Goal: Task Accomplishment & Management: Manage account settings

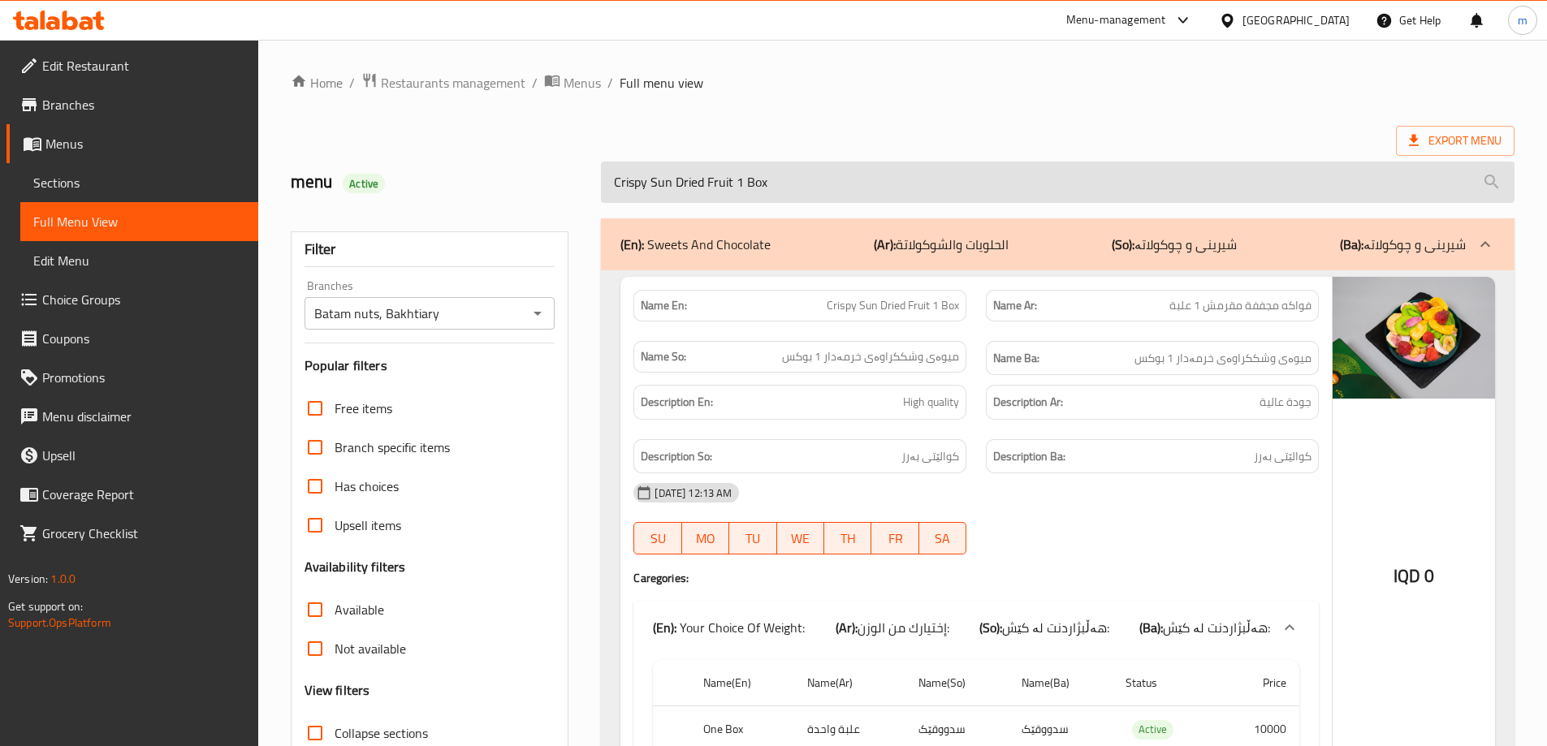
click at [790, 191] on input "Crispy Sun Dried Fruit 1 Box" at bounding box center [1057, 182] width 913 height 41
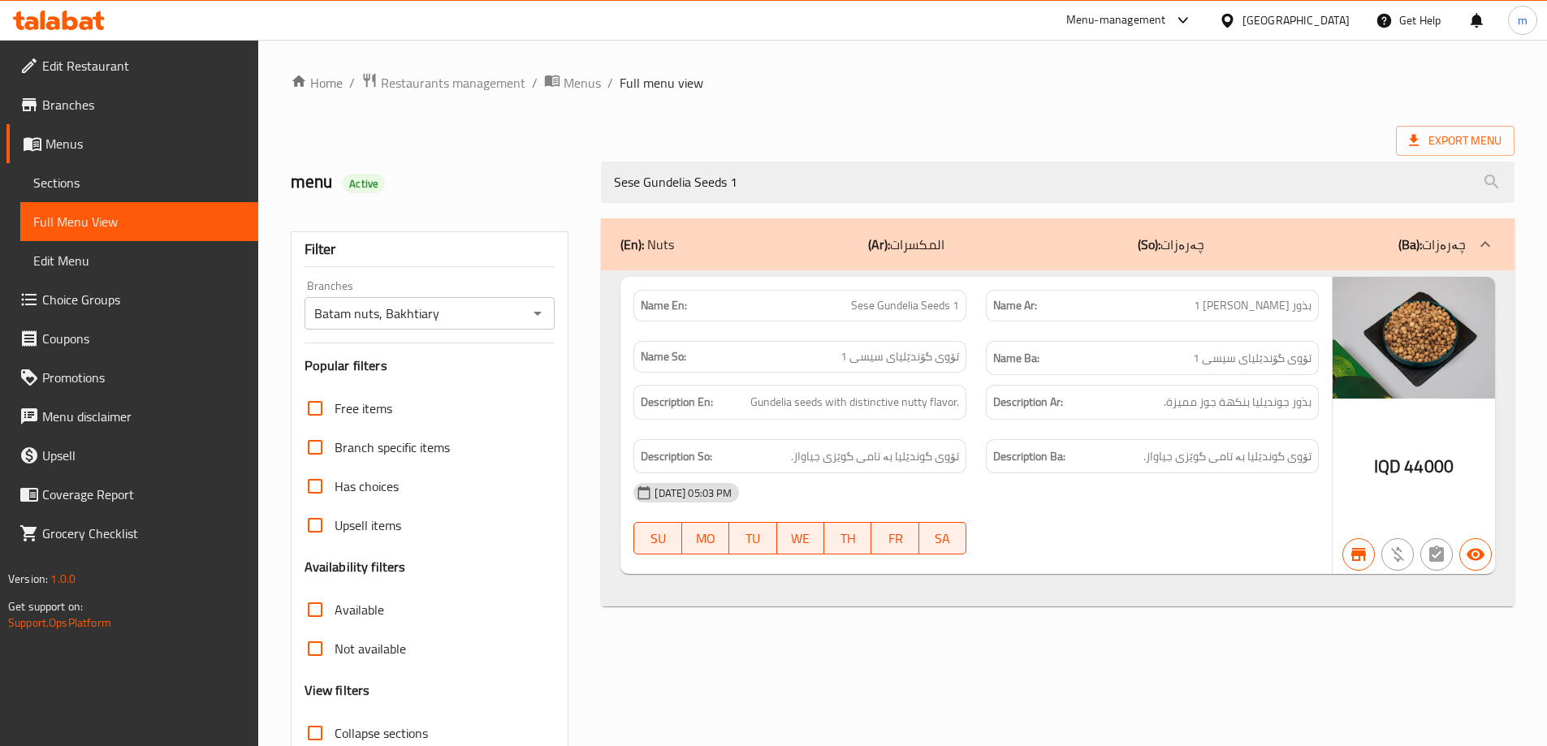
type input "Sese Gundelia Seeds 1"
click at [1377, 334] on img at bounding box center [1413, 338] width 162 height 122
click at [1428, 333] on img at bounding box center [1413, 338] width 162 height 122
click at [922, 304] on span "Sese Gundelia Seeds 1" at bounding box center [905, 305] width 108 height 17
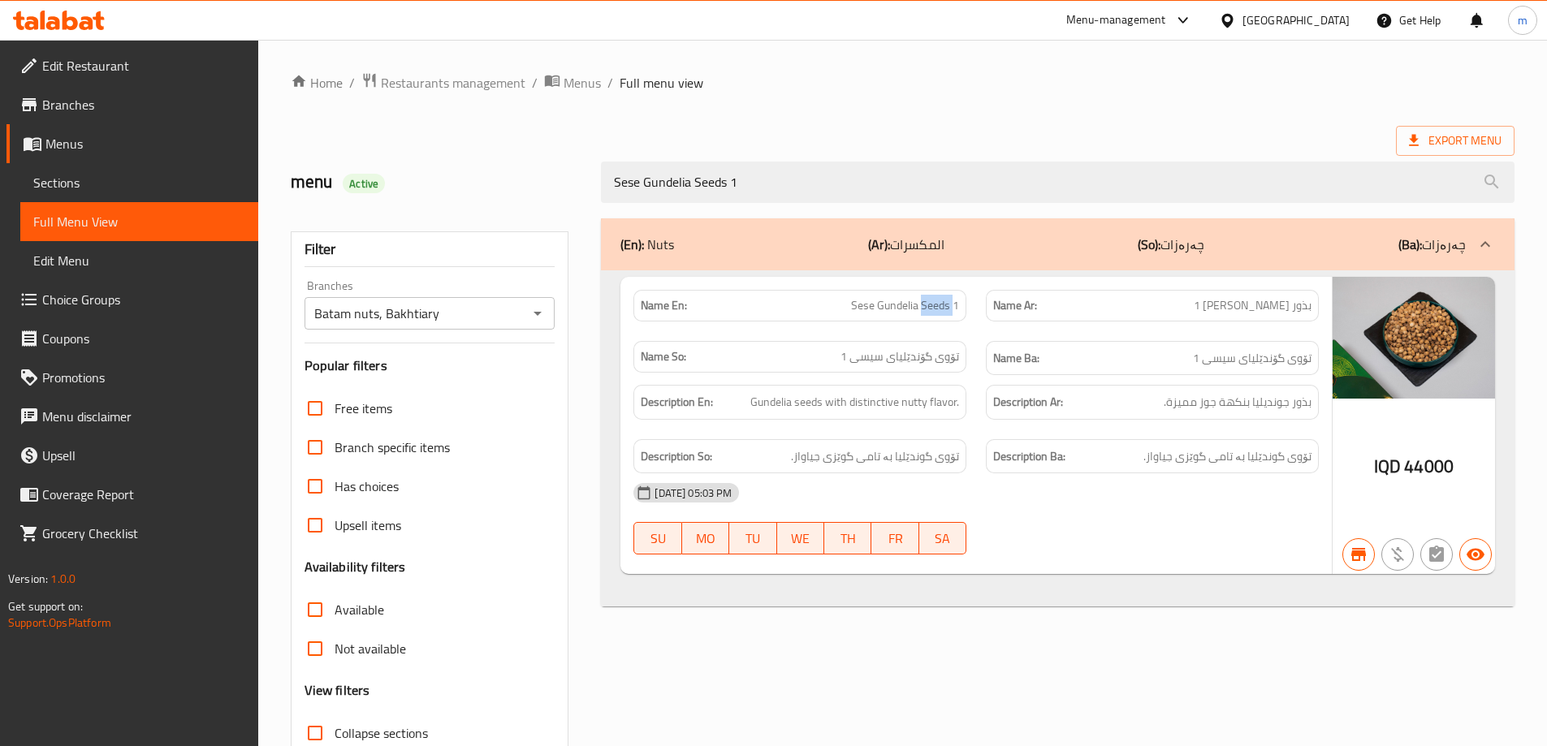
click at [922, 304] on span "Sese Gundelia Seeds 1" at bounding box center [905, 305] width 108 height 17
click at [92, 170] on link "Sections" at bounding box center [139, 182] width 238 height 39
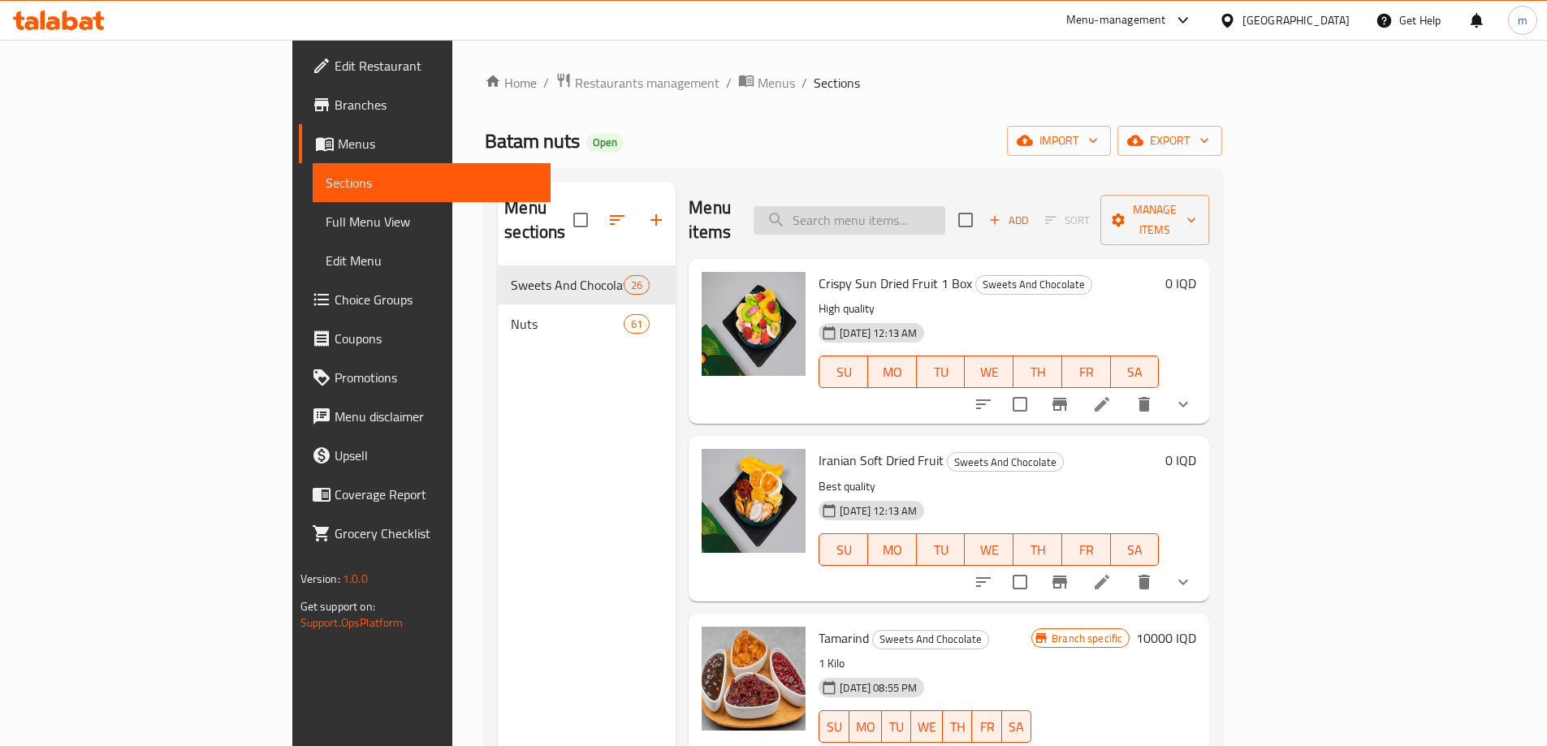
click at [945, 208] on input "search" at bounding box center [849, 220] width 192 height 28
paste input "Sese Gundelia Seeds 1"
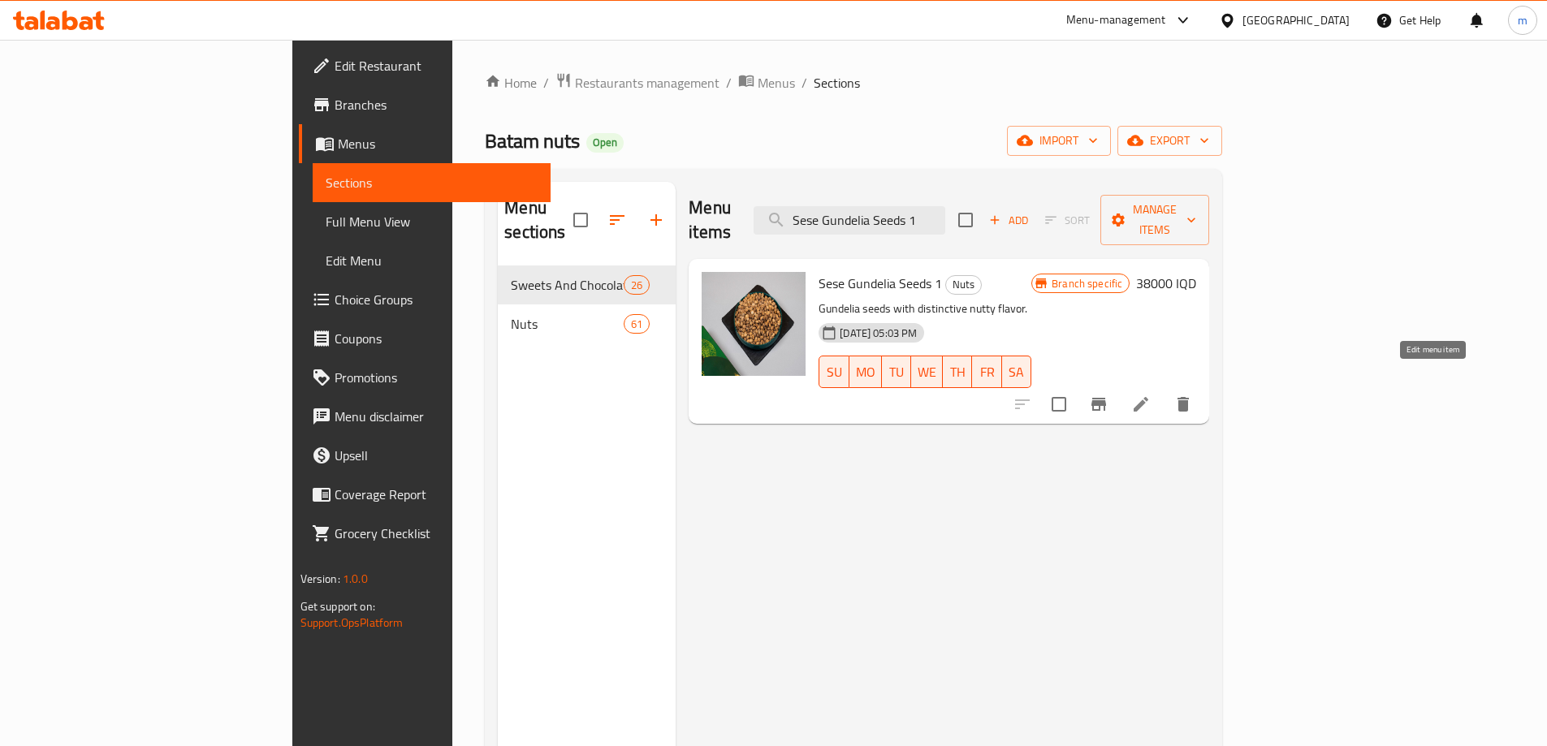
type input "Sese Gundelia Seeds 1"
click at [1150, 395] on icon at bounding box center [1140, 404] width 19 height 19
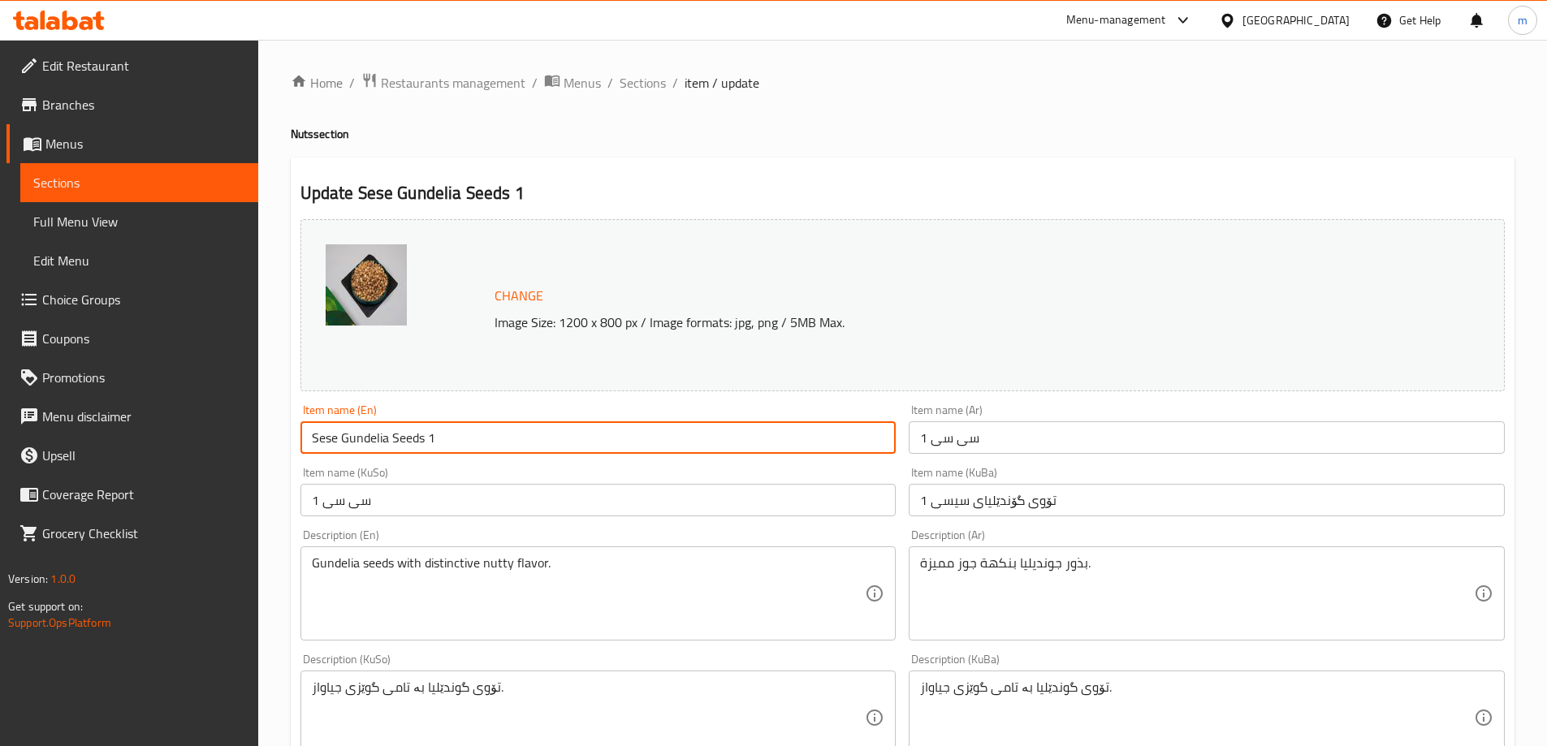
drag, startPoint x: 421, startPoint y: 442, endPoint x: 275, endPoint y: 437, distance: 146.2
click at [275, 437] on div "Home / Restaurants management / Menus / Sections / item / update Nuts section U…" at bounding box center [902, 699] width 1288 height 1318
click at [323, 440] on input "Sisi 1" at bounding box center [598, 437] width 596 height 32
type input "Si si 1"
click at [370, 459] on div "Item name (En) Si si 1 Item name (En)" at bounding box center [598, 429] width 609 height 63
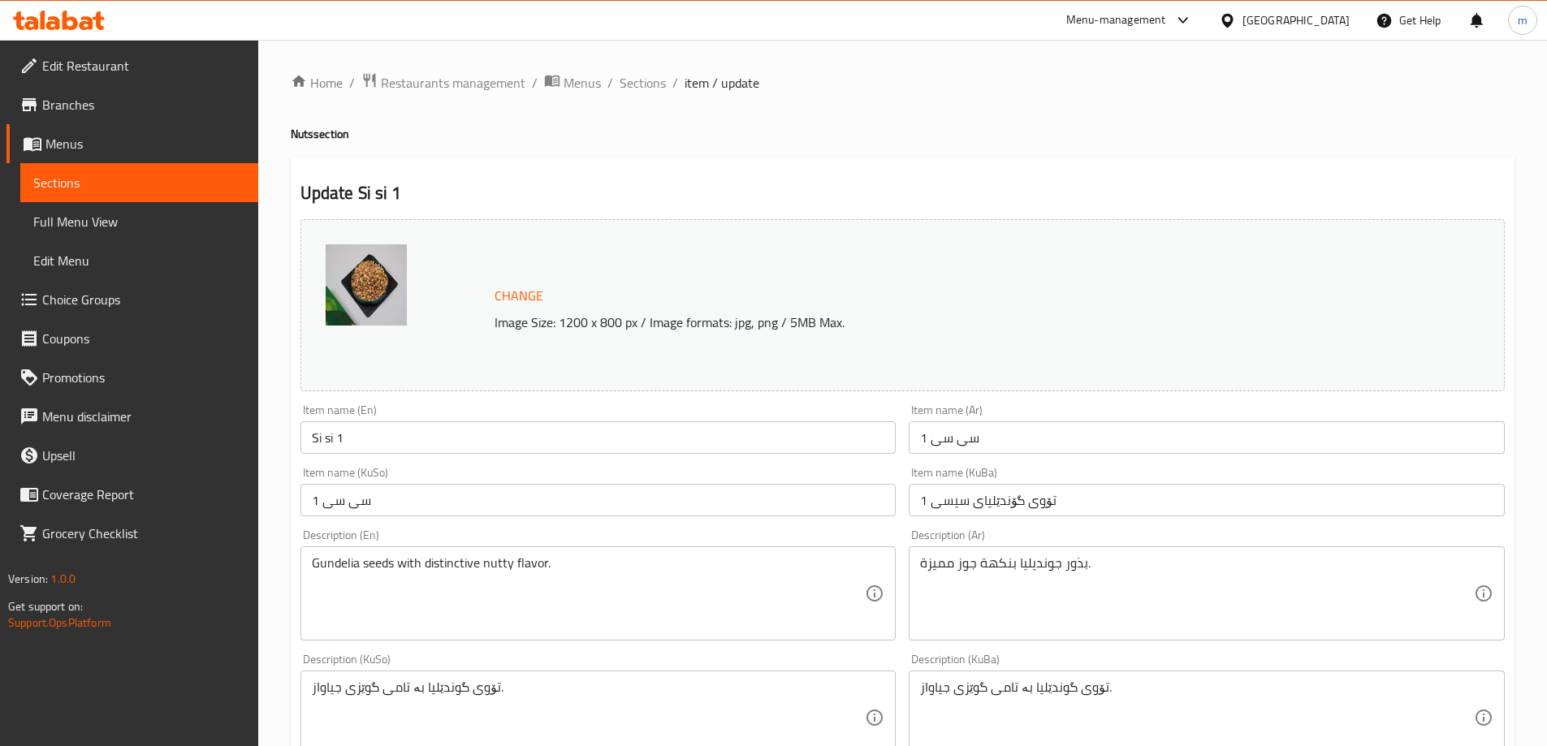
click at [727, 504] on input "سی سی 1" at bounding box center [598, 500] width 596 height 32
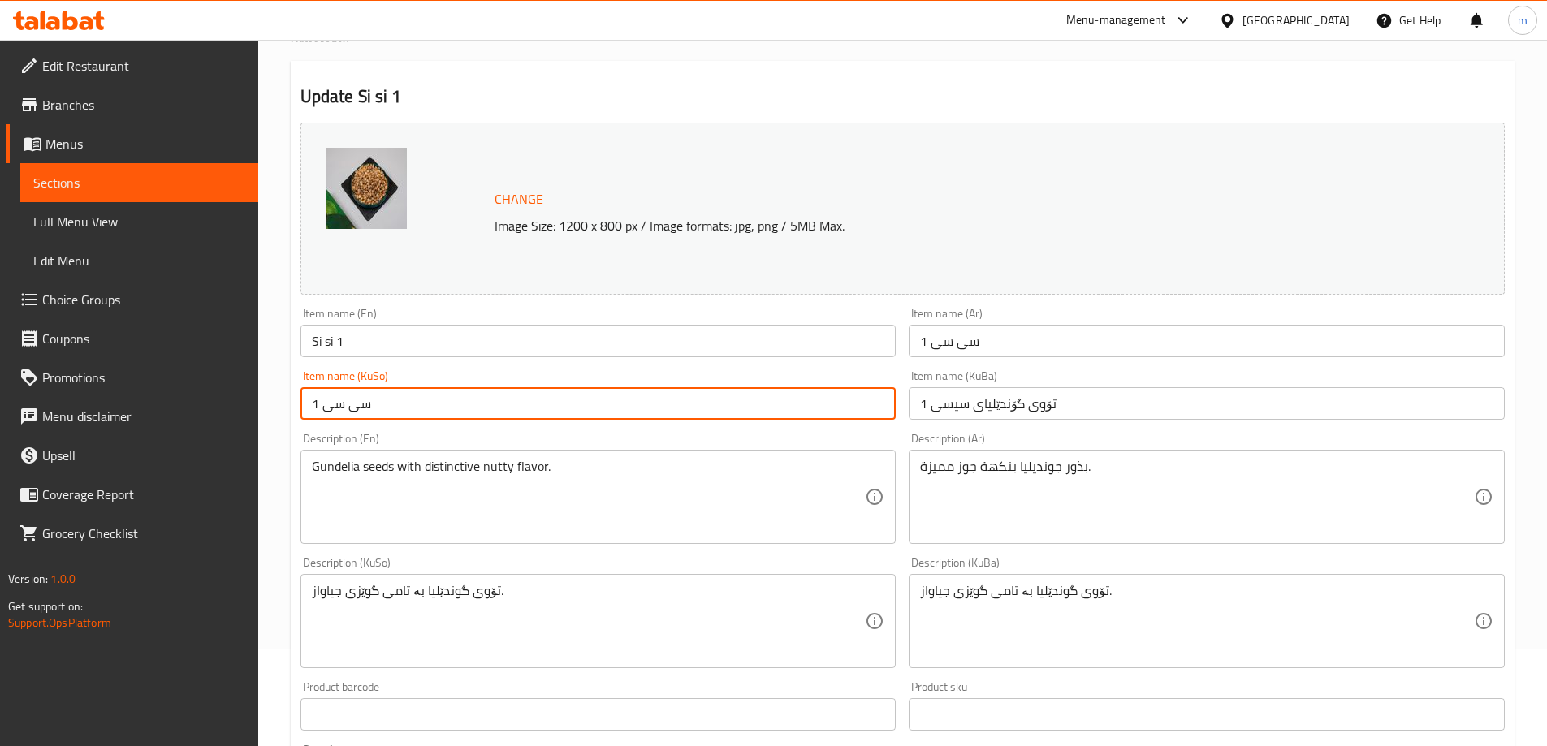
scroll to position [136, 0]
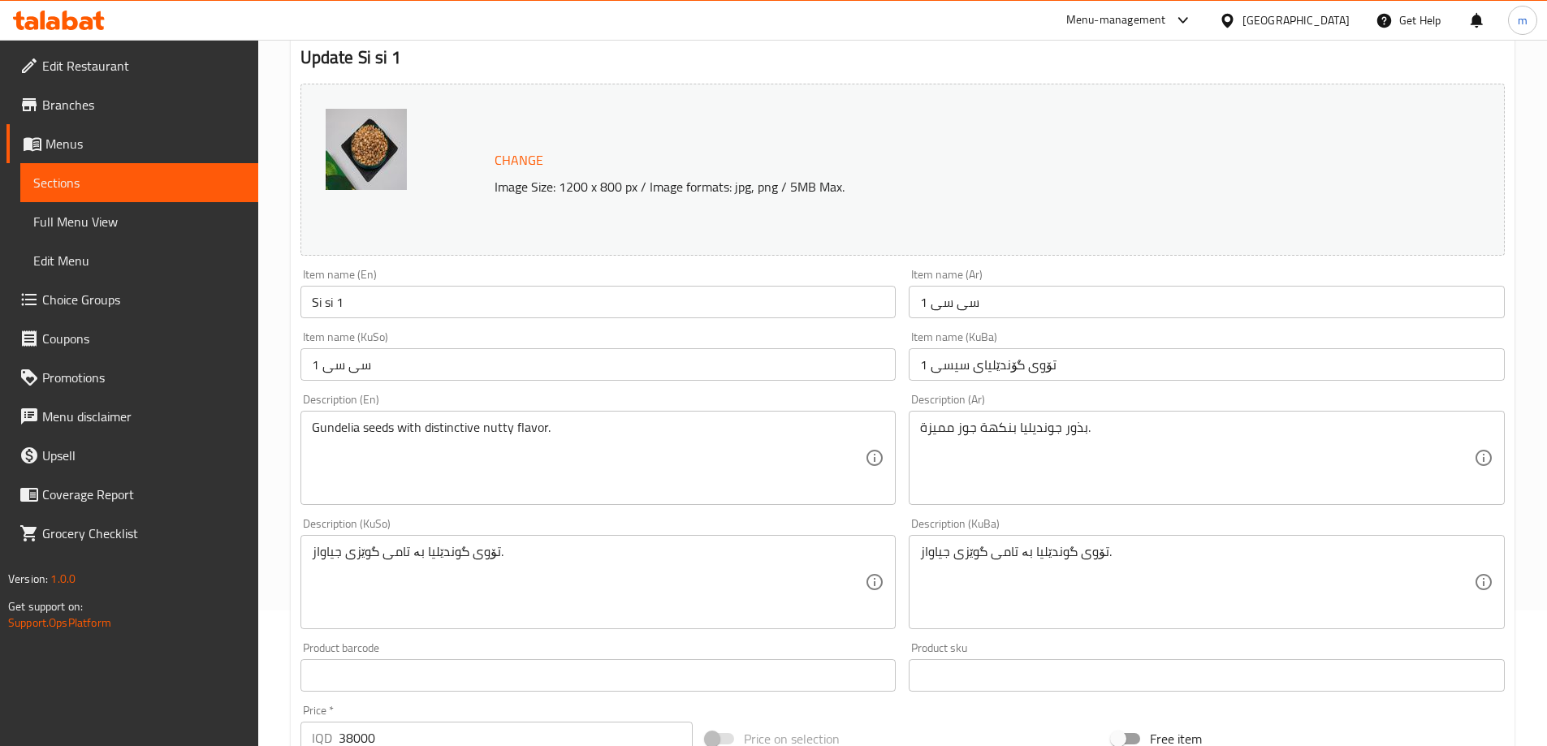
click at [1005, 346] on div "Item name (KuBa) تۆوی گۆندێلیای سیسی 1 Item name (KuBa)" at bounding box center [1206, 356] width 596 height 50
click at [1005, 363] on input "تۆوی گۆندێلیای سیسی 1" at bounding box center [1206, 364] width 596 height 32
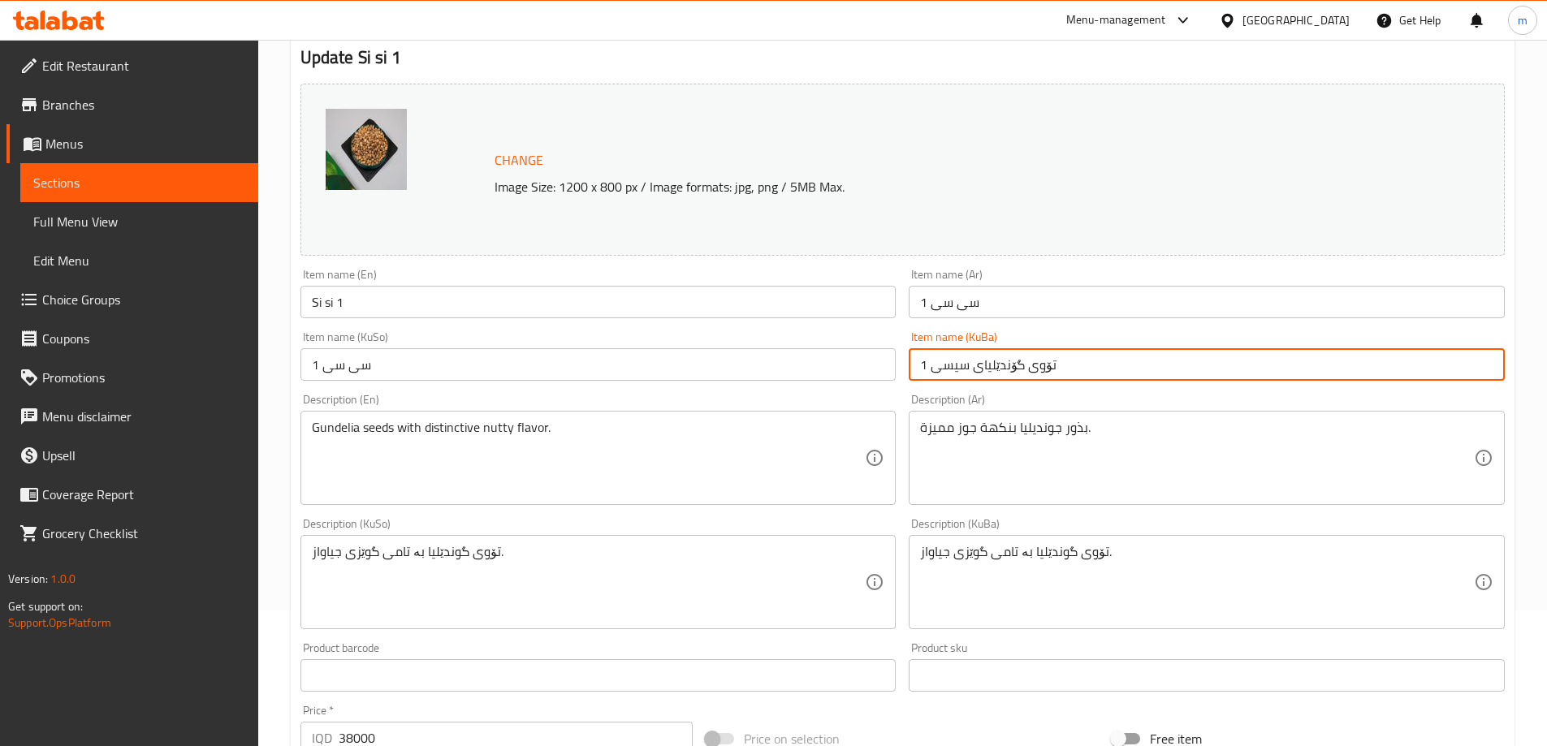
paste input "سی"
type input "سی سی 1"
click at [864, 398] on div "Description (En) Gundelia seeds with distinctive nutty flavor. Description (En)" at bounding box center [598, 449] width 596 height 111
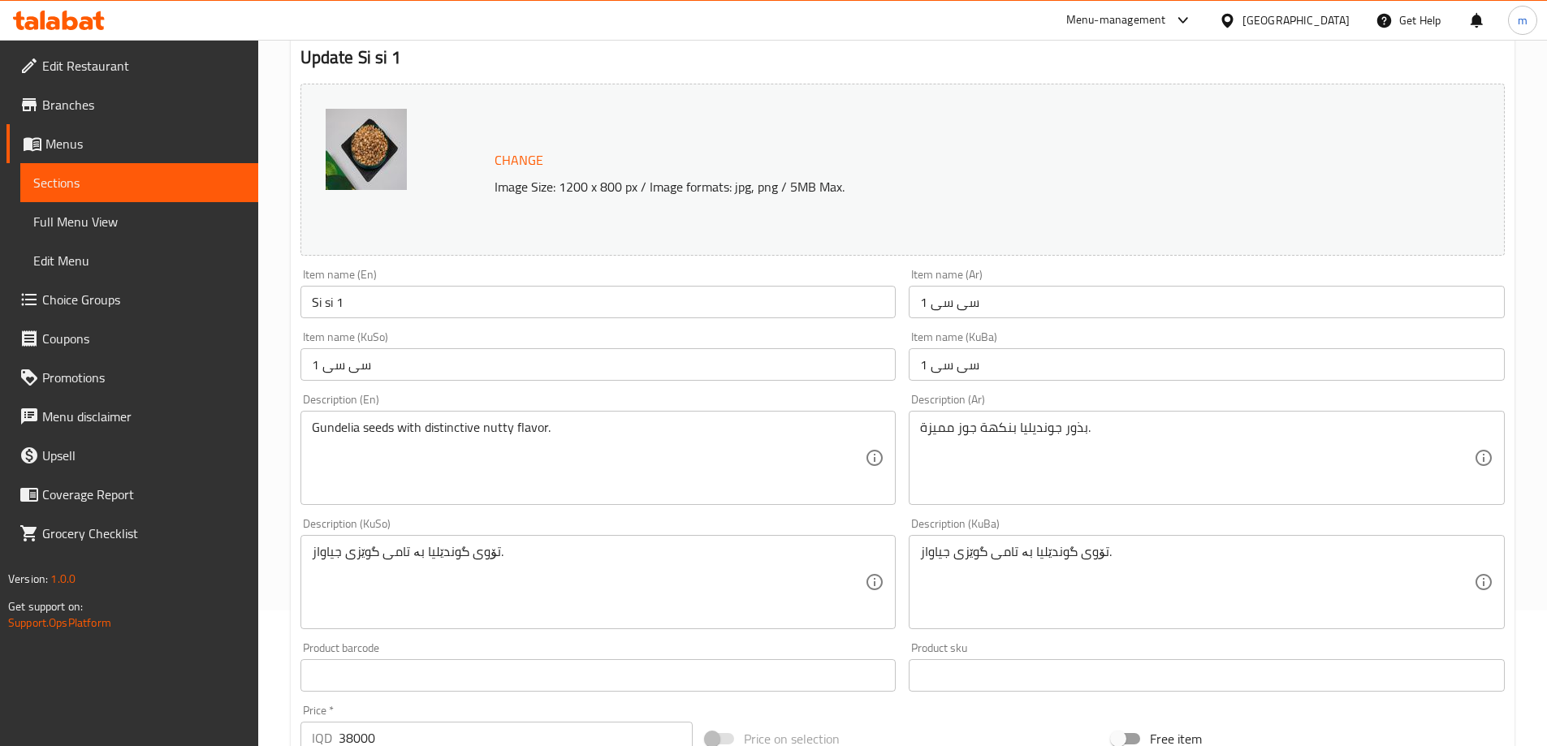
click at [955, 310] on input "سی سی 1" at bounding box center [1206, 302] width 596 height 32
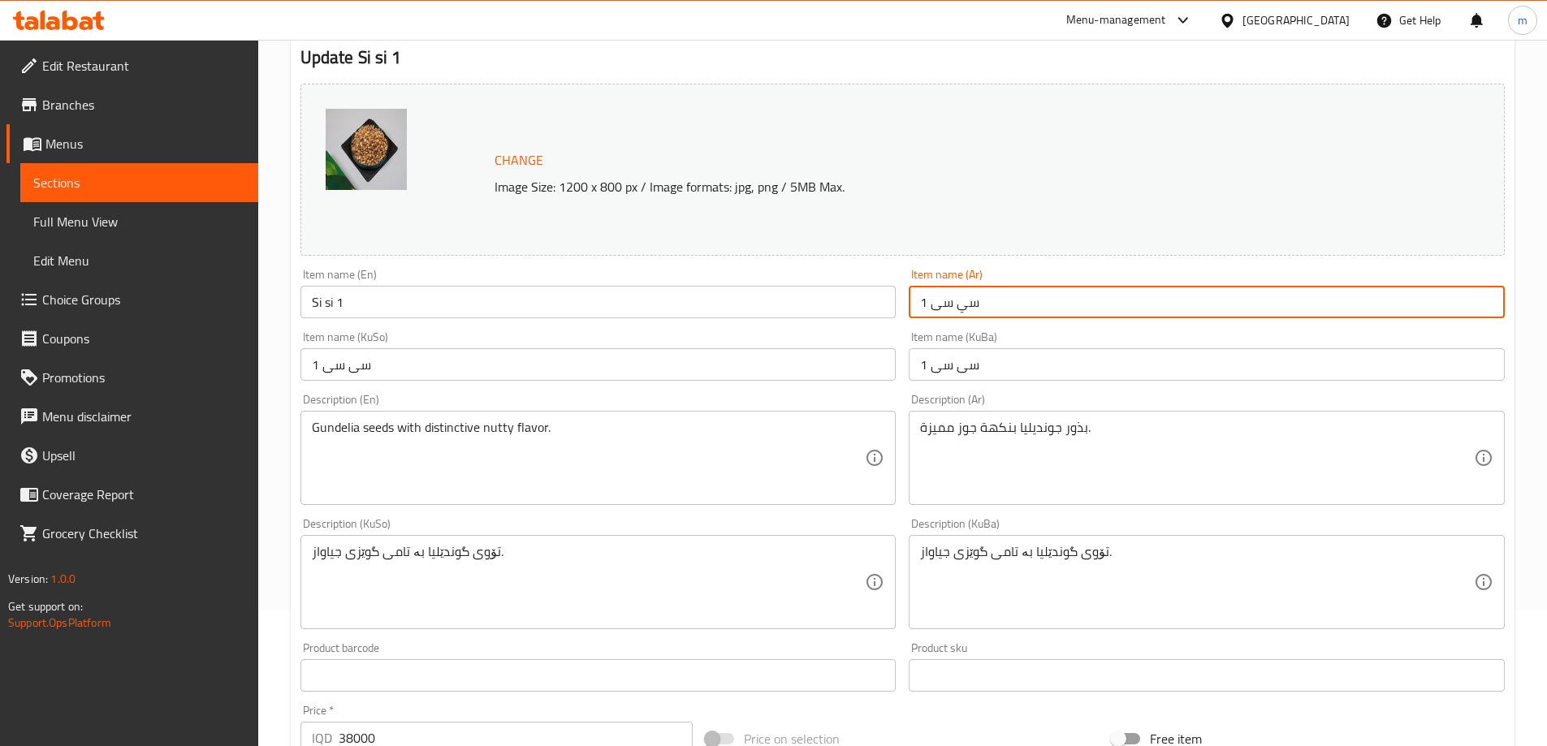
click at [933, 306] on input "سي سی 1" at bounding box center [1206, 302] width 596 height 32
type input "سي سي 1"
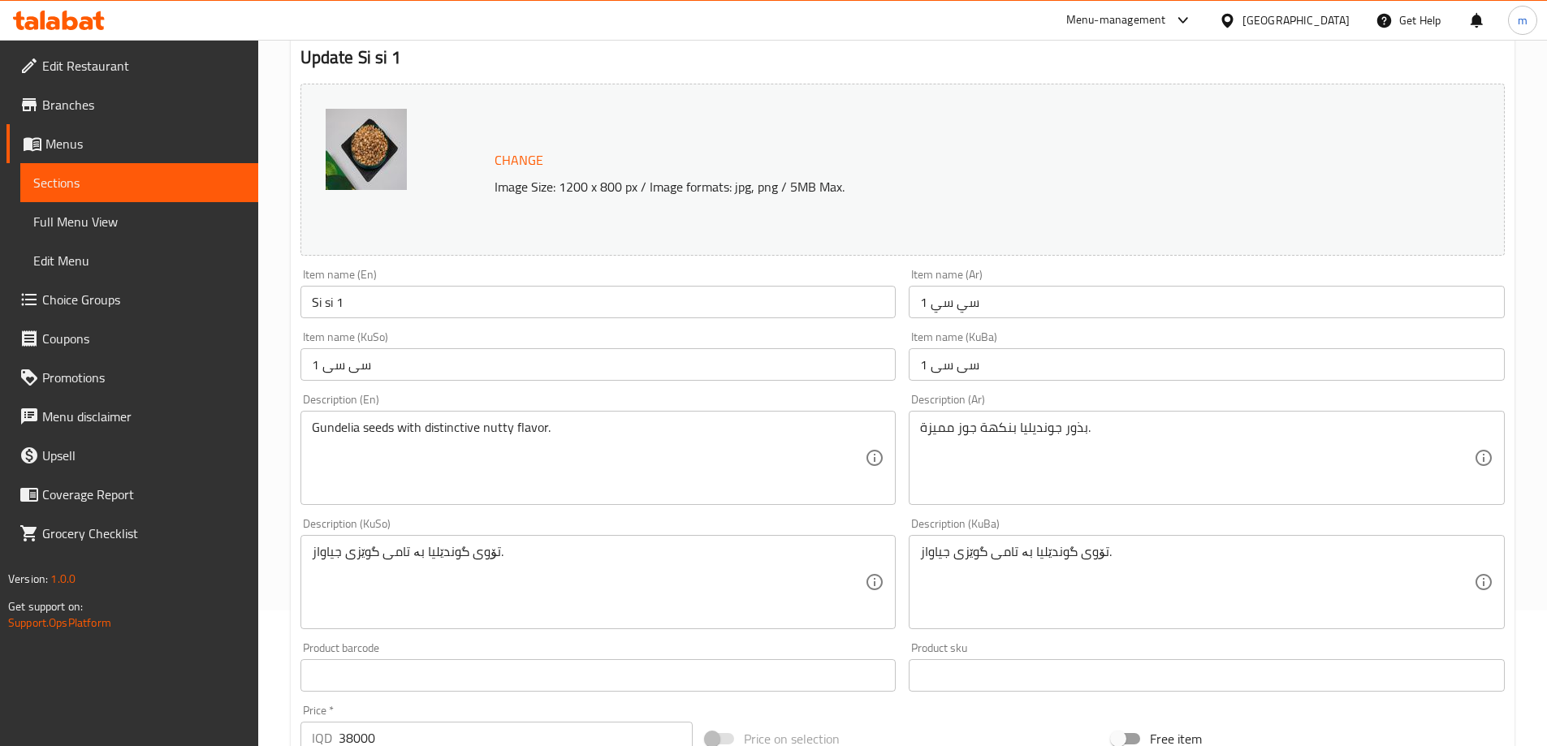
click at [912, 323] on div "Item name (Ar) سي سي 1 Item name (Ar)" at bounding box center [1206, 293] width 609 height 63
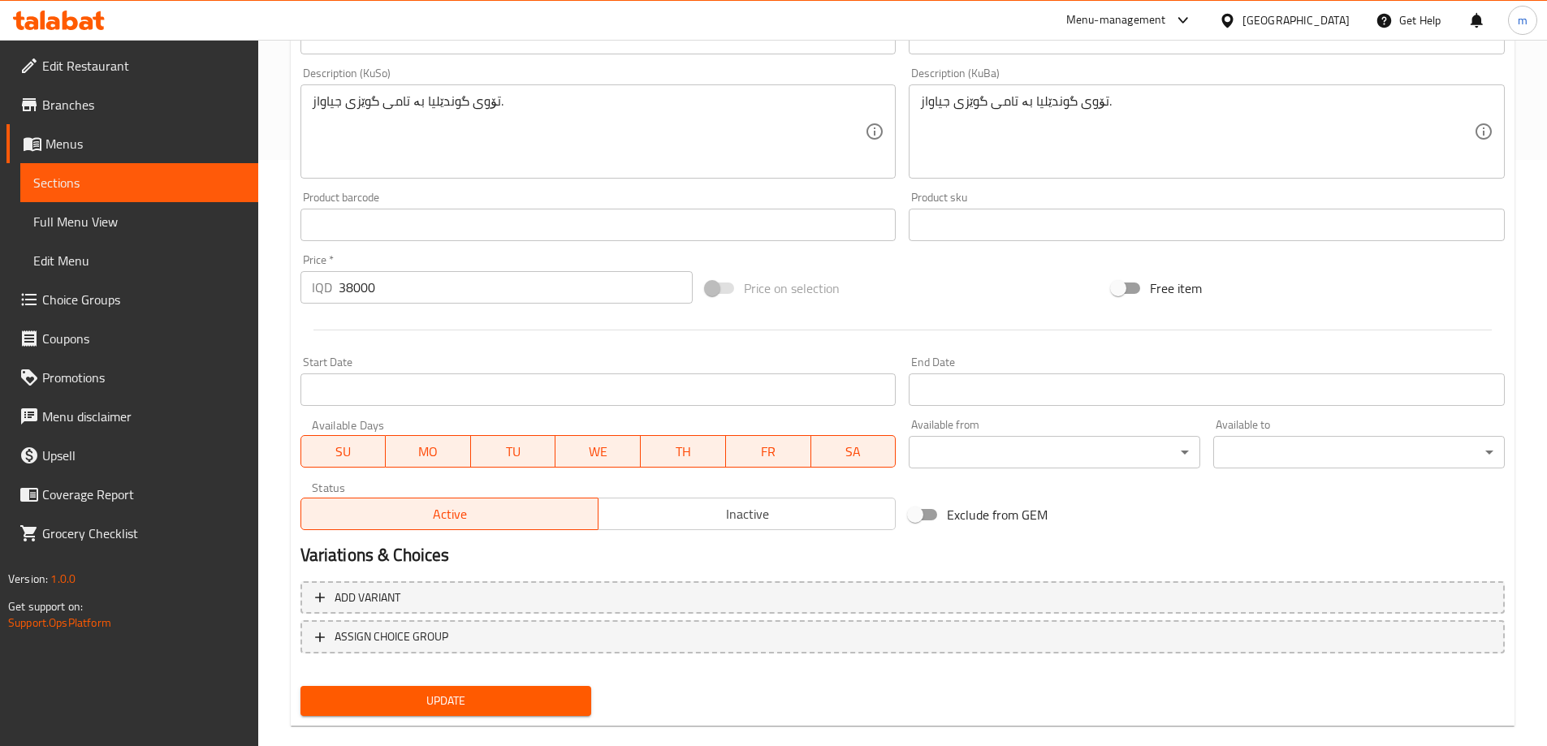
scroll to position [611, 0]
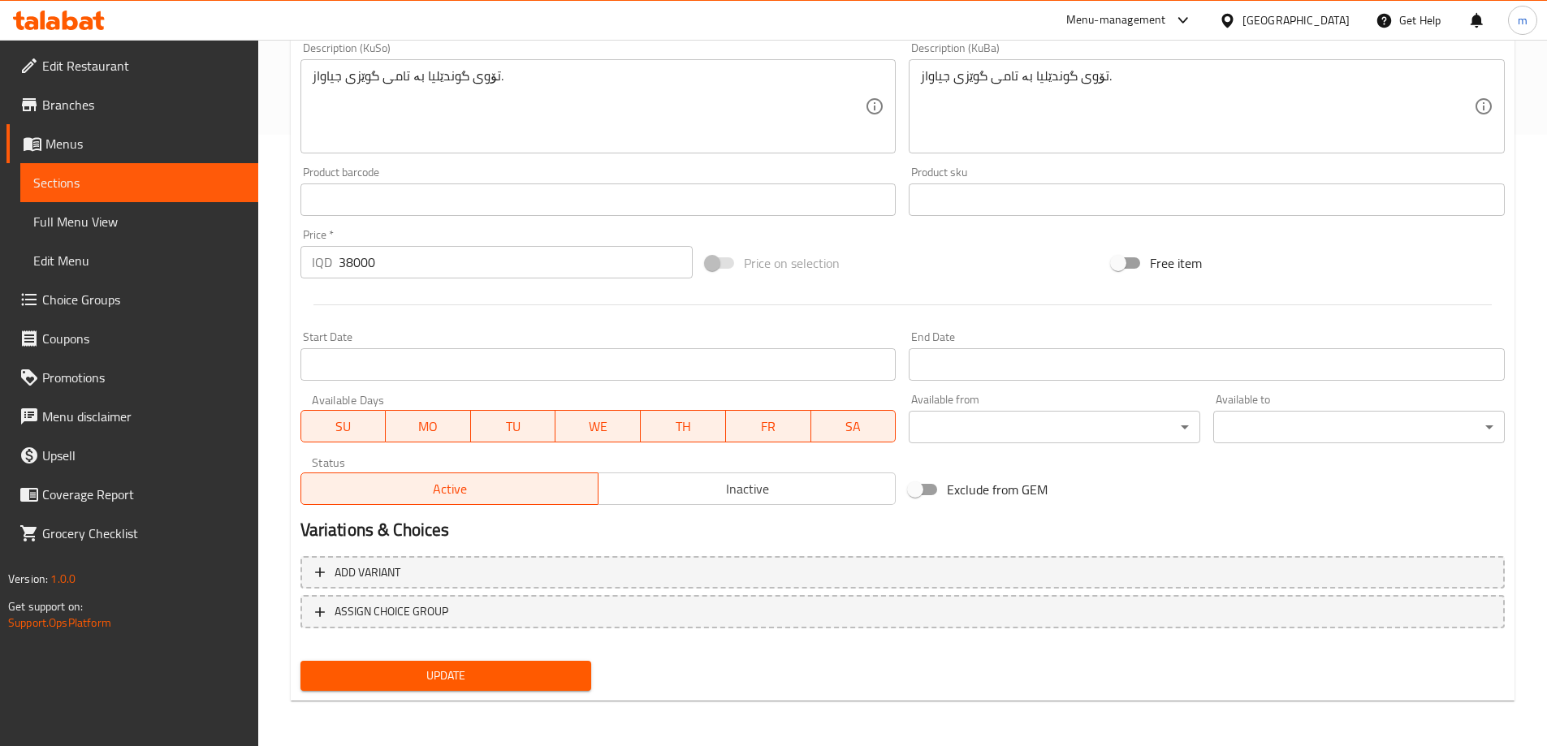
click at [507, 672] on span "Update" at bounding box center [445, 676] width 265 height 20
click at [101, 219] on span "Full Menu View" at bounding box center [139, 221] width 212 height 19
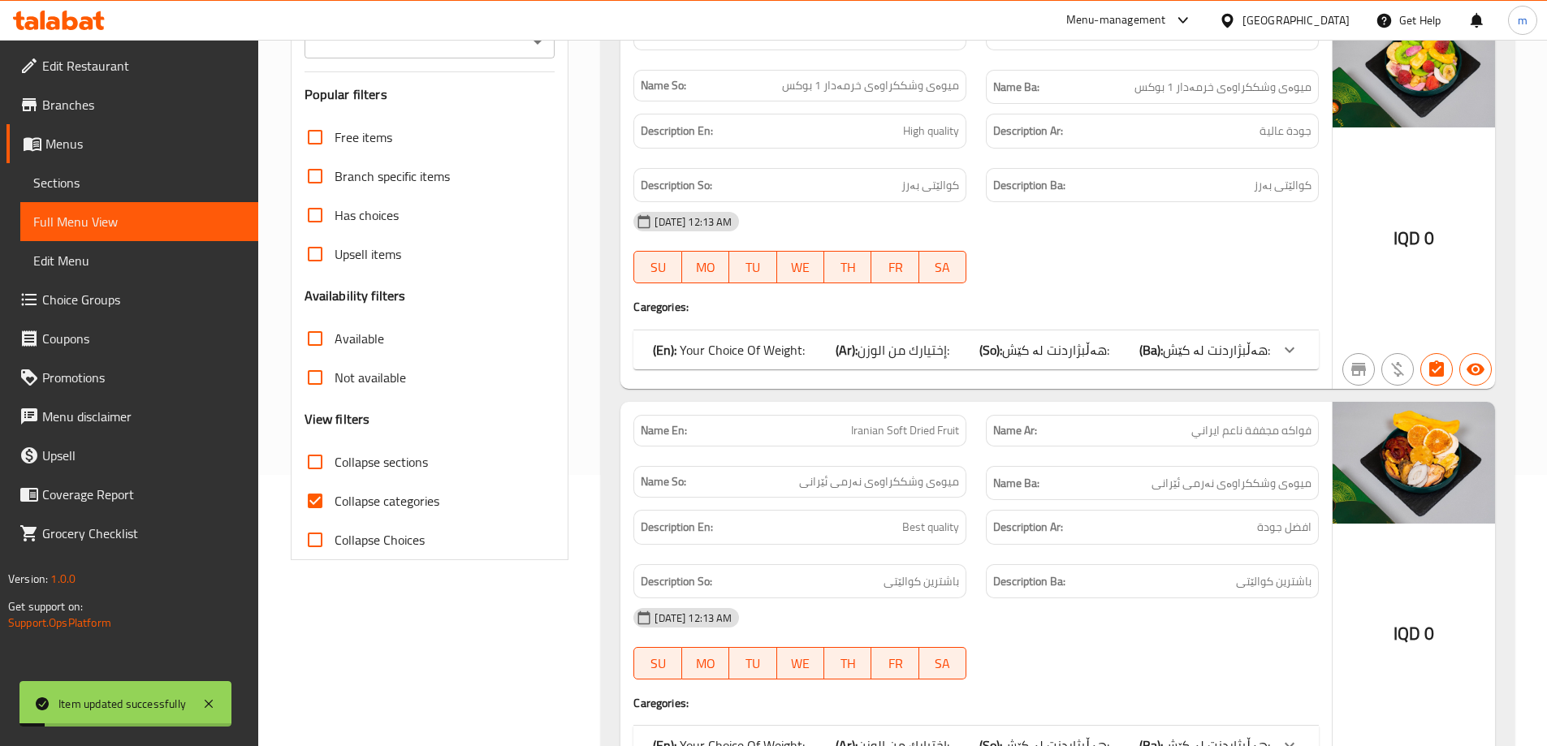
scroll to position [205, 0]
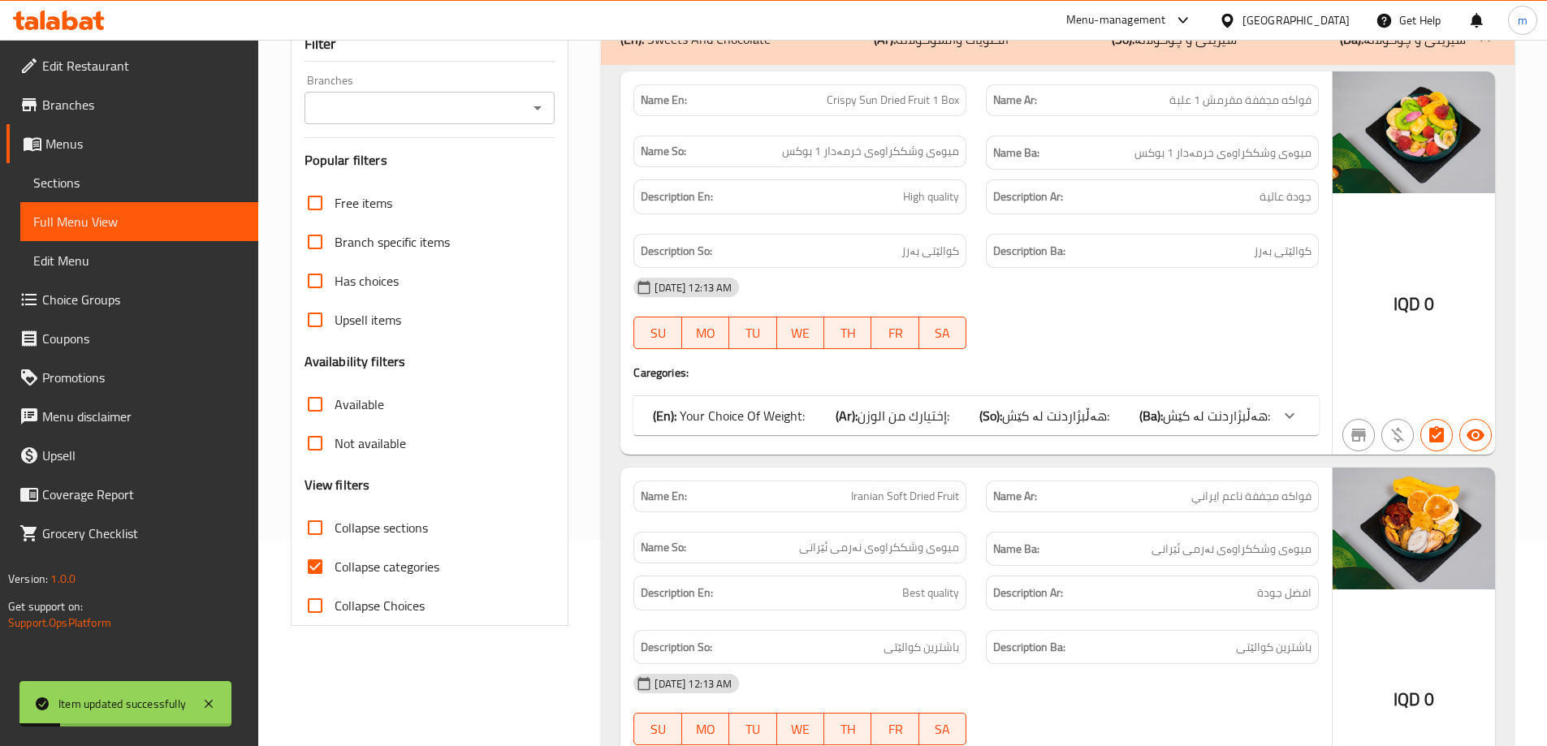
click at [412, 561] on span "Collapse categories" at bounding box center [386, 566] width 105 height 19
click at [334, 561] on input "Collapse categories" at bounding box center [315, 566] width 39 height 39
checkbox input "false"
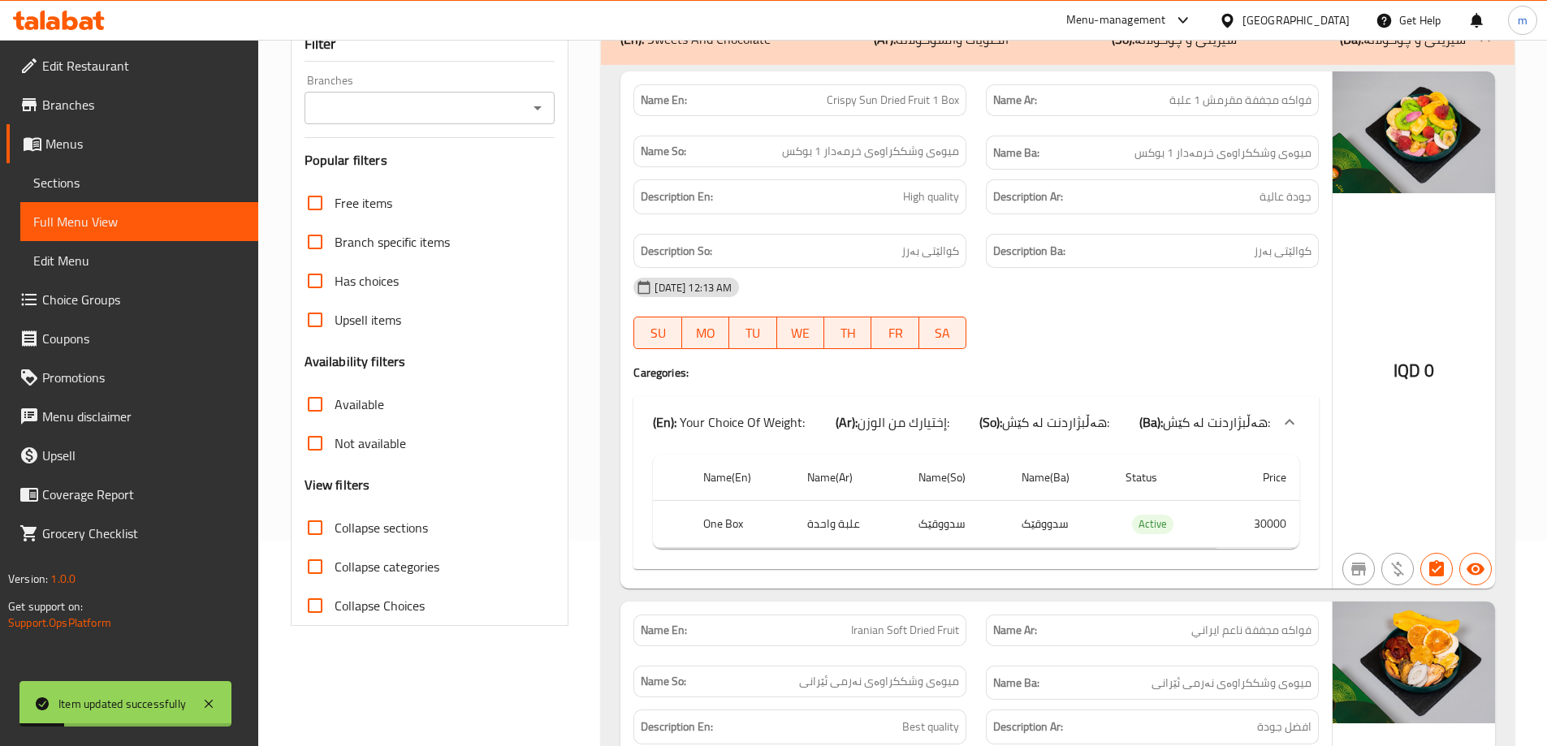
scroll to position [70, 0]
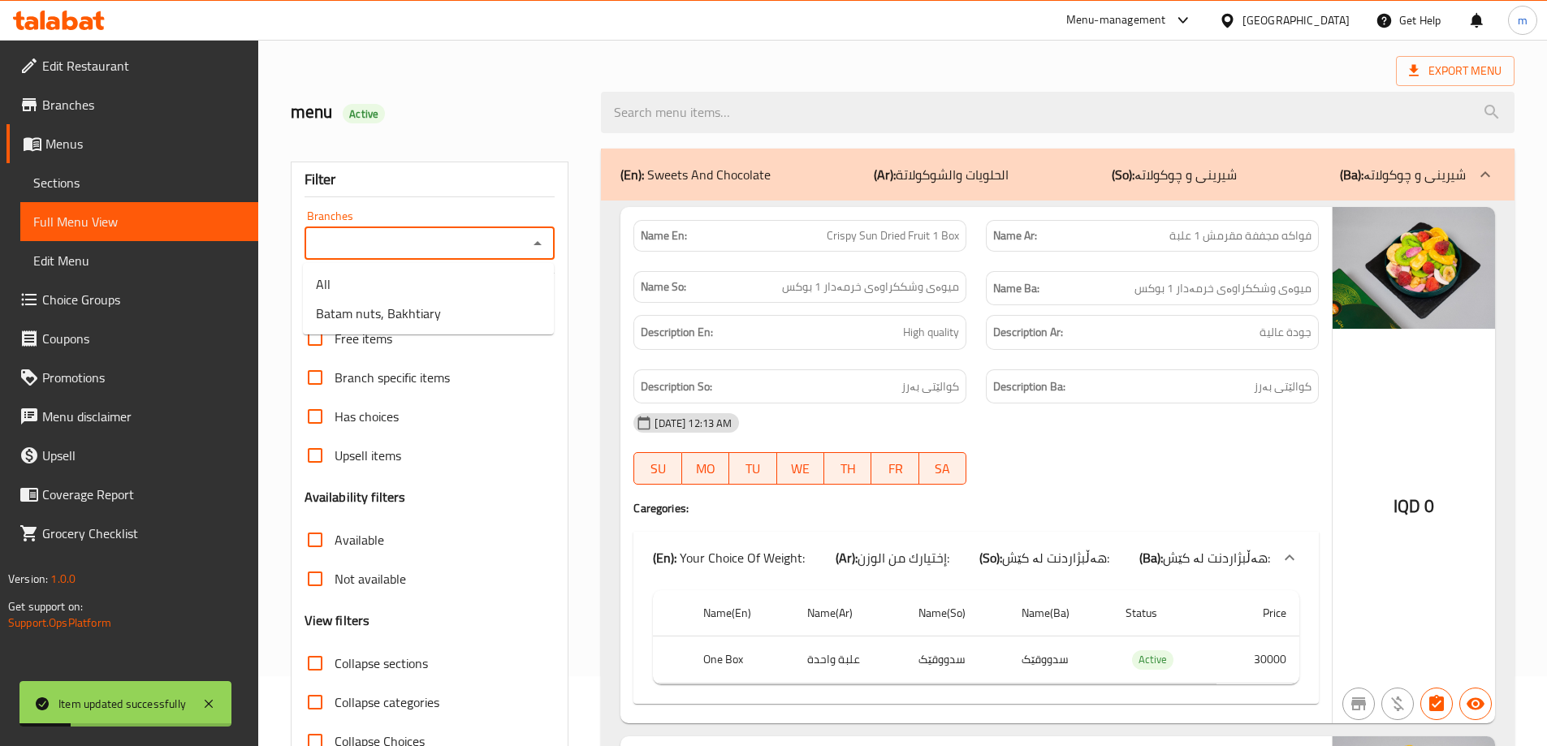
drag, startPoint x: 466, startPoint y: 252, endPoint x: 536, endPoint y: 252, distance: 69.8
click at [468, 250] on input "Branches" at bounding box center [416, 243] width 214 height 23
click at [429, 327] on li "Batam nuts, Bakhtiary" at bounding box center [428, 313] width 251 height 29
type input "Batam nuts, Bakhtiary"
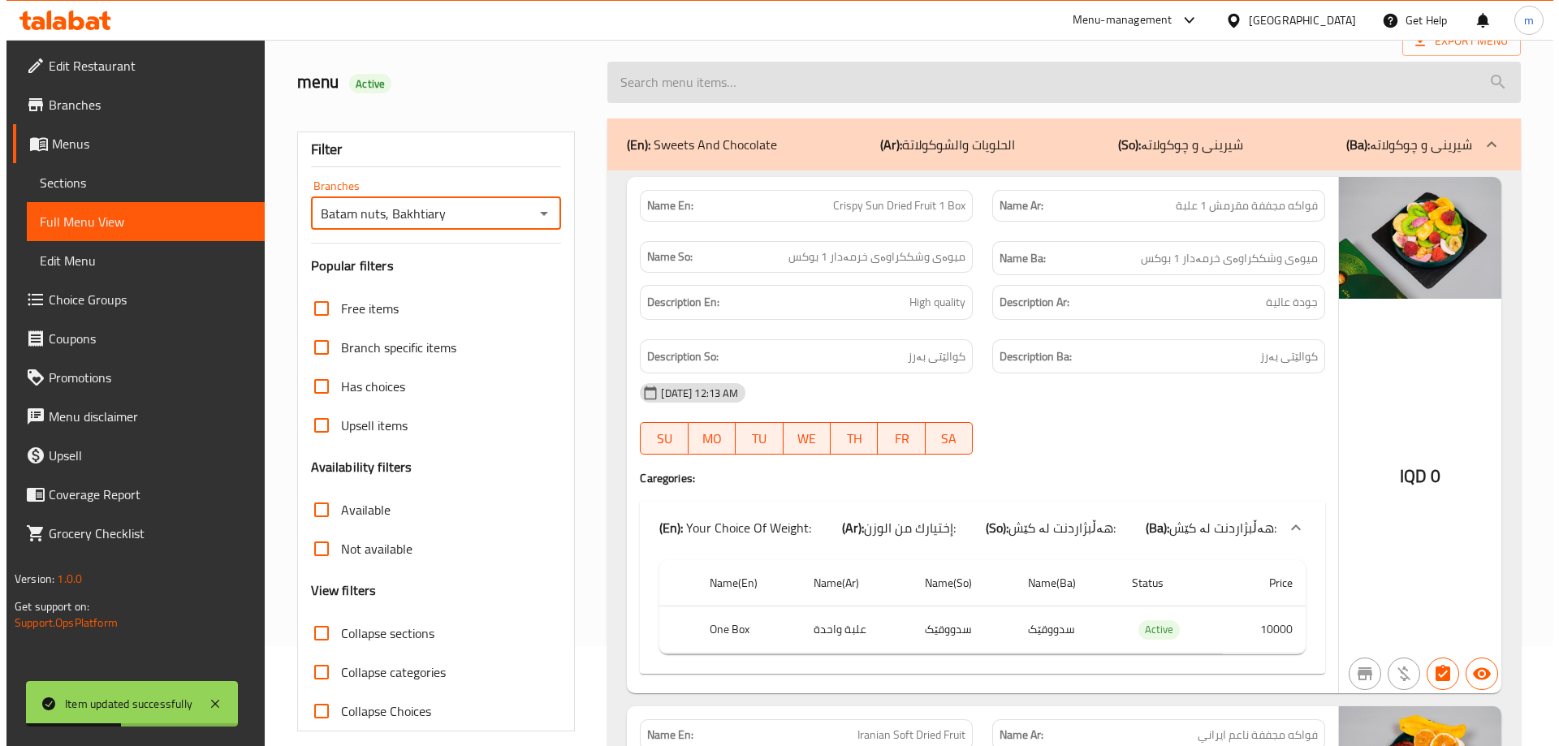
scroll to position [0, 0]
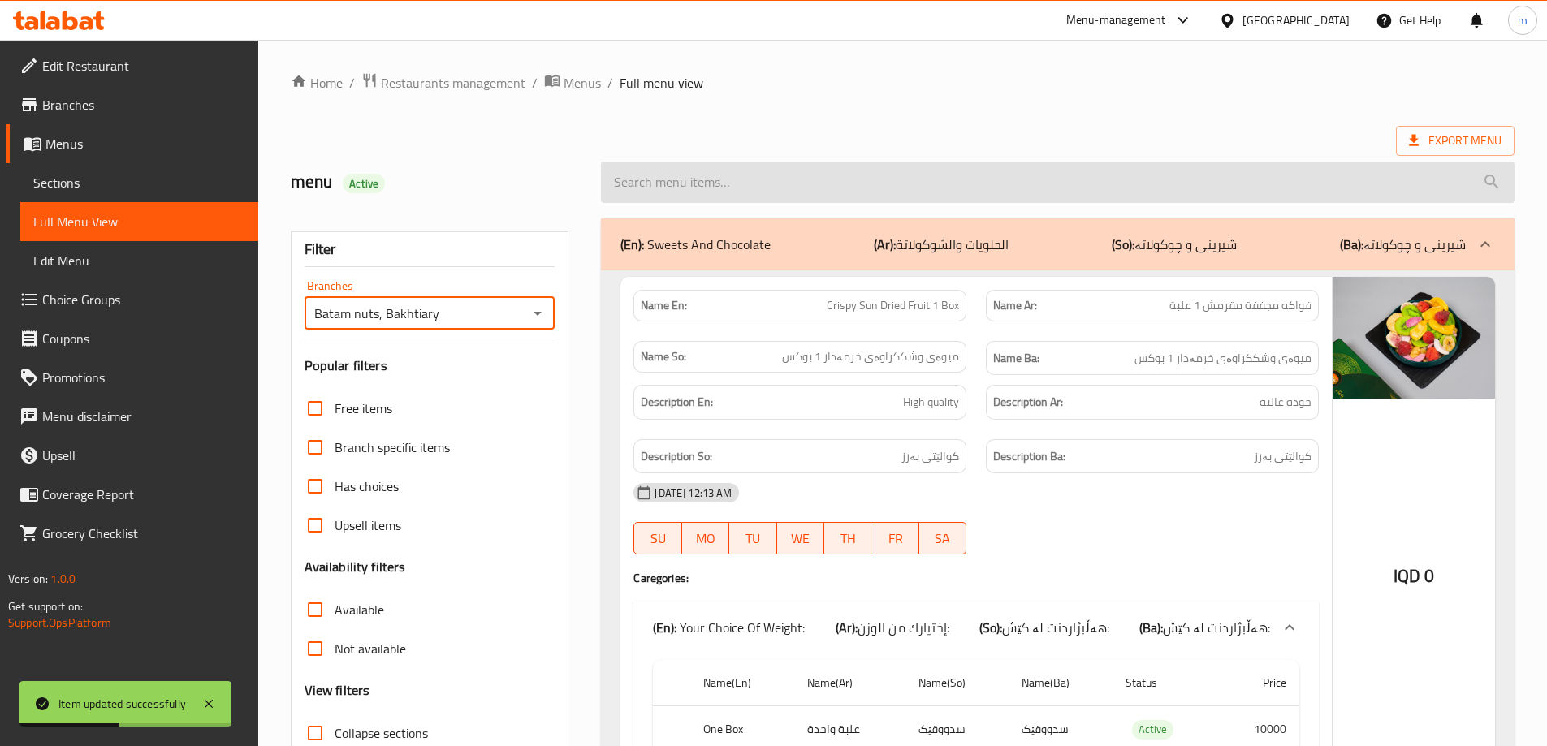
click at [790, 164] on input "search" at bounding box center [1057, 182] width 913 height 41
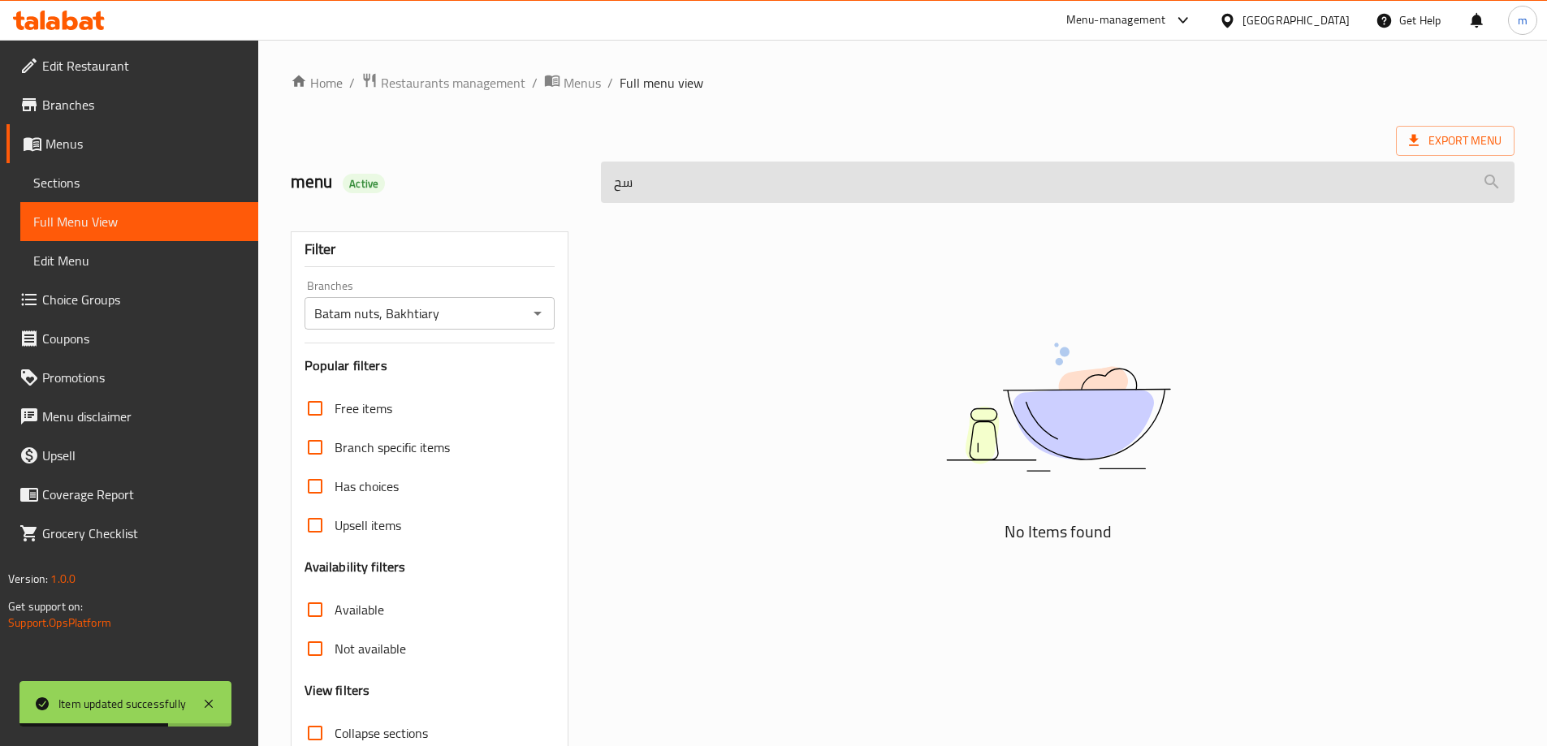
type input "س"
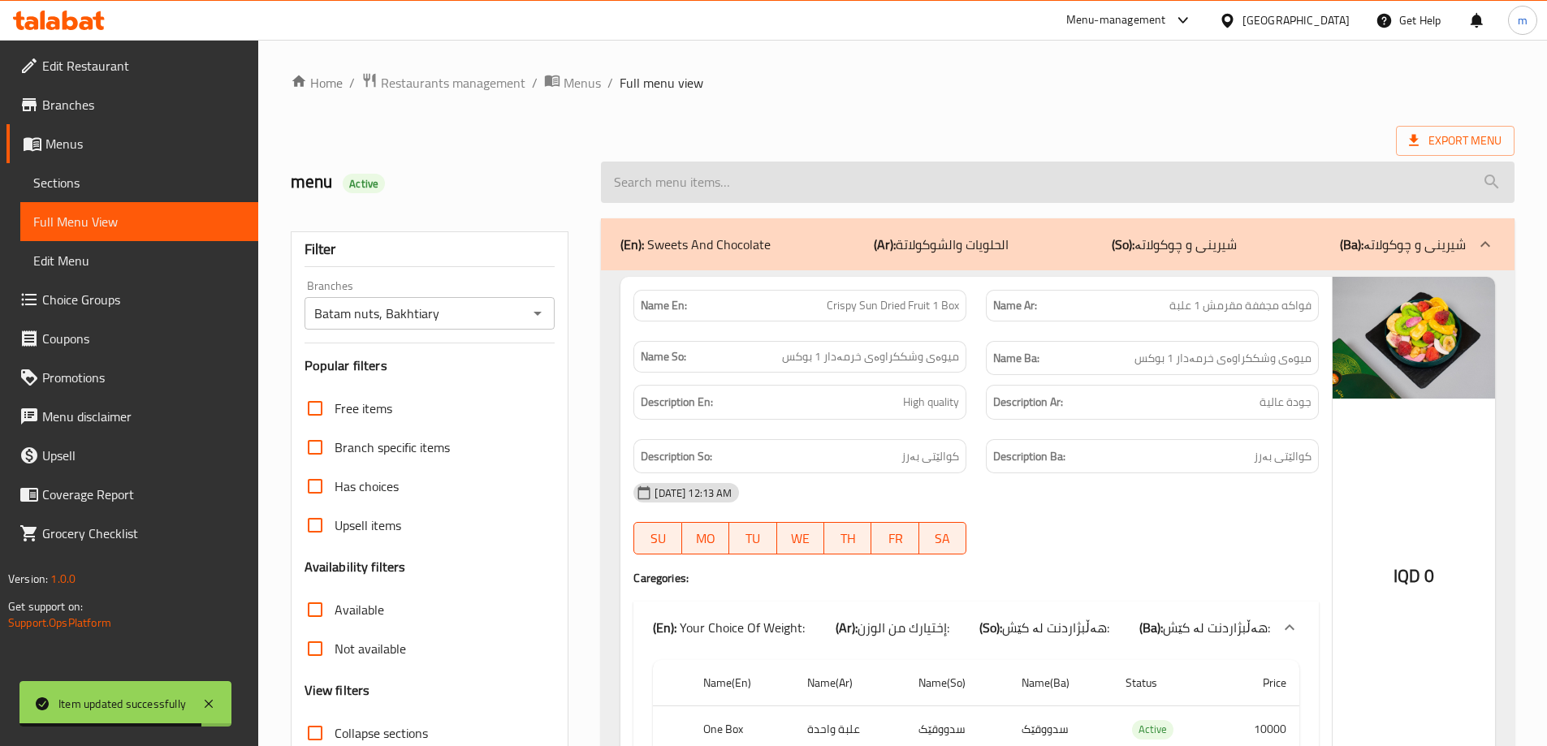
click at [790, 164] on input "search" at bounding box center [1057, 182] width 913 height 41
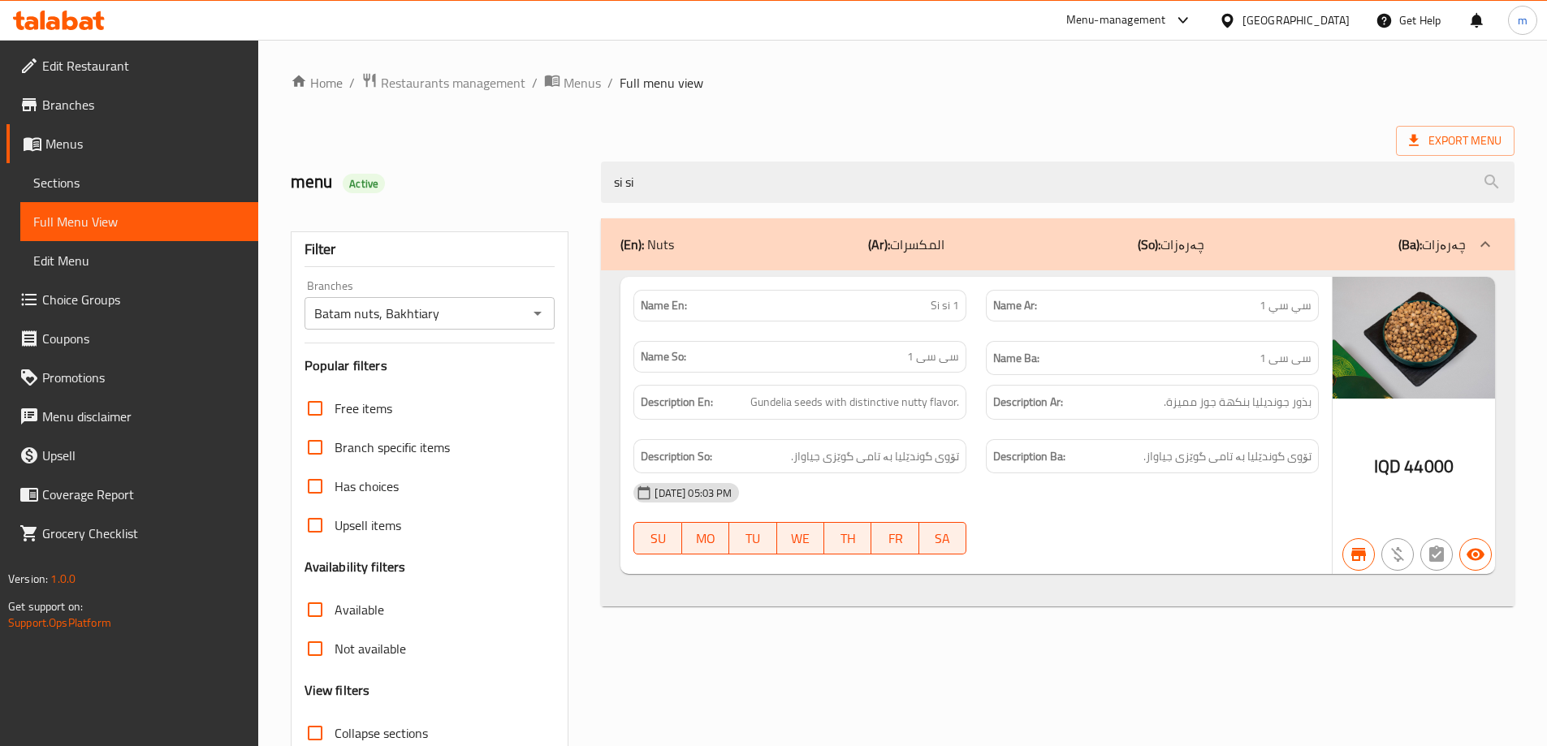
click at [973, 313] on div "Name En: Si si 1" at bounding box center [799, 305] width 352 height 51
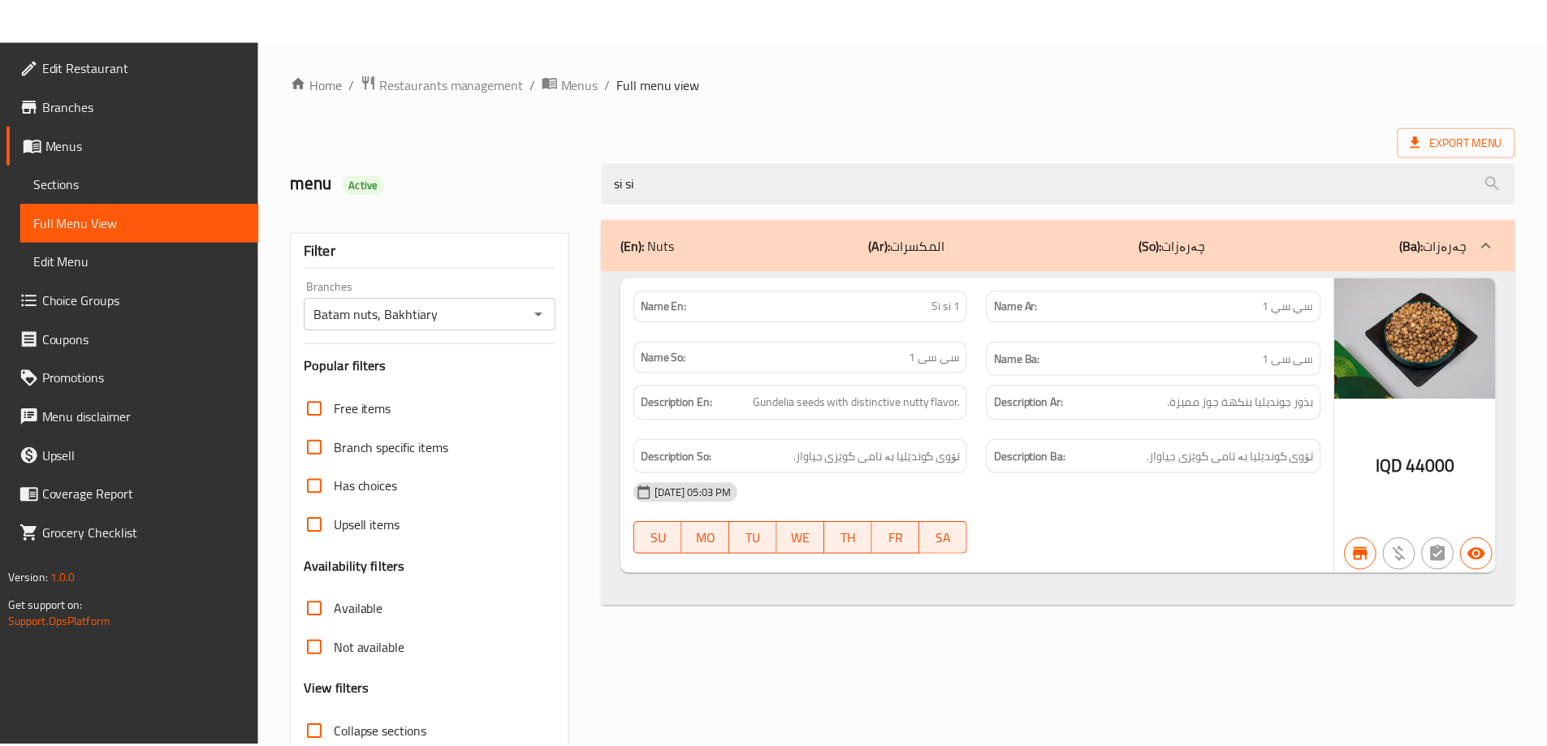
scroll to position [118, 0]
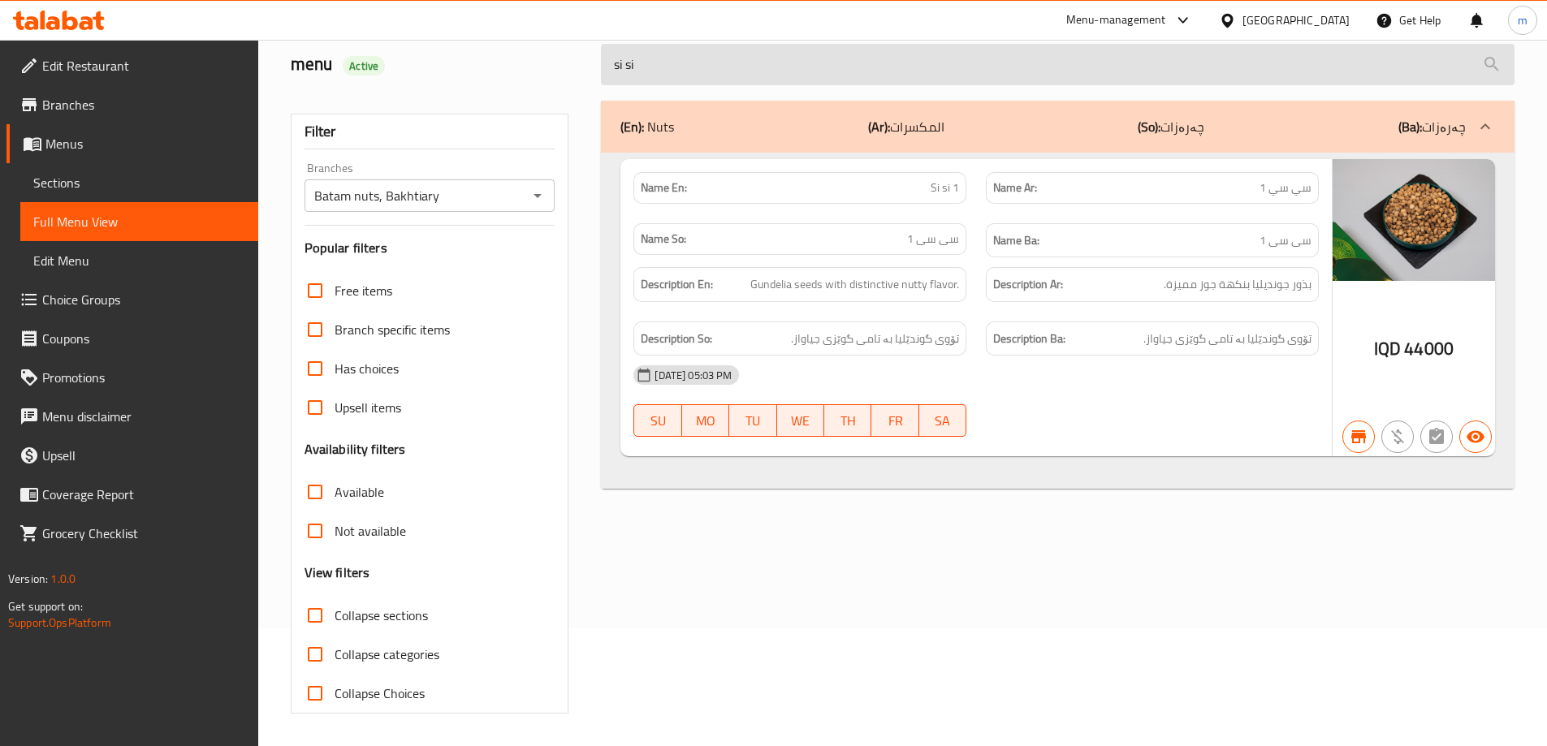
click at [723, 62] on input "si si" at bounding box center [1057, 64] width 913 height 41
paste input "Macadamia Without Shell"
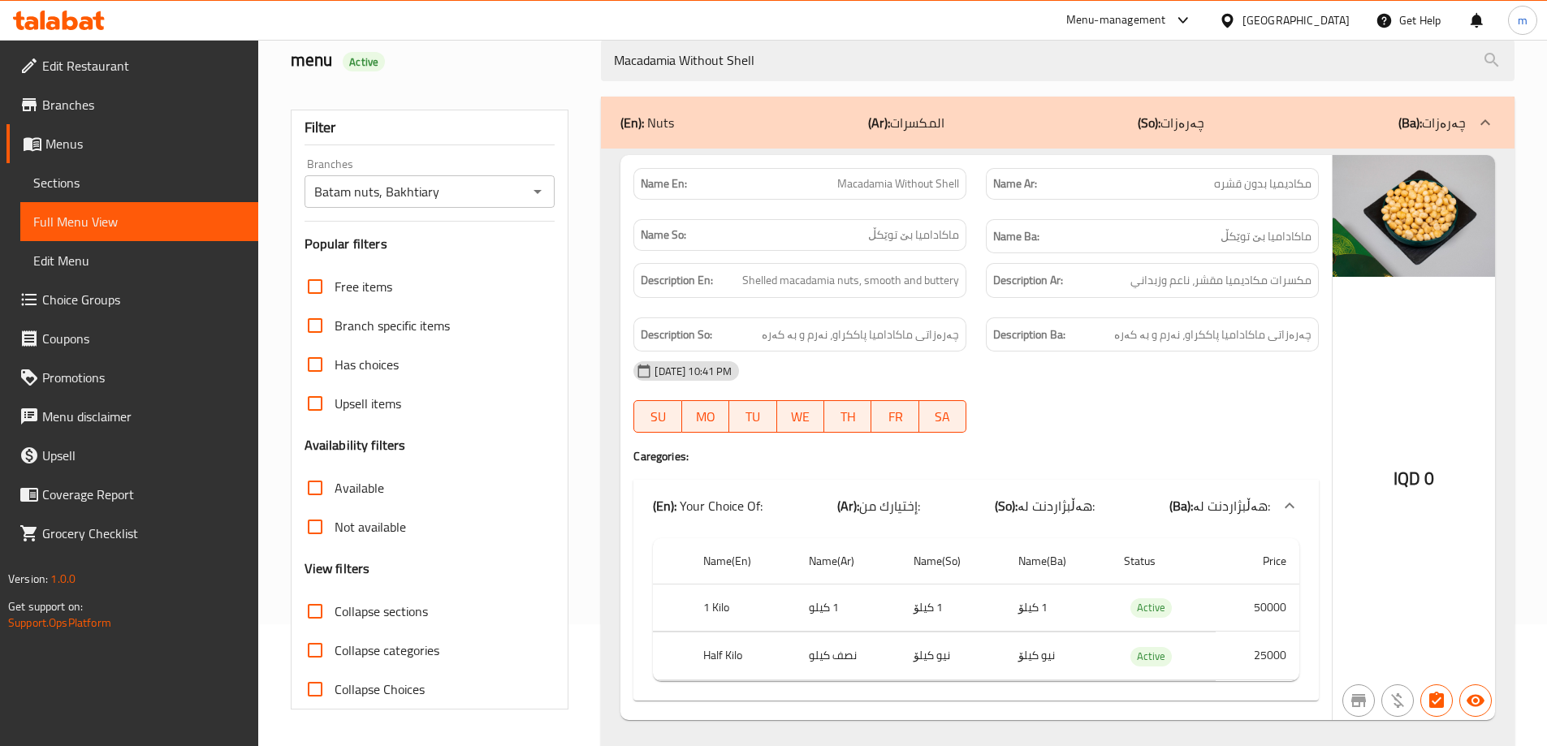
scroll to position [161, 0]
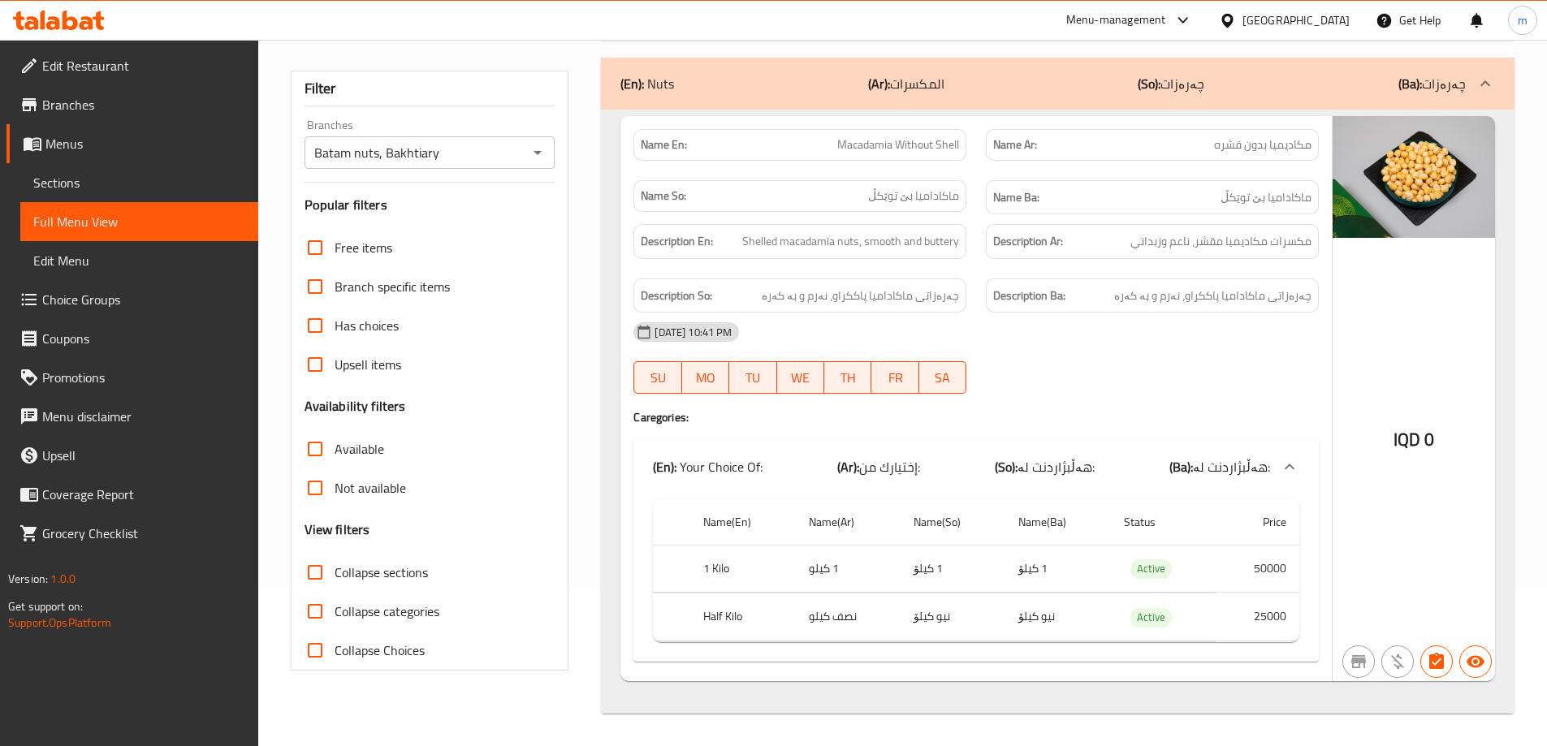
type input "Macadamia Without Shell"
click at [1400, 163] on img at bounding box center [1413, 177] width 162 height 122
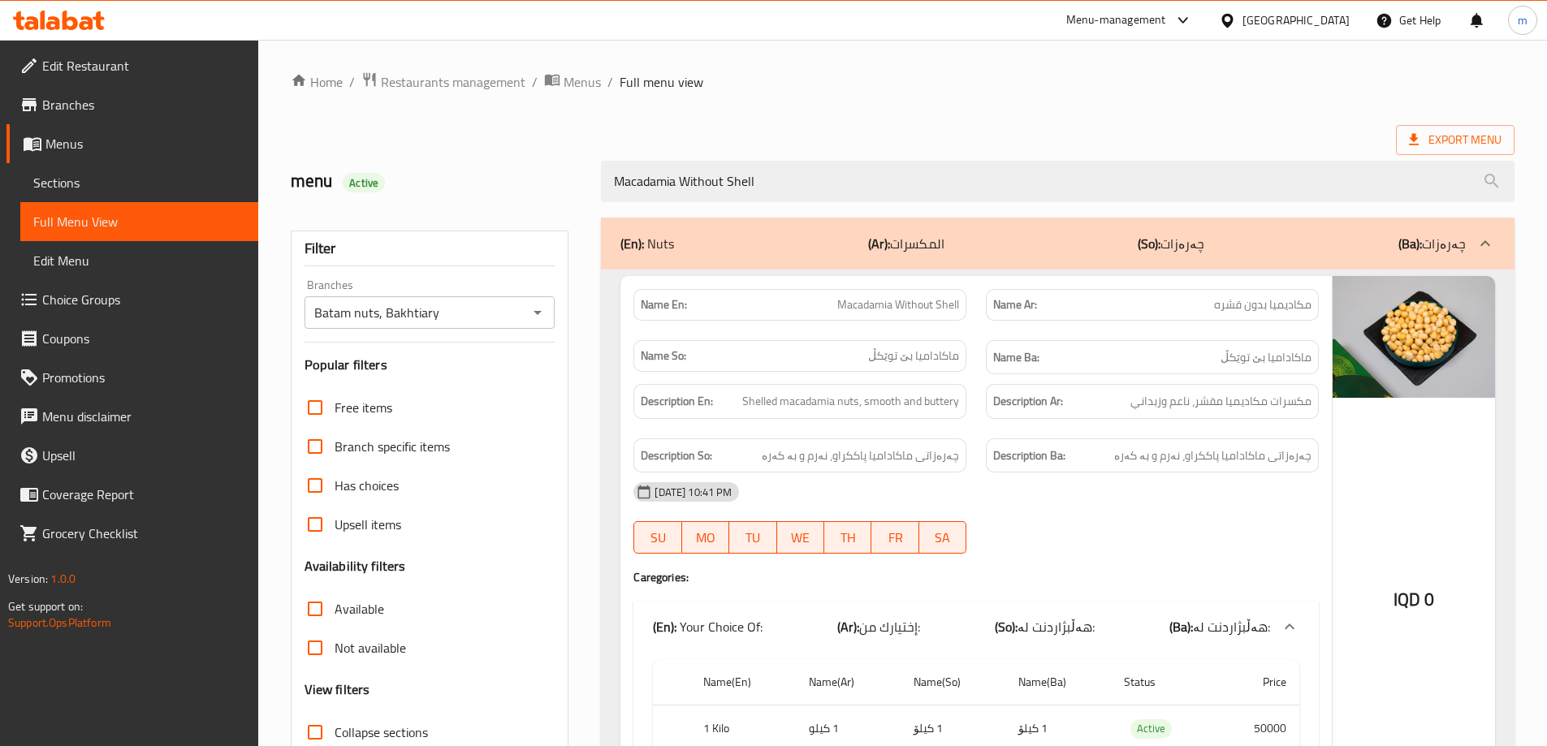
scroll to position [0, 0]
click at [895, 313] on span "Macadamia Without Shell" at bounding box center [898, 305] width 122 height 17
copy span "Macadamia Without Shell"
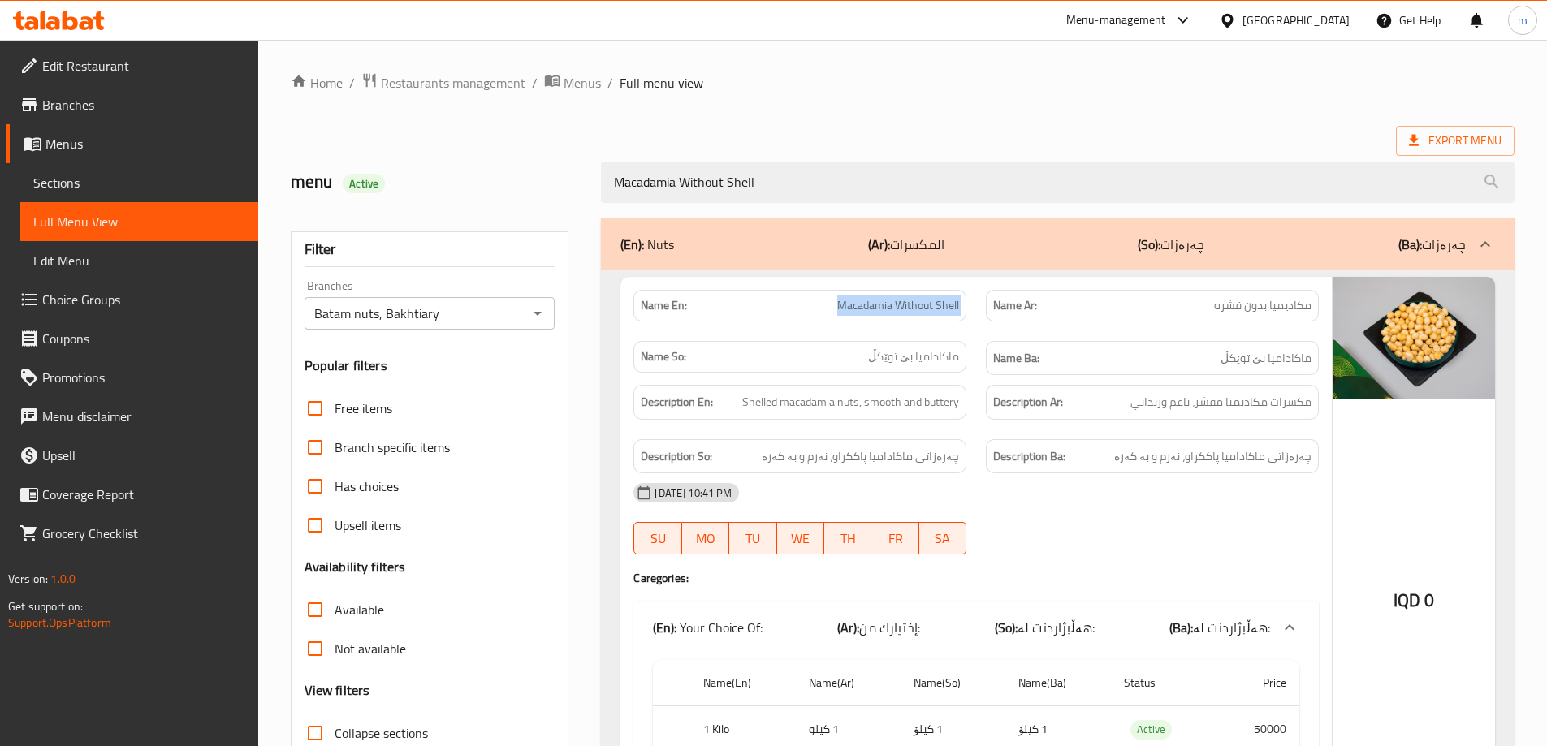
click at [119, 193] on link "Sections" at bounding box center [139, 182] width 238 height 39
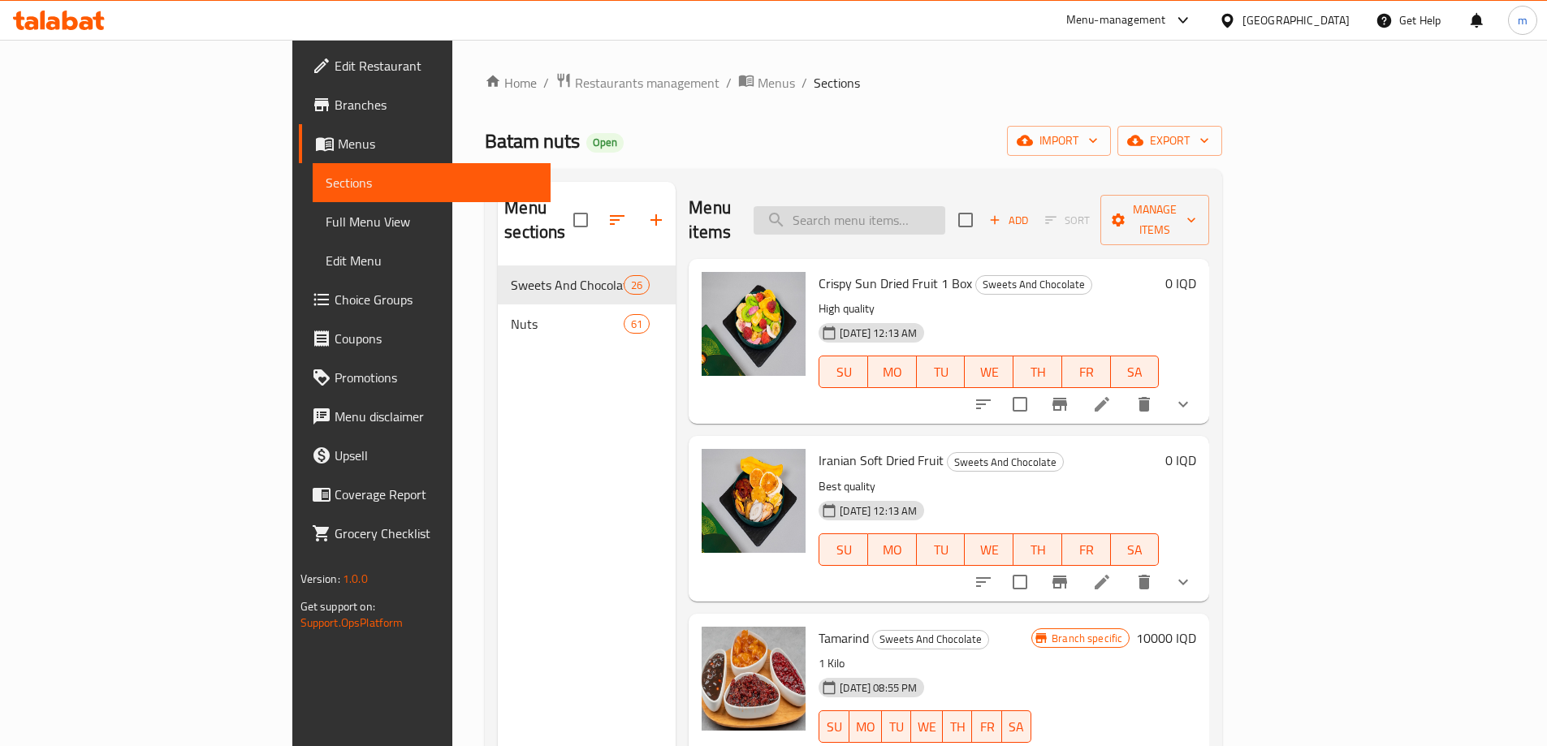
click at [945, 213] on input "search" at bounding box center [849, 220] width 192 height 28
paste input "Macadamia Without Shell"
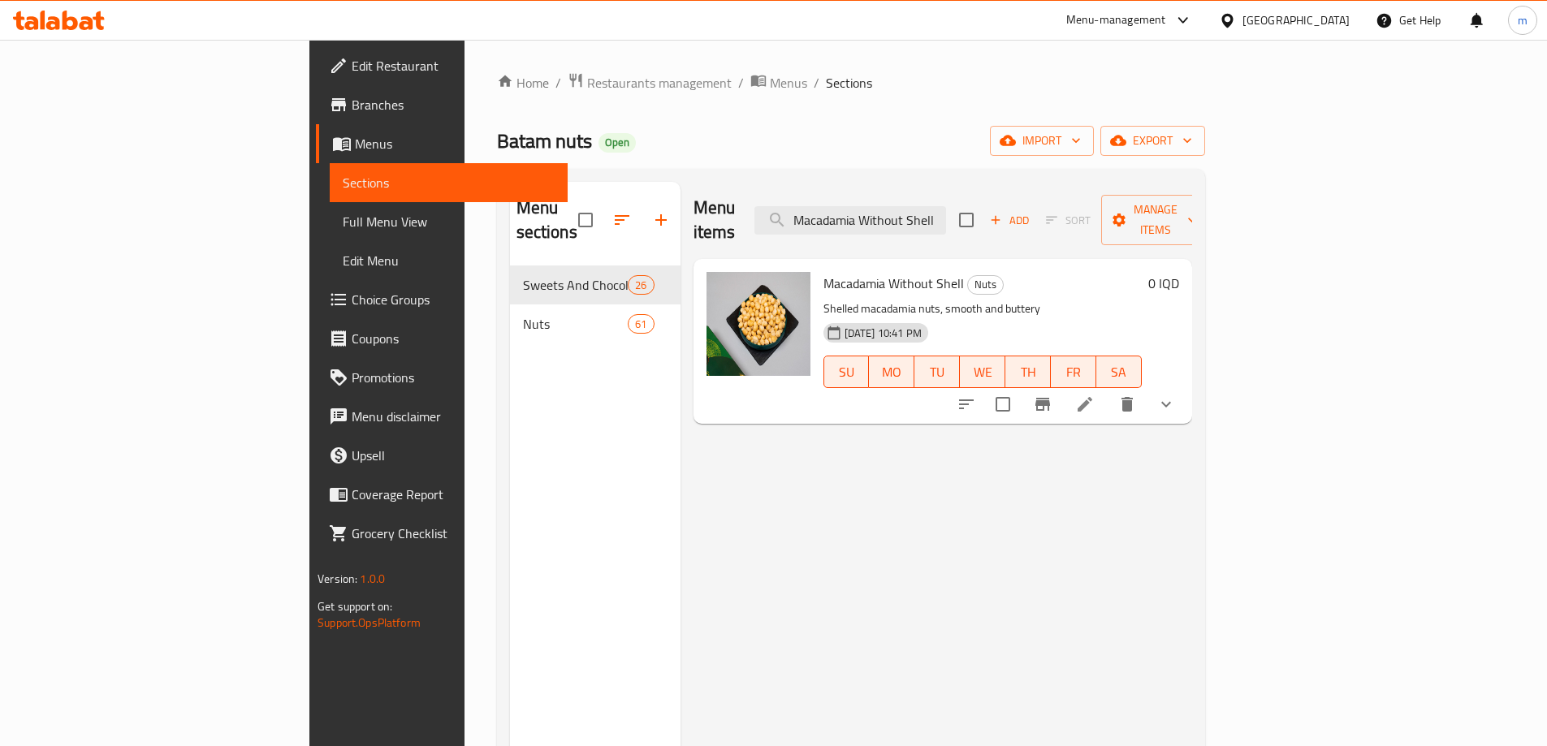
type input "Macadamia Without Shell"
click at [1094, 395] on icon at bounding box center [1084, 404] width 19 height 19
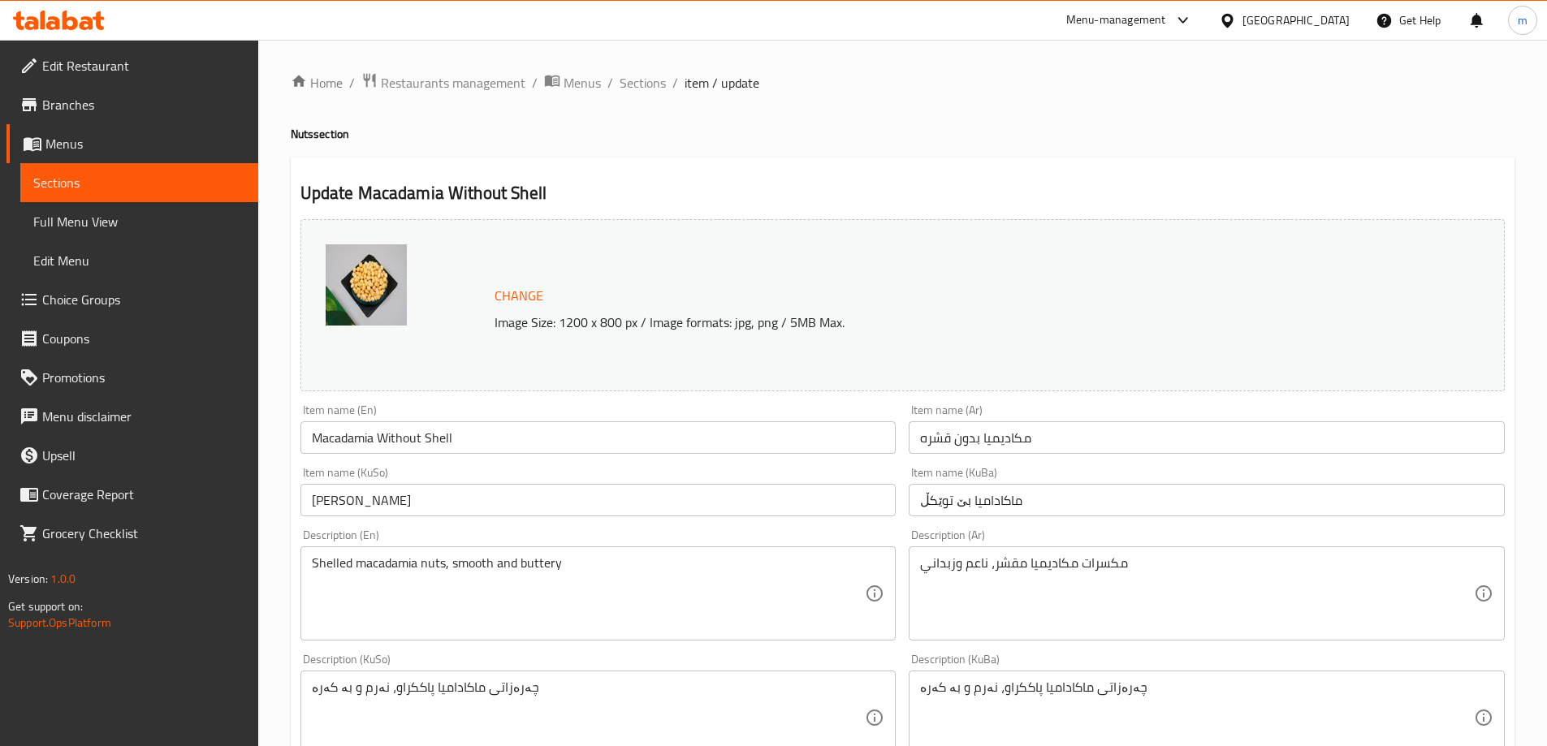
click at [567, 430] on input "Macadamia Without Shell" at bounding box center [598, 437] width 596 height 32
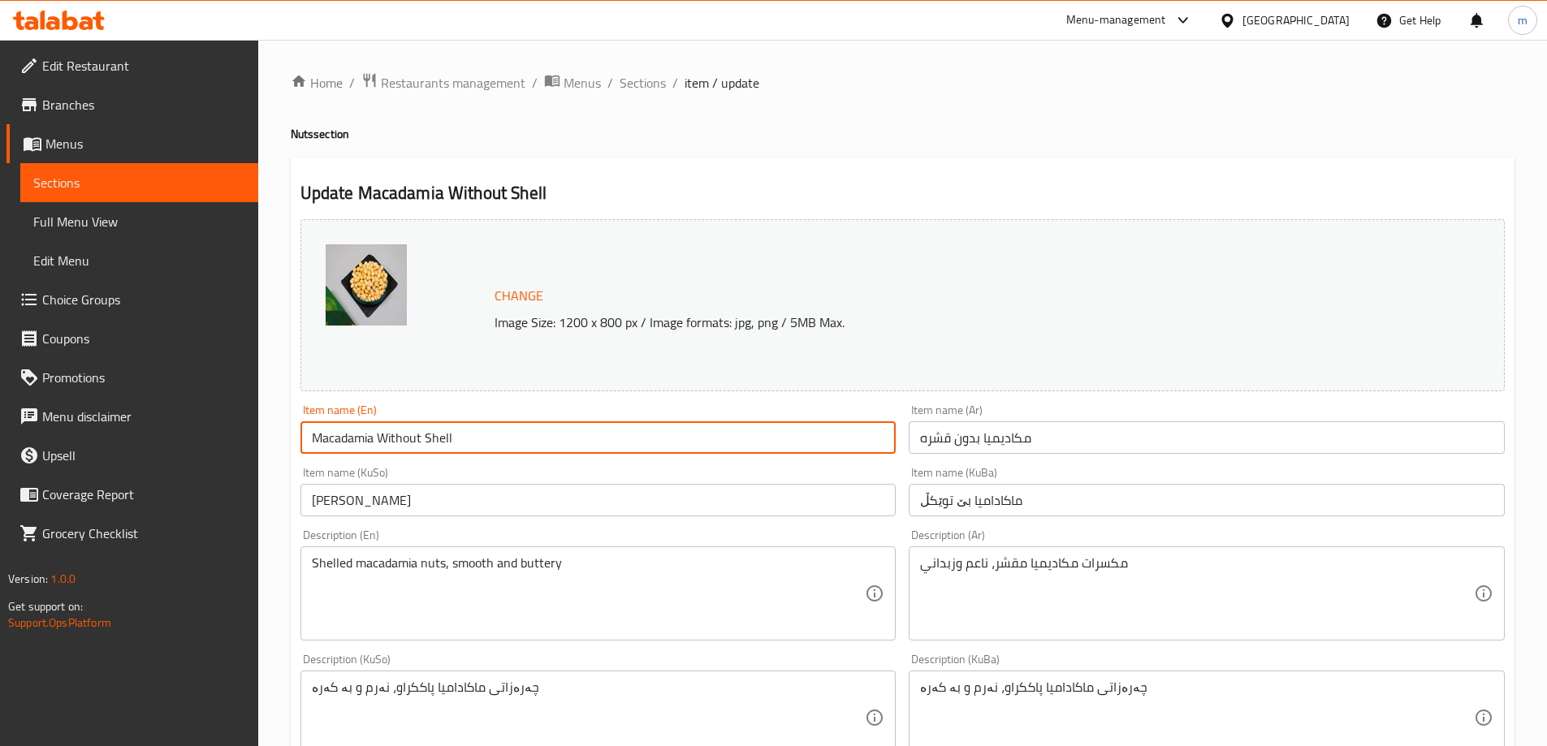
drag, startPoint x: 494, startPoint y: 442, endPoint x: 374, endPoint y: 438, distance: 120.2
click at [374, 438] on input "Macadamia Without Shell" at bounding box center [598, 437] width 596 height 32
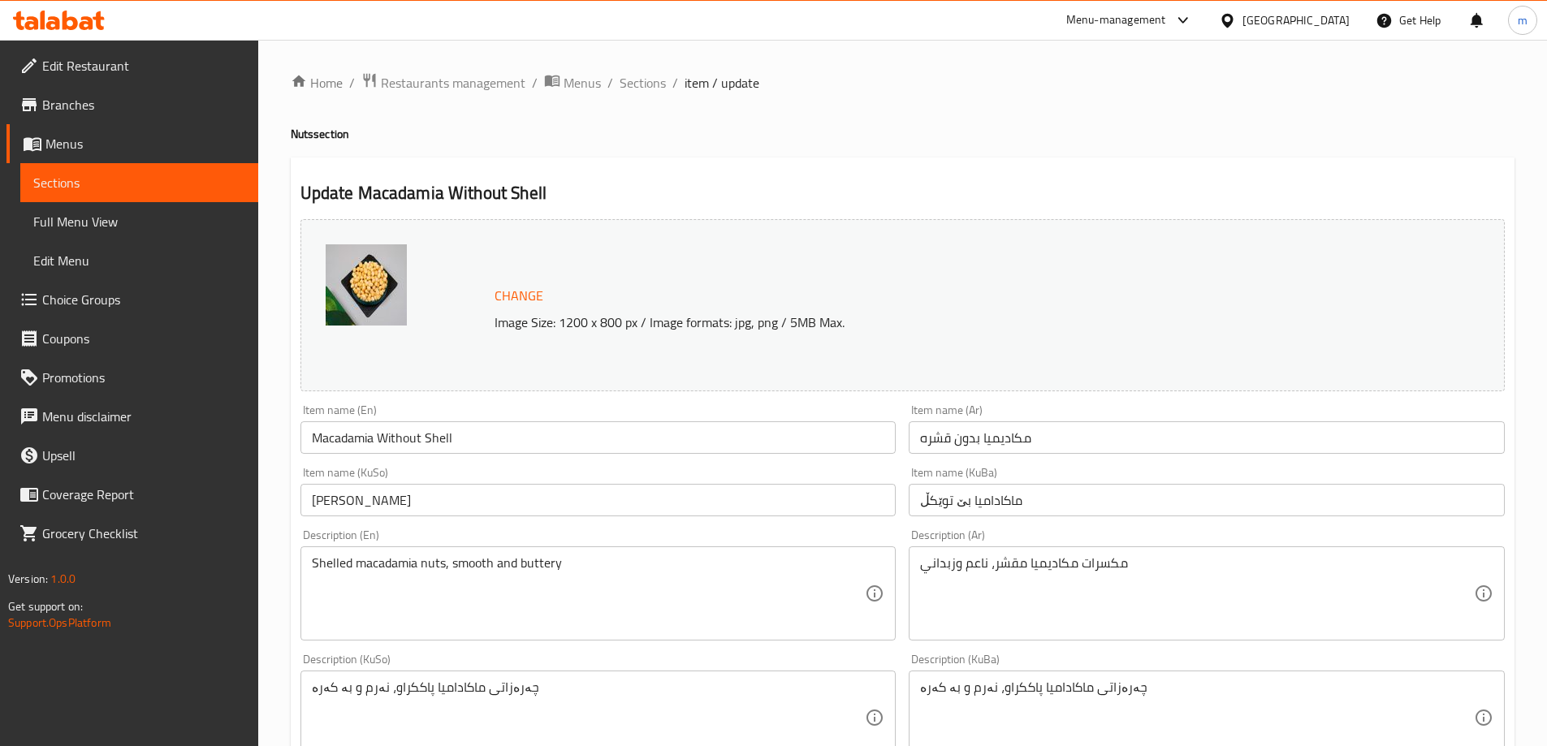
click at [562, 431] on input "Macadamia Without Shell" at bounding box center [598, 437] width 596 height 32
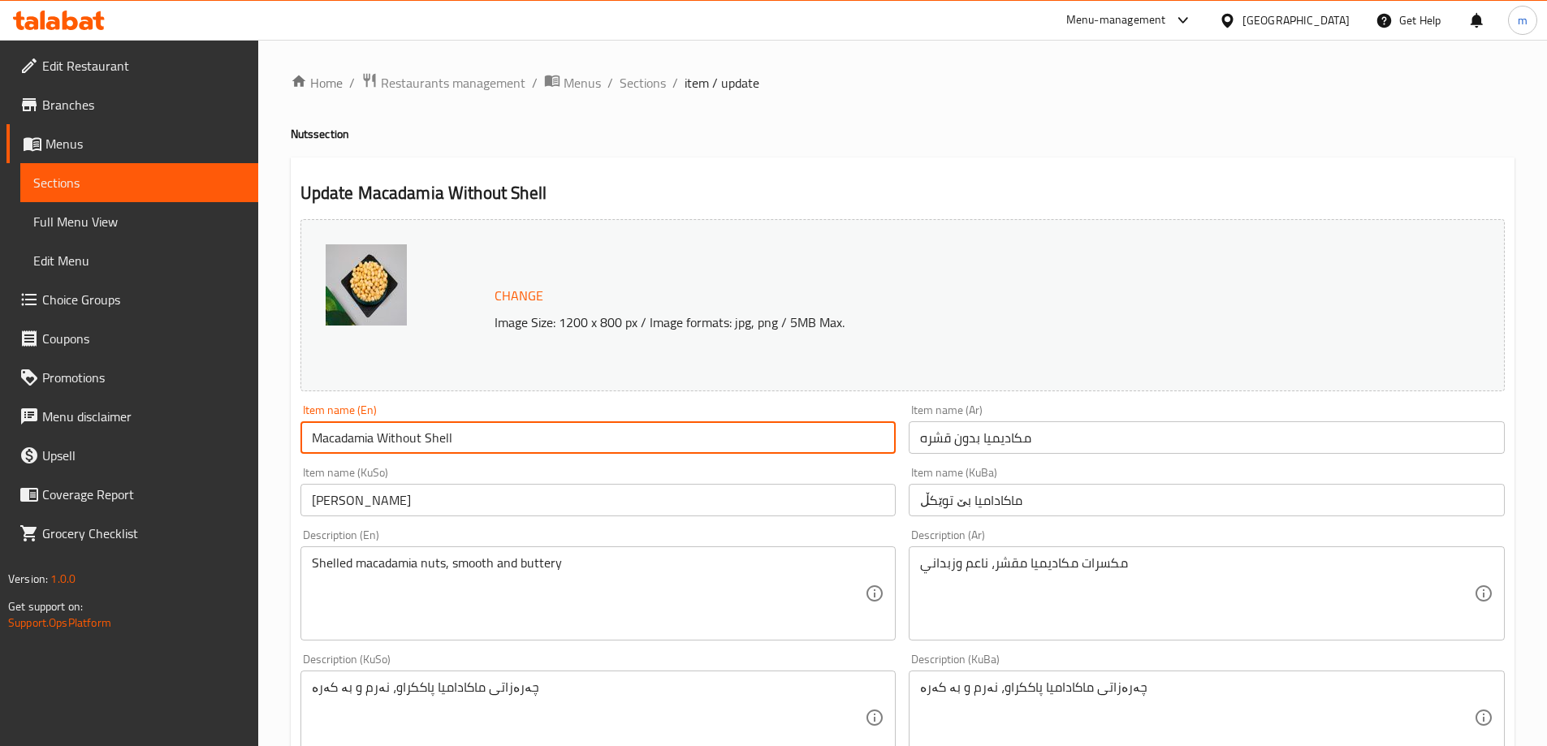
drag, startPoint x: 524, startPoint y: 434, endPoint x: 373, endPoint y: 430, distance: 150.2
click at [373, 430] on input "Macadamia Without Shell" at bounding box center [598, 437] width 596 height 32
click at [369, 442] on input "Macadamia" at bounding box center [598, 437] width 596 height 32
click at [448, 422] on input "Macadamia" at bounding box center [598, 437] width 596 height 32
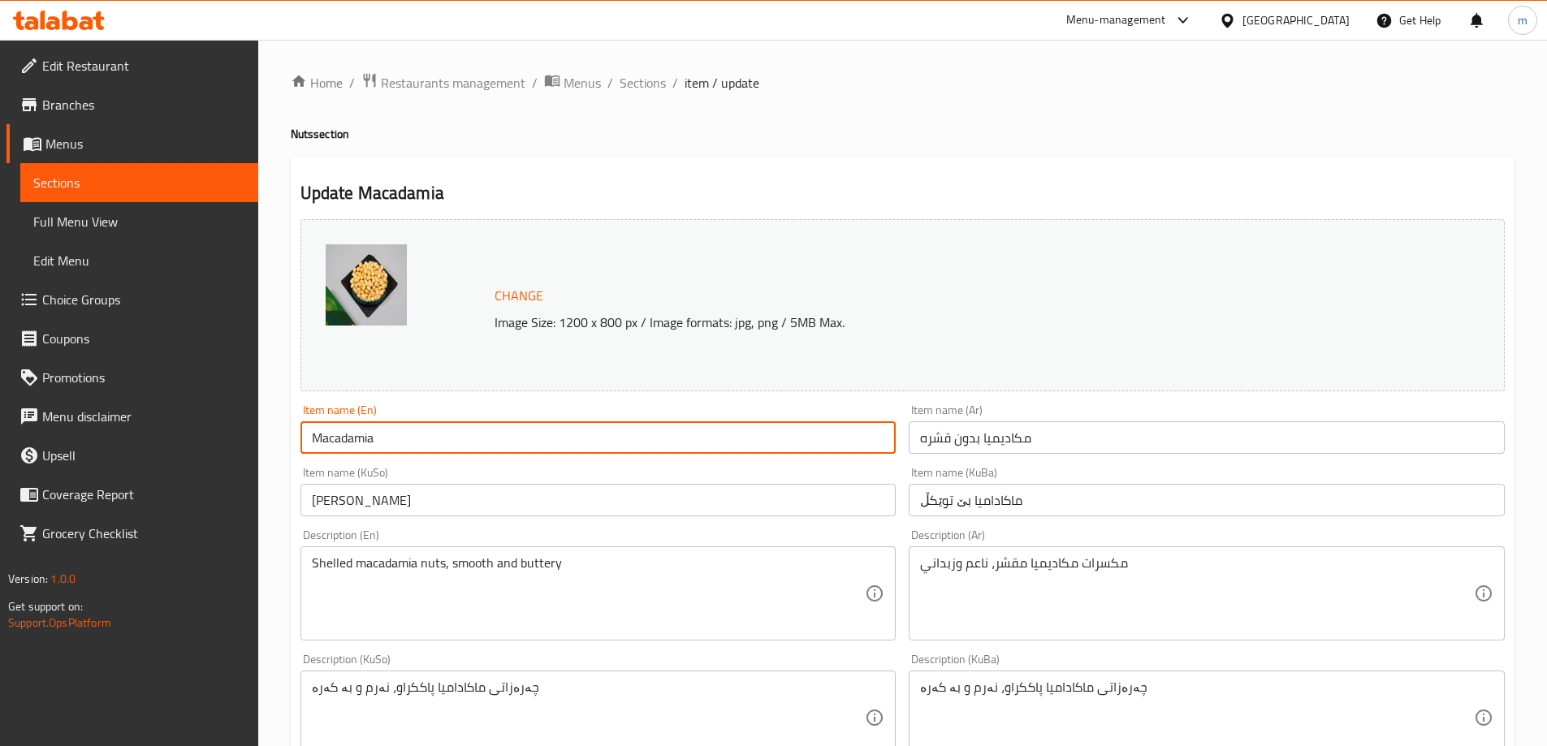
paste input "Core"
type input "Macadamia Core"
click at [1023, 455] on div "Item name (Ar) مكاديميا بدون قشره Item name (Ar)" at bounding box center [1206, 429] width 609 height 63
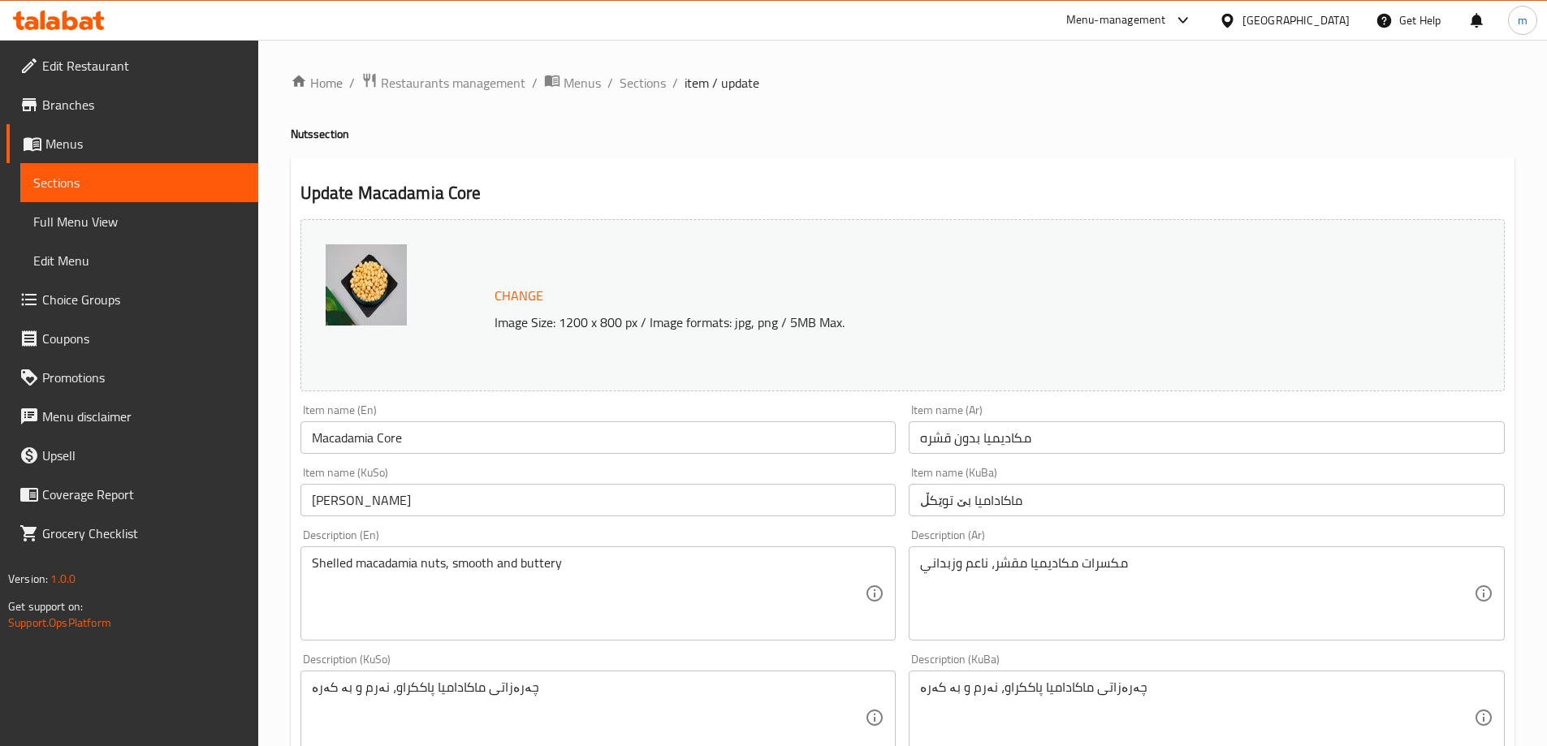
click at [1029, 443] on input "مكاديميا بدون قشره" at bounding box center [1206, 437] width 596 height 32
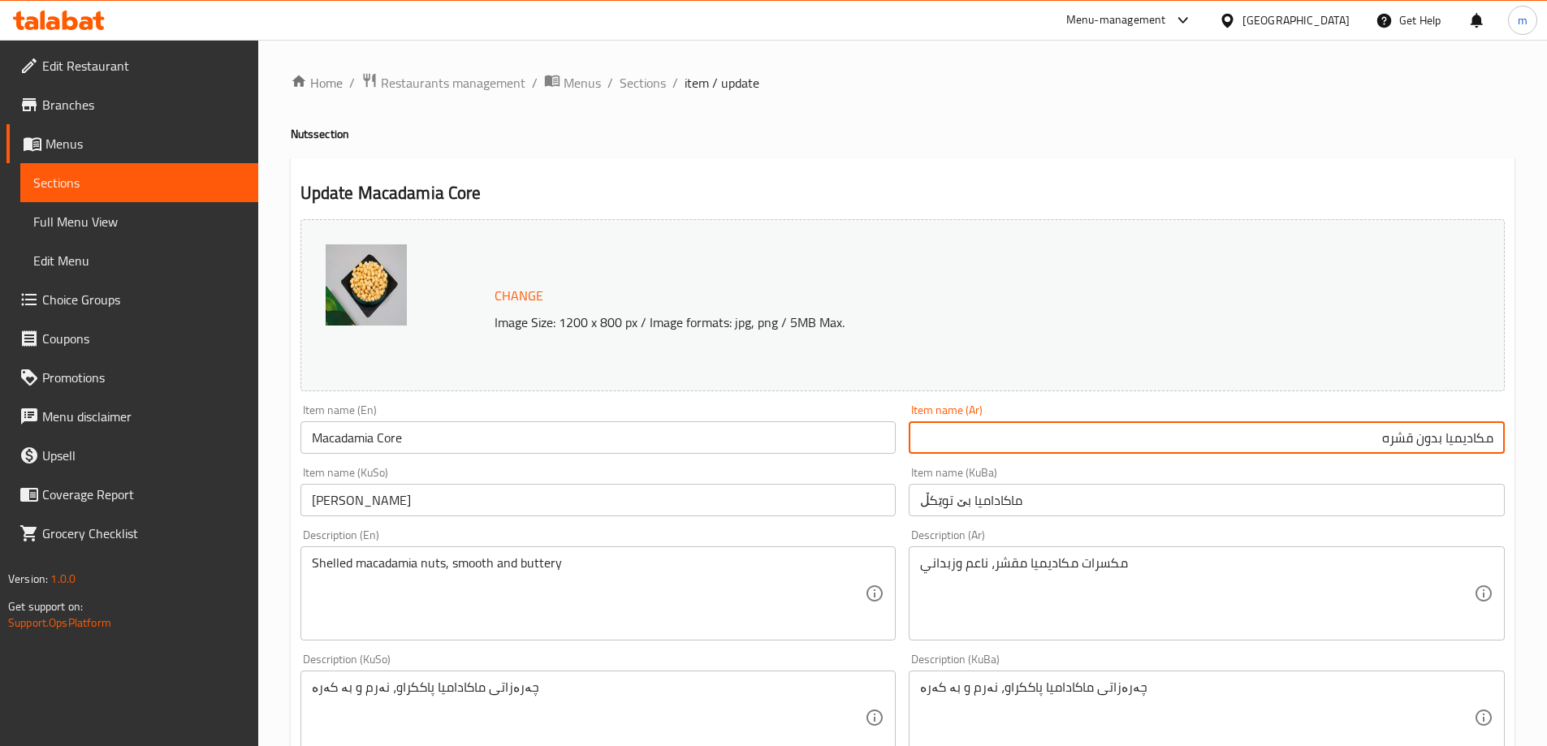
drag, startPoint x: 1293, startPoint y: 428, endPoint x: 1447, endPoint y: 429, distance: 153.4
click at [1447, 429] on input "مكاديميا بدون قشره" at bounding box center [1206, 437] width 596 height 32
click at [1365, 441] on input "مكاديميا بدون قشره" at bounding box center [1206, 437] width 596 height 32
drag, startPoint x: 1365, startPoint y: 441, endPoint x: 1444, endPoint y: 434, distance: 79.9
click at [1444, 434] on input "مكاديميا بدون قشره" at bounding box center [1206, 437] width 596 height 32
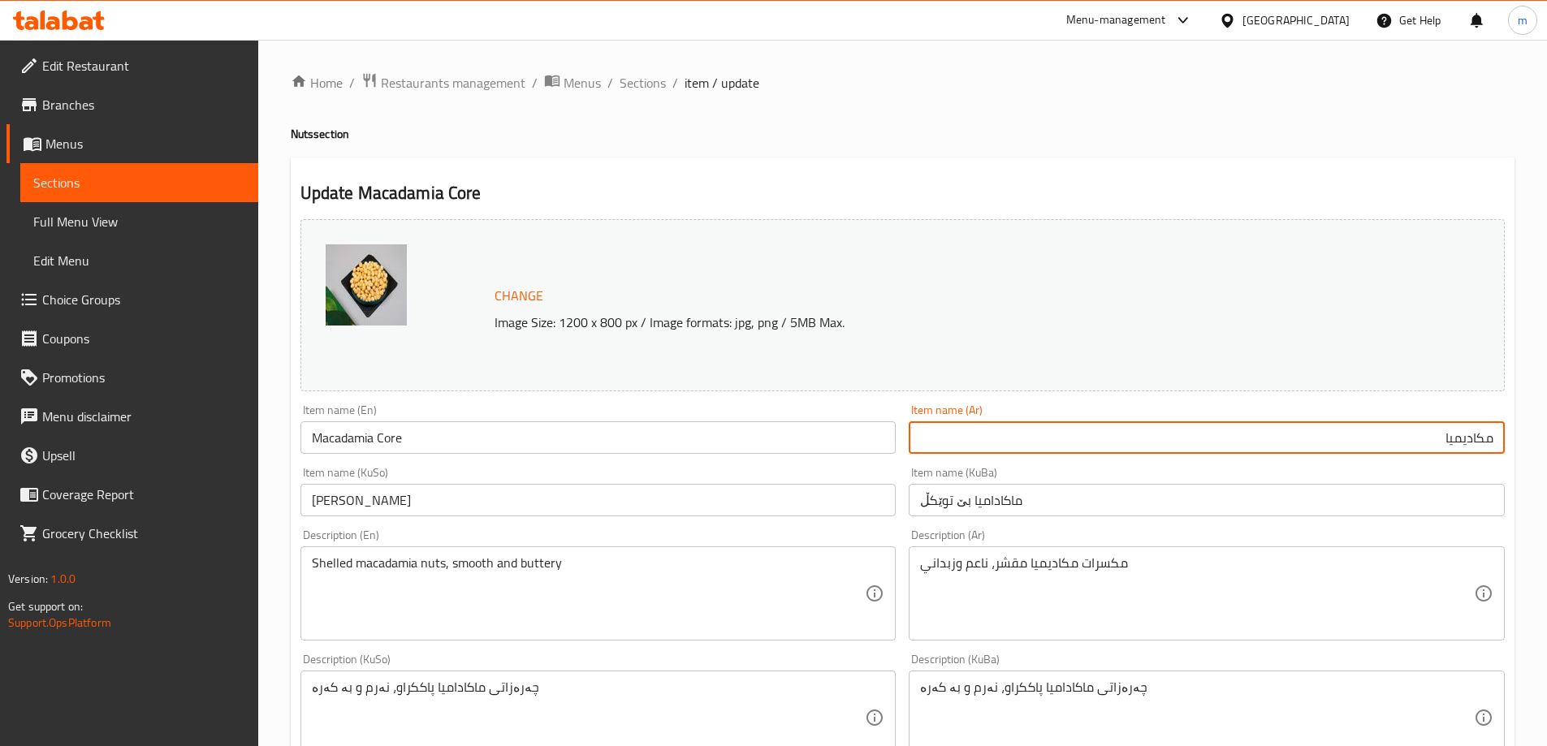
click at [1493, 438] on input "مكاديميا" at bounding box center [1206, 437] width 596 height 32
paste input "لب"
type input "لب مكاديميا"
click at [727, 497] on input "[PERSON_NAME]" at bounding box center [598, 500] width 596 height 32
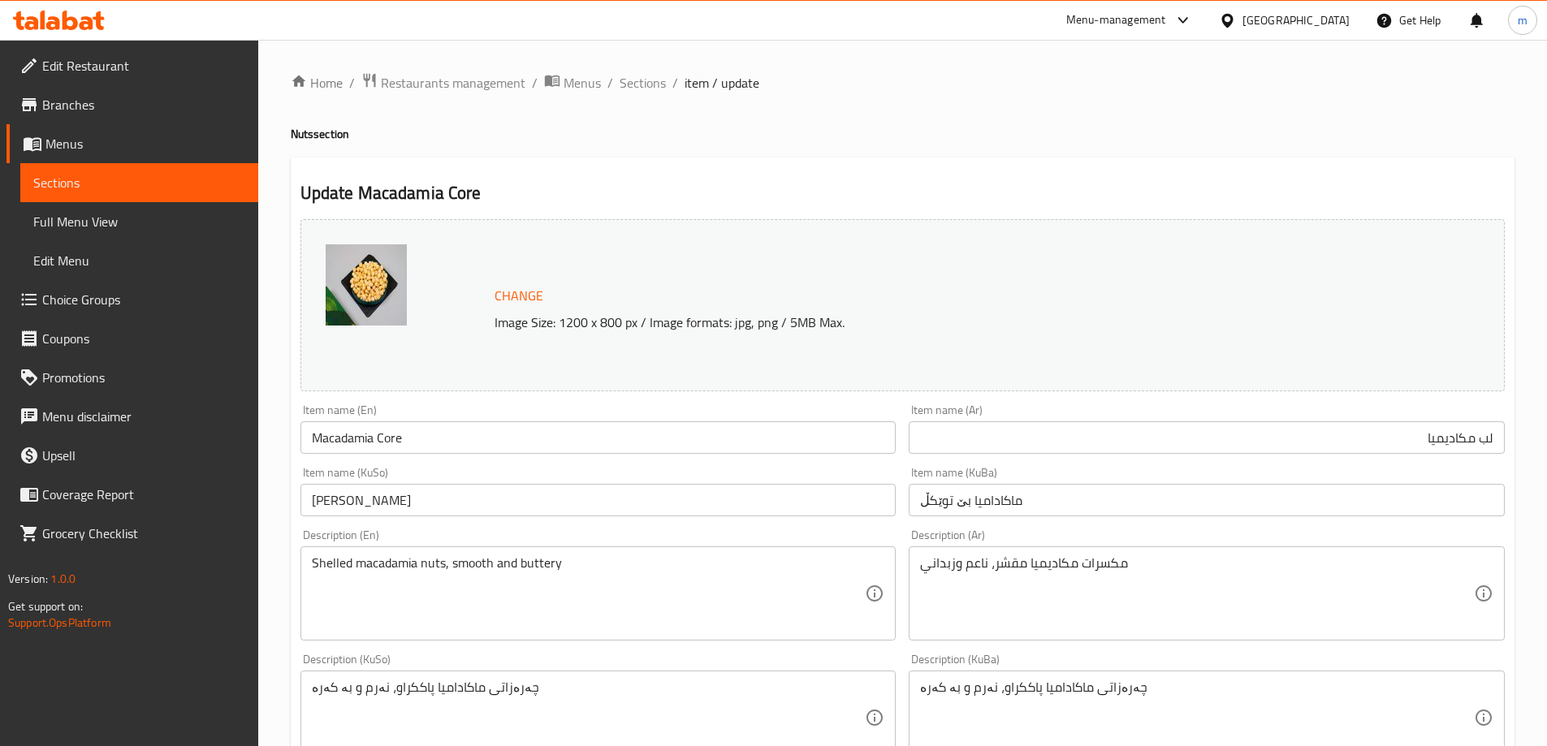
click at [1060, 522] on div "Item name (KuBa) ماکادامیا بێ توێکڵ Item name (KuBa)" at bounding box center [1206, 491] width 609 height 63
click at [1060, 516] on input "ماکادامیا بێ توێکڵ" at bounding box center [1206, 500] width 596 height 32
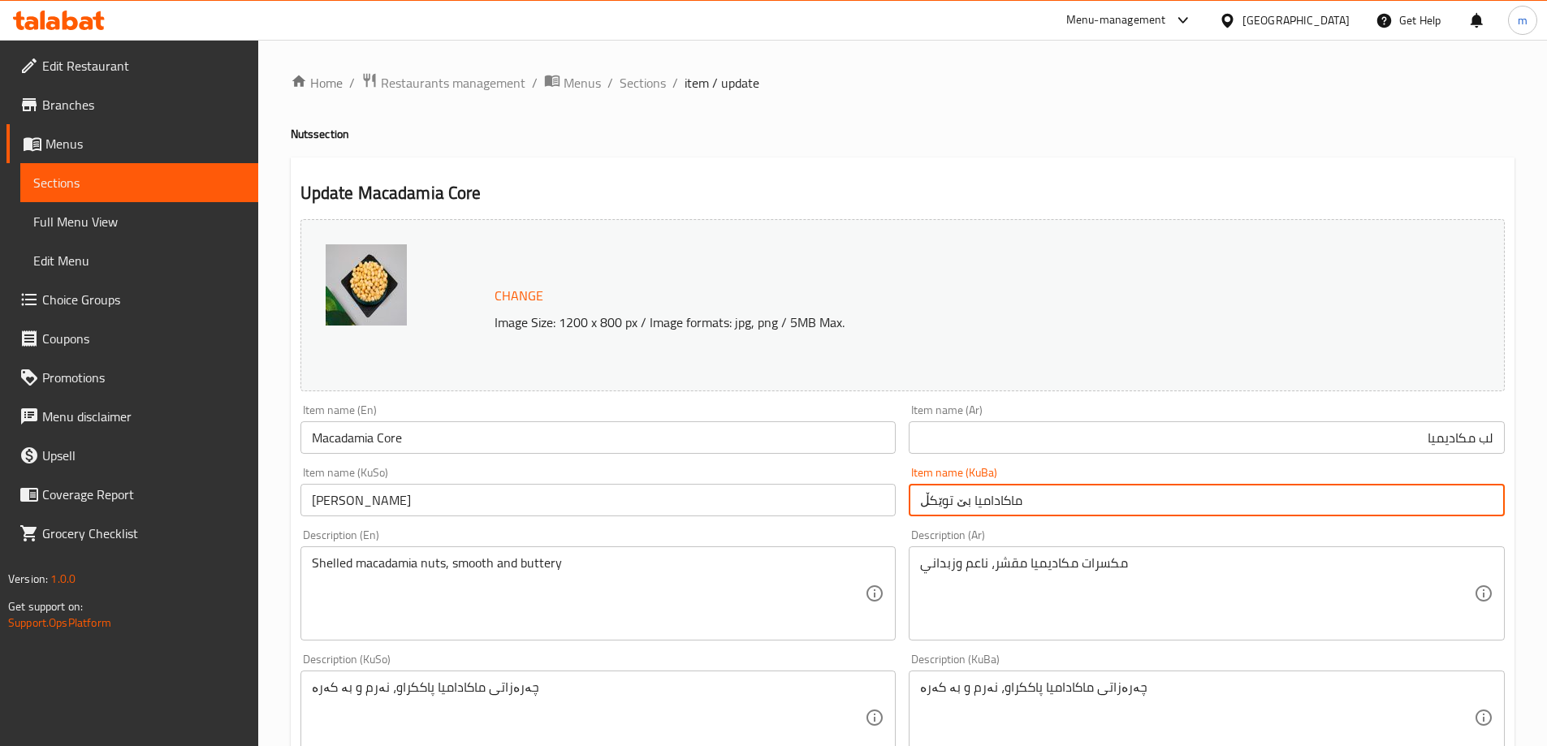
paste input "[PERSON_NAME]"
click at [968, 501] on input "[PERSON_NAME]" at bounding box center [1206, 500] width 596 height 32
type input "ناوکی ماکادیما"
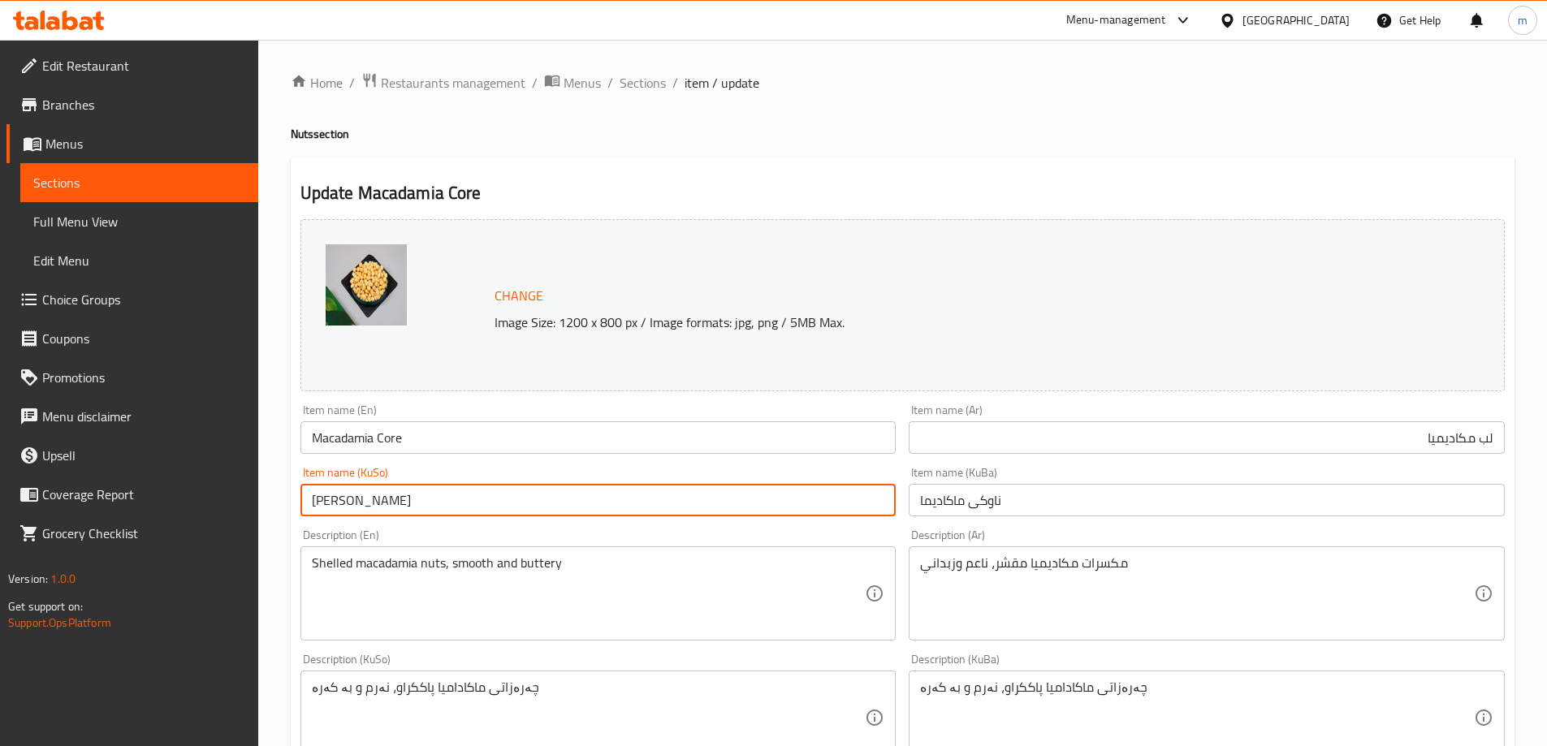
click at [851, 503] on input "[PERSON_NAME]" at bounding box center [598, 500] width 596 height 32
paste input "text"
type input "[PERSON_NAME]"
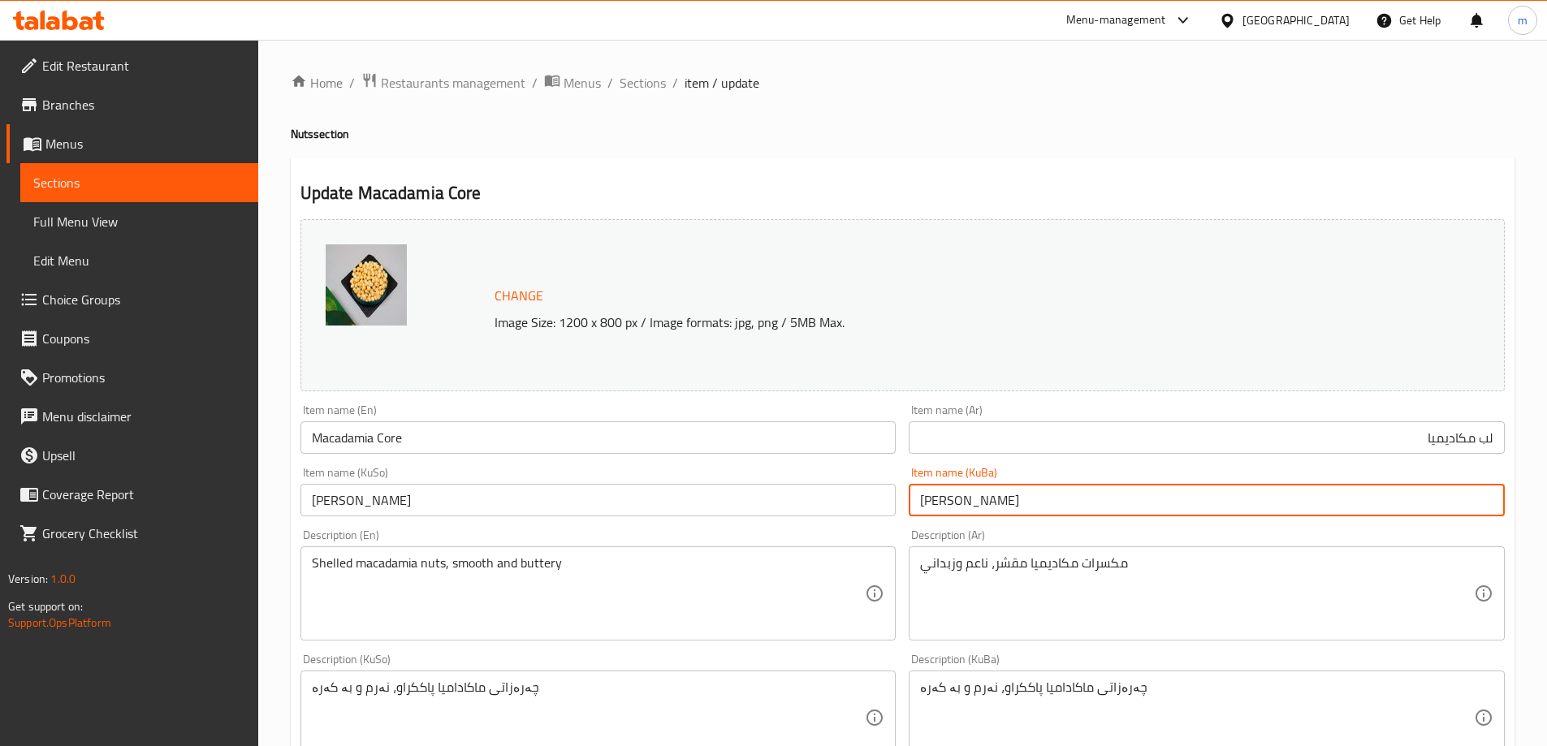
type input "[PERSON_NAME]"
click at [899, 520] on div "Item name (KuSo) [PERSON_NAME] Item name ([GEOGRAPHIC_DATA])" at bounding box center [598, 491] width 609 height 63
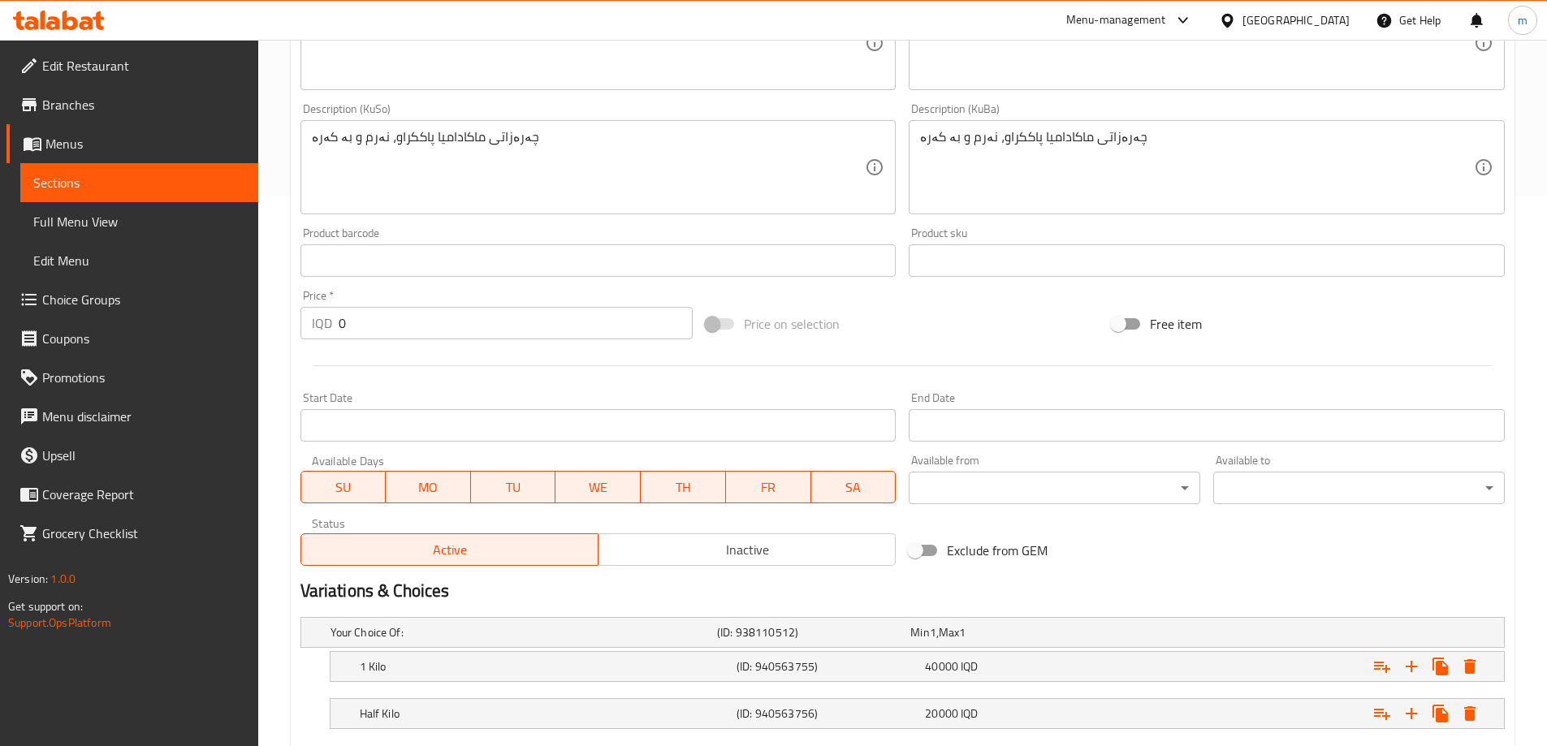
scroll to position [648, 0]
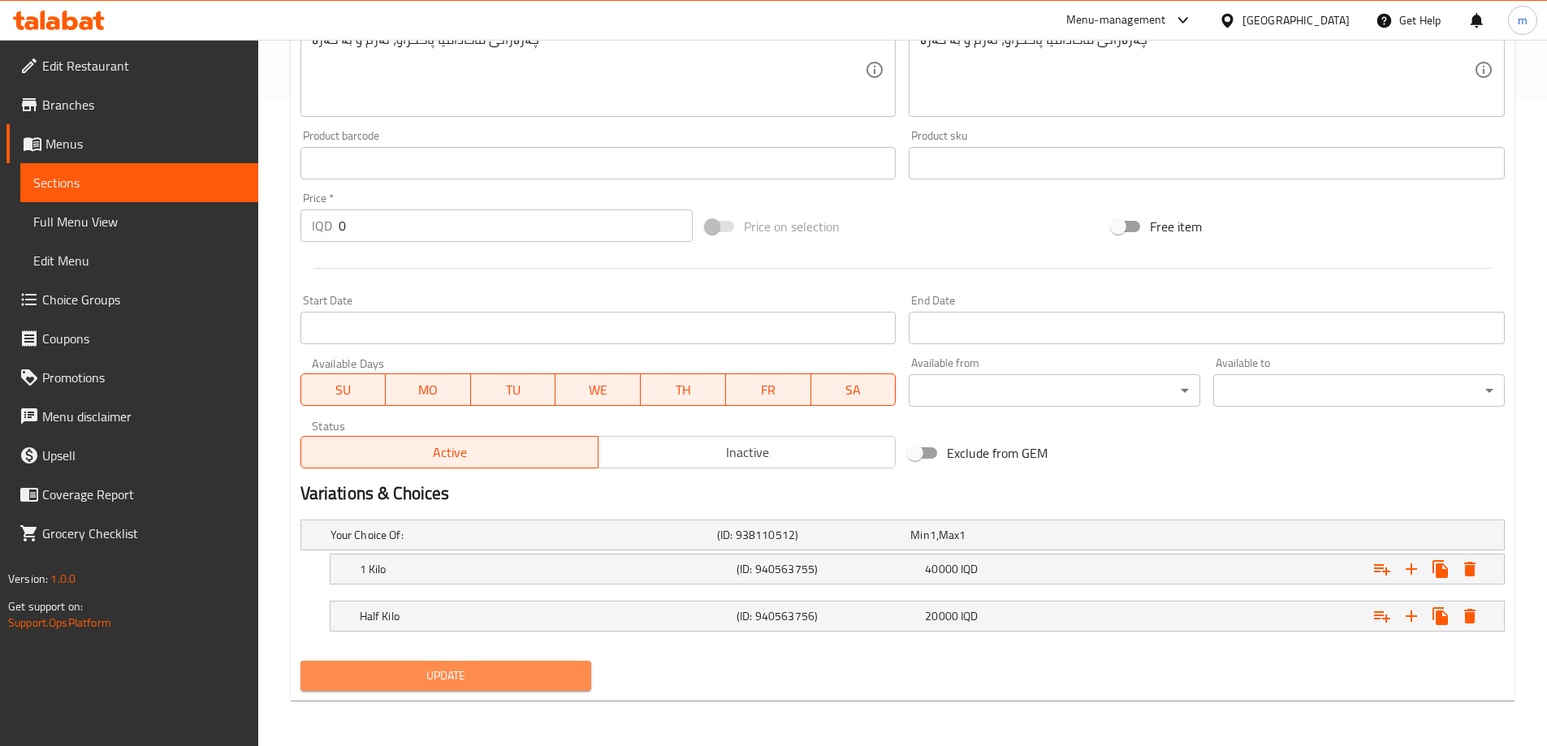
click at [390, 662] on button "Update" at bounding box center [445, 676] width 291 height 30
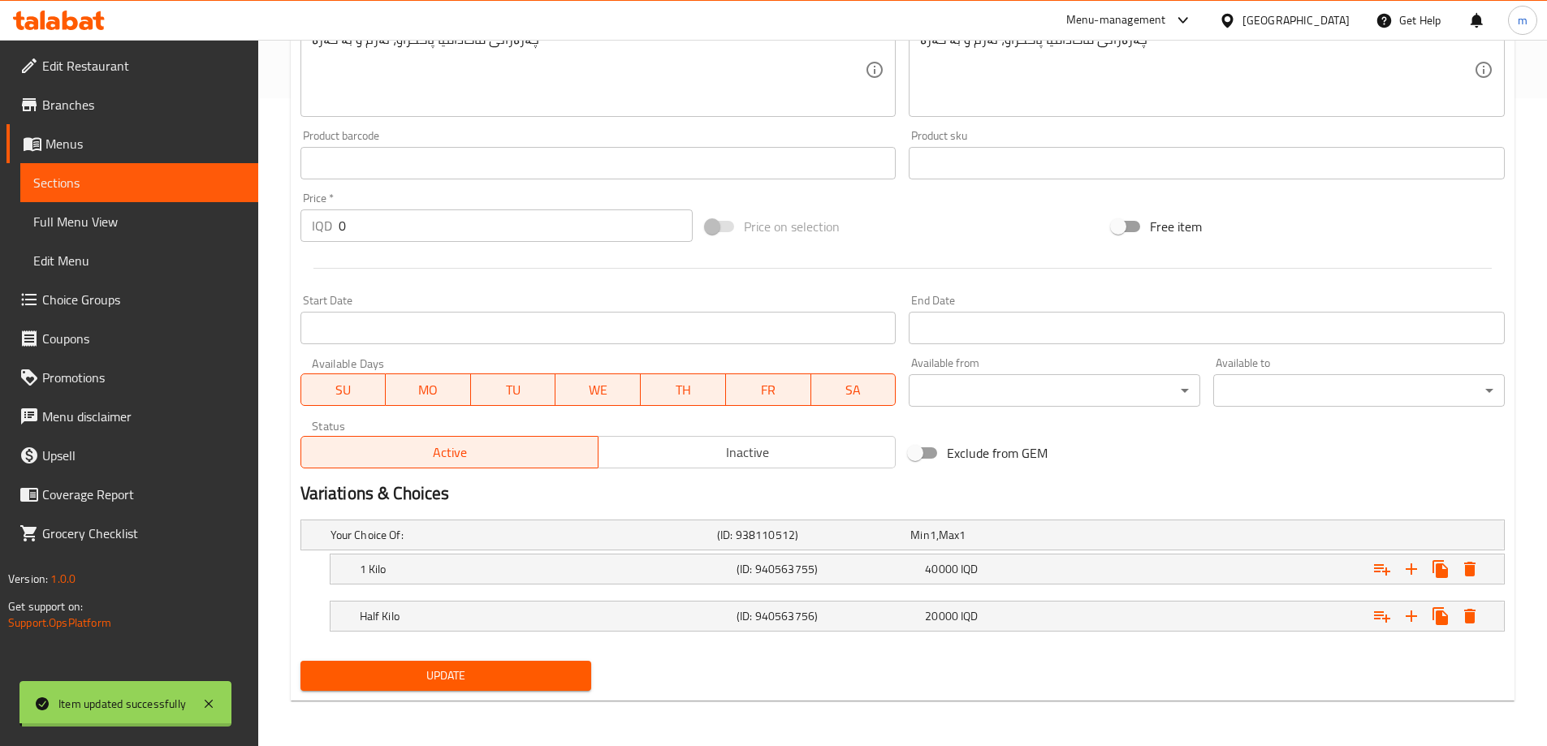
click at [119, 220] on span "Full Menu View" at bounding box center [139, 221] width 212 height 19
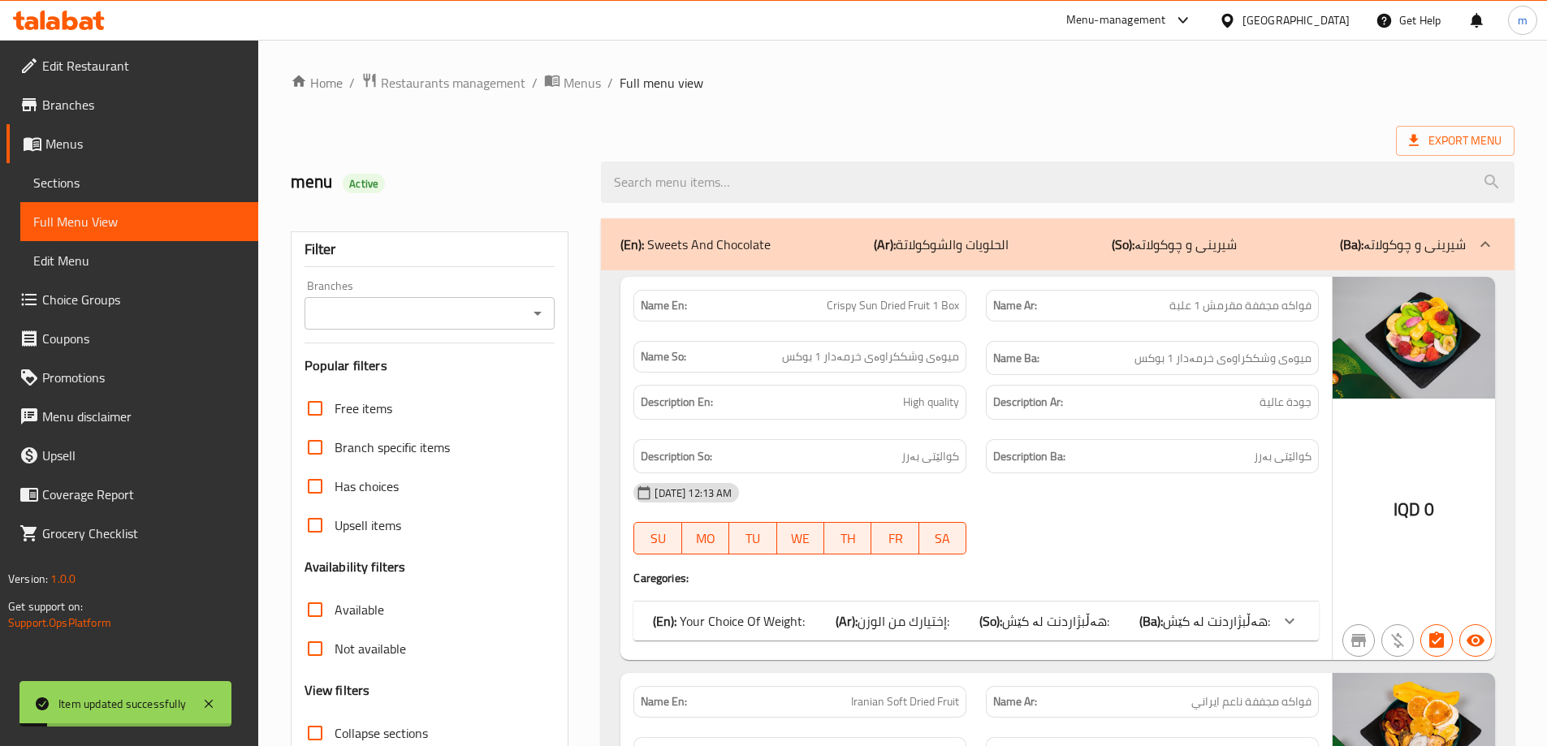
click at [409, 318] on input "Branches" at bounding box center [416, 313] width 214 height 23
click at [426, 367] on li "All" at bounding box center [428, 353] width 251 height 29
click at [557, 312] on div "Filter Branches All Branches Popular filters Free items Branch specific items H…" at bounding box center [430, 531] width 278 height 600
click at [537, 315] on icon "Open" at bounding box center [537, 313] width 19 height 19
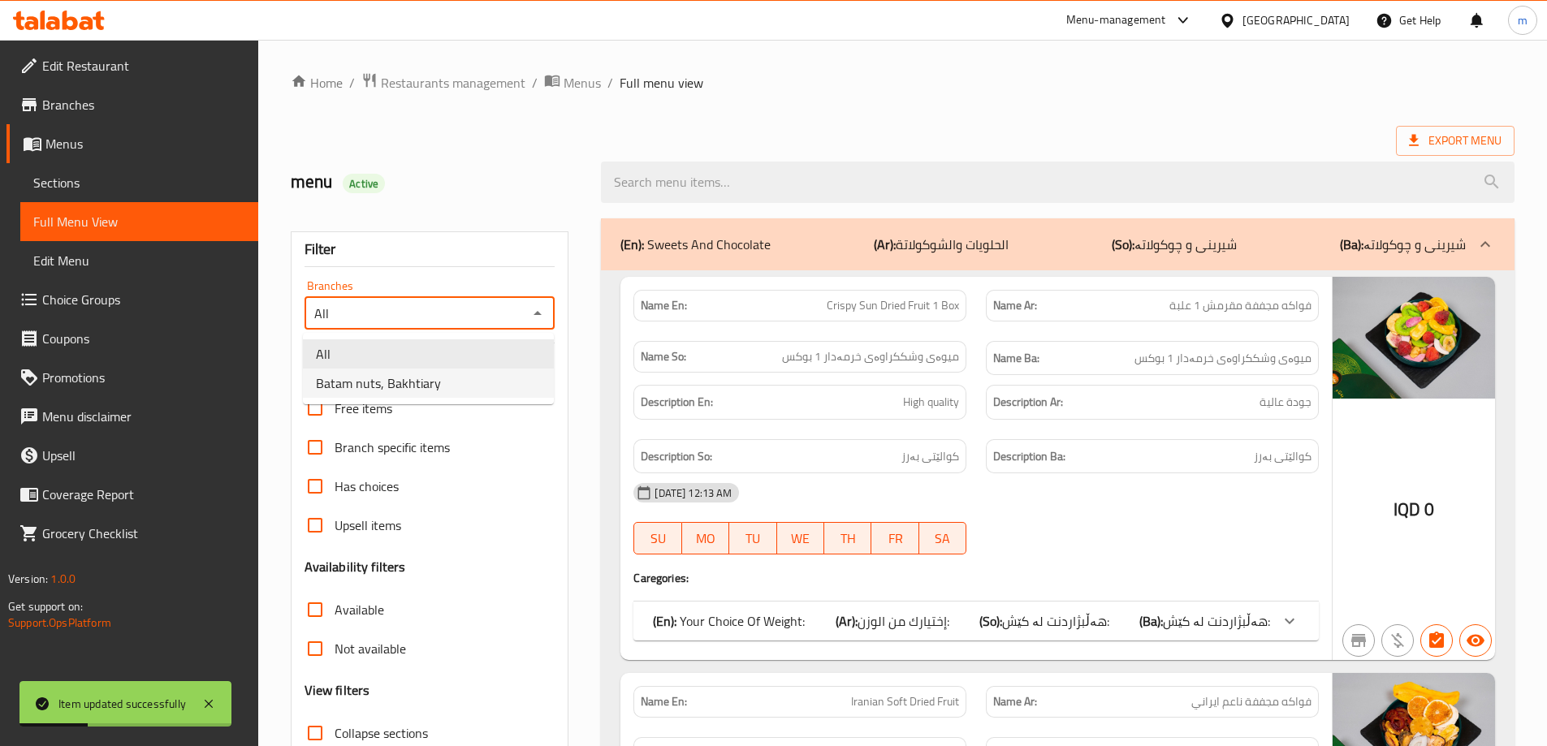
click at [419, 386] on span "Batam nuts, Bakhtiary" at bounding box center [378, 382] width 125 height 19
type input "Batam nuts, Bakhtiary"
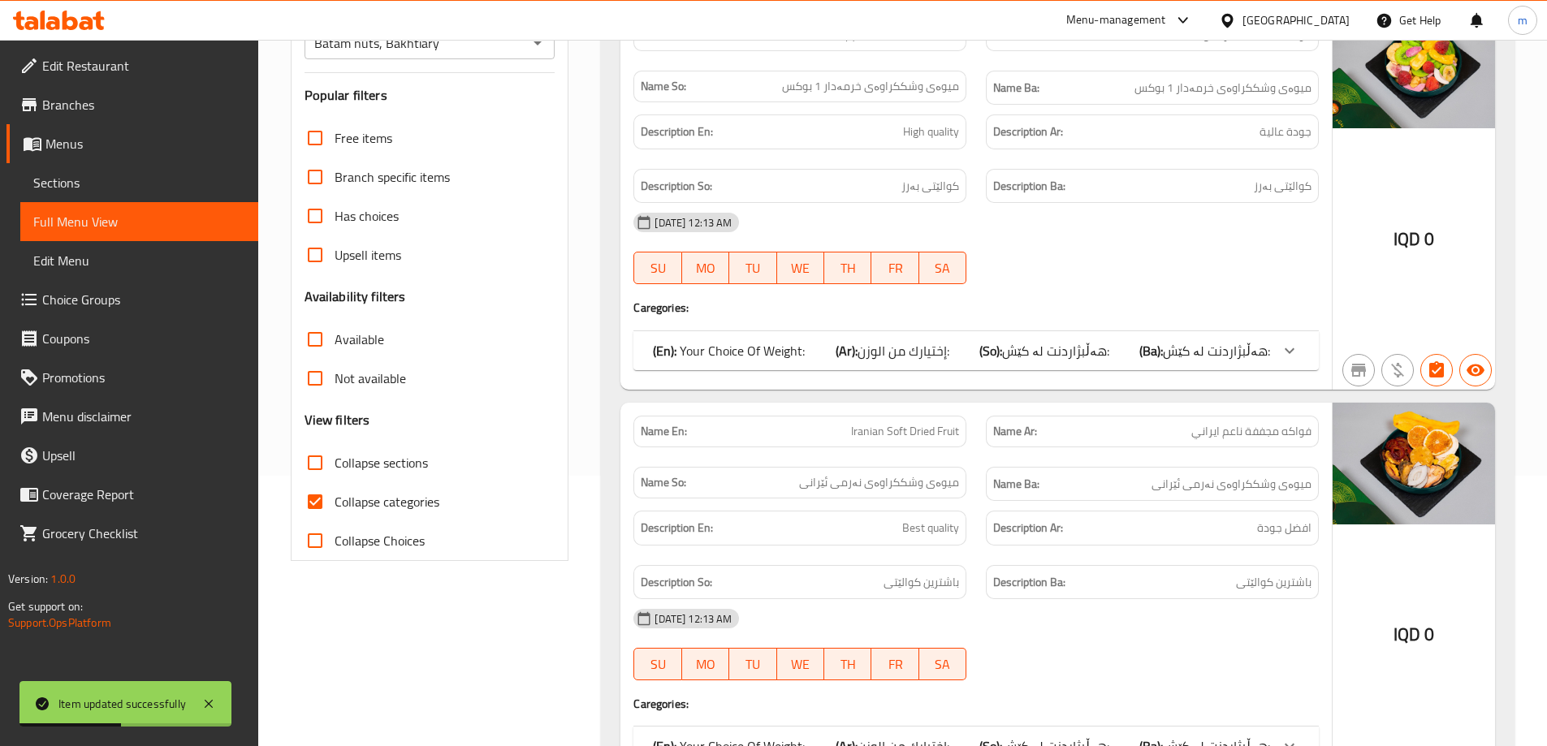
drag, startPoint x: 382, startPoint y: 495, endPoint x: 544, endPoint y: 461, distance: 165.9
click at [383, 494] on span "Collapse categories" at bounding box center [386, 501] width 105 height 19
click at [334, 494] on input "Collapse categories" at bounding box center [315, 501] width 39 height 39
checkbox input "false"
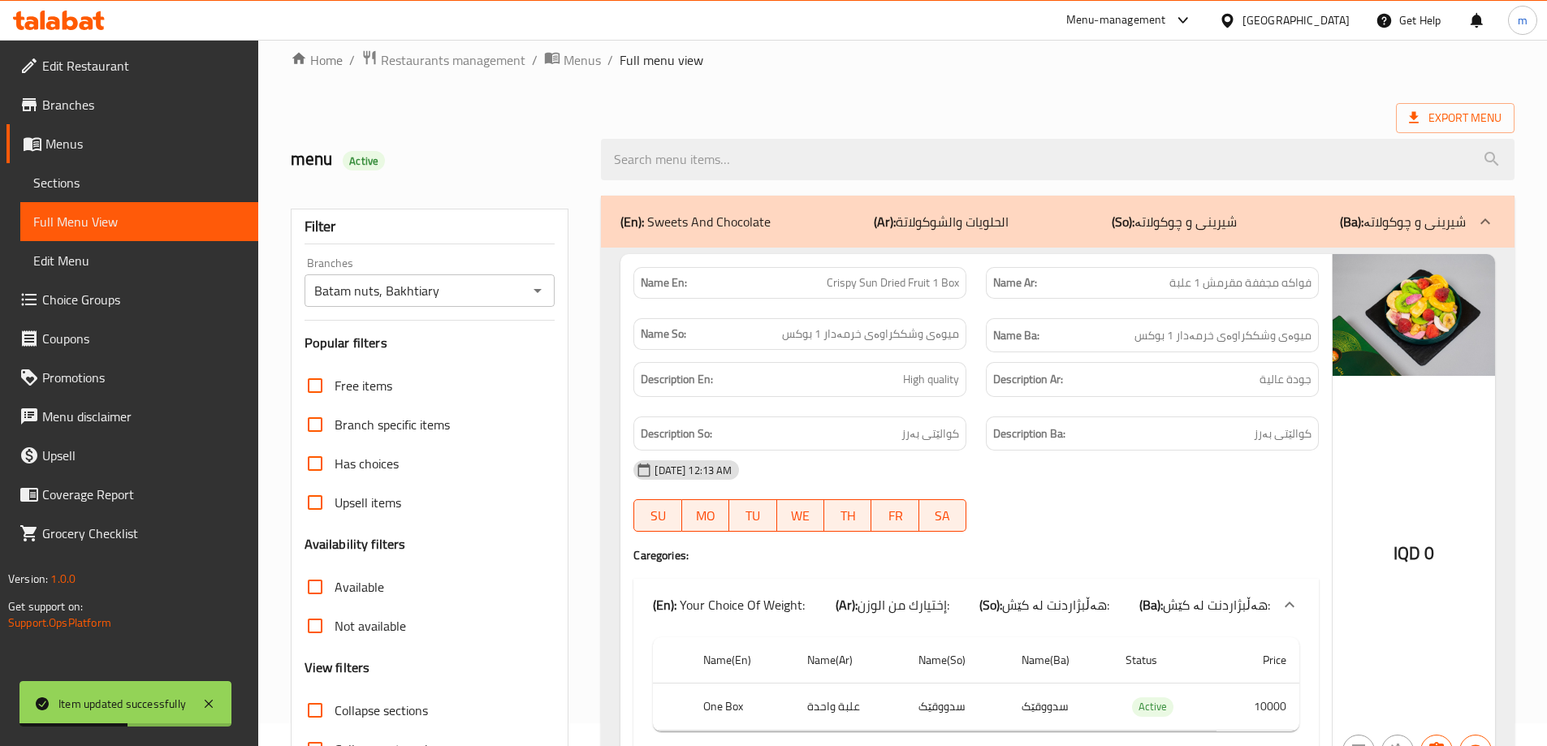
scroll to position [0, 0]
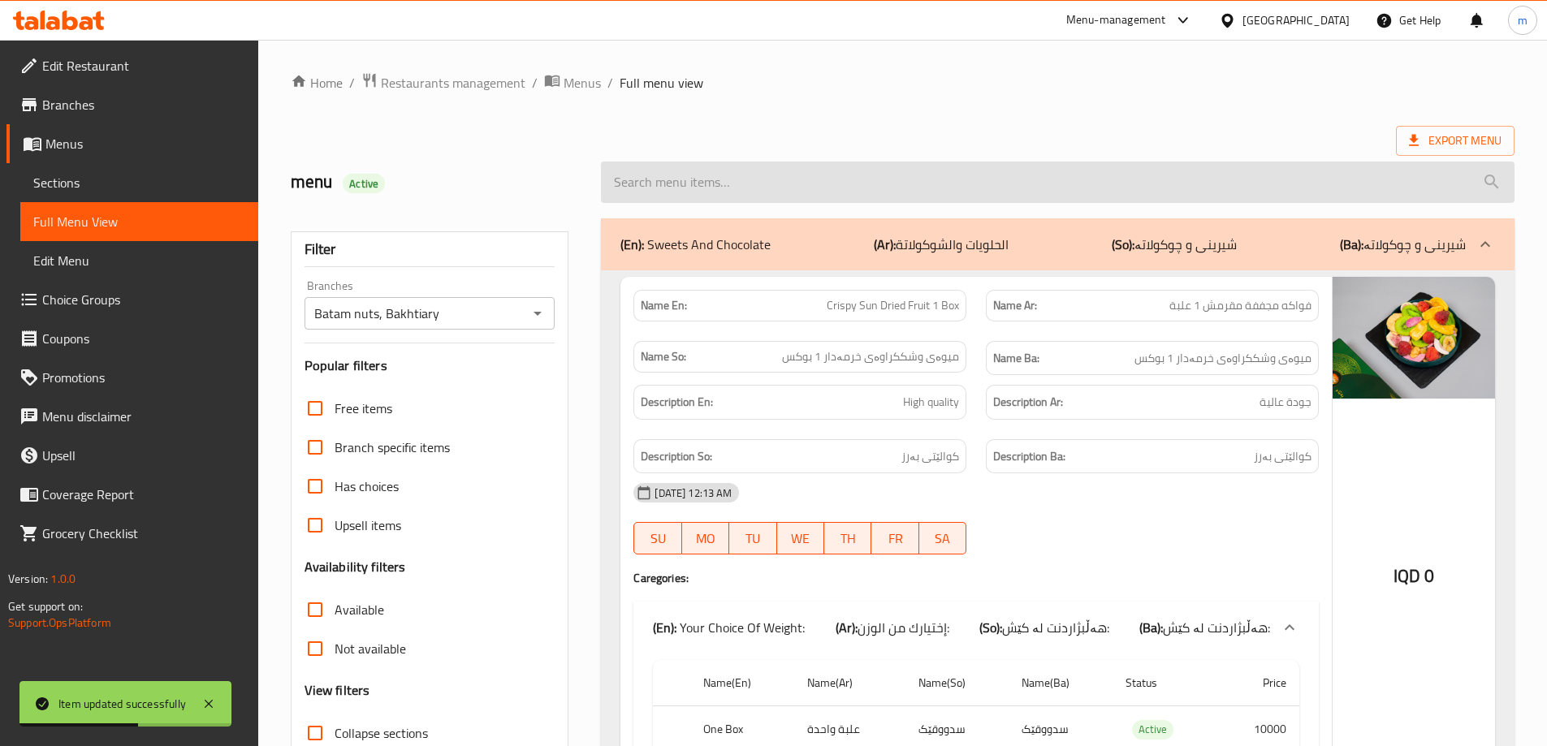
click at [806, 188] on input "search" at bounding box center [1057, 182] width 913 height 41
paste input "Macadamia"
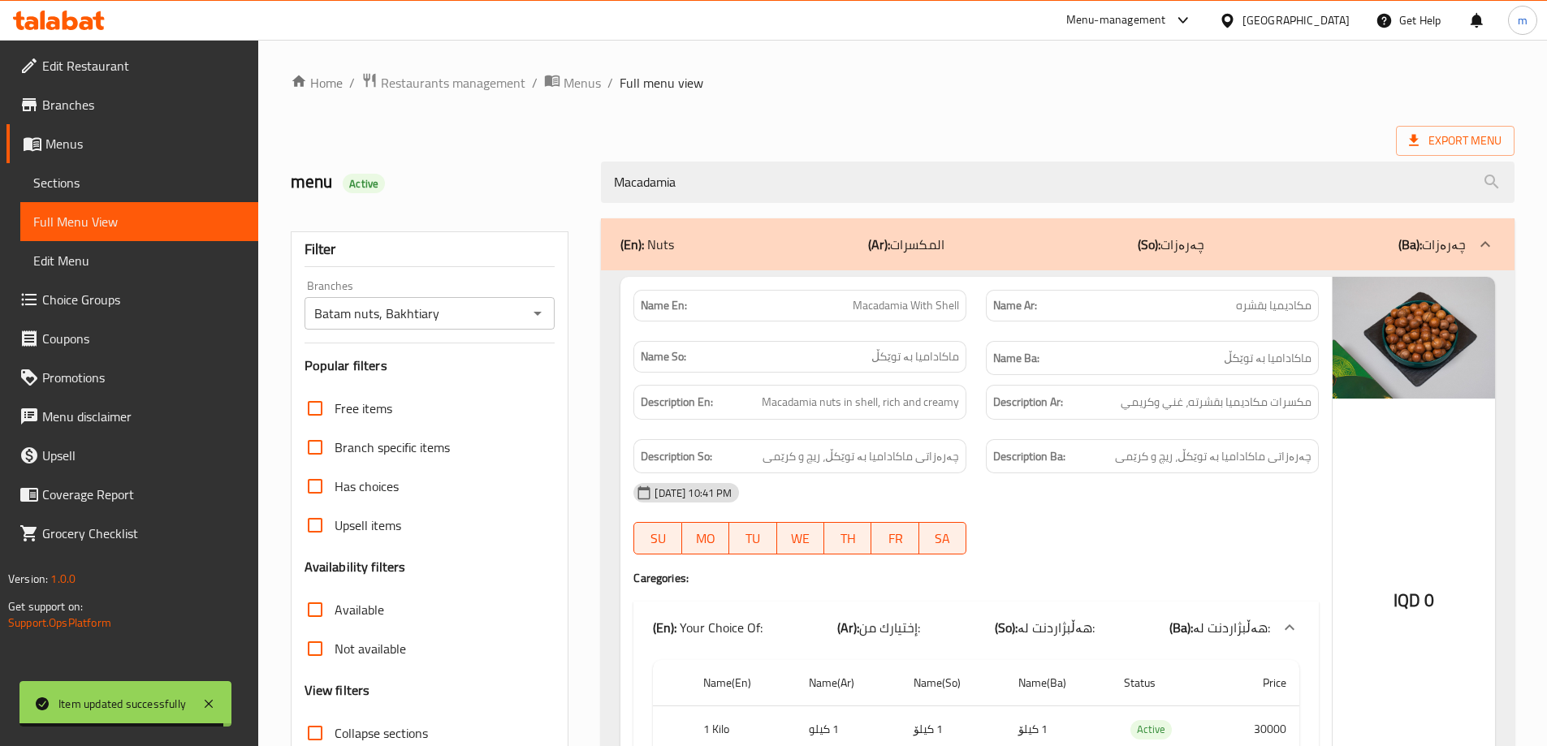
type input "Macadamia"
click at [101, 188] on span "Sections" at bounding box center [139, 182] width 212 height 19
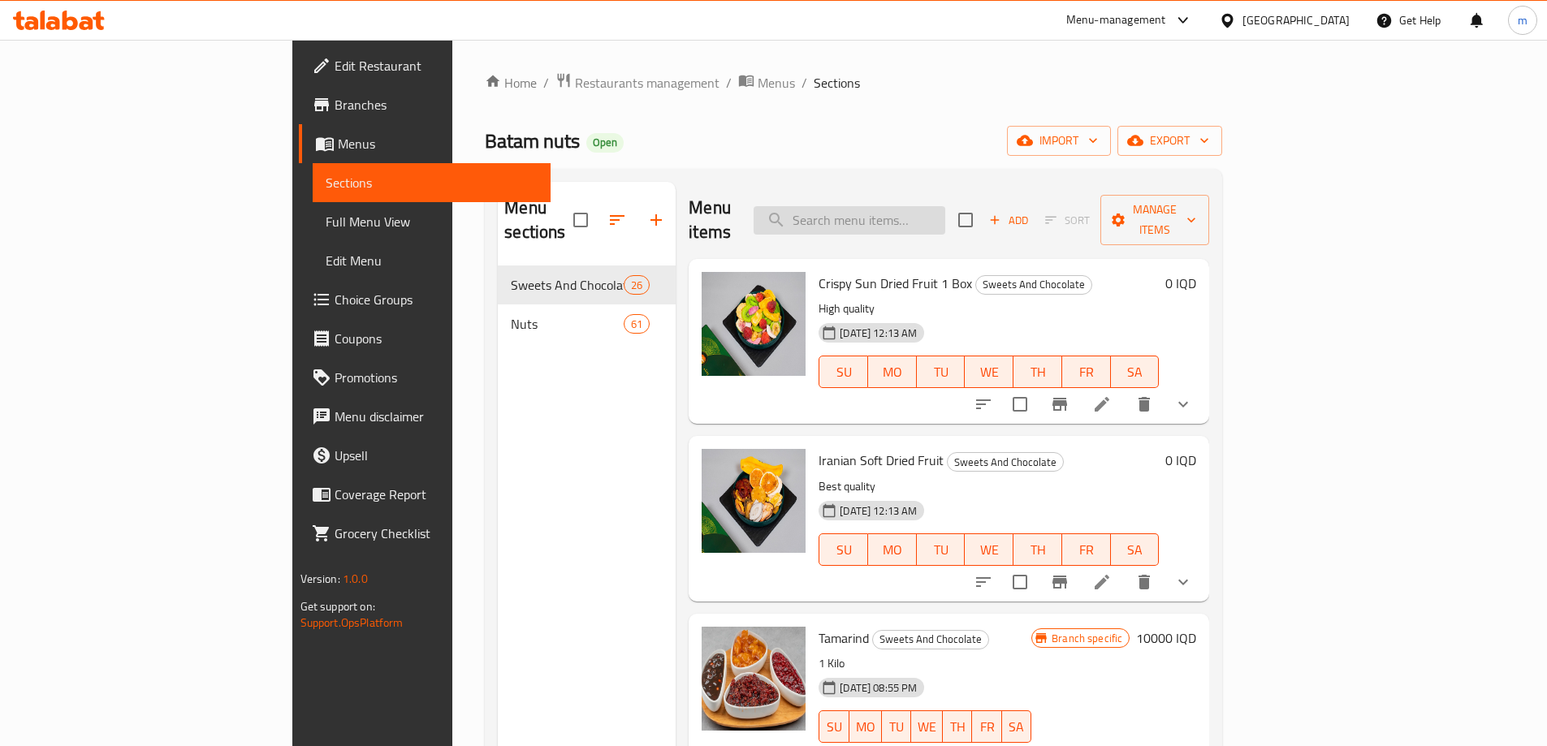
click at [931, 210] on input "search" at bounding box center [849, 220] width 192 height 28
paste input "Macadamia"
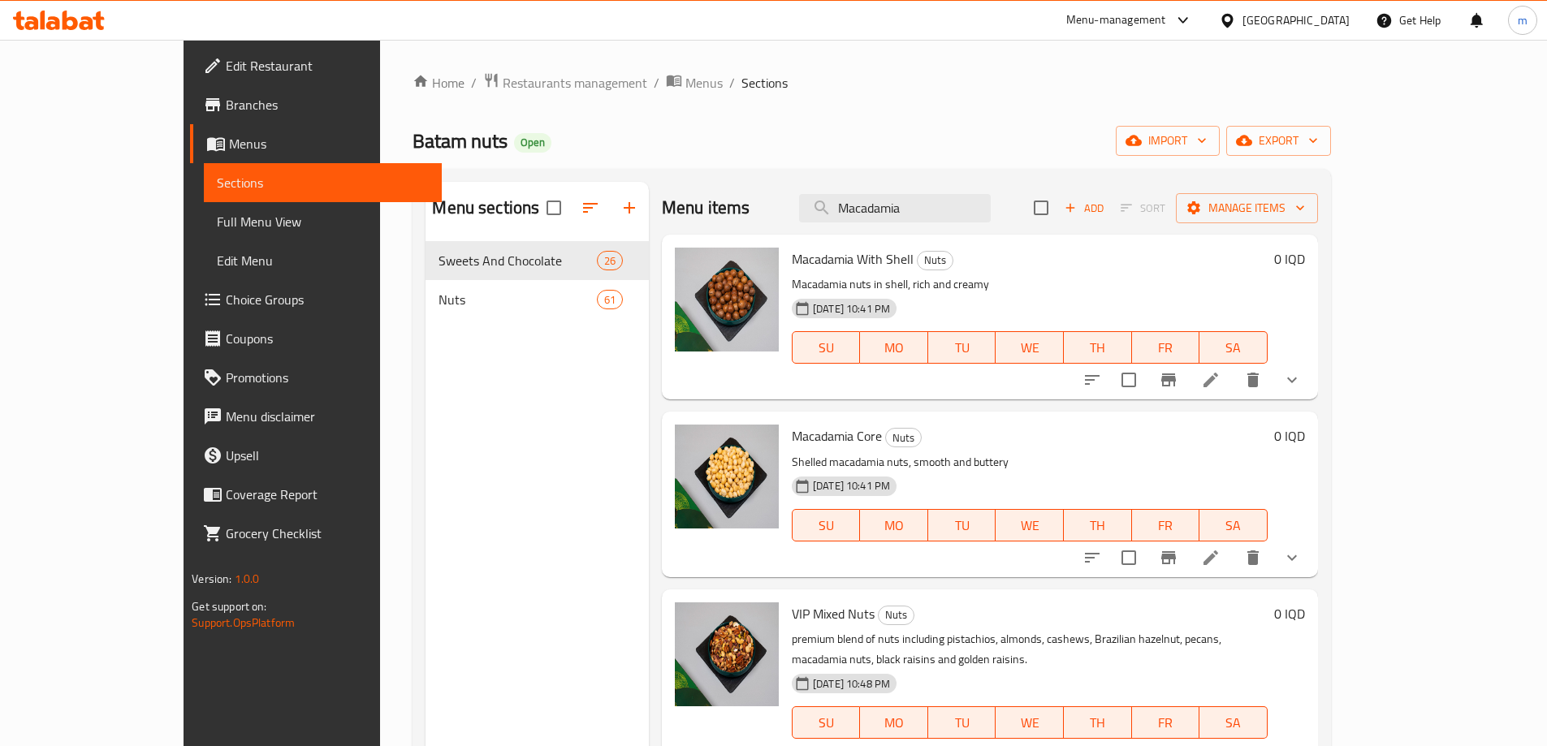
type input "Macadamia"
click at [217, 214] on span "Full Menu View" at bounding box center [323, 221] width 212 height 19
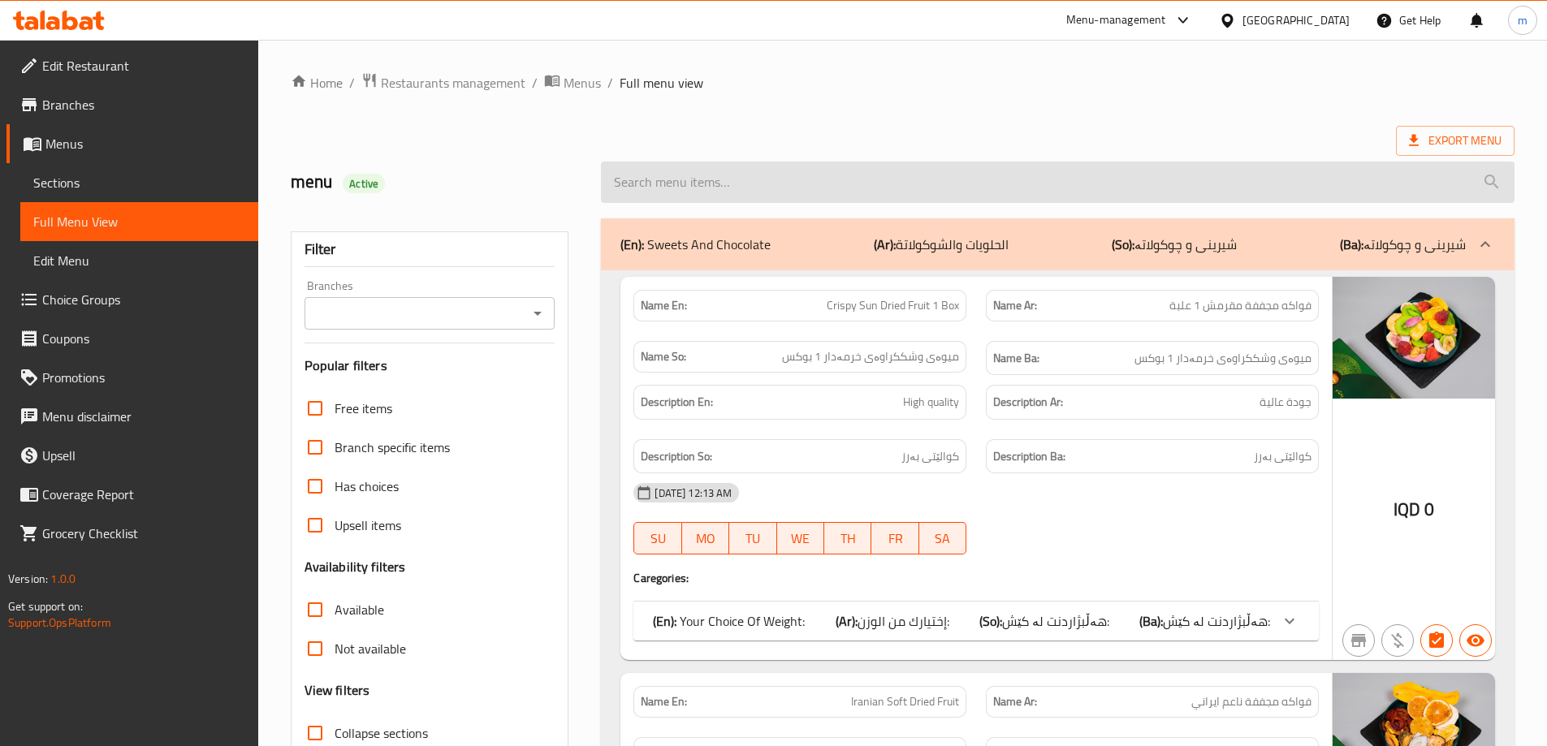
click at [822, 197] on input "search" at bounding box center [1057, 182] width 913 height 41
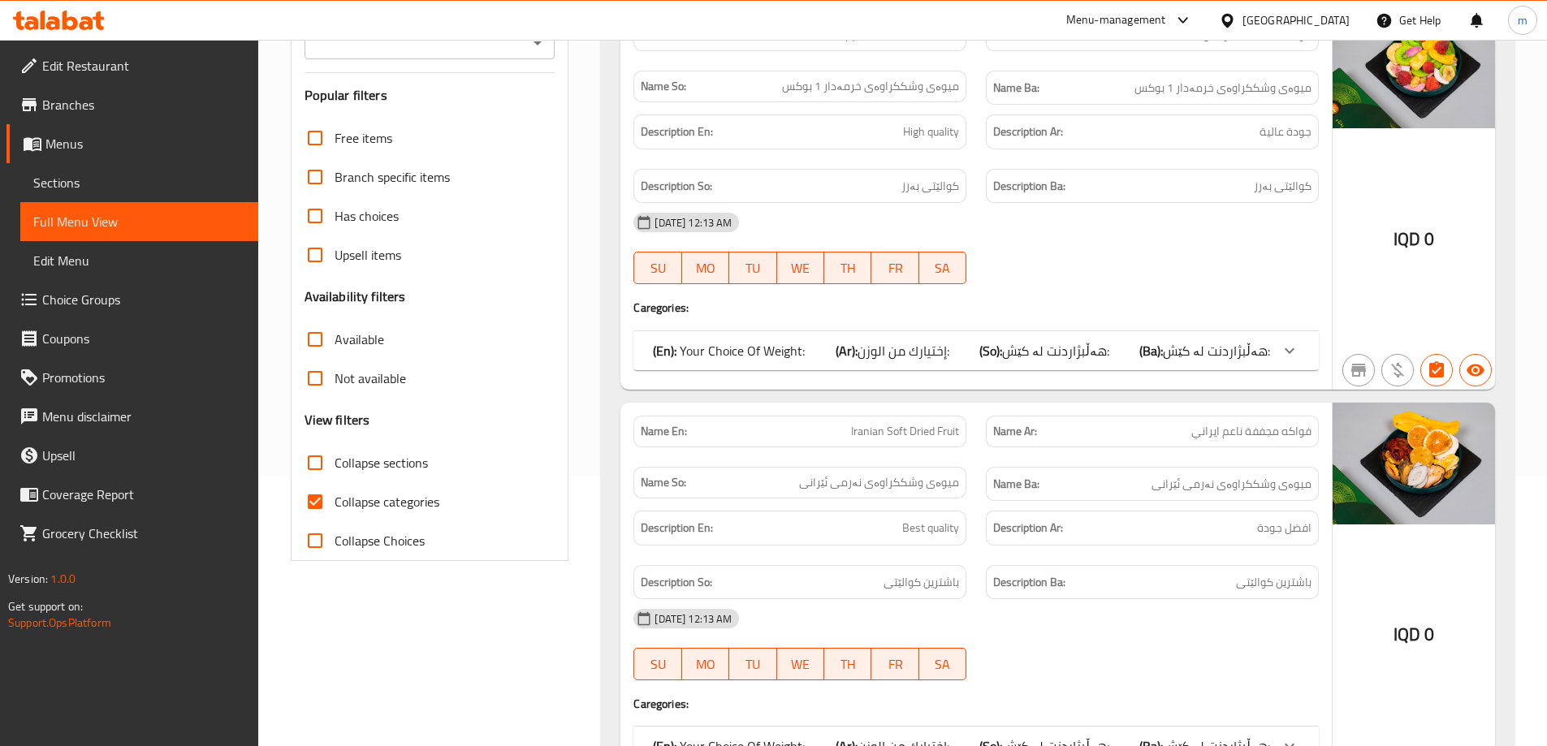
click at [350, 502] on span "Collapse categories" at bounding box center [386, 501] width 105 height 19
click at [334, 502] on input "Collapse categories" at bounding box center [315, 501] width 39 height 39
checkbox input "false"
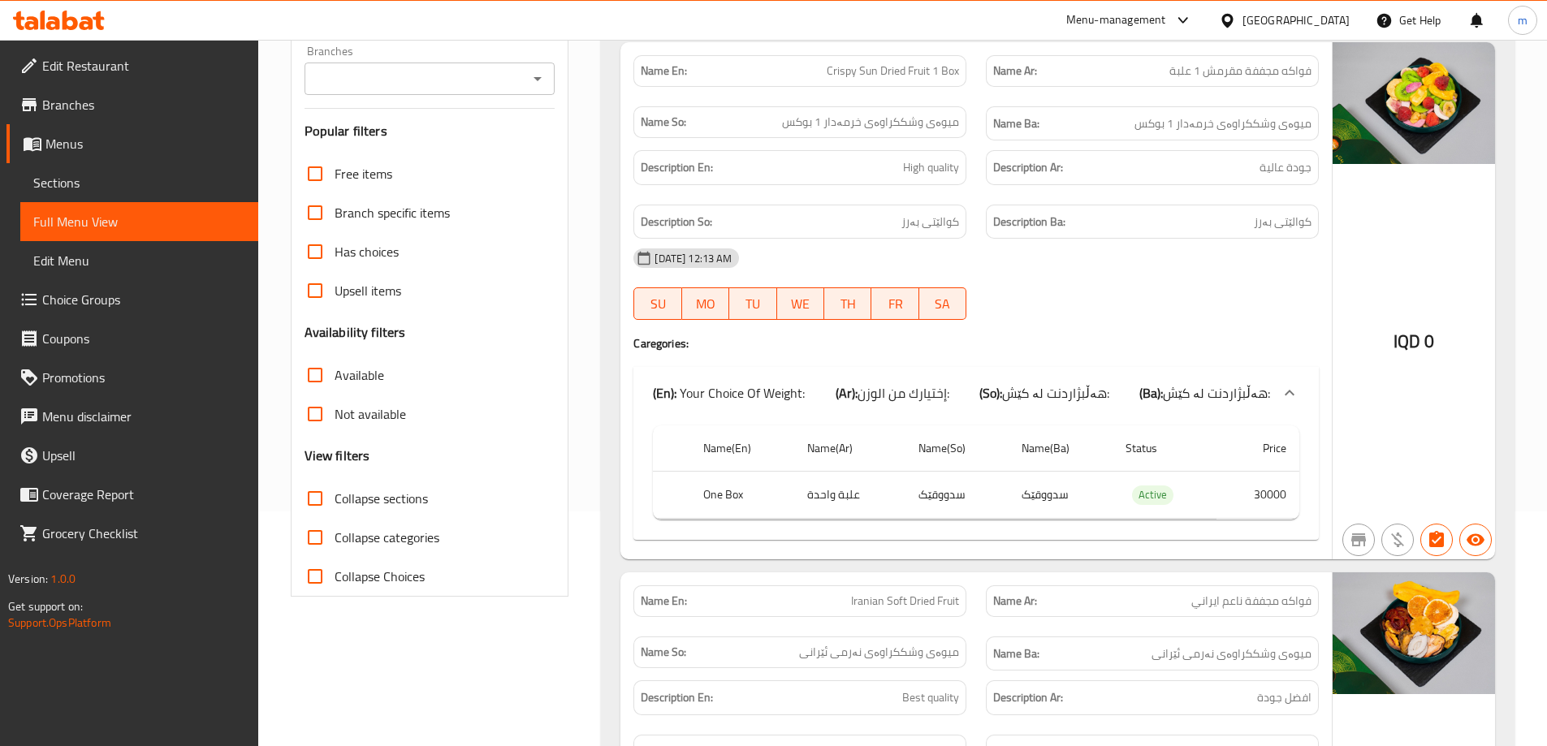
scroll to position [136, 0]
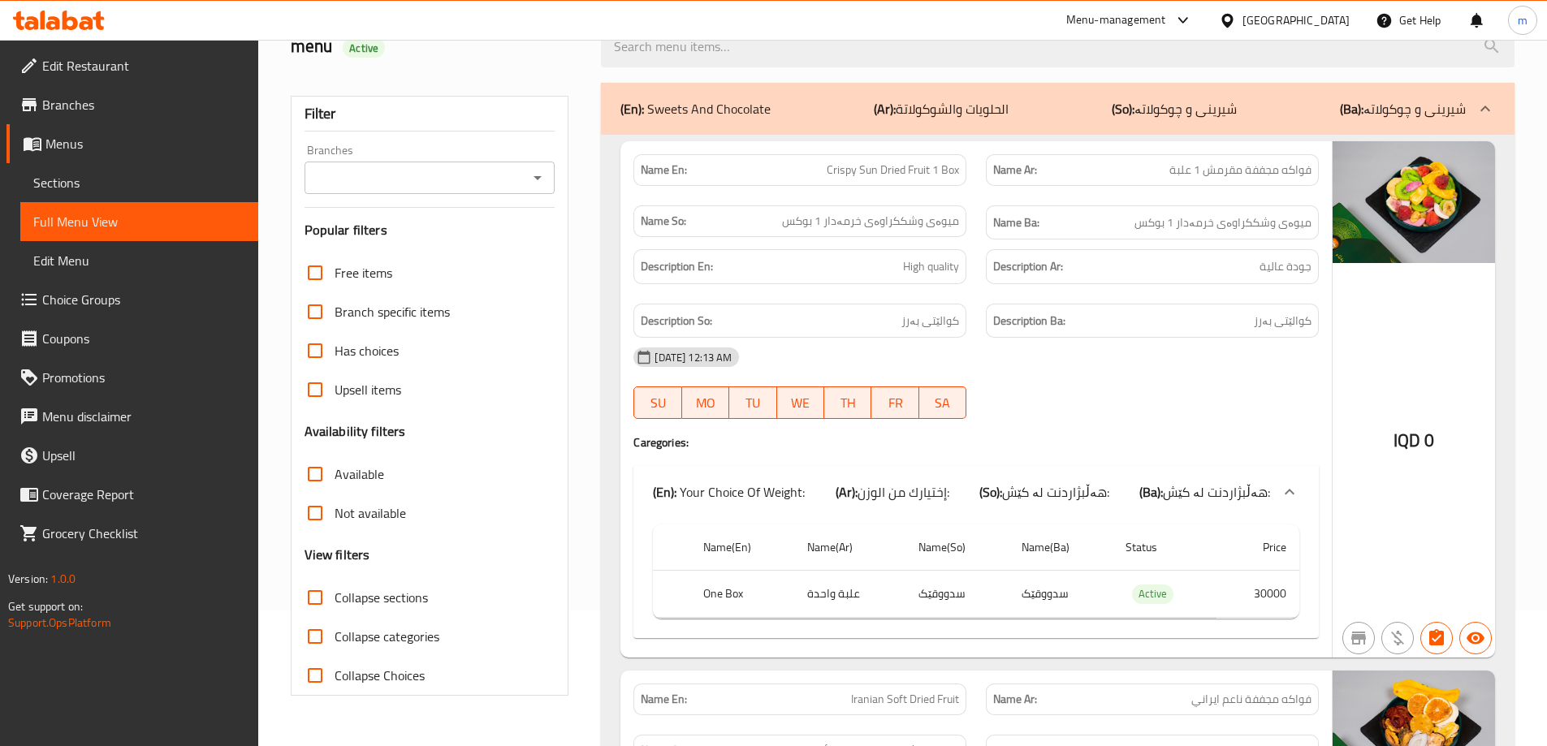
click at [517, 188] on input "Branches" at bounding box center [416, 177] width 214 height 23
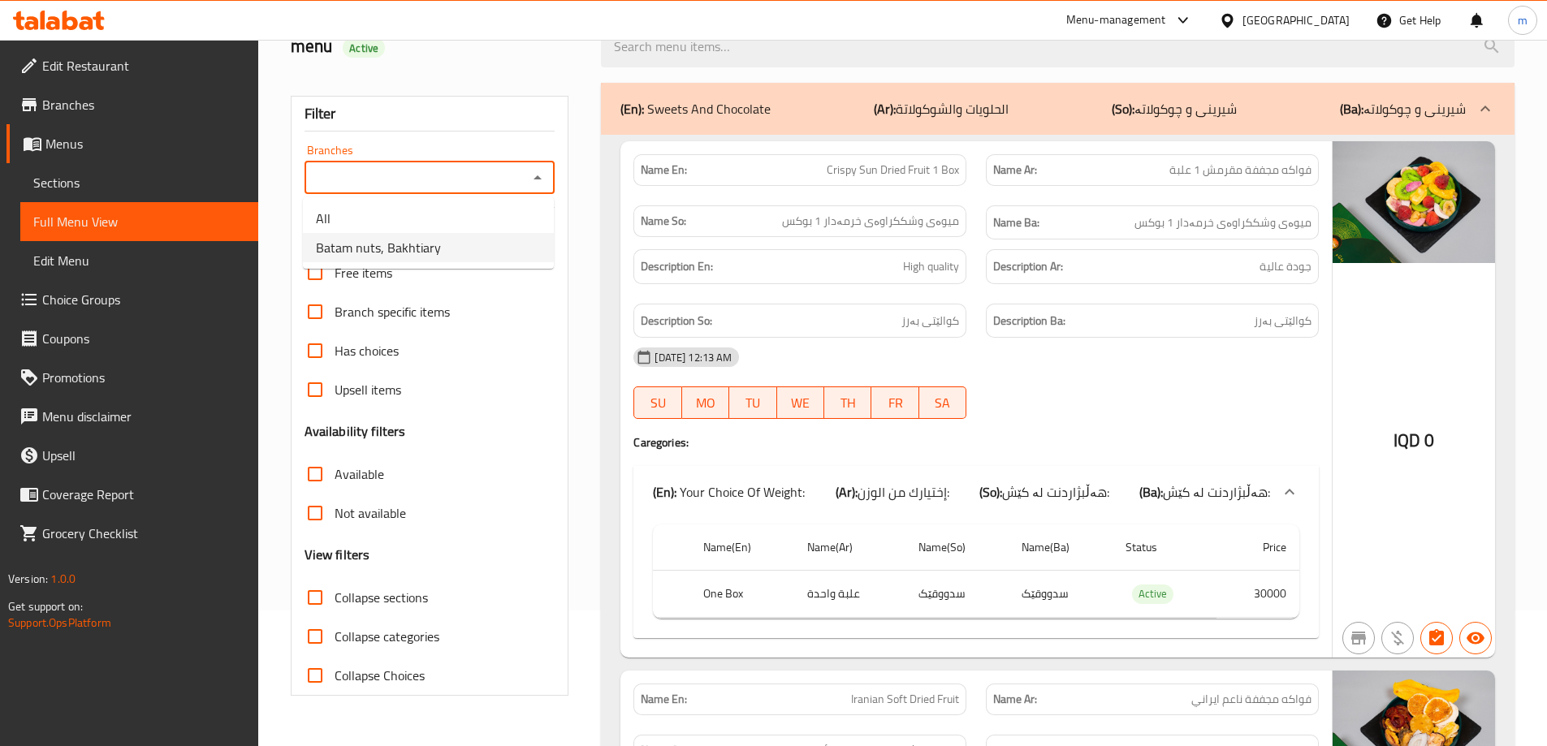
click at [386, 250] on span "Batam nuts, Bakhtiary" at bounding box center [378, 247] width 125 height 19
type input "Batam nuts, Bakhtiary"
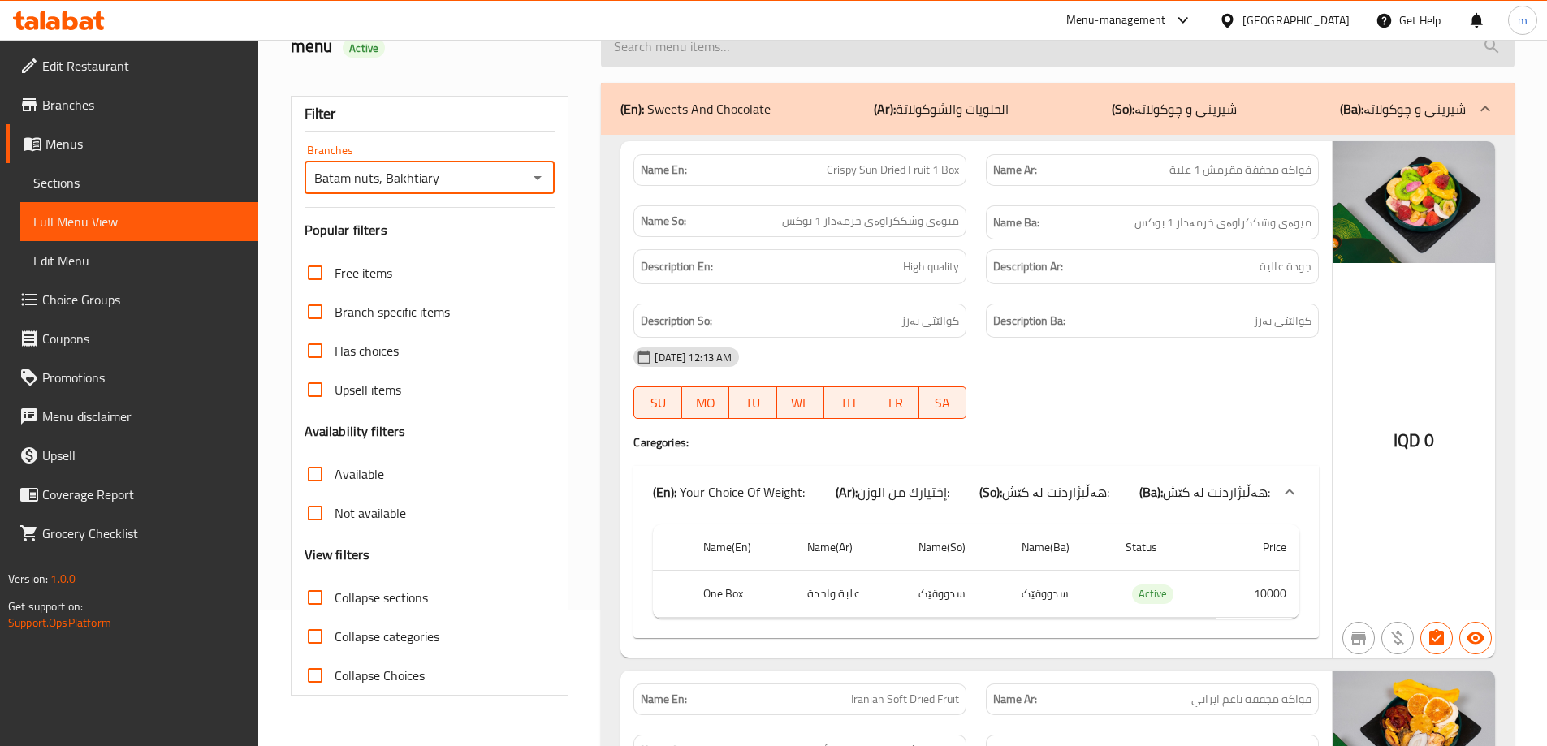
click at [741, 50] on input "search" at bounding box center [1057, 46] width 913 height 41
paste input "Macadamia"
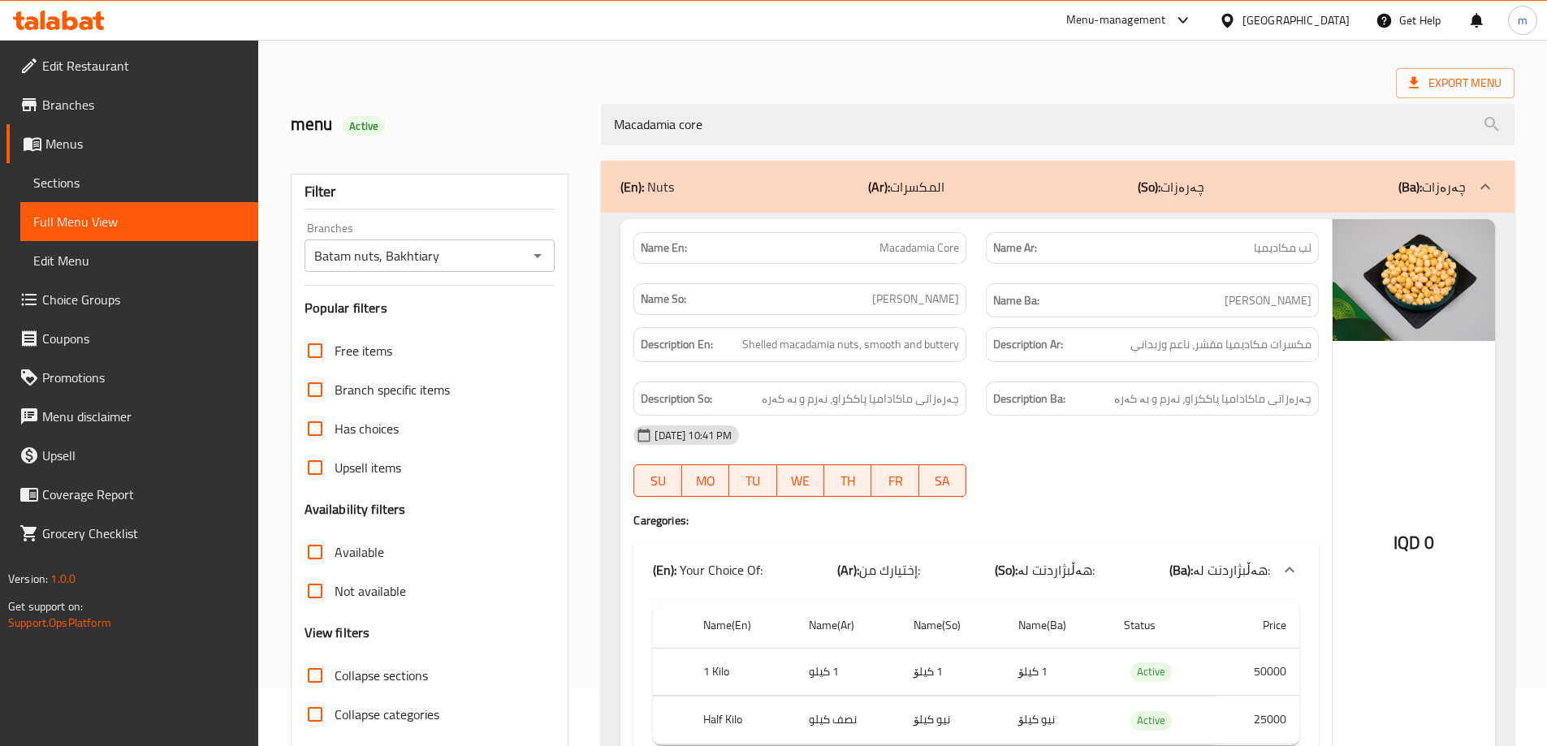
scroll to position [25, 0]
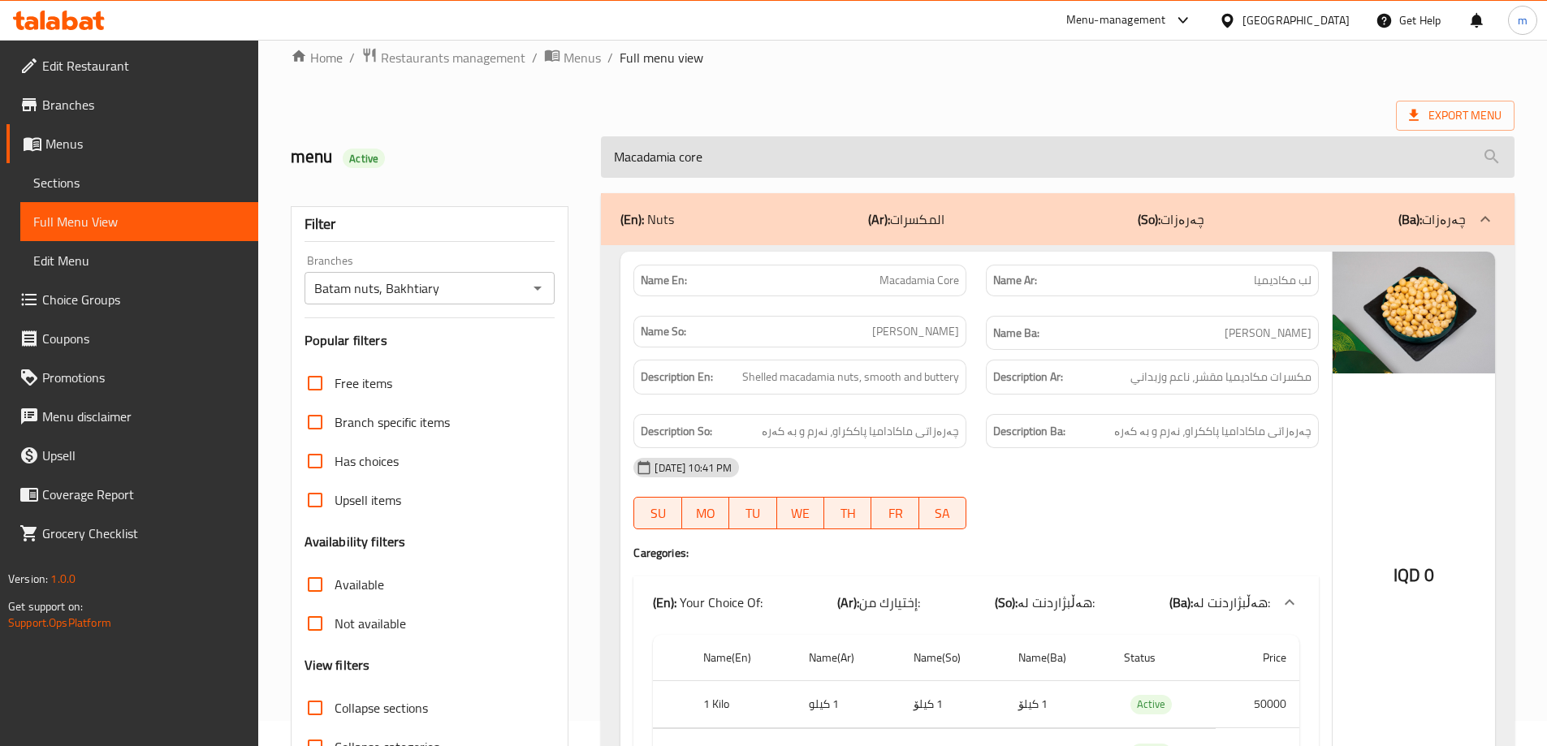
click at [826, 161] on input "Macadamia core" at bounding box center [1057, 156] width 913 height 41
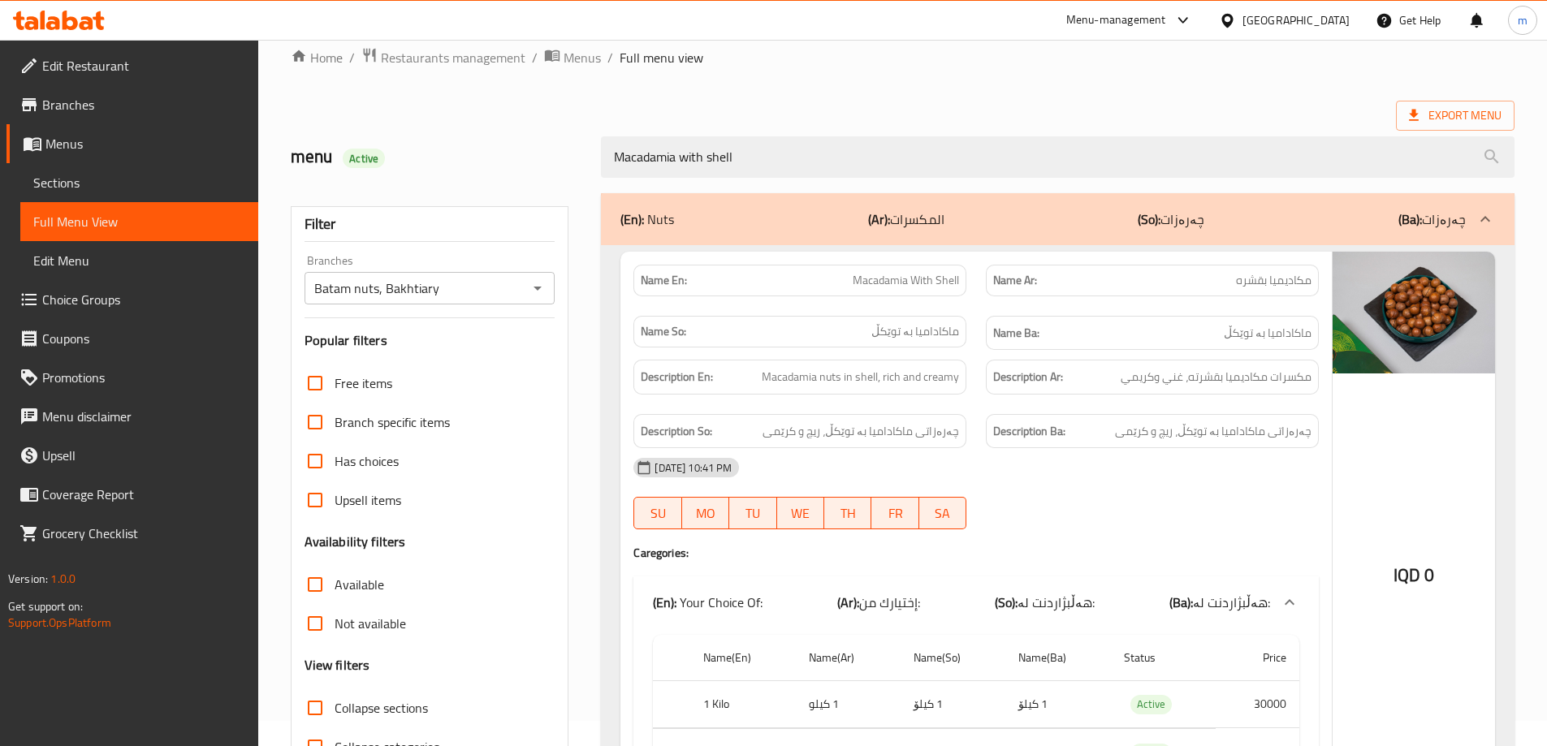
type input "Macadamia with shell"
click at [964, 308] on div "Name So: ماکادامیا بە توێکڵ" at bounding box center [799, 333] width 352 height 54
click at [874, 279] on span "Macadamia With Shell" at bounding box center [905, 280] width 106 height 17
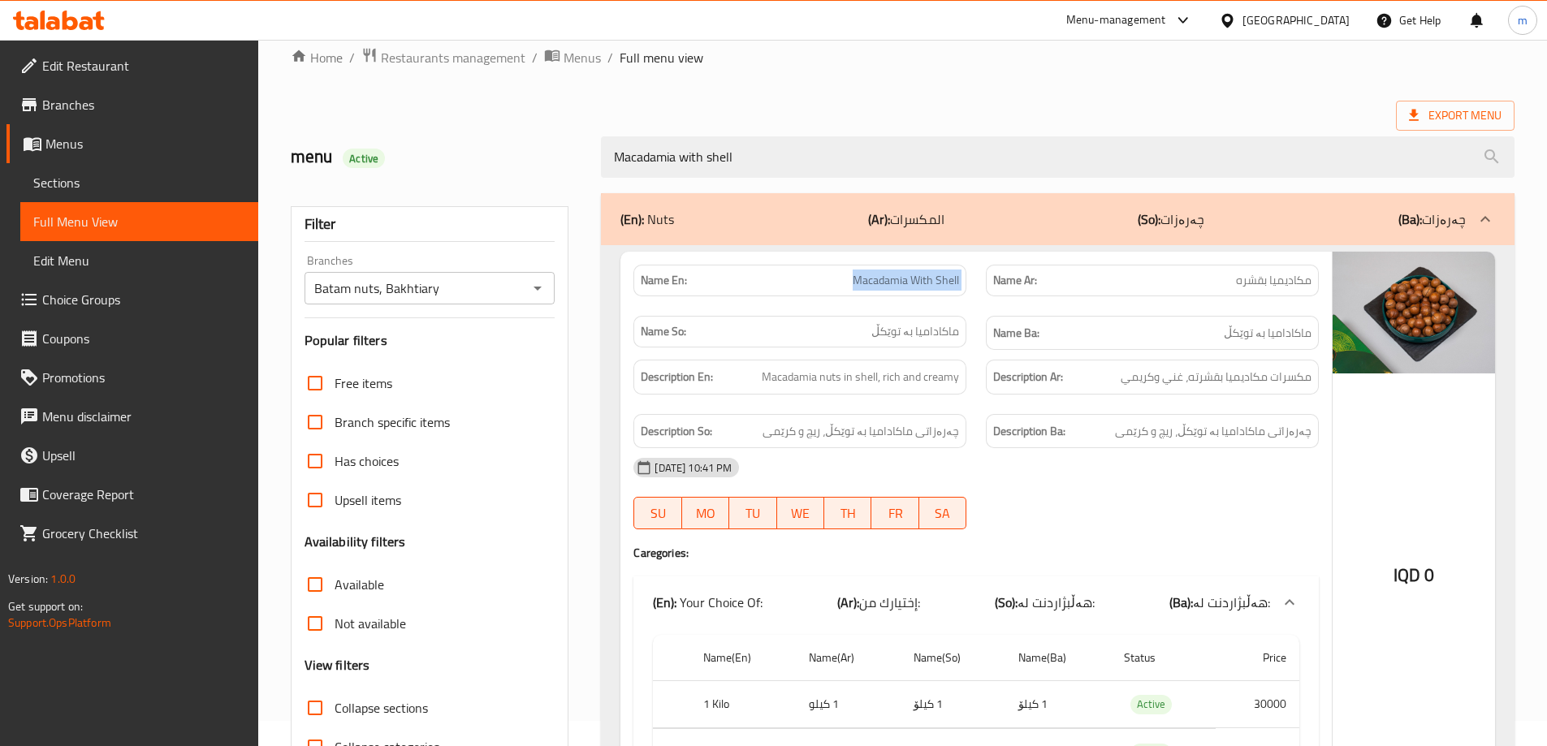
copy span "Macadamia With Shell"
click at [122, 181] on span "Sections" at bounding box center [139, 182] width 212 height 19
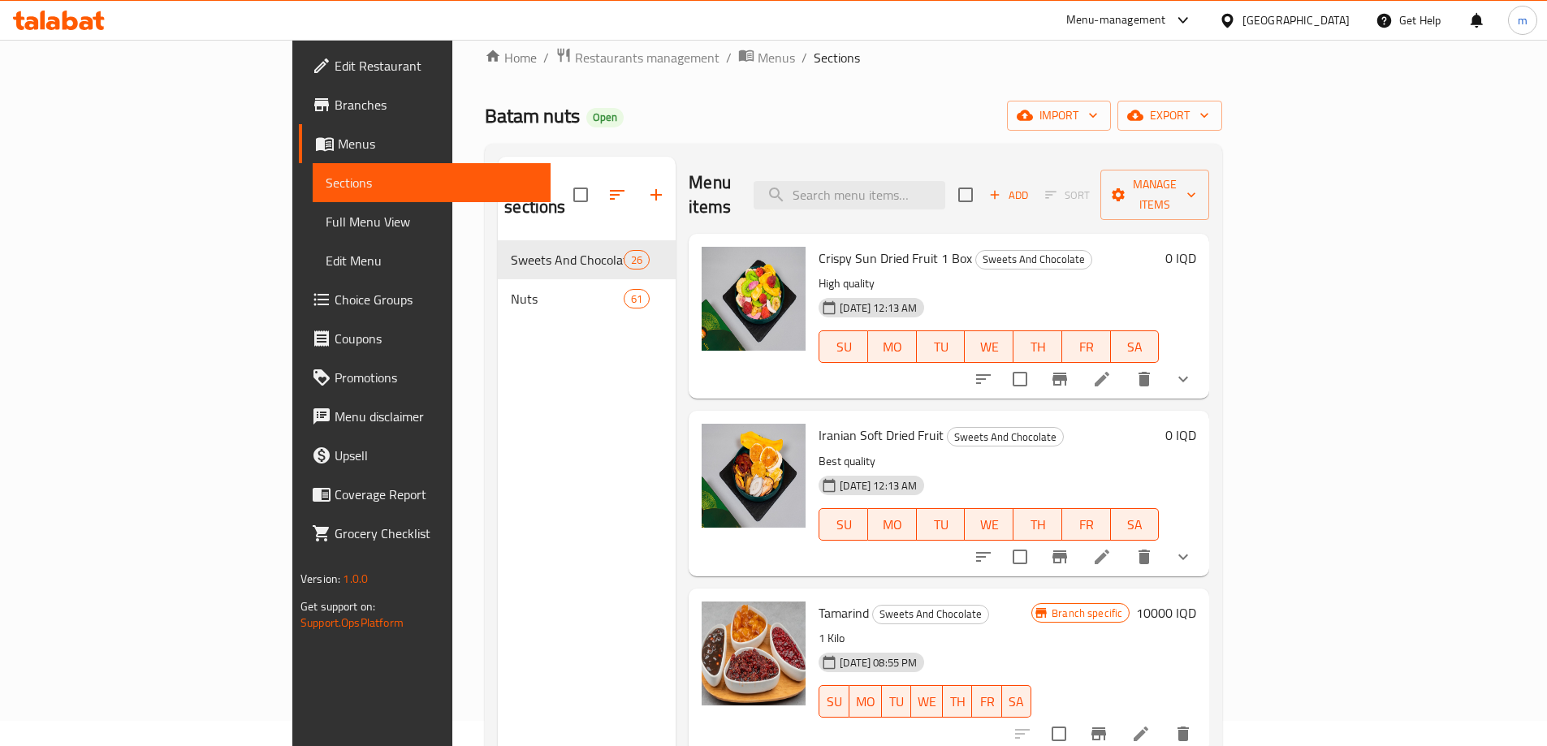
click at [326, 214] on span "Full Menu View" at bounding box center [432, 221] width 212 height 19
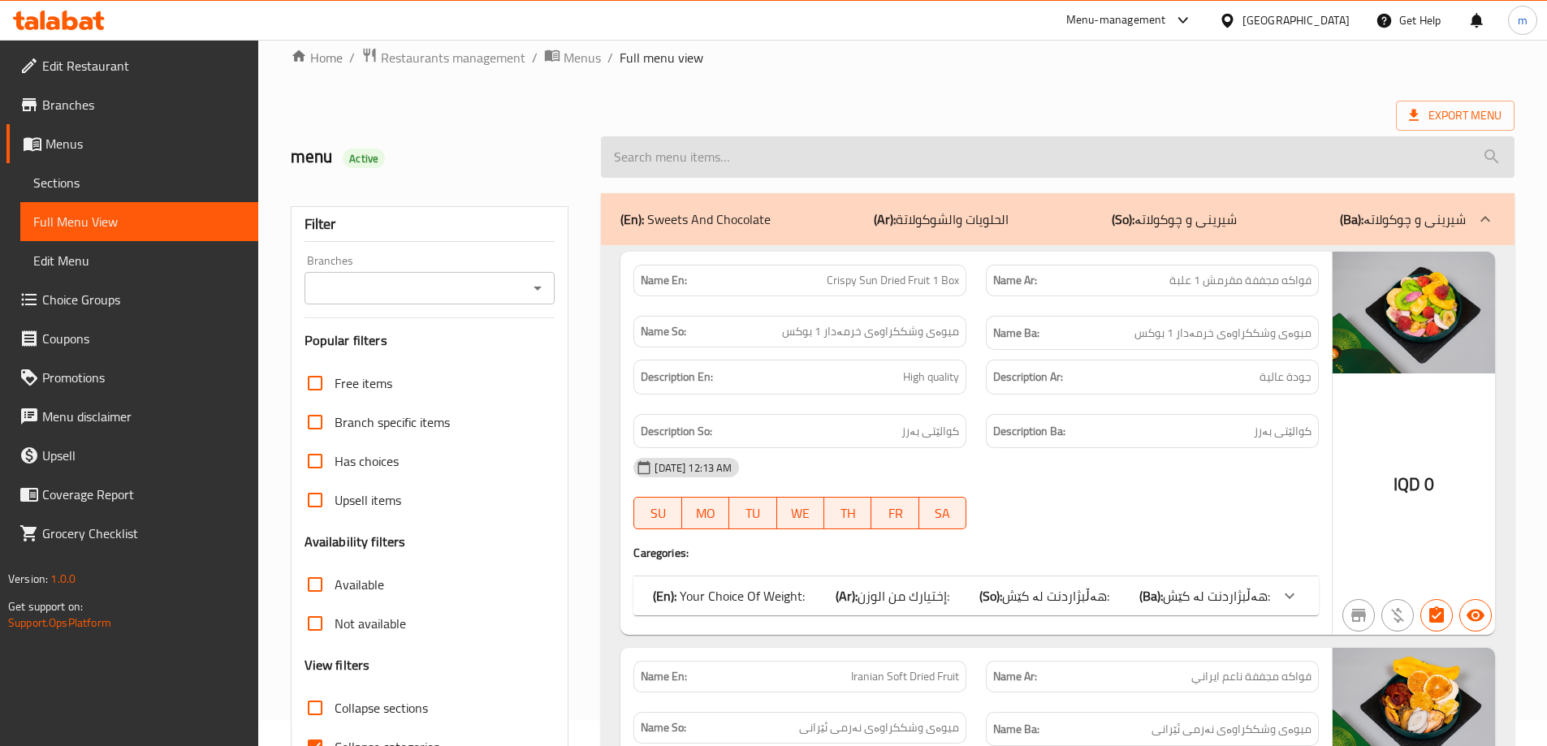
click at [841, 166] on input "search" at bounding box center [1057, 156] width 913 height 41
paste input "Macadamia With Shell"
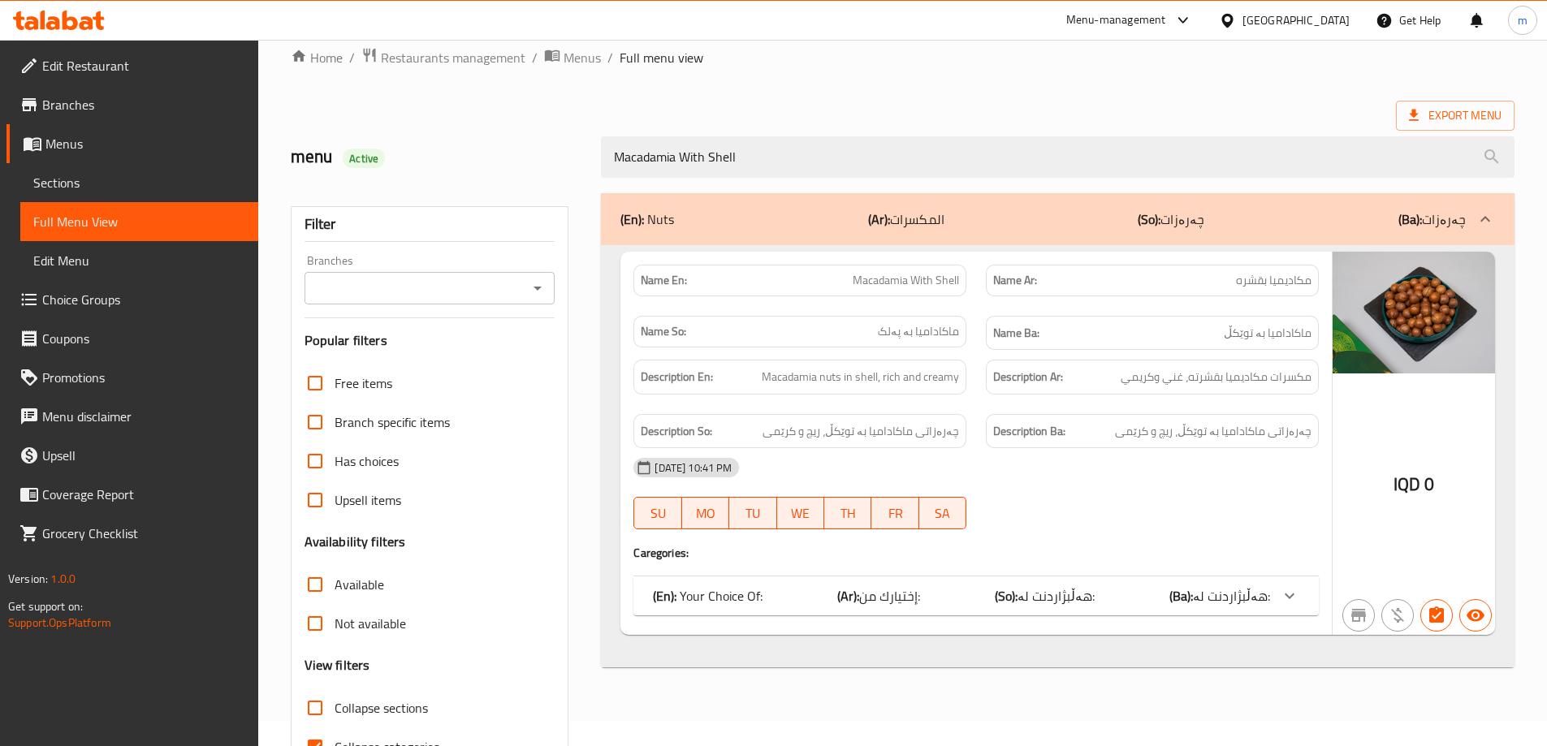
type input "Macadamia With Shell"
click at [123, 186] on span "Sections" at bounding box center [139, 182] width 212 height 19
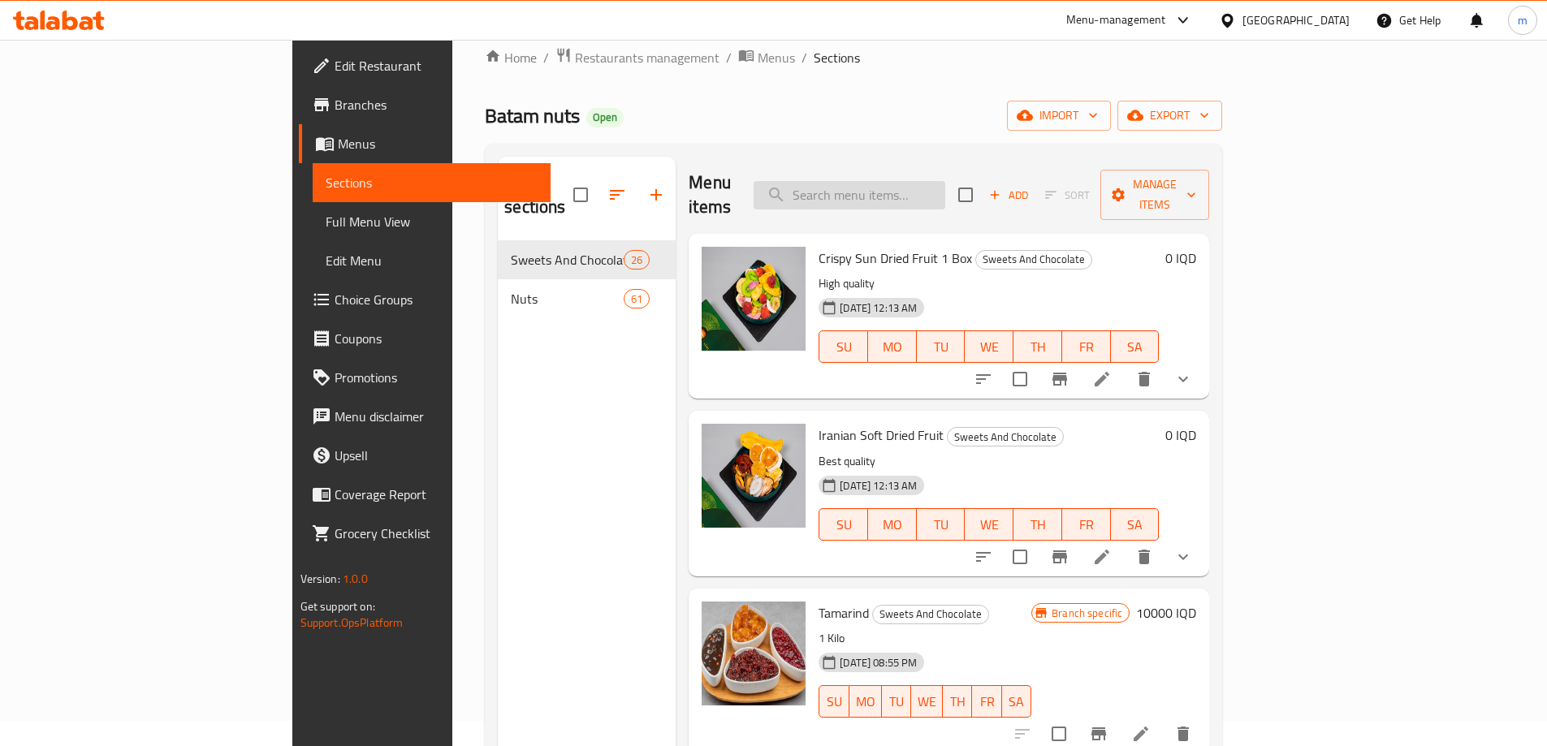
click at [945, 185] on input "search" at bounding box center [849, 195] width 192 height 28
paste input "Macadamia With Shell"
type input "Macadamia With Shell"
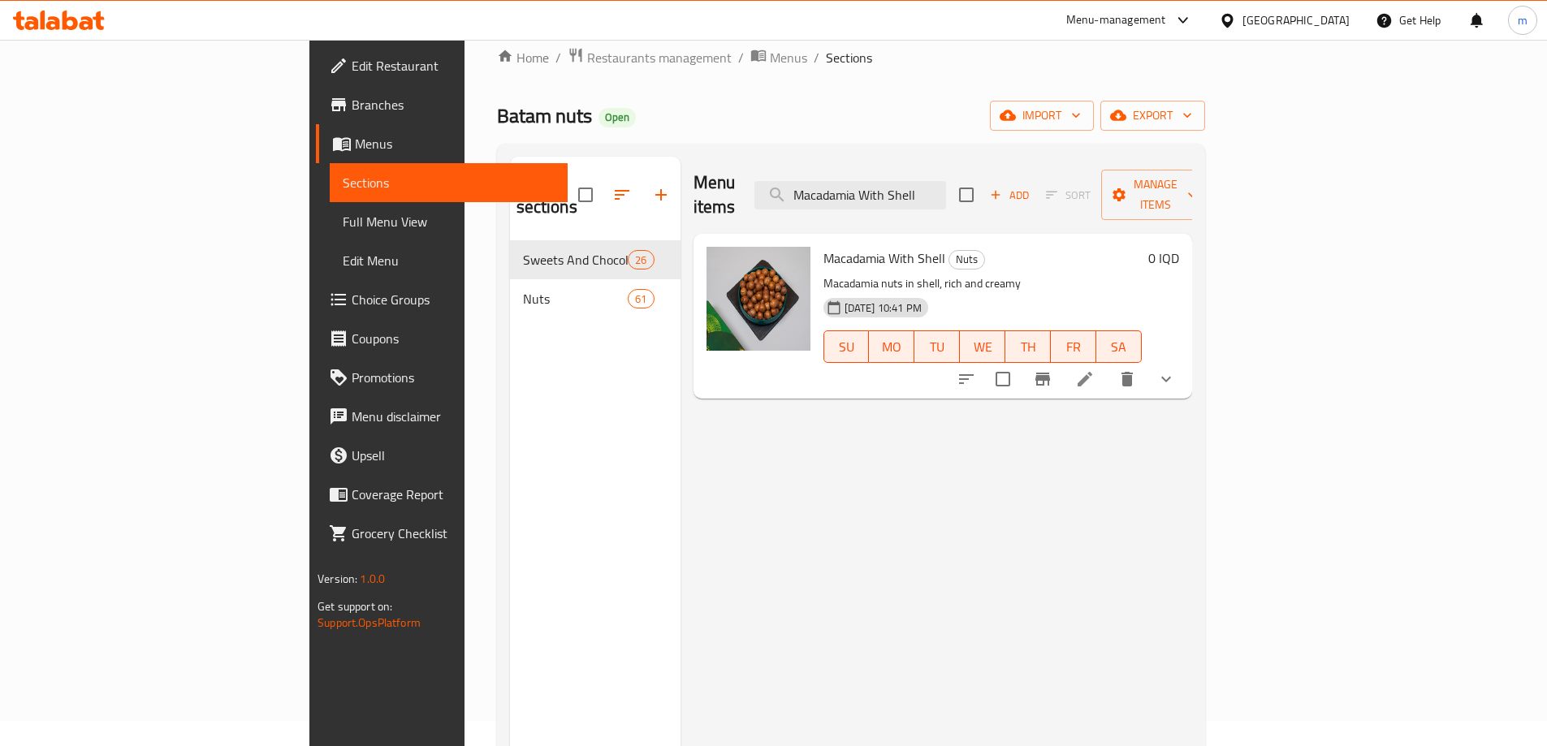
click at [1092, 372] on icon at bounding box center [1084, 379] width 15 height 15
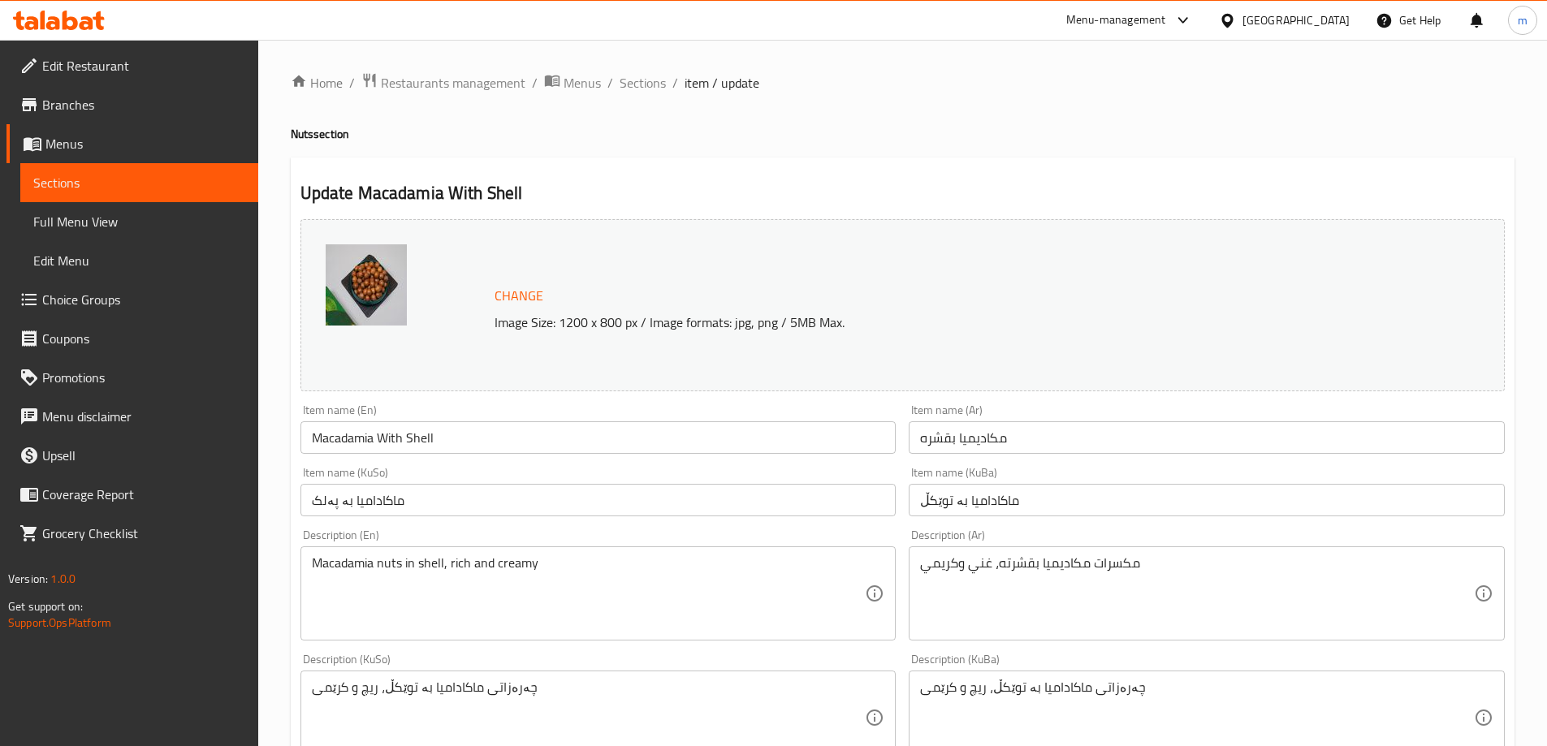
click at [434, 498] on input "ماکادامیا بە پەلک" at bounding box center [598, 500] width 596 height 32
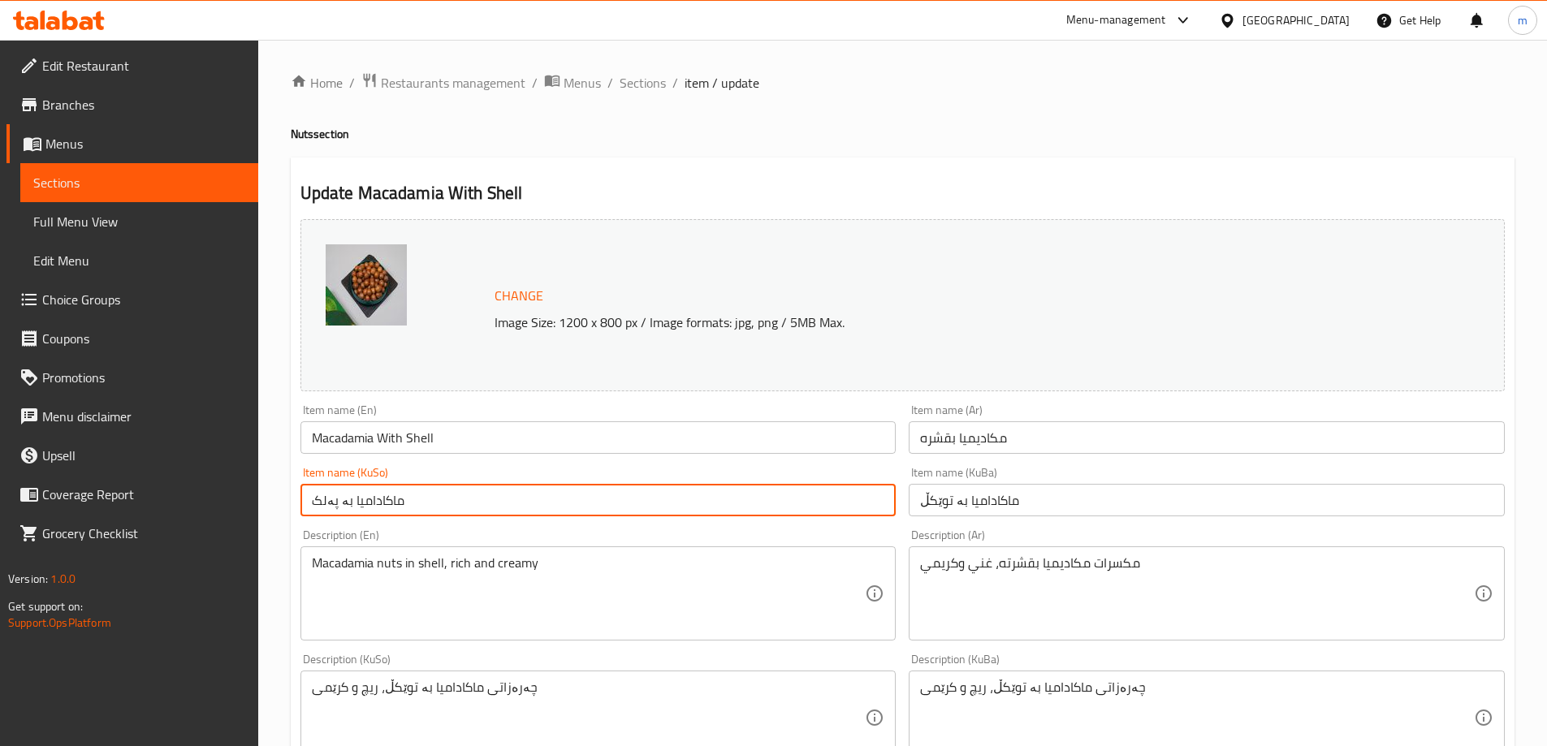
click at [1013, 501] on input "ماکادامیا بە توێکڵ" at bounding box center [1206, 500] width 596 height 32
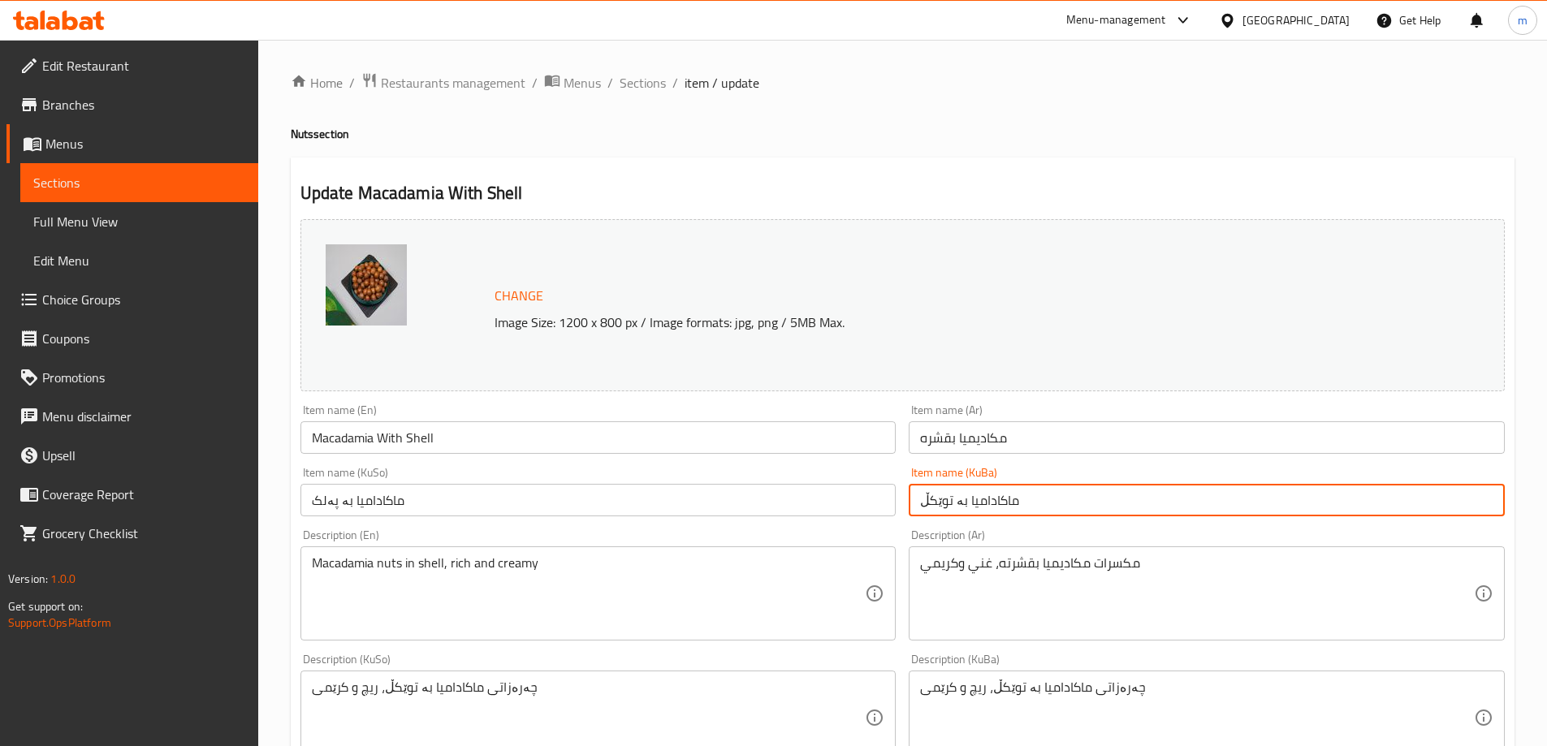
paste input "پەلک"
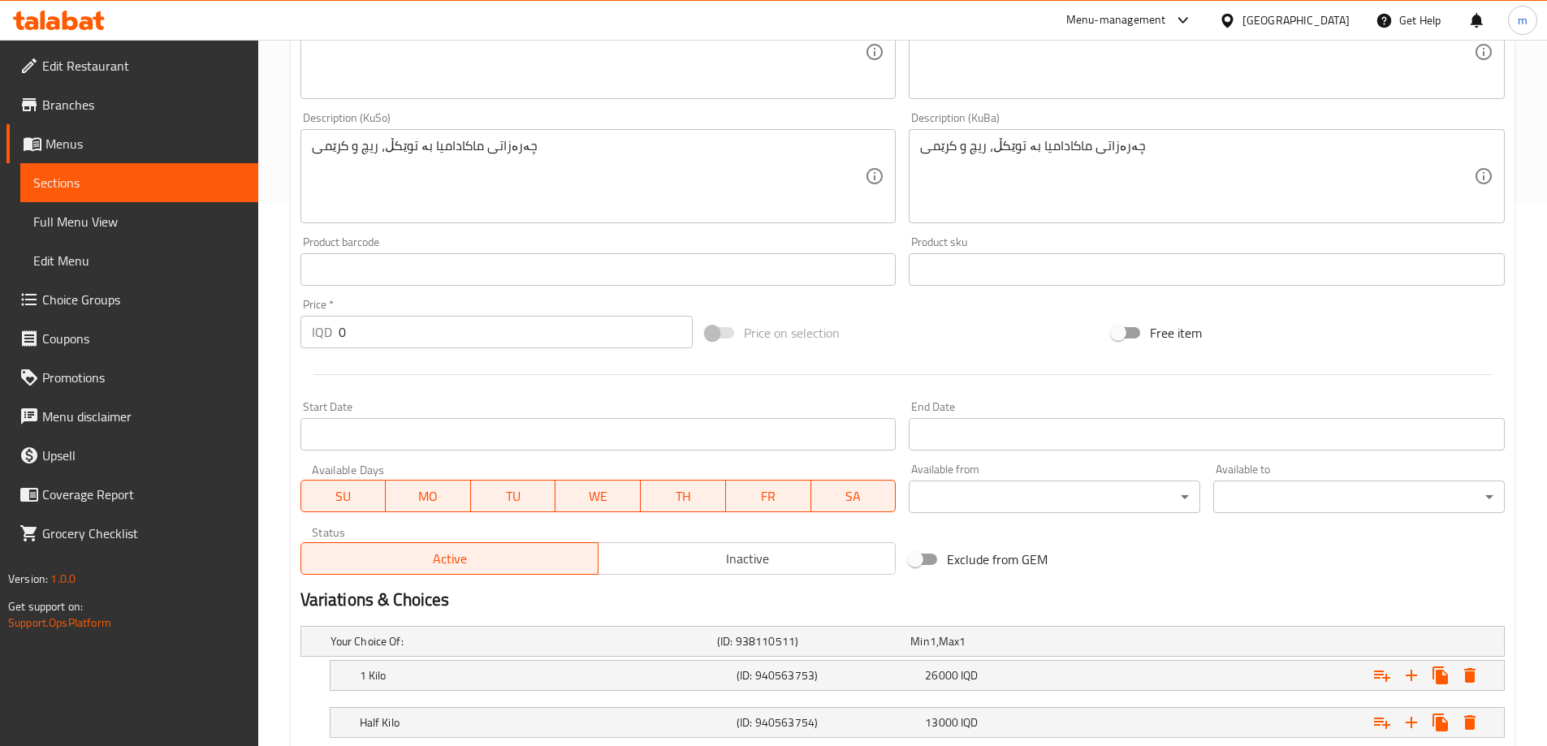
scroll to position [648, 0]
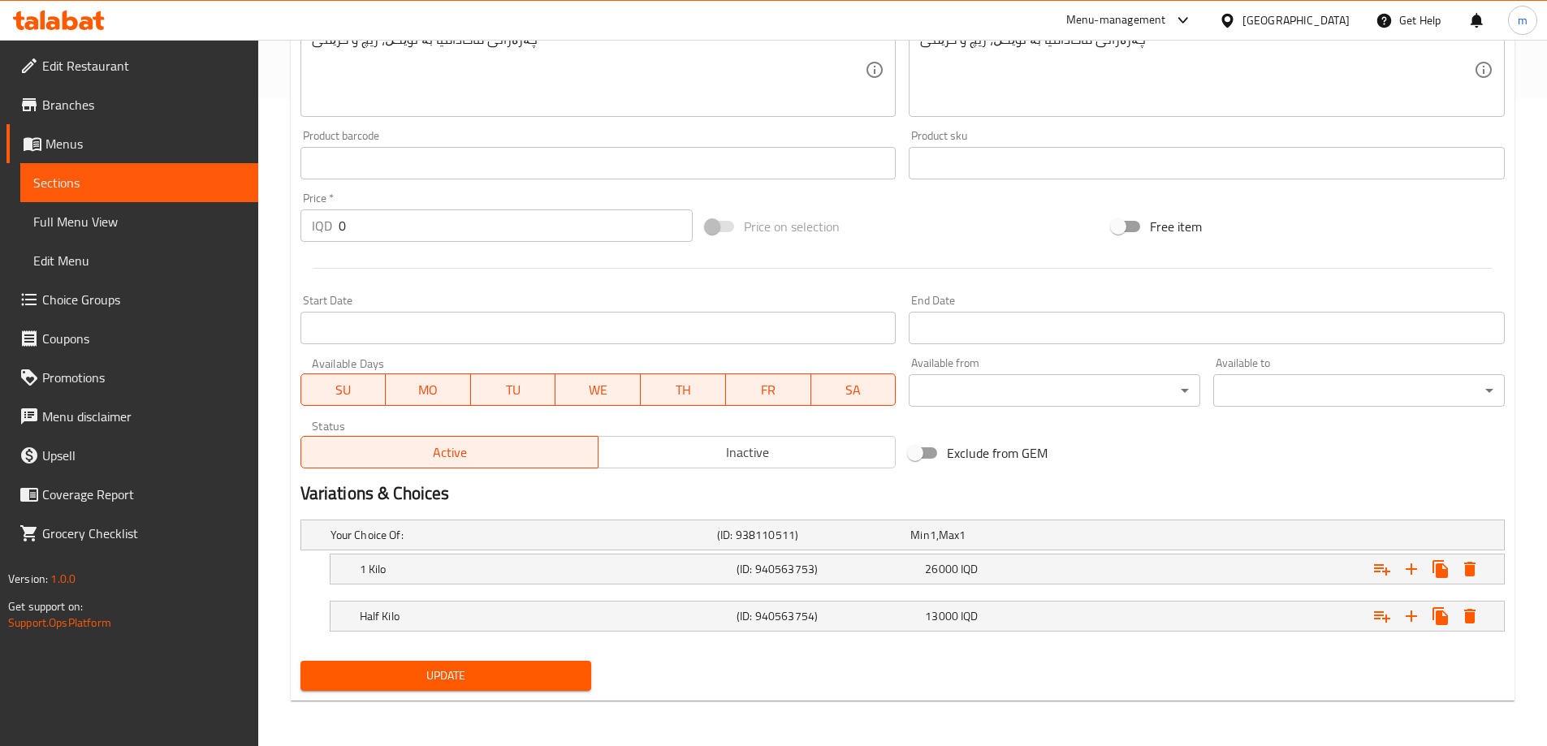
type input "ماکادامیا بە پەلک"
click at [454, 684] on span "Update" at bounding box center [445, 676] width 265 height 20
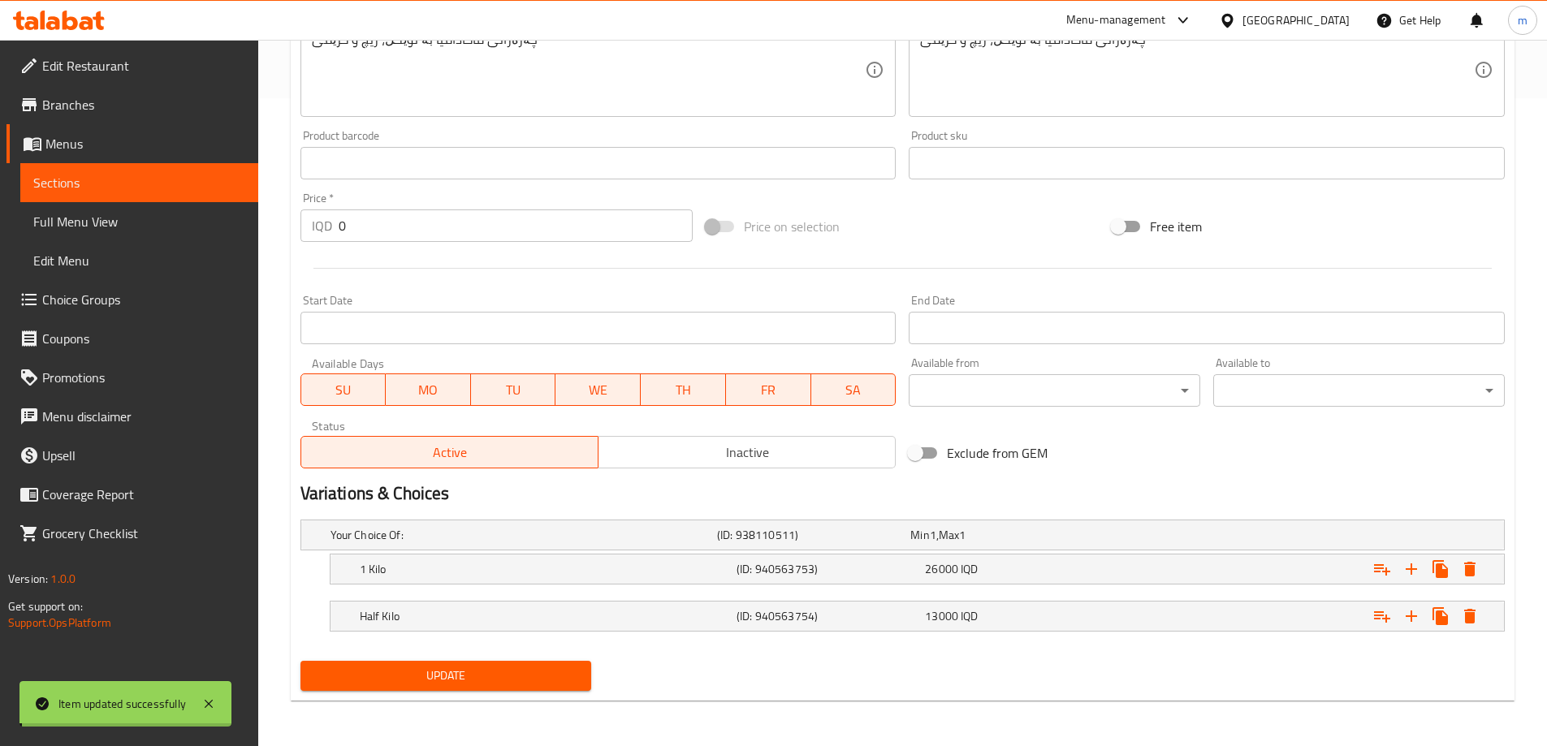
click at [113, 222] on div at bounding box center [773, 373] width 1547 height 746
click at [113, 222] on span "Full Menu View" at bounding box center [139, 221] width 212 height 19
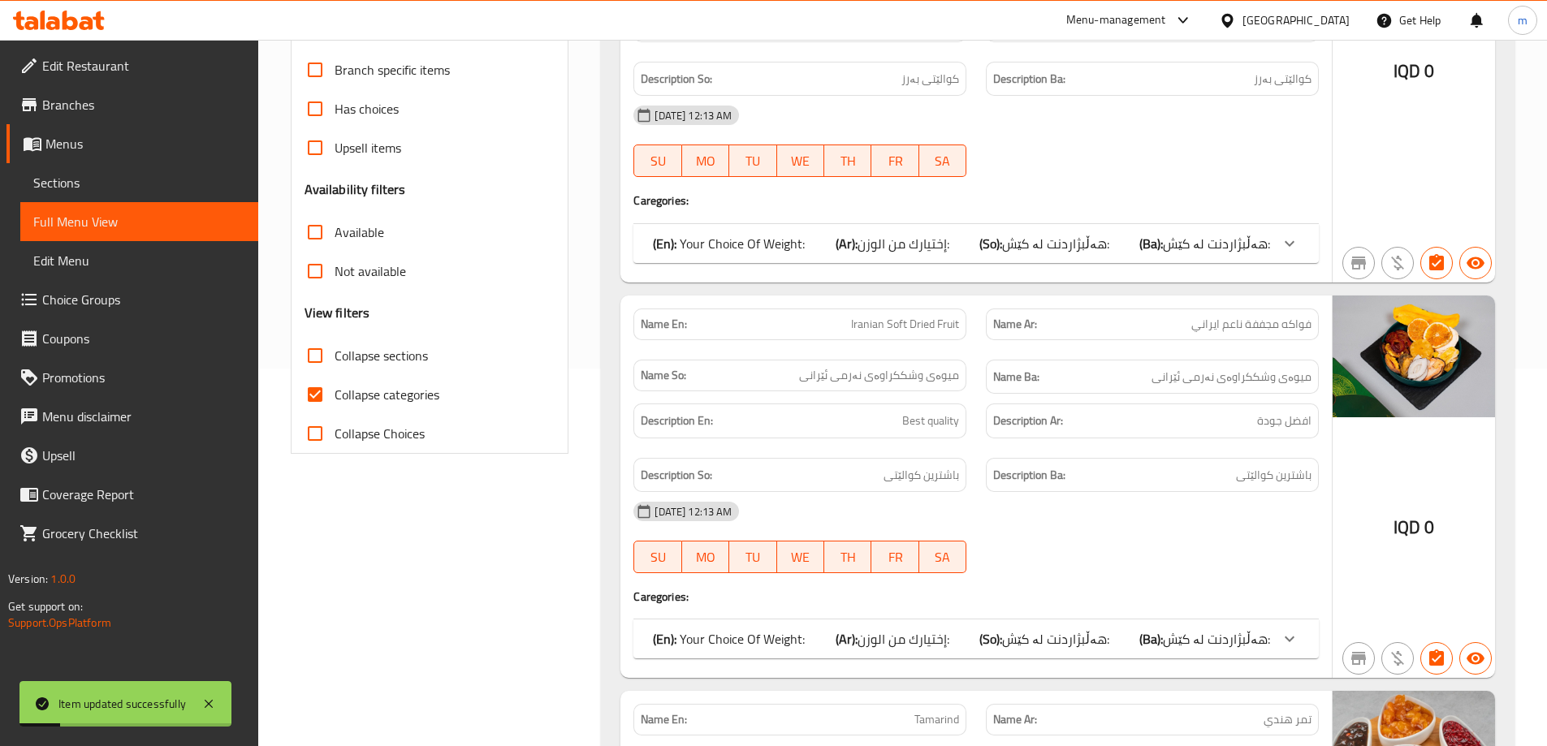
click at [371, 398] on span "Collapse categories" at bounding box center [386, 394] width 105 height 19
click at [334, 398] on input "Collapse categories" at bounding box center [315, 394] width 39 height 39
checkbox input "false"
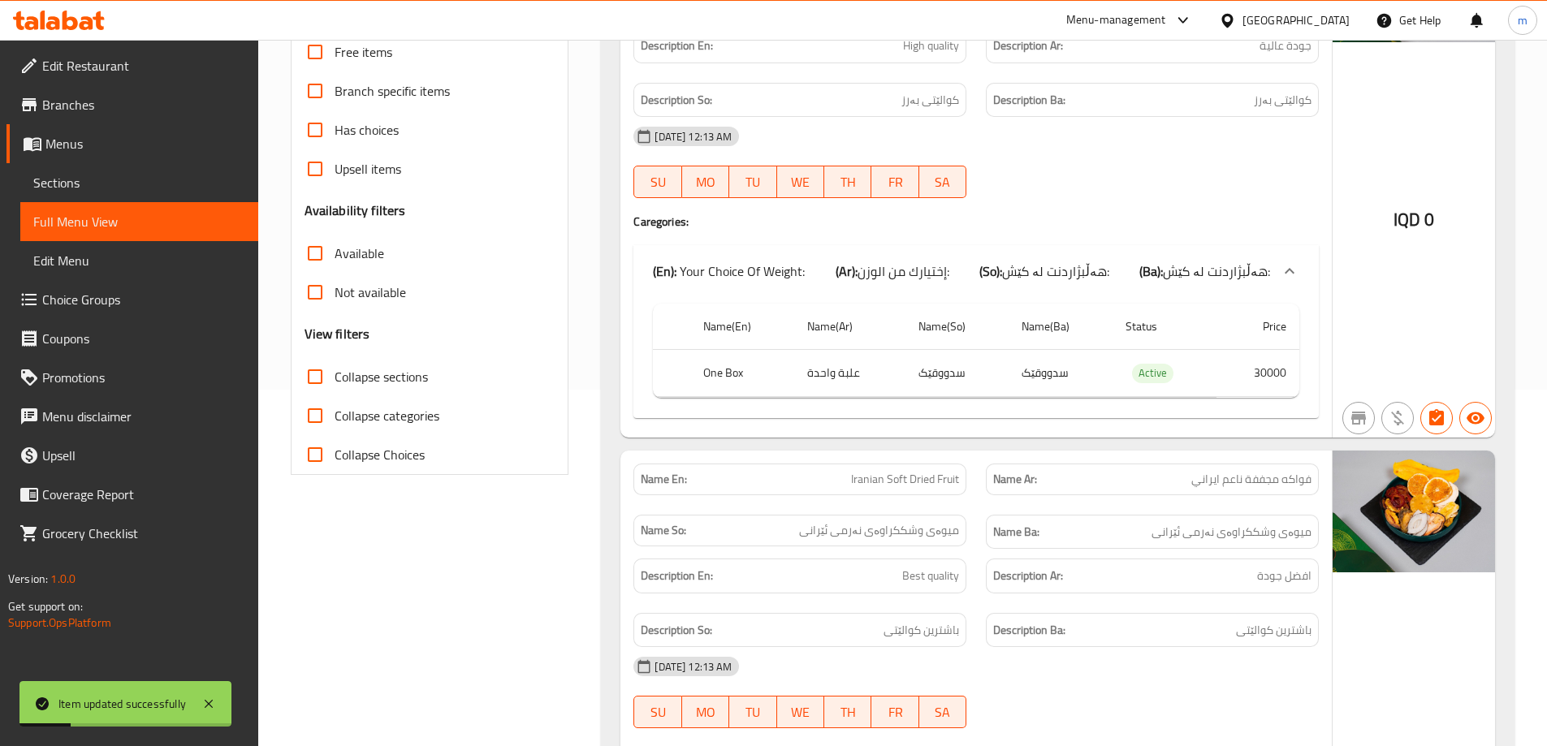
scroll to position [242, 0]
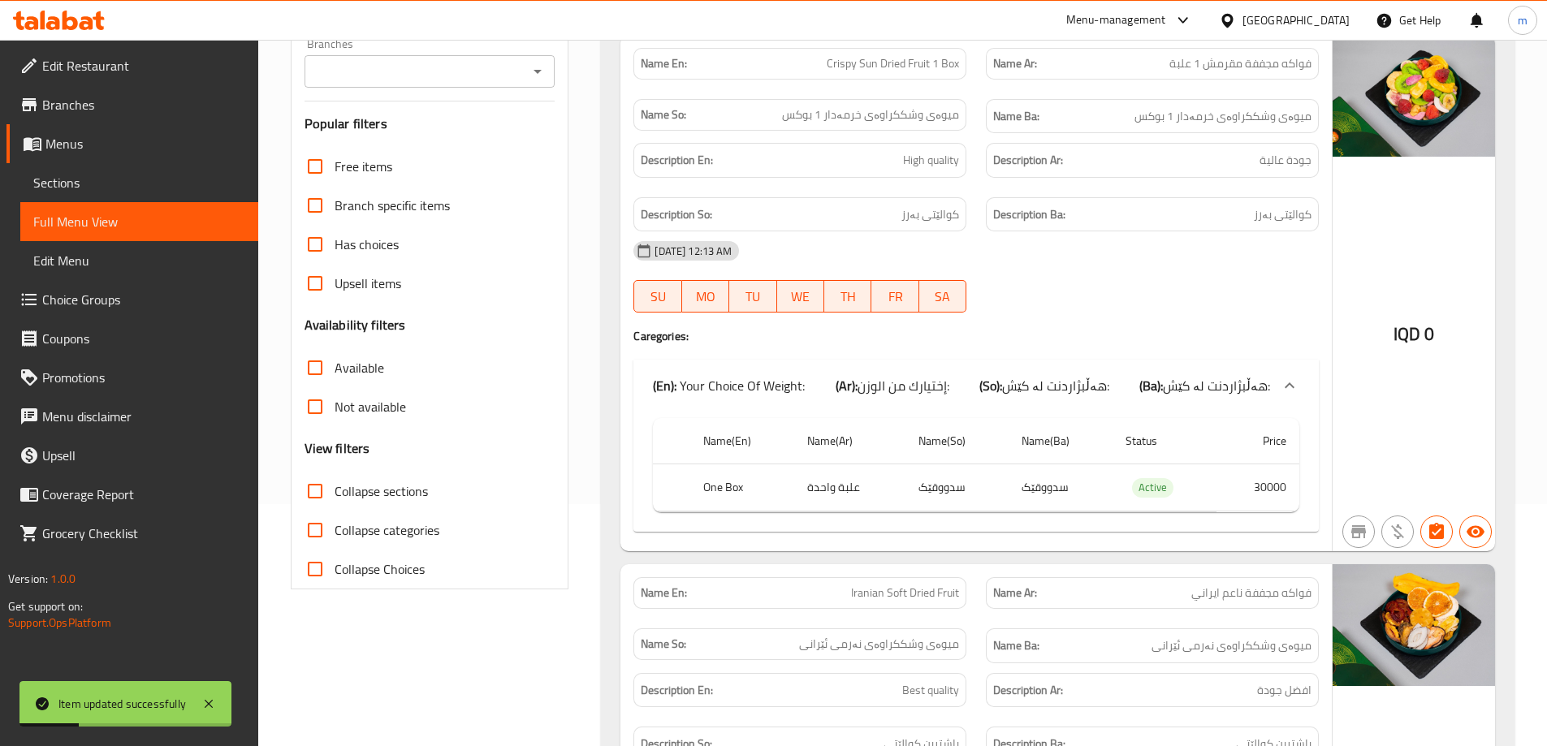
click at [477, 75] on input "Branches" at bounding box center [416, 71] width 214 height 23
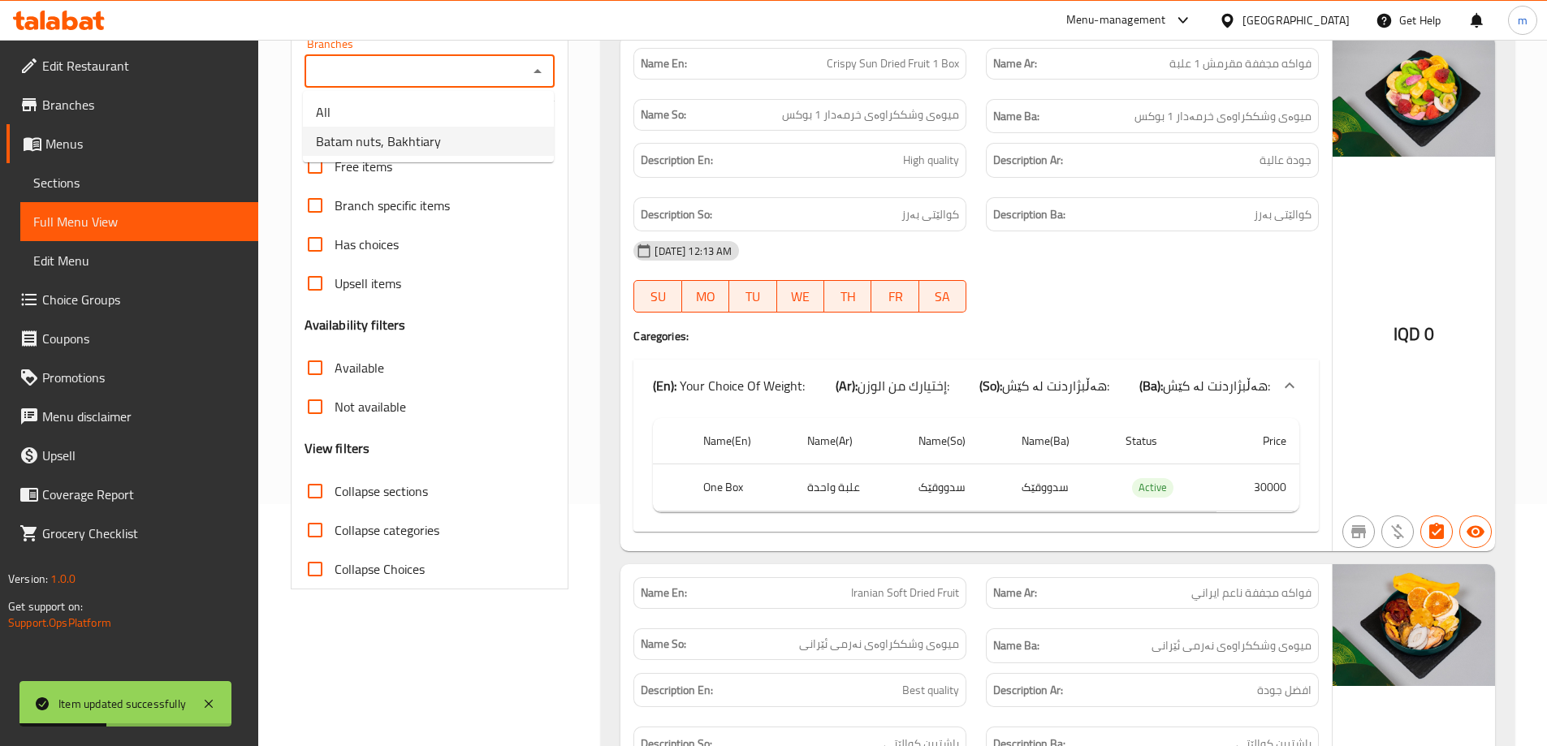
click at [382, 143] on span "Batam nuts, Bakhtiary" at bounding box center [378, 141] width 125 height 19
type input "Batam nuts, Bakhtiary"
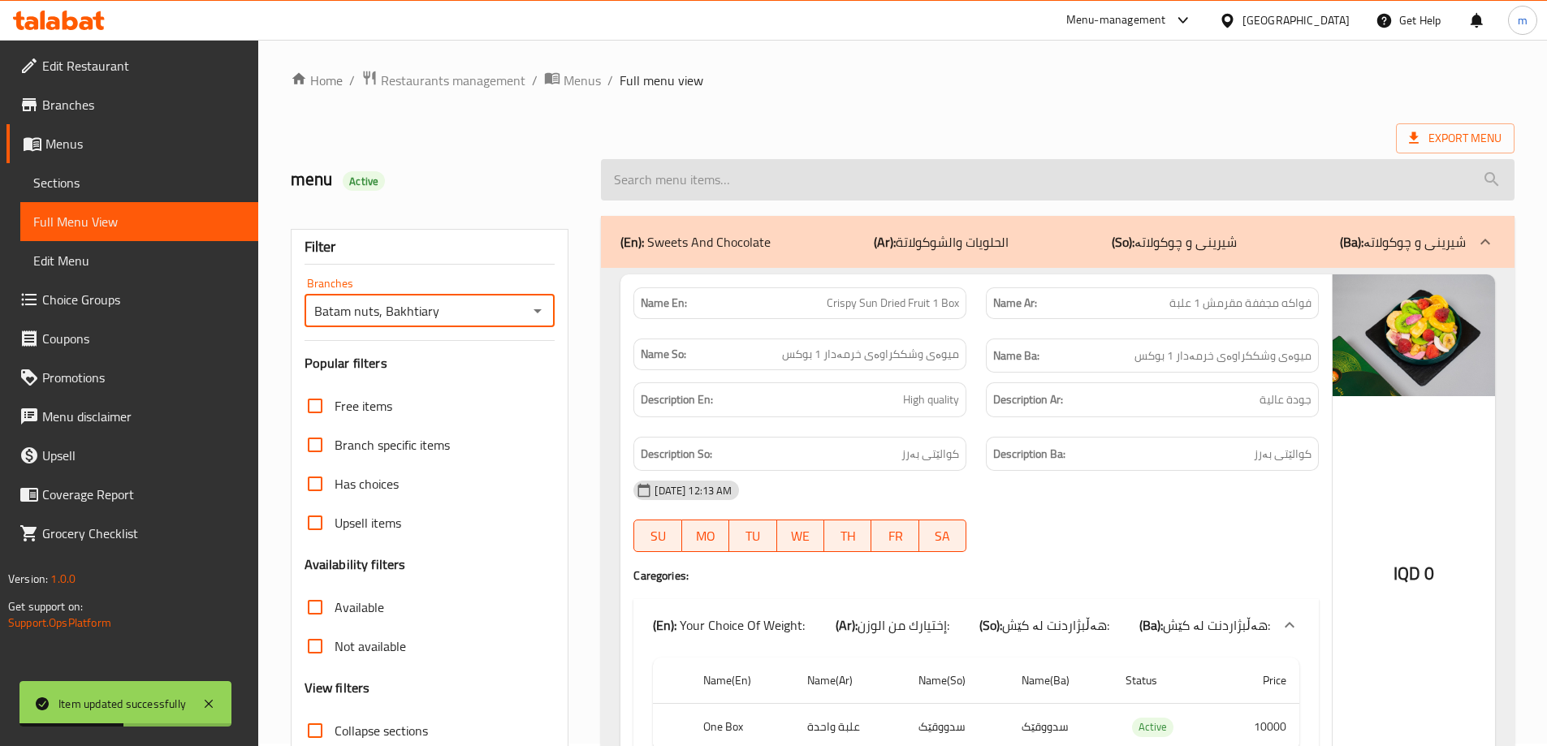
scroll to position [0, 0]
click at [960, 178] on input "search" at bounding box center [1057, 182] width 913 height 41
paste input "ماکادامیا بە پەلک"
type input "ماکادامیا بە پەلک"
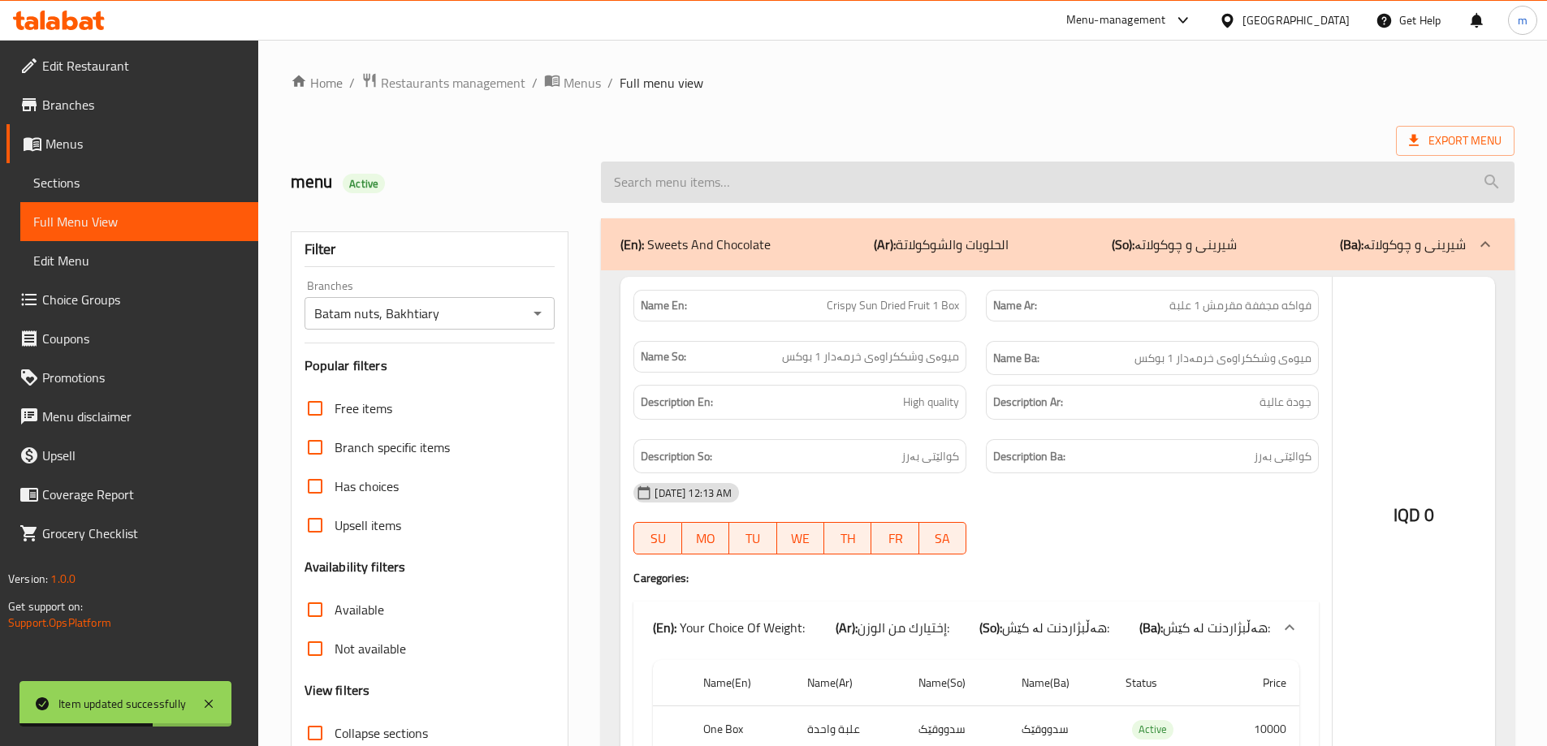
click at [828, 177] on input "search" at bounding box center [1057, 182] width 913 height 41
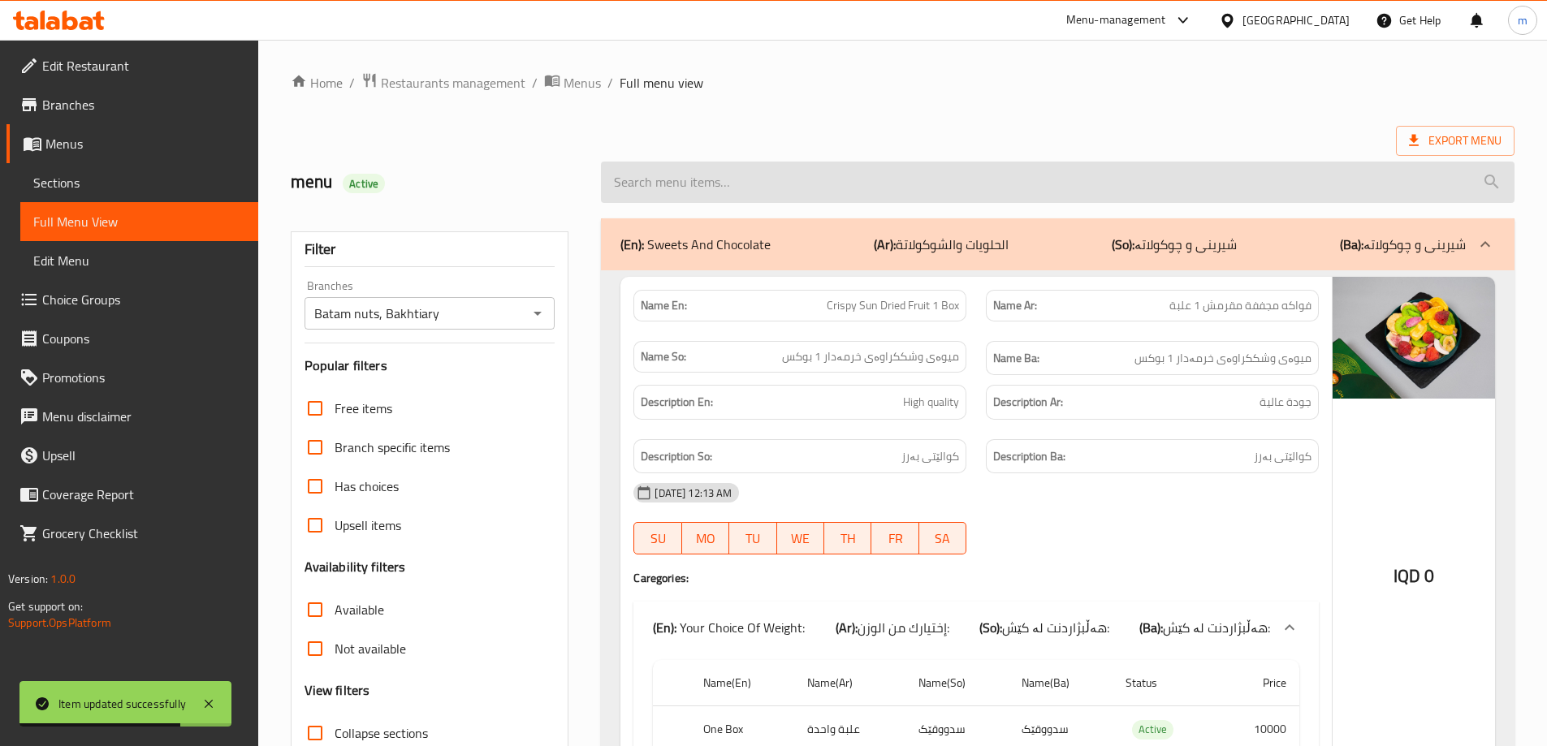
paste input "Macadamia With Shell"
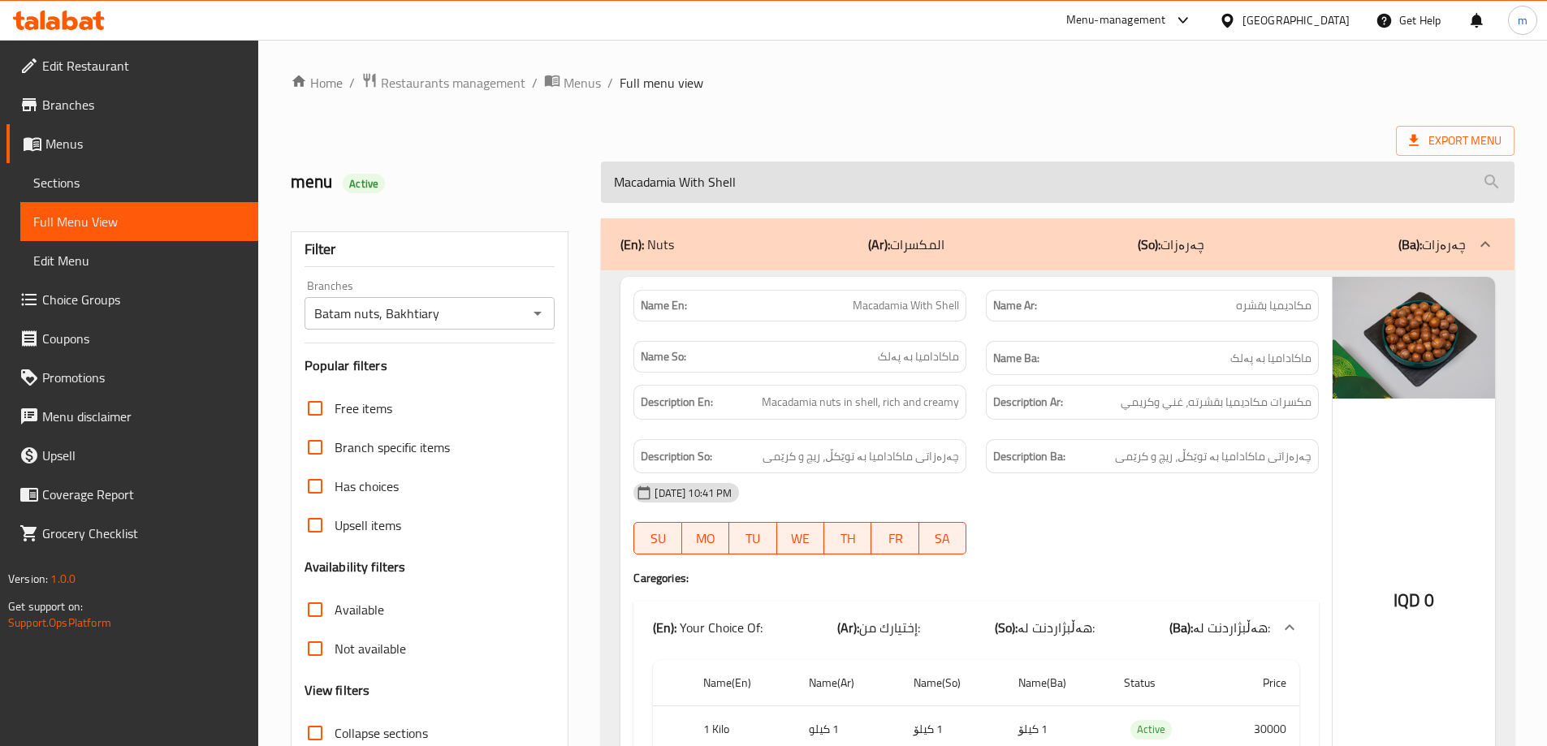
click at [819, 186] on input "Macadamia With Shell" at bounding box center [1057, 182] width 913 height 41
paste input "Walnuts Without"
type input "Walnuts Without Shell"
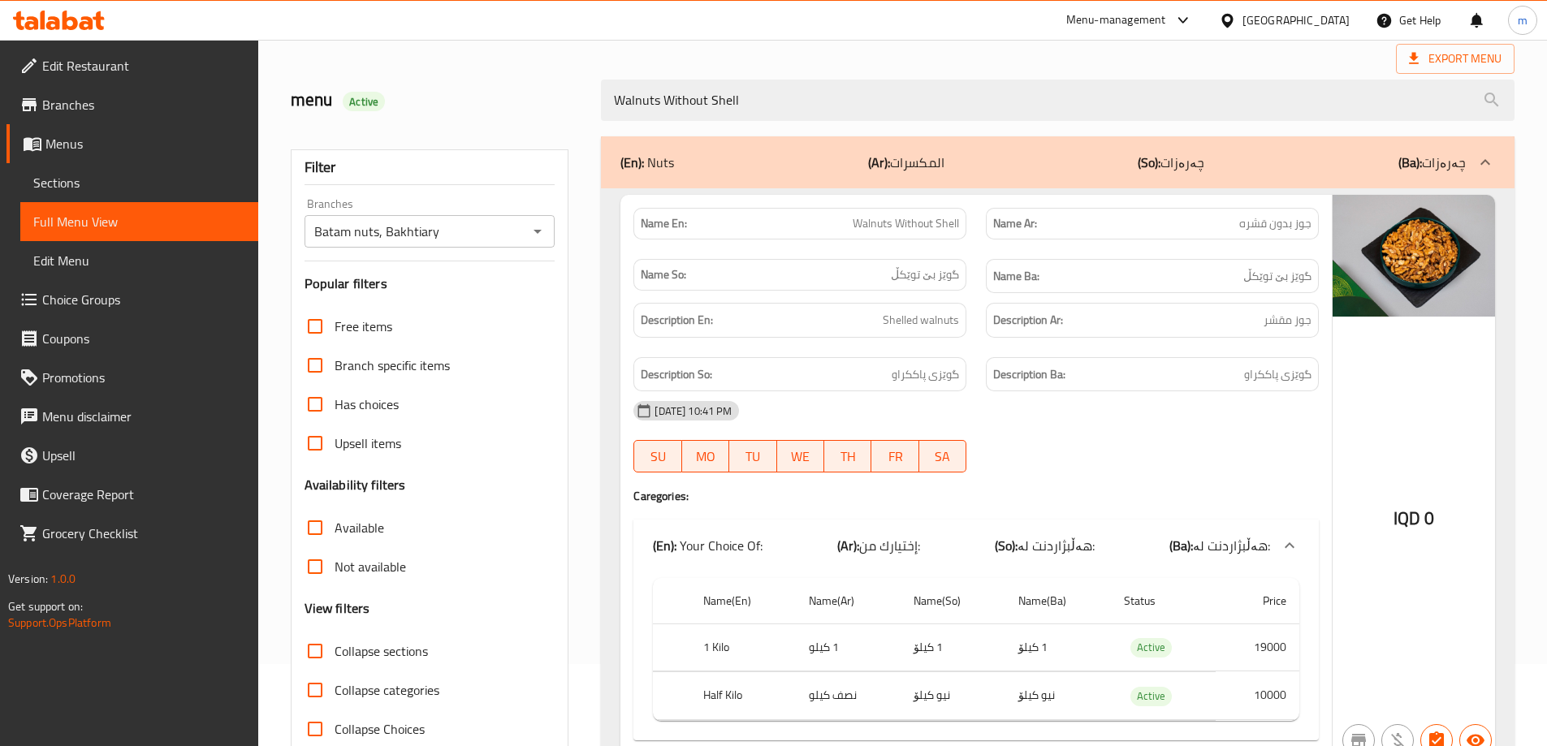
scroll to position [136, 0]
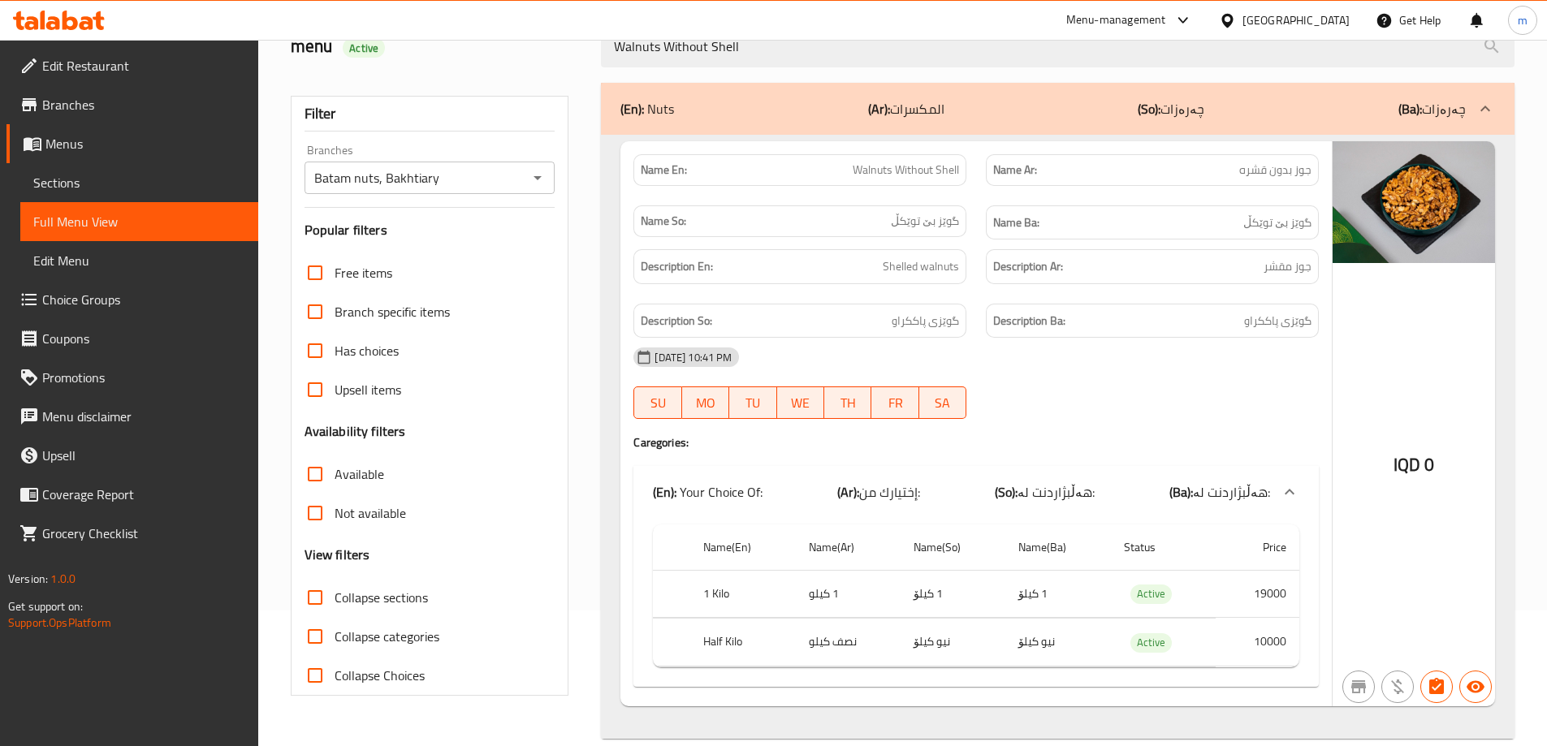
click at [164, 194] on link "Sections" at bounding box center [139, 182] width 238 height 39
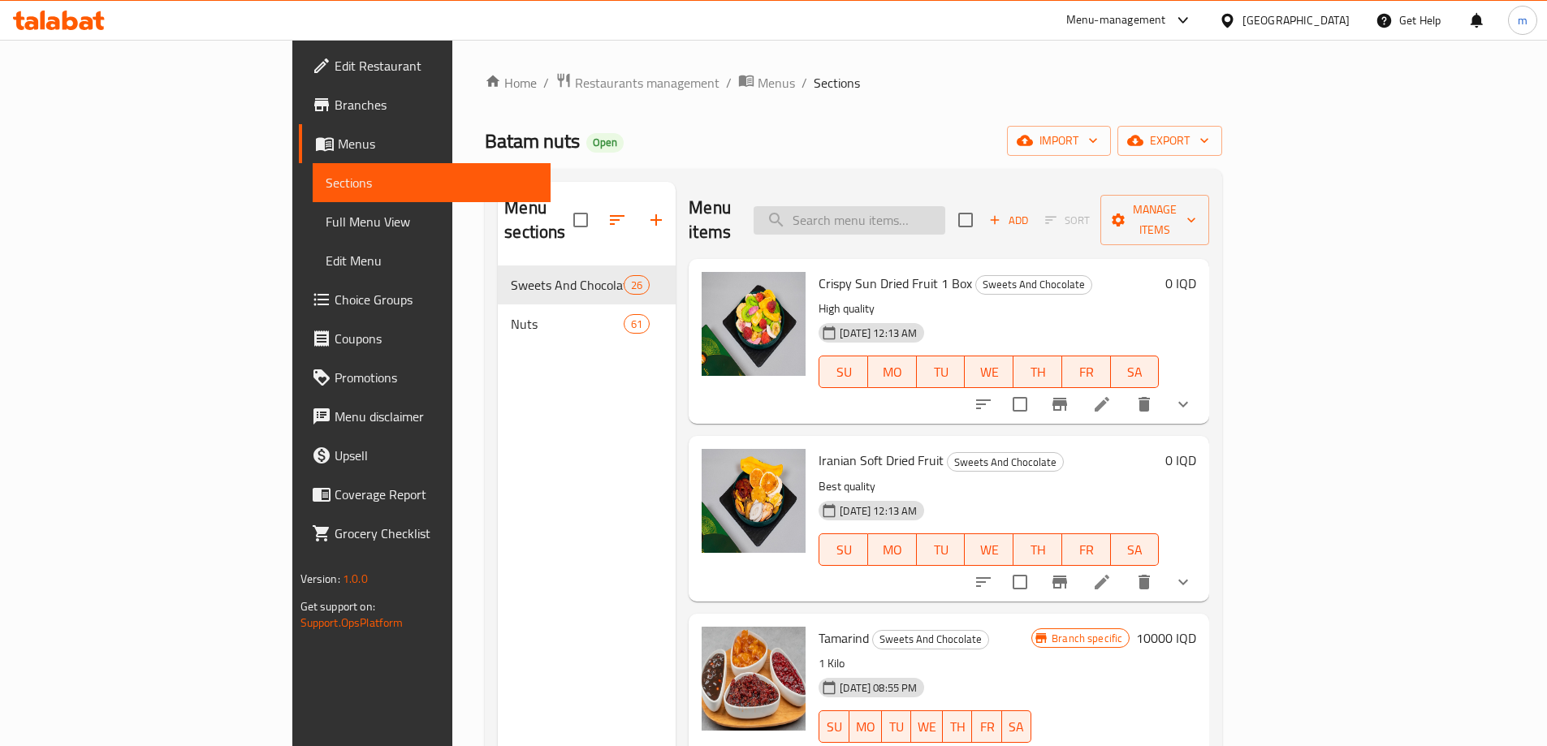
click at [926, 206] on input "search" at bounding box center [849, 220] width 192 height 28
paste input "Walnuts Without Shell"
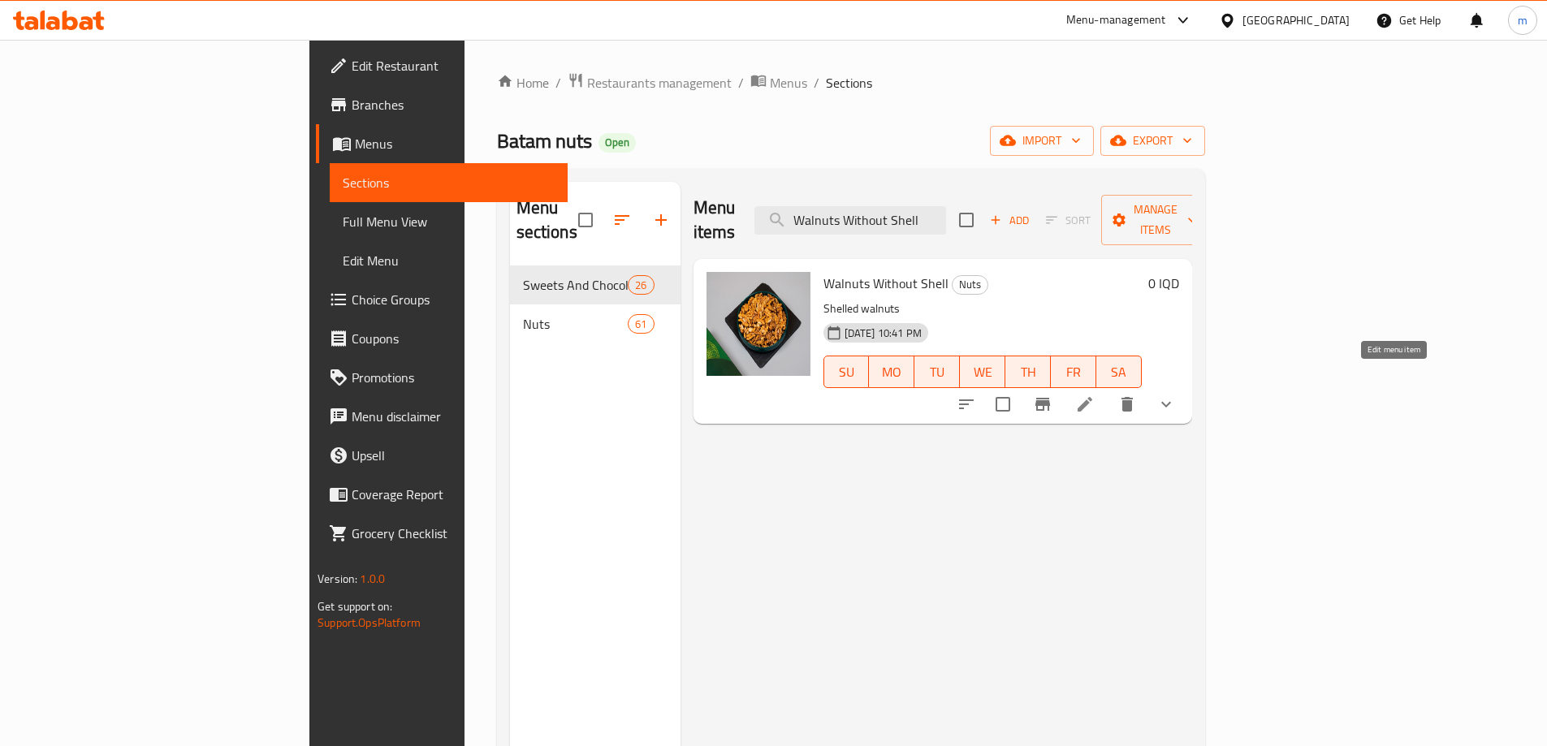
type input "Walnuts Without Shell"
click at [1094, 395] on icon at bounding box center [1084, 404] width 19 height 19
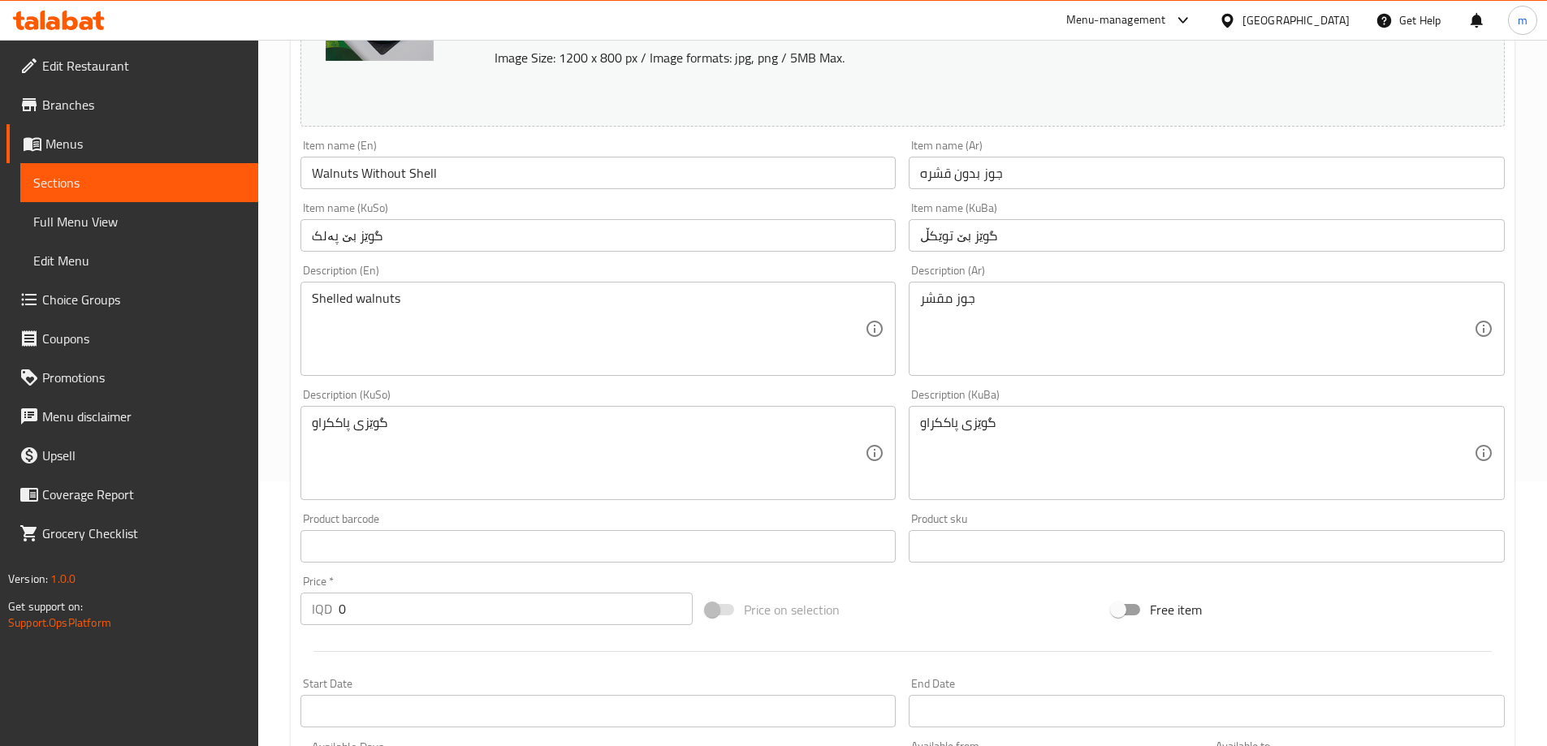
scroll to position [270, 0]
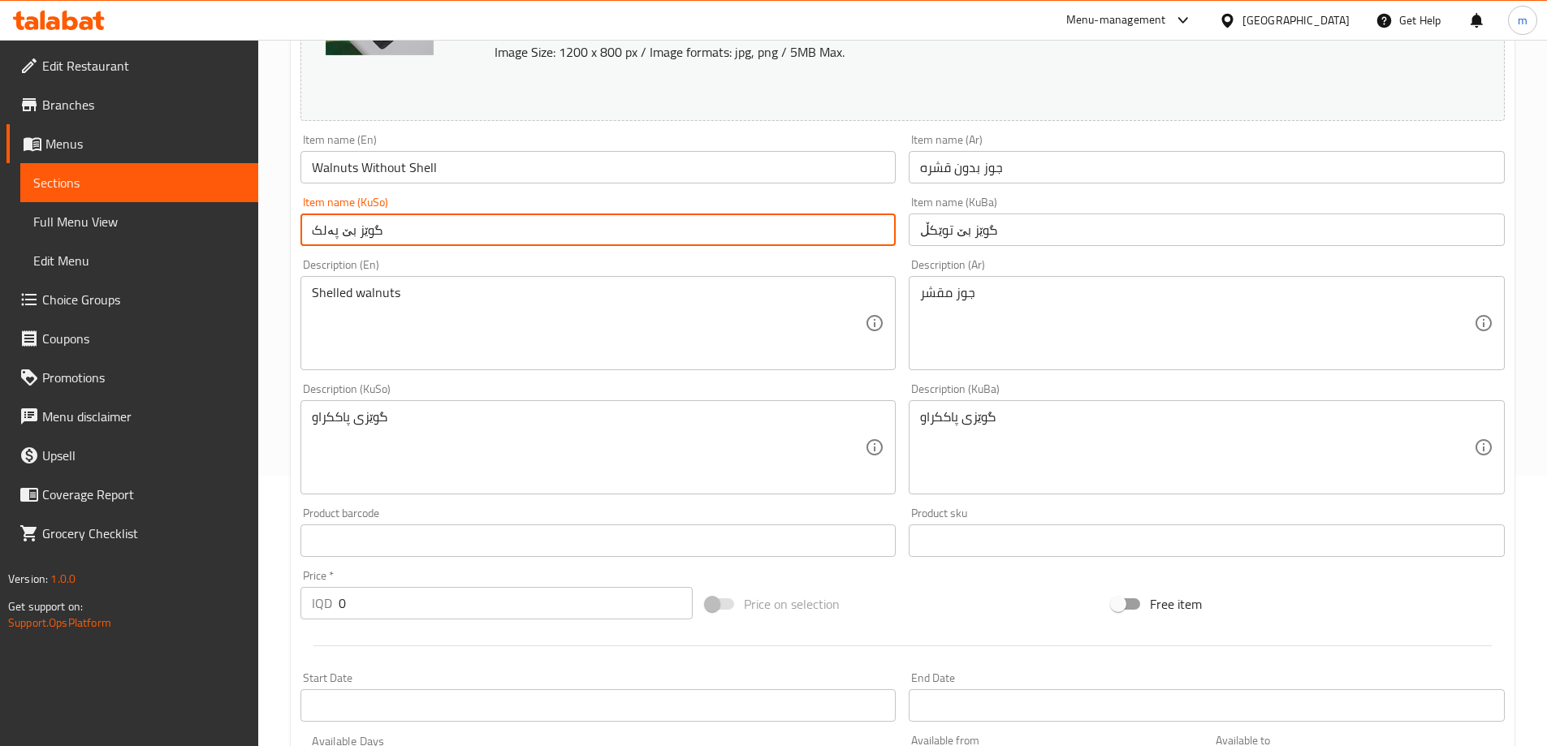
click at [403, 232] on input "گوێز بێ پەلک" at bounding box center [598, 230] width 596 height 32
click at [882, 231] on input "گوێز بێ پەلک" at bounding box center [598, 230] width 596 height 32
click at [978, 234] on input "گوێز بێ توێکڵ" at bounding box center [1206, 230] width 596 height 32
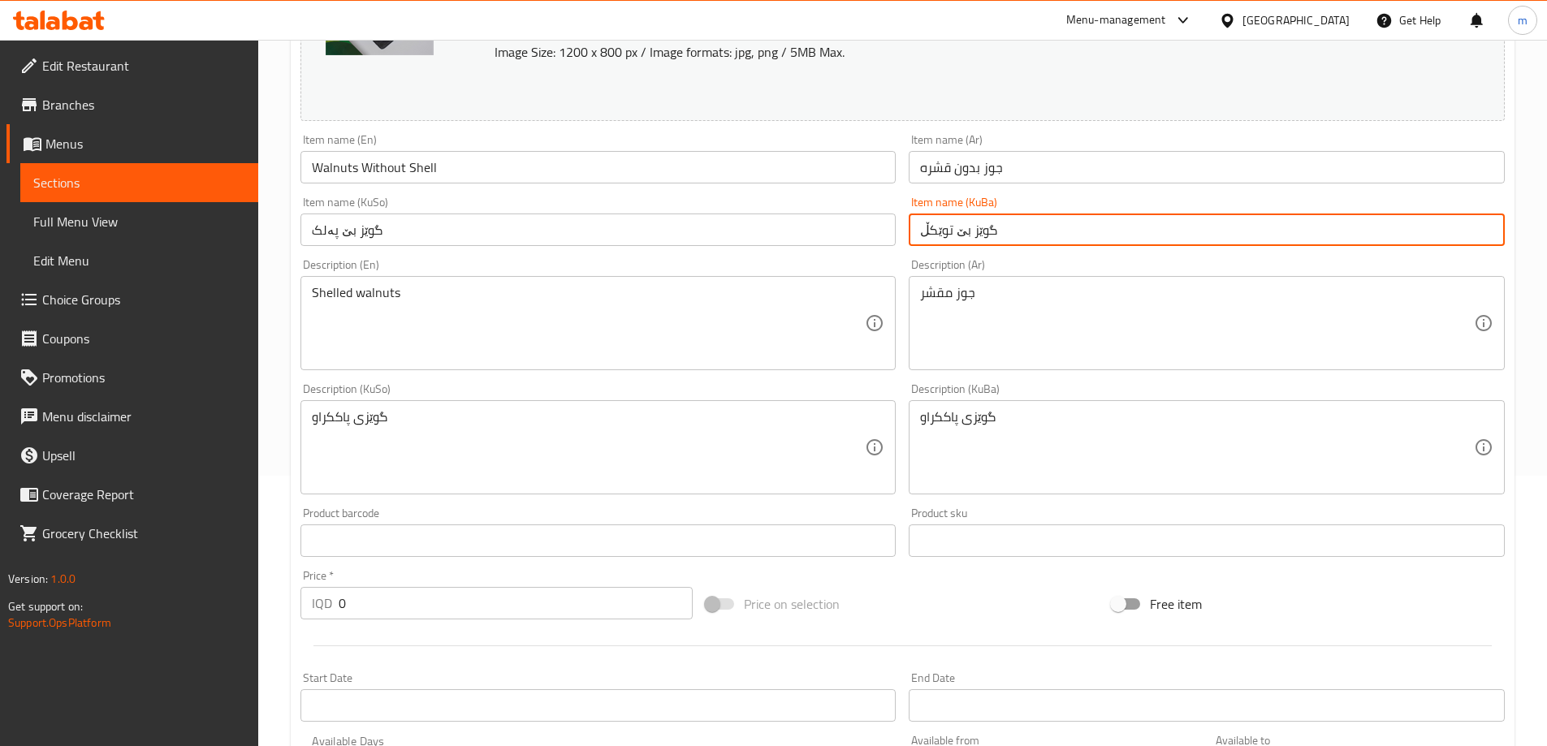
click at [978, 234] on input "گوێز بێ توێکڵ" at bounding box center [1206, 230] width 596 height 32
paste input "پەلک"
type input "گوێز بێ پەلک"
click at [901, 257] on div "Description (En) Shelled walnuts Description (En)" at bounding box center [598, 314] width 609 height 124
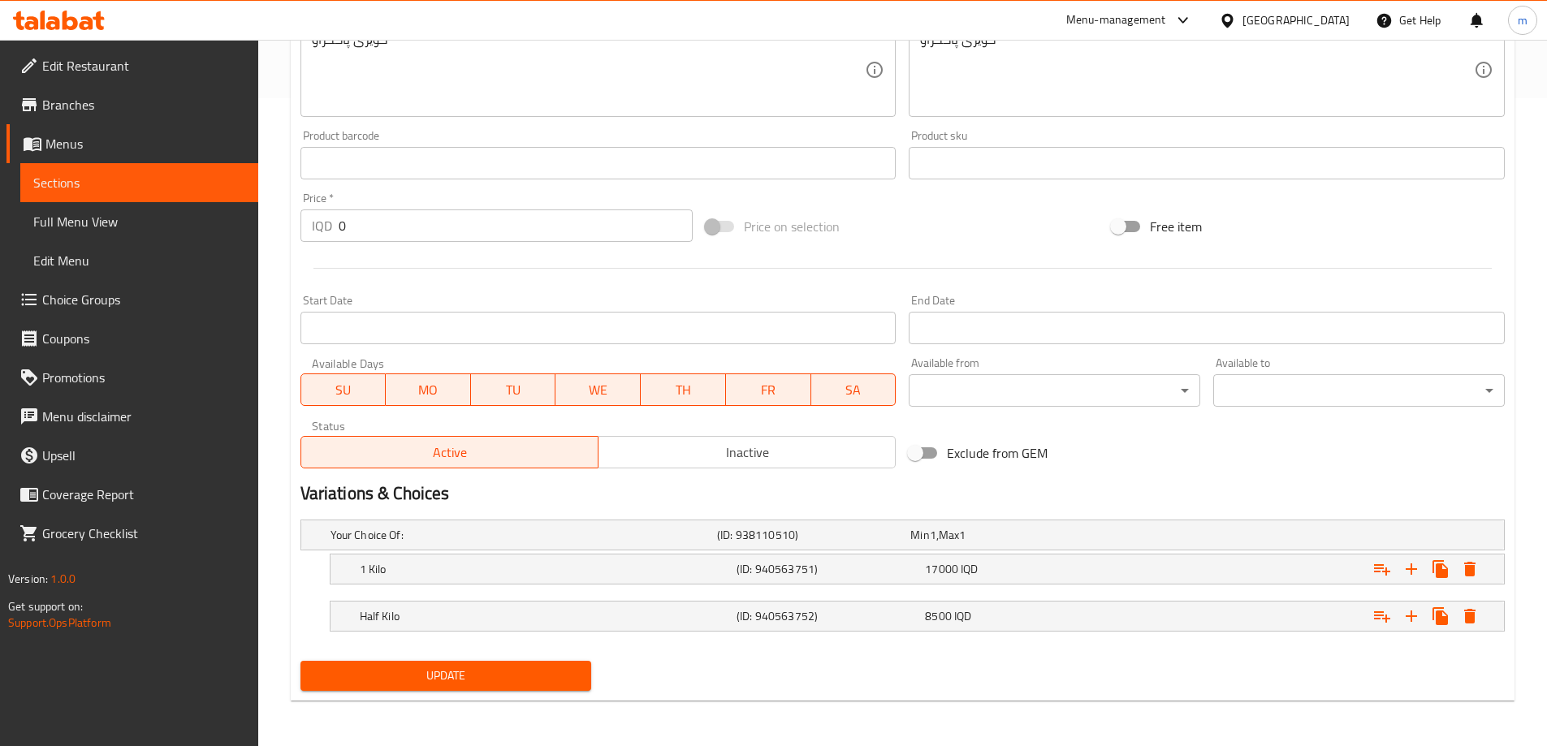
scroll to position [377, 0]
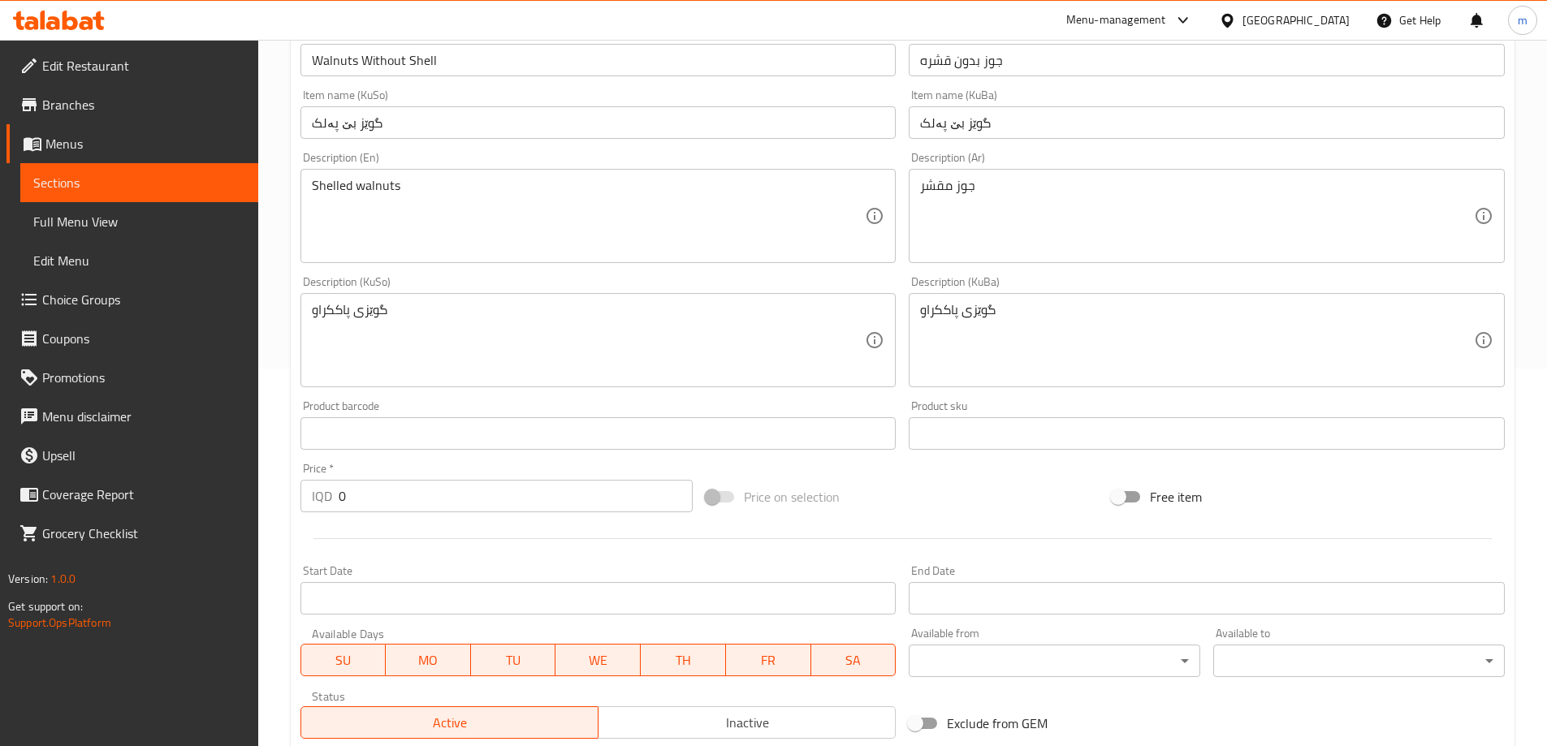
click at [900, 287] on div "Description (KuSo) گوێزی پاککراو Description (KuSo)" at bounding box center [598, 332] width 609 height 124
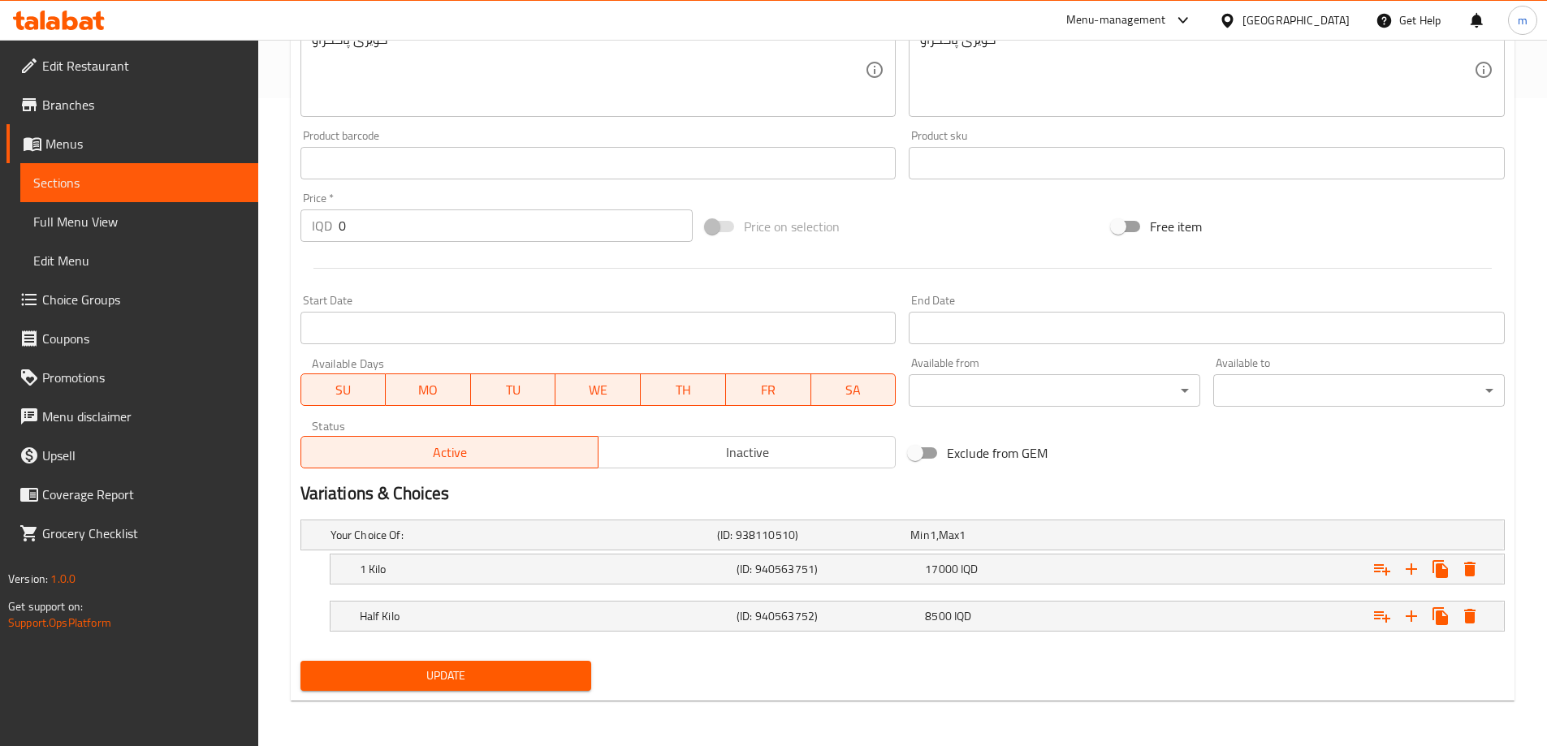
click at [447, 669] on span "Update" at bounding box center [445, 676] width 265 height 20
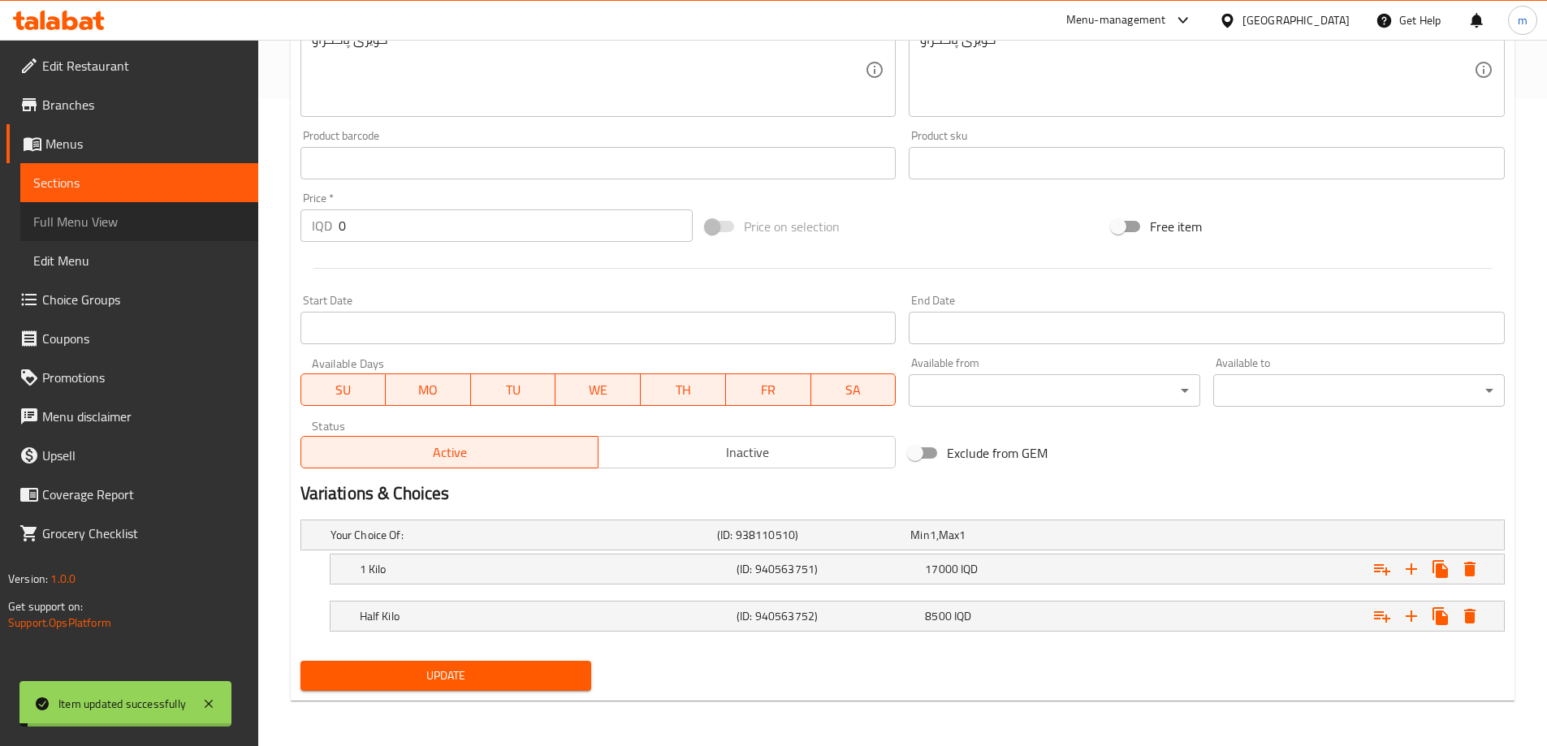
click at [116, 226] on span "Full Menu View" at bounding box center [139, 221] width 212 height 19
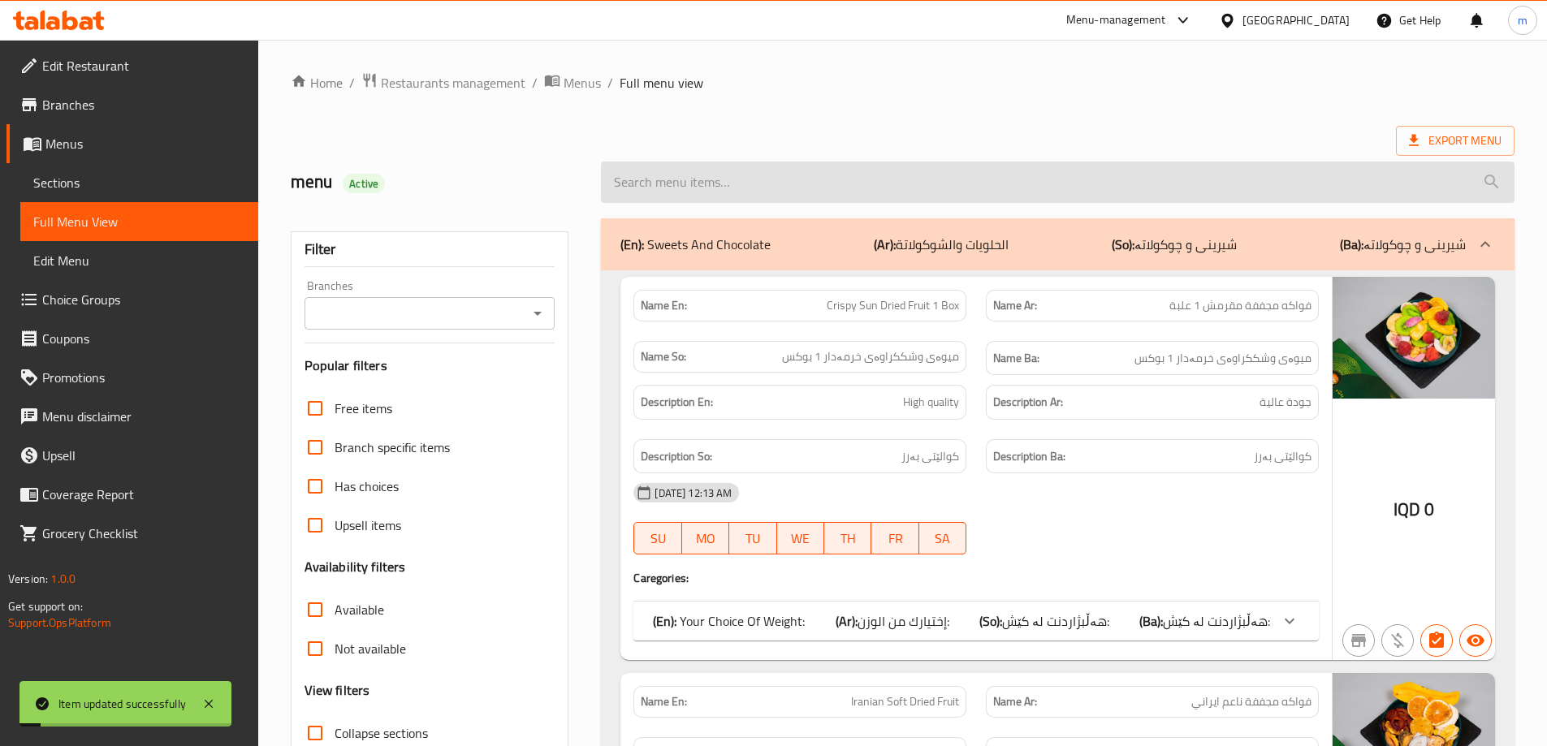
click at [832, 189] on input "search" at bounding box center [1057, 182] width 913 height 41
paste input "Walnuts Without Shell"
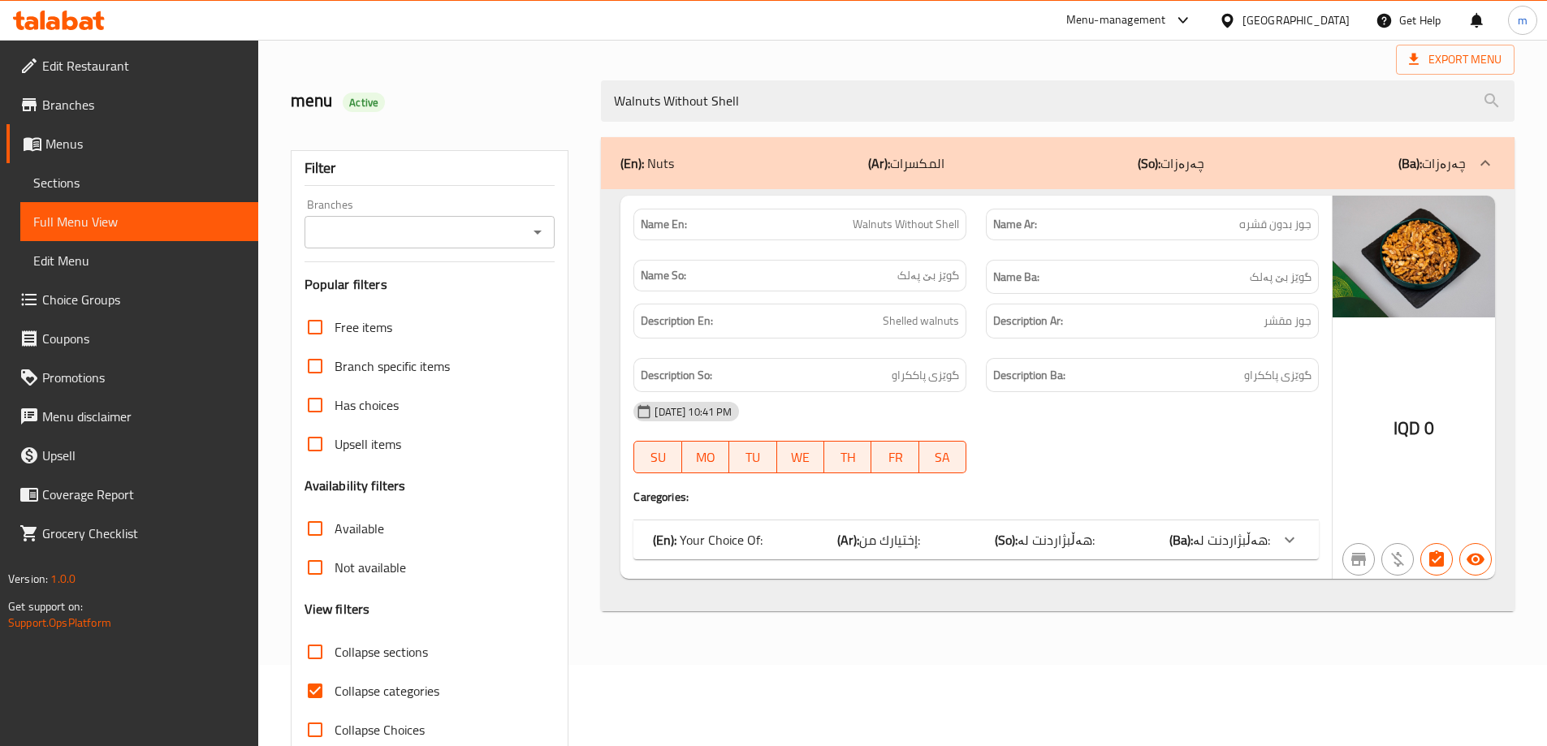
scroll to position [118, 0]
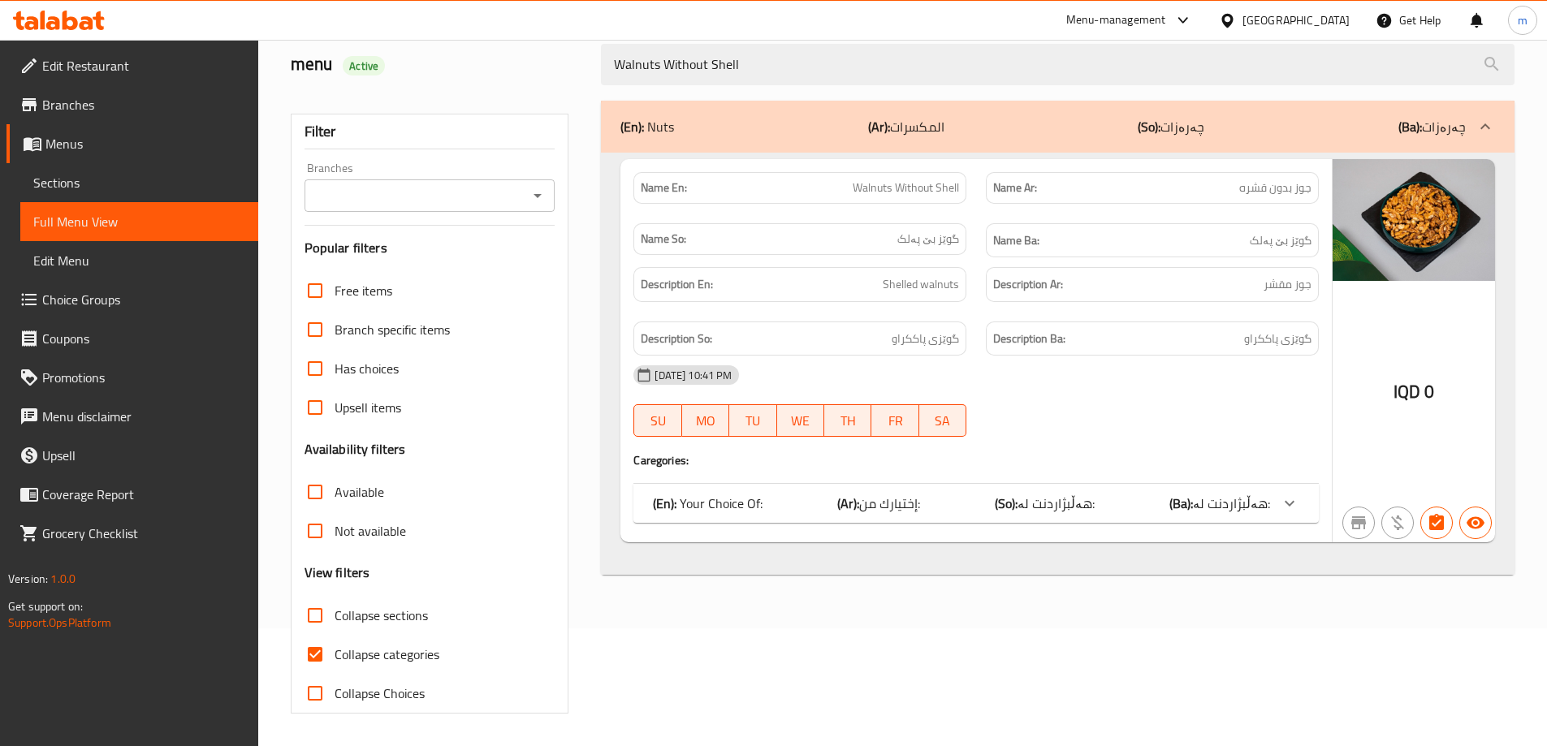
type input "Walnuts Without Shell"
click at [377, 656] on span "Collapse categories" at bounding box center [386, 654] width 105 height 19
click at [334, 656] on input "Collapse categories" at bounding box center [315, 654] width 39 height 39
checkbox input "false"
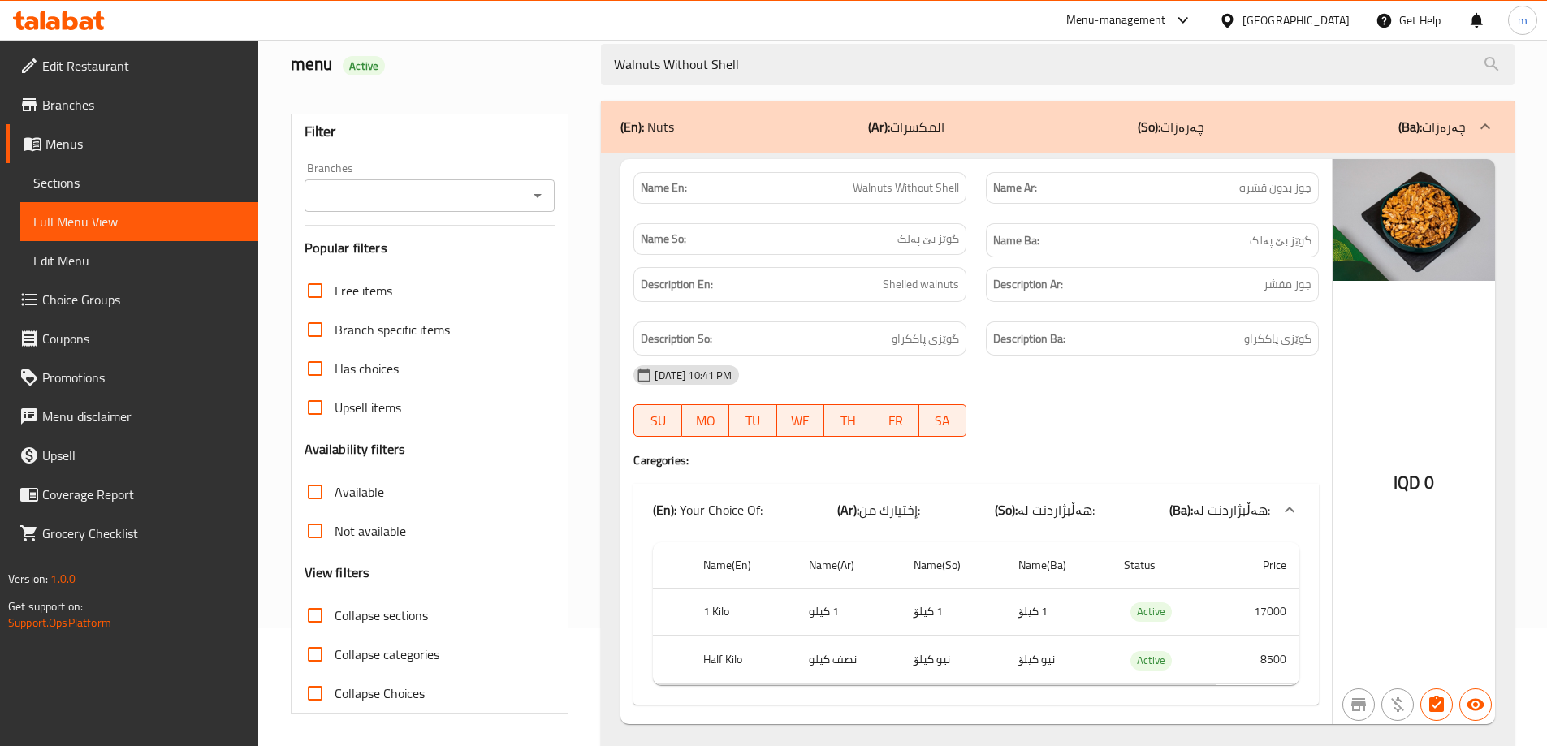
click at [546, 198] on icon "Open" at bounding box center [537, 195] width 19 height 19
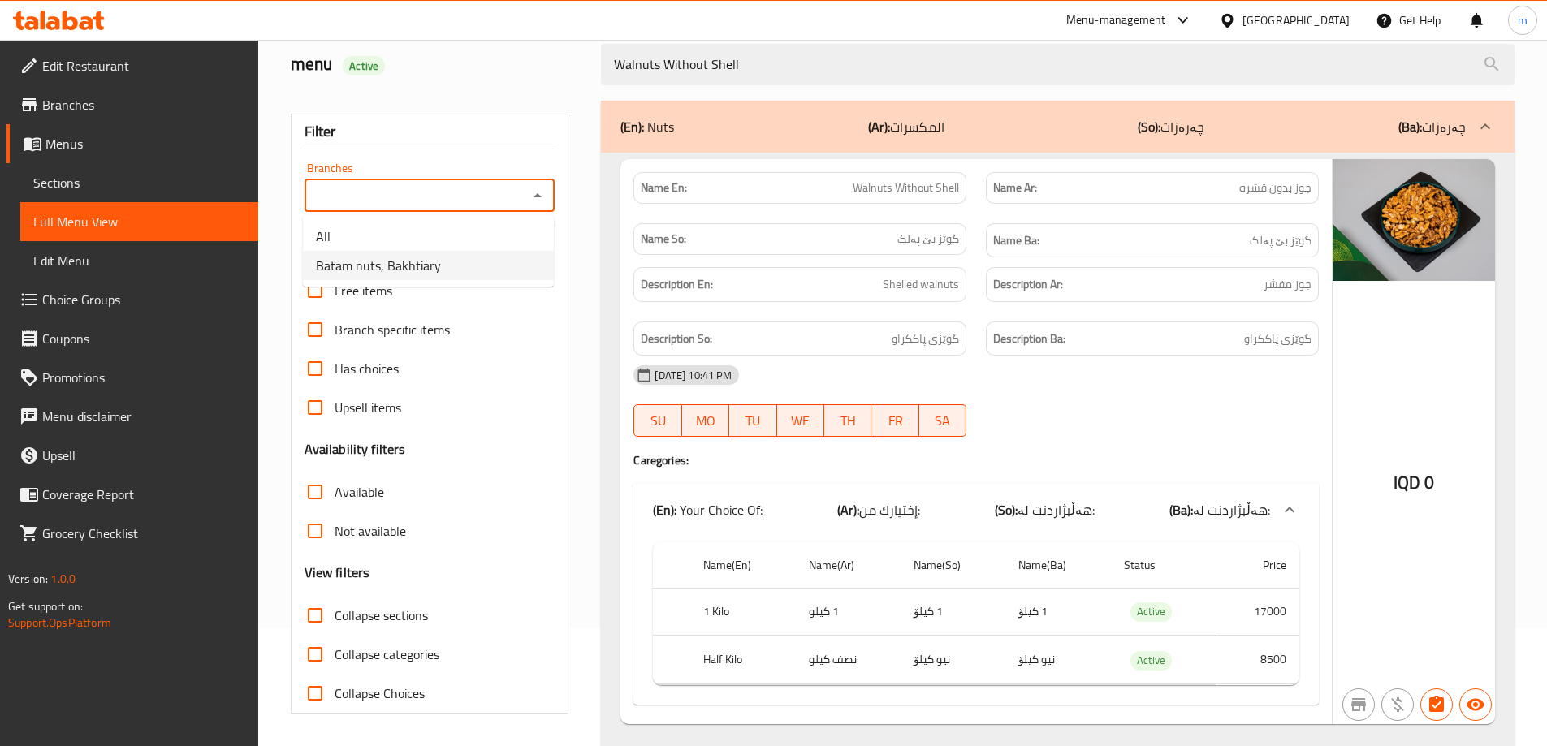
click at [388, 265] on span "Batam nuts, Bakhtiary" at bounding box center [378, 265] width 125 height 19
type input "Batam nuts, Bakhtiary"
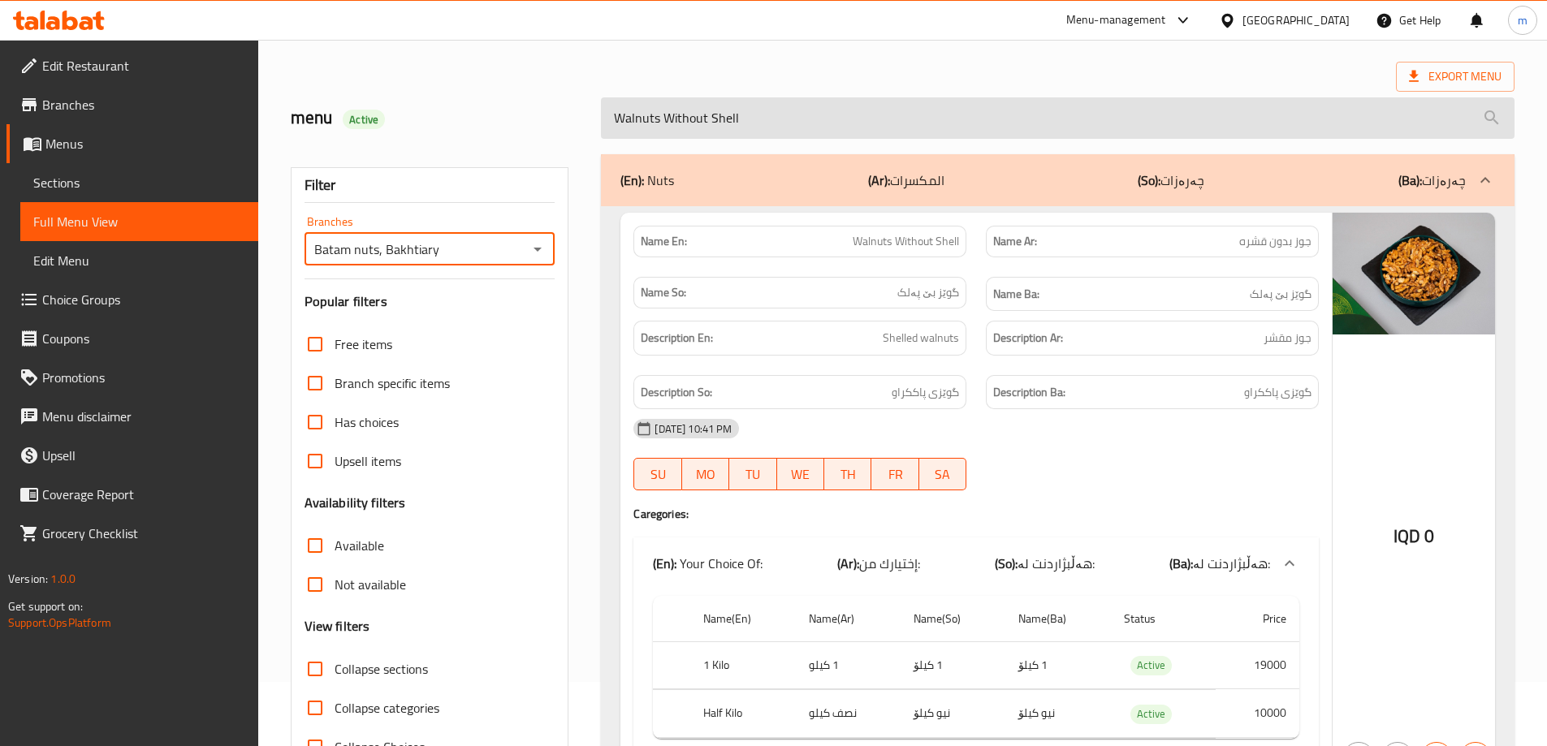
scroll to position [25, 0]
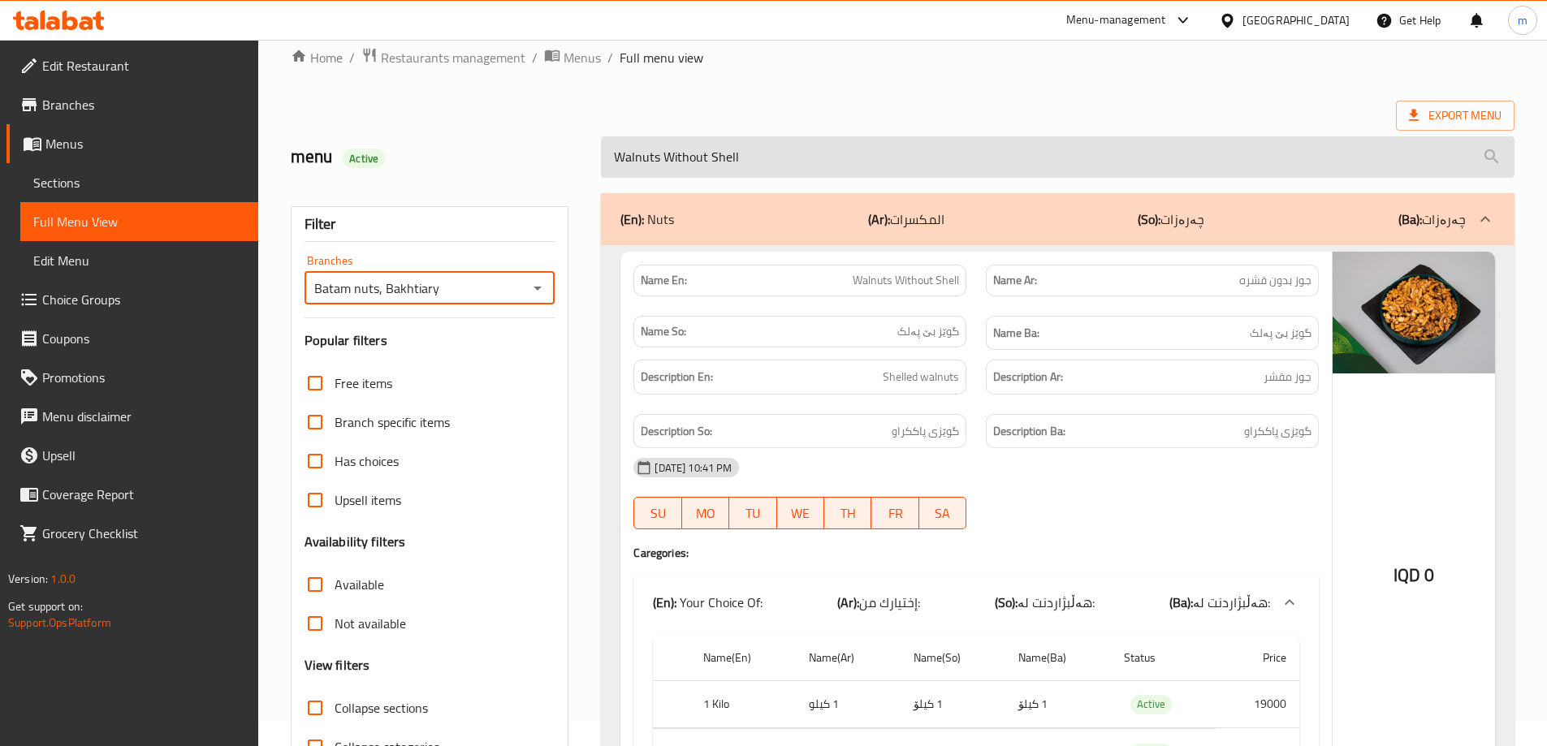
click at [817, 159] on input "Walnuts Without Shell" at bounding box center [1057, 156] width 913 height 41
paste input "Corn Seeds"
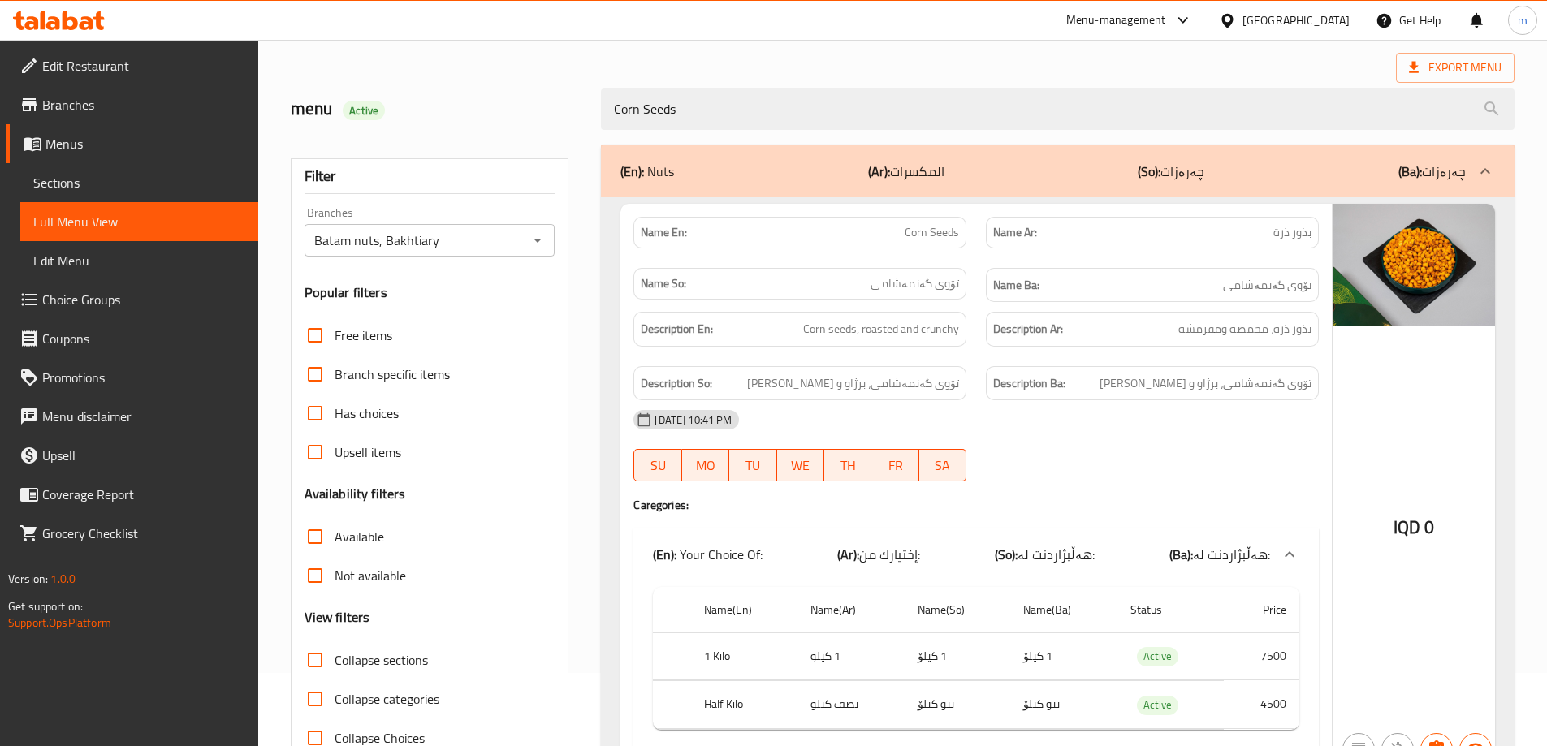
scroll to position [0, 0]
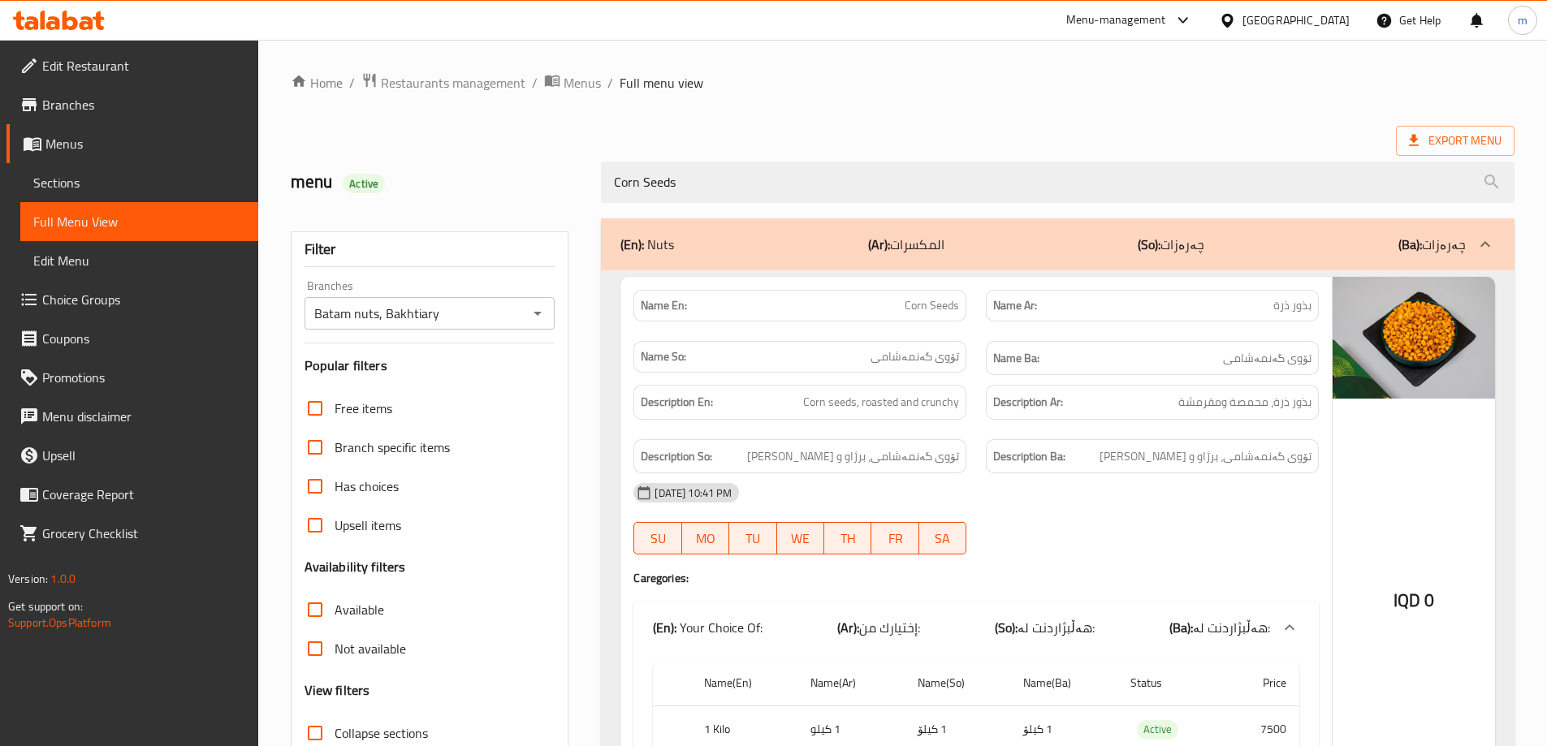
type input "Corn Seeds"
click at [1430, 321] on img at bounding box center [1413, 338] width 162 height 122
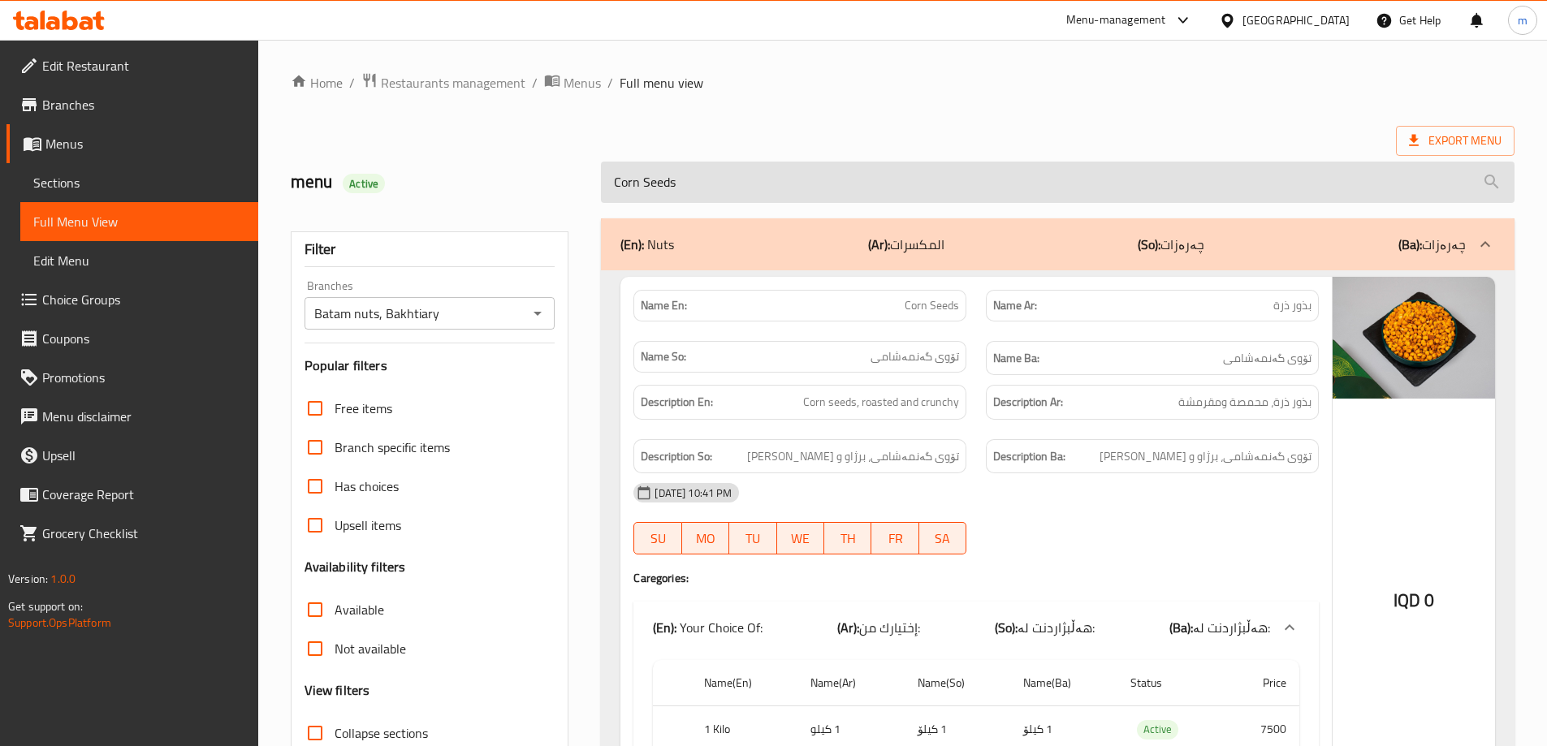
click at [637, 169] on input "Corn Seeds" at bounding box center [1057, 182] width 913 height 41
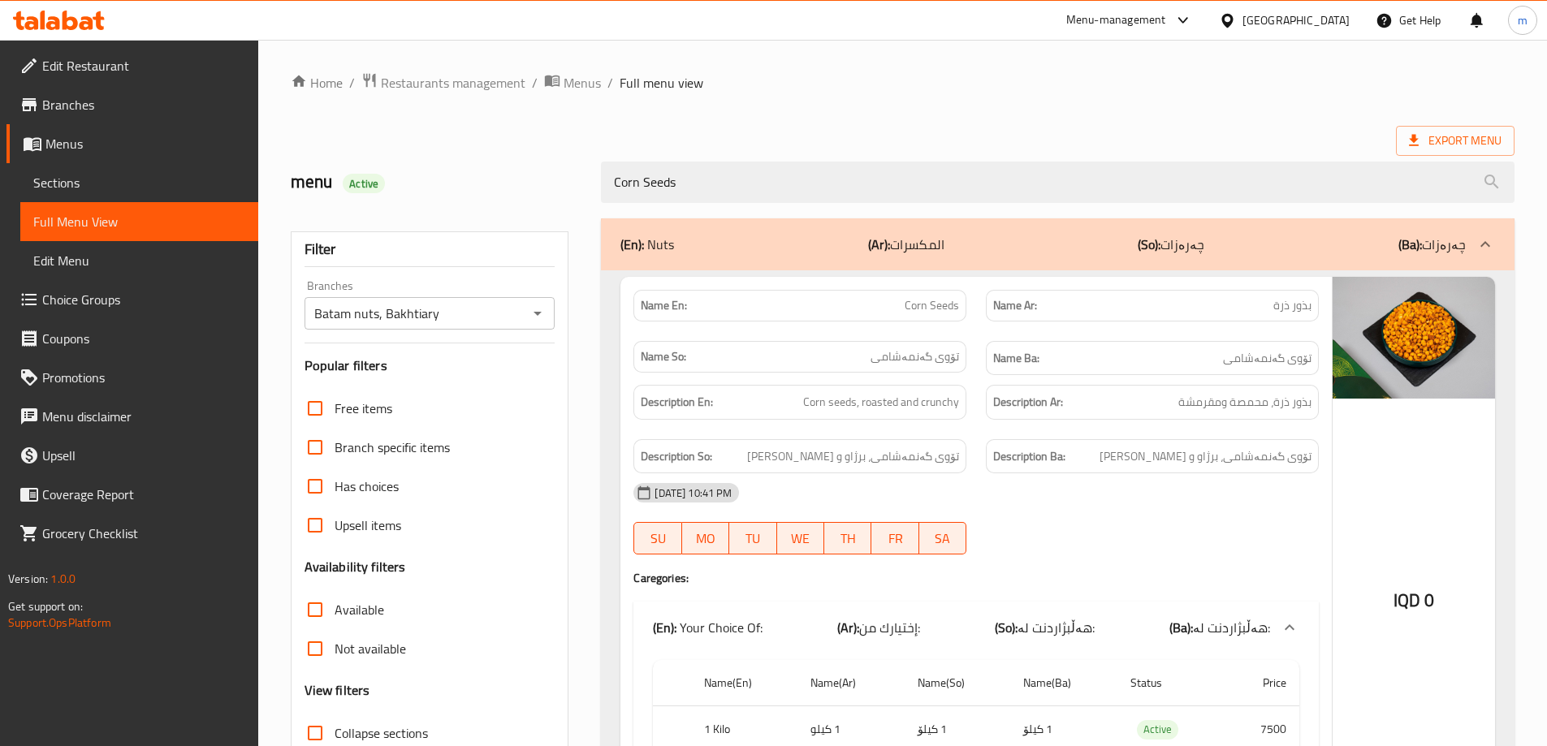
click at [141, 178] on span "Sections" at bounding box center [139, 182] width 212 height 19
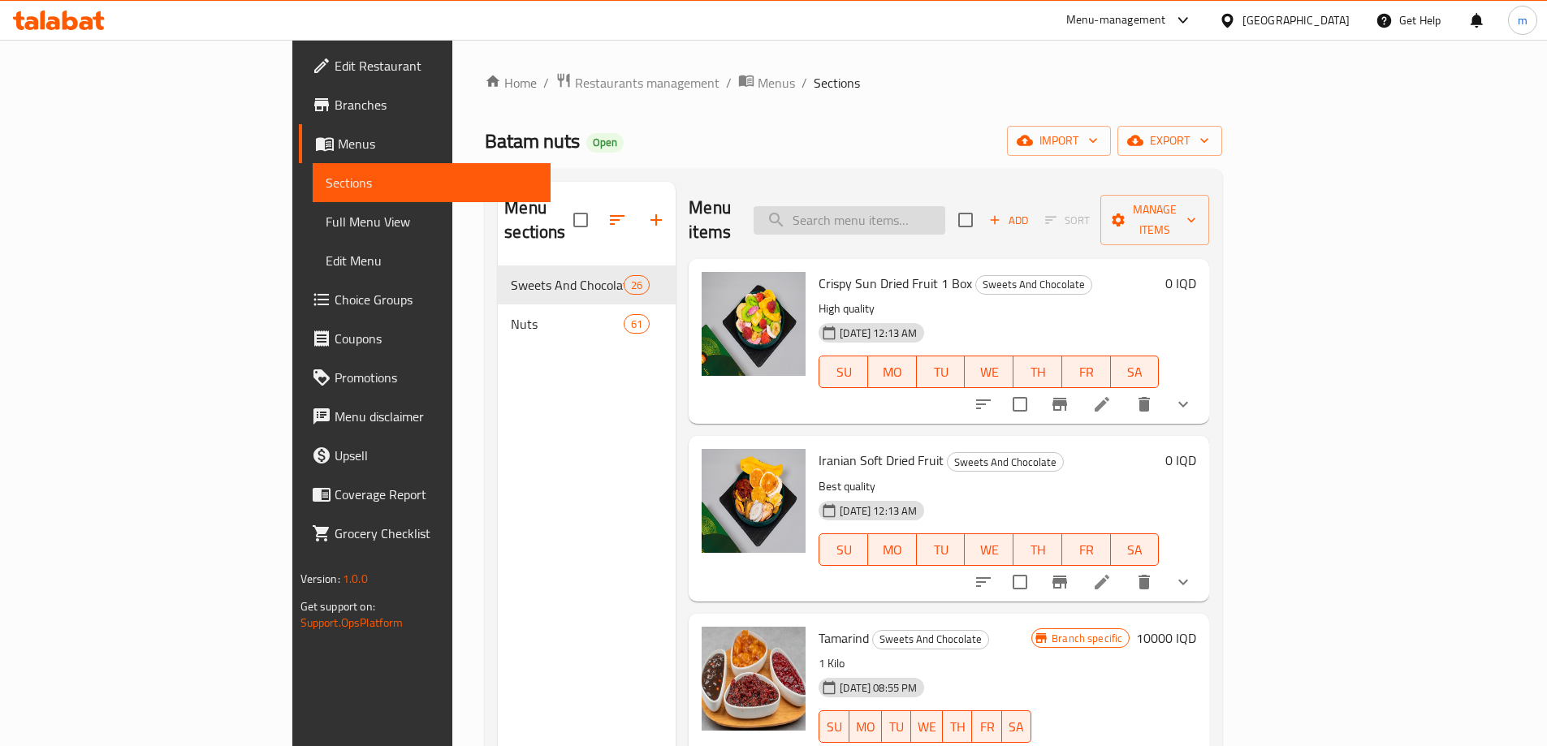
click at [945, 206] on input "search" at bounding box center [849, 220] width 192 height 28
paste input "Corn Seeds"
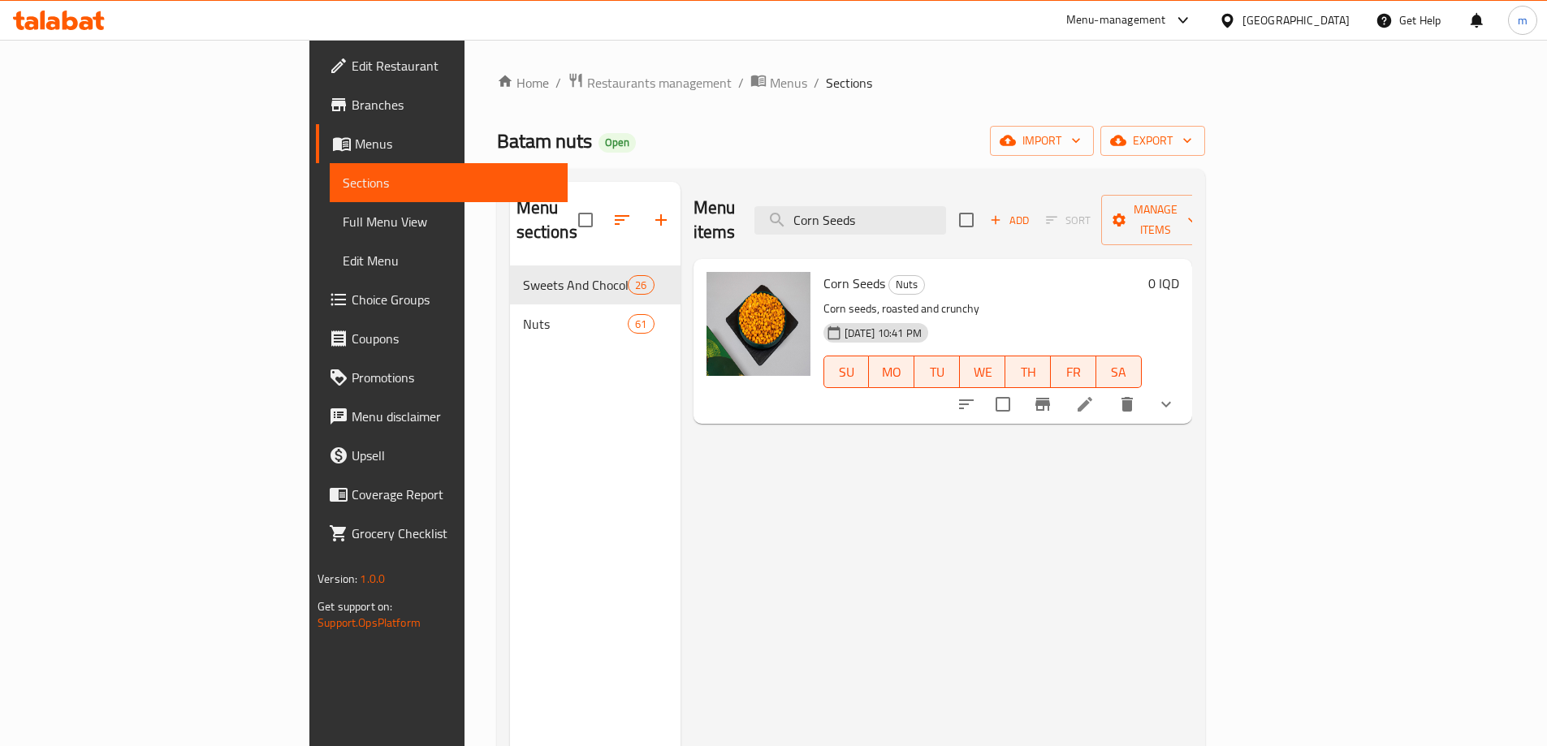
type input "Corn Seeds"
click at [1107, 390] on li at bounding box center [1084, 404] width 45 height 29
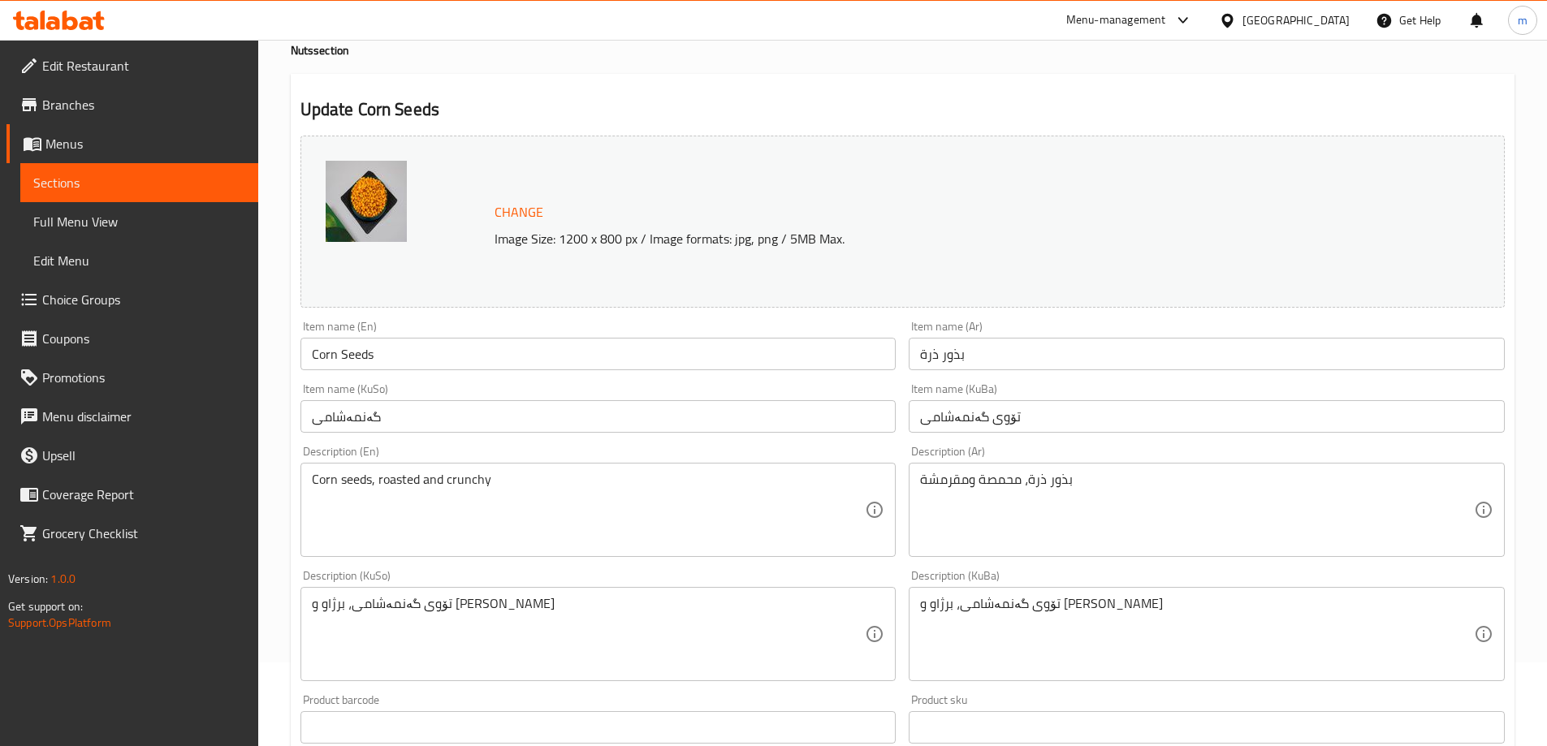
scroll to position [136, 0]
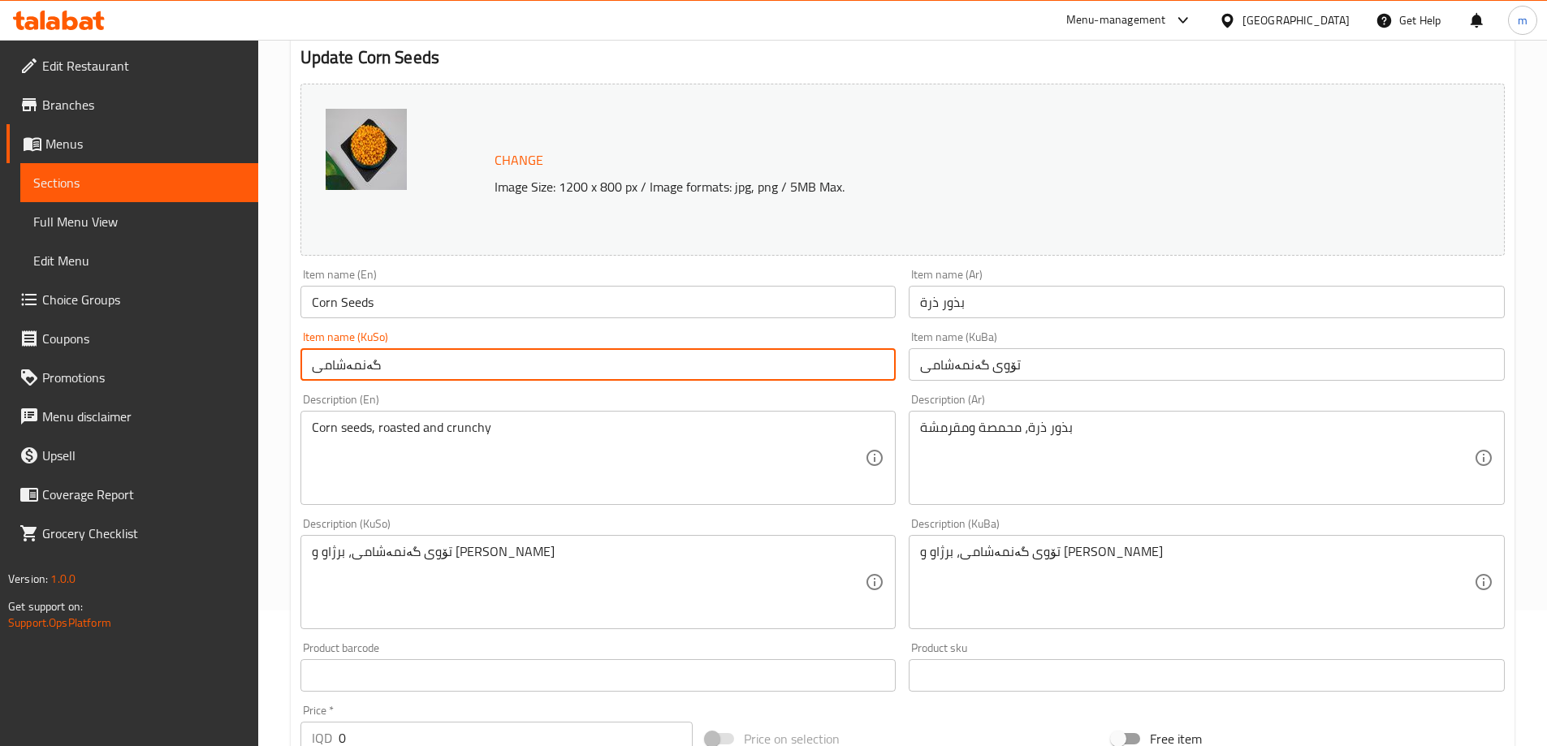
click at [731, 361] on input "گەنمەشامی" at bounding box center [598, 364] width 596 height 32
click at [1015, 370] on input "تۆوی گەنمەشامی" at bounding box center [1206, 364] width 596 height 32
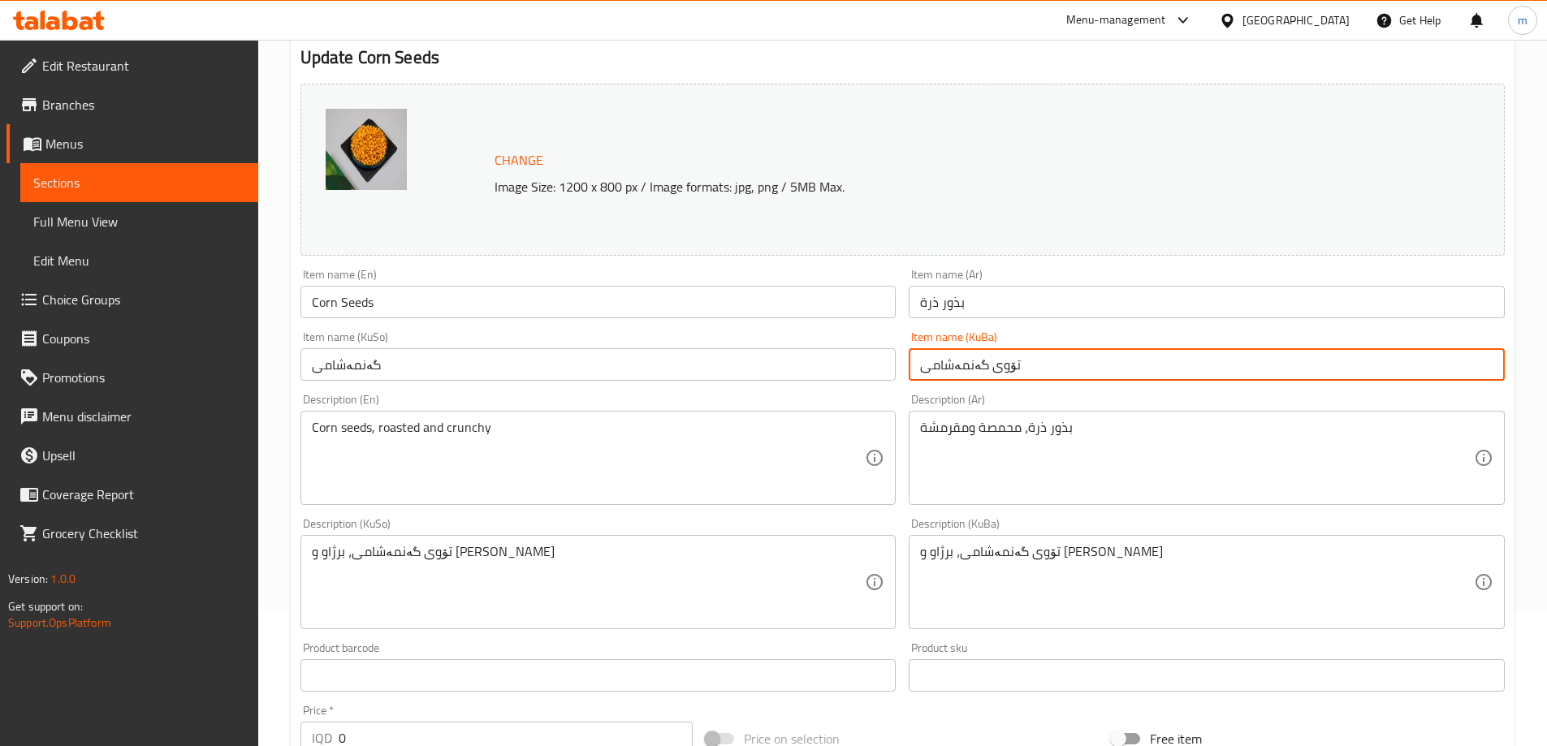
paste input "گەنمەشامی"
paste input "text"
type input "گەنمەشامی"
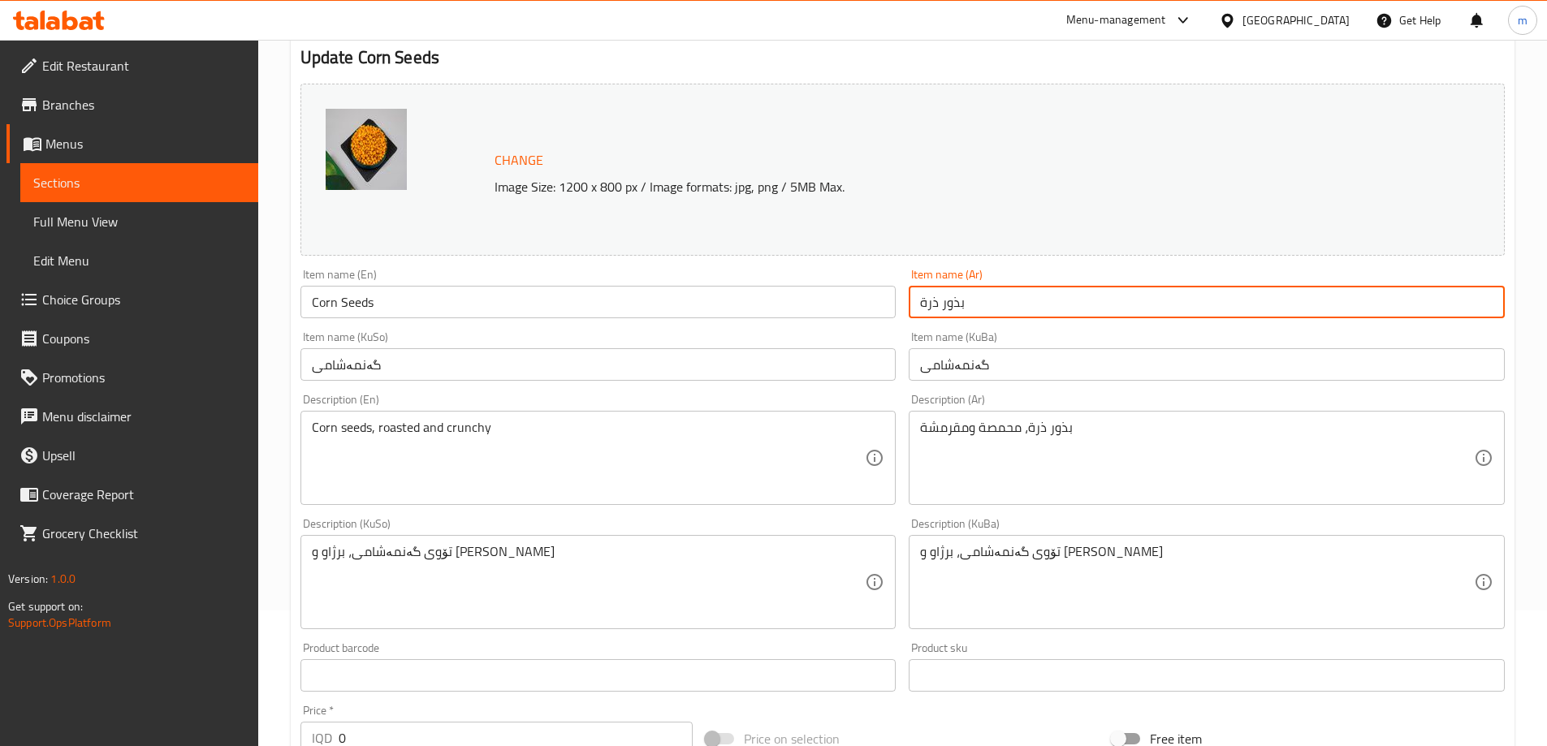
drag, startPoint x: 938, startPoint y: 300, endPoint x: 991, endPoint y: 296, distance: 53.7
click at [991, 296] on input "بذور ذرة" at bounding box center [1206, 302] width 596 height 32
type input "ذرة"
click at [393, 298] on input "Corn Seeds" at bounding box center [598, 302] width 596 height 32
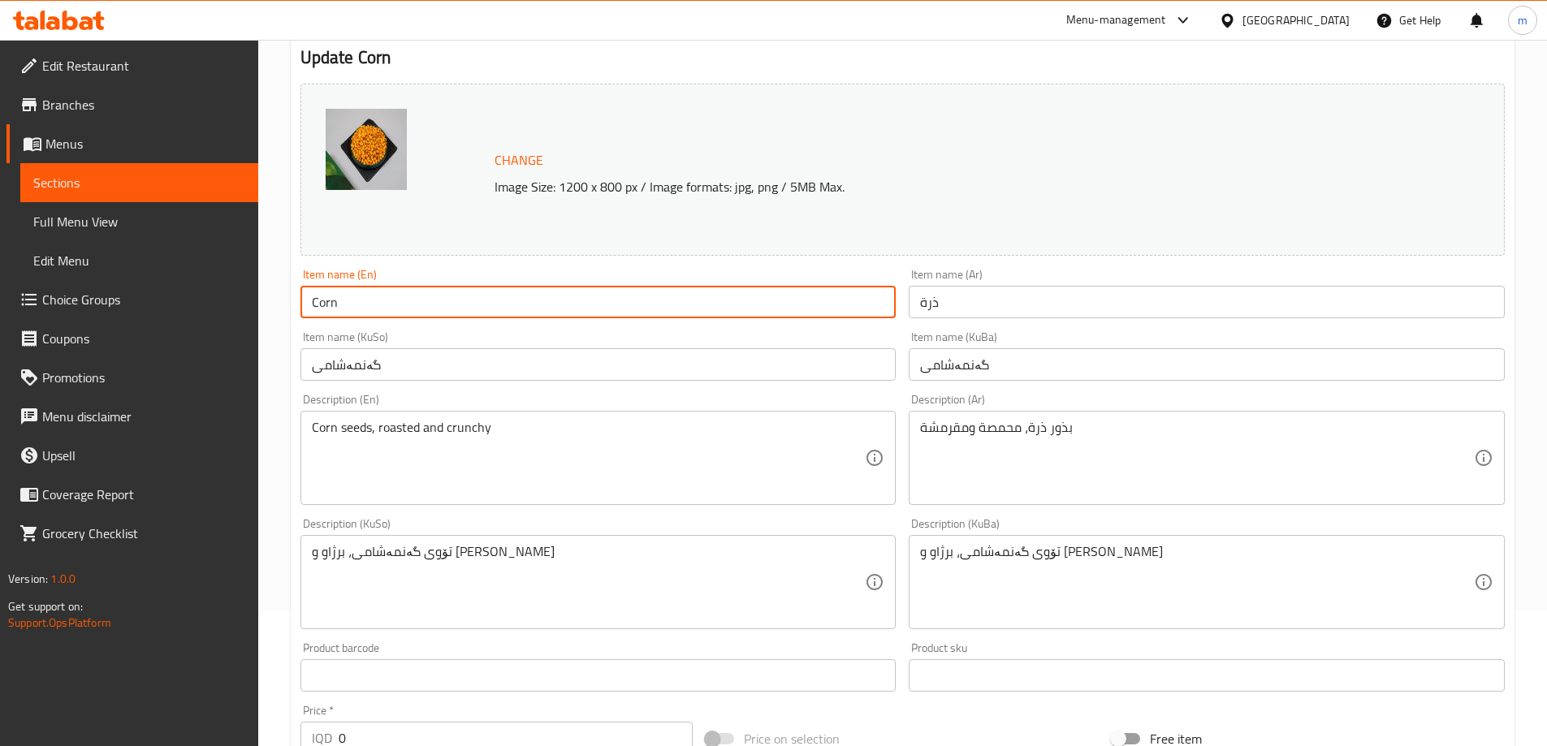
type input "Corn"
click at [902, 341] on div "Item name (KuBa) گەنمەشامی Item name (KuBa)" at bounding box center [1206, 356] width 609 height 63
click at [400, 297] on input "Corn" at bounding box center [598, 302] width 596 height 32
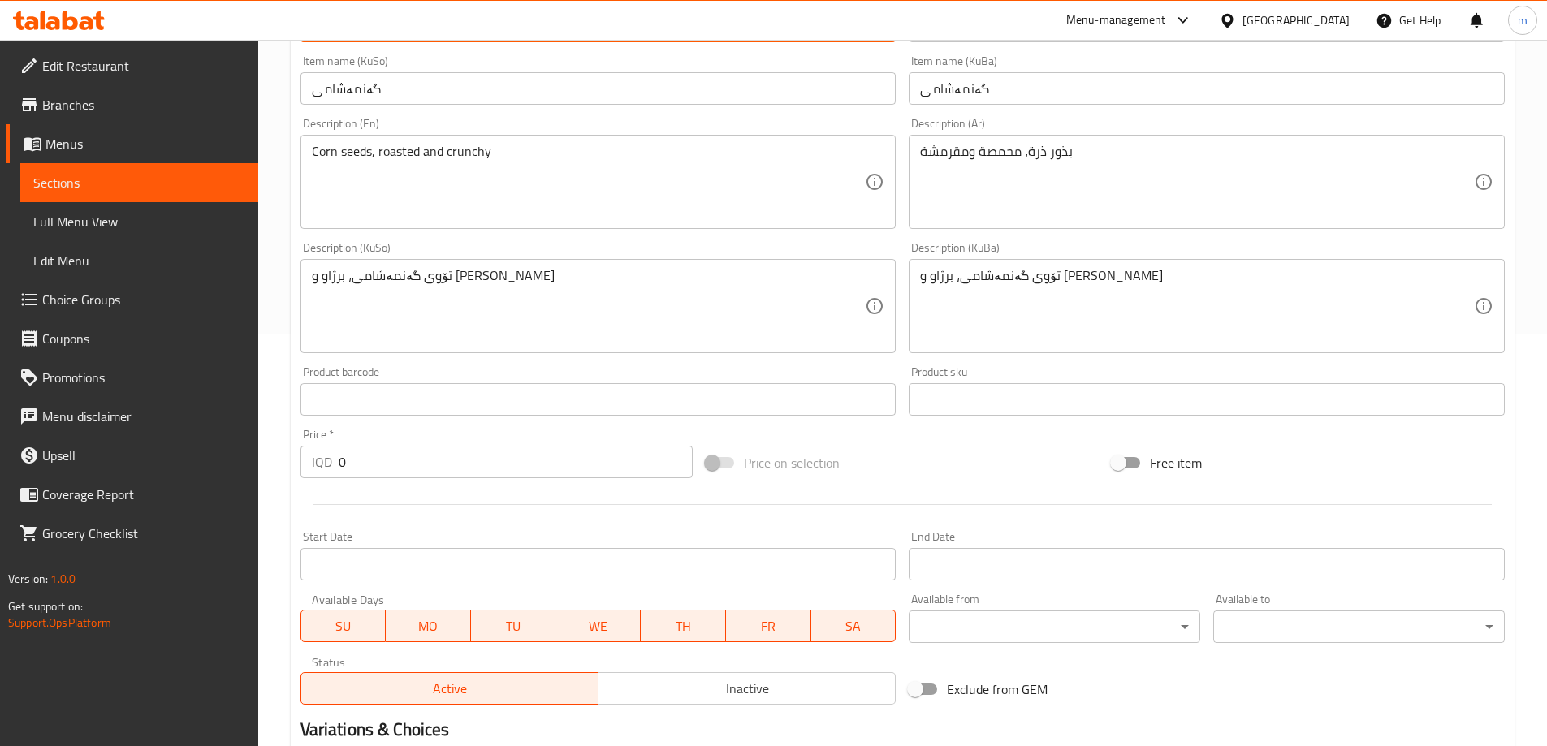
scroll to position [648, 0]
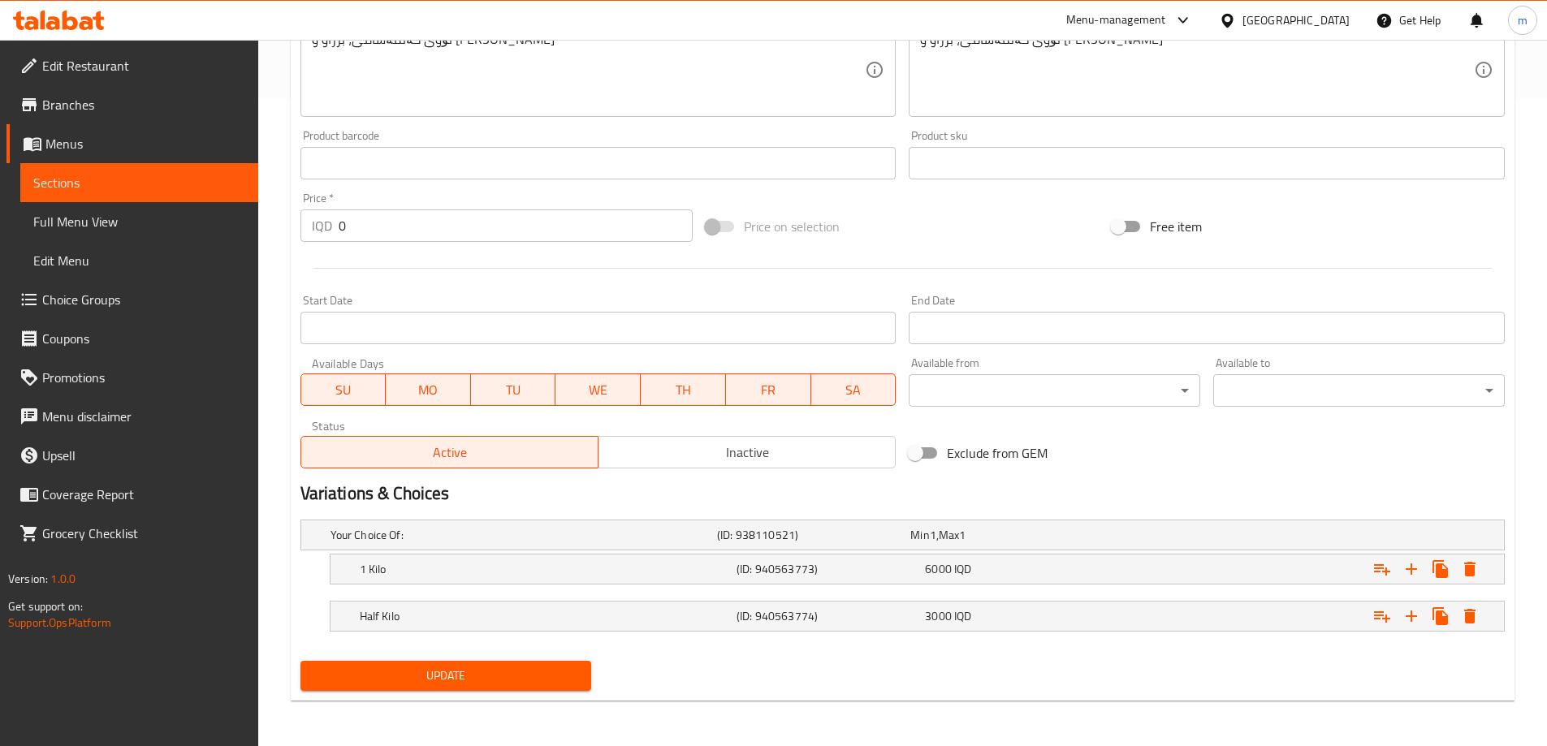
click at [443, 664] on button "Update" at bounding box center [445, 676] width 291 height 30
click at [119, 226] on span "Full Menu View" at bounding box center [139, 221] width 212 height 19
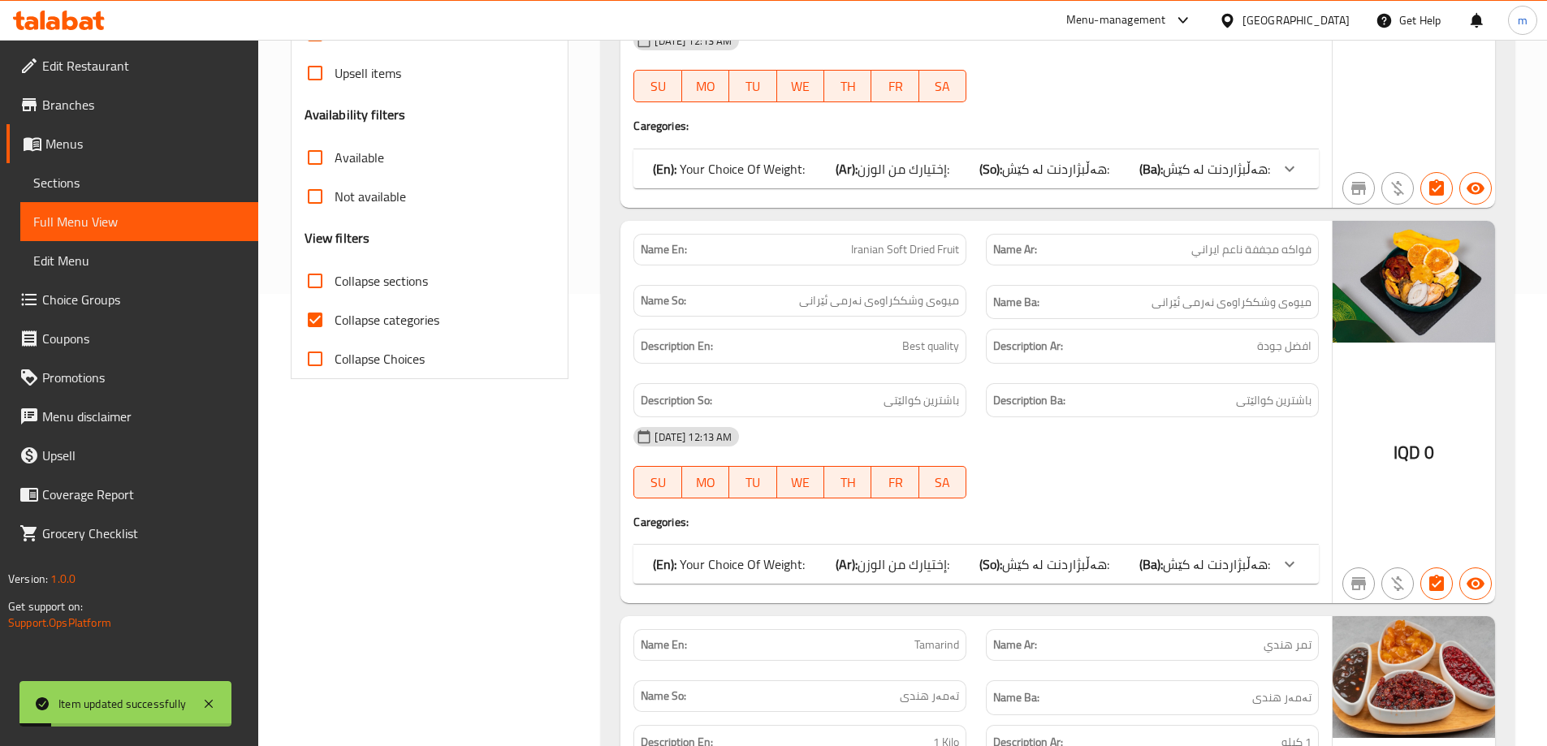
scroll to position [377, 0]
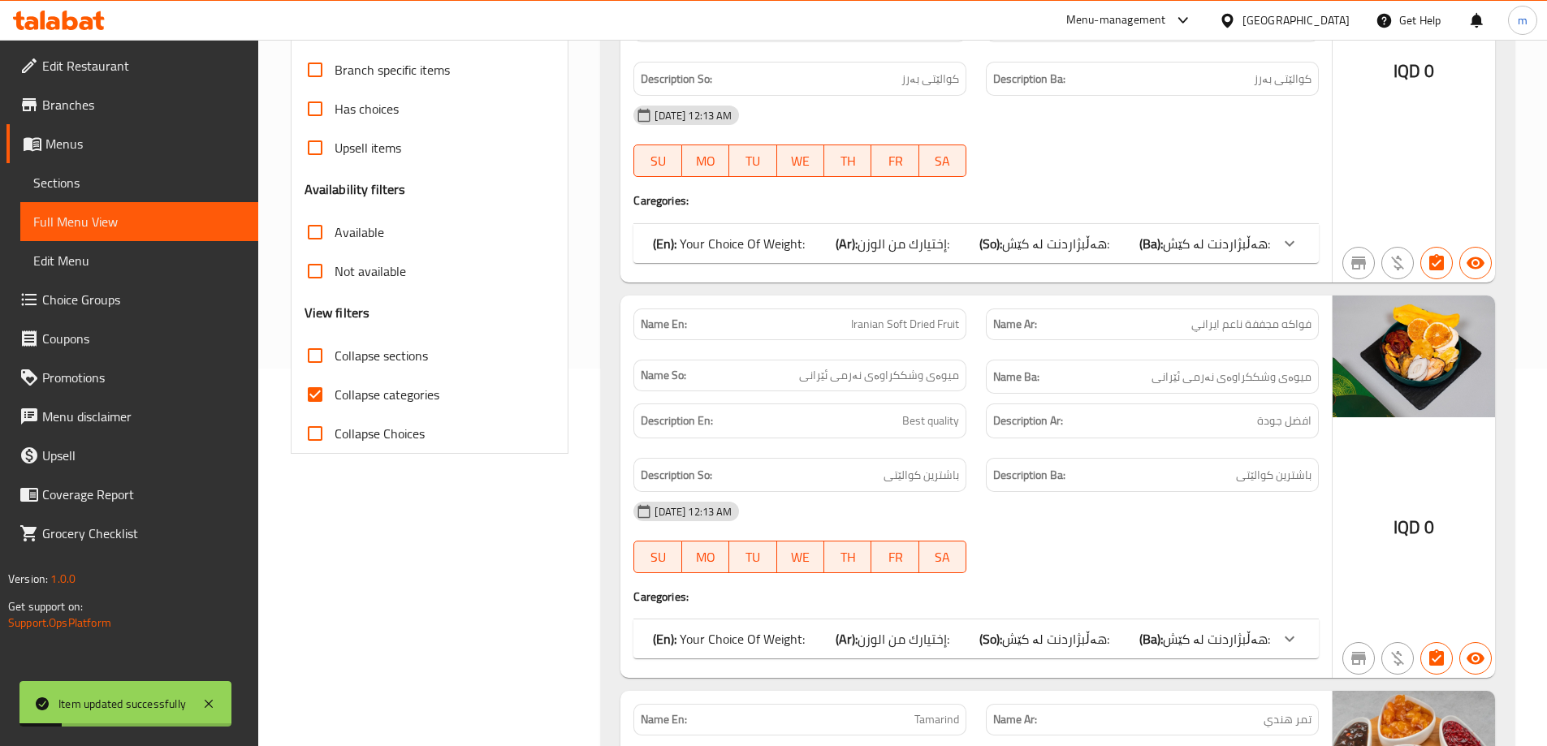
click at [429, 386] on span "Collapse categories" at bounding box center [386, 394] width 105 height 19
click at [334, 386] on input "Collapse categories" at bounding box center [315, 394] width 39 height 39
checkbox input "false"
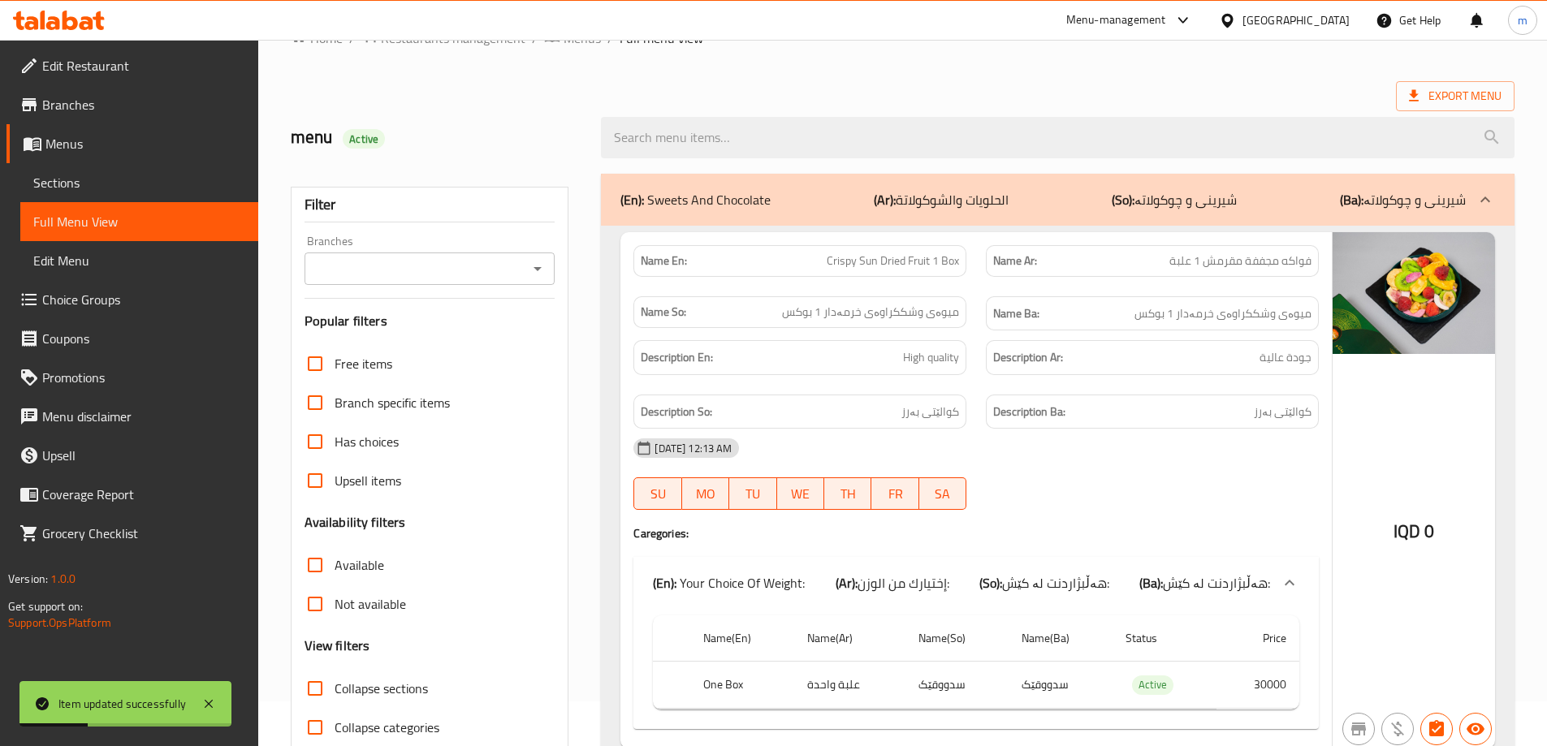
scroll to position [0, 0]
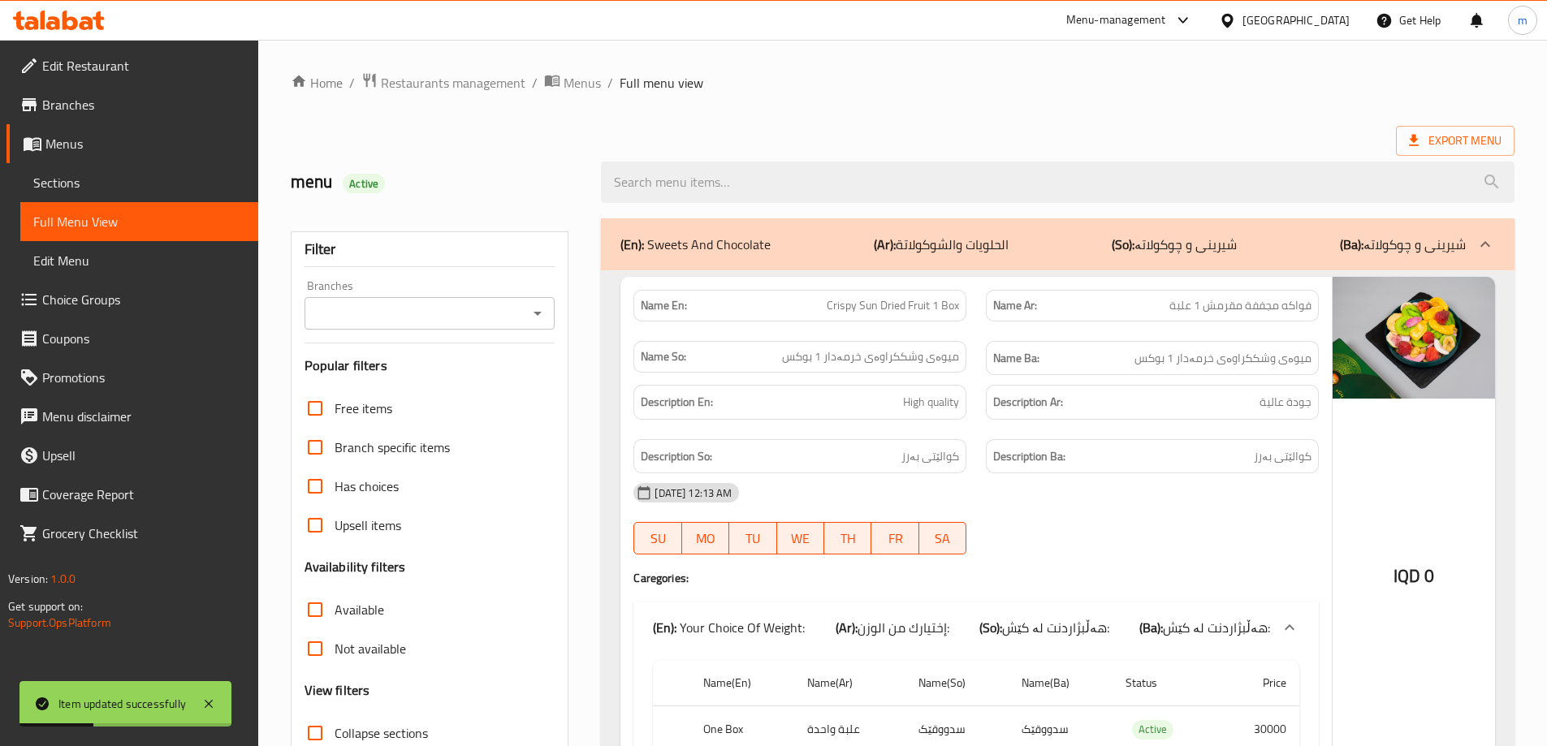
click at [445, 302] on input "Branches" at bounding box center [416, 313] width 214 height 23
click at [430, 292] on div "Branches Branches" at bounding box center [429, 305] width 251 height 50
click at [427, 321] on input "Branches" at bounding box center [416, 313] width 214 height 23
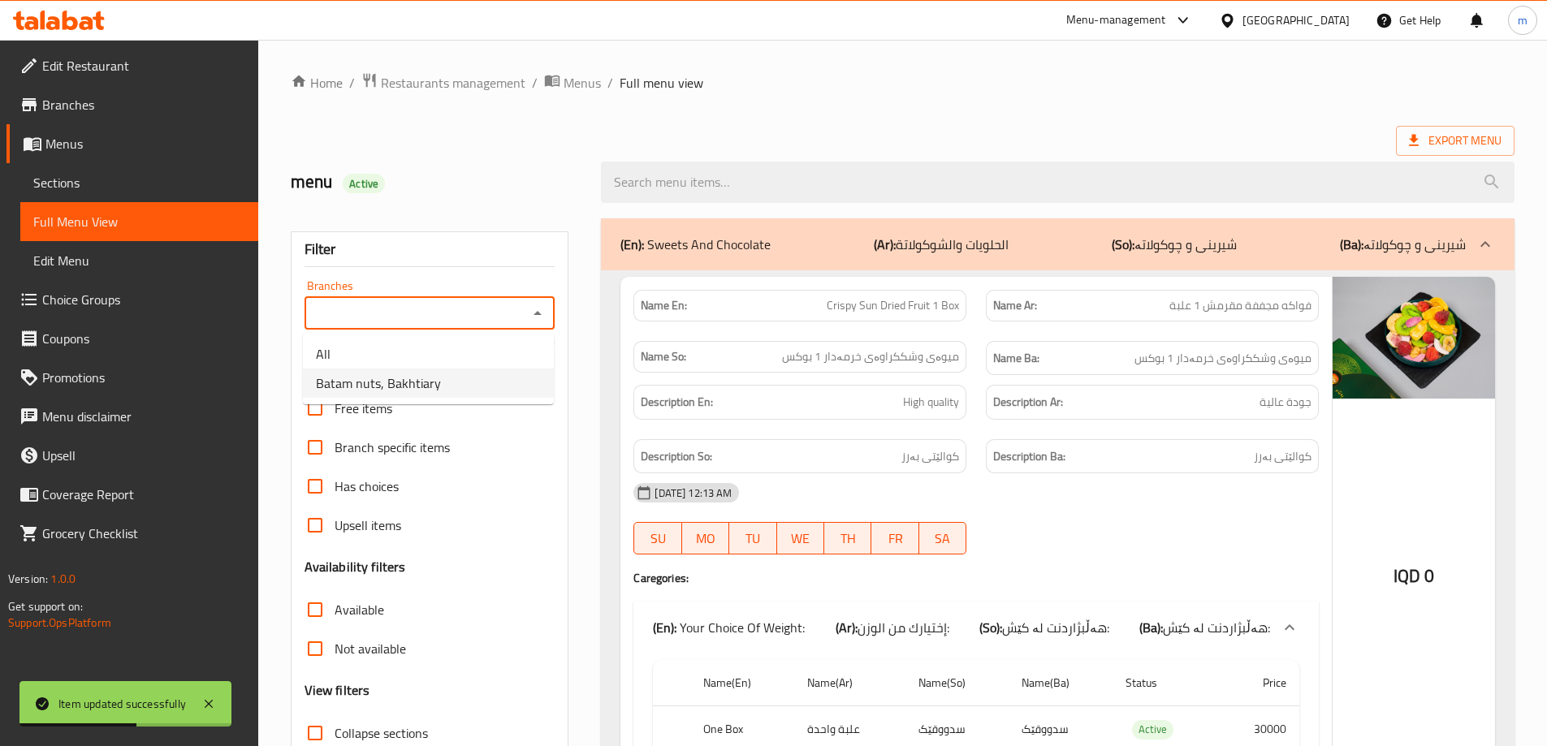
click at [464, 391] on li "Batam nuts, Bakhtiary" at bounding box center [428, 383] width 251 height 29
type input "Batam nuts, Bakhtiary"
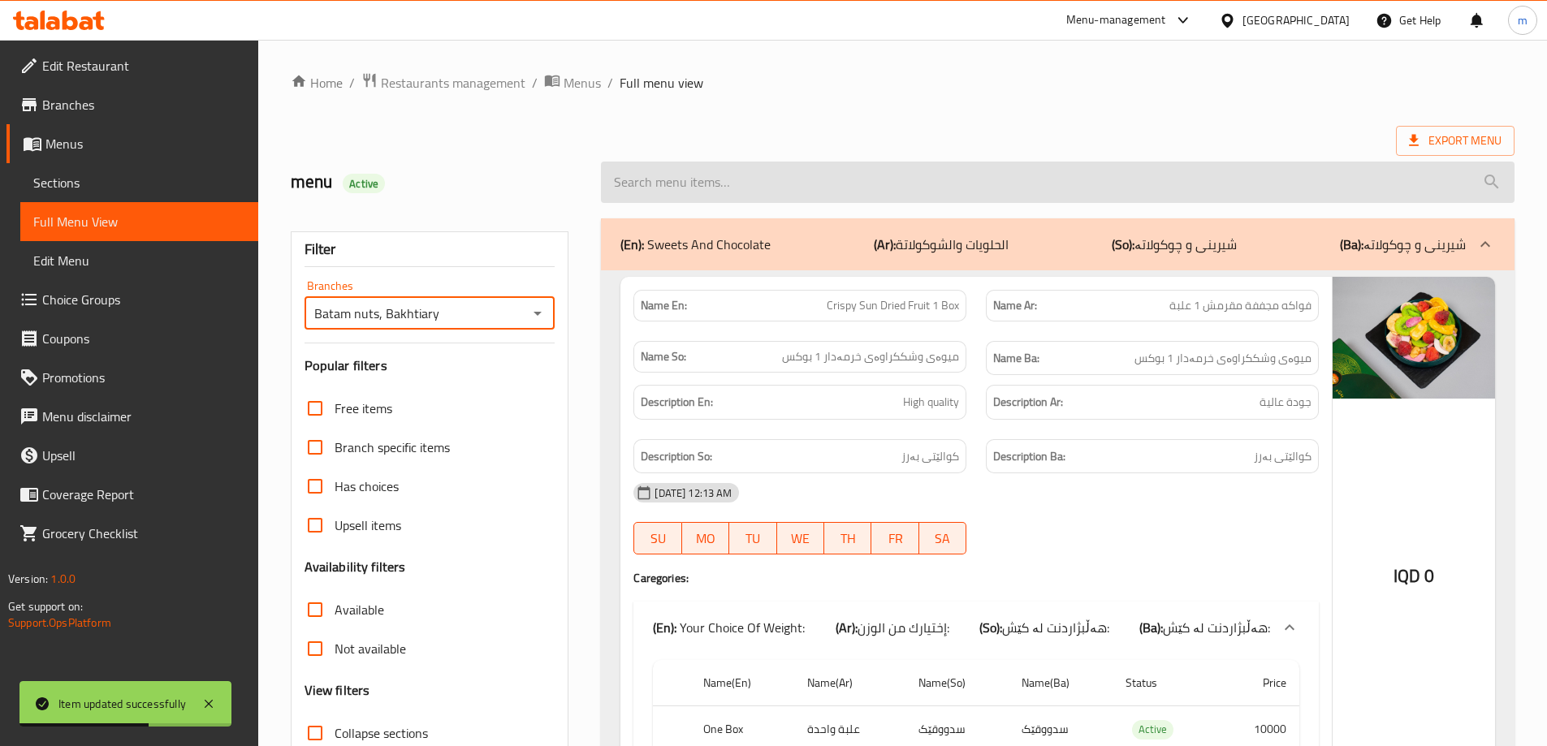
click at [766, 192] on input "search" at bounding box center [1057, 182] width 913 height 41
type input "b"
paste input "Corn"
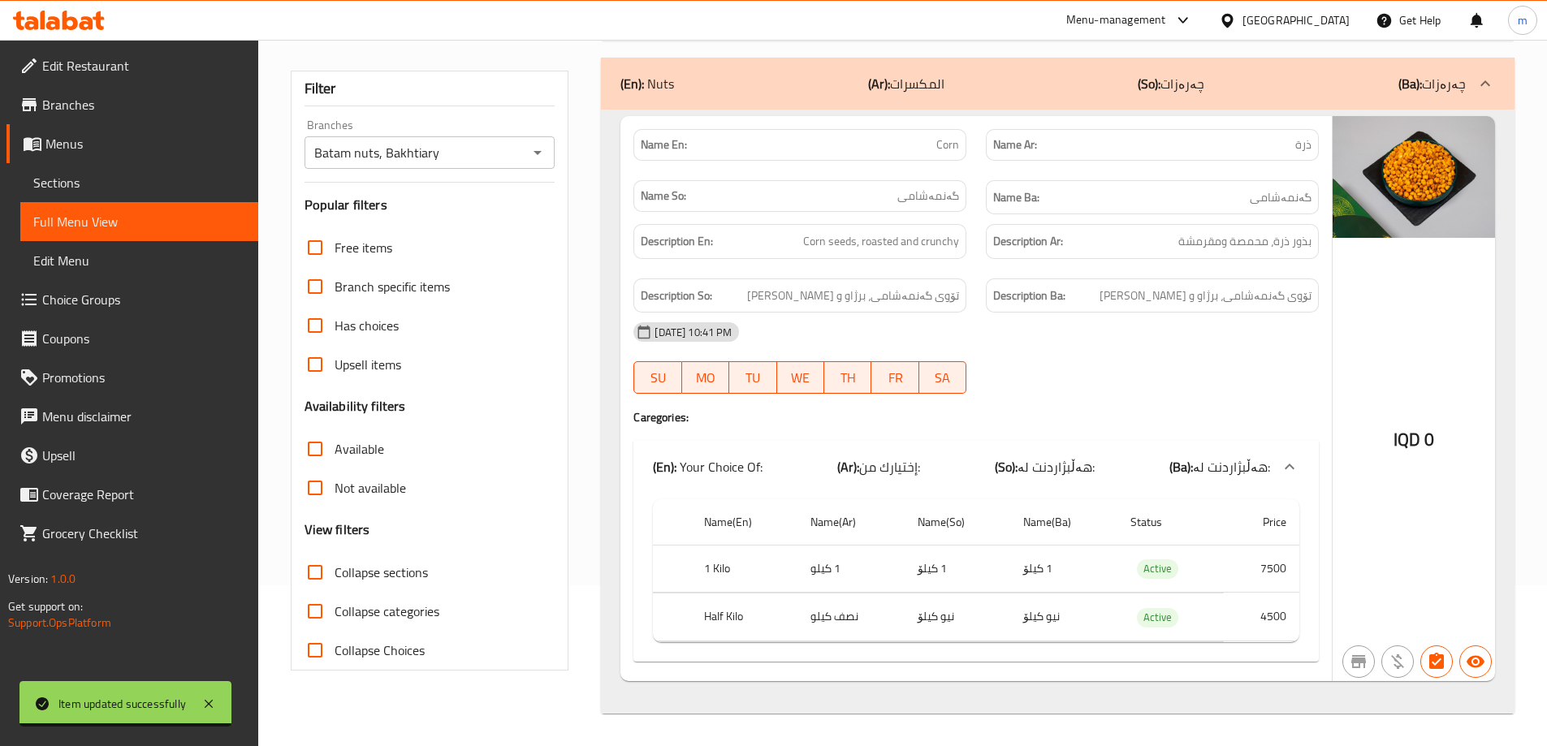
scroll to position [161, 0]
type input "Corn"
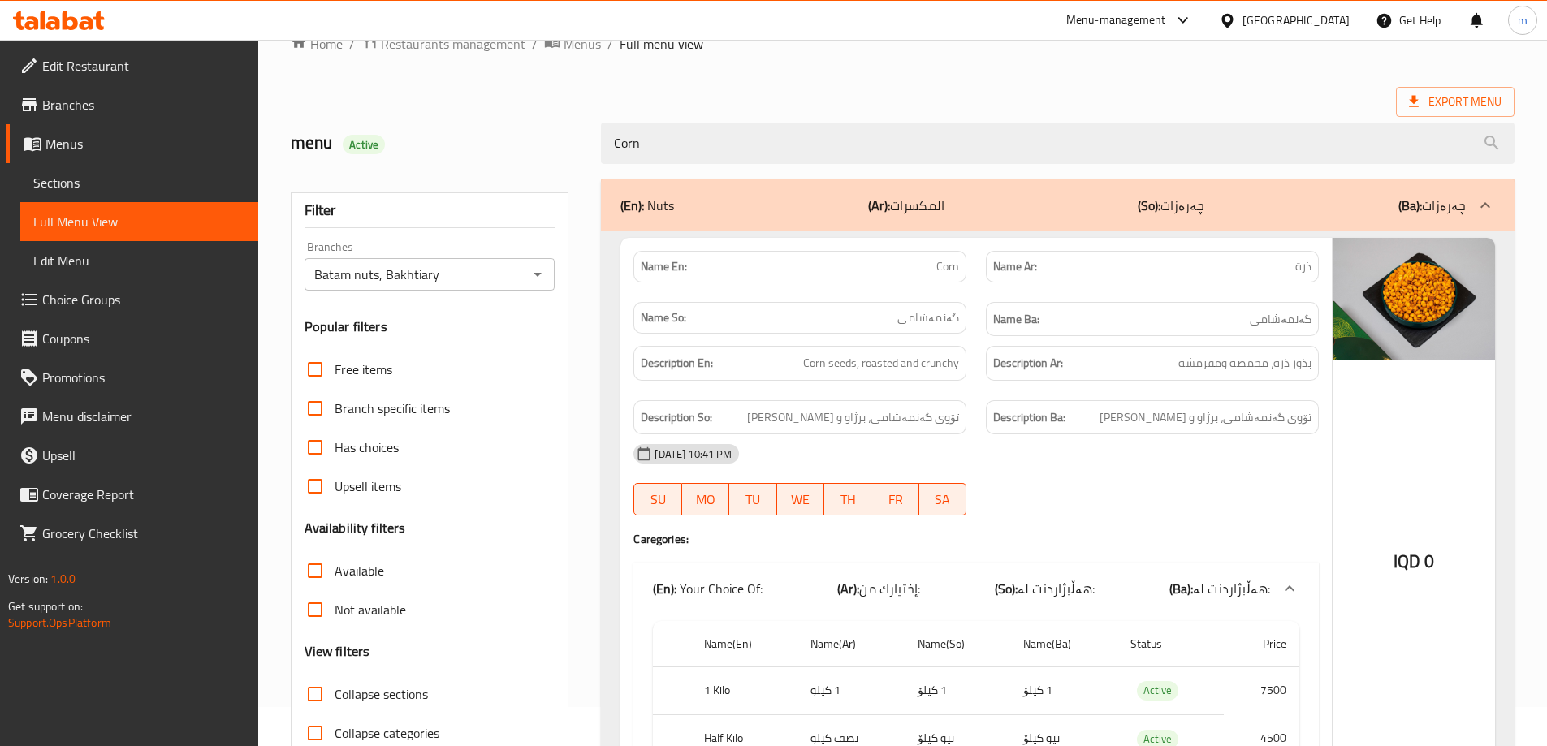
scroll to position [0, 0]
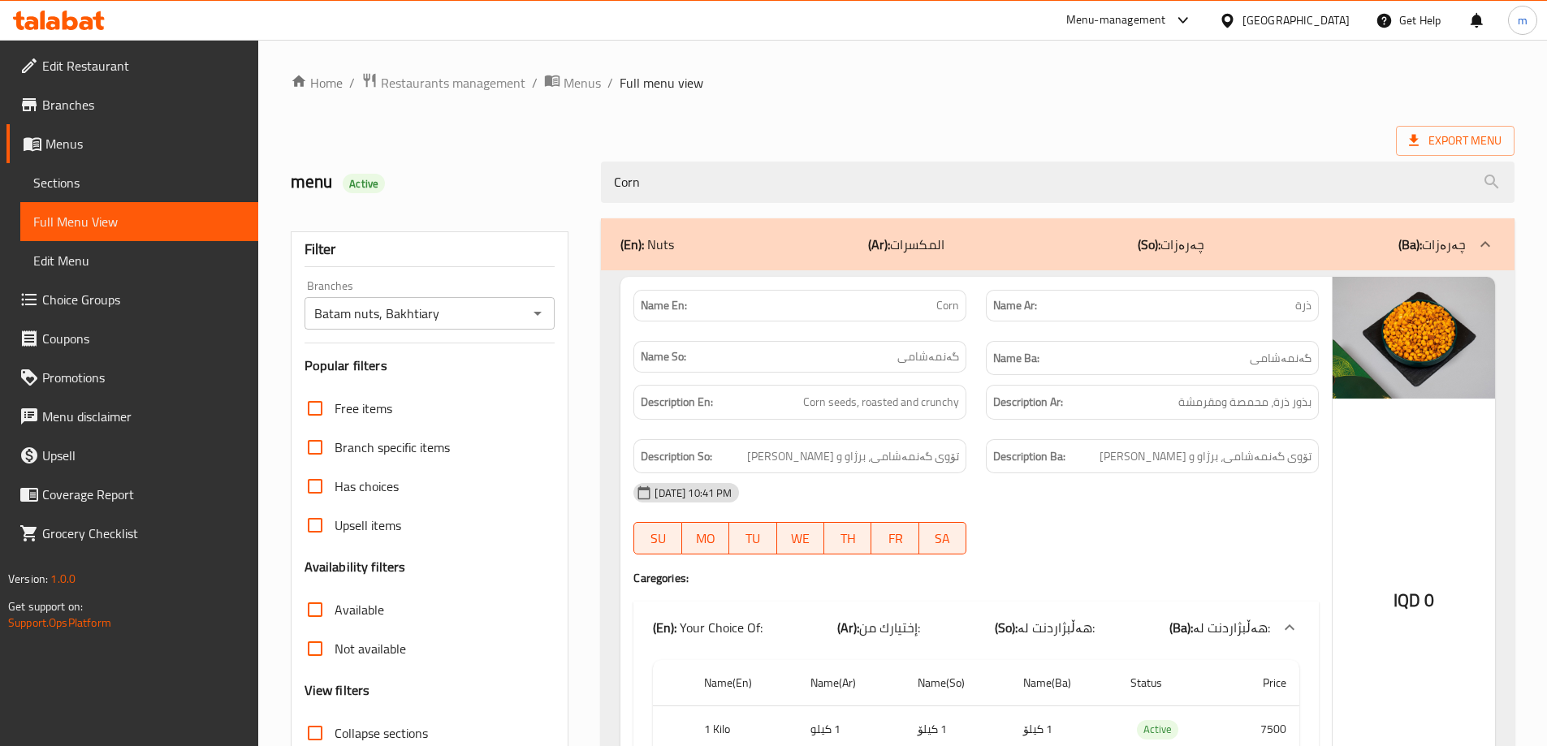
click at [981, 342] on div "Name Ba: گەنمەشامی" at bounding box center [1152, 358] width 352 height 54
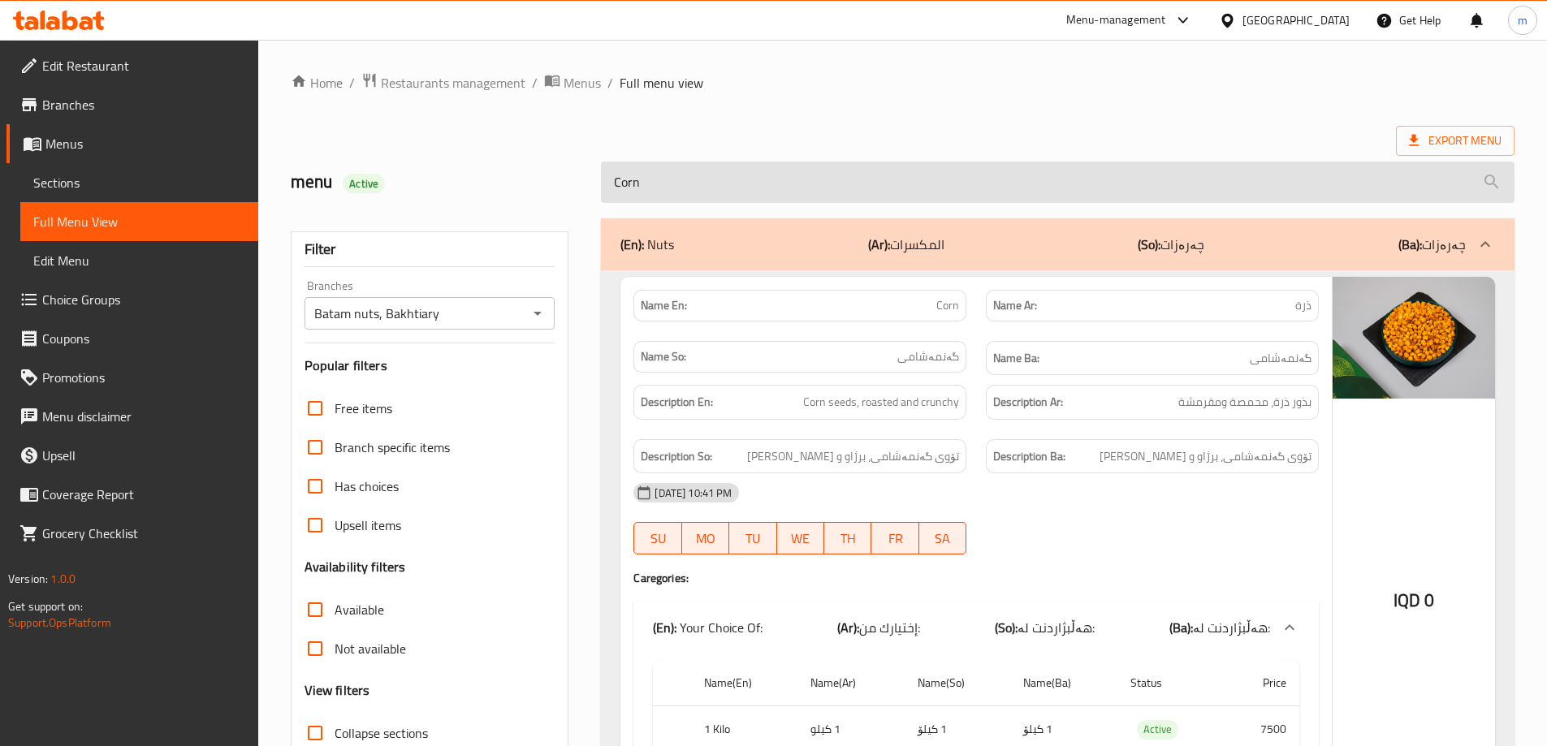
click at [639, 182] on input "Corn" at bounding box center [1057, 182] width 913 height 41
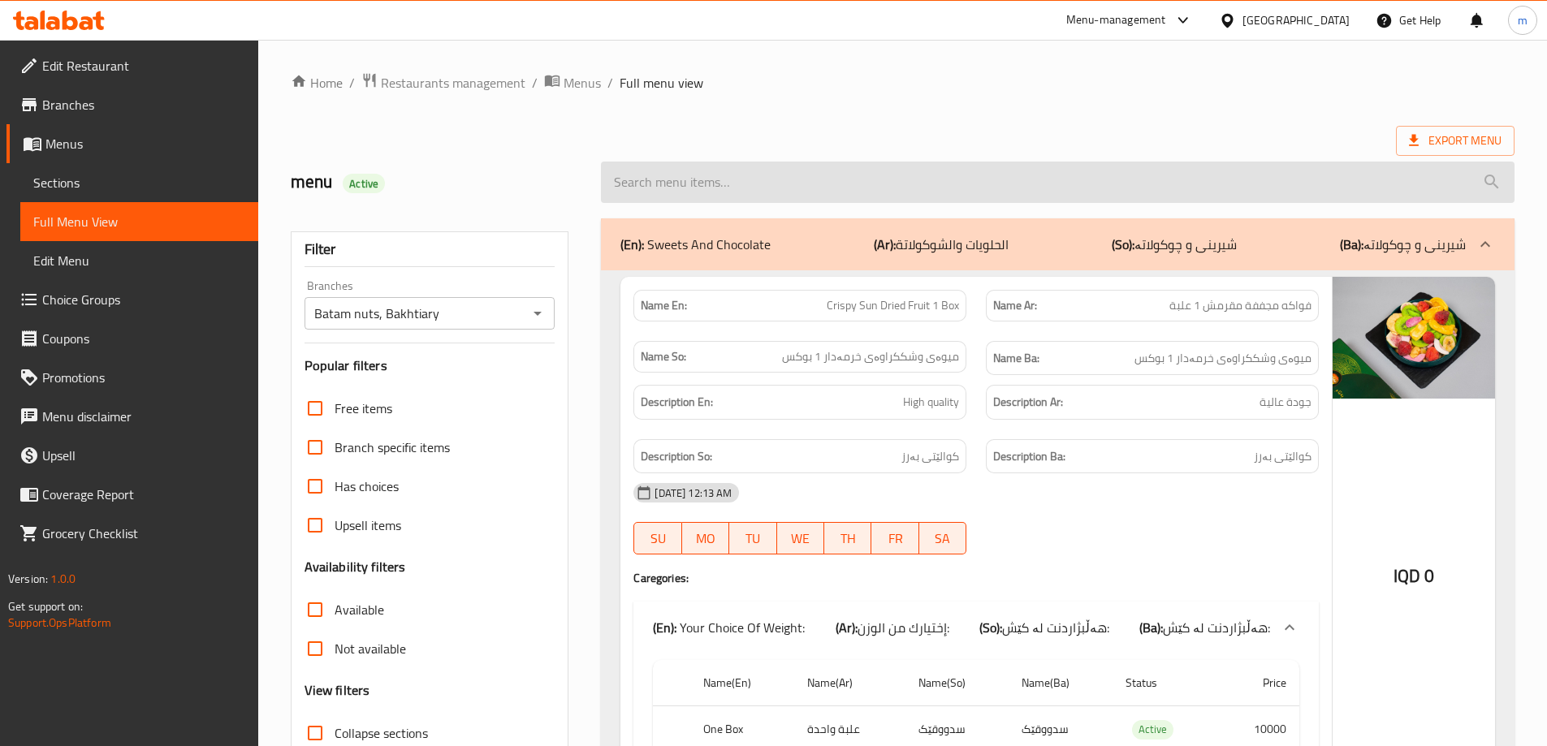
click at [731, 181] on input "search" at bounding box center [1057, 182] width 913 height 41
paste input "Iranian Raisins"
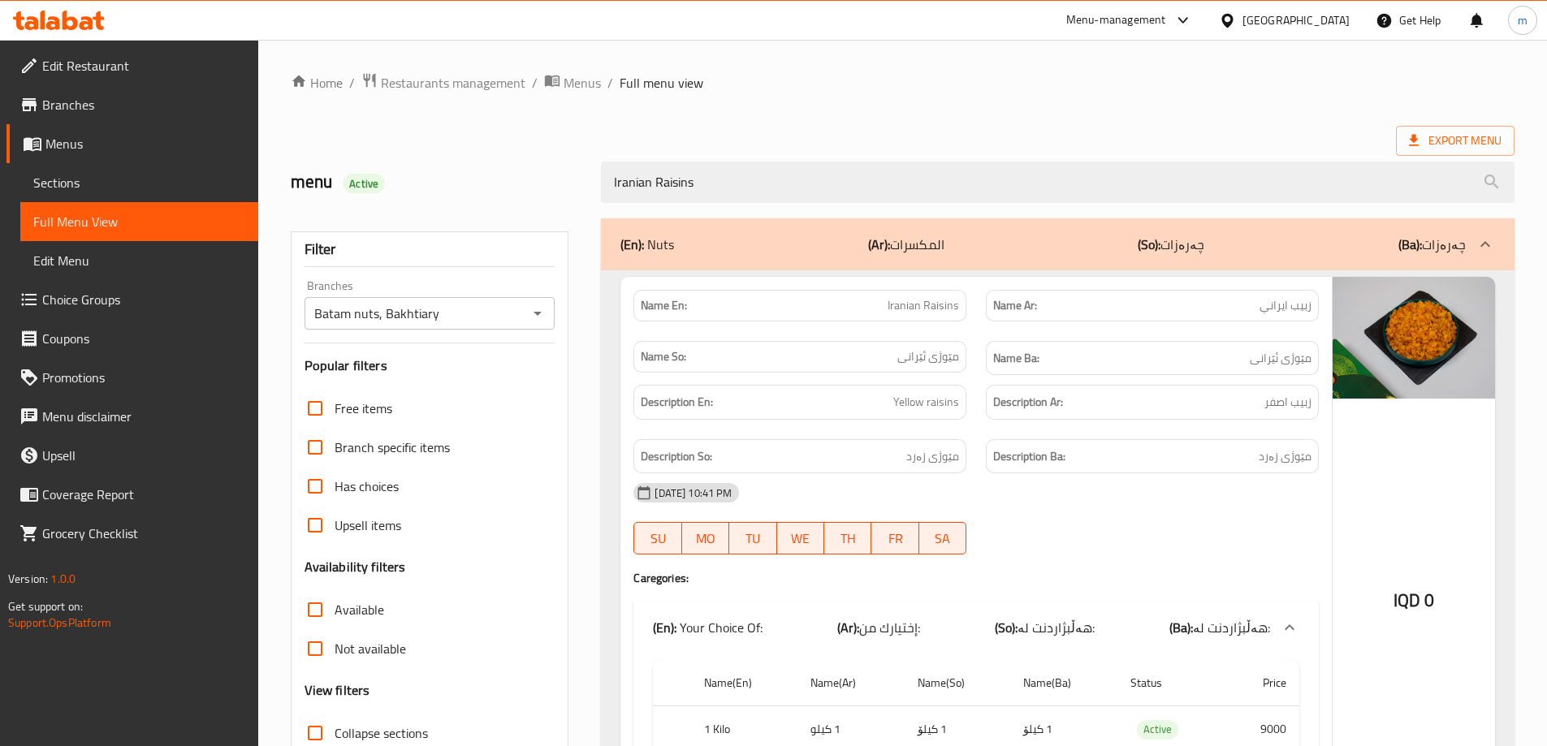
type input "Iranian Raisins"
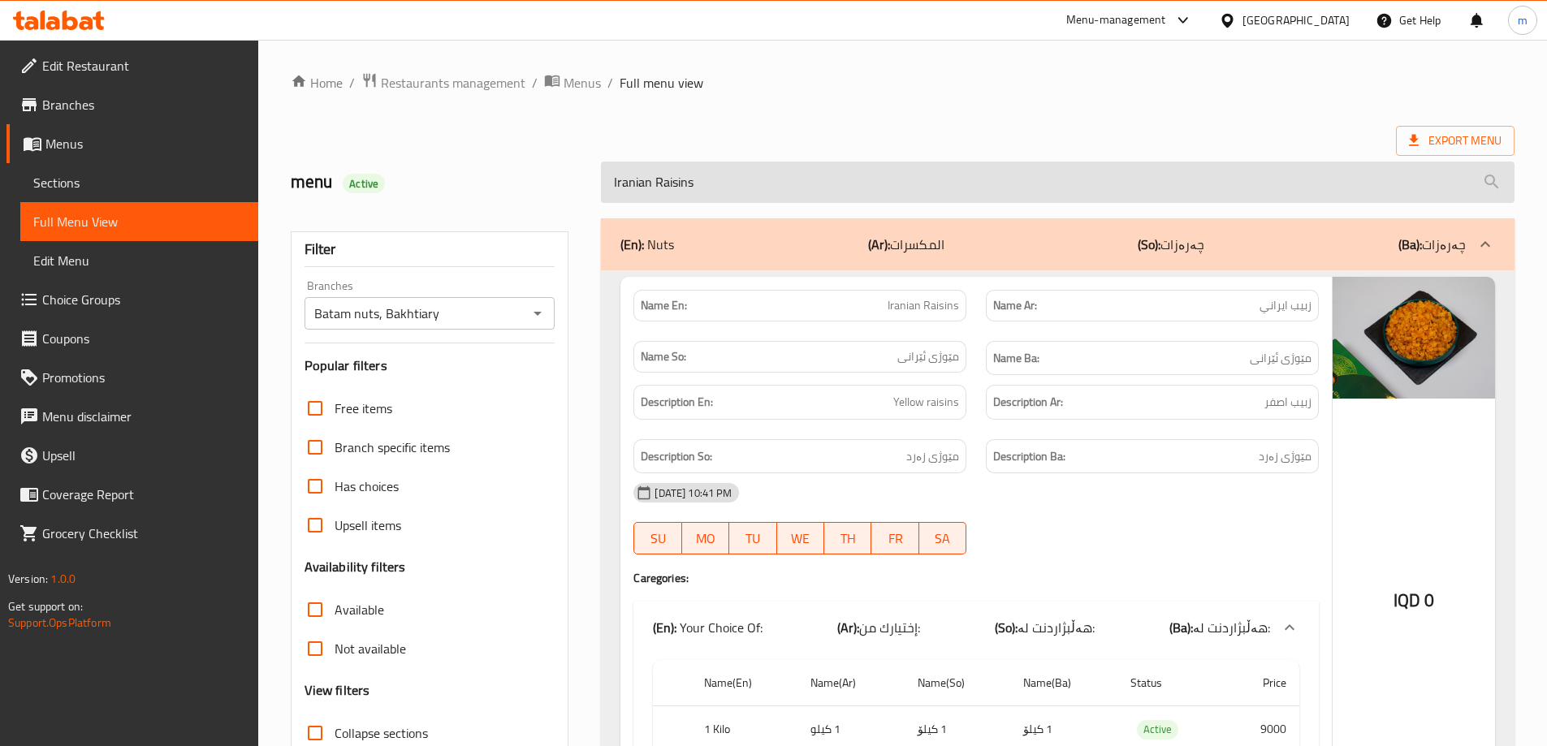
click at [671, 189] on input "Iranian Raisins" at bounding box center [1057, 182] width 913 height 41
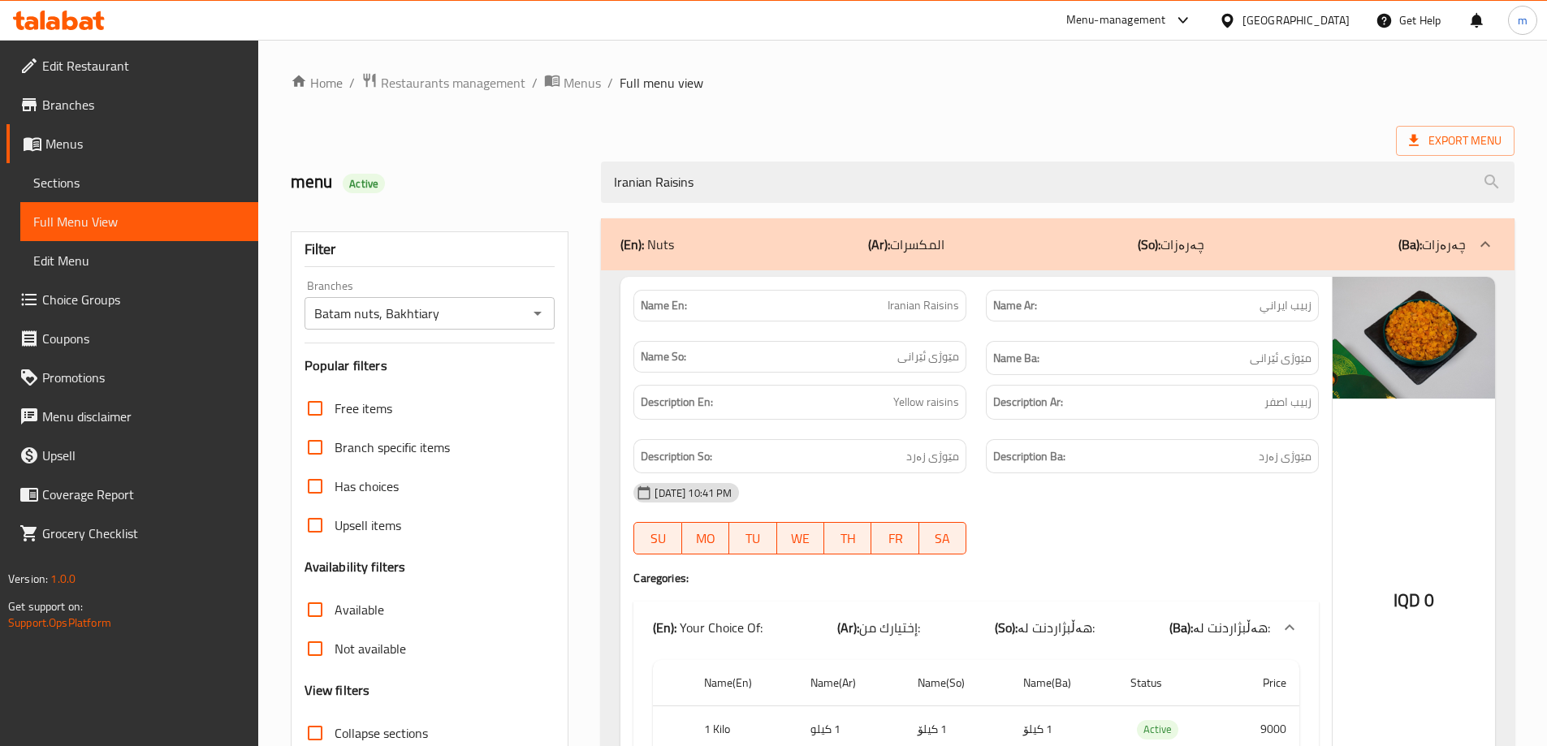
click at [98, 169] on link "Sections" at bounding box center [139, 182] width 238 height 39
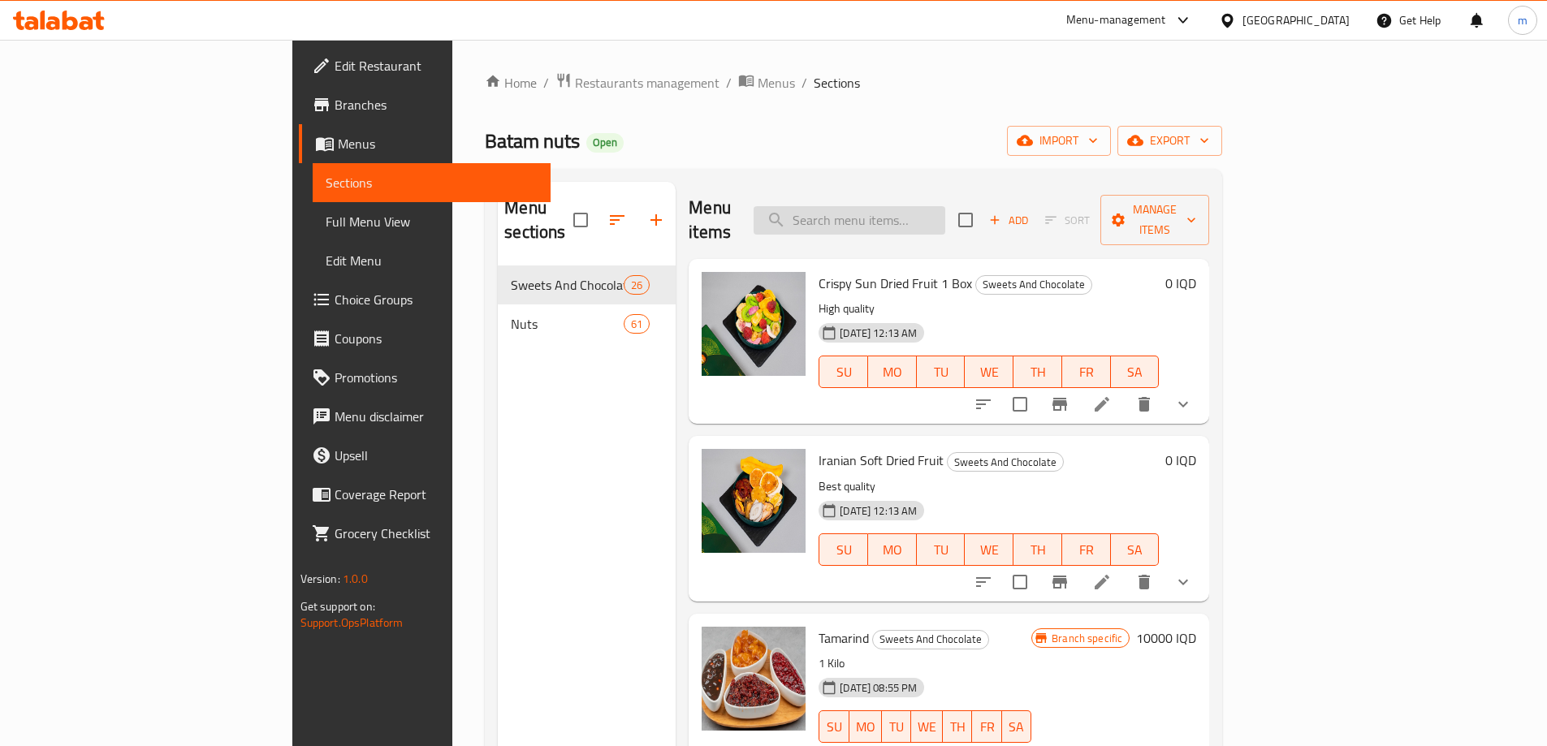
click at [914, 206] on input "search" at bounding box center [849, 220] width 192 height 28
paste input "Iranian Raisins"
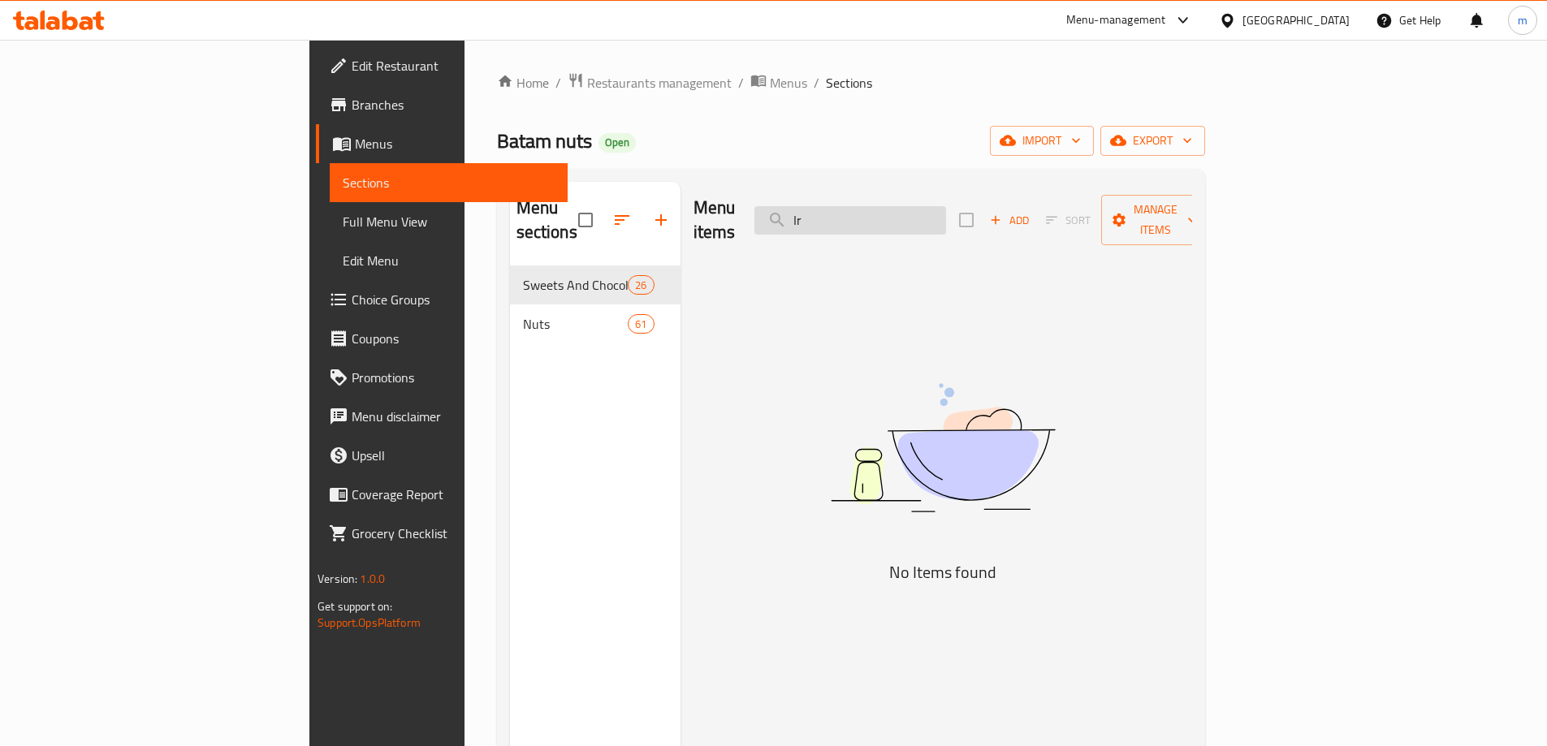
type input "I"
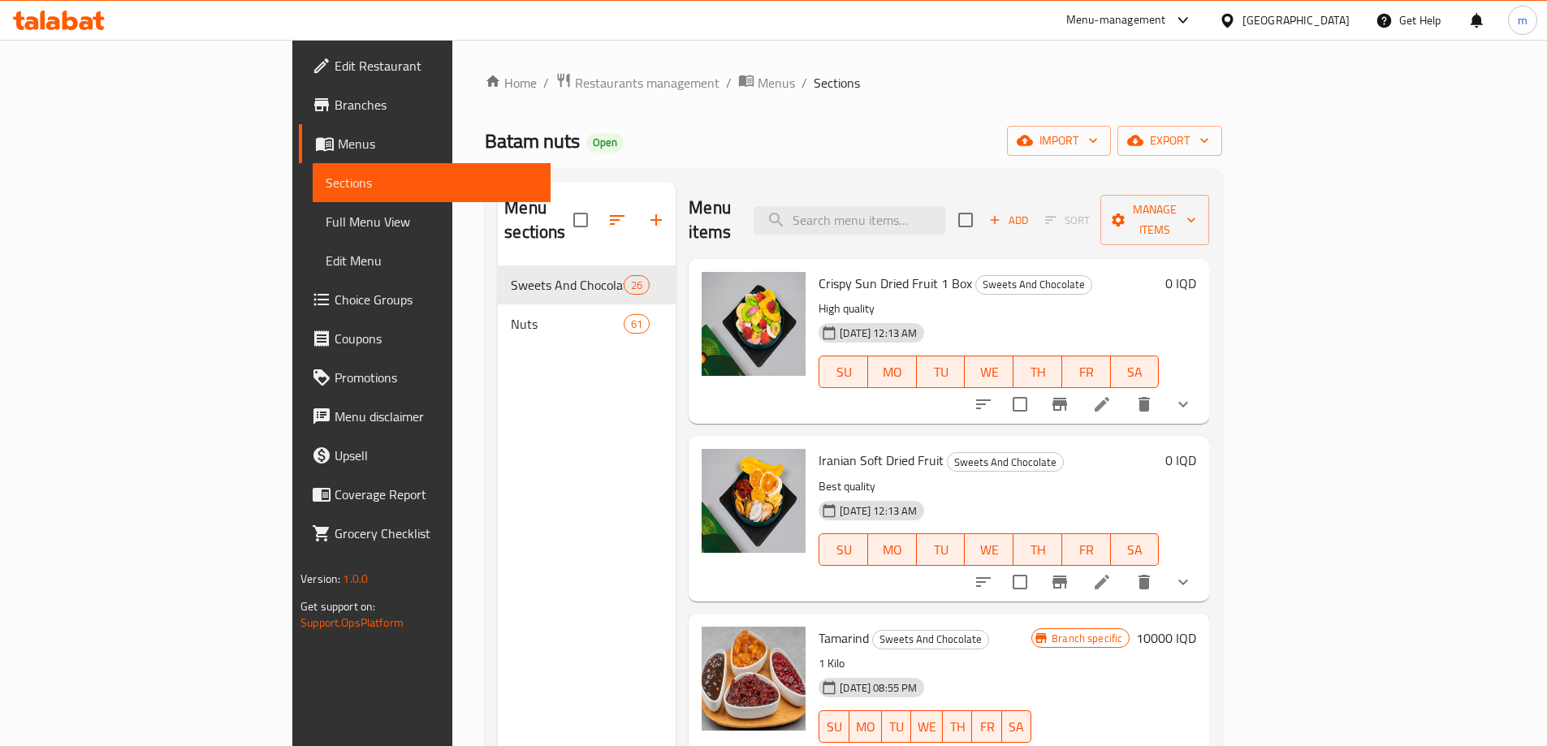
click at [893, 152] on div "Batam nuts Open import export" at bounding box center [853, 141] width 737 height 30
click at [921, 206] on input "search" at bounding box center [849, 220] width 192 height 28
paste input "Iranian Raisins"
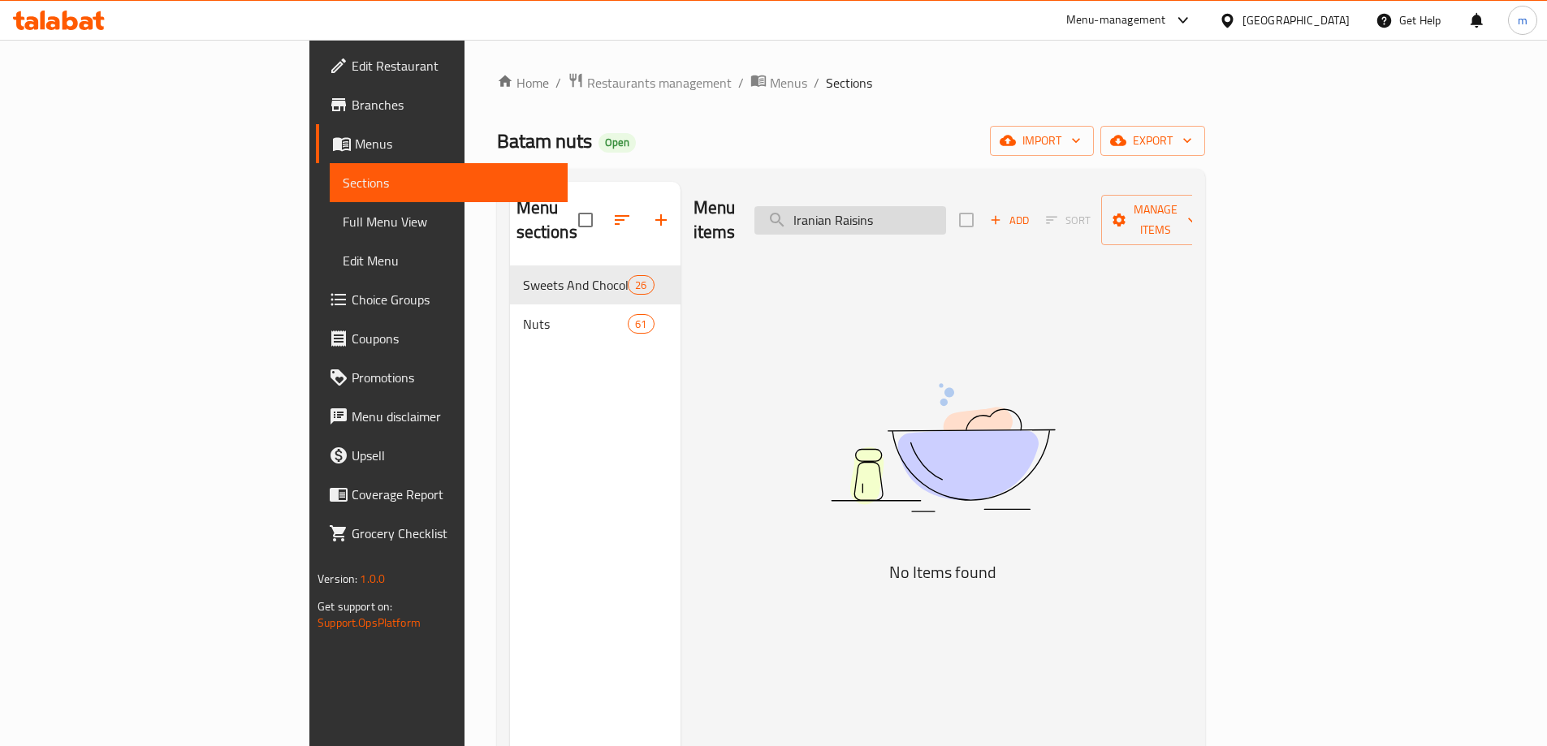
drag, startPoint x: 947, startPoint y: 204, endPoint x: 875, endPoint y: 209, distance: 72.5
click at [875, 209] on input "Iranian Raisins" at bounding box center [850, 220] width 192 height 28
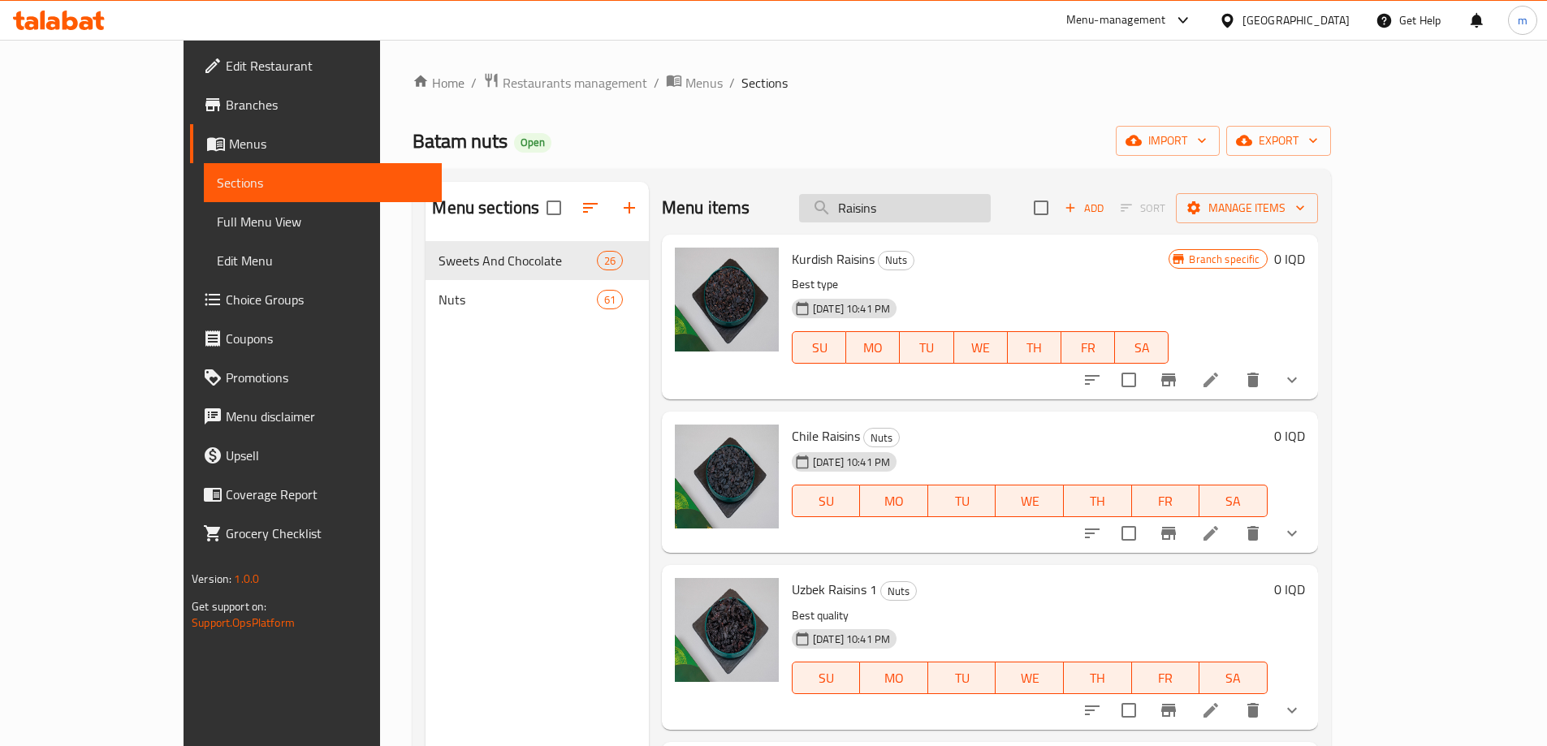
click at [937, 208] on input "Raisins" at bounding box center [895, 208] width 192 height 28
click at [928, 217] on input "Raisins" at bounding box center [895, 208] width 192 height 28
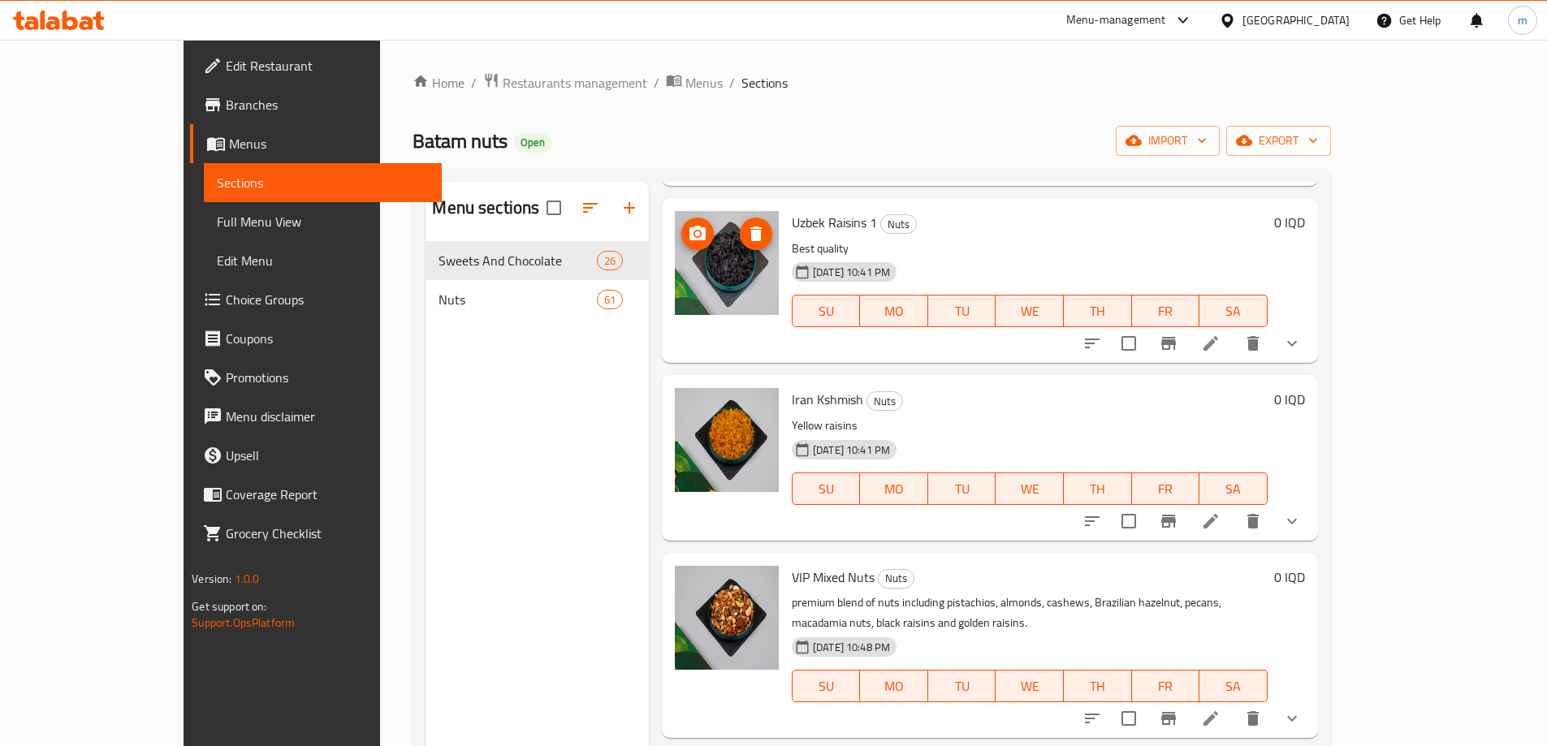
scroll to position [406, 0]
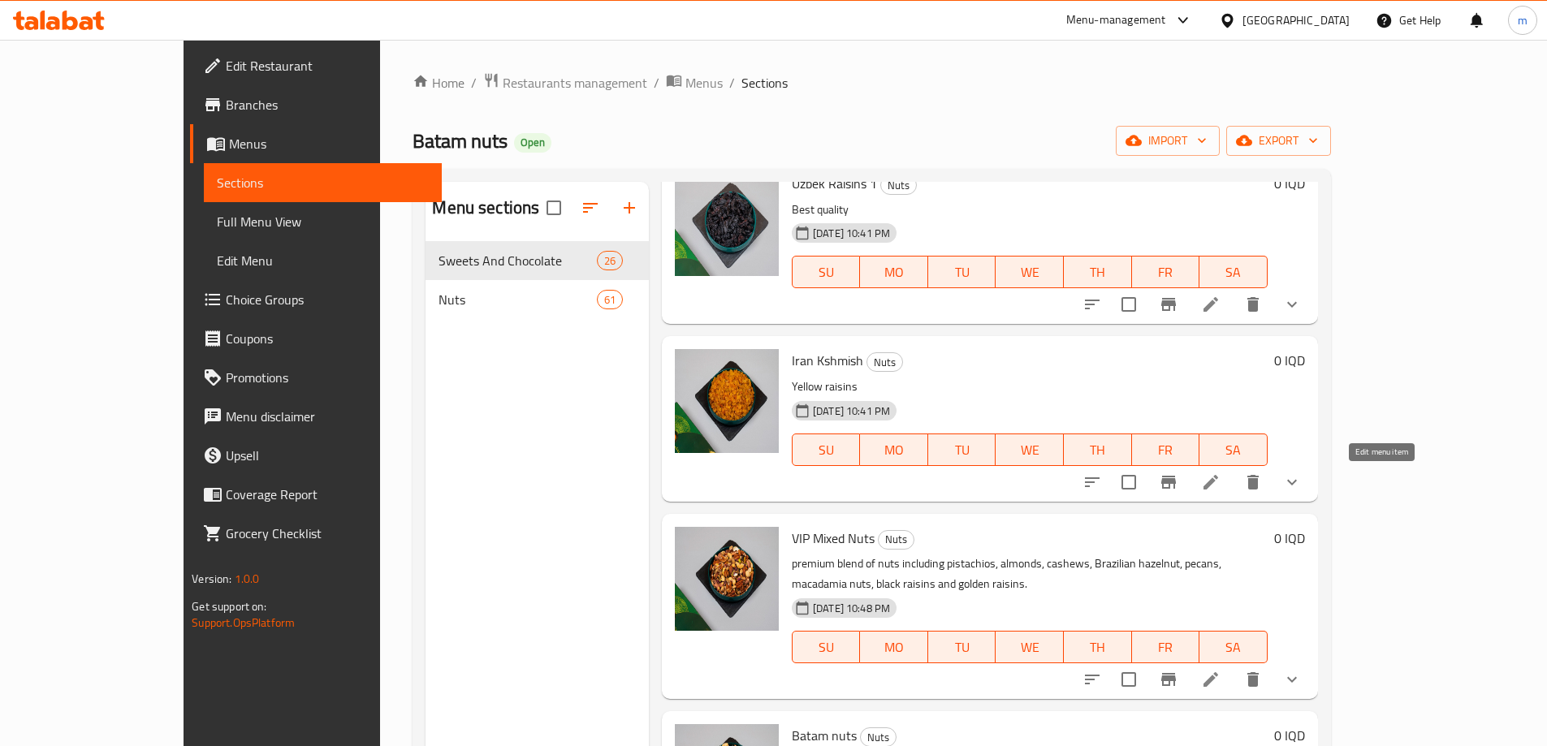
type input "Raisins"
click at [1220, 481] on icon at bounding box center [1210, 481] width 19 height 19
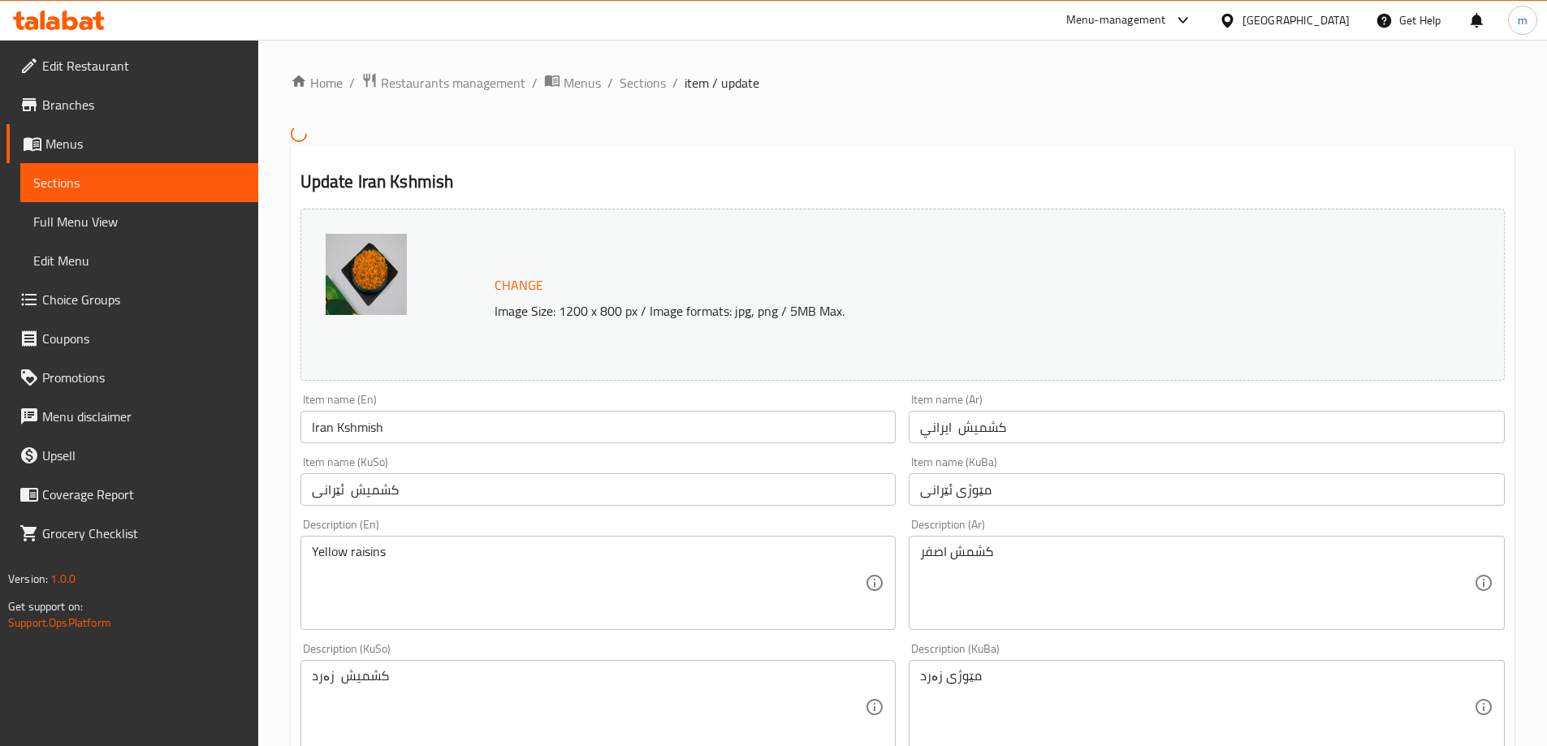
scroll to position [136, 0]
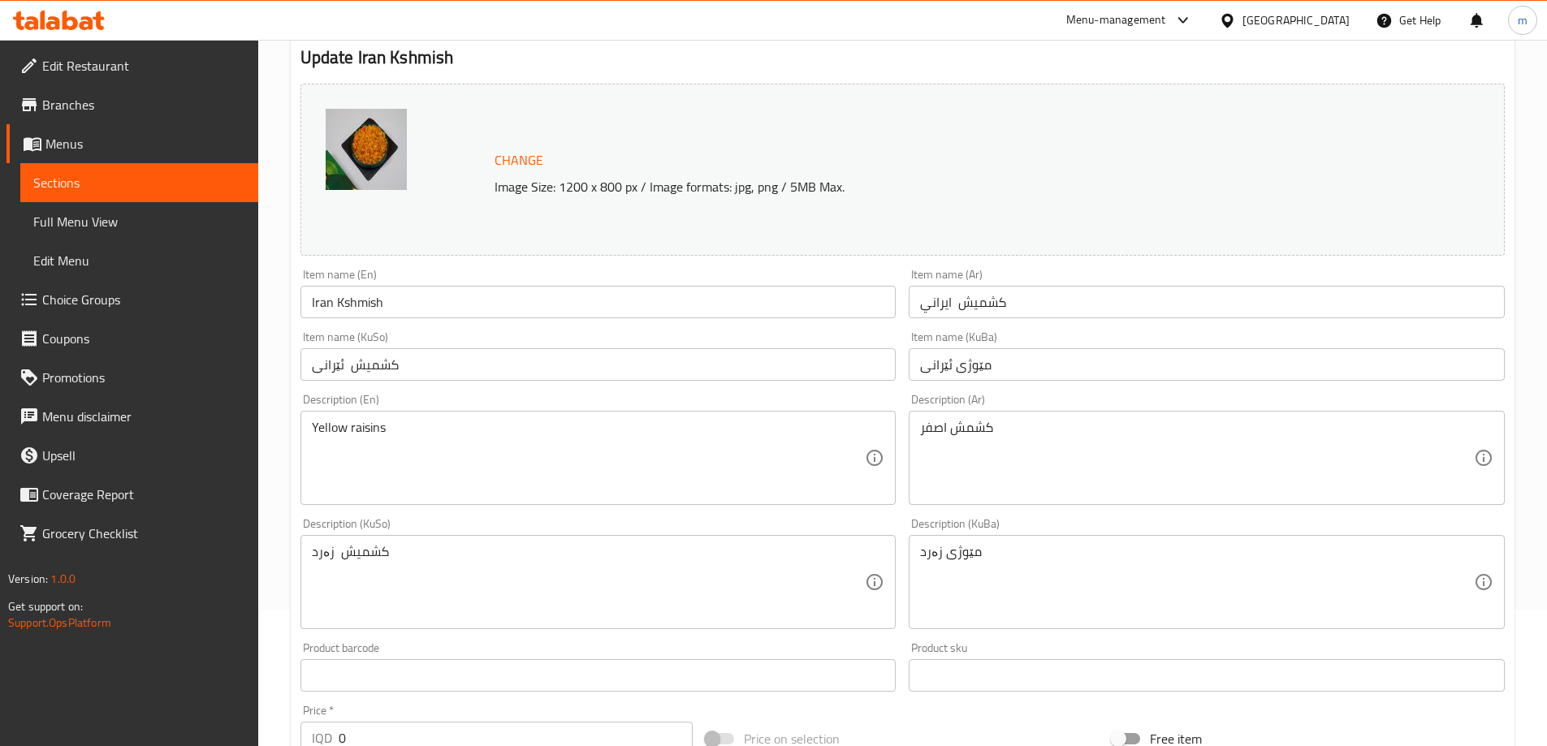
click at [368, 304] on input "Iran Kshmish" at bounding box center [598, 302] width 596 height 32
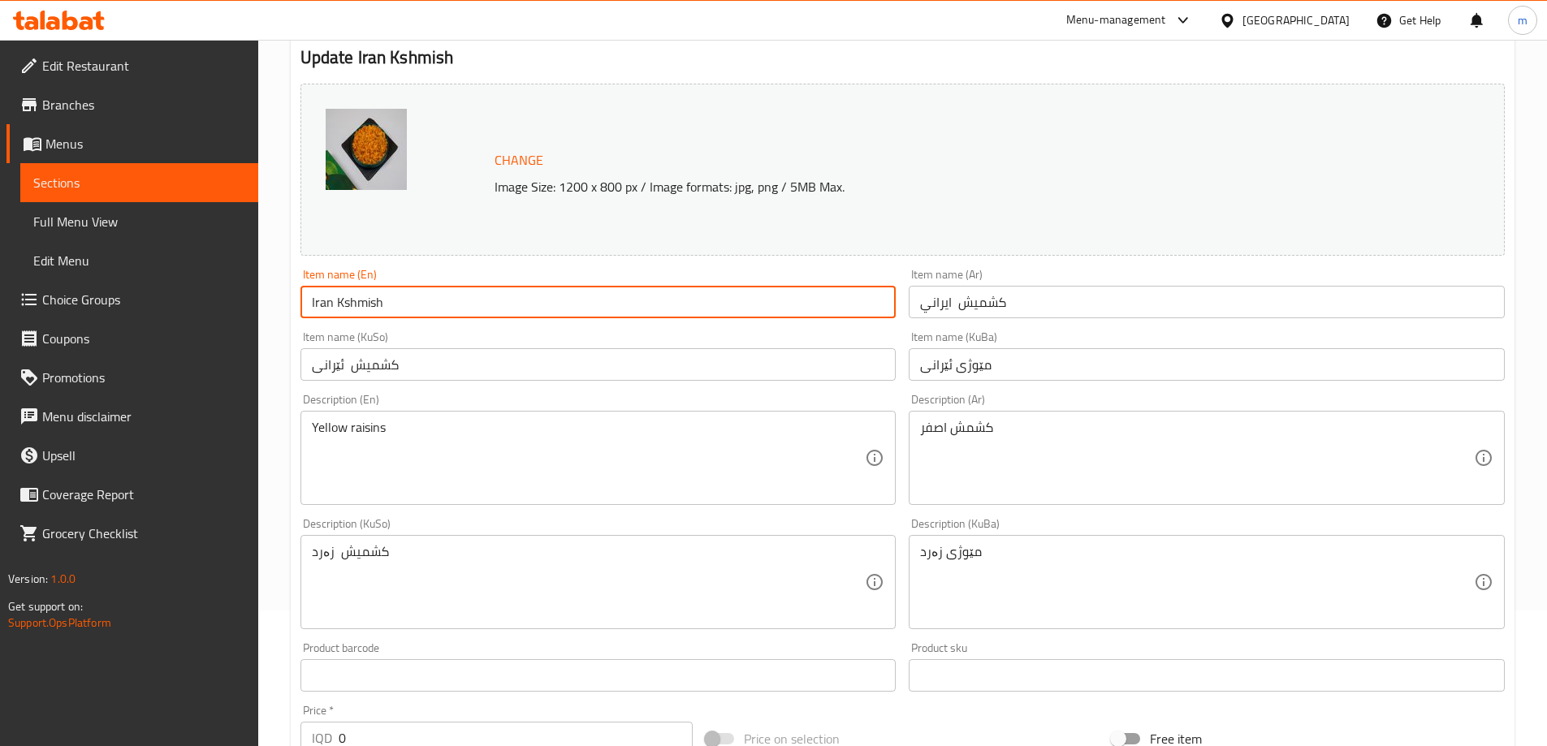
click at [371, 302] on input "Iran Kshmish" at bounding box center [598, 302] width 596 height 32
click at [951, 299] on input "کشمیش ايراني" at bounding box center [1206, 302] width 596 height 32
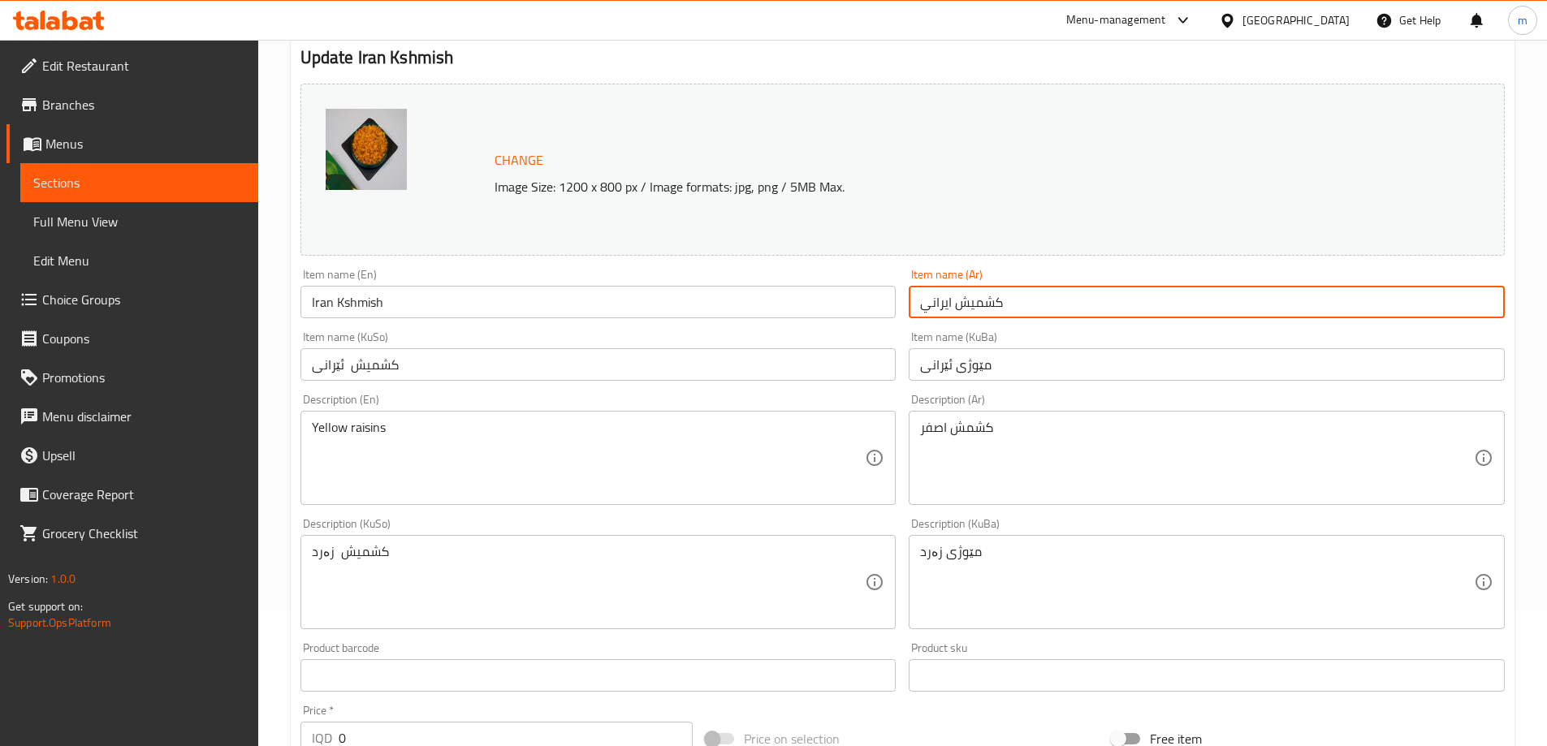
type input "کشمیش ايراني"
click at [528, 371] on input "کشمیش ئێرانی" at bounding box center [598, 364] width 596 height 32
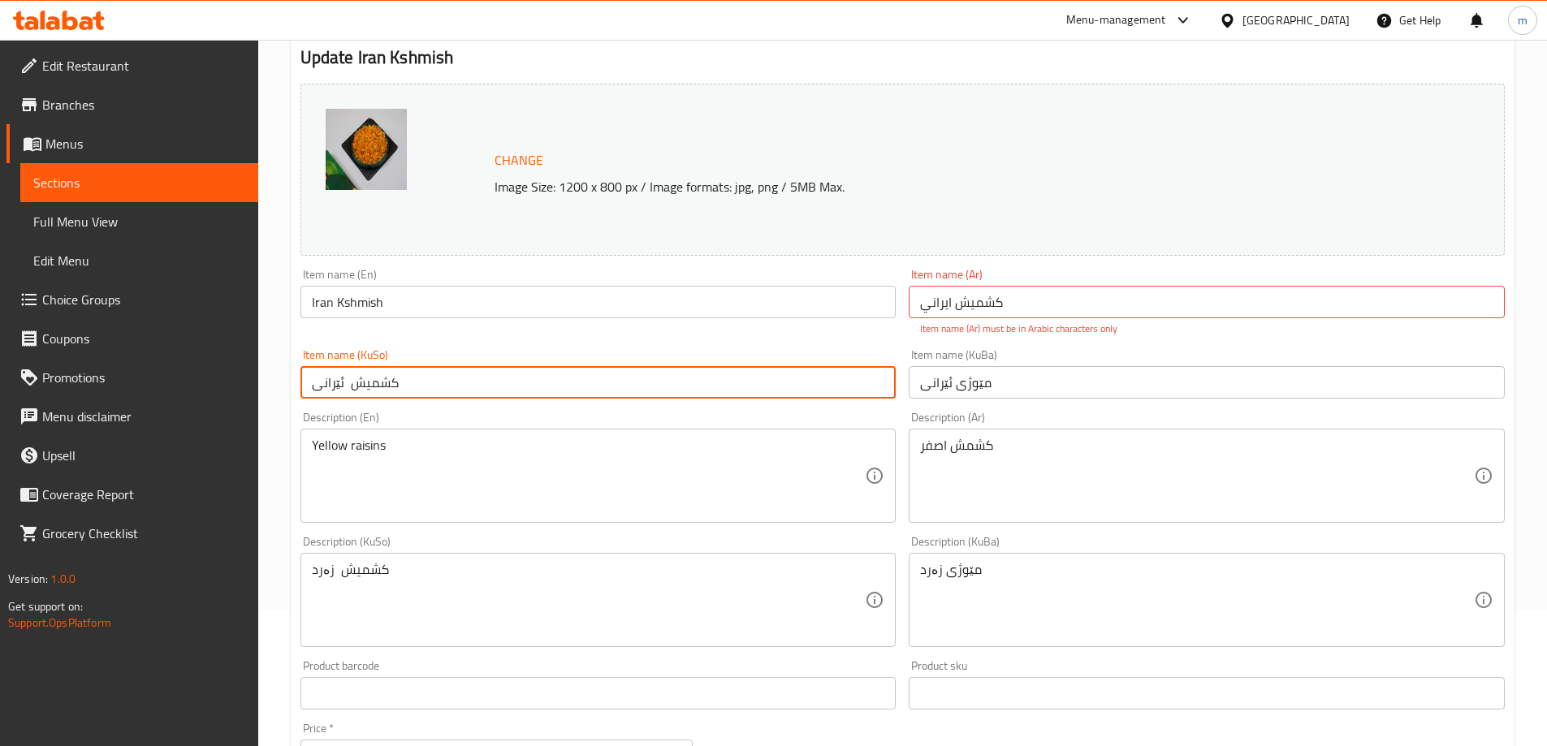
click at [982, 386] on input "مێوژی ئێرانی" at bounding box center [1206, 382] width 596 height 32
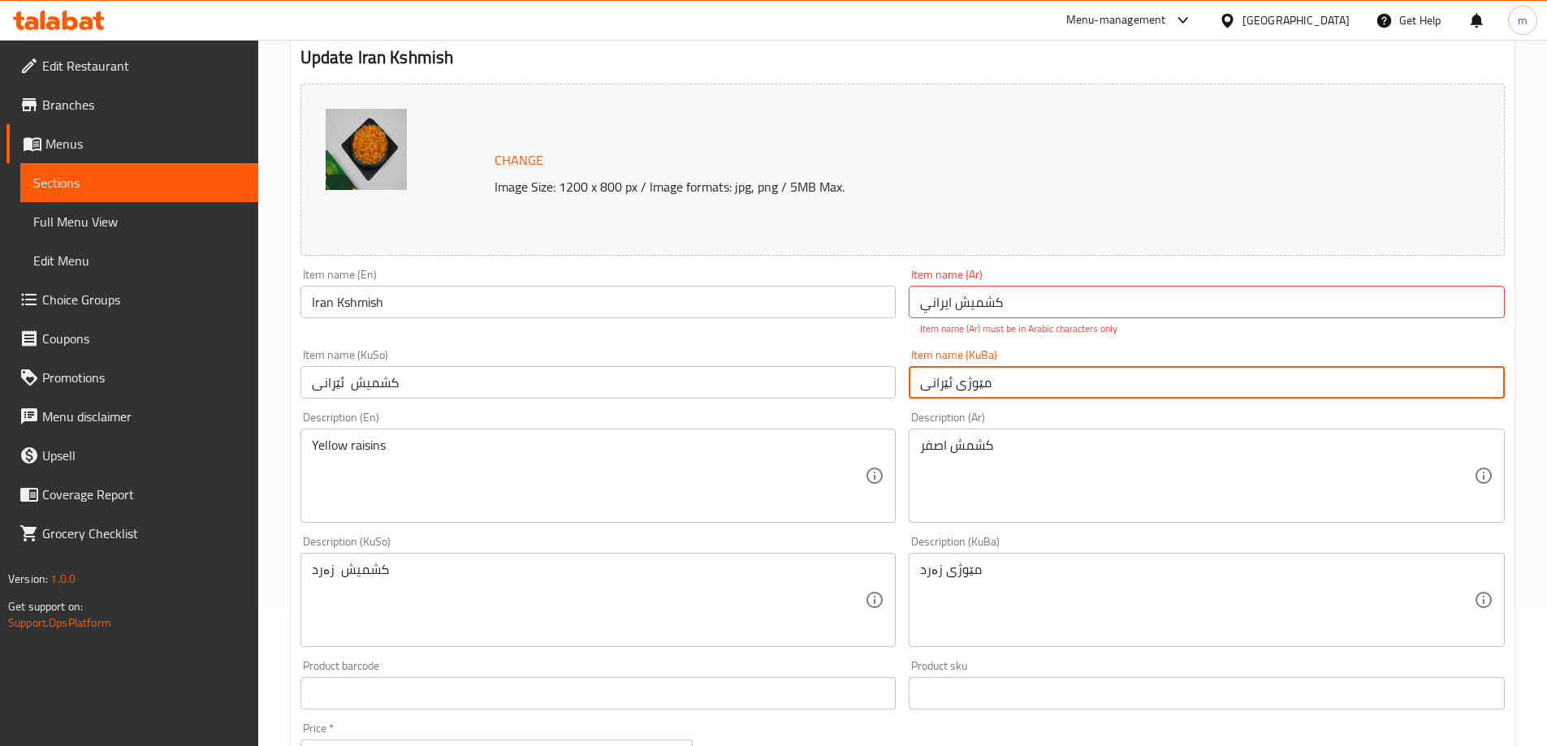
paste input "کشمیش"
type input "کشمیش ئێرانی"
click at [976, 308] on input "کشمیش ايراني" at bounding box center [1206, 302] width 596 height 32
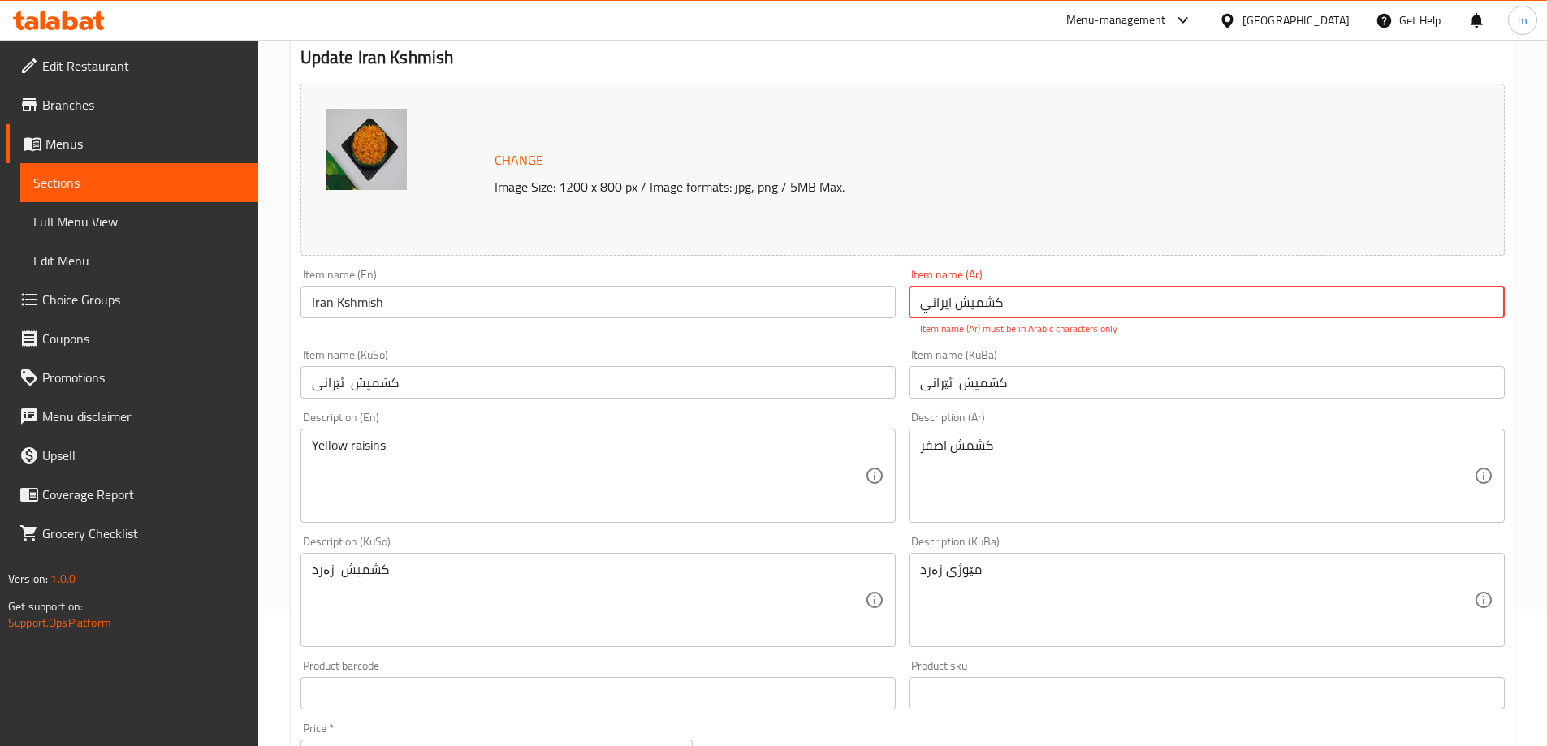
click at [976, 308] on input "کشمیش ايراني" at bounding box center [1206, 302] width 596 height 32
click at [1019, 358] on div "Item name (KuBa) کشمیش ئێرانی Item name (KuBa)" at bounding box center [1206, 374] width 596 height 50
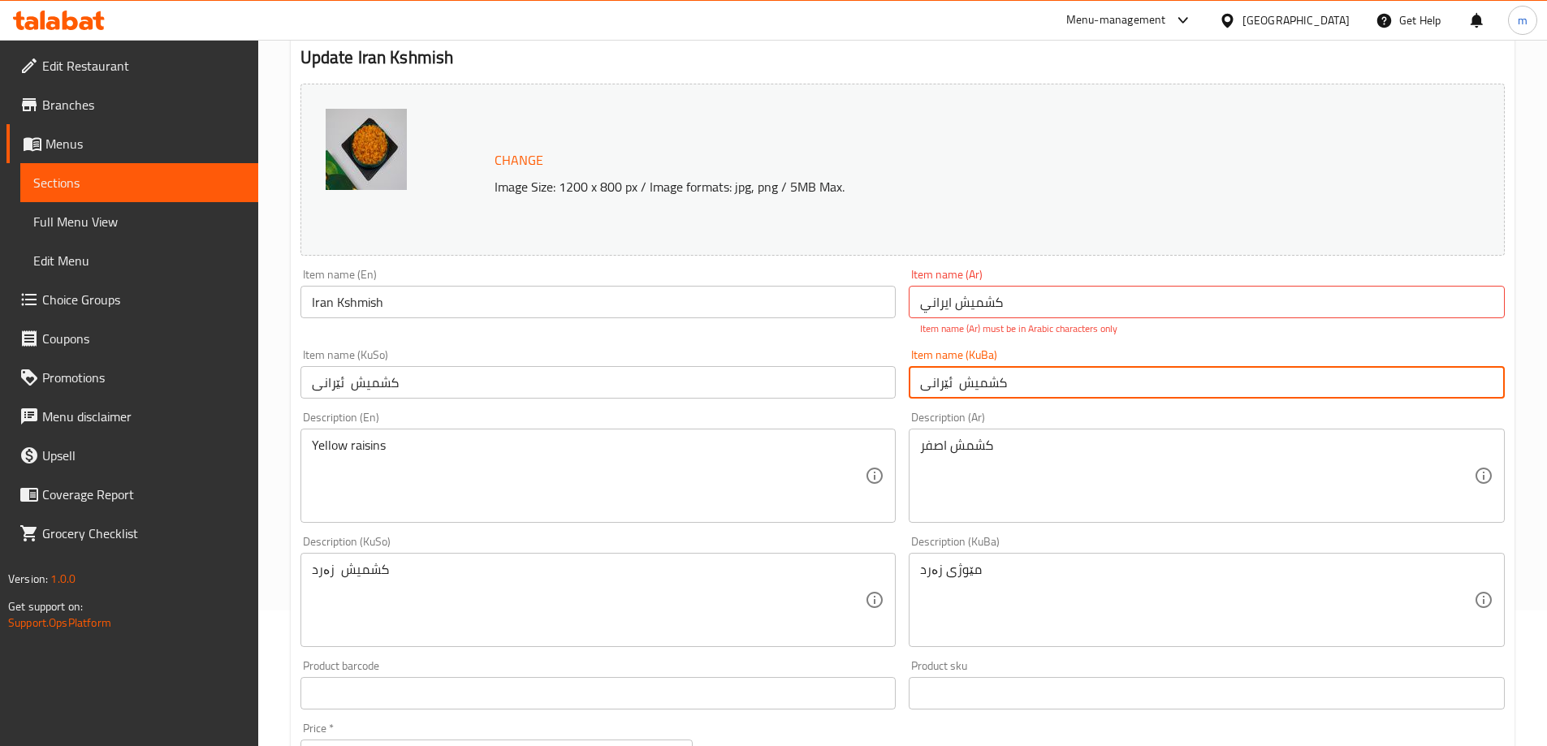
click at [1038, 381] on input "کشمیش ئێرانی" at bounding box center [1206, 382] width 596 height 32
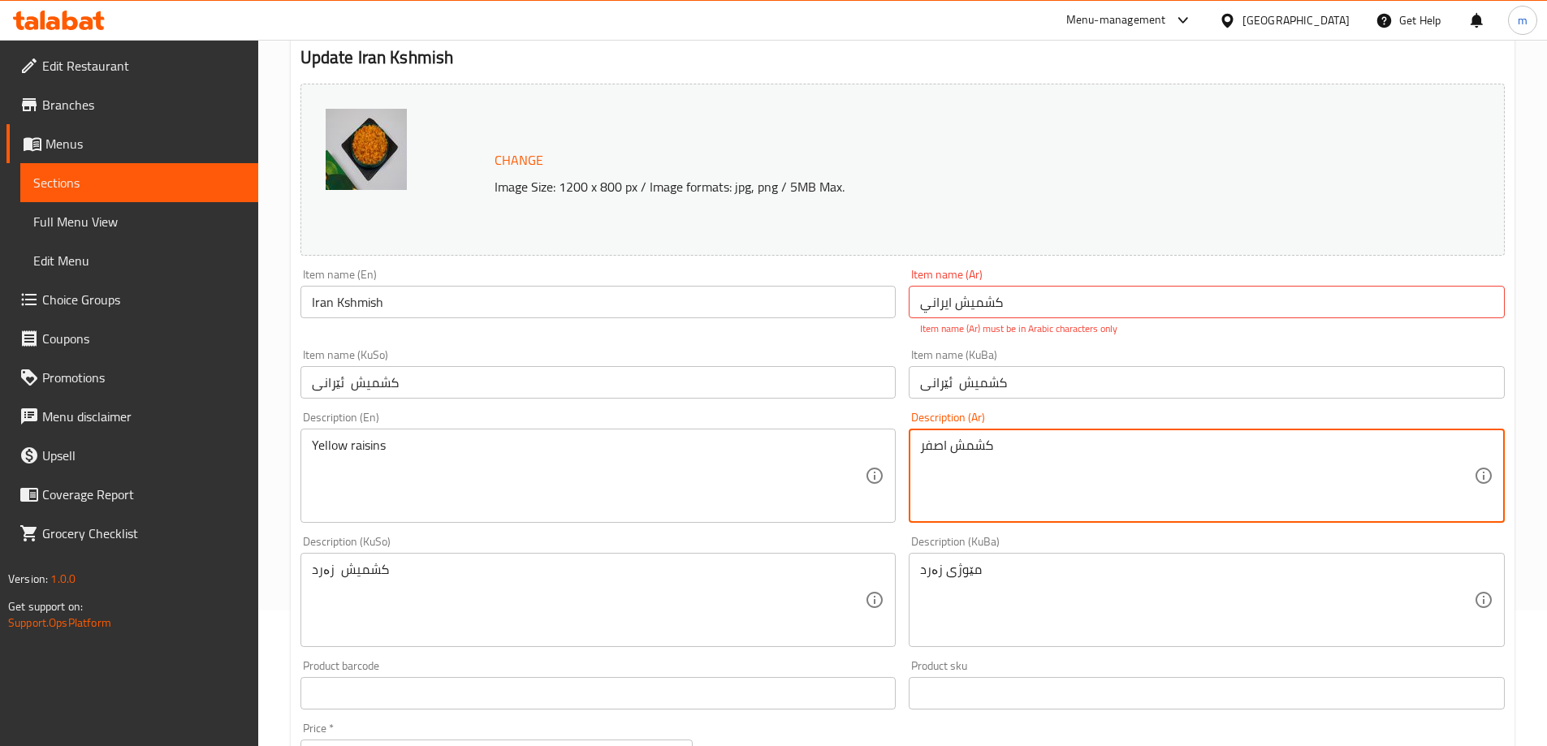
click at [971, 452] on textarea "کشمش اصفر" at bounding box center [1197, 476] width 554 height 77
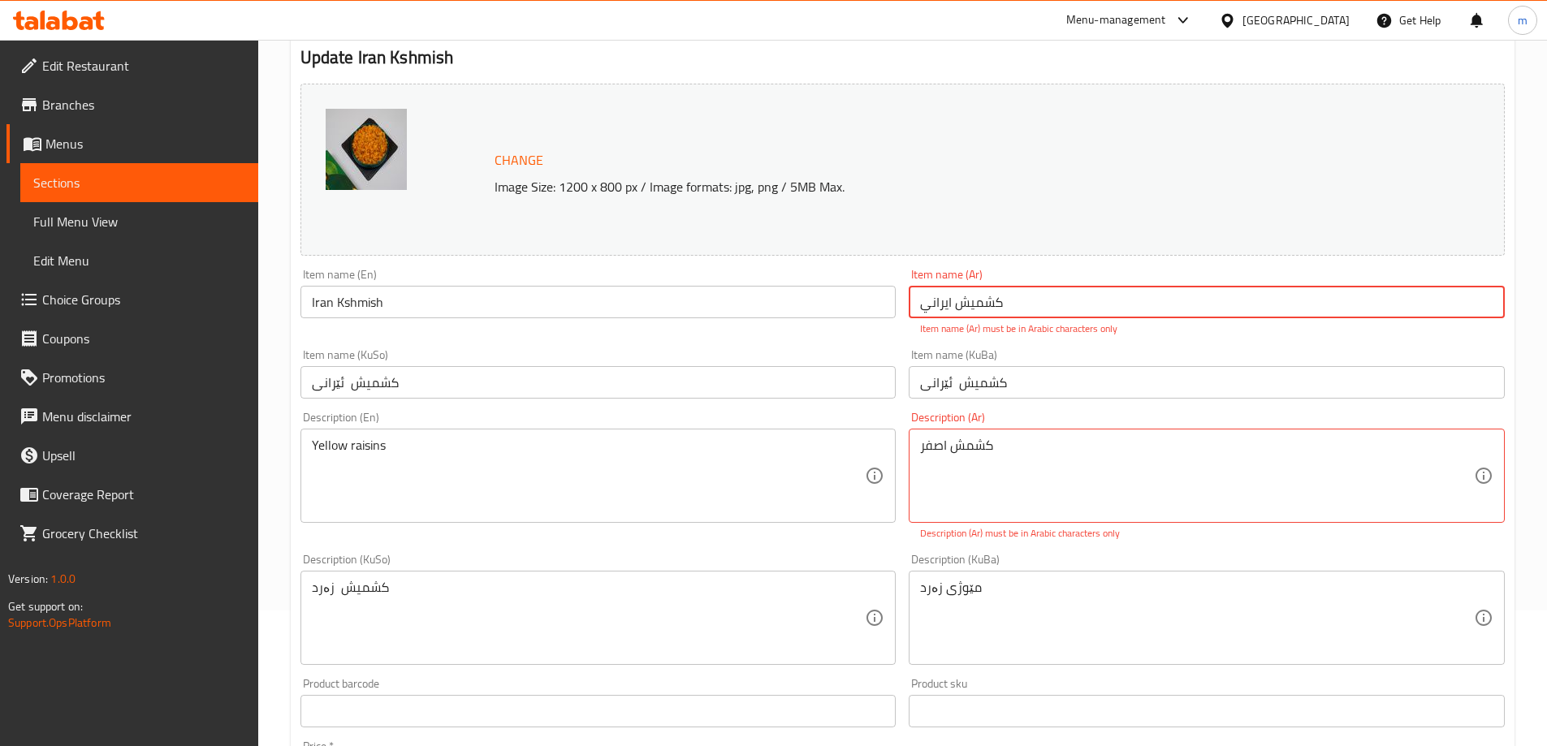
click at [973, 301] on input "کشمیش ايراني" at bounding box center [1206, 302] width 596 height 32
paste input "text"
click at [937, 304] on input "کشمش ايراني" at bounding box center [1206, 302] width 596 height 32
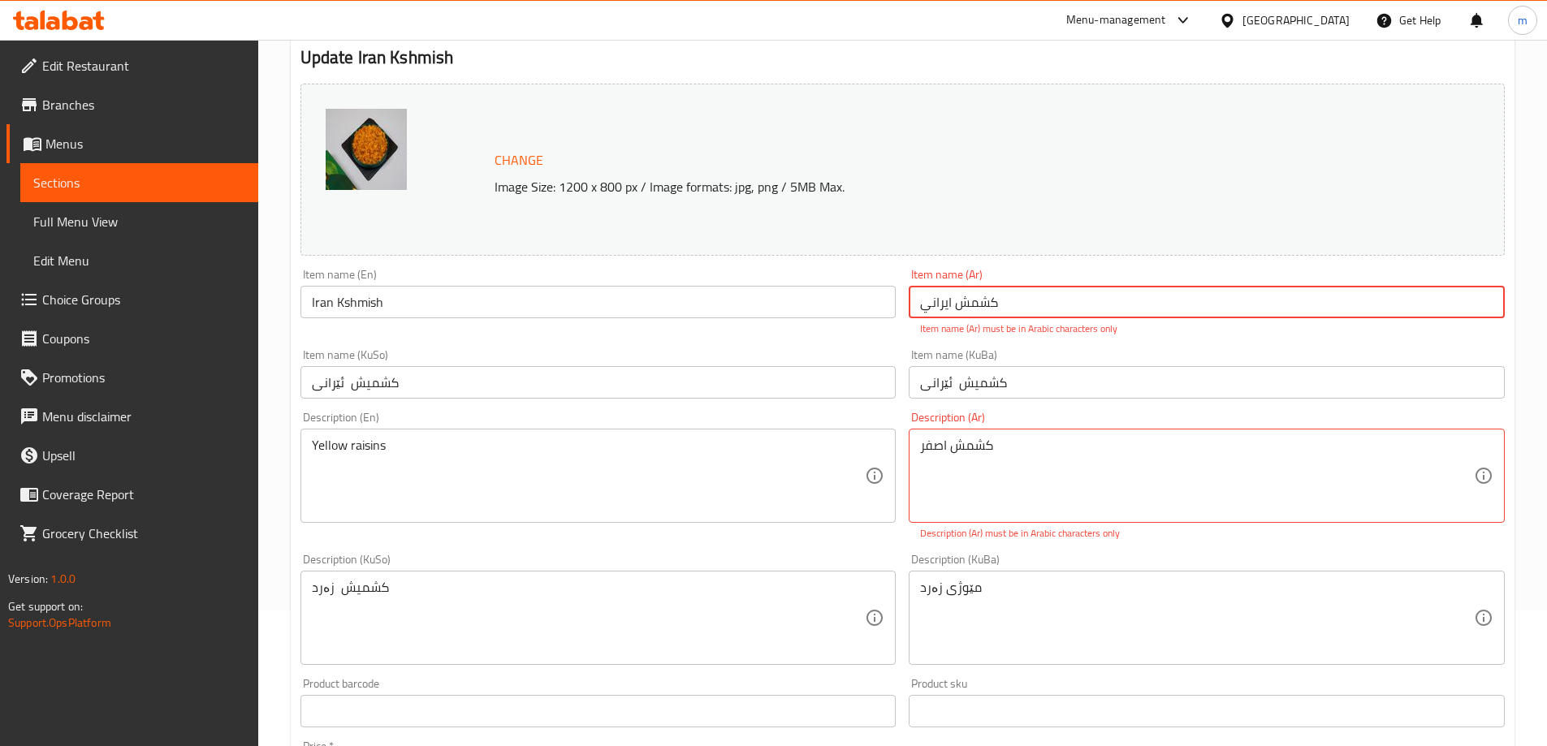
type input "کشمش ايراني"
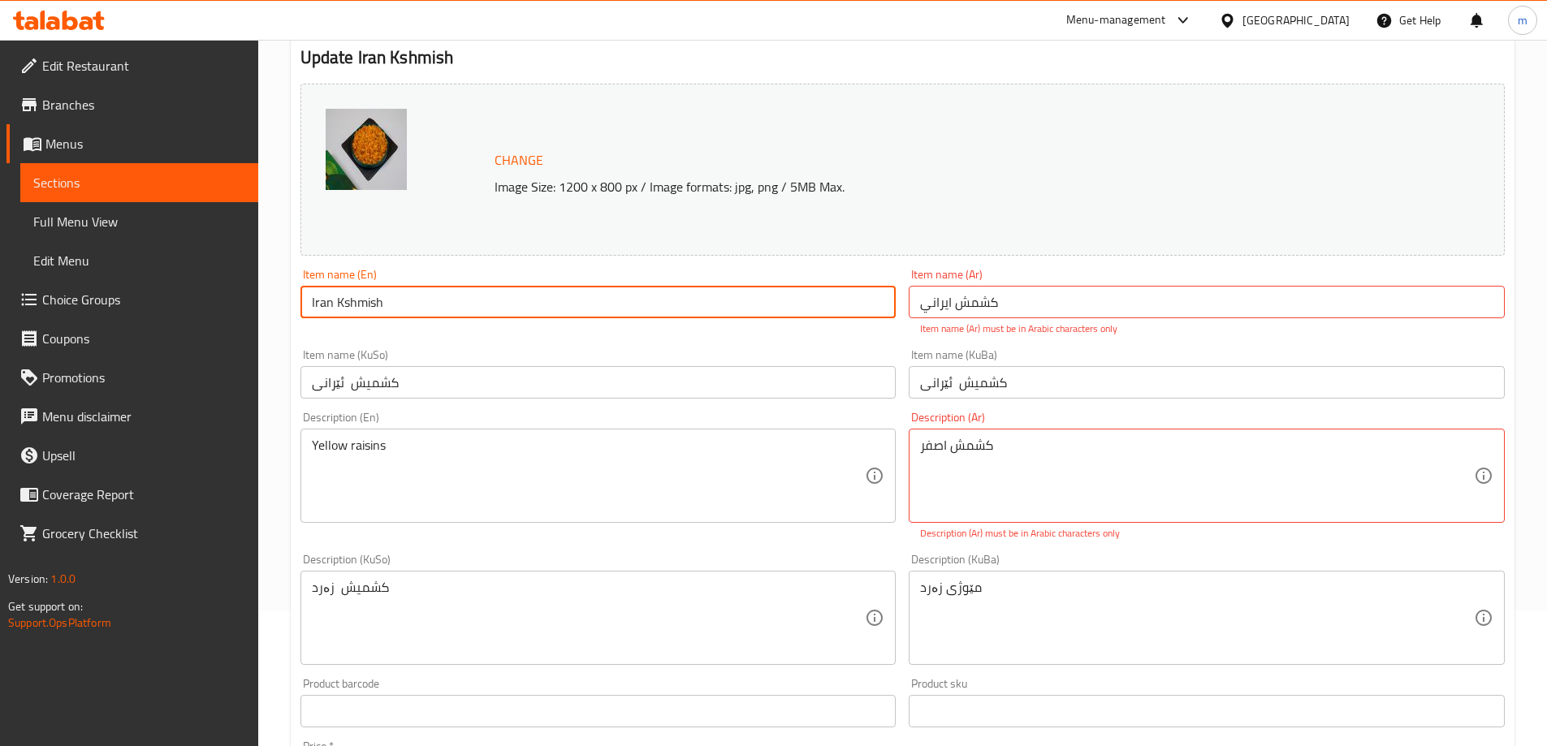
click at [332, 294] on input "Iran Kshmish" at bounding box center [598, 302] width 596 height 32
type input "Iranian Kshmish"
click at [284, 270] on div "Home / Restaurants management / Menus / Sections / item / update Nuts section U…" at bounding box center [902, 599] width 1288 height 1390
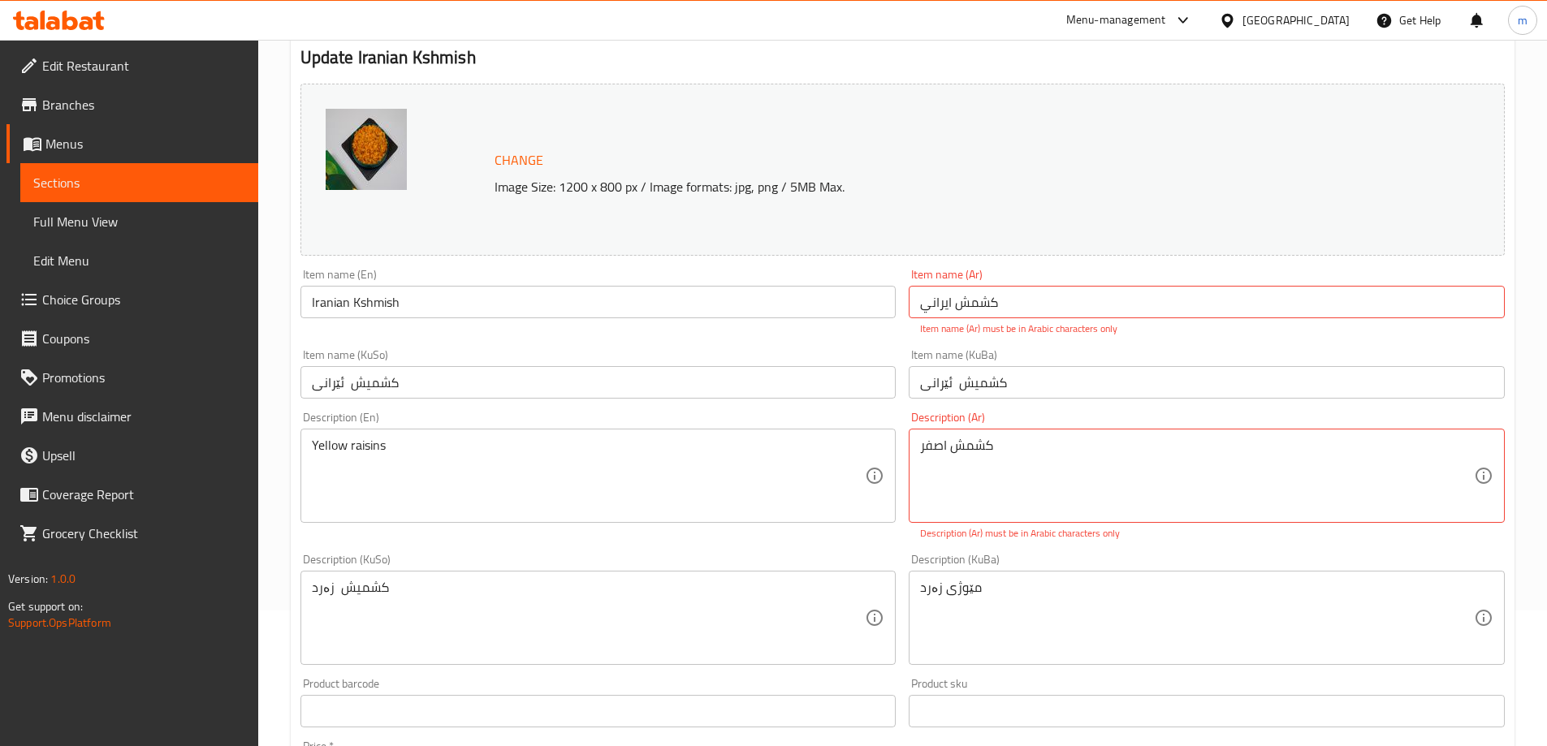
click at [899, 345] on div "Item name (KuSo) کشمیش ئێرانی Item name (KuSo)" at bounding box center [598, 374] width 609 height 63
click at [972, 306] on input "کشمش ايراني" at bounding box center [1206, 302] width 596 height 32
type input "كشمش ايراني"
click at [1050, 356] on div "Item name (KuBa) کشمیش ئێرانی Item name (KuBa)" at bounding box center [1206, 374] width 596 height 50
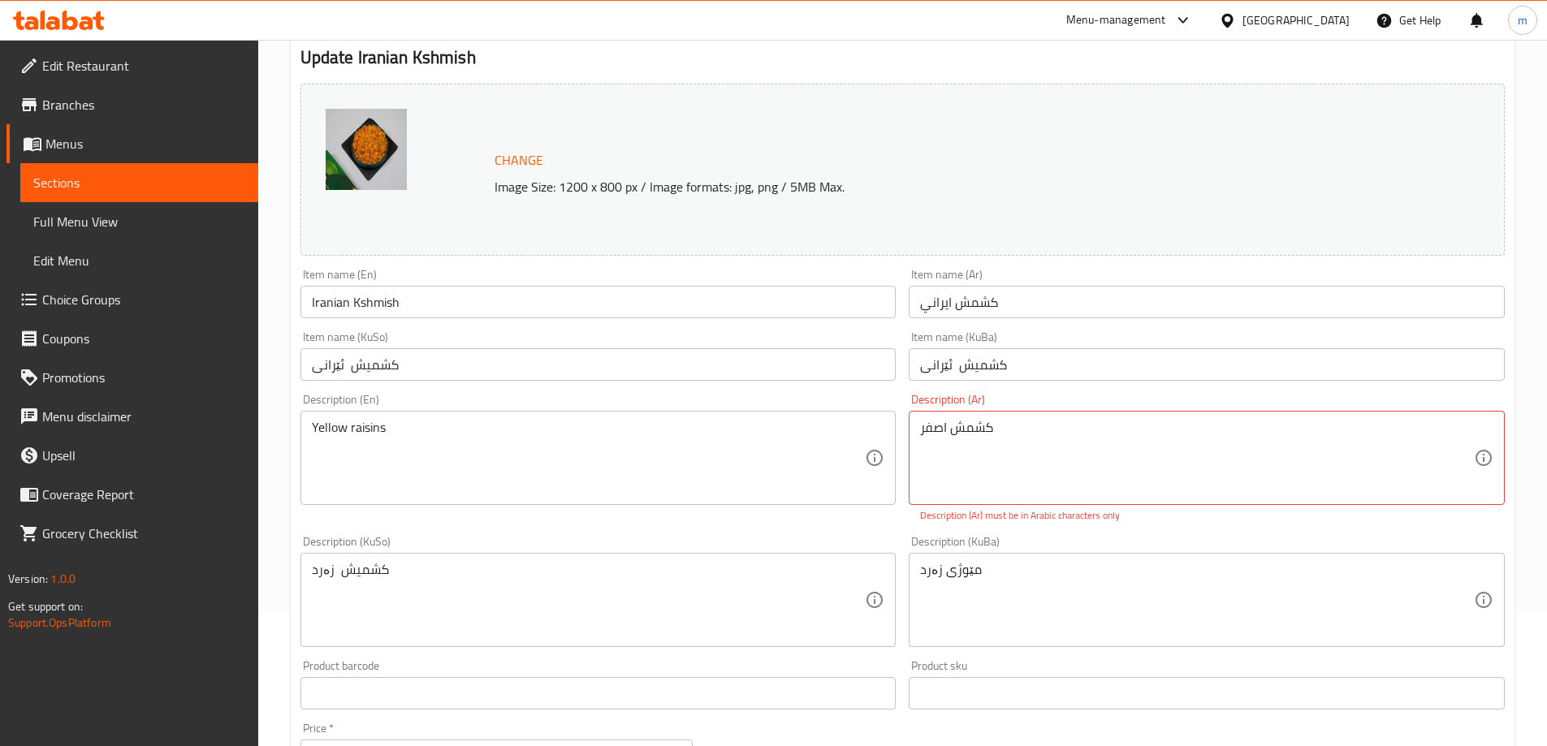
click at [885, 474] on div "Yellow raisins Description (En)" at bounding box center [598, 458] width 596 height 94
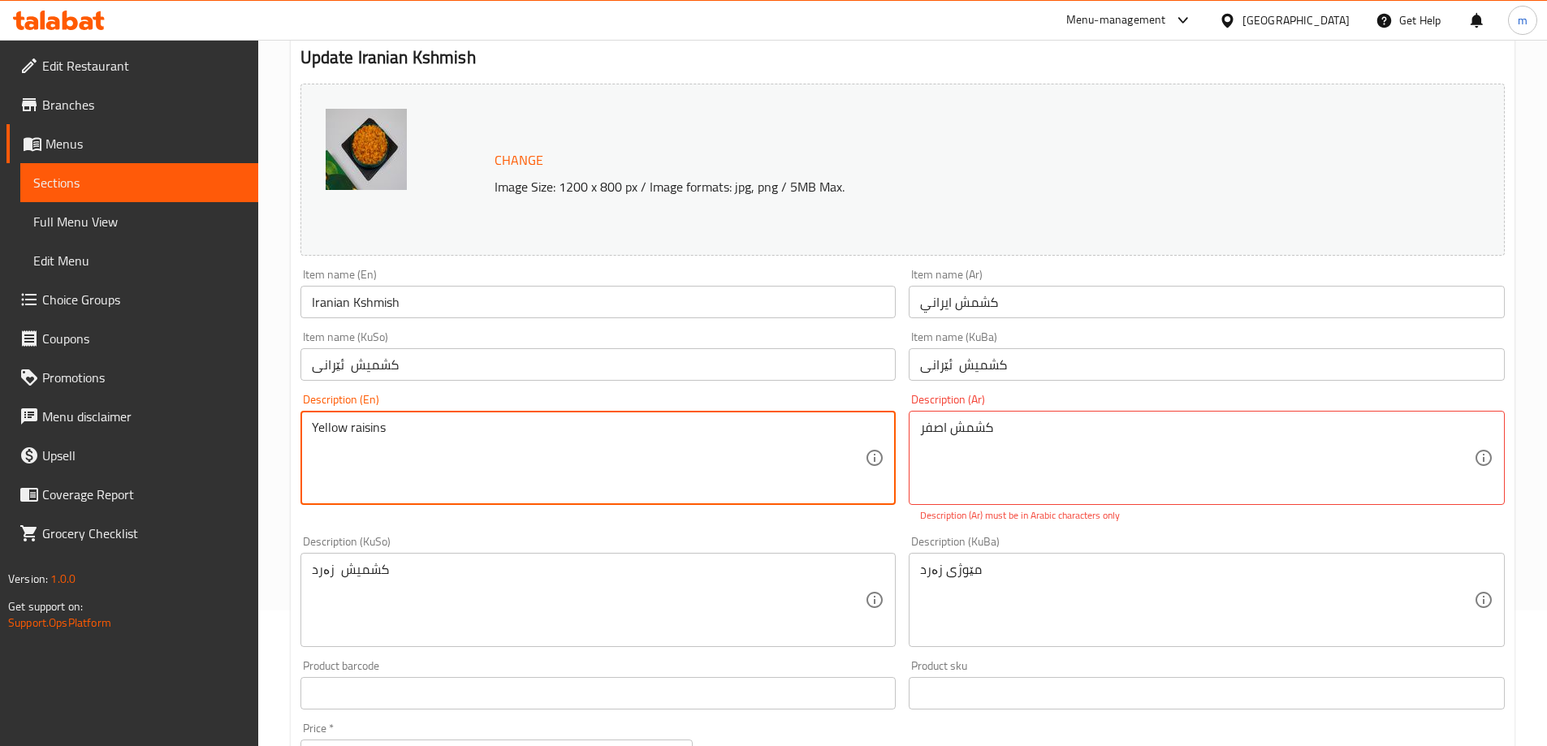
click at [912, 463] on div "کشمش اصفر Description (Ar)" at bounding box center [1206, 458] width 596 height 94
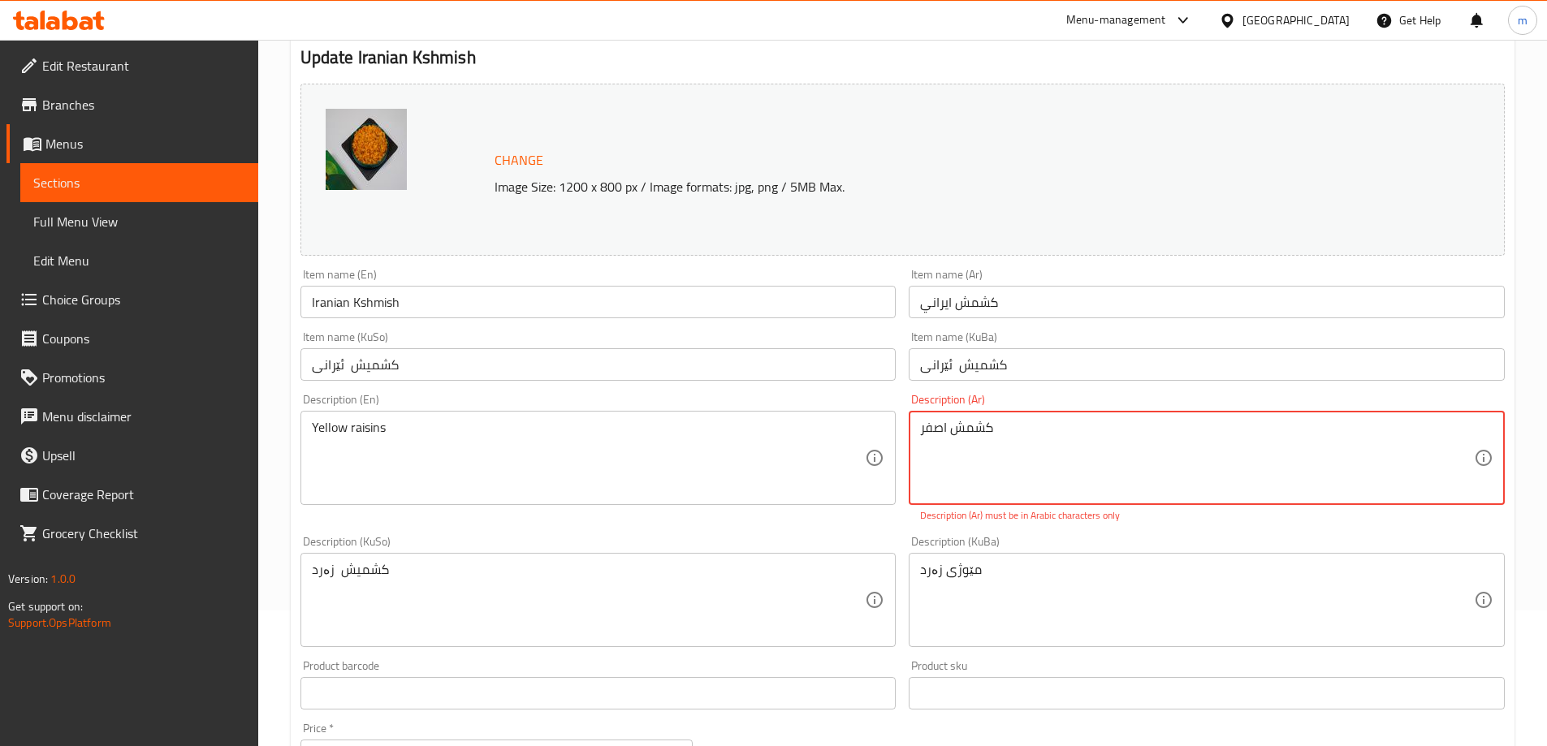
click at [891, 473] on div "Yellow raisins Description (En)" at bounding box center [598, 458] width 596 height 94
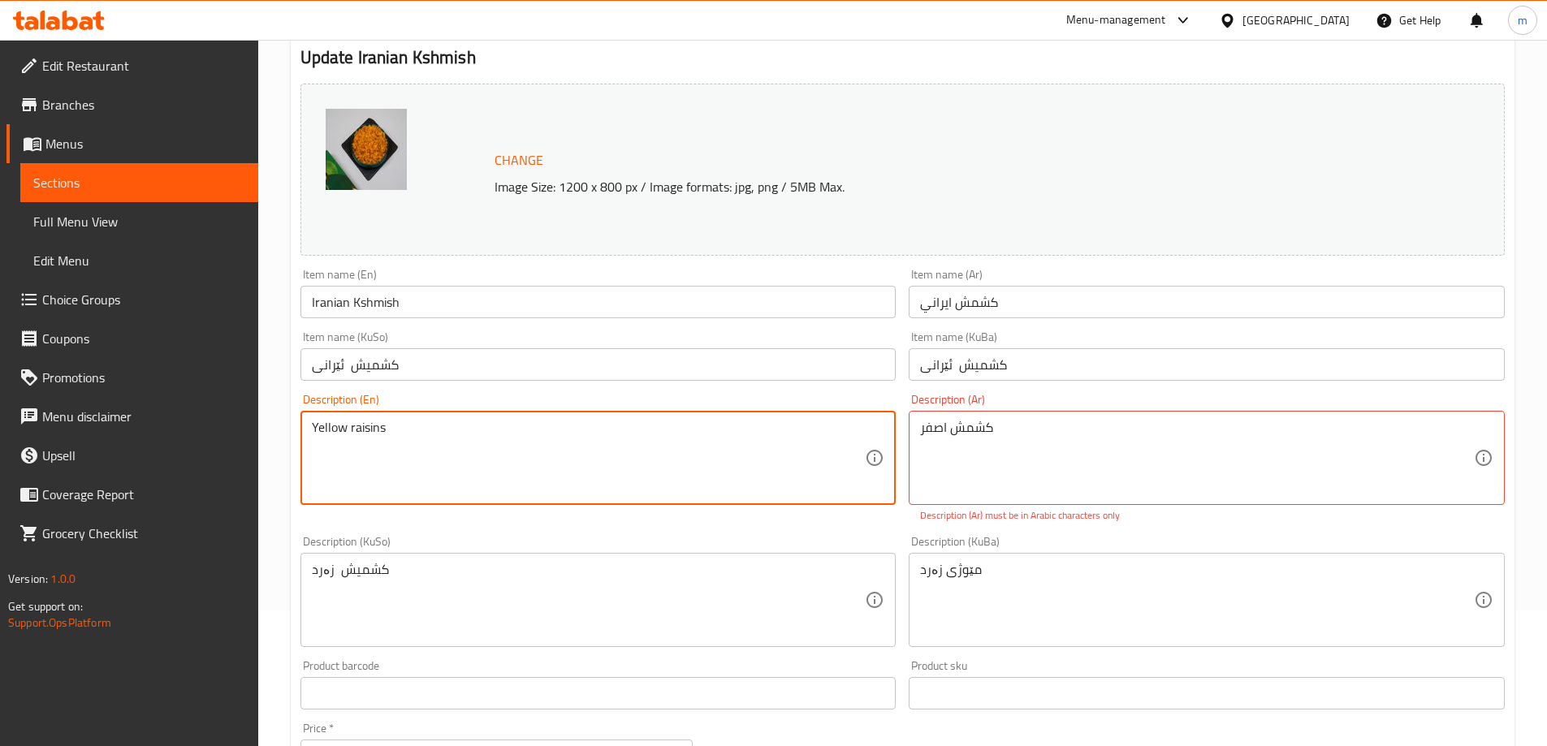
click at [905, 518] on div "Description (Ar) کشمش اصفر Description (Ar) Description (Ar) must be in Arabic …" at bounding box center [1206, 458] width 609 height 142
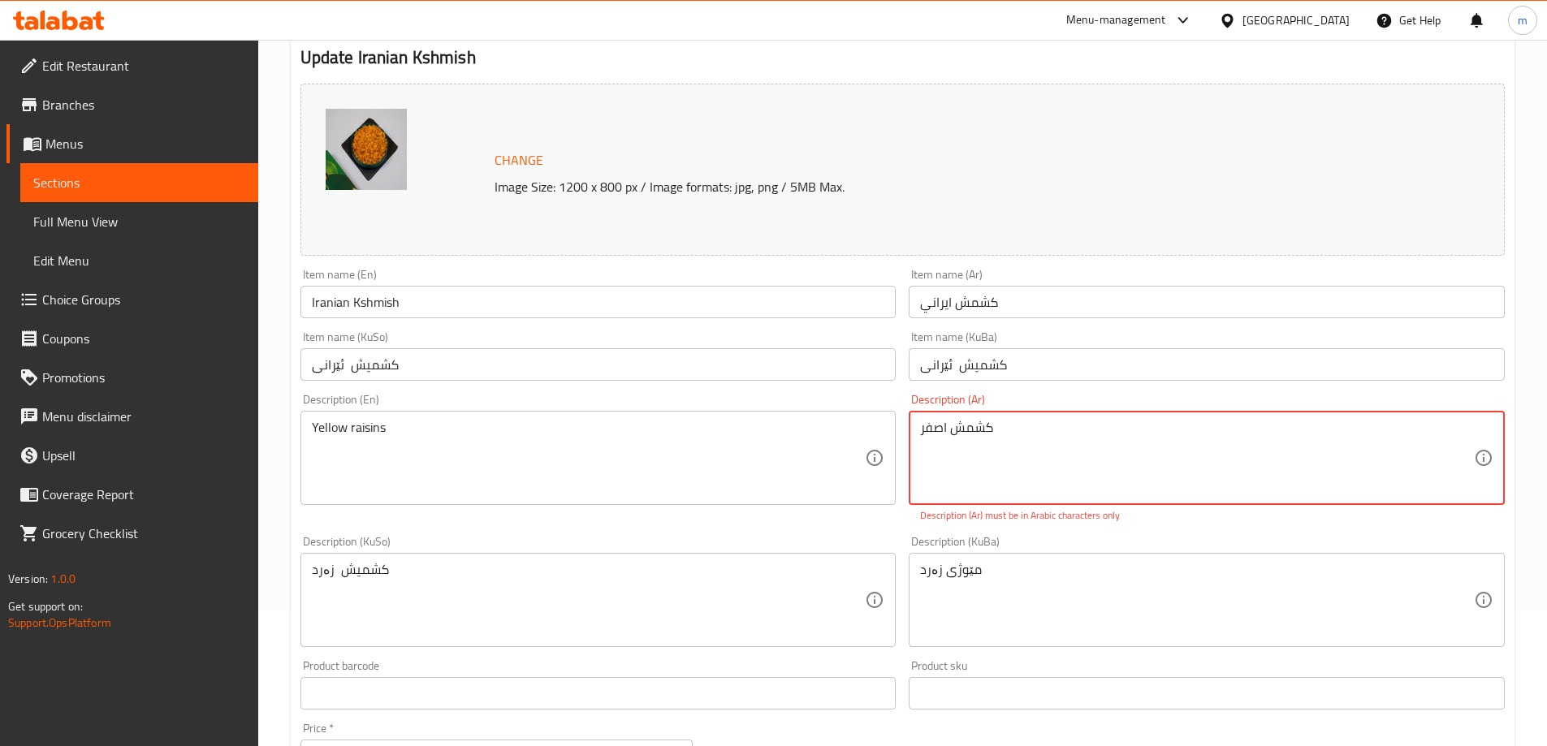
click at [957, 438] on textarea "کشمش اصفر" at bounding box center [1197, 458] width 554 height 77
click at [994, 427] on textarea "کشمش اصفر" at bounding box center [1197, 458] width 554 height 77
drag, startPoint x: 960, startPoint y: 428, endPoint x: 885, endPoint y: 430, distance: 75.5
click at [885, 430] on div "Change Image Size: 1200 x 800 px / Image formats: jpg, png / 5MB Max. Item name…" at bounding box center [902, 541] width 1217 height 928
click at [985, 429] on textarea "کشمش اصفر" at bounding box center [1197, 458] width 554 height 77
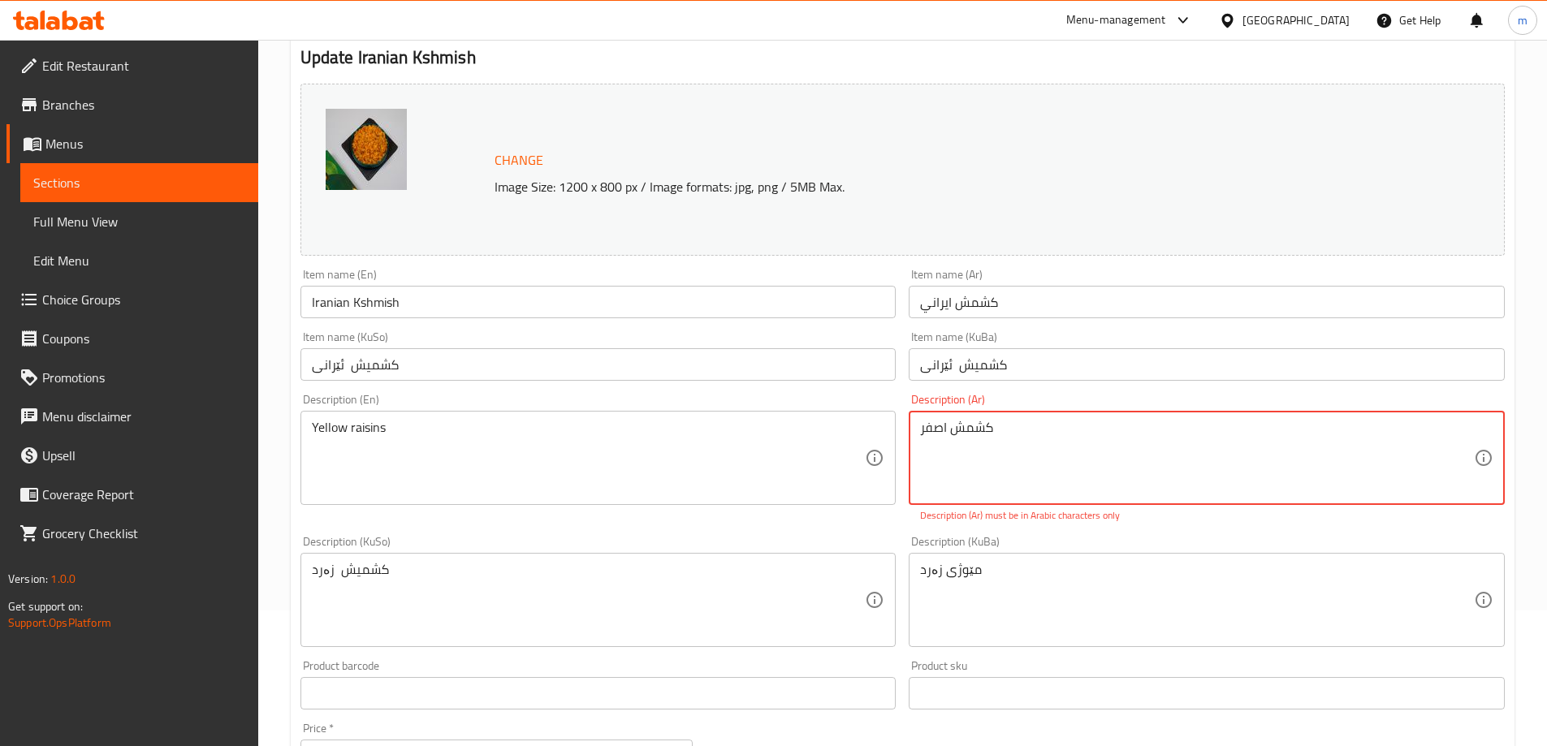
click at [985, 429] on textarea "کشمش اصفر" at bounding box center [1197, 458] width 554 height 77
click at [902, 481] on div "Description (Ar) کشمش اصفر Description (Ar) Description (Ar) must be in Arabic …" at bounding box center [1206, 458] width 609 height 142
click at [904, 526] on div "Description (Ar) کشمش اصفر Description (Ar) Description (Ar) must be in Arabic …" at bounding box center [1206, 458] width 609 height 142
click at [937, 432] on textarea "کشمش اصفر" at bounding box center [1197, 458] width 554 height 77
click at [915, 523] on div "Description (Ar) کشمش اصفر Description (Ar) Description (Ar) must be in Arabic …" at bounding box center [1206, 458] width 596 height 129
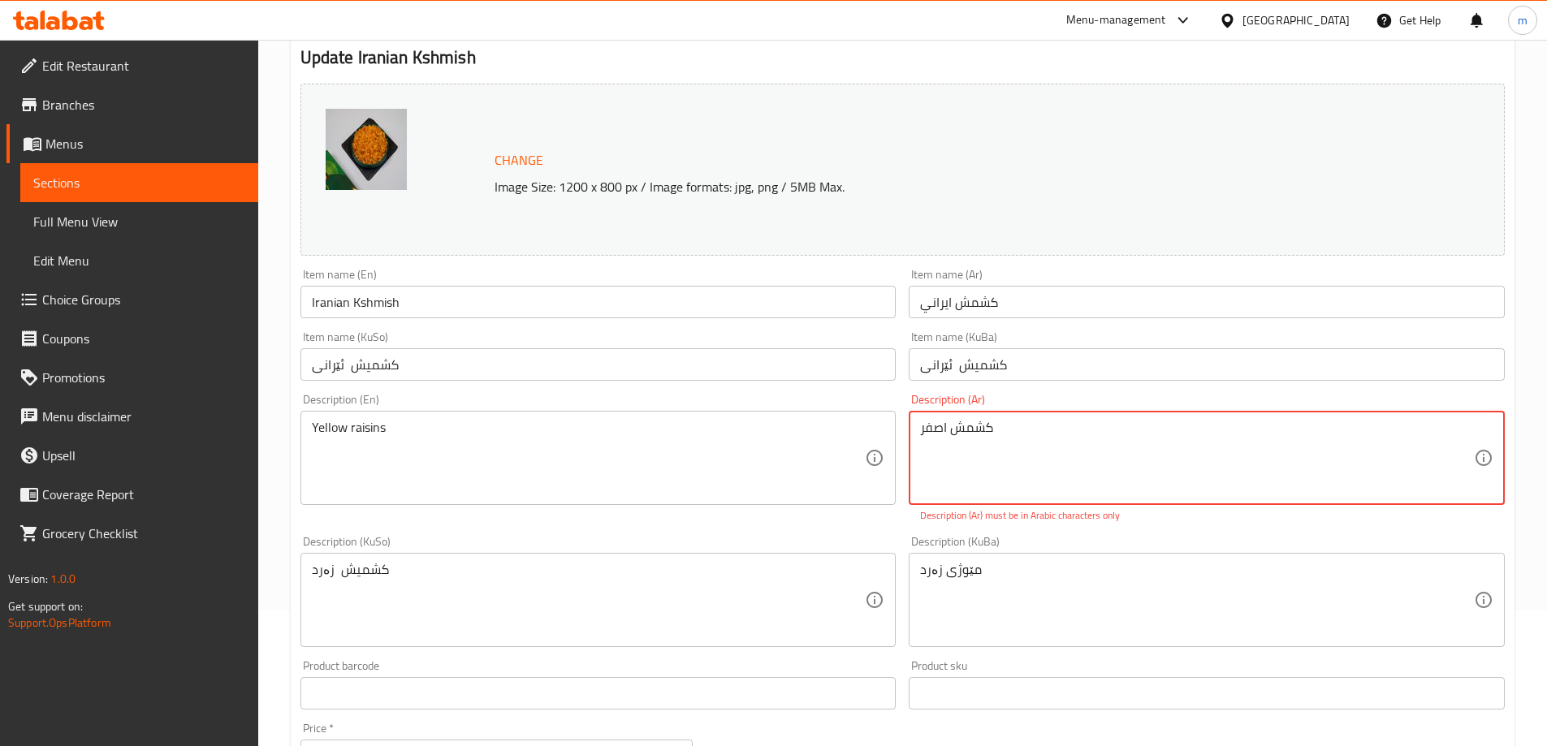
click at [978, 420] on textarea "کشمش اصفر" at bounding box center [1197, 458] width 554 height 77
type textarea "كشمش اصفر"
click at [897, 522] on div "Change Image Size: 1200 x 800 px / Image formats: jpg, png / 5MB Max. Item name…" at bounding box center [902, 541] width 1217 height 928
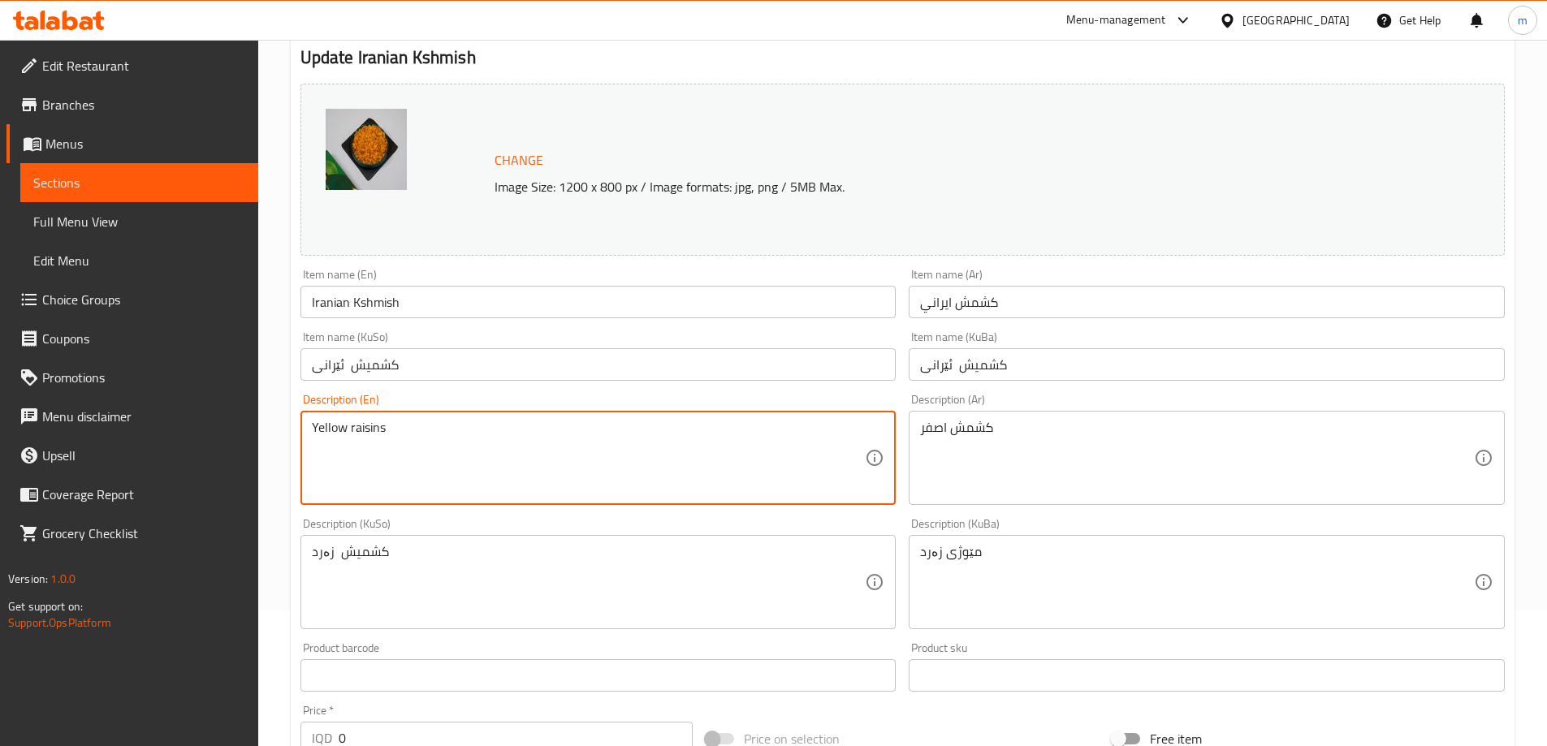
click at [404, 429] on textarea "Yellow raisins" at bounding box center [589, 458] width 554 height 77
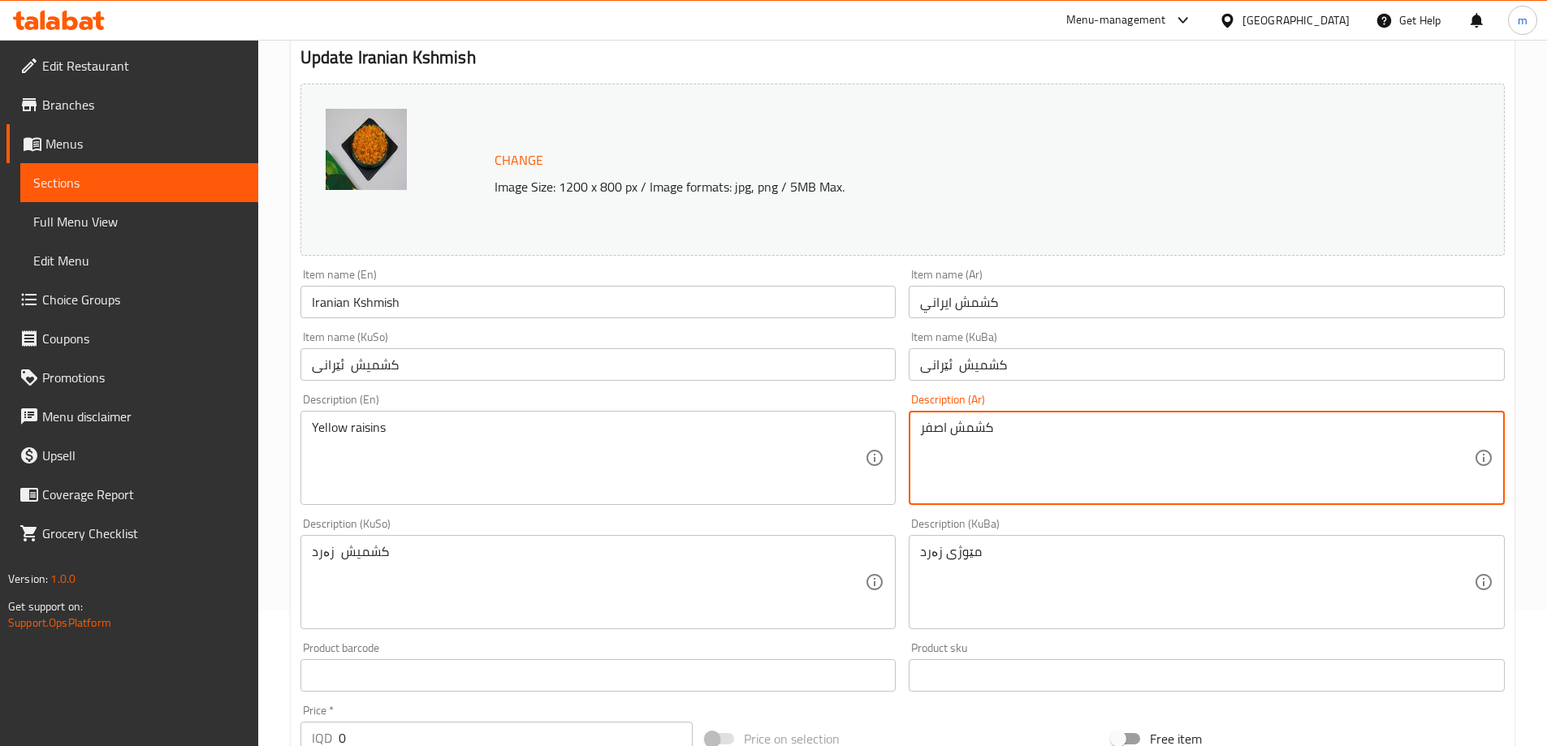
click at [977, 438] on textarea "كشمش اصفر" at bounding box center [1197, 458] width 554 height 77
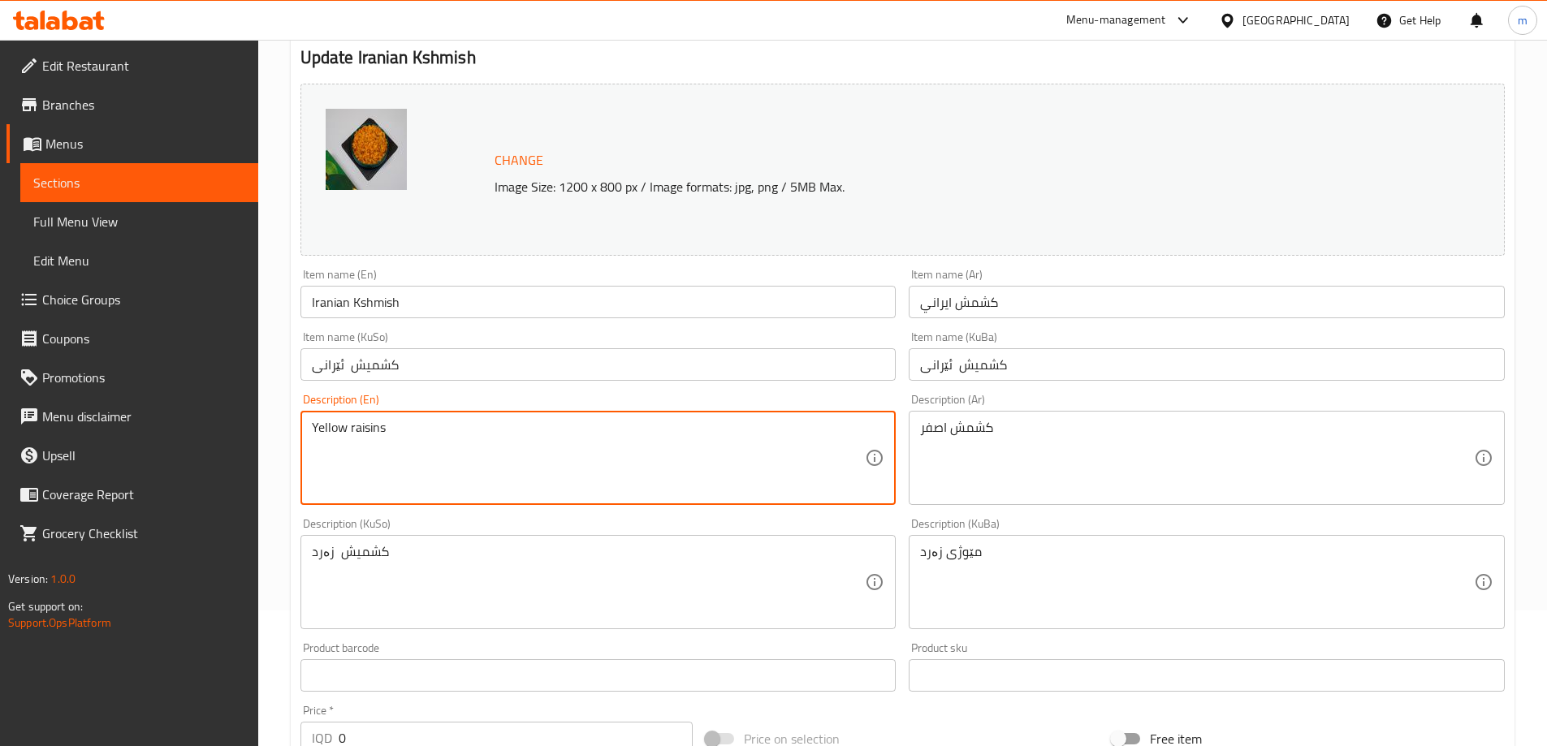
click at [469, 434] on textarea "Yellow raisins" at bounding box center [589, 458] width 554 height 77
click at [370, 427] on textarea "Yellow raisins" at bounding box center [589, 458] width 554 height 77
paste textarea "Kshmsh"
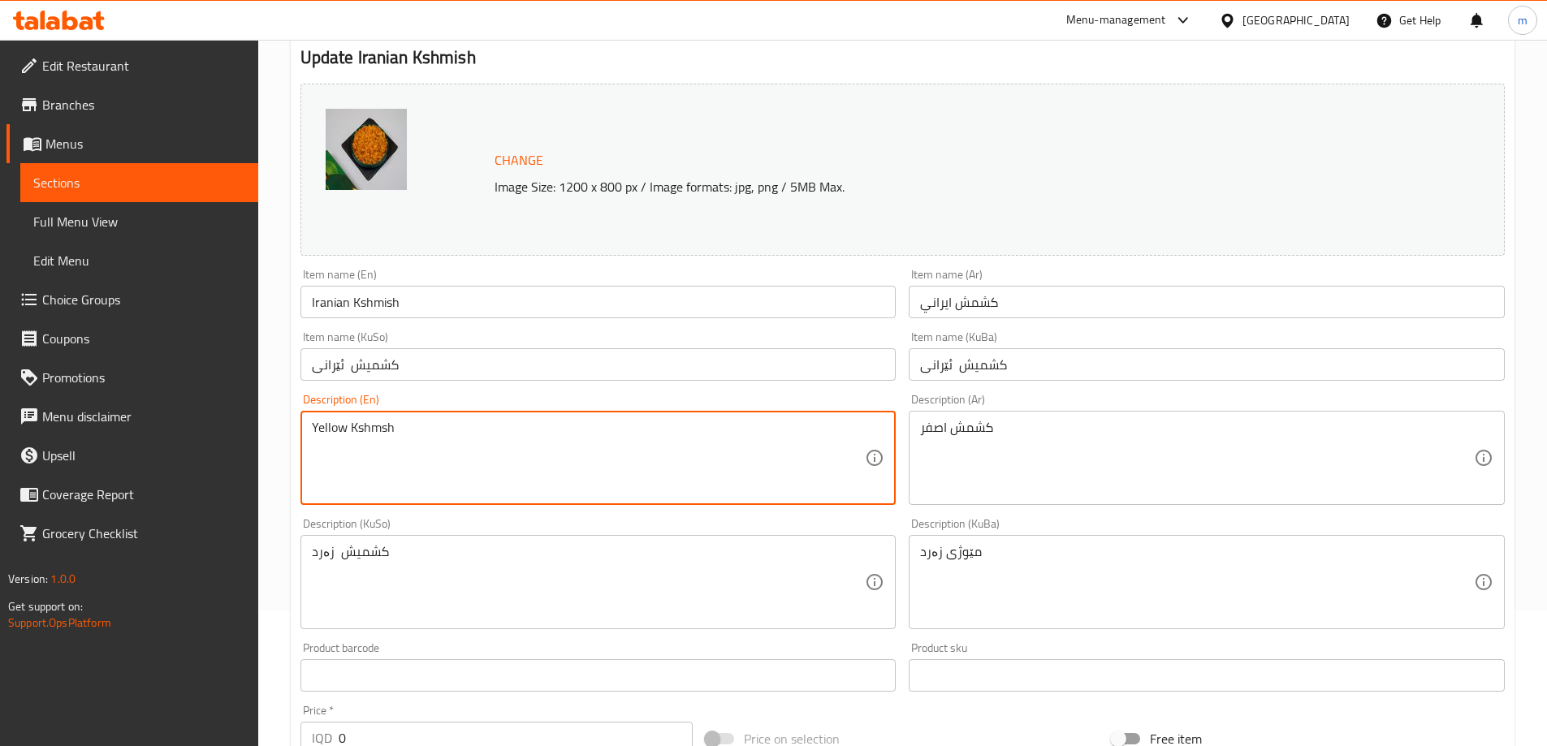
click at [359, 427] on textarea "Yellow Kshmsh" at bounding box center [589, 458] width 554 height 77
click at [386, 300] on input "Iranian Kshmish" at bounding box center [598, 302] width 596 height 32
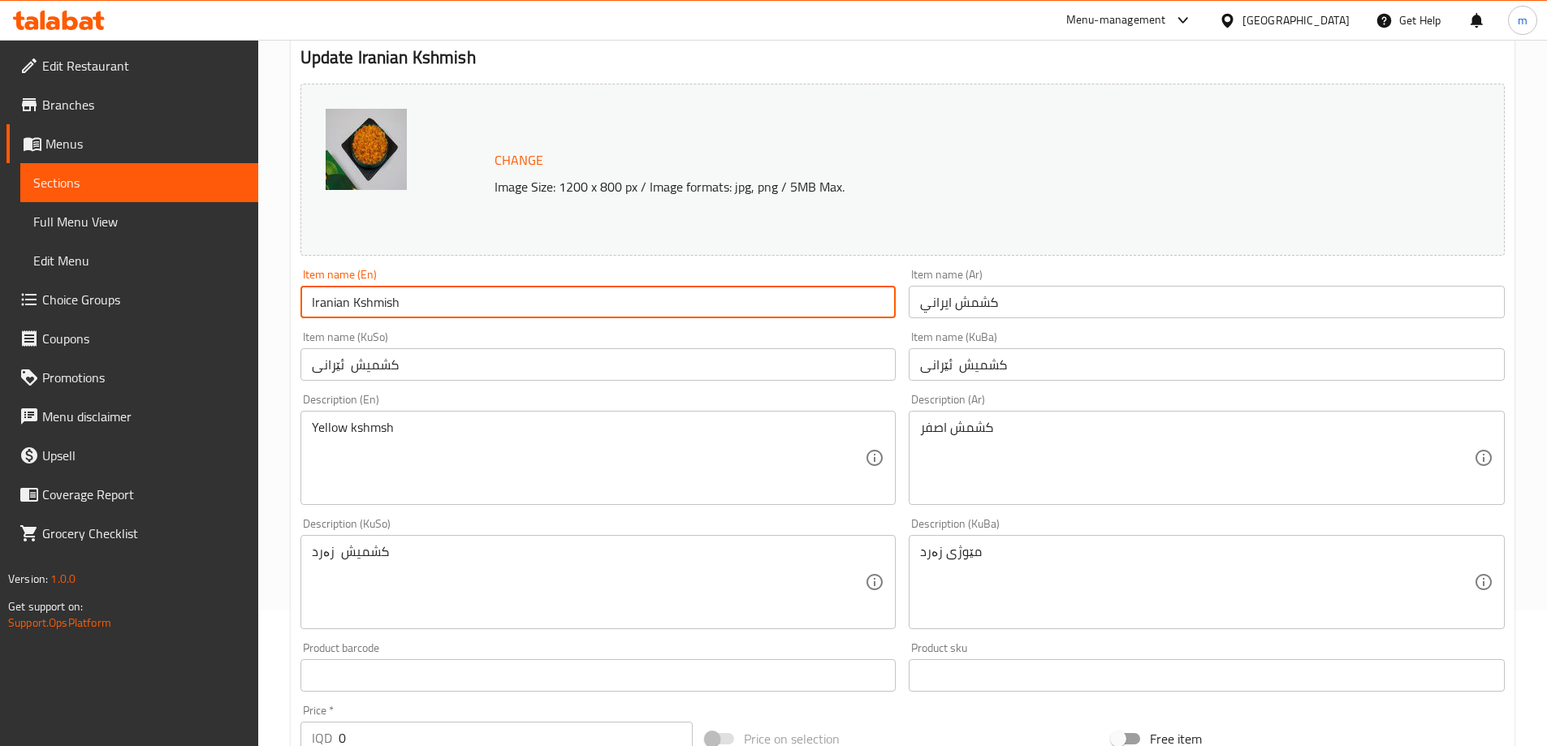
click at [385, 300] on input "Iranian Kshmish" at bounding box center [598, 302] width 596 height 32
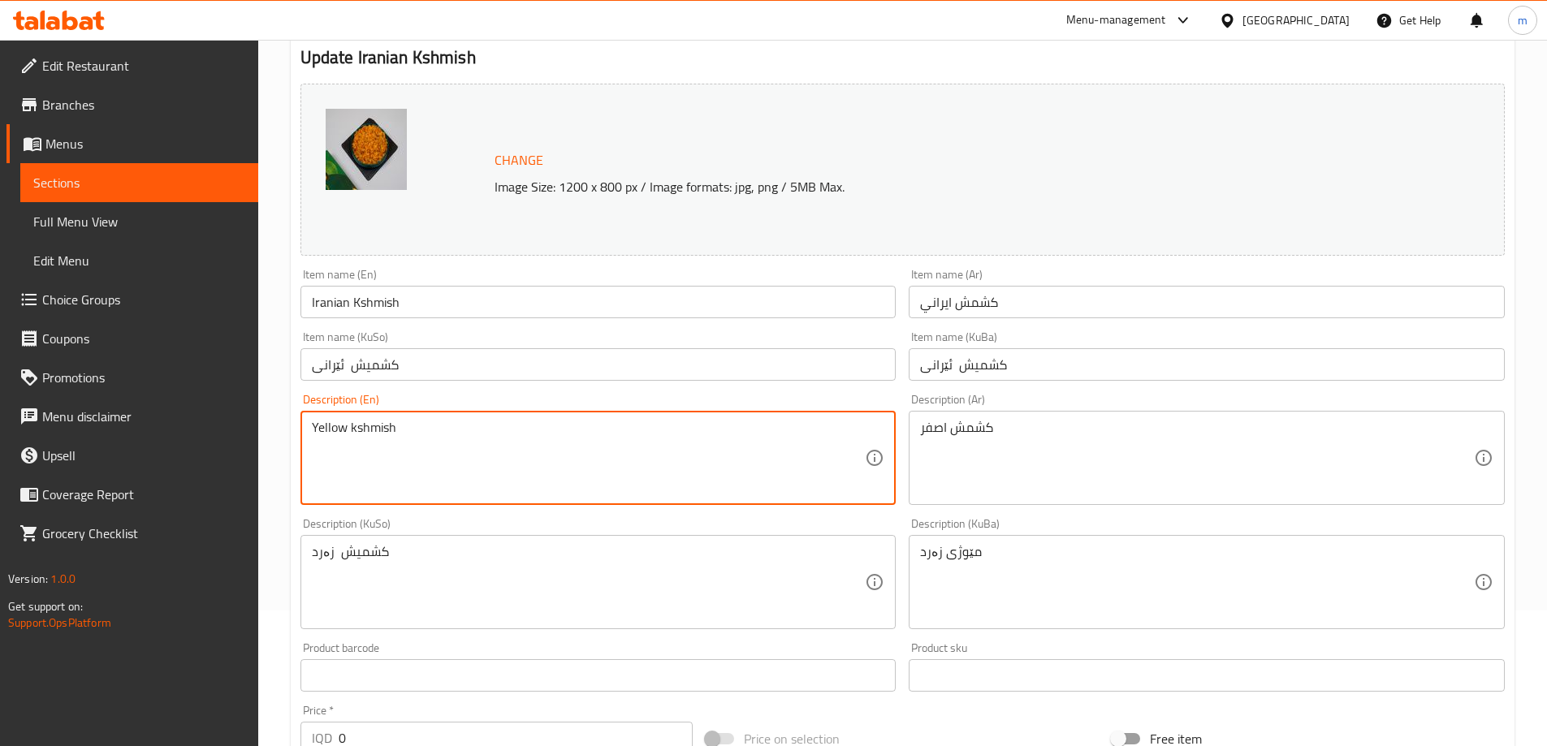
type textarea "Yellow kshmish"
click at [908, 395] on div "Description (Ar) كشمش اصفر Description (Ar)" at bounding box center [1206, 449] width 609 height 124
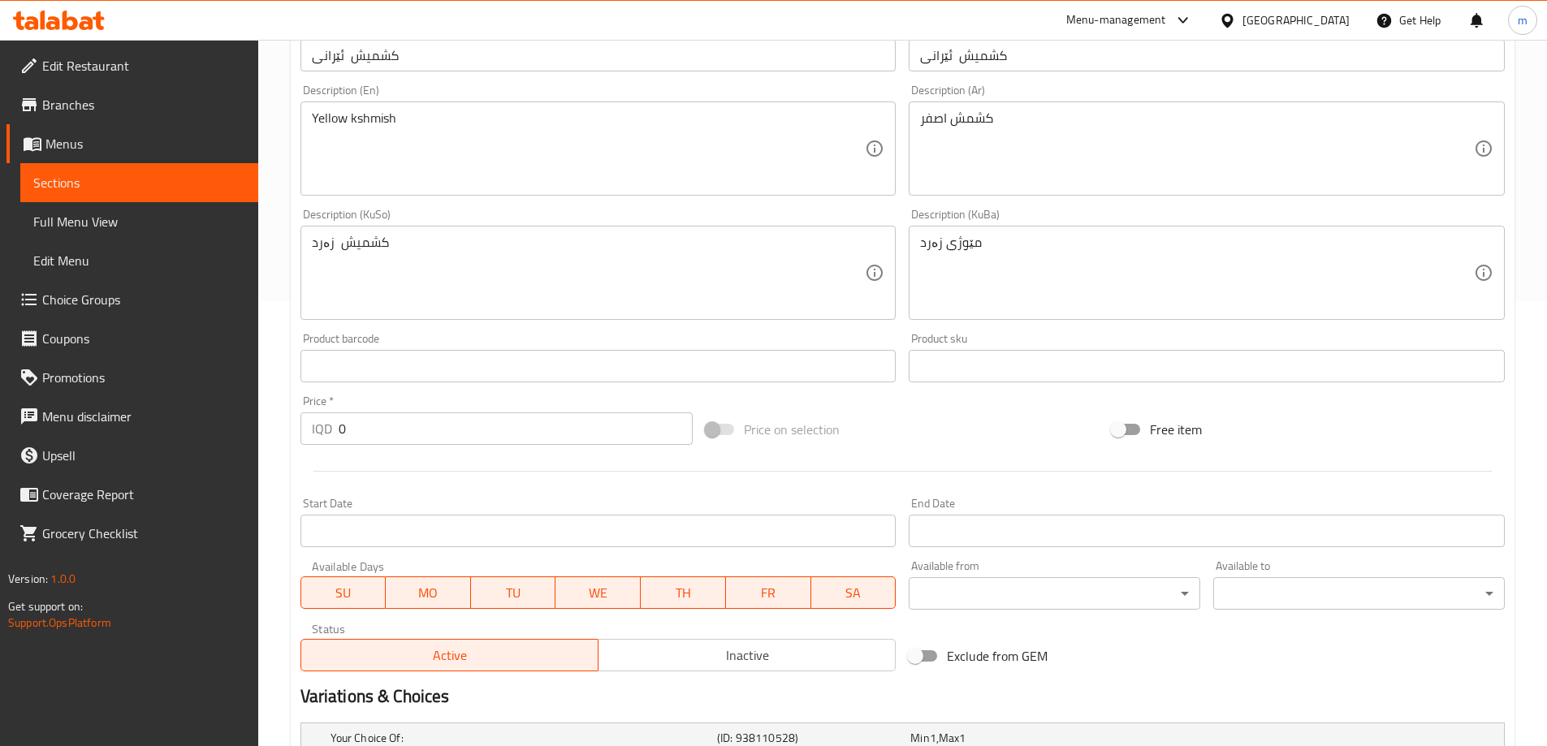
scroll to position [406, 0]
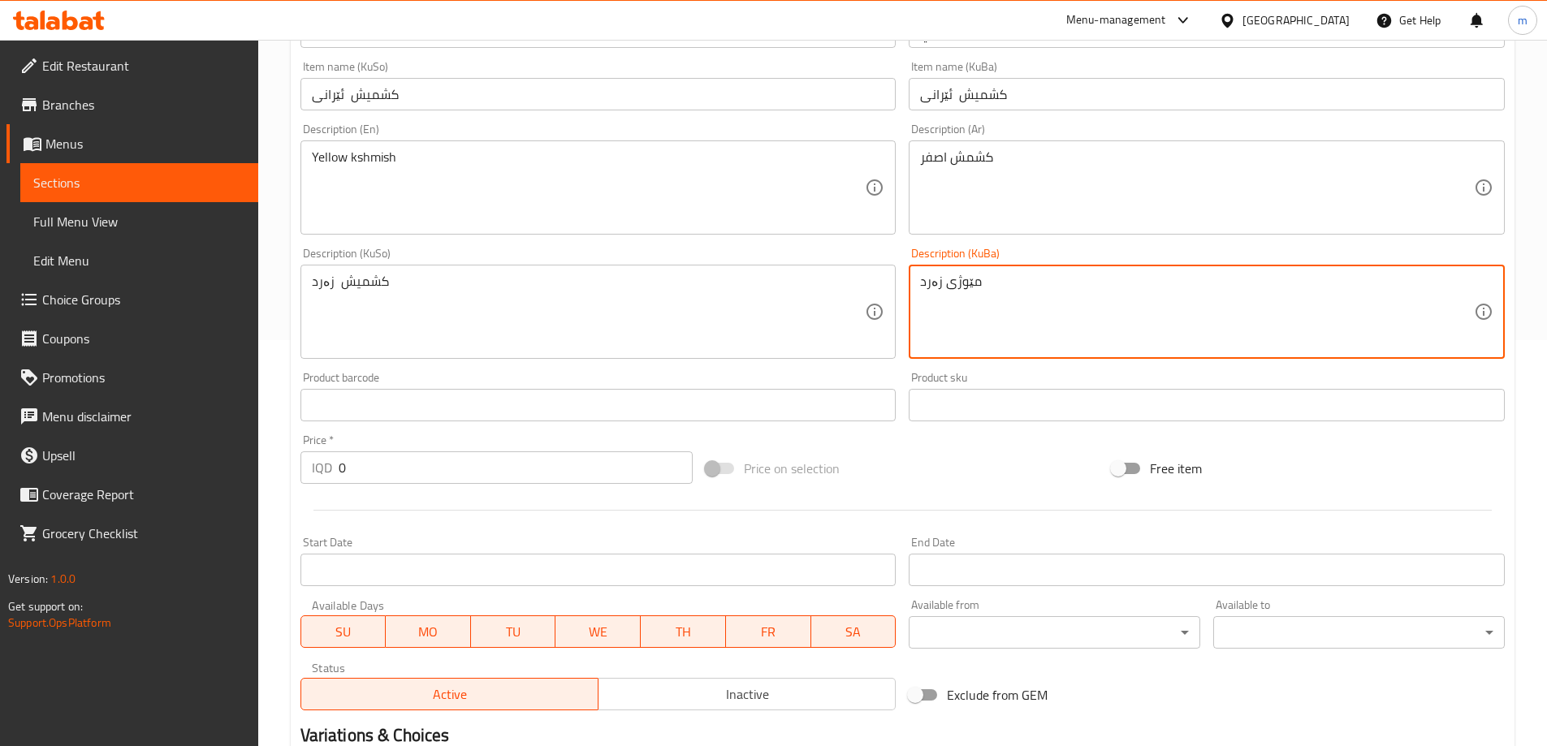
paste textarea "کشمیش"
click at [945, 287] on textarea "کشمیش زەرد" at bounding box center [1197, 312] width 554 height 77
type textarea "کشمیشی زەرد"
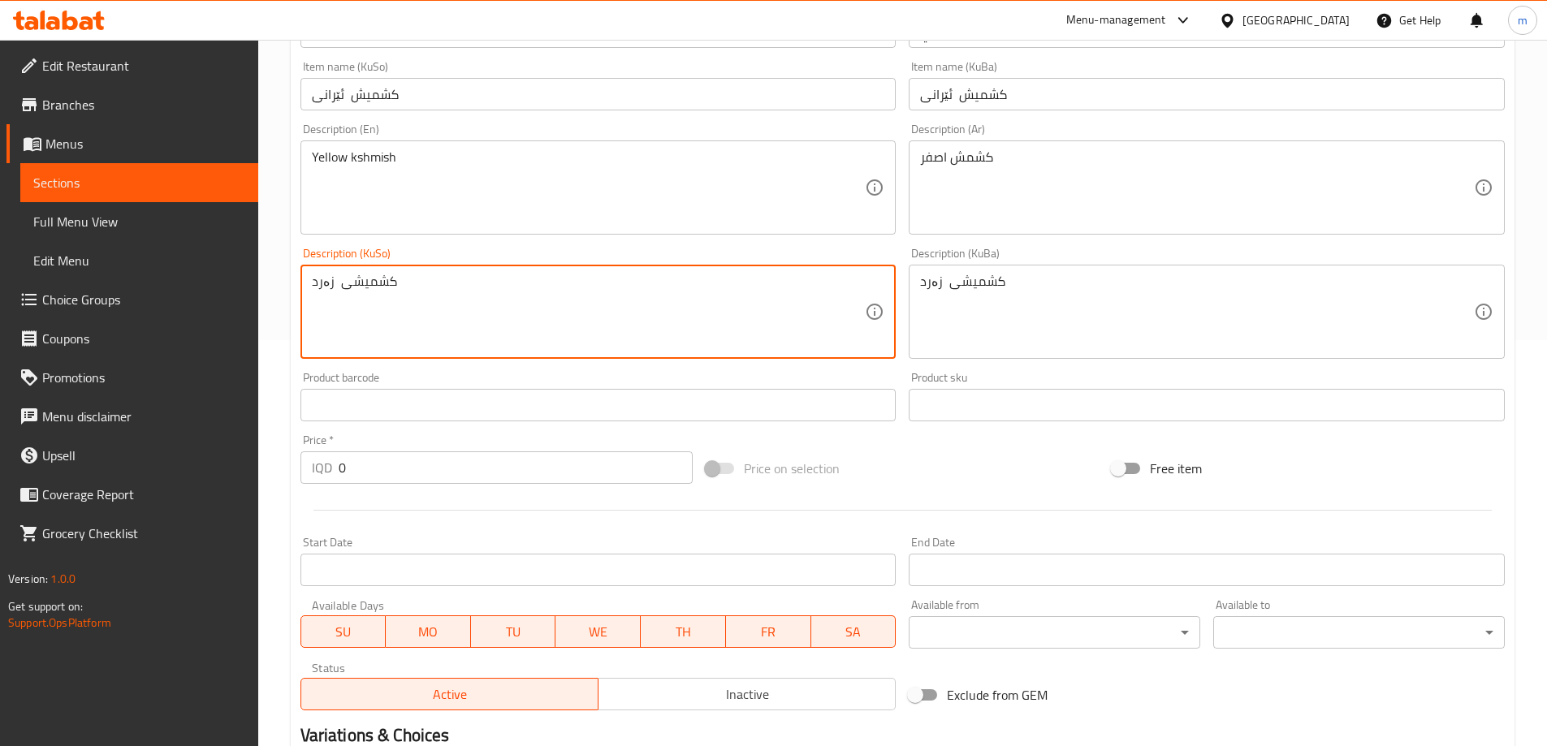
click at [332, 278] on textarea "کشمیشی زەرد" at bounding box center [589, 312] width 554 height 77
type textarea "کشمیشی زەرد"
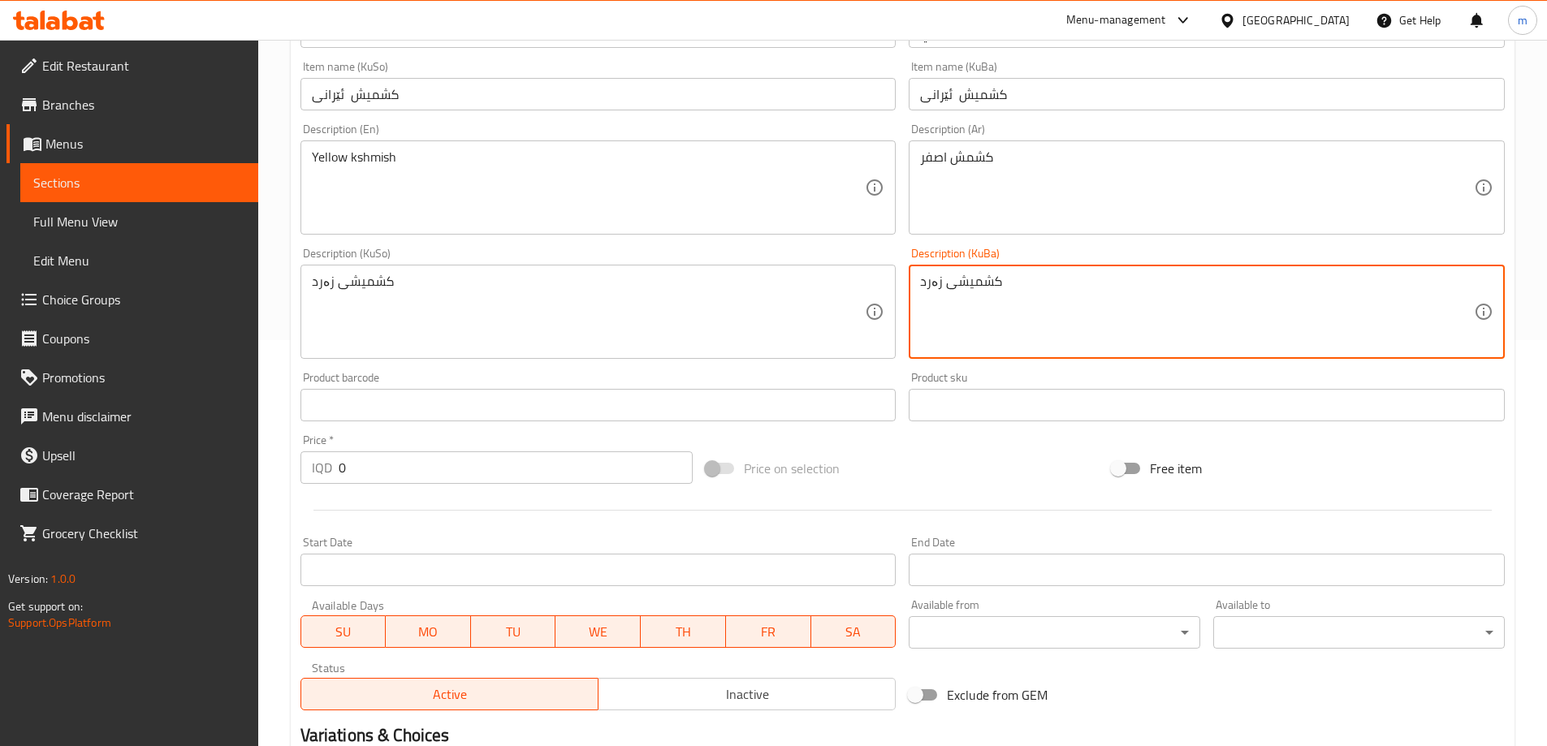
scroll to position [270, 0]
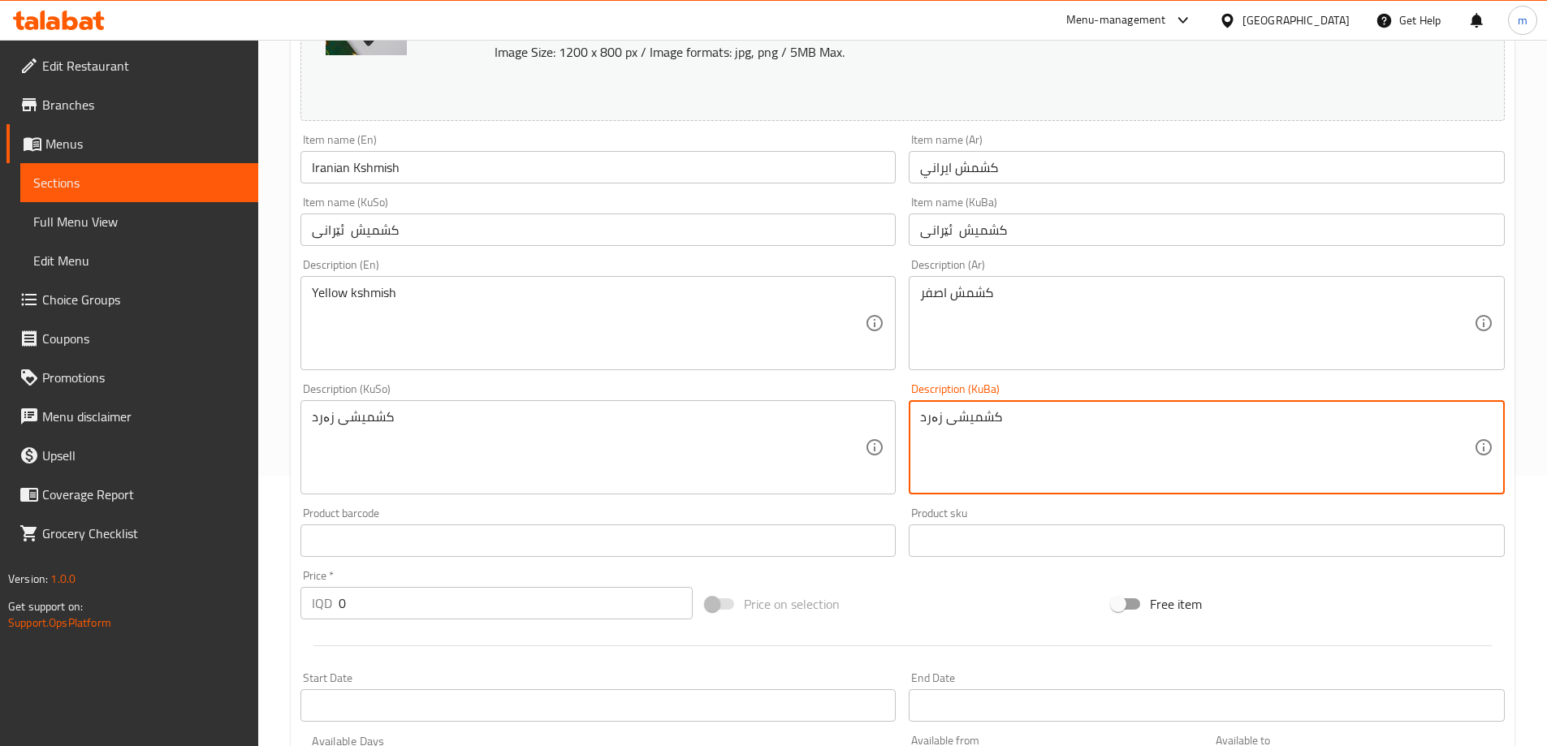
type textarea "کشمیشی زەرد"
click at [953, 228] on input "کشمیش ئێرانی" at bounding box center [1206, 230] width 596 height 32
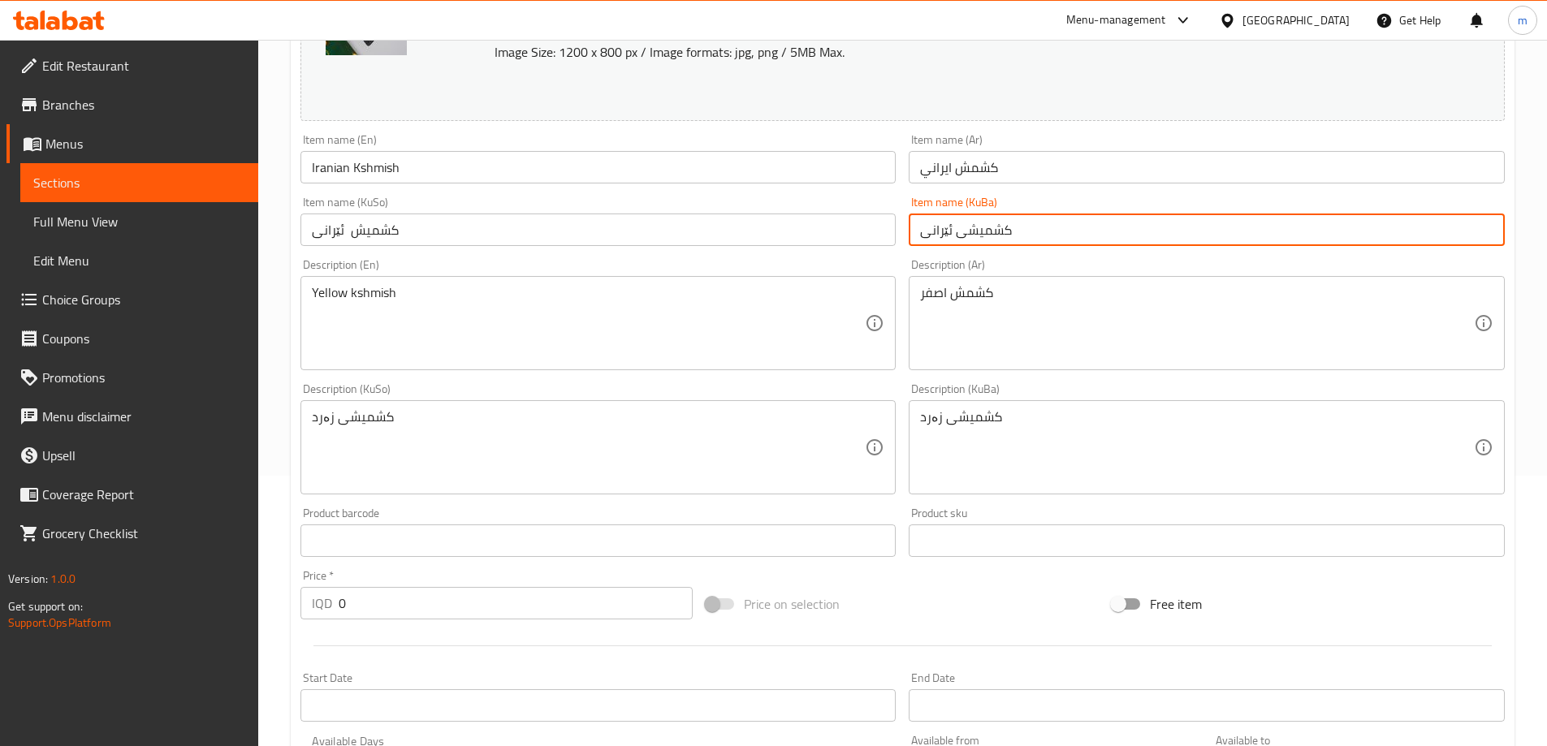
type input "کشمیشی ئێرانی"
click at [347, 225] on input "کشمیش ئێرانی" at bounding box center [598, 230] width 596 height 32
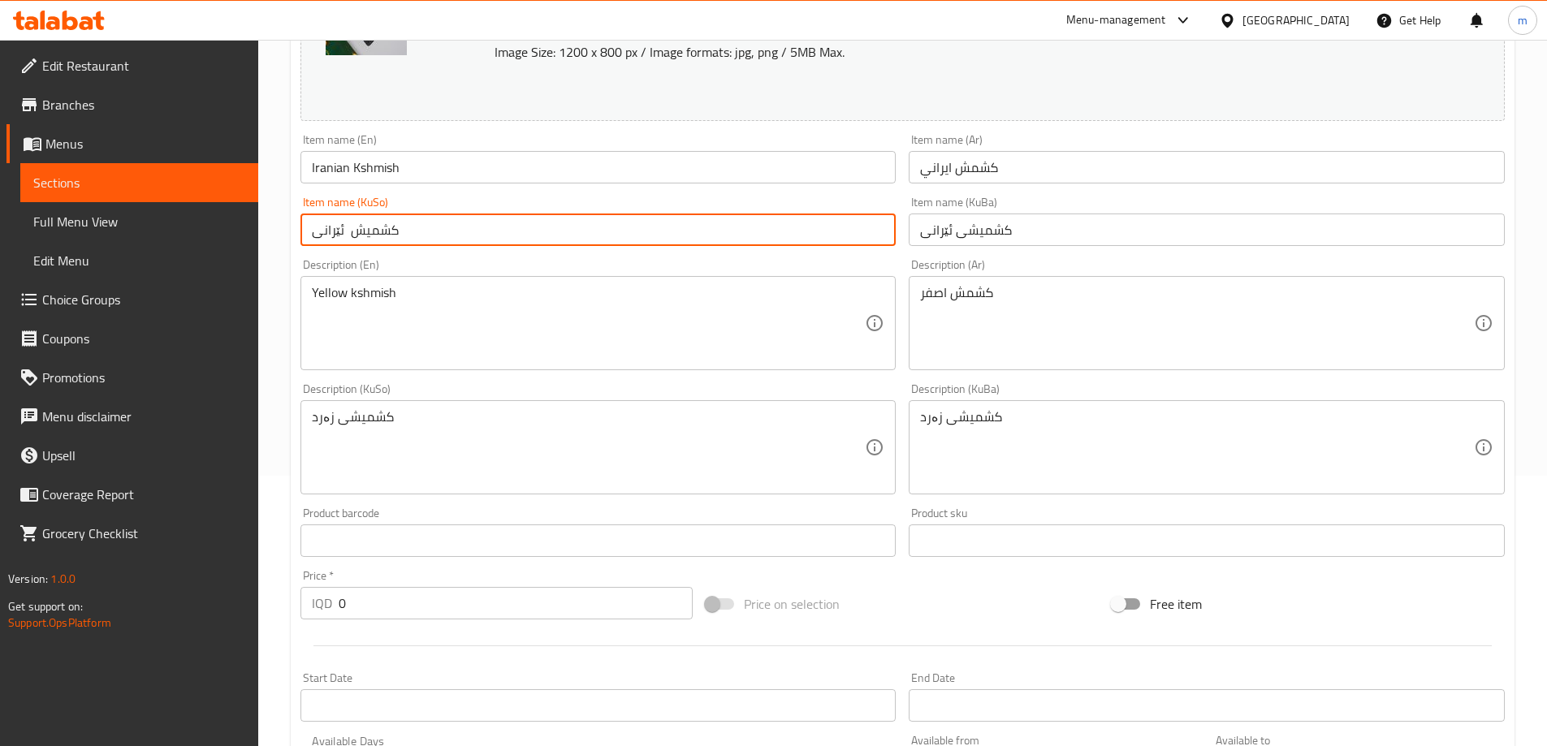
click at [343, 234] on input "کشمیش ئێرانی" at bounding box center [598, 230] width 596 height 32
type input "کشمیشی ئێرانی"
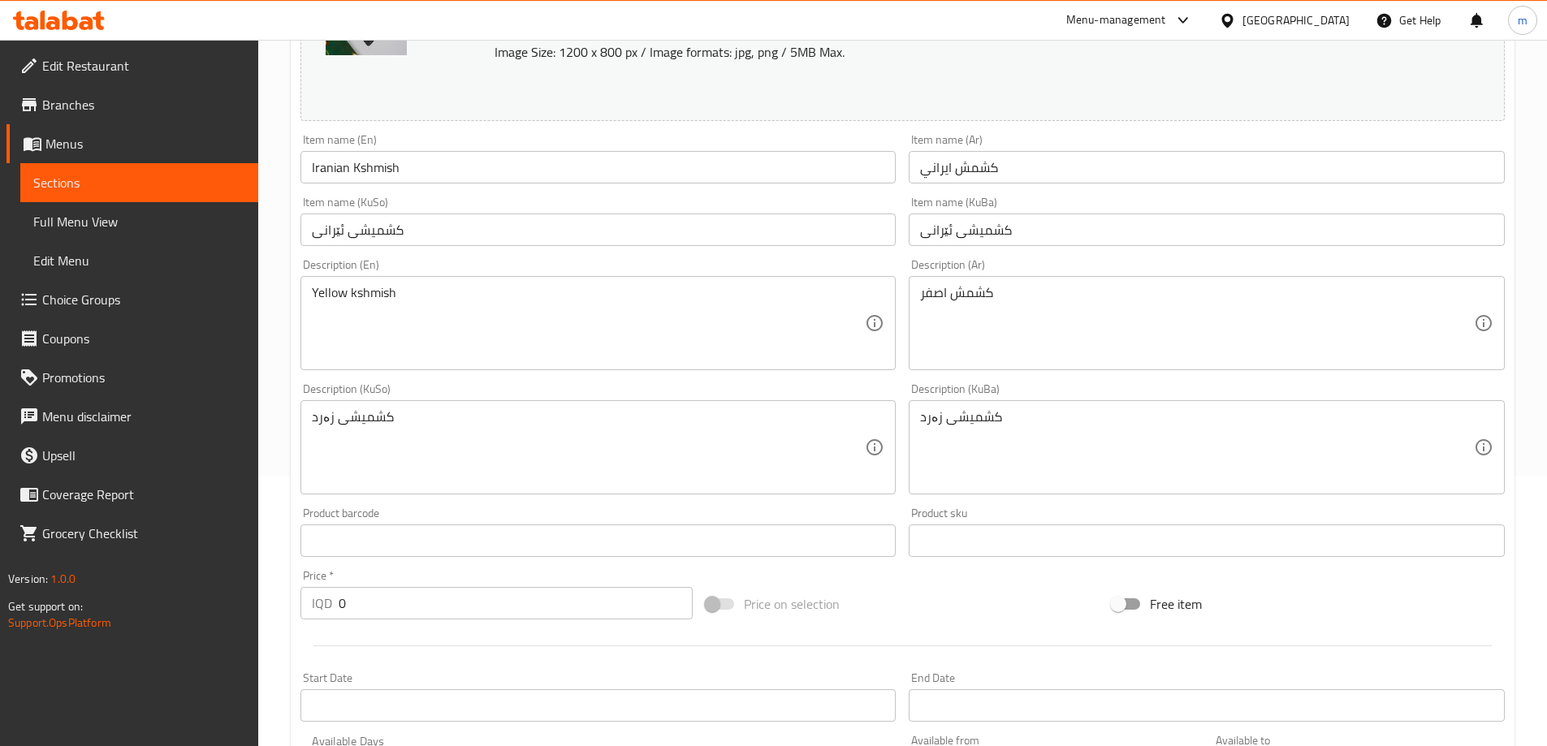
click at [905, 205] on div "Item name (KuBa) کشمیشی ئێرانی Item name (KuBa)" at bounding box center [1206, 221] width 609 height 63
click at [892, 379] on div "Description (KuSo) کشمیشی زەرد Description (KuSo)" at bounding box center [598, 439] width 609 height 124
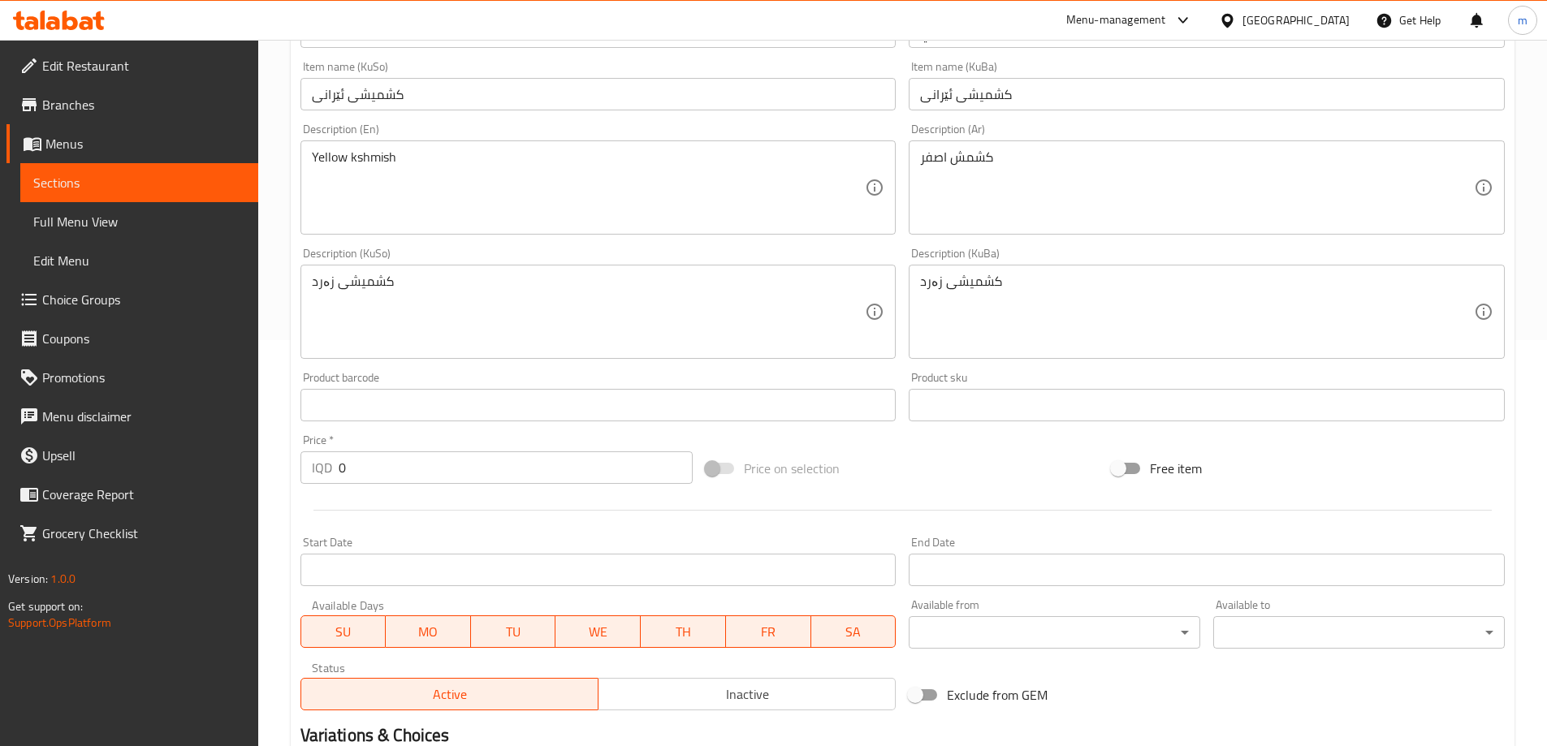
scroll to position [648, 0]
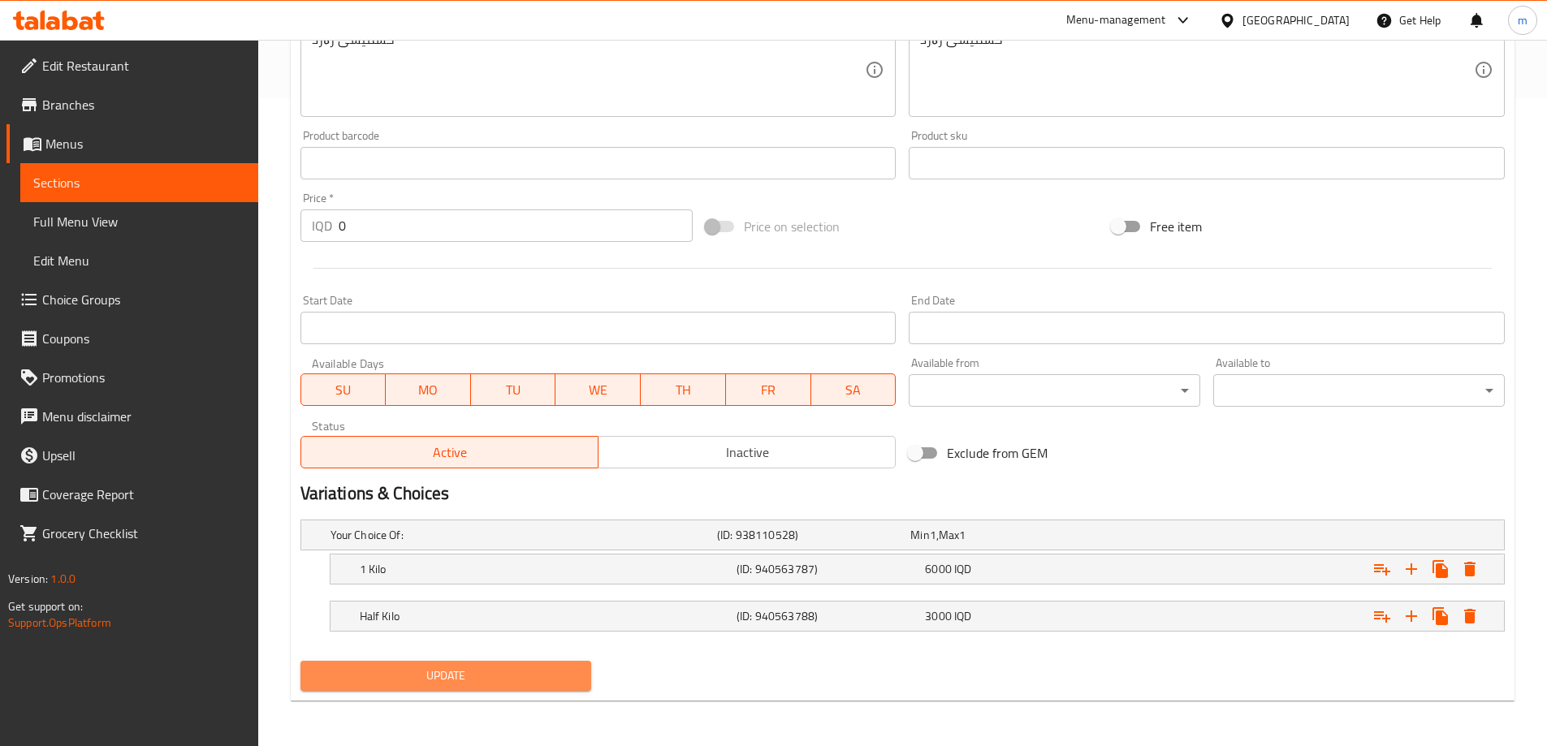
click at [415, 667] on span "Update" at bounding box center [445, 676] width 265 height 20
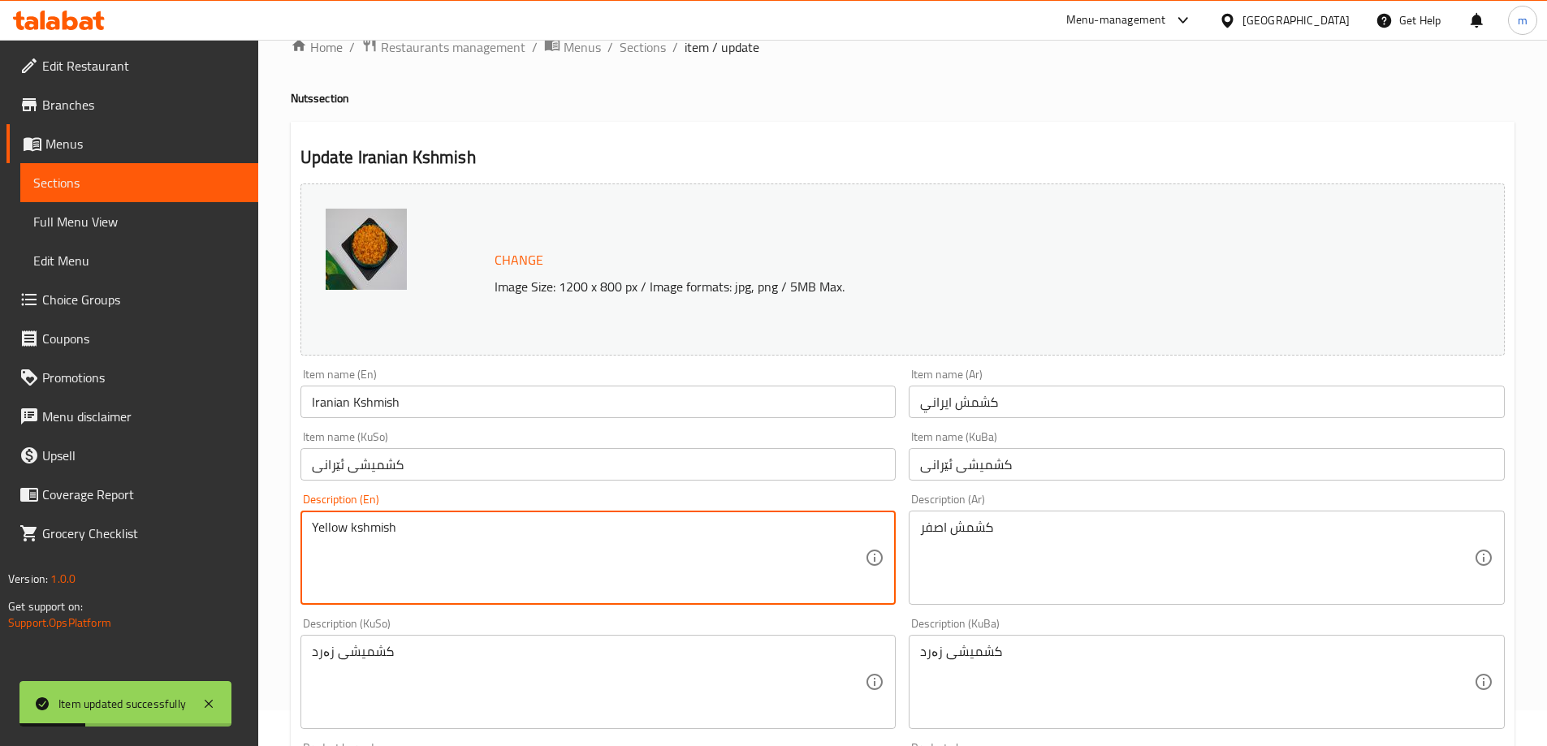
scroll to position [0, 0]
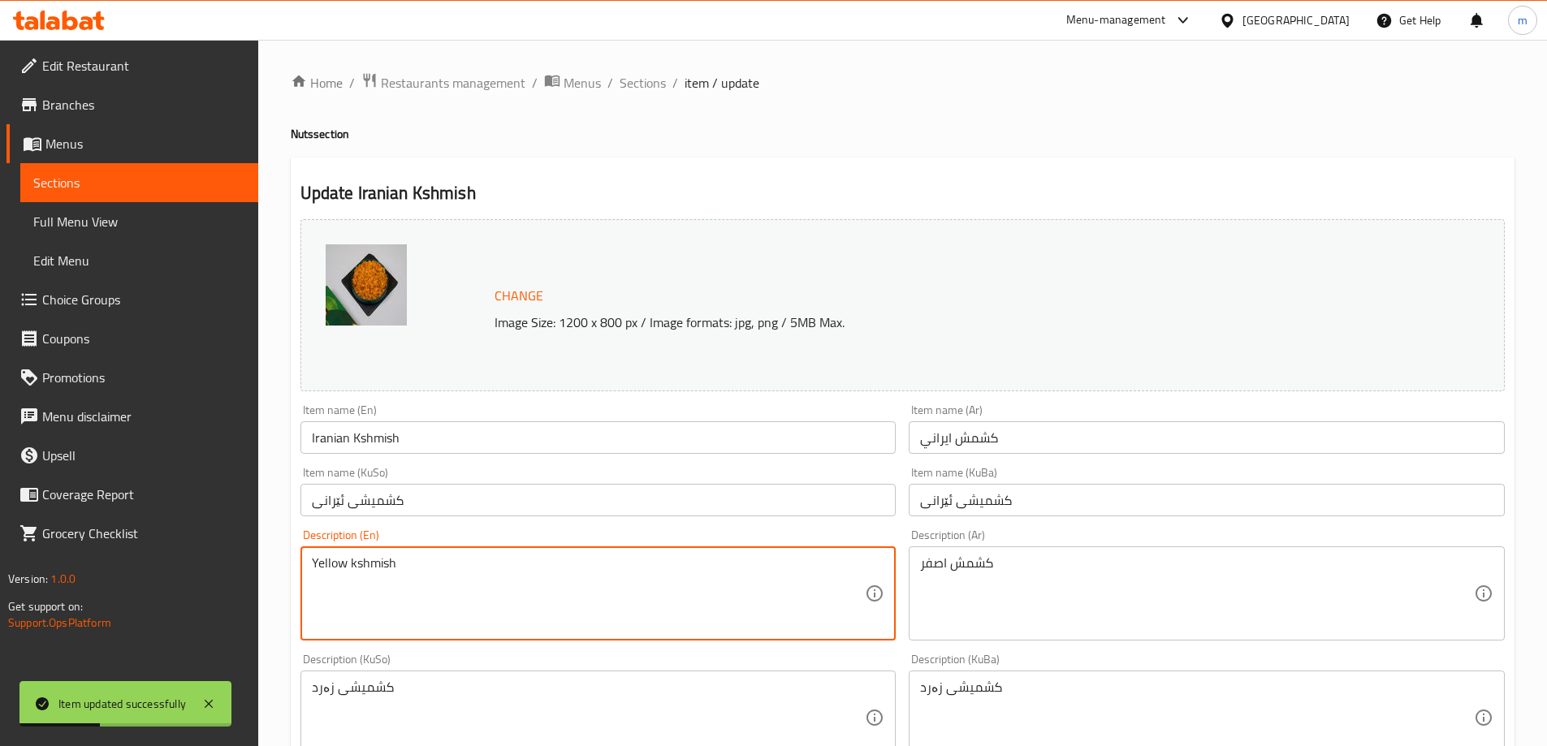
click at [421, 451] on input "Iranian Kshmish" at bounding box center [598, 437] width 596 height 32
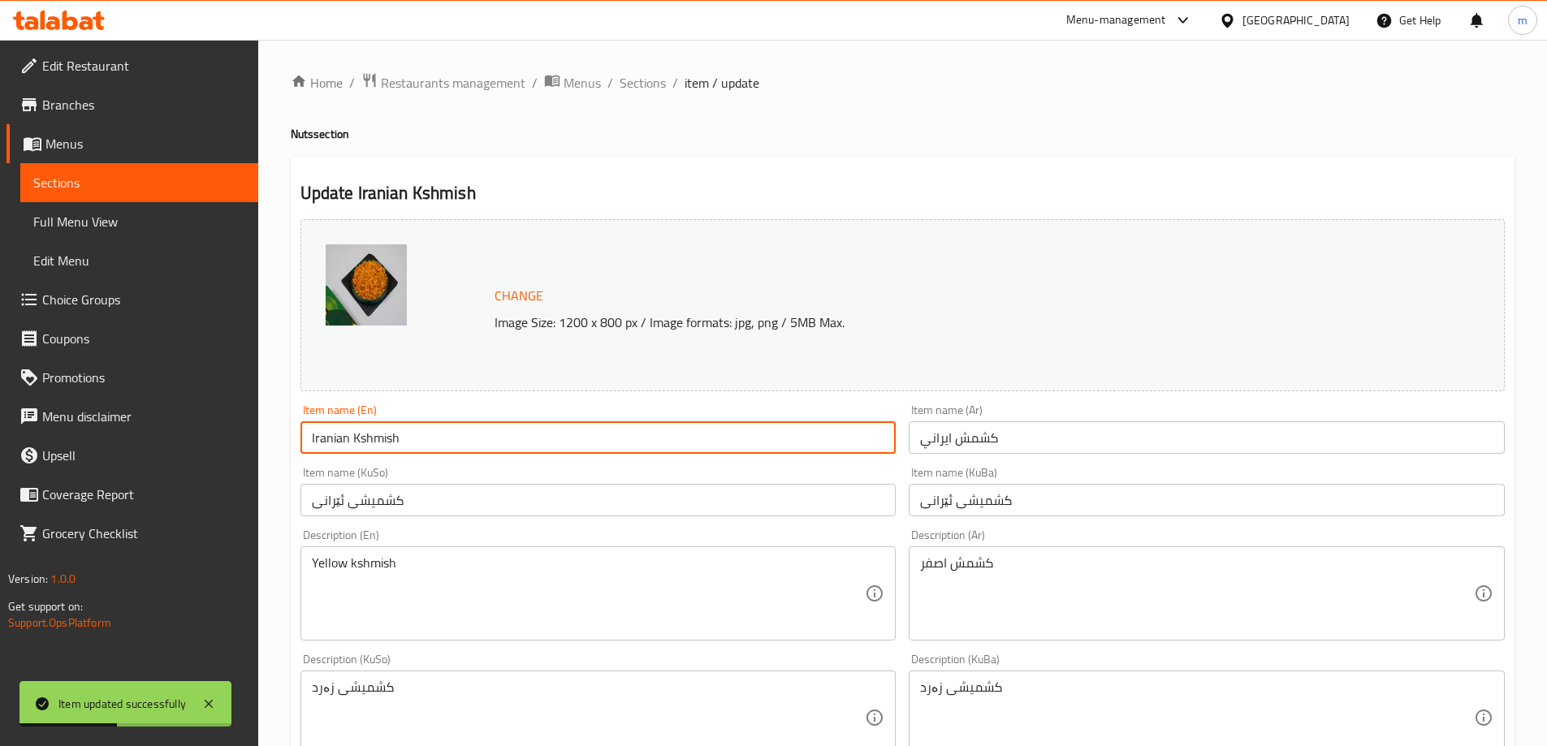
click at [137, 218] on span "Full Menu View" at bounding box center [139, 221] width 212 height 19
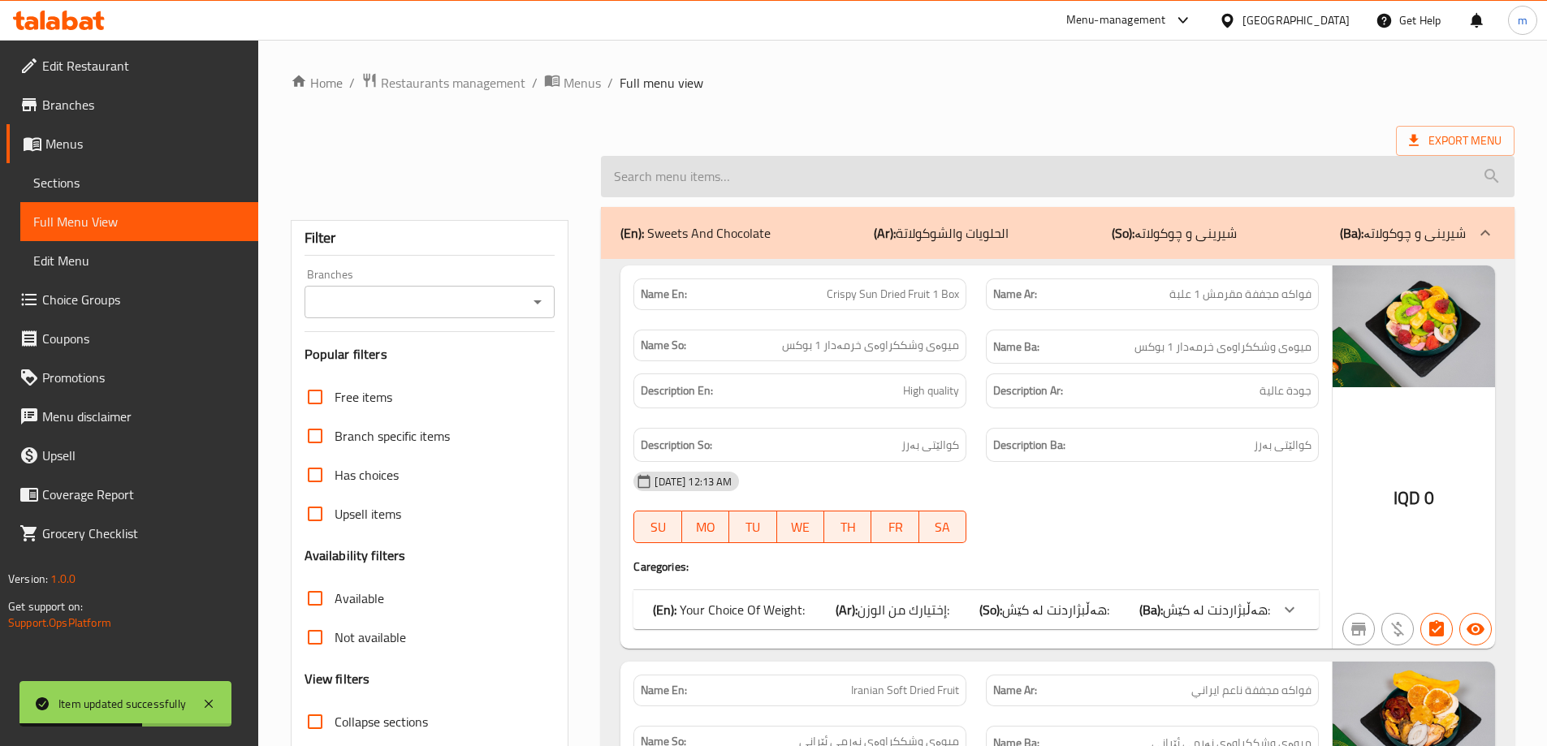
click at [959, 186] on input "search" at bounding box center [1057, 176] width 913 height 41
paste input "Iranian Kshmish"
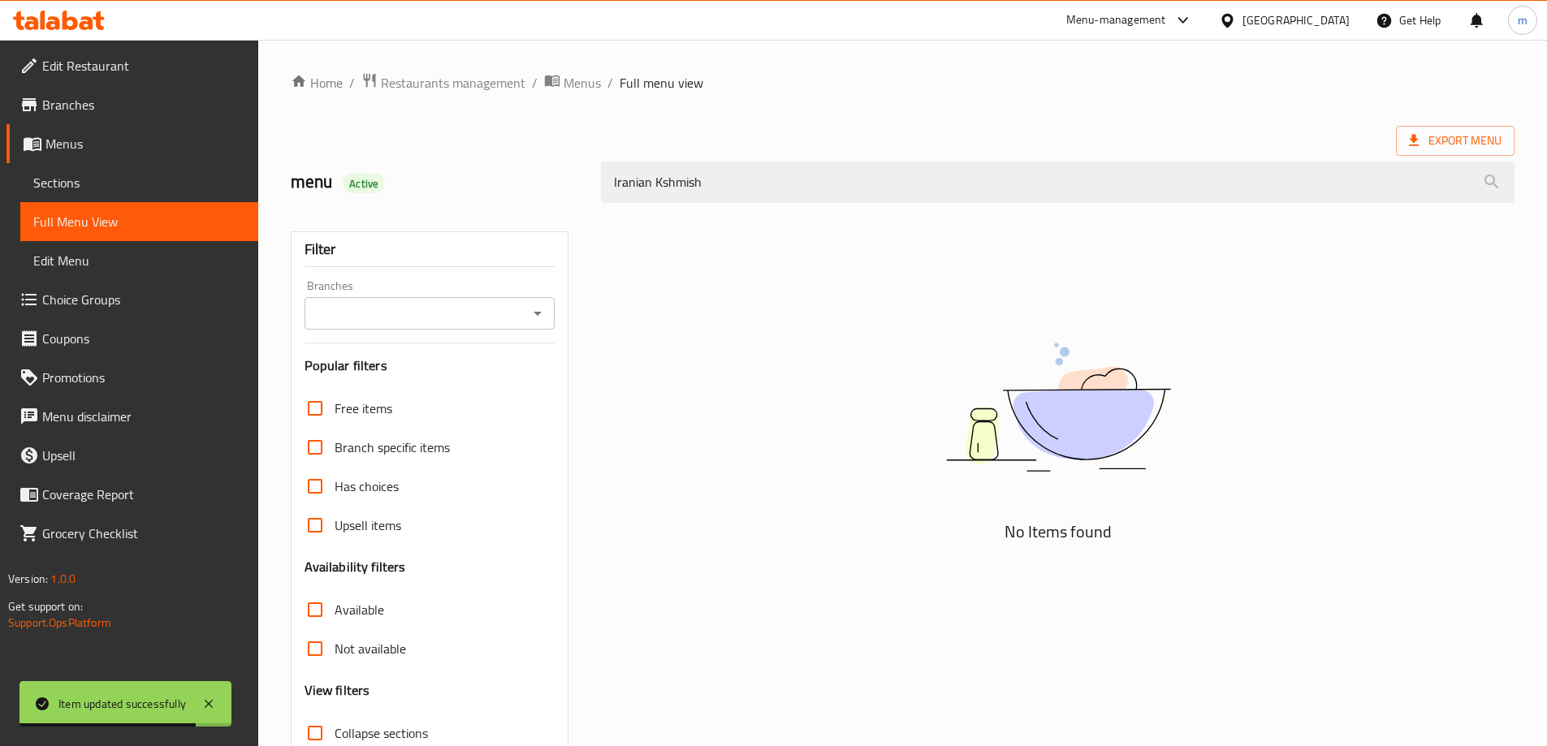
type input "Iranian Kshmish"
click at [109, 222] on span "Full Menu View" at bounding box center [139, 221] width 212 height 19
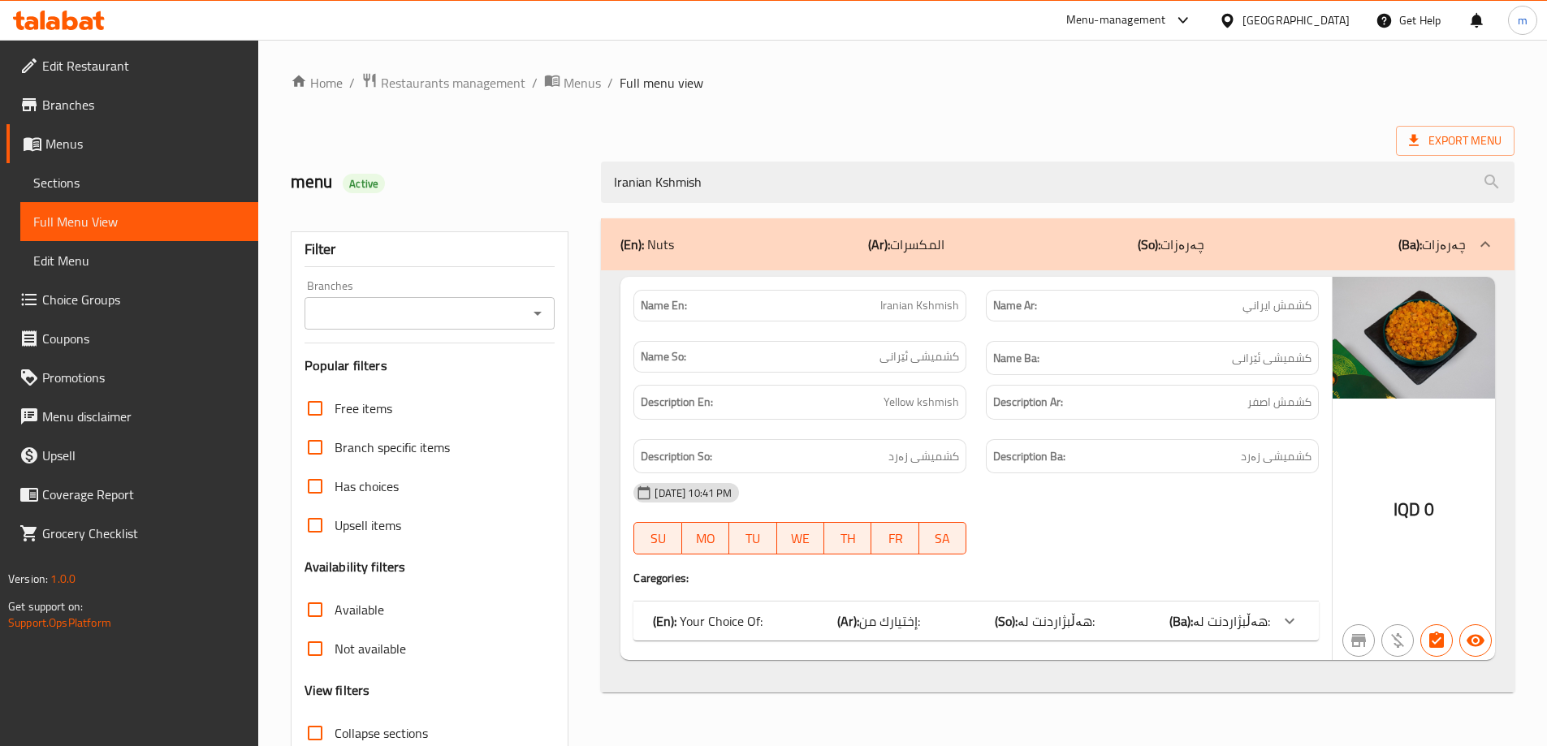
click at [985, 434] on div "Description Ba: کشمیشی زەرد" at bounding box center [1152, 456] width 352 height 54
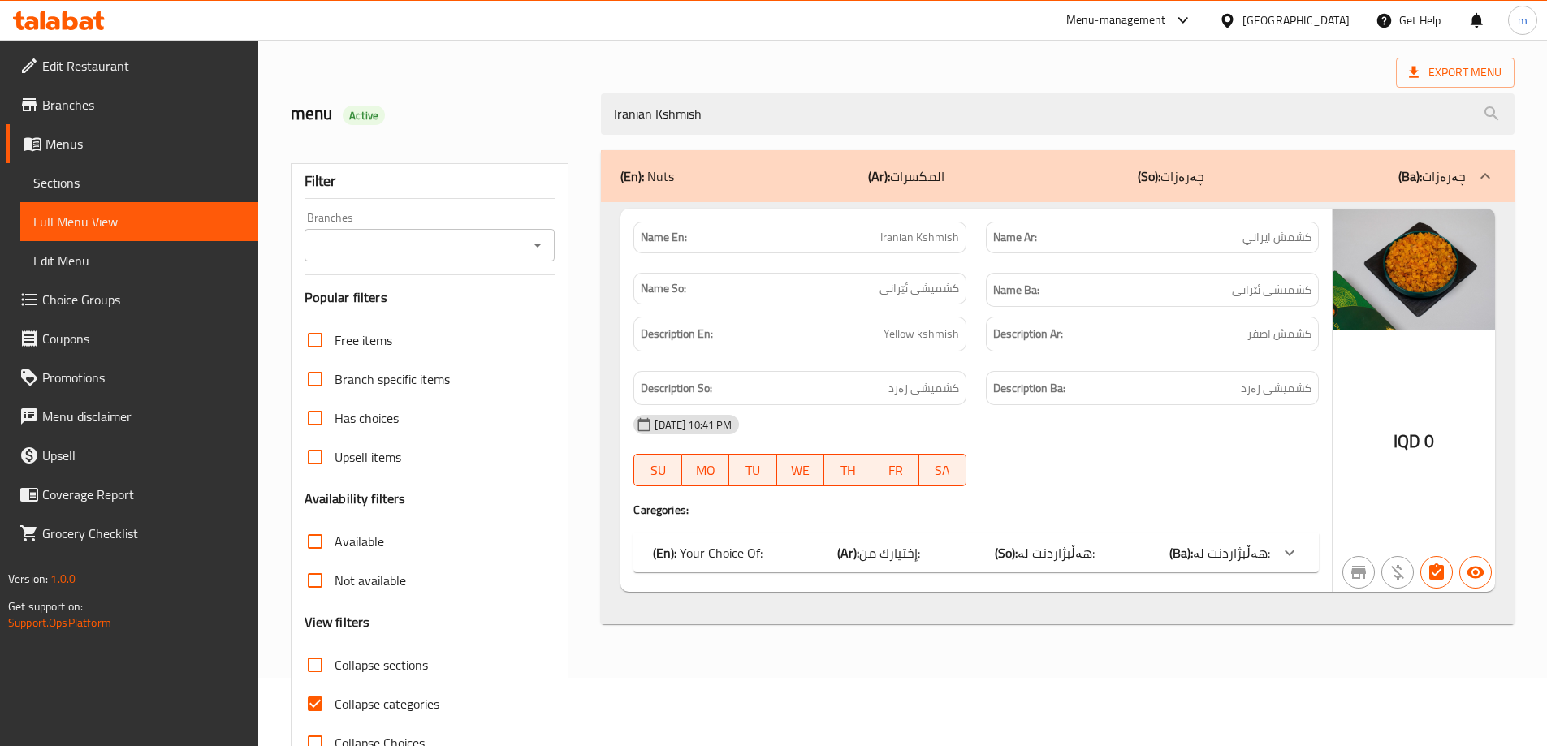
scroll to position [118, 0]
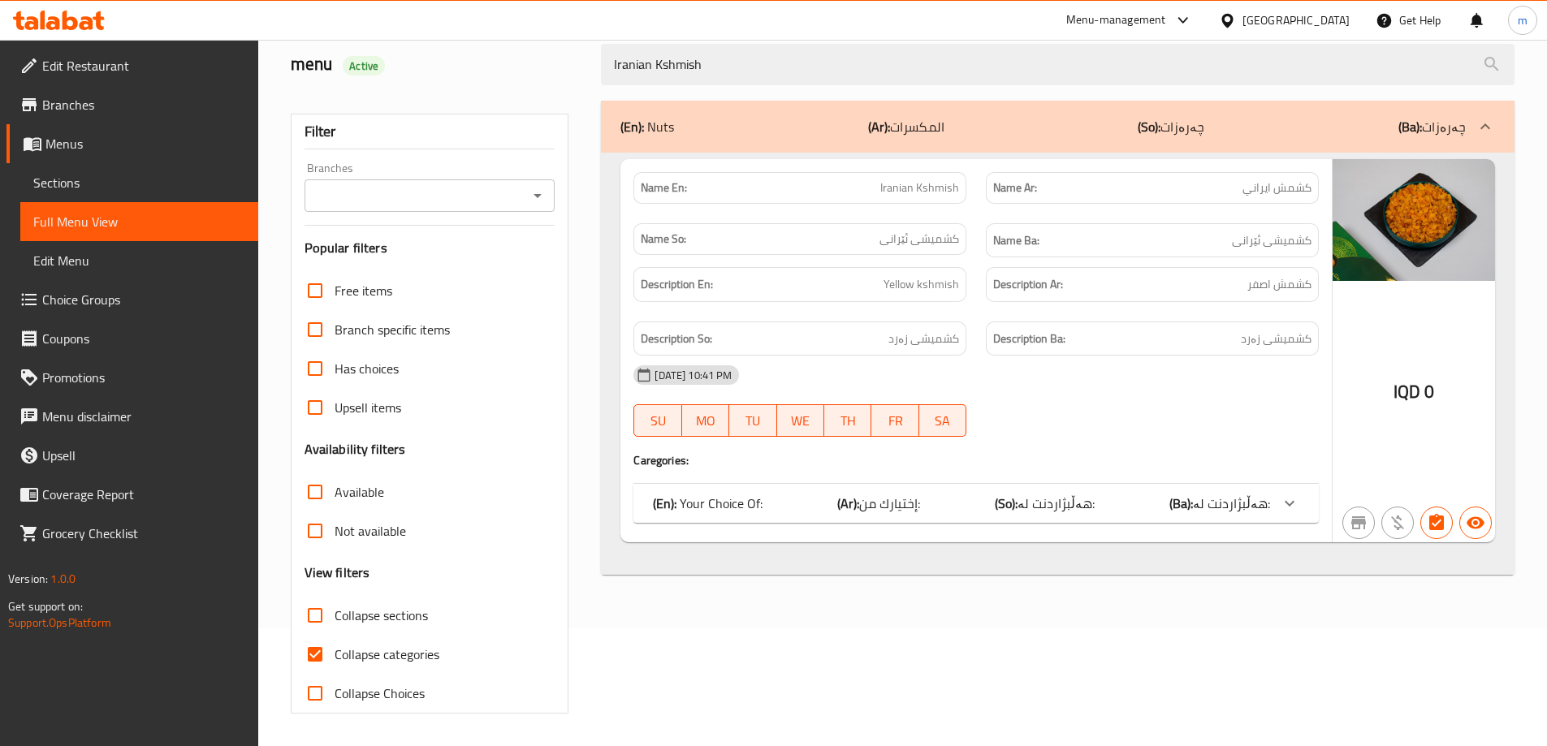
click at [391, 654] on span "Collapse categories" at bounding box center [386, 654] width 105 height 19
click at [334, 654] on input "Collapse categories" at bounding box center [315, 654] width 39 height 39
checkbox input "false"
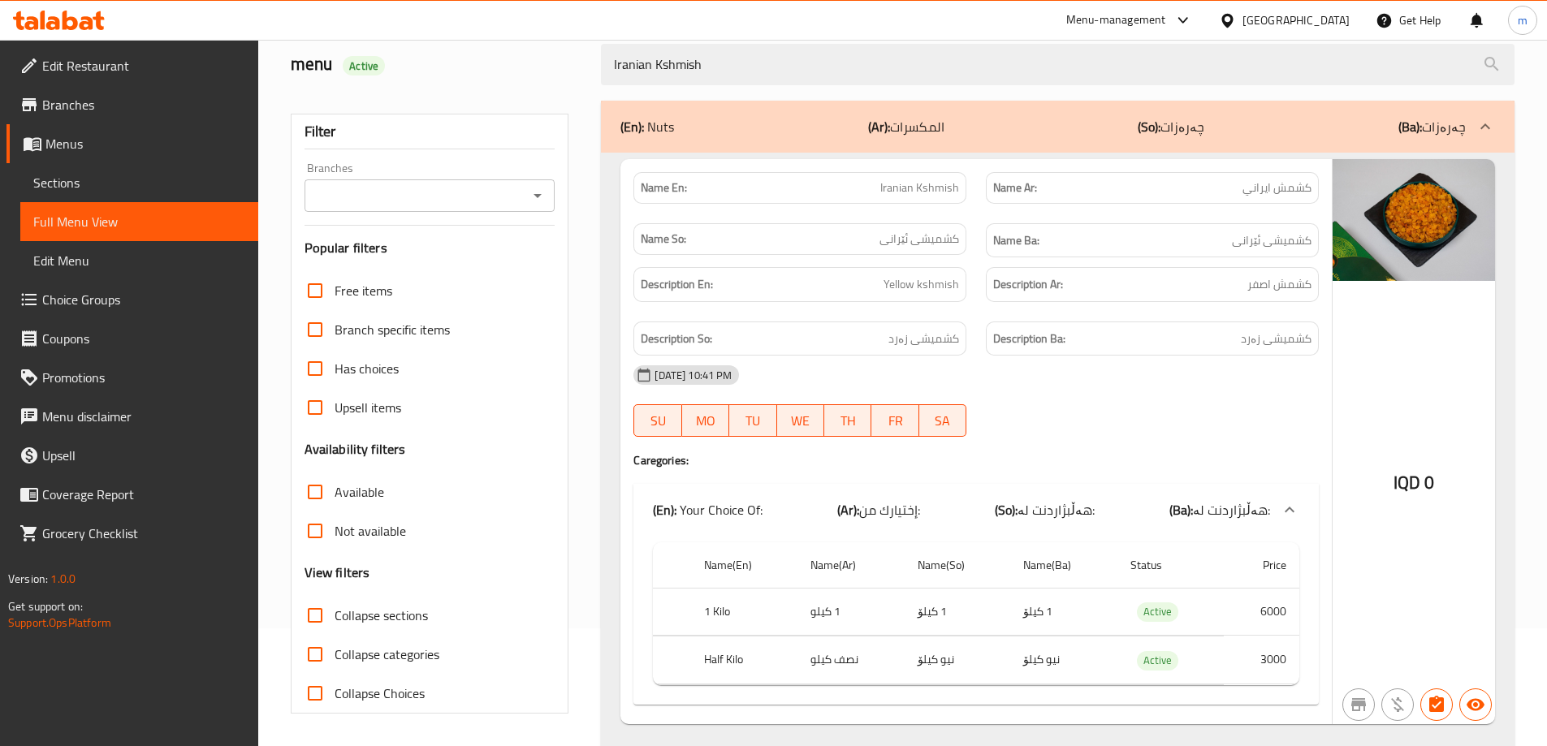
click at [530, 209] on div "Branches" at bounding box center [429, 195] width 251 height 32
click at [534, 198] on icon "Open" at bounding box center [537, 195] width 19 height 19
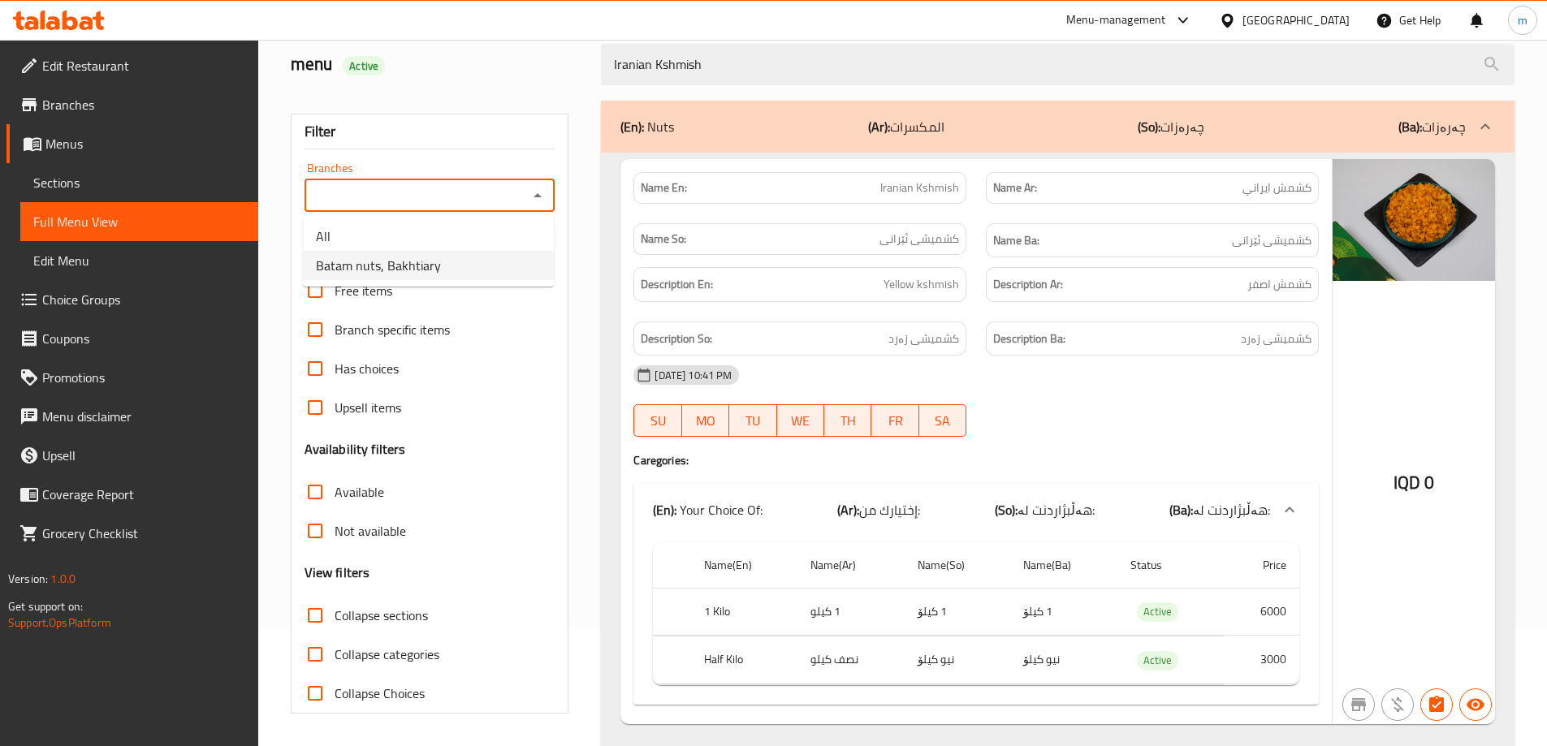
click at [372, 266] on span "Batam nuts, Bakhtiary" at bounding box center [378, 265] width 125 height 19
type input "Batam nuts, Bakhtiary"
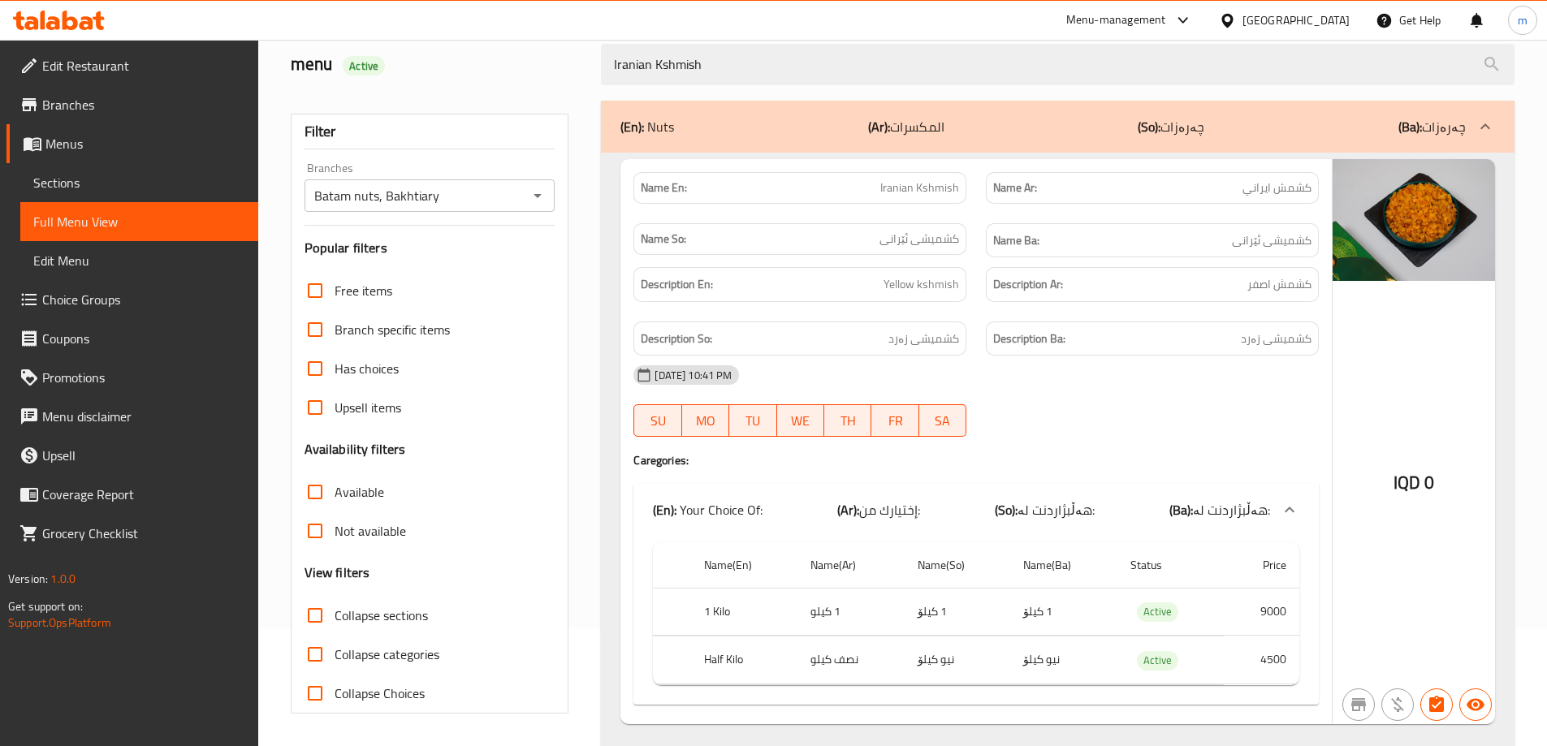
click at [577, 271] on div "Filter Branches Batam nuts, Bakhtiary Branches Popular filters Free items Branc…" at bounding box center [436, 428] width 311 height 675
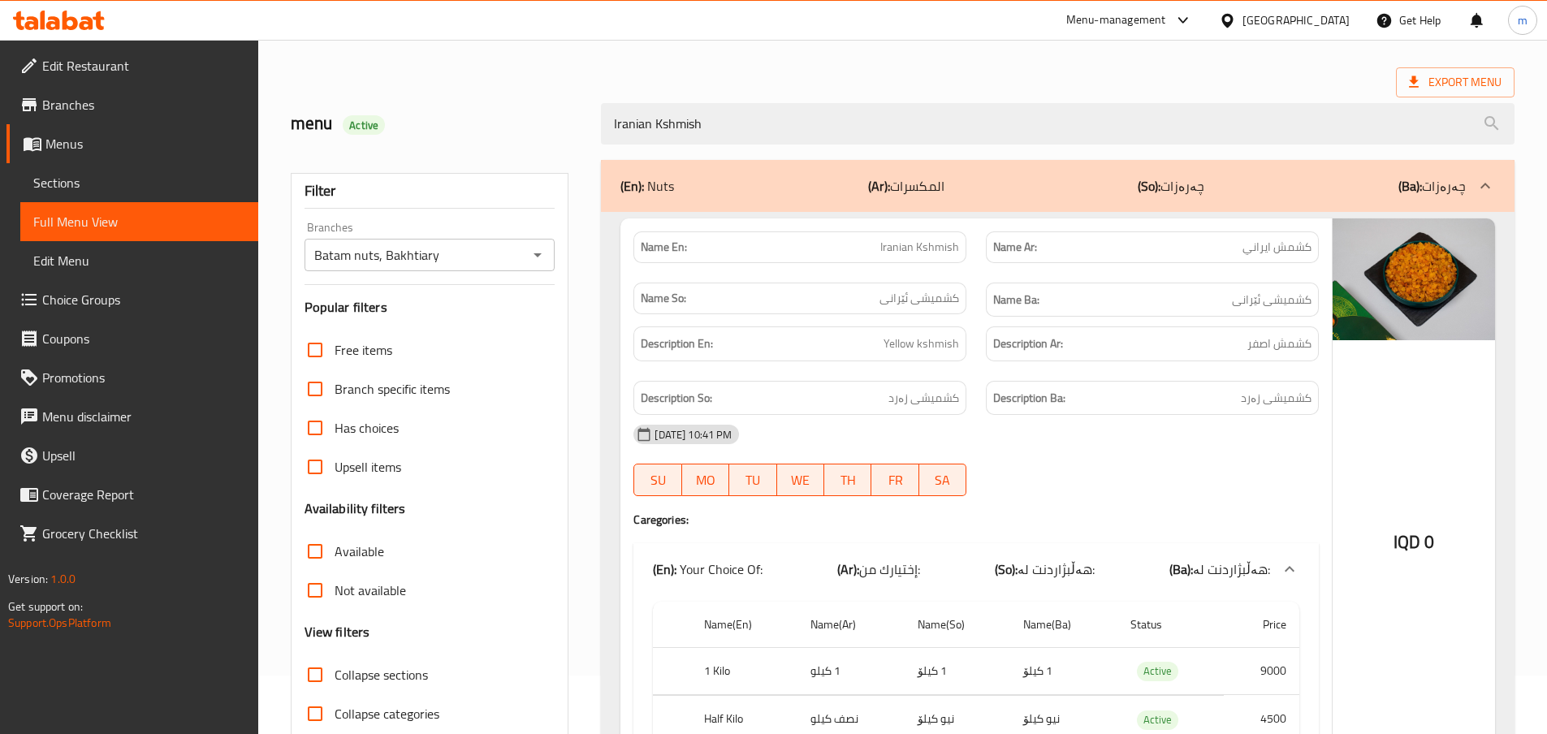
scroll to position [0, 0]
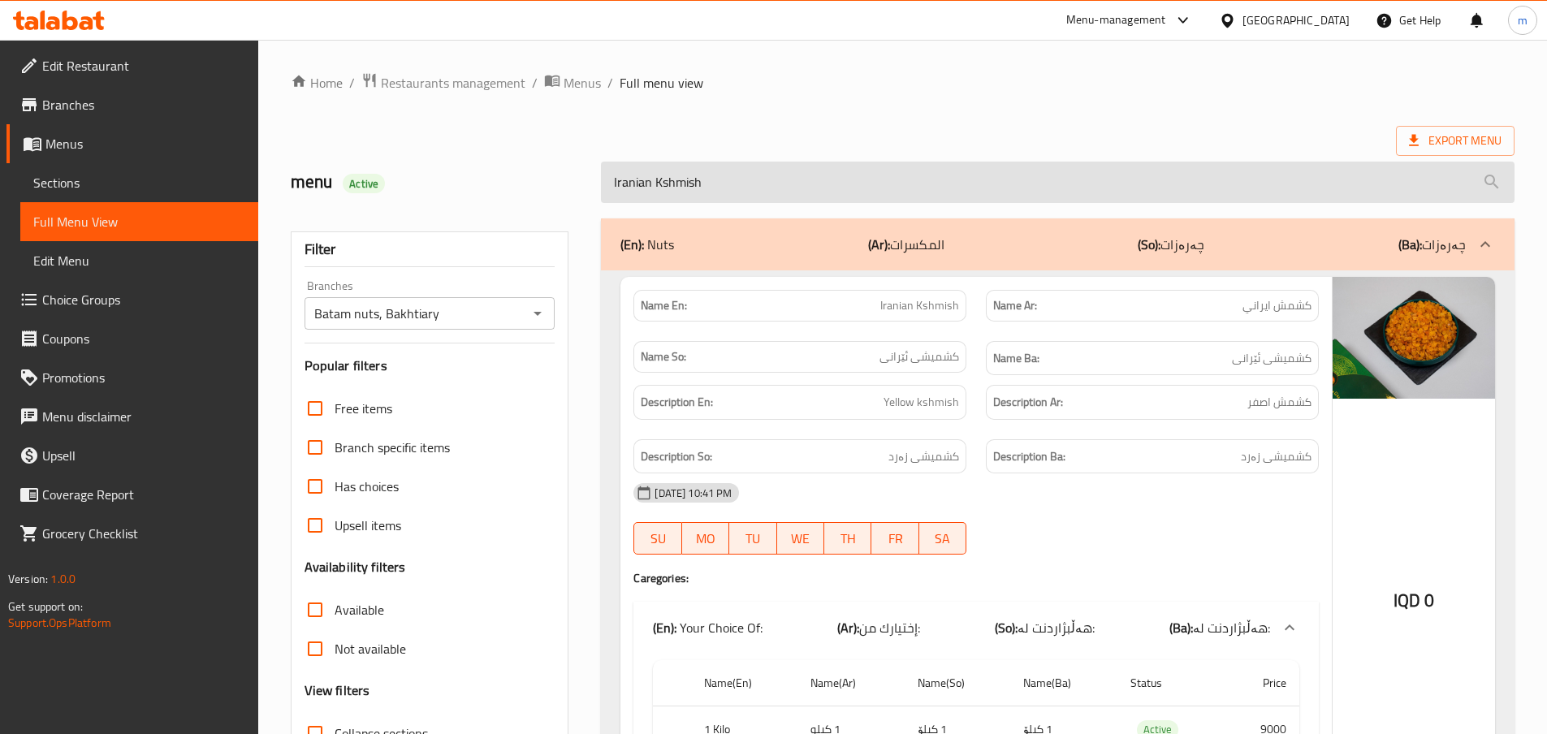
drag, startPoint x: 762, startPoint y: 149, endPoint x: 762, endPoint y: 166, distance: 17.0
click at [762, 153] on div "menu Active Iranian Kshmish" at bounding box center [902, 182] width 1243 height 72
click at [762, 166] on input "Iranian Kshmish" at bounding box center [1057, 182] width 913 height 41
paste input "Black Turkish Apricot"
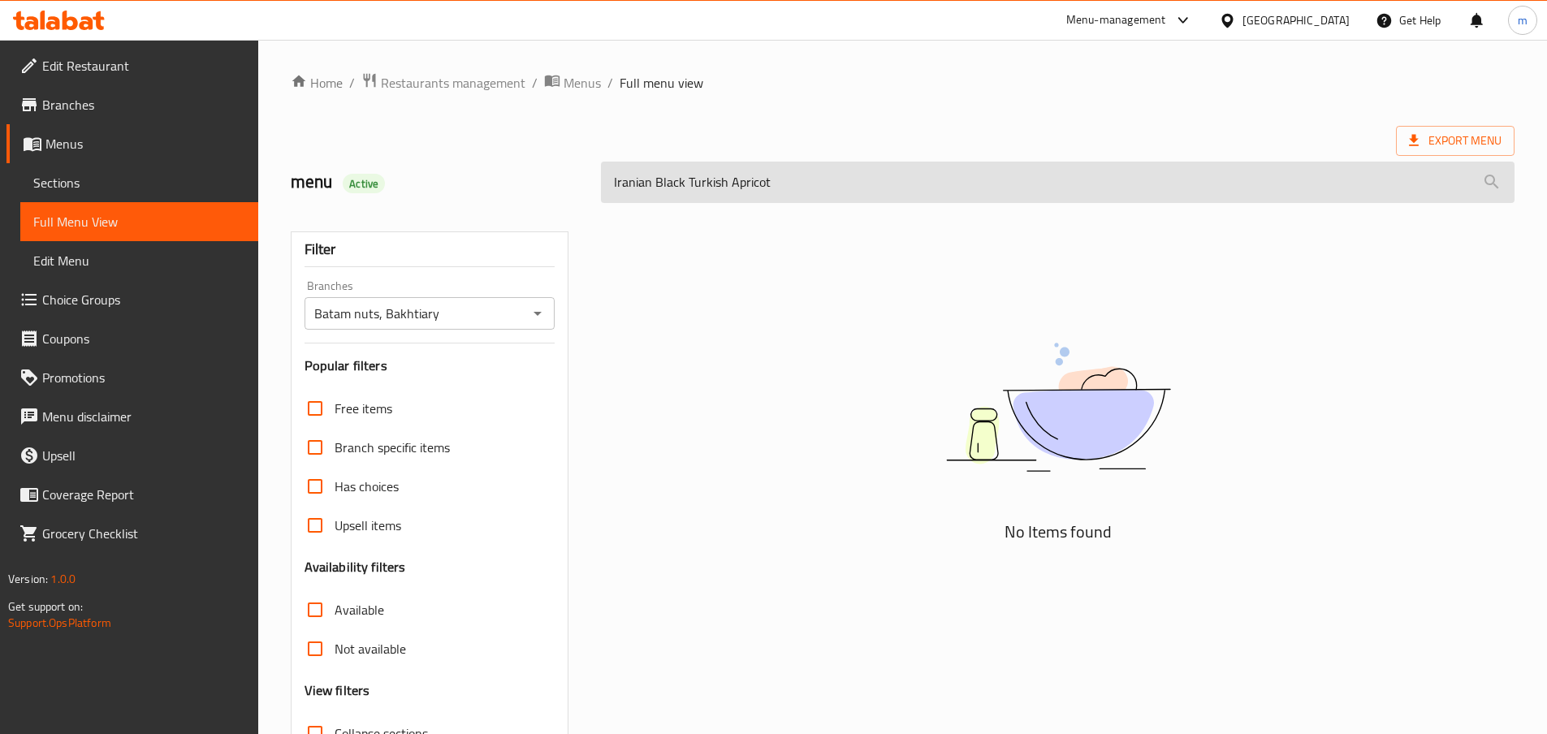
paste input "search"
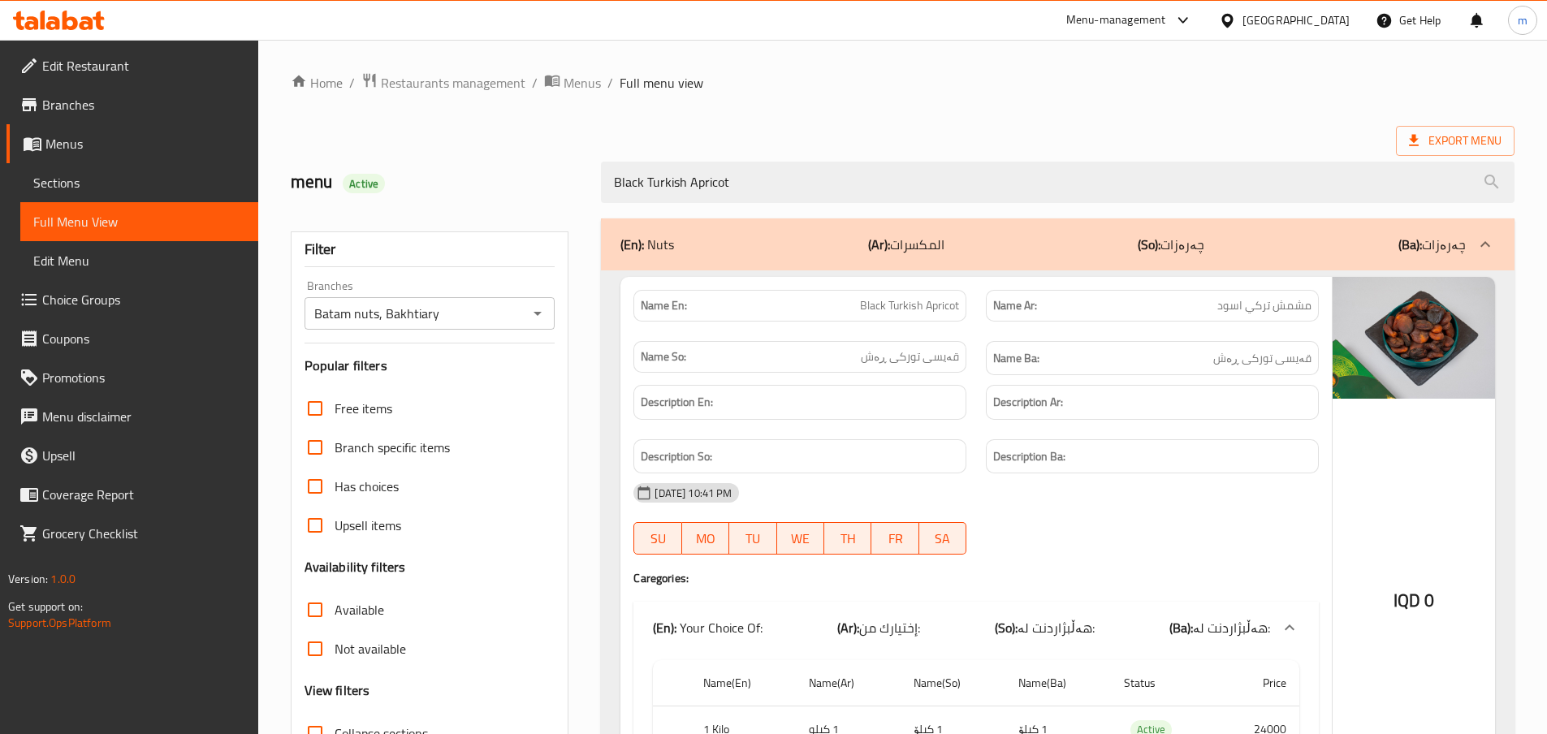
type input "Black Turkish Apricot"
click at [976, 385] on div "Description En:" at bounding box center [799, 402] width 352 height 54
click at [103, 180] on span "Sections" at bounding box center [139, 182] width 212 height 19
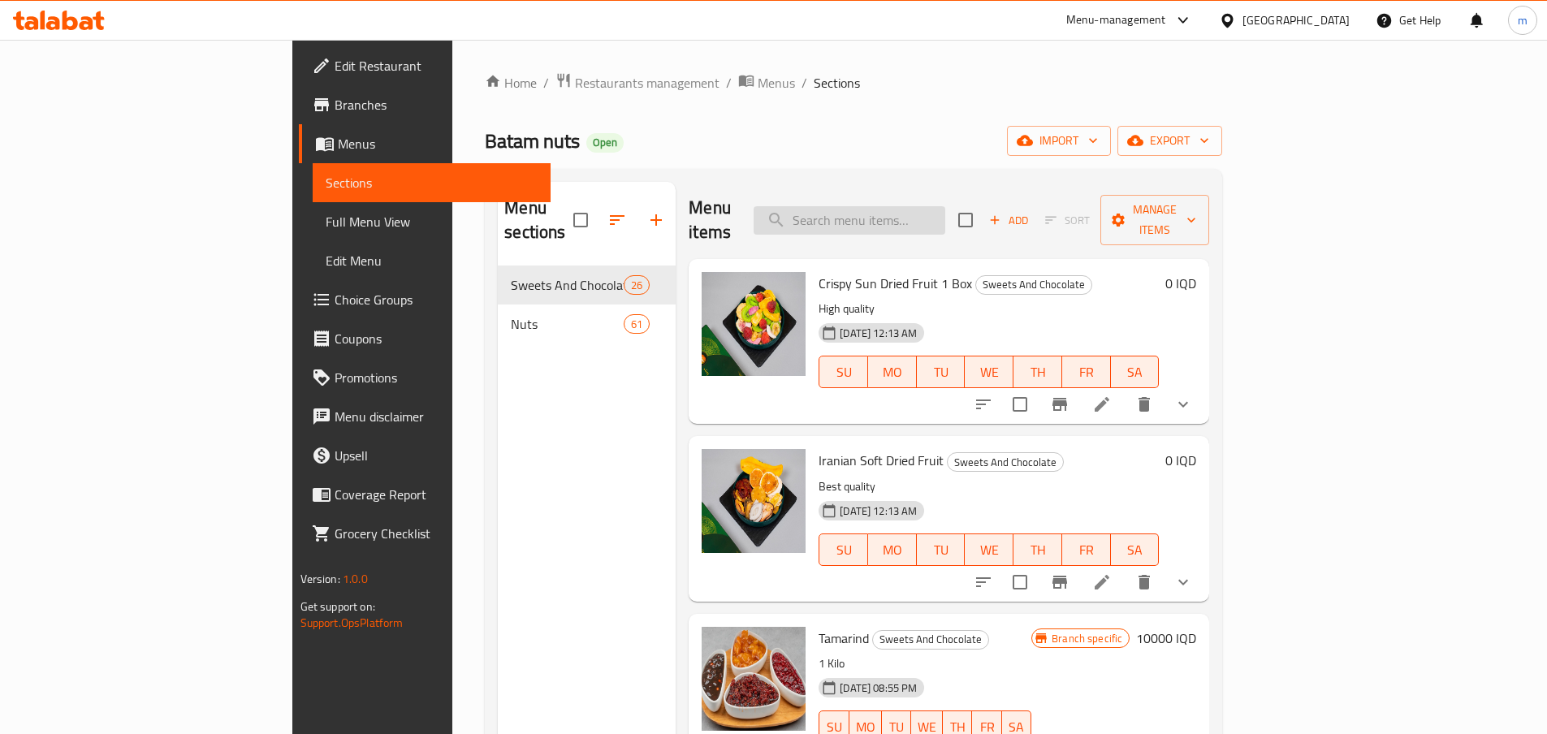
click at [943, 213] on input "search" at bounding box center [849, 220] width 192 height 28
paste input "Black Turkish Apricot"
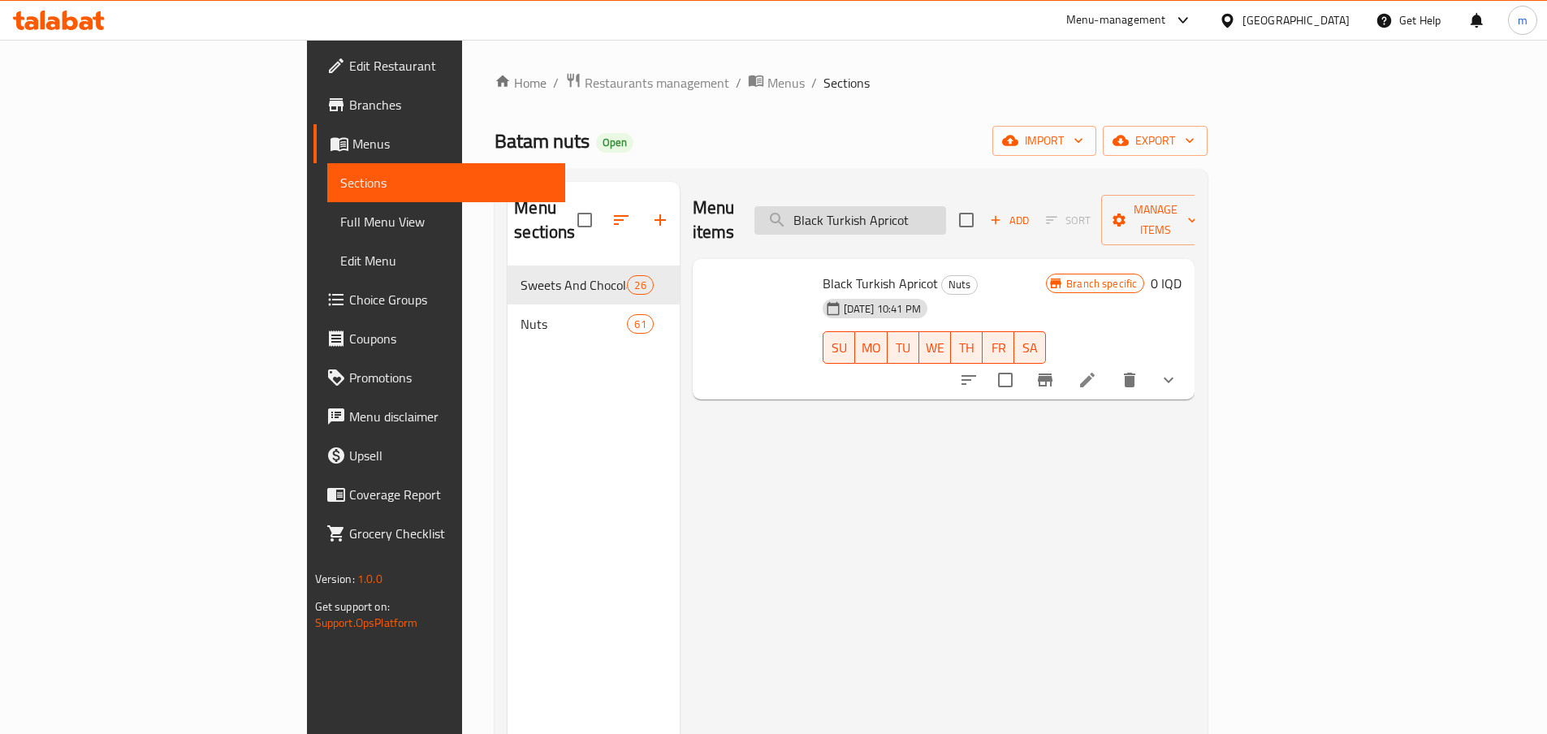
click at [946, 206] on input "Black Turkish Apricot" at bounding box center [850, 220] width 192 height 28
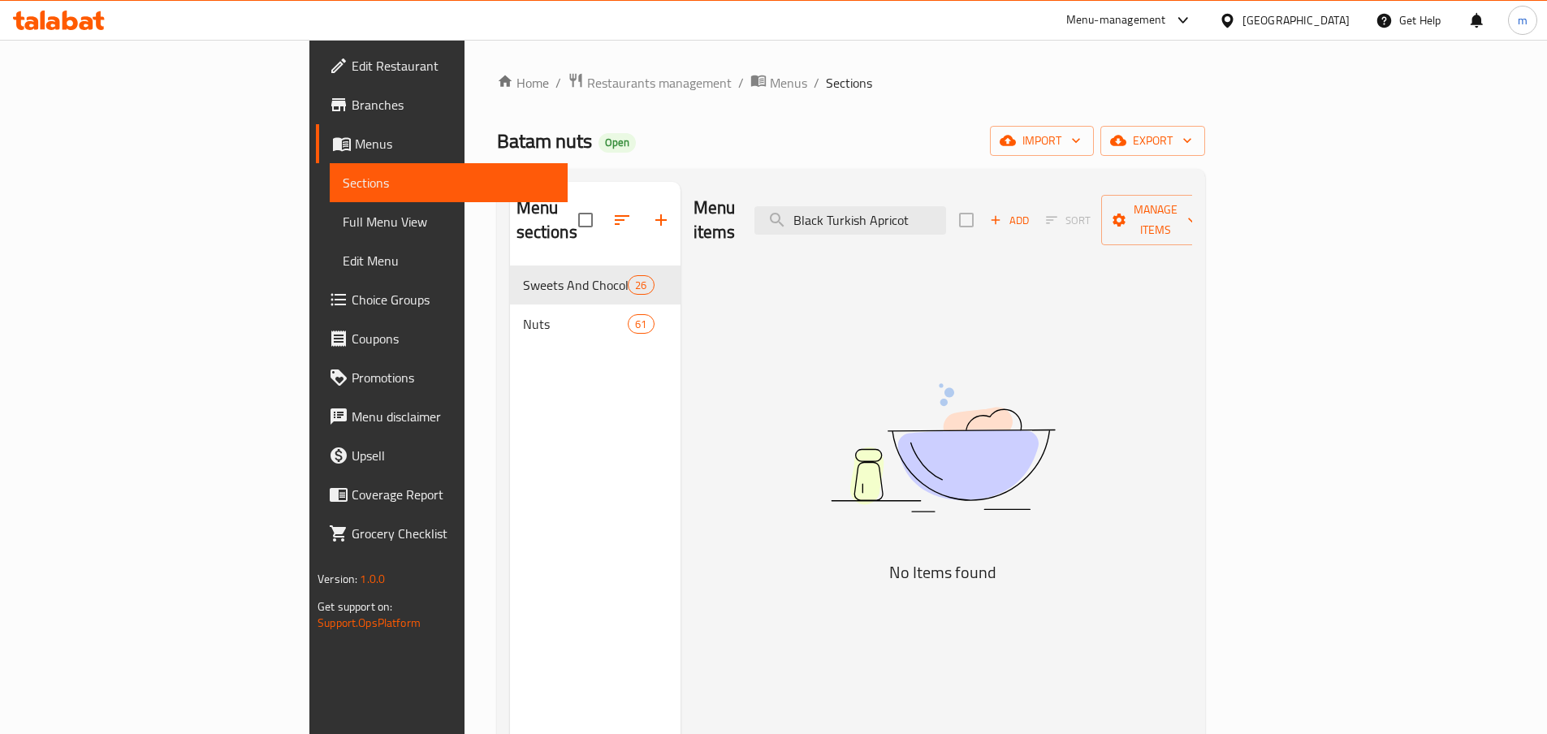
click at [985, 231] on div "Menu items Black Turkish Apricot Add Sort Manage items" at bounding box center [942, 220] width 498 height 77
click at [946, 213] on input "Black Turkish Apricot" at bounding box center [850, 220] width 192 height 28
click at [946, 212] on input "Black Turkish Apricot" at bounding box center [850, 220] width 192 height 28
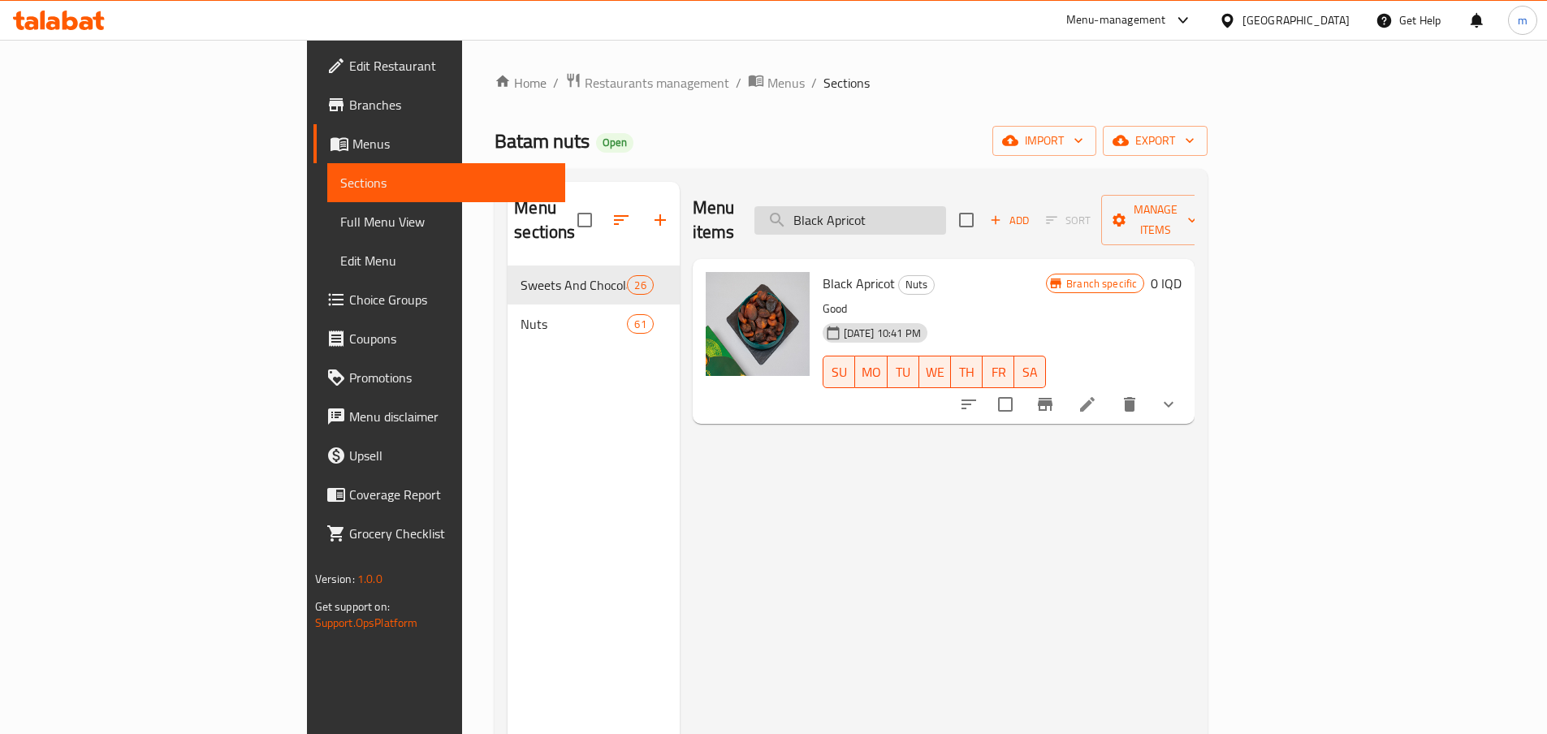
click at [946, 206] on input "Black Apricot" at bounding box center [850, 220] width 192 height 28
type input "Black Apricot"
click at [1097, 395] on icon at bounding box center [1086, 404] width 19 height 19
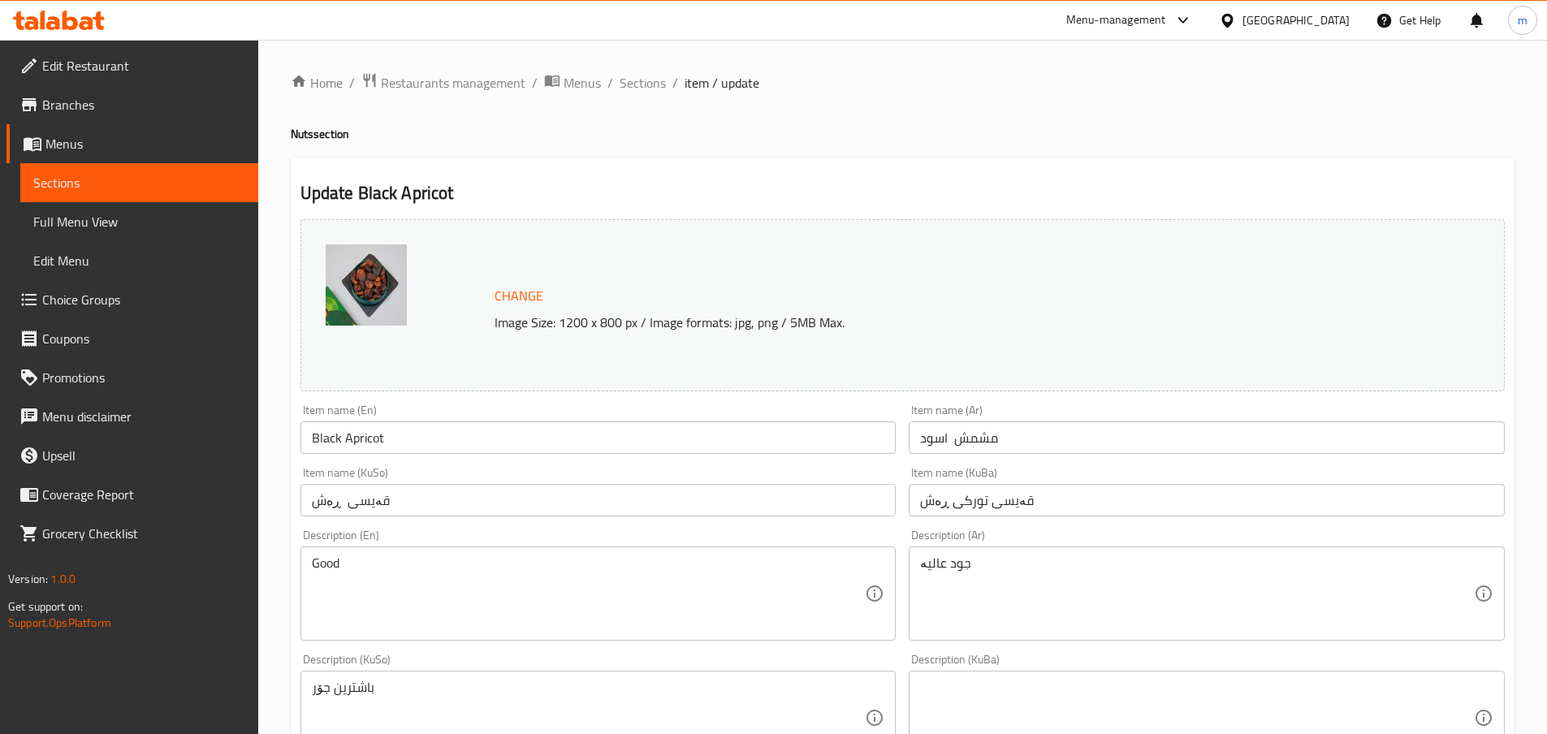
scroll to position [136, 0]
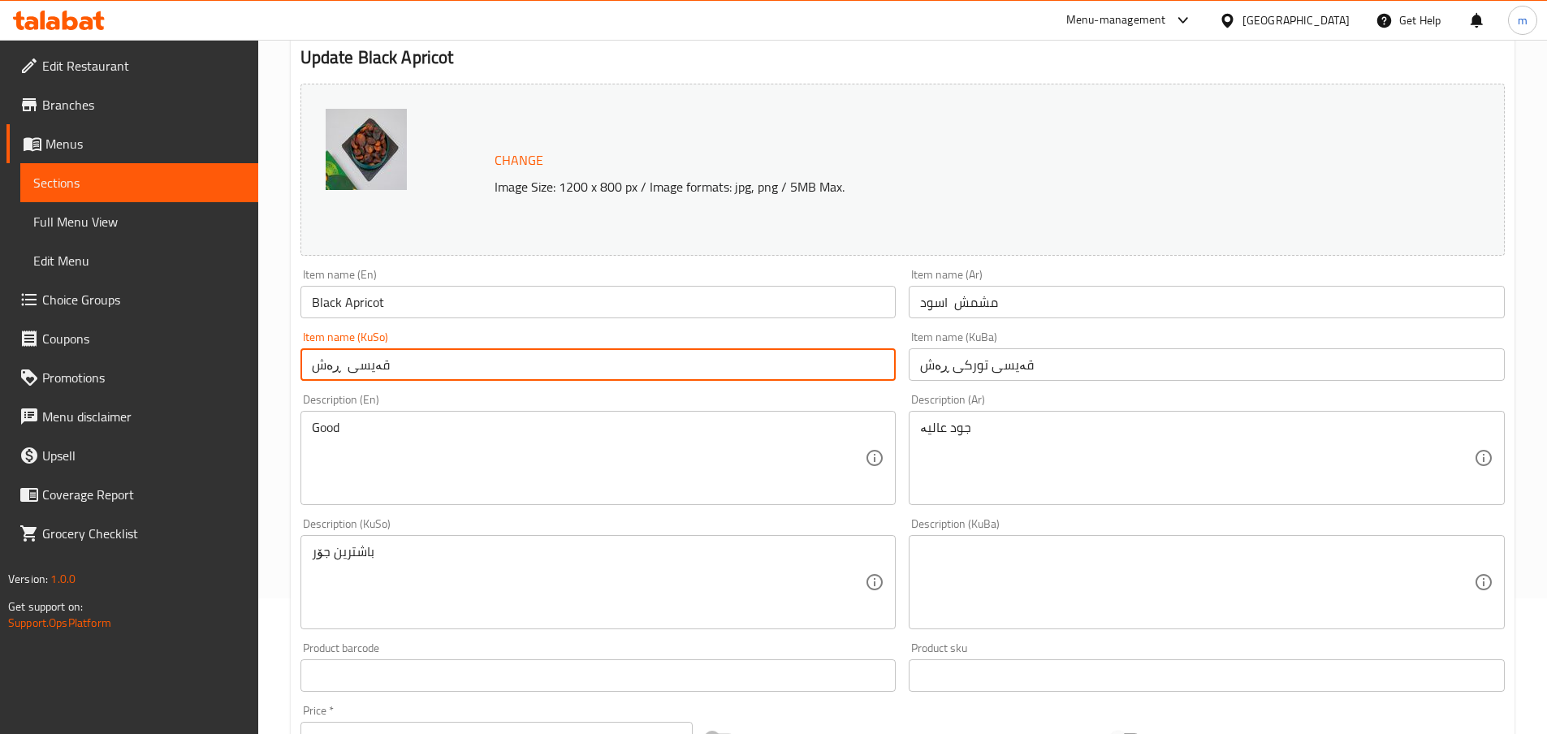
click at [339, 361] on input "قەیسی ڕەش" at bounding box center [598, 364] width 596 height 32
type input "قەیسی ڕەش"
click at [956, 305] on input "مشمش اسود" at bounding box center [1206, 302] width 596 height 32
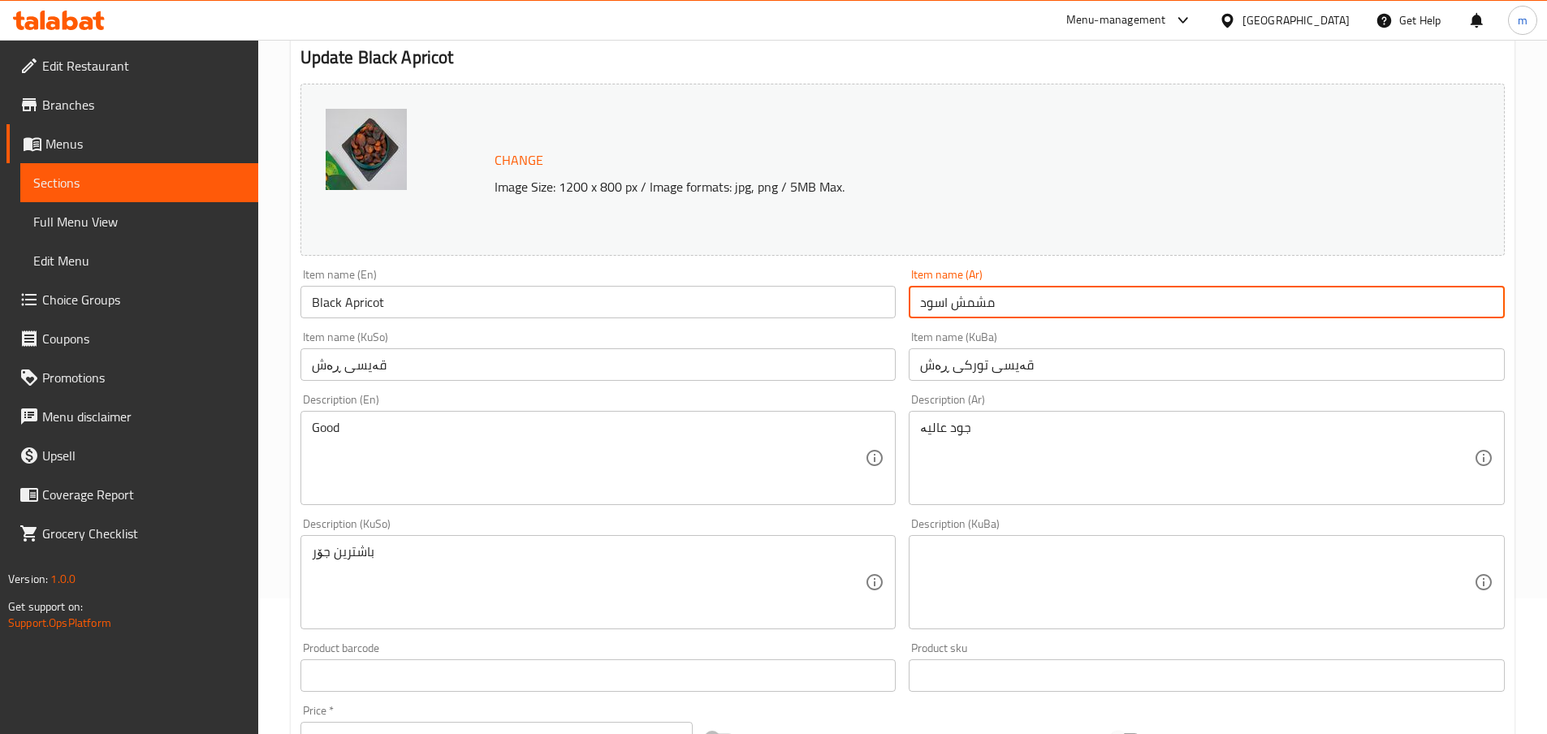
type input "مشمش اسود"
click at [408, 368] on input "قەیسی ڕەش" at bounding box center [598, 364] width 596 height 32
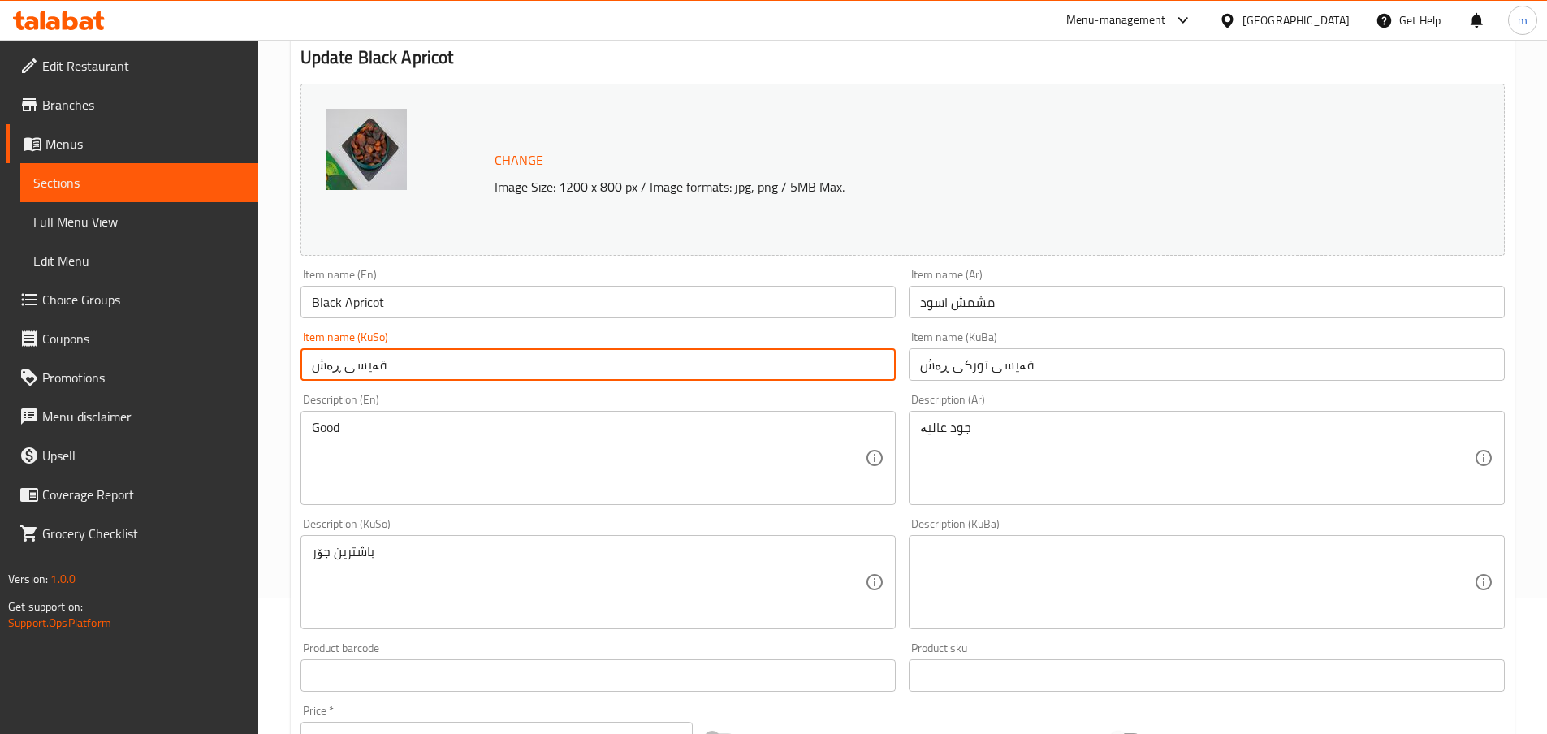
click at [408, 368] on input "قەیسی ڕەش" at bounding box center [598, 364] width 596 height 32
click at [960, 377] on input "قەیسی تورکی ڕەش" at bounding box center [1206, 364] width 596 height 32
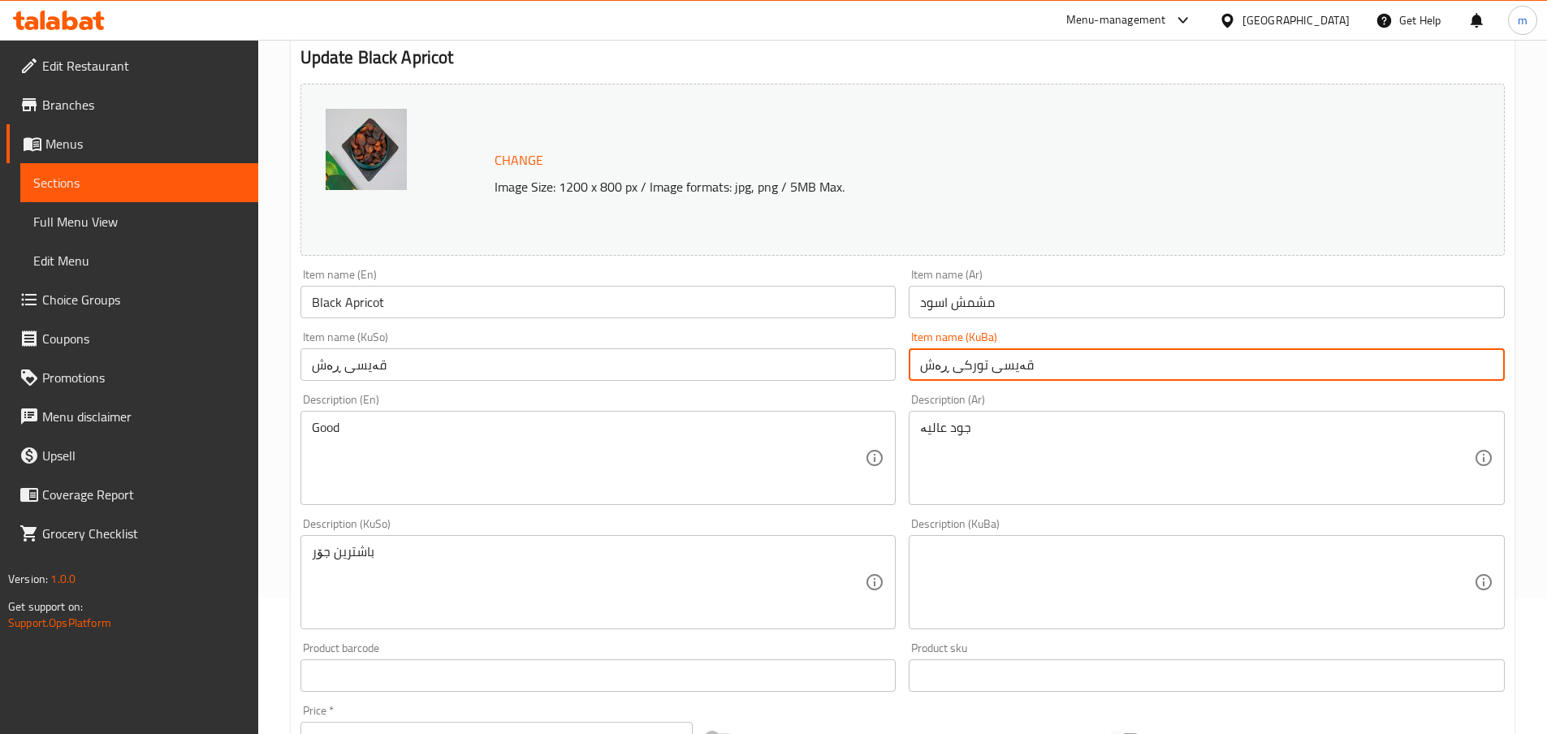
paste input "text"
type input "قەیسی ڕەش"
click at [624, 502] on div "Good Description (En)" at bounding box center [598, 458] width 596 height 94
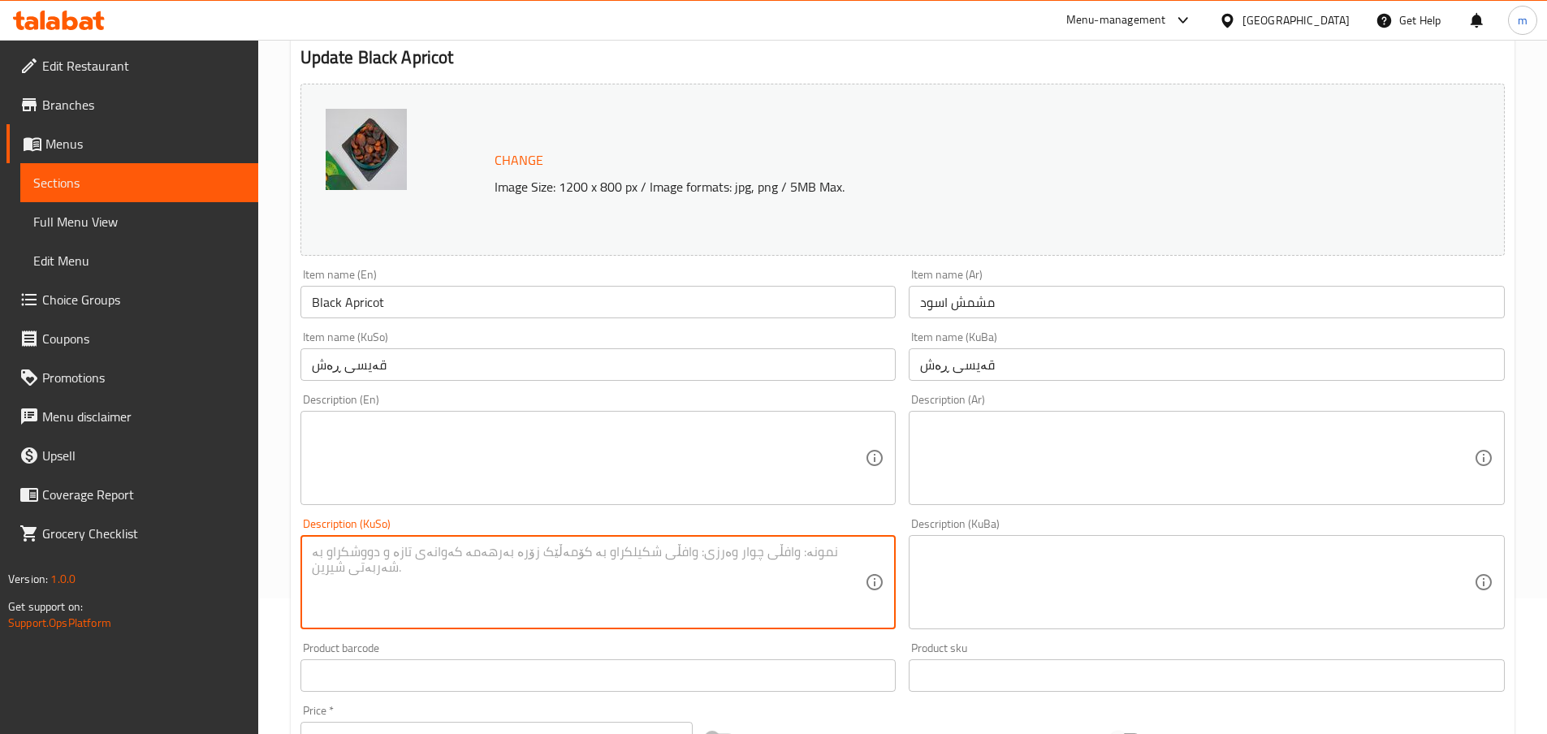
click at [912, 516] on div "Description (KuBa) Description (KuBa)" at bounding box center [1206, 573] width 609 height 124
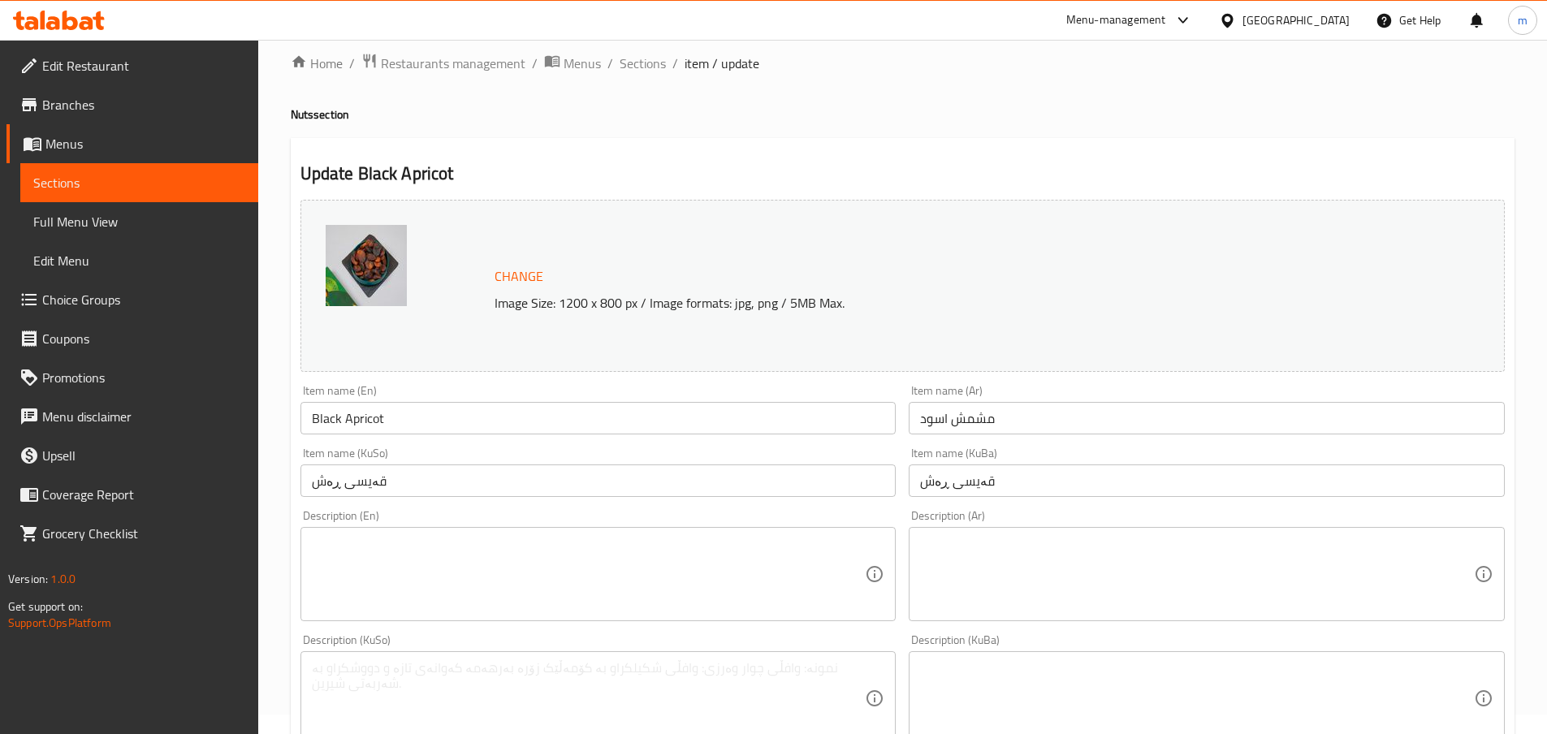
scroll to position [0, 0]
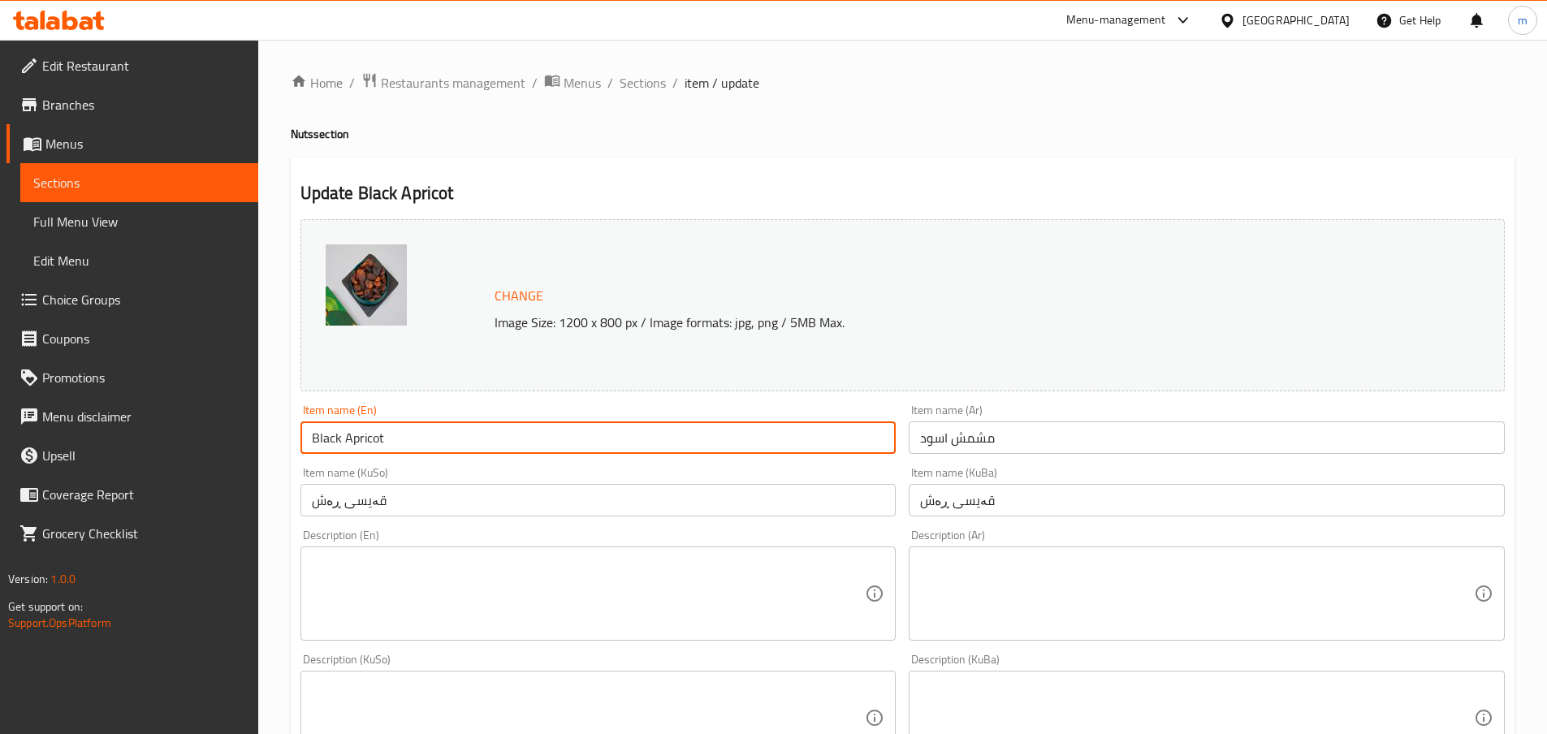
click at [365, 440] on input "Black Apricot" at bounding box center [598, 437] width 596 height 32
click at [903, 467] on div "Item name (KuSo) قەیسی ڕەش Item name (KuSo)" at bounding box center [598, 491] width 609 height 63
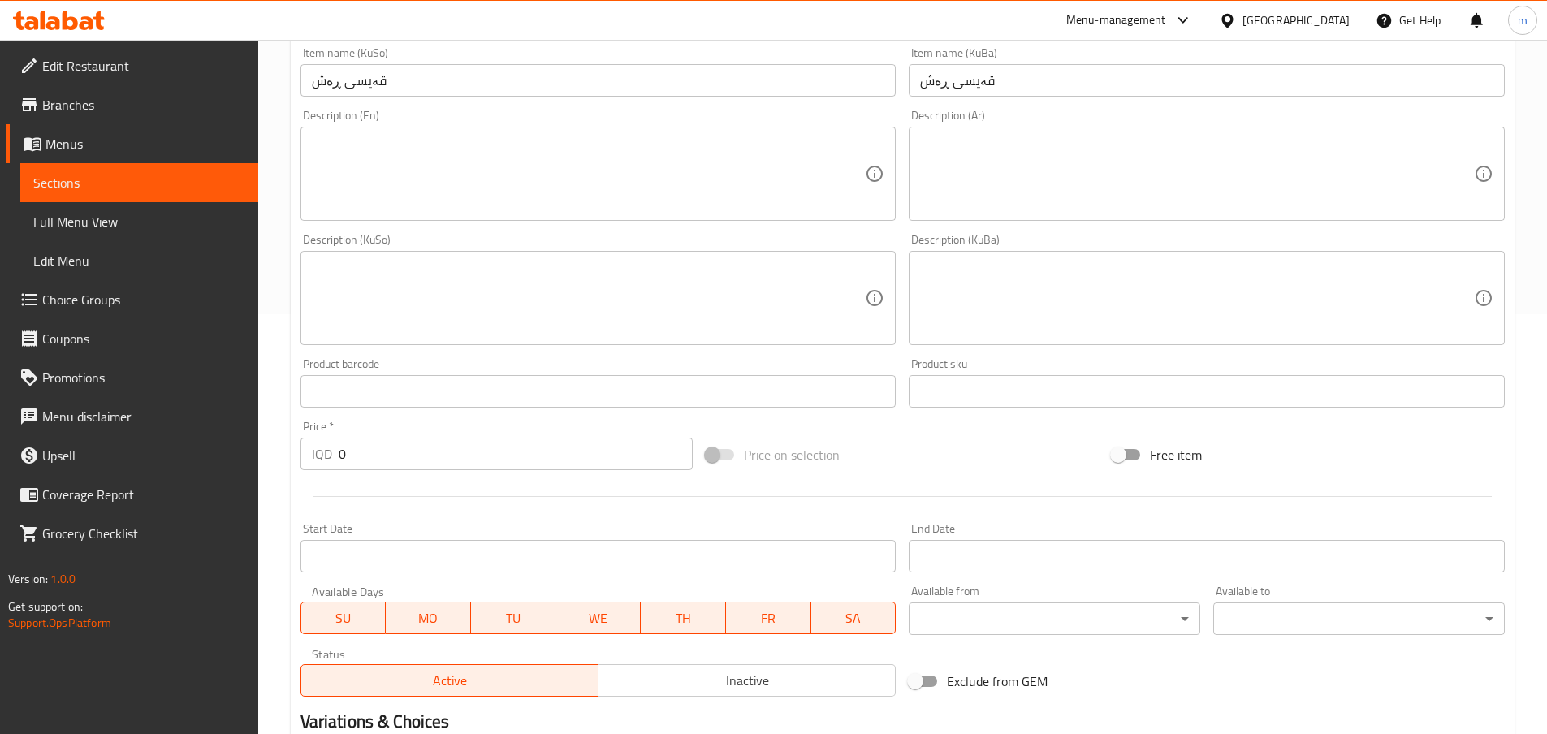
scroll to position [660, 0]
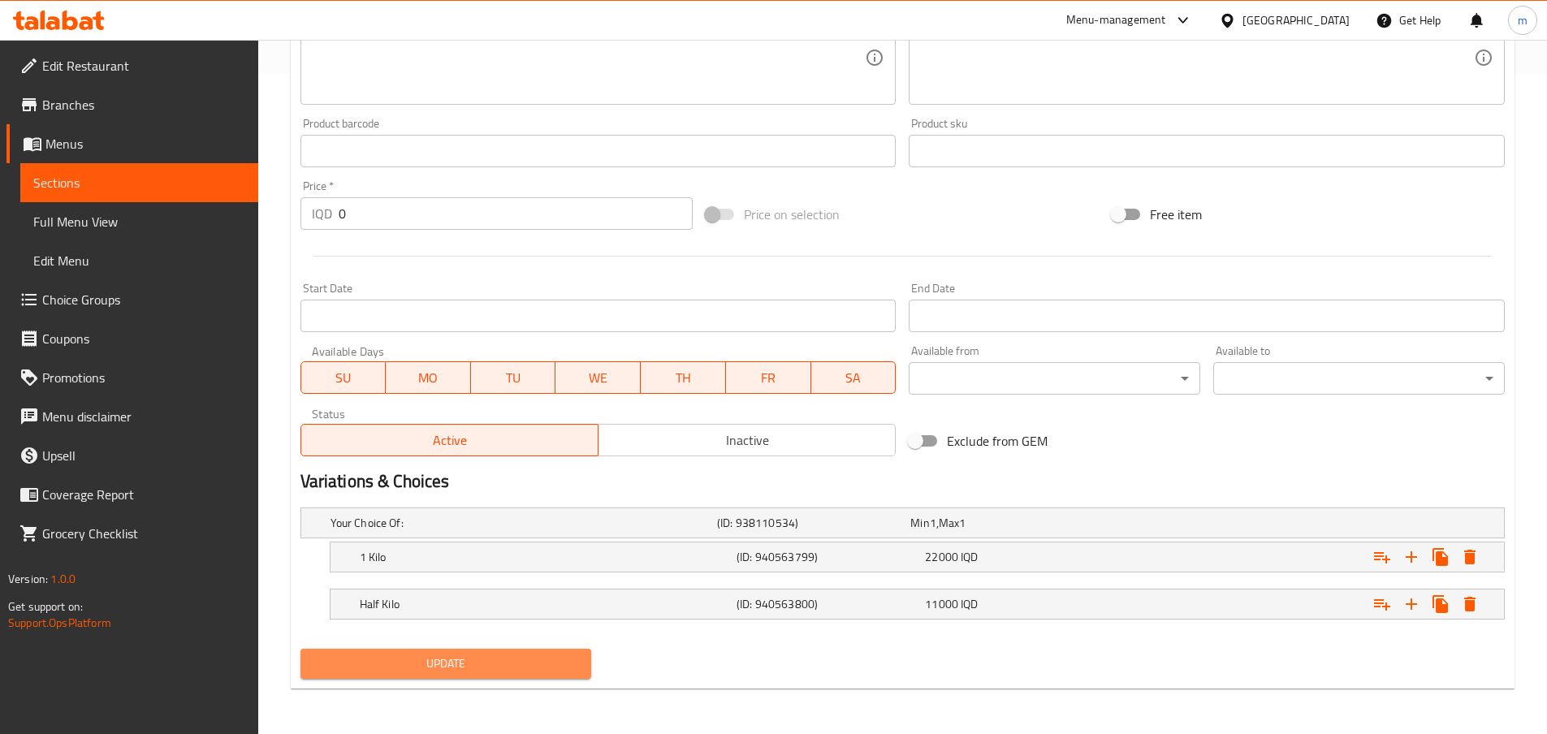
click at [488, 659] on span "Update" at bounding box center [445, 664] width 265 height 20
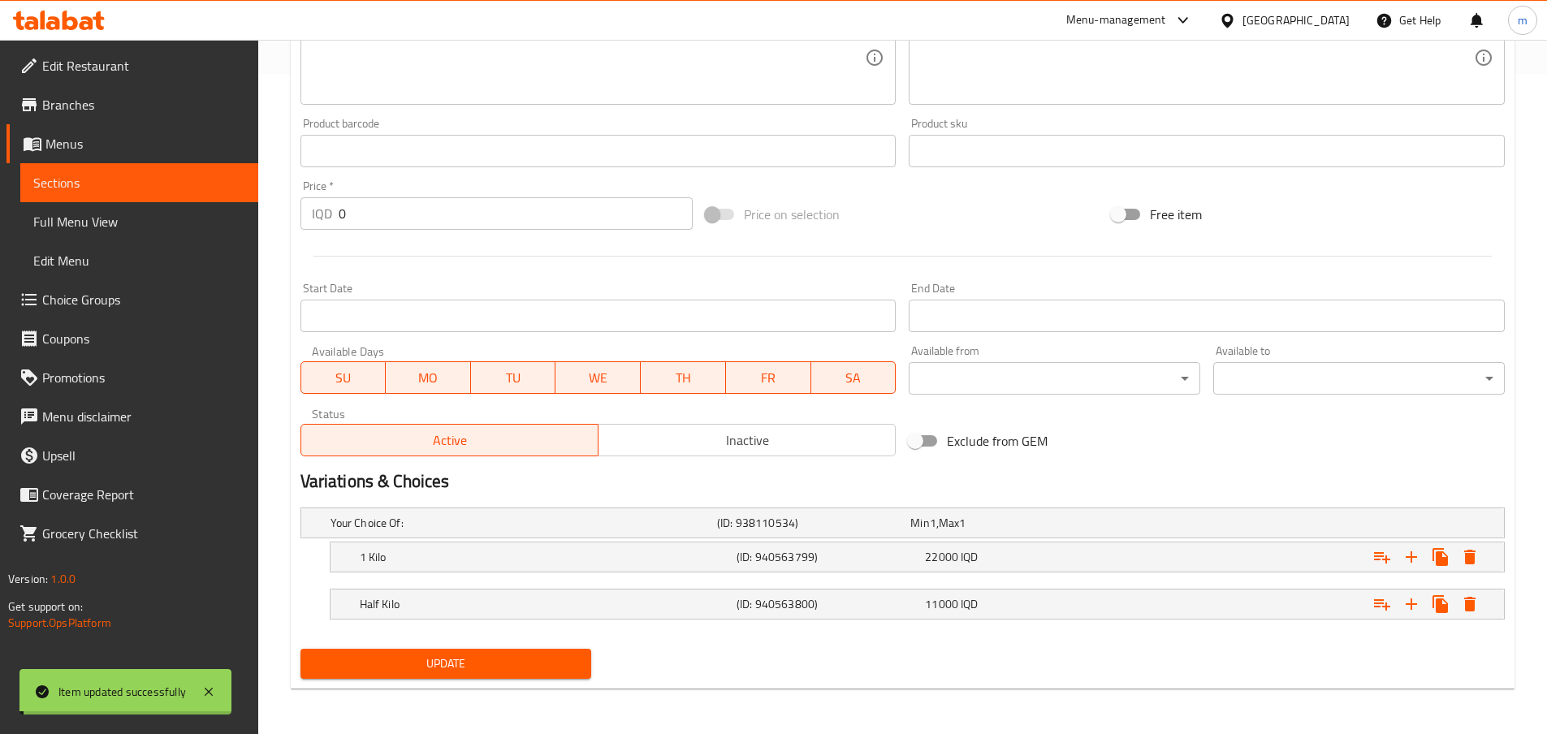
click at [97, 224] on span "Full Menu View" at bounding box center [139, 221] width 212 height 19
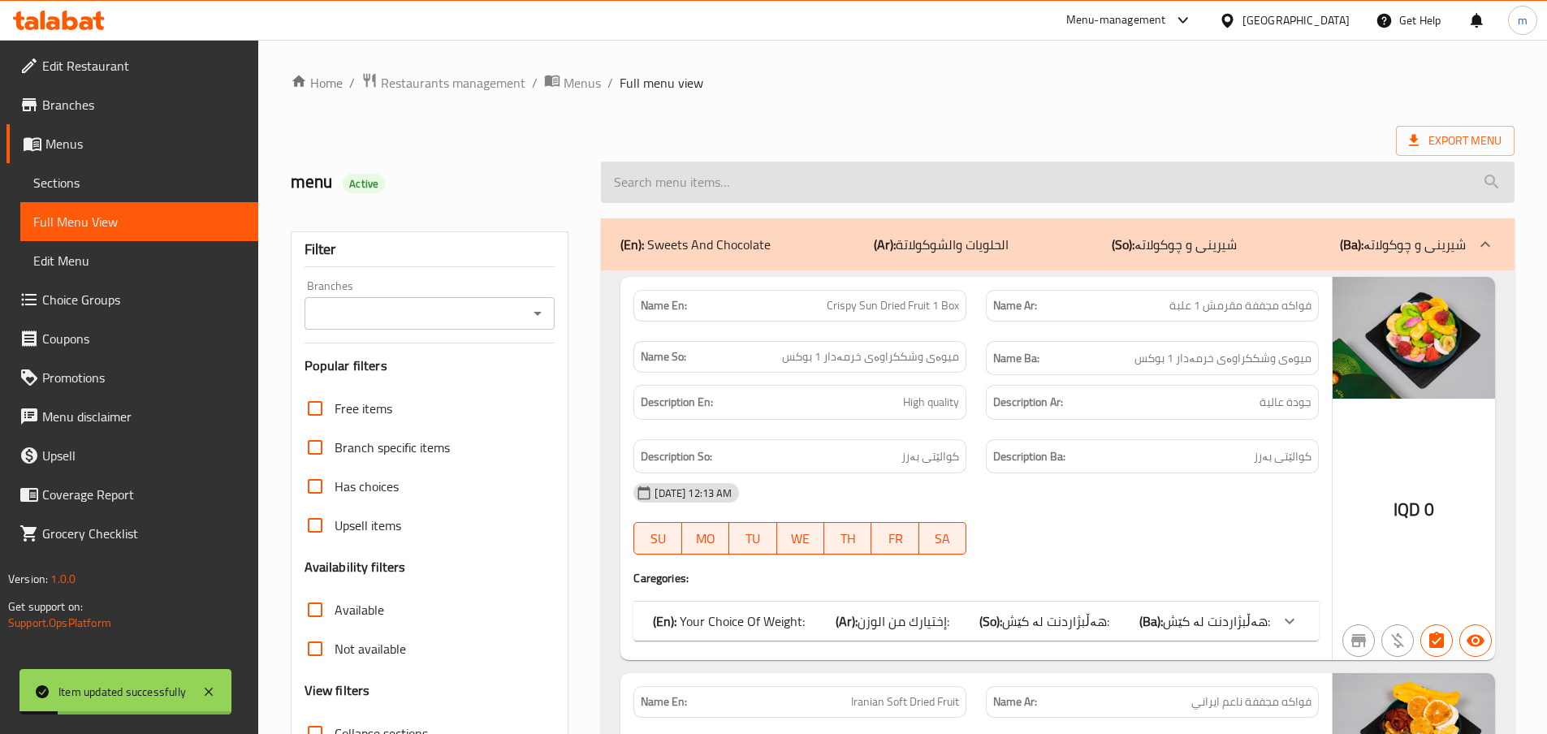
click at [970, 178] on input "search" at bounding box center [1057, 182] width 913 height 41
paste input "Apricot"
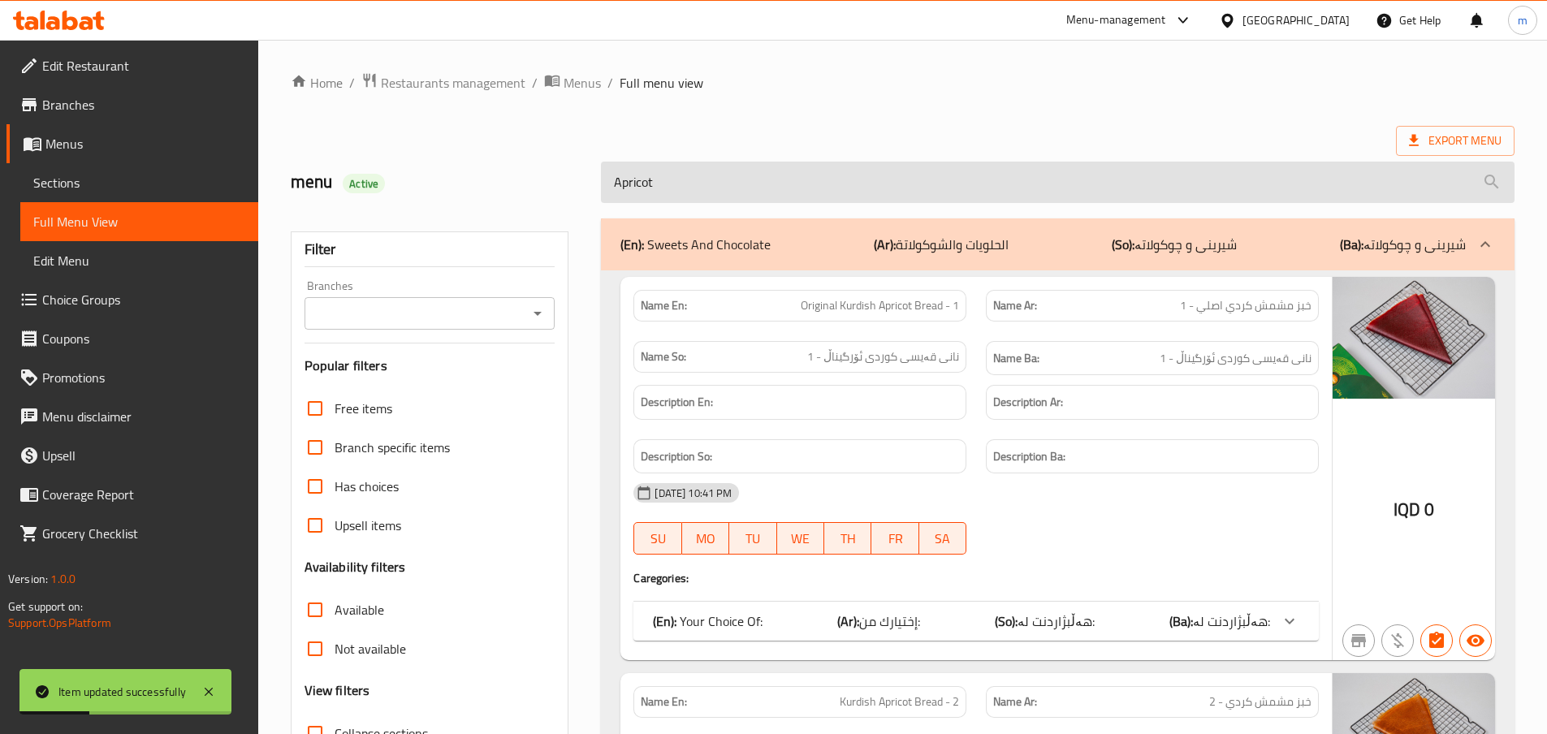
click at [621, 179] on input "Apricot" at bounding box center [1057, 182] width 913 height 41
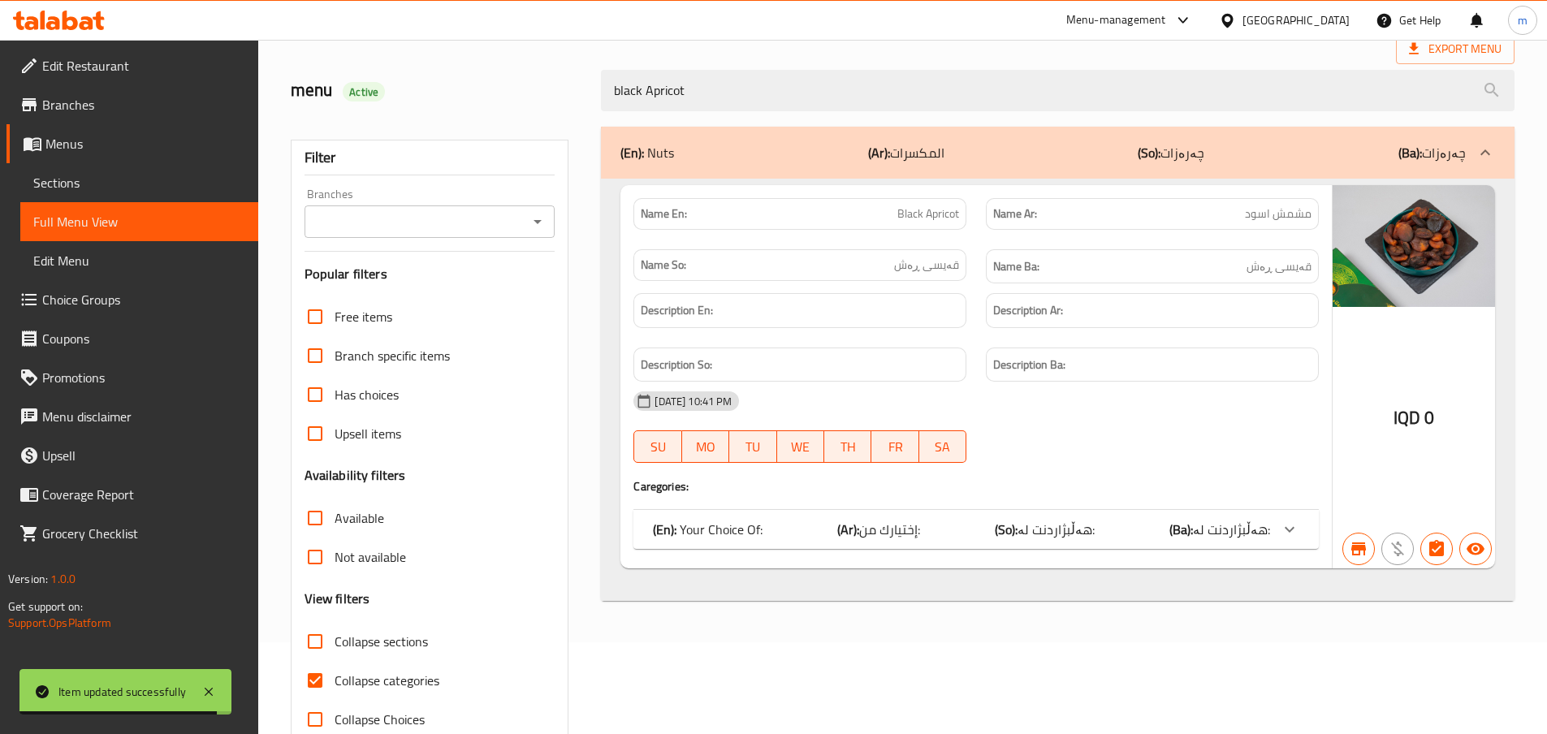
scroll to position [130, 0]
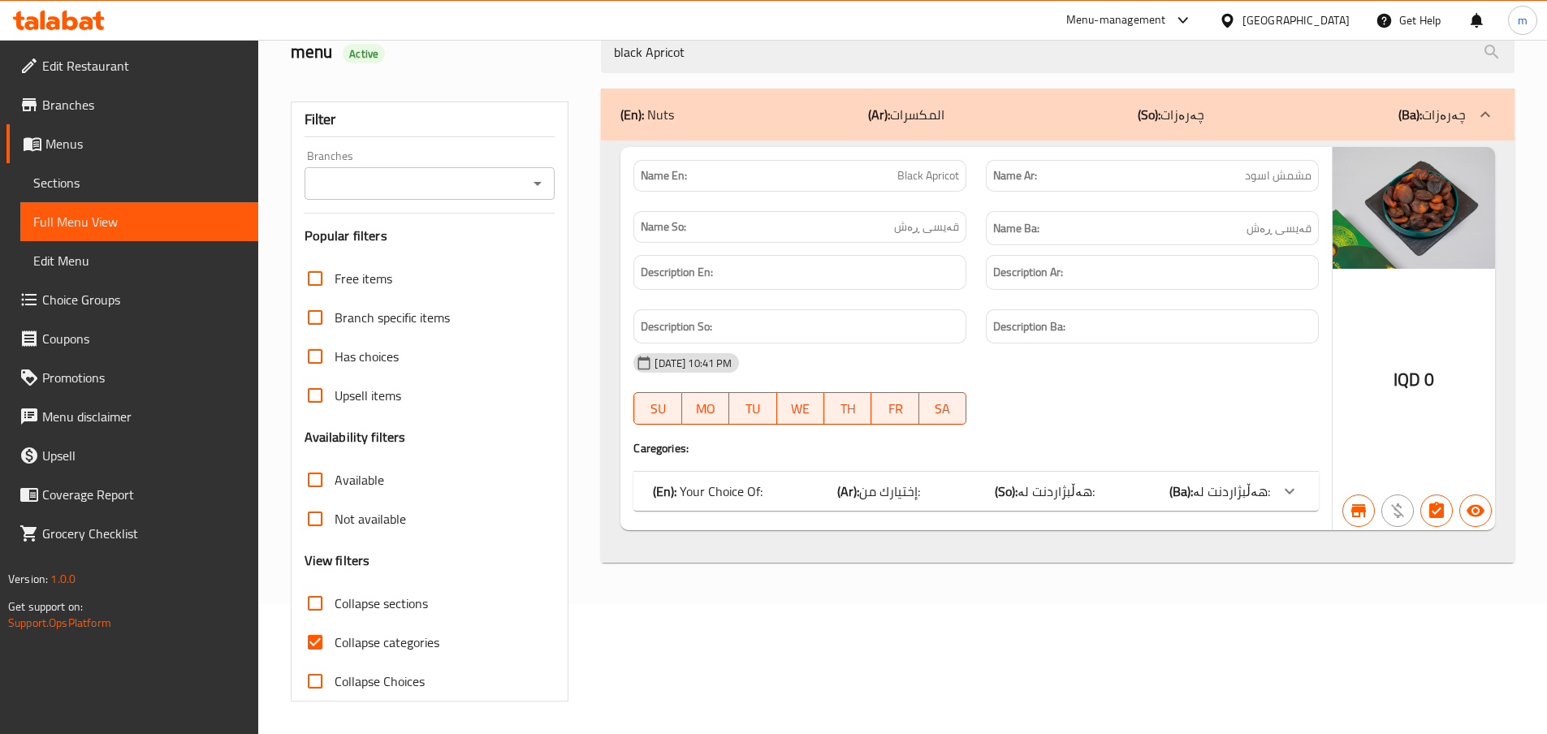
type input "black Apricot"
click at [346, 647] on span "Collapse categories" at bounding box center [386, 641] width 105 height 19
click at [334, 647] on input "Collapse categories" at bounding box center [315, 642] width 39 height 39
checkbox input "false"
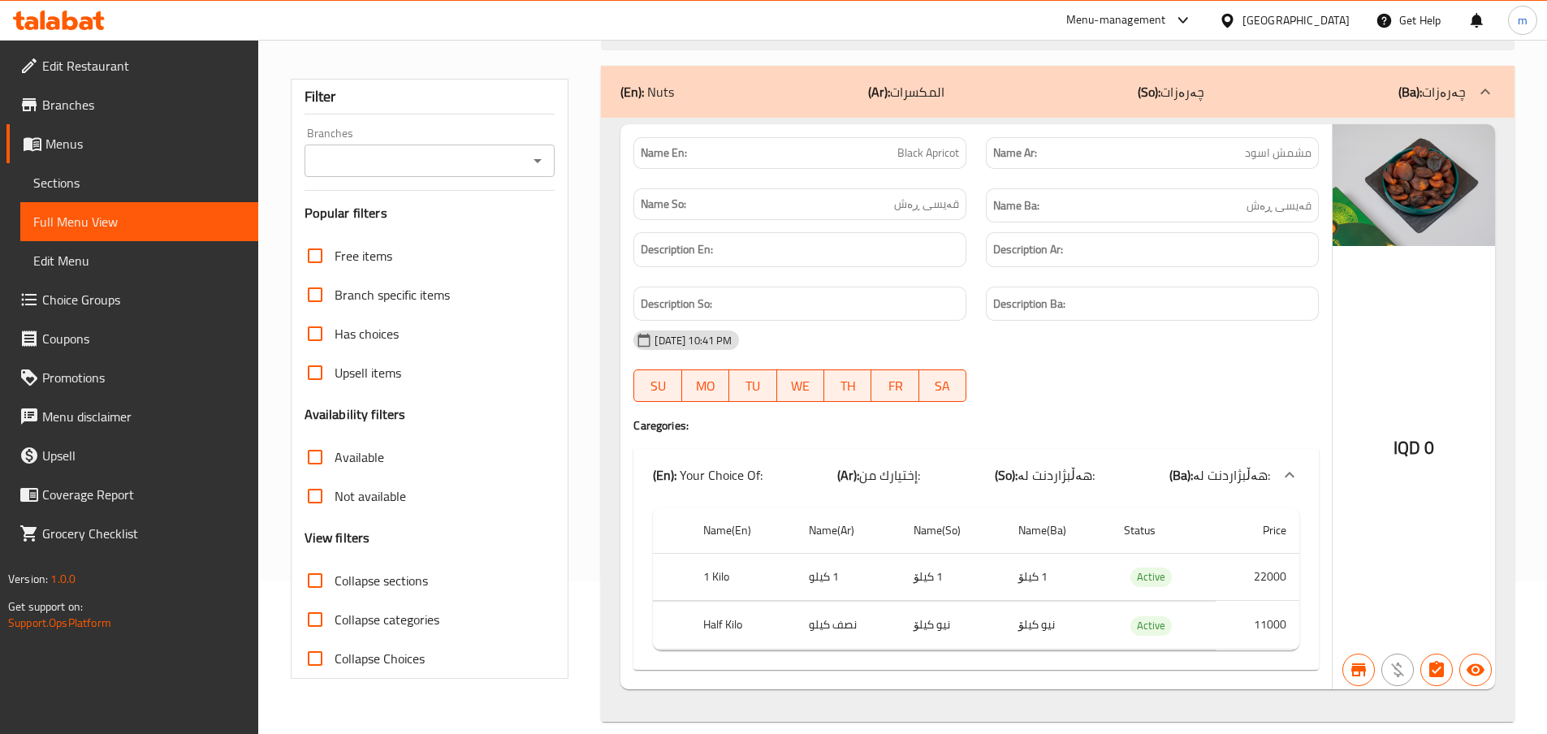
scroll to position [0, 0]
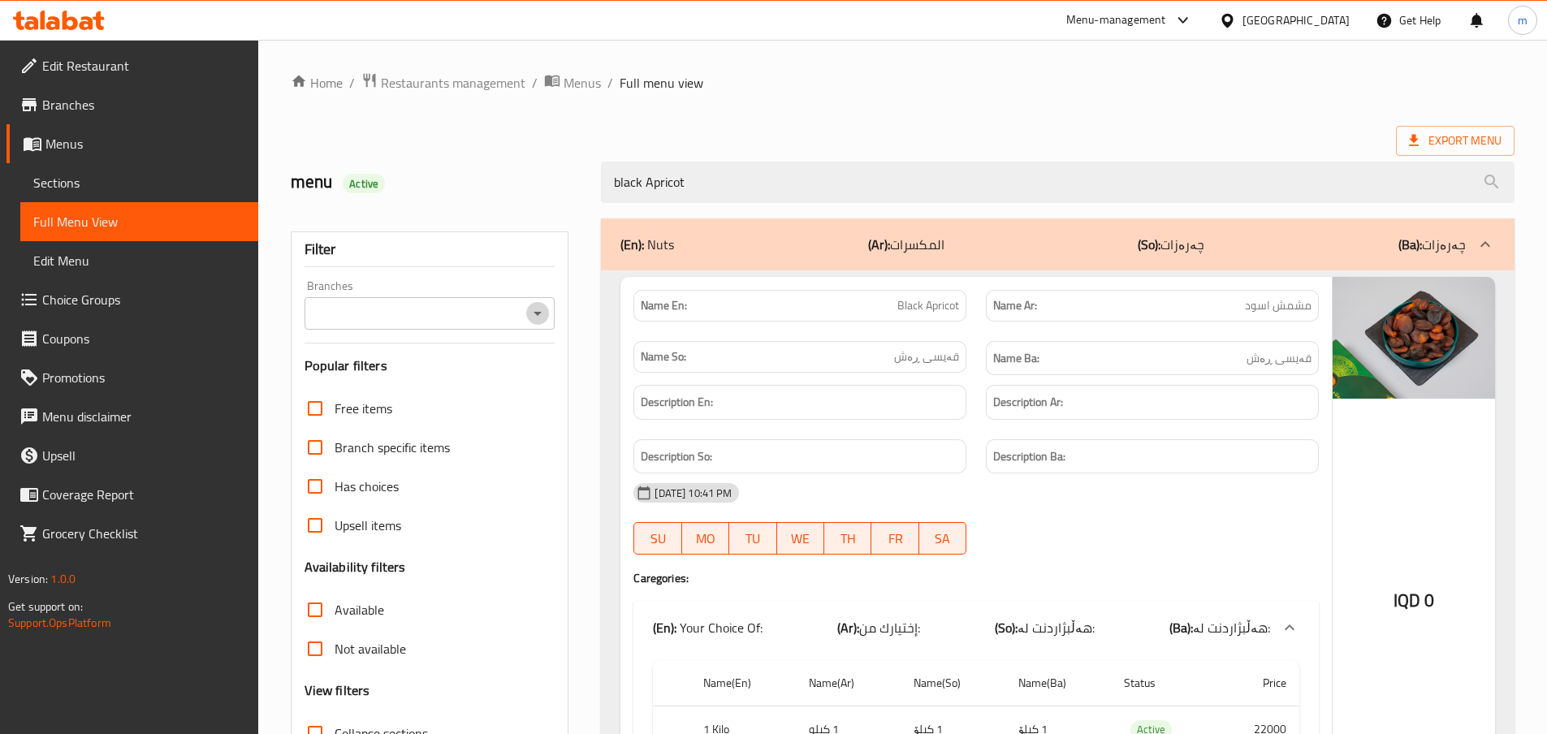
click at [541, 312] on icon "Open" at bounding box center [537, 314] width 8 height 4
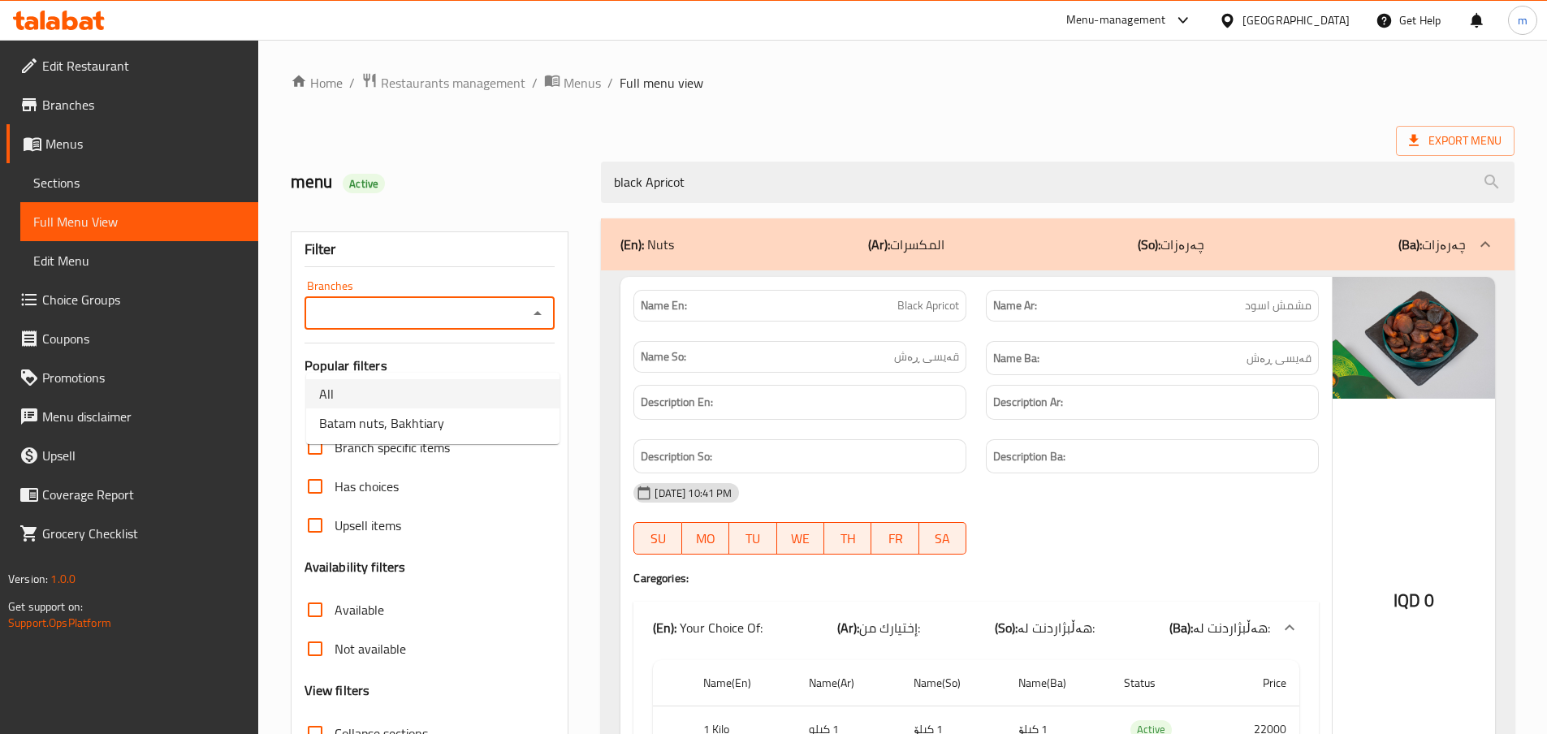
click at [390, 416] on span "Batam nuts, Bakhtiary" at bounding box center [381, 422] width 125 height 19
type input "Batam nuts, Bakhtiary"
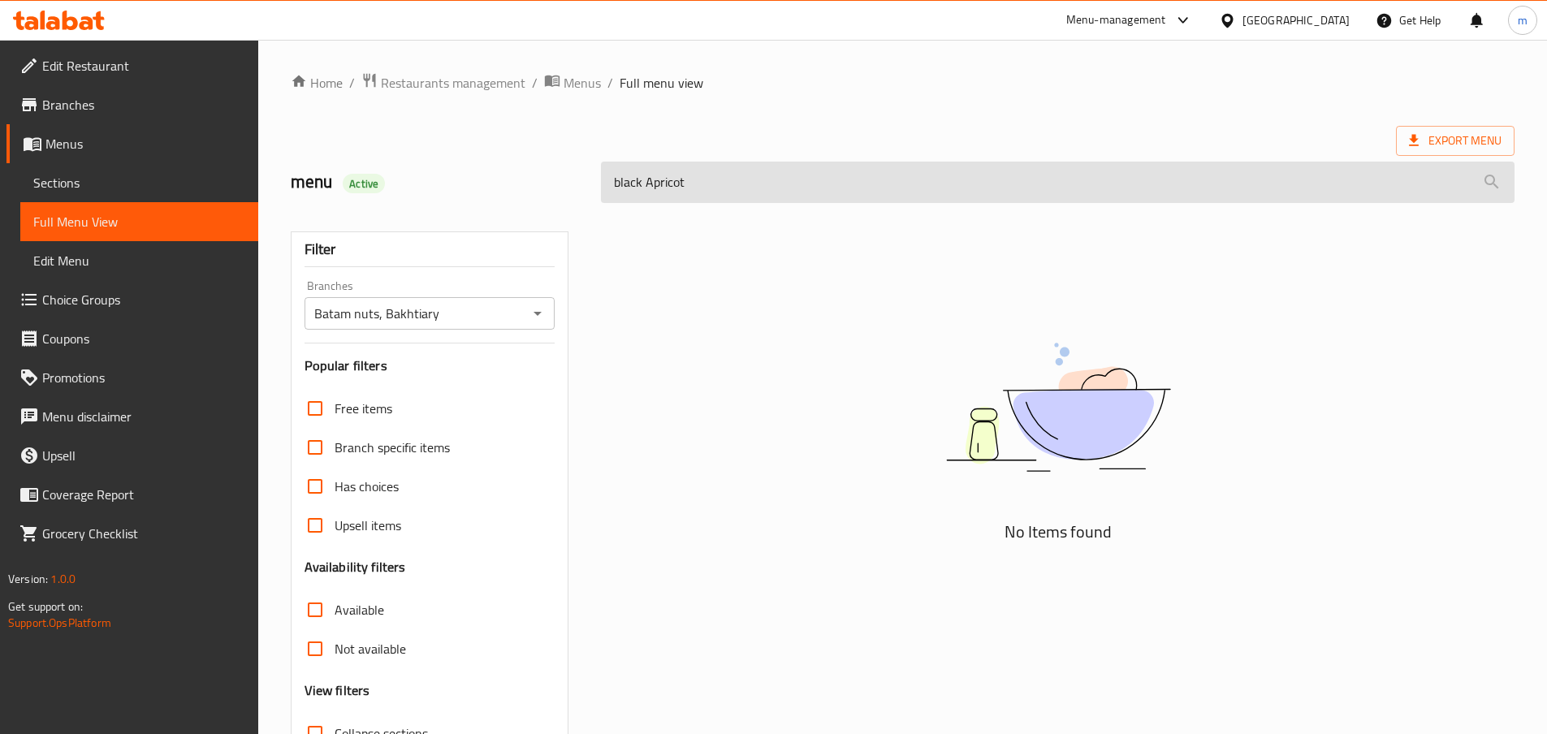
click at [714, 179] on input "black Apricot" at bounding box center [1057, 182] width 913 height 41
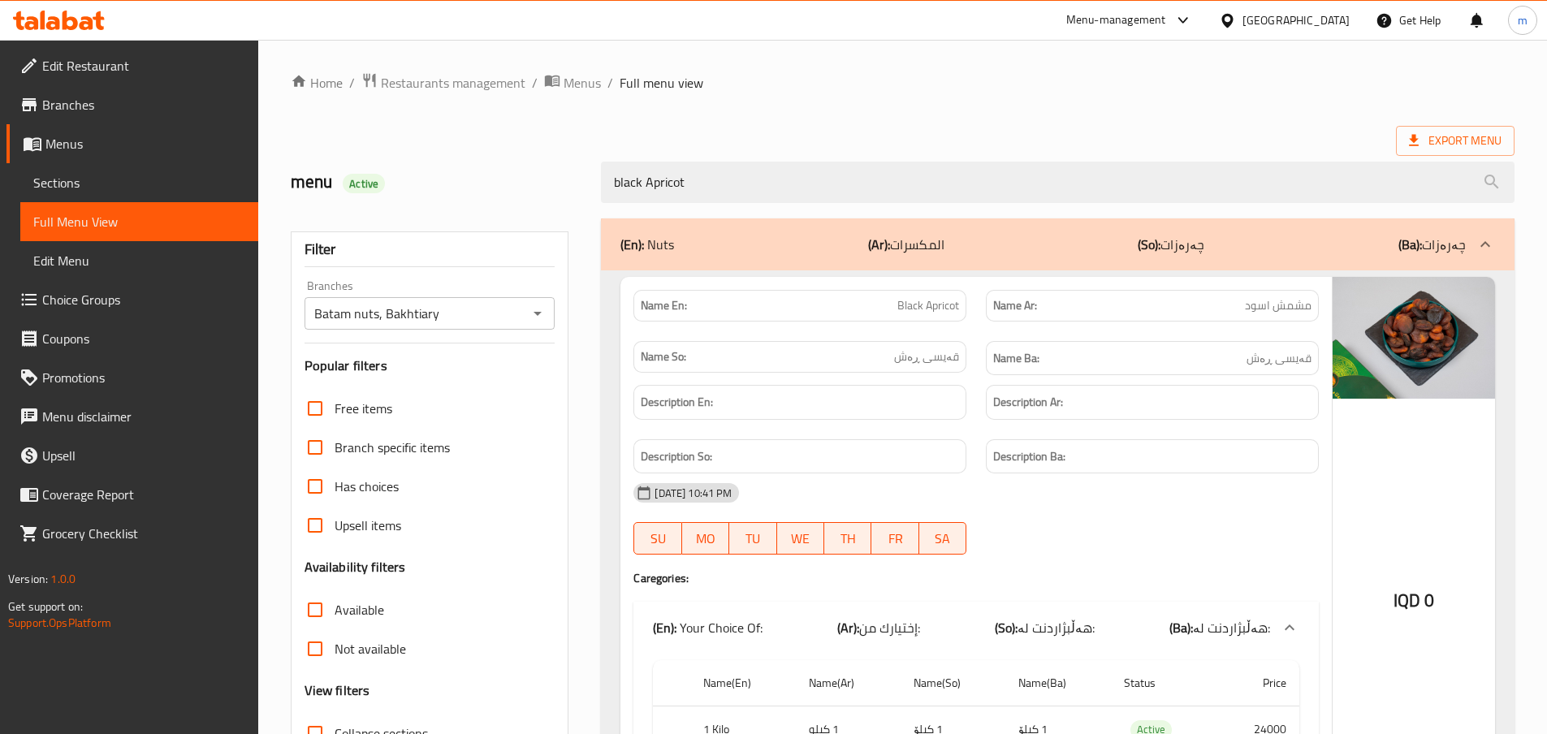
click at [914, 93] on div "Home / Restaurants management / Menus / Full menu view Export Menu menu Active …" at bounding box center [902, 473] width 1223 height 802
click at [984, 372] on div "Name Ba: قەیسی ڕەش" at bounding box center [1152, 358] width 352 height 54
click at [756, 207] on div "black Apricot" at bounding box center [1057, 182] width 933 height 61
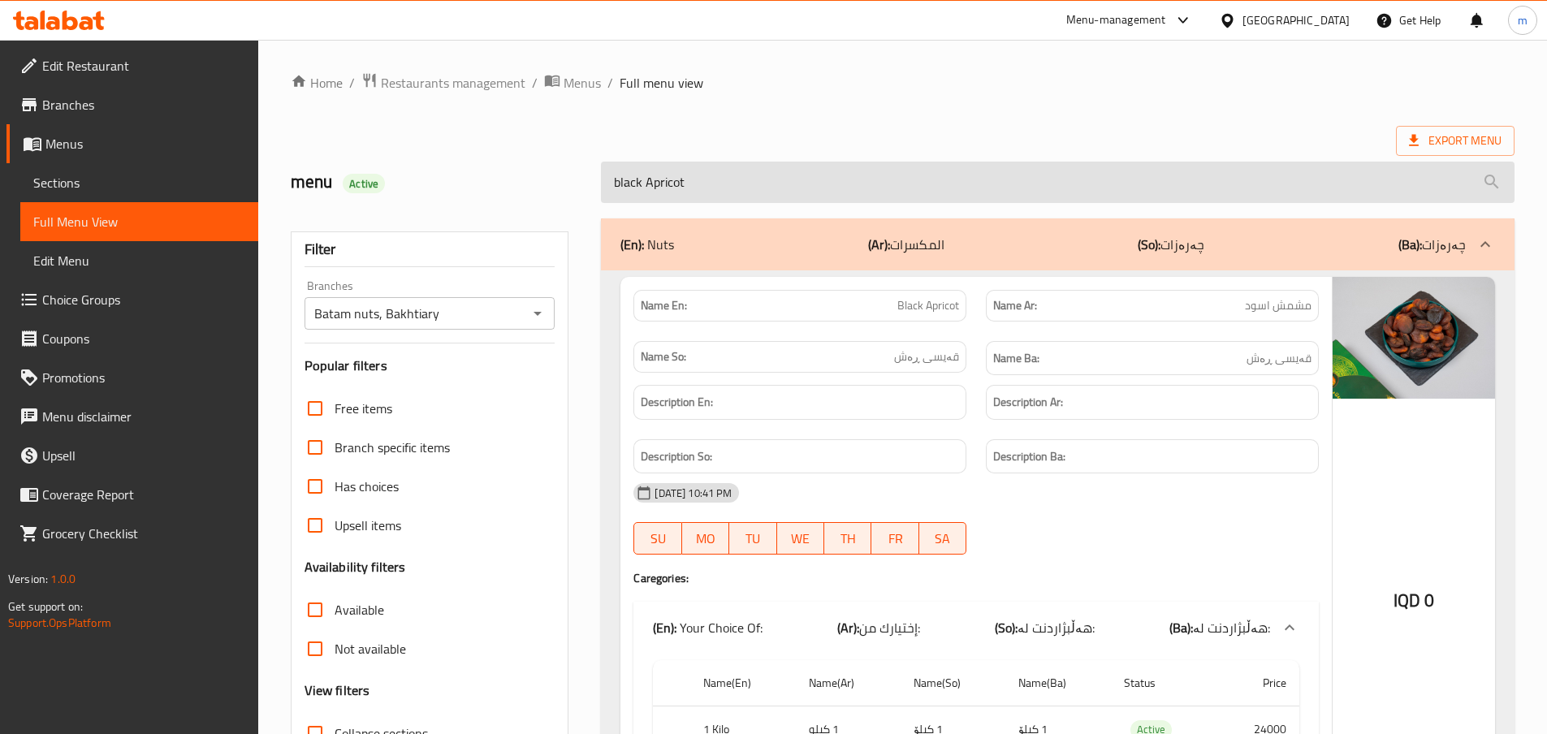
click at [749, 178] on input "black Apricot" at bounding box center [1057, 182] width 913 height 41
paste input "Dried Barberries Zrishk"
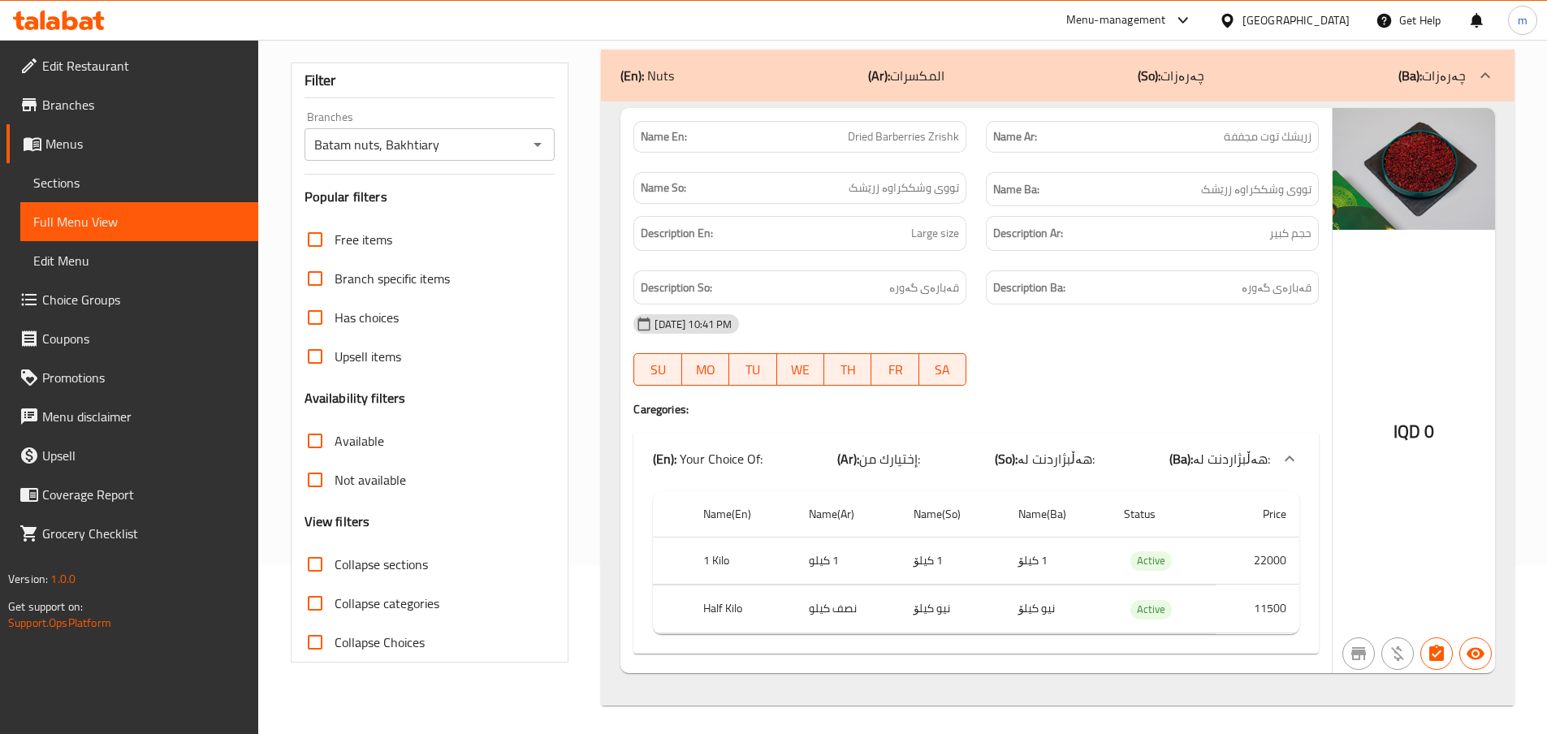
scroll to position [173, 0]
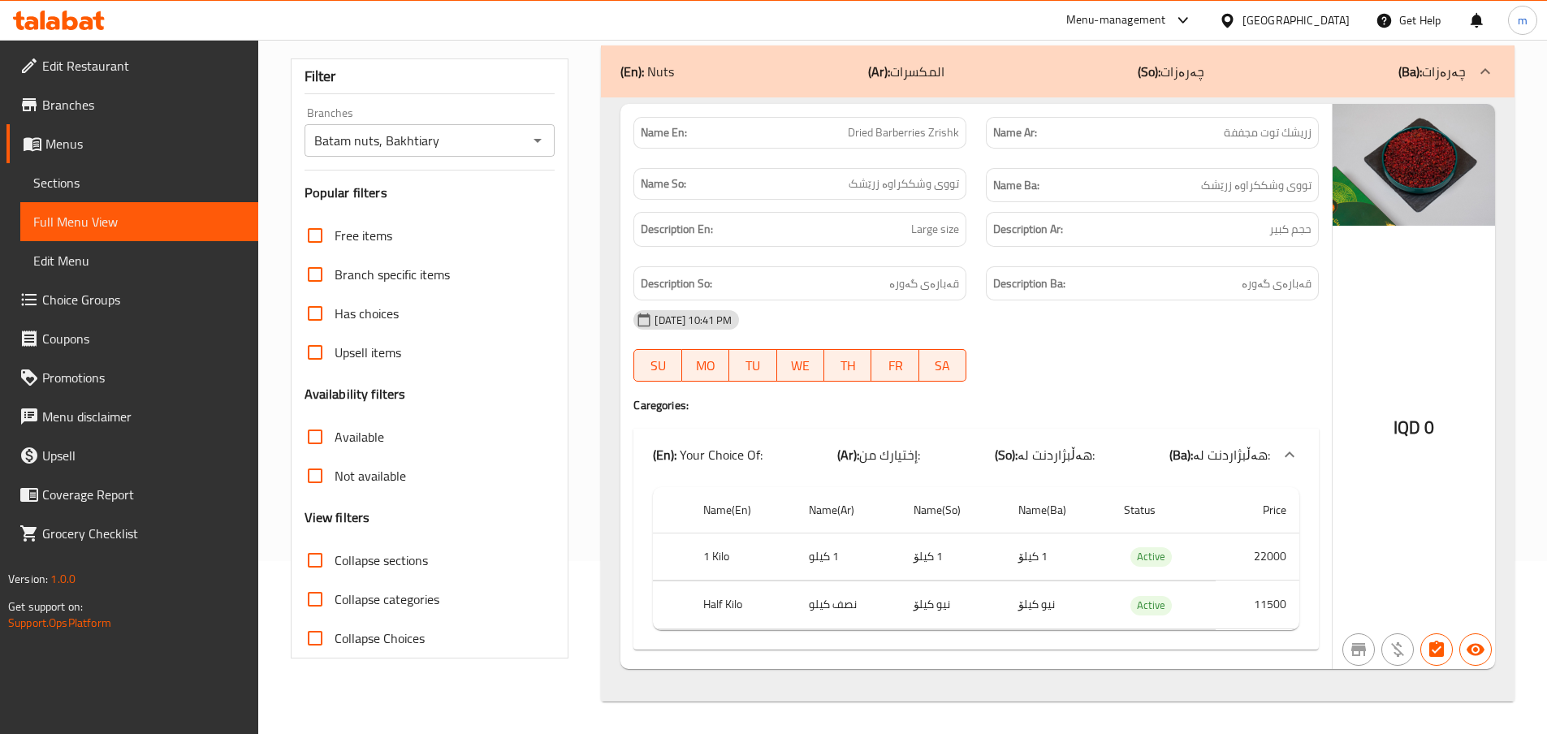
type input "Dried Barberries Zrishk"
click at [1417, 174] on img at bounding box center [1413, 165] width 162 height 122
click at [1309, 137] on span "زريشك توت مجففة" at bounding box center [1267, 132] width 88 height 17
click at [945, 130] on span "Dried Barberries Zrishk" at bounding box center [903, 132] width 111 height 17
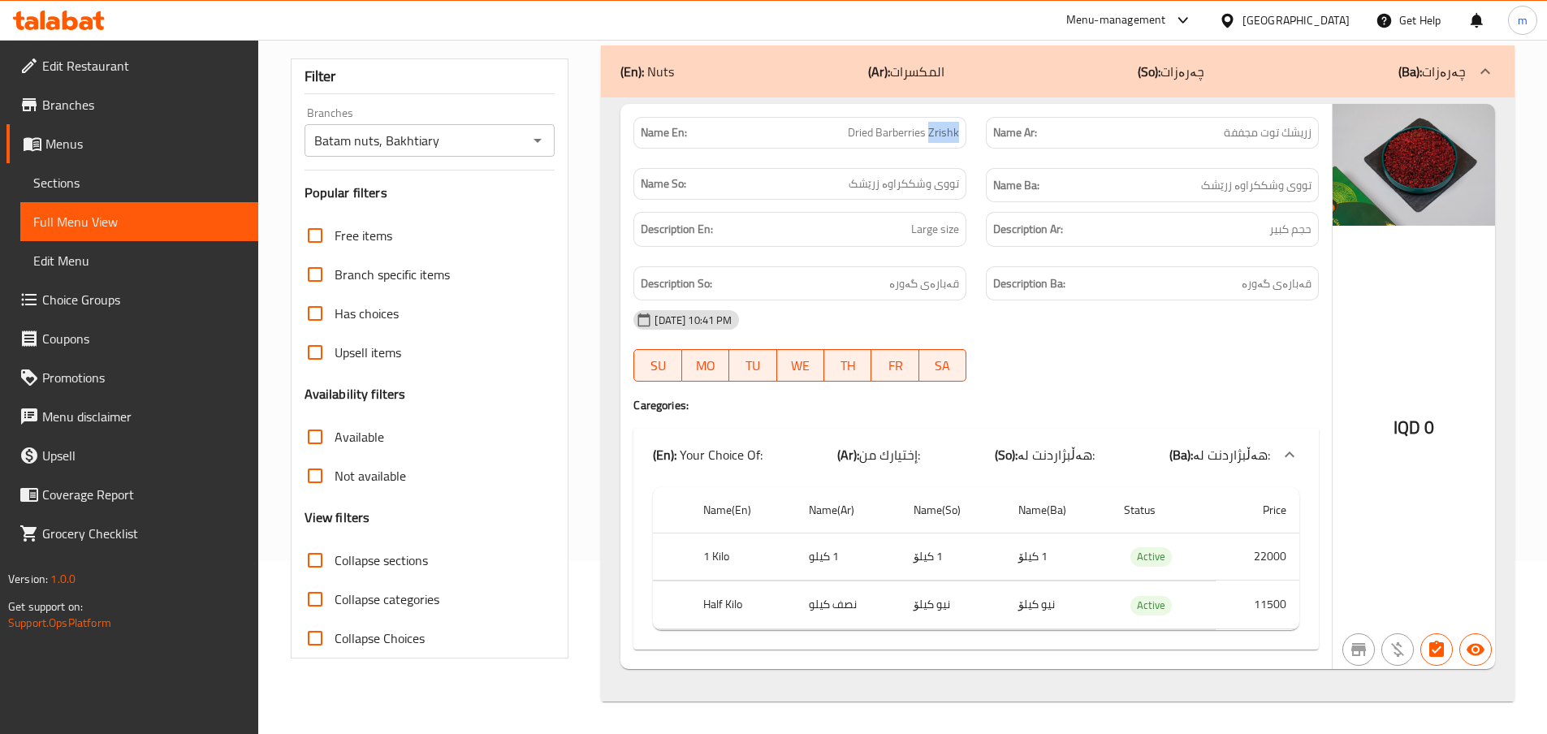
click at [945, 130] on span "Dried Barberries Zrishk" at bounding box center [903, 132] width 111 height 17
click at [955, 127] on span "Dried Barberries Zrishk" at bounding box center [903, 132] width 111 height 17
click at [952, 127] on span "Dried Barberries Zrishk" at bounding box center [903, 132] width 111 height 17
copy span "Zrishk"
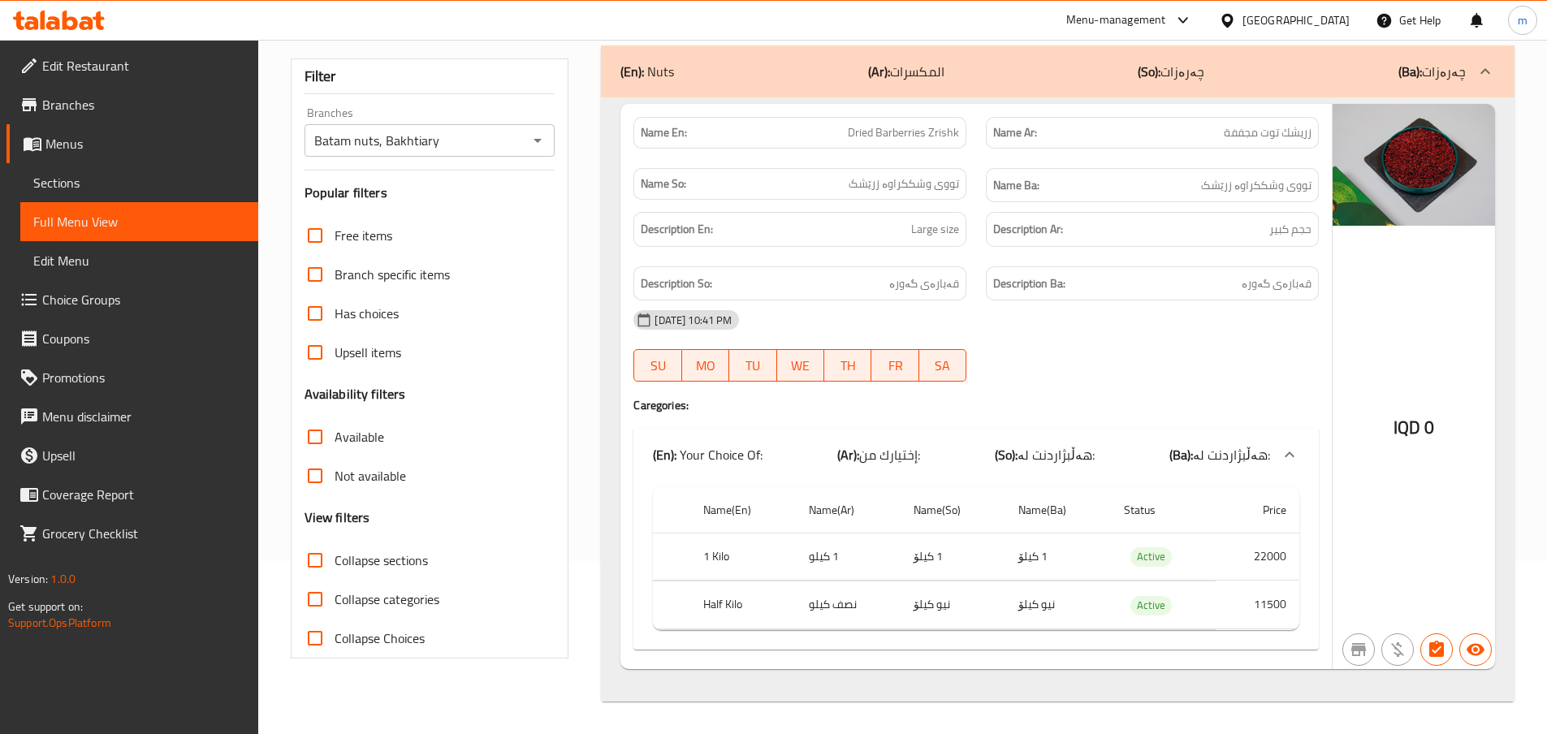
click at [874, 132] on span "Dried Barberries Zrishk" at bounding box center [903, 132] width 111 height 17
copy span "Dried Barberries Zrishk"
click at [178, 183] on span "Sections" at bounding box center [139, 182] width 212 height 19
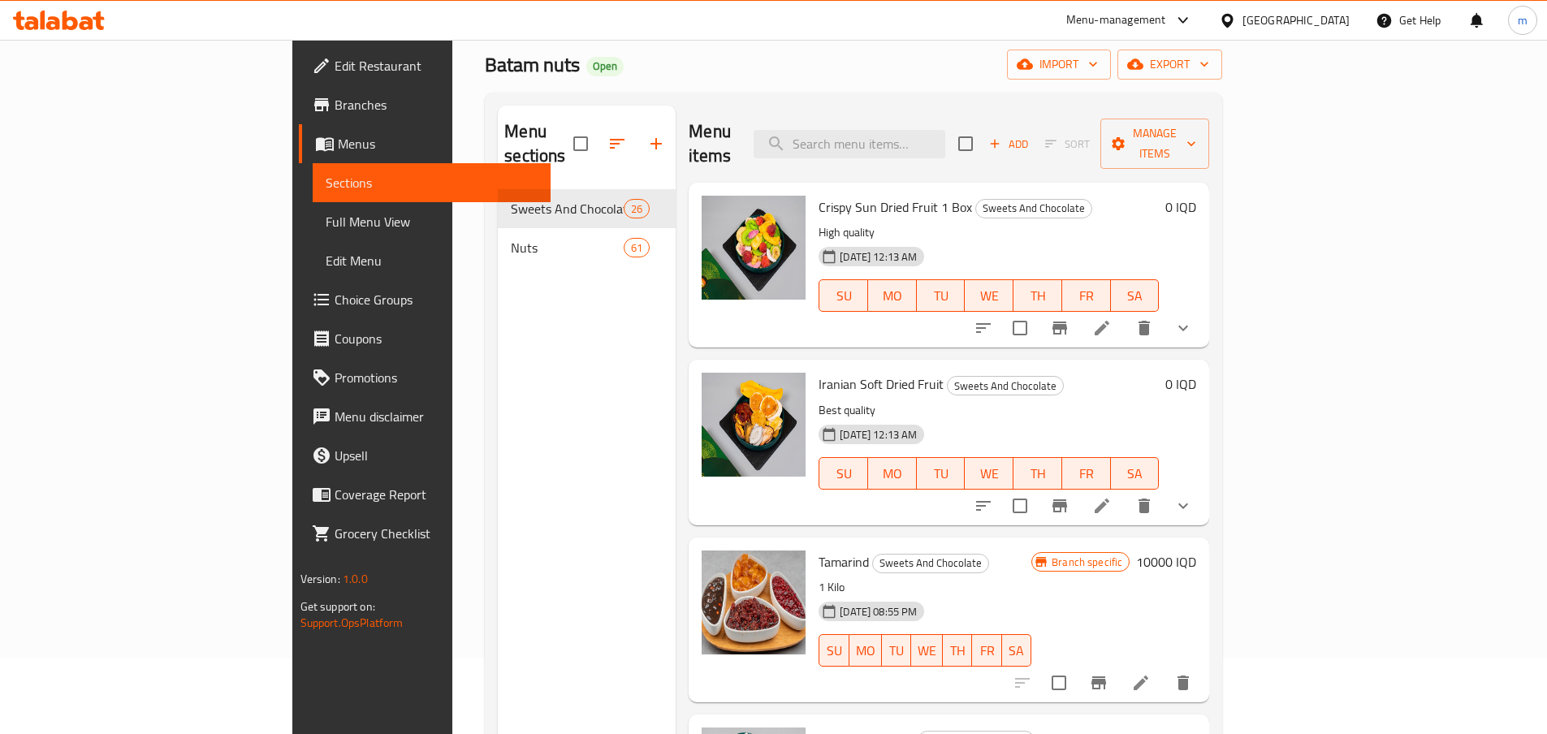
scroll to position [136, 0]
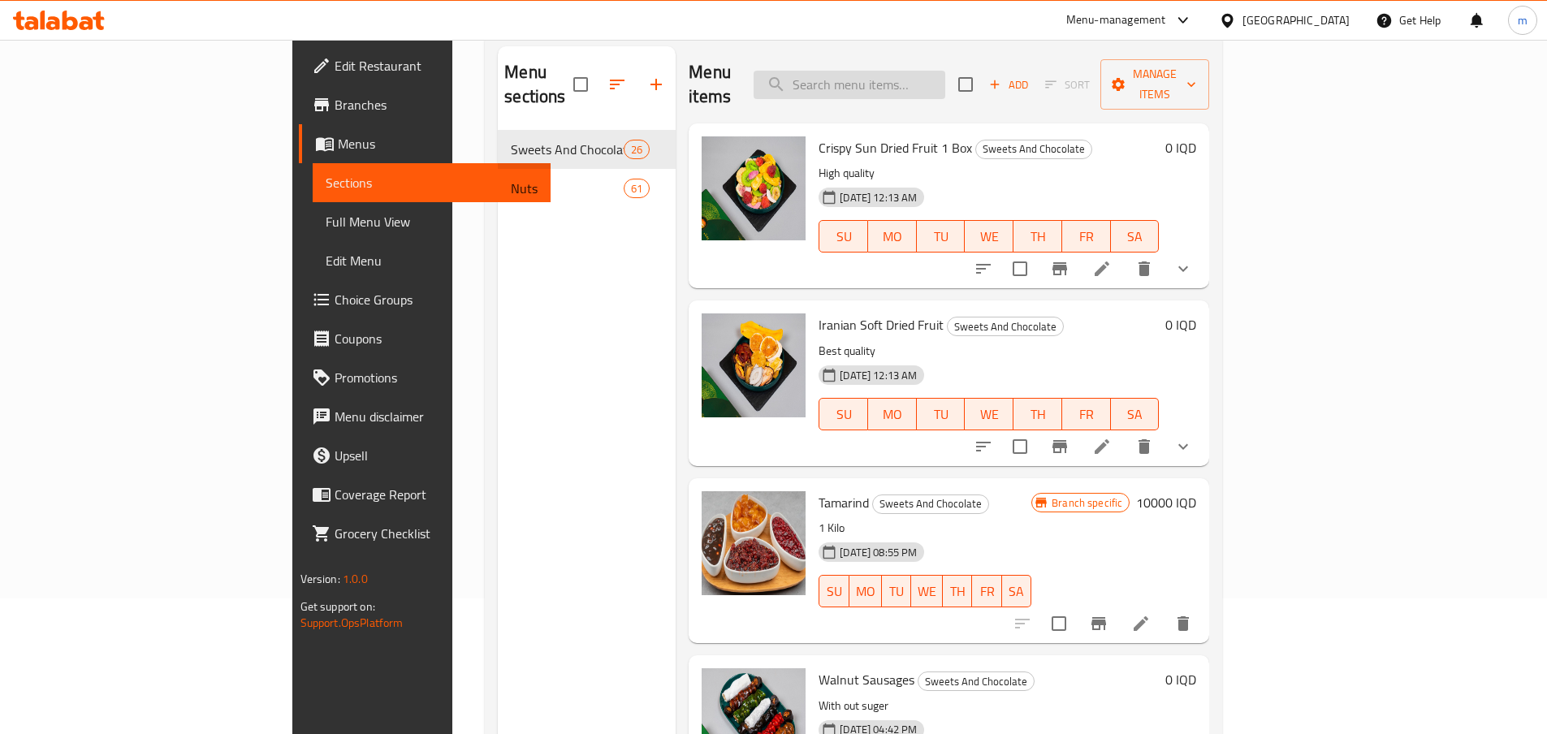
click at [945, 71] on input "search" at bounding box center [849, 85] width 192 height 28
paste input "Dried Barberries Zrishk"
type input "Dried Barberries Zrishk"
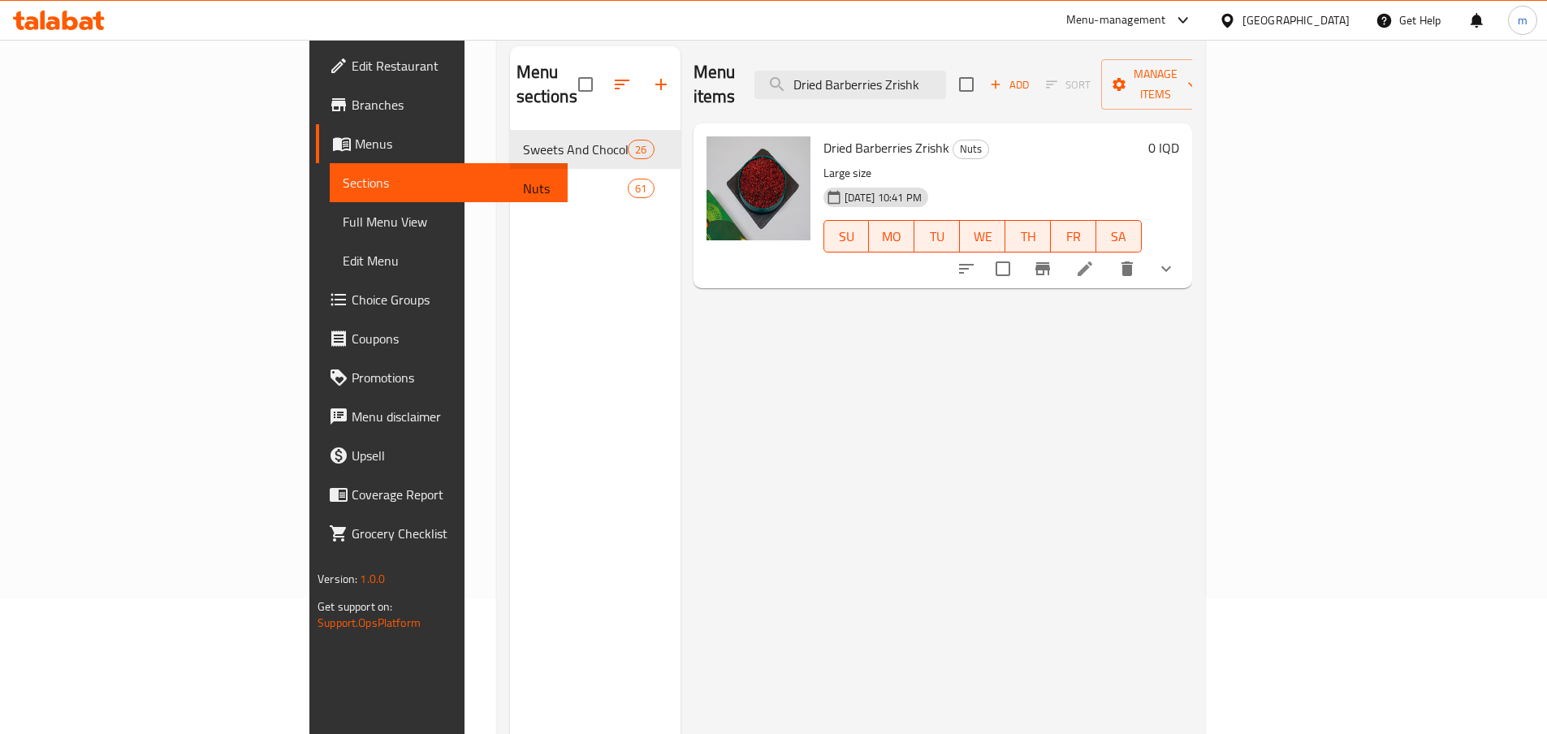
click at [1092, 261] on icon at bounding box center [1084, 268] width 15 height 15
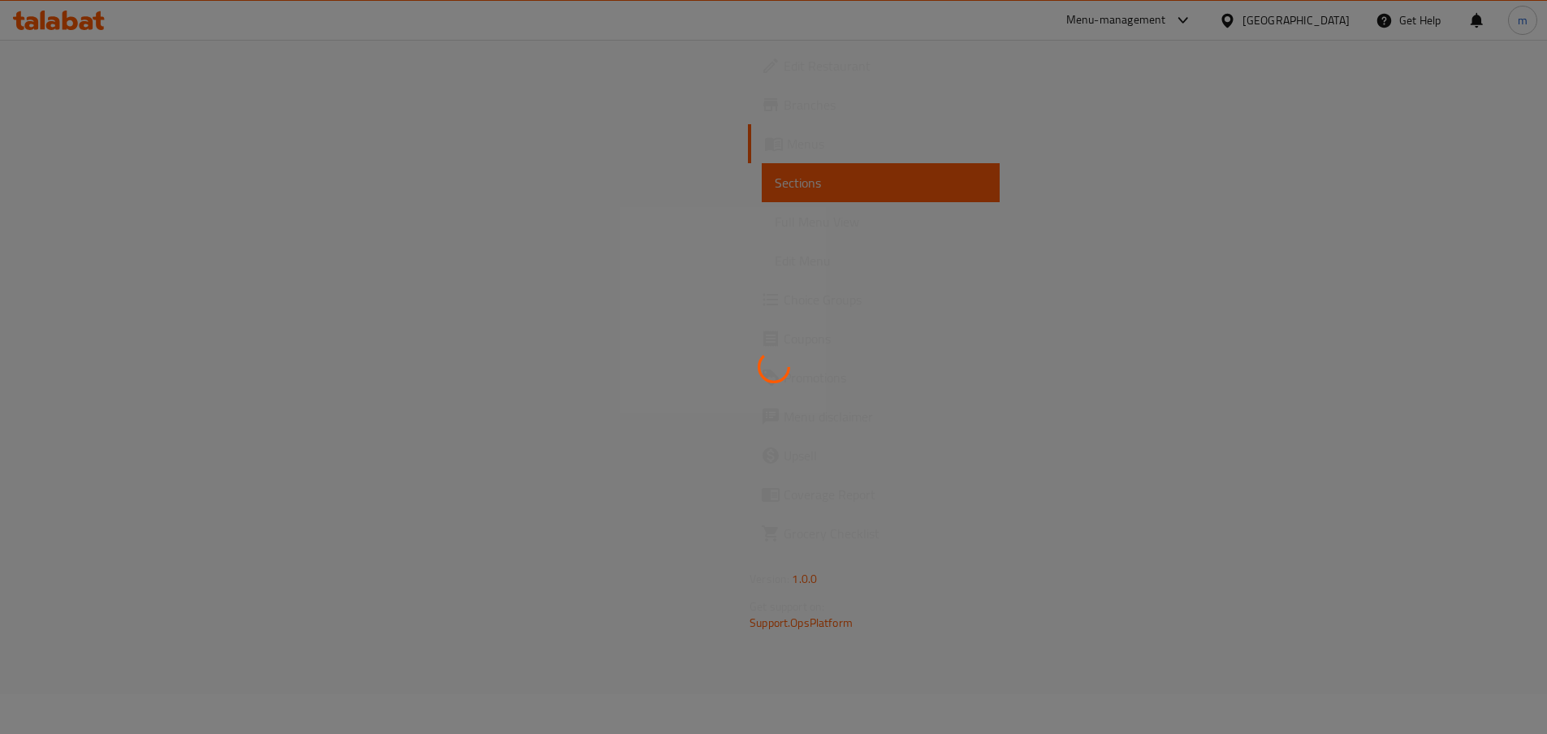
scroll to position [136, 0]
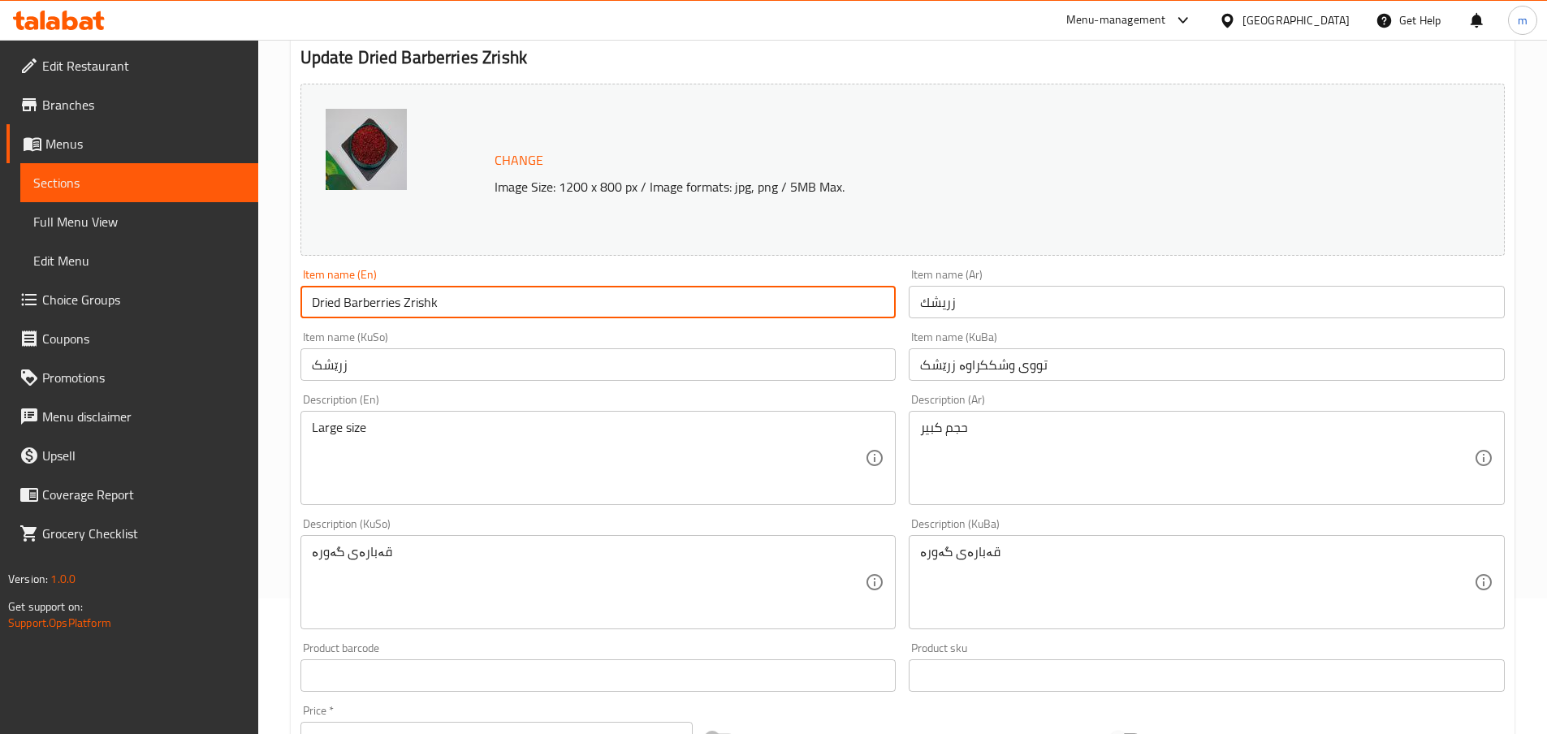
drag, startPoint x: 407, startPoint y: 302, endPoint x: 109, endPoint y: 280, distance: 298.7
click at [109, 280] on div "Edit Restaurant Branches Menus Sections Full Menu View Edit Menu Choice Groups …" at bounding box center [773, 581] width 1547 height 1354
type input "Zrishk"
click at [930, 304] on input "زريشك" at bounding box center [1206, 302] width 596 height 32
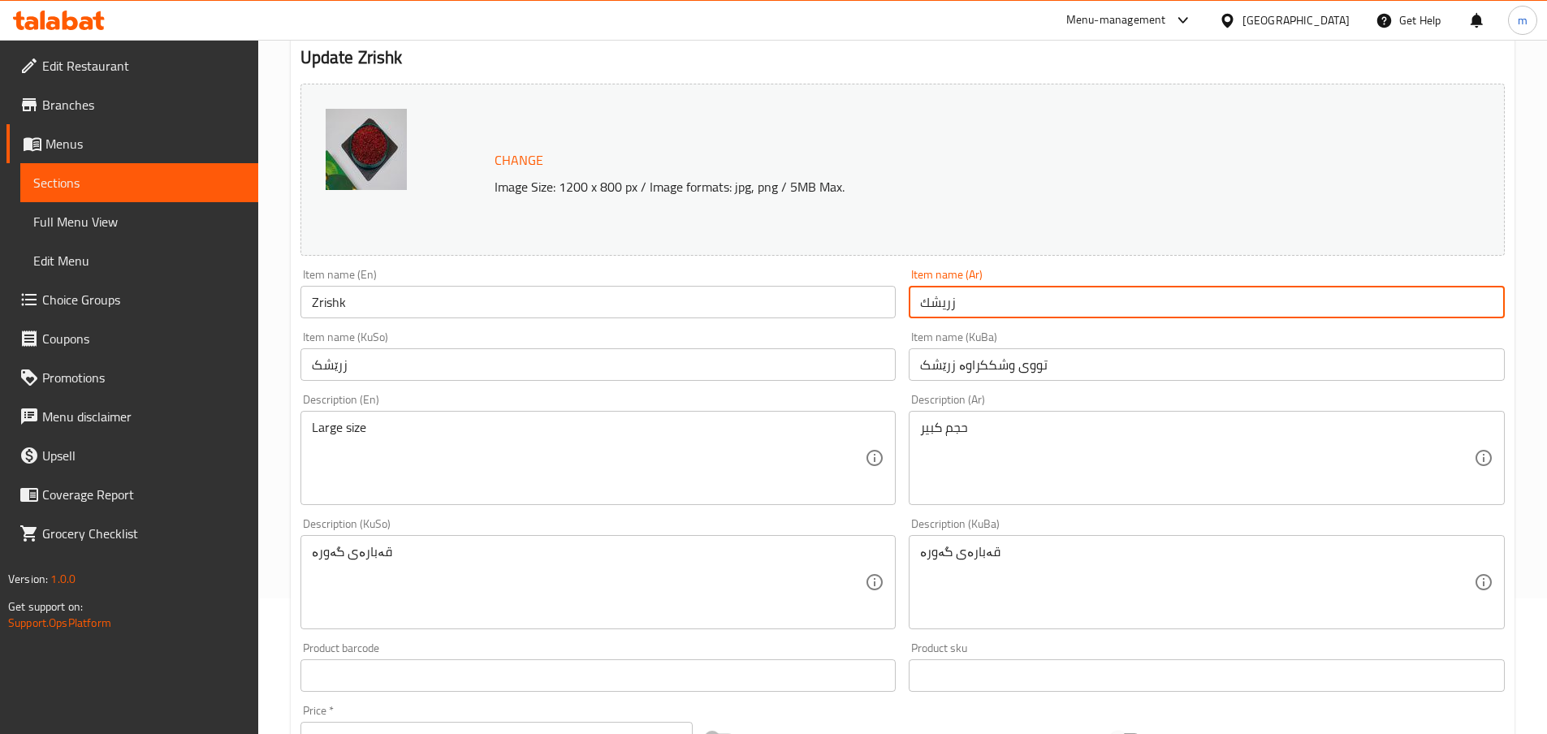
click at [994, 299] on input "زريشك" at bounding box center [1206, 302] width 596 height 32
type input "زريشك"
click at [1078, 369] on input "تووی وشککراوە زرێشک" at bounding box center [1206, 364] width 596 height 32
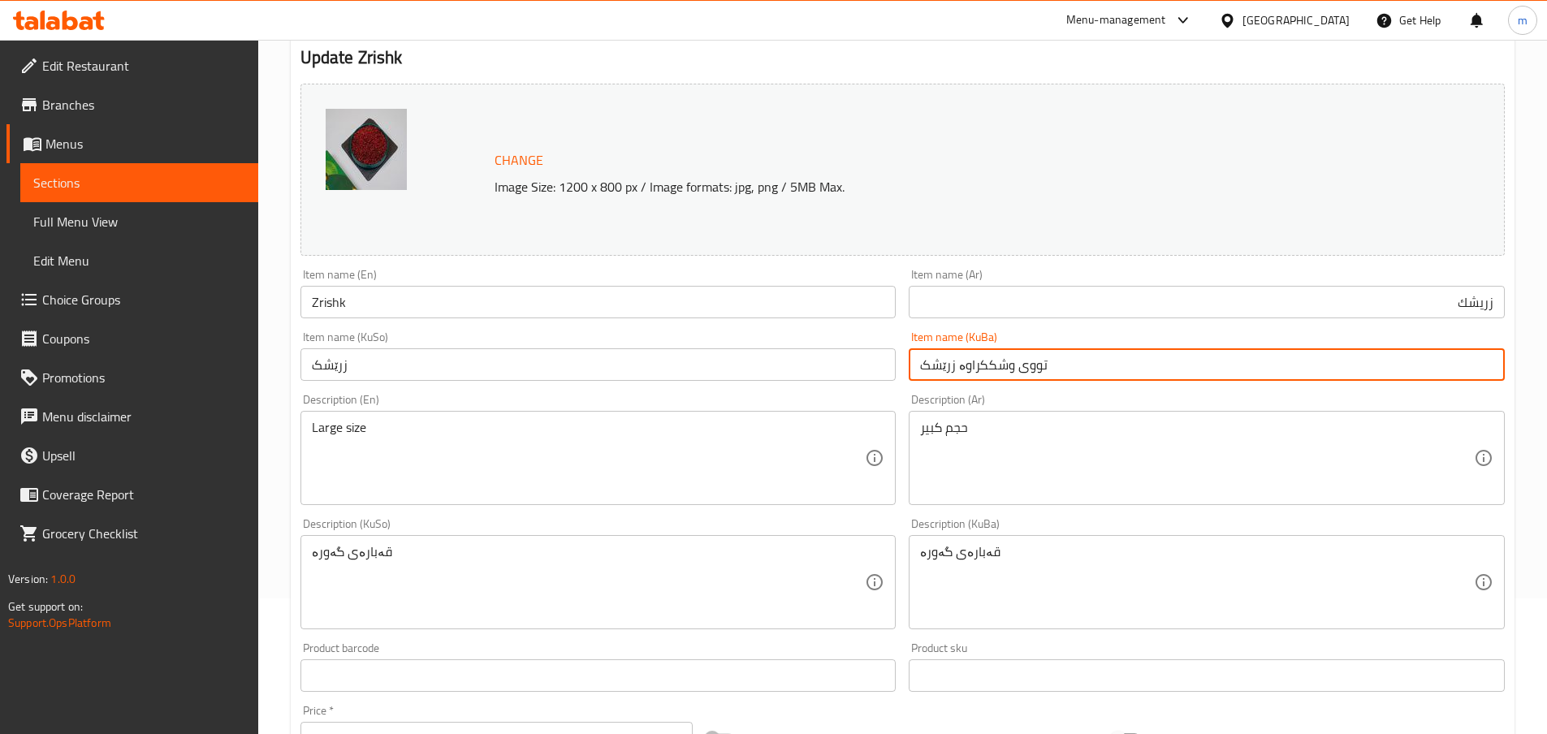
click at [744, 369] on input "زرێشک" at bounding box center [598, 364] width 596 height 32
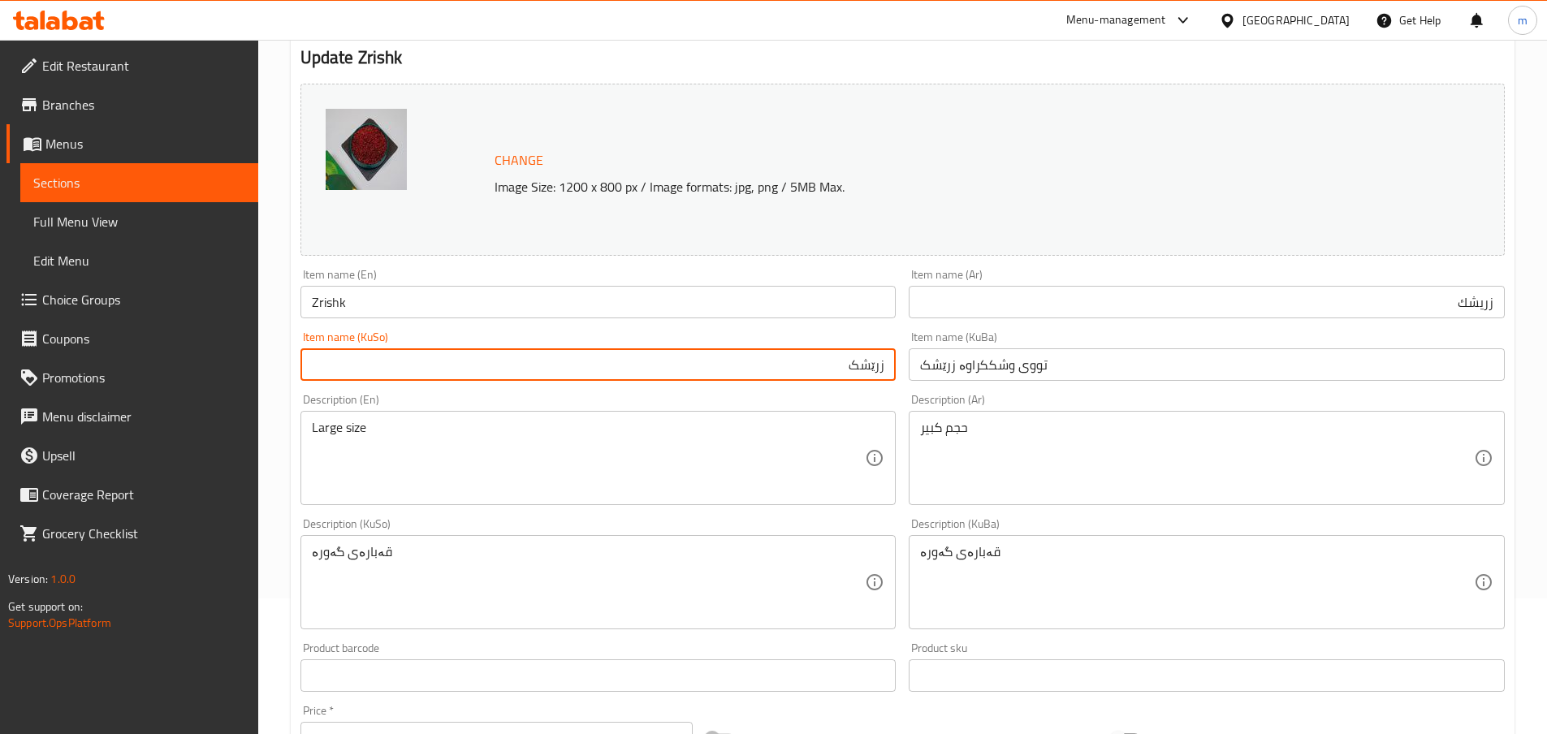
click at [684, 361] on input "زرێشک" at bounding box center [598, 364] width 596 height 32
click at [1042, 358] on input "تووی وشککراوە زرێشک" at bounding box center [1206, 364] width 596 height 32
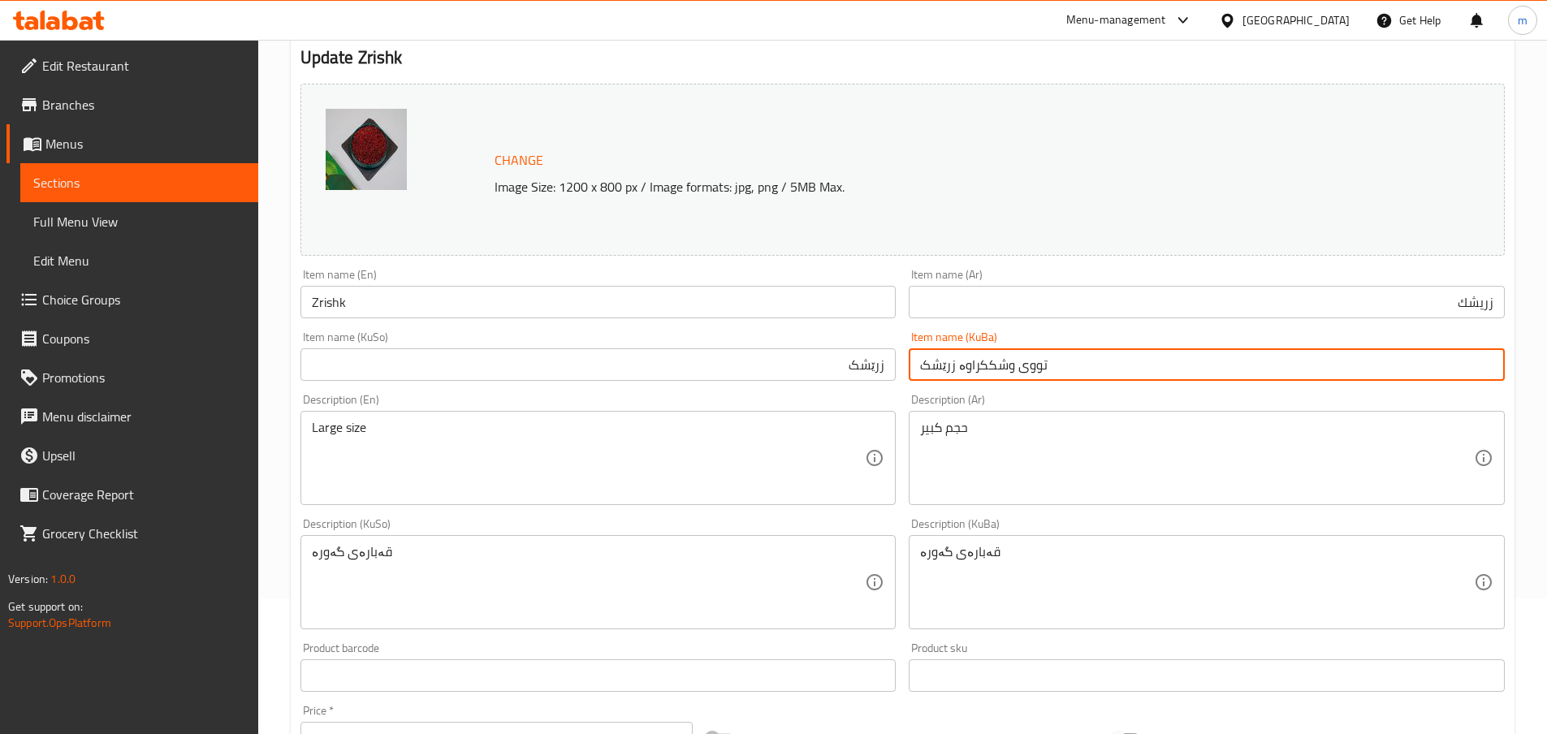
paste input "text"
type input "زرێشک"
click at [888, 390] on div "Description (En) Large size Description (En)" at bounding box center [598, 449] width 609 height 124
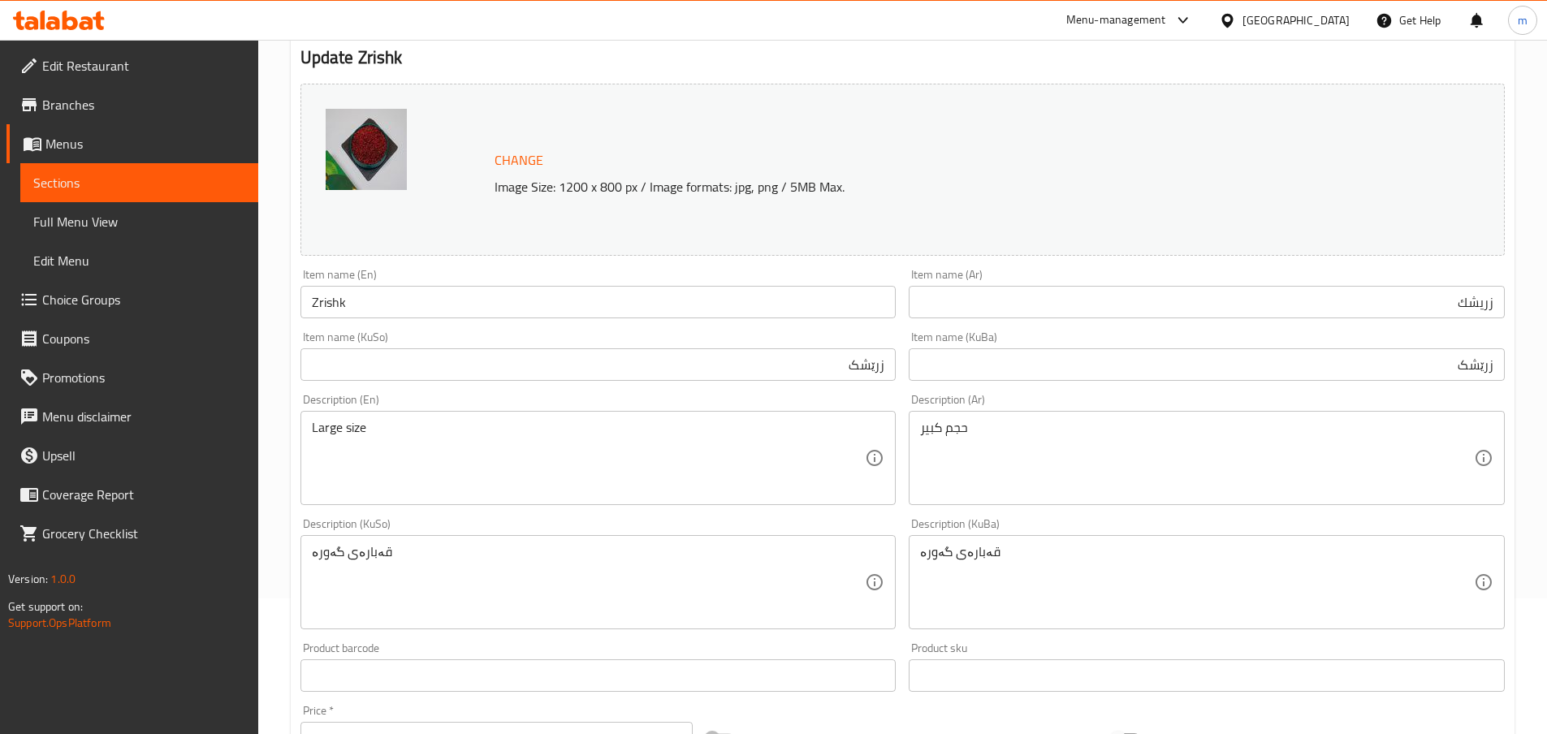
click at [920, 400] on div "Description (Ar) حجم كبير Description (Ar)" at bounding box center [1206, 449] width 596 height 111
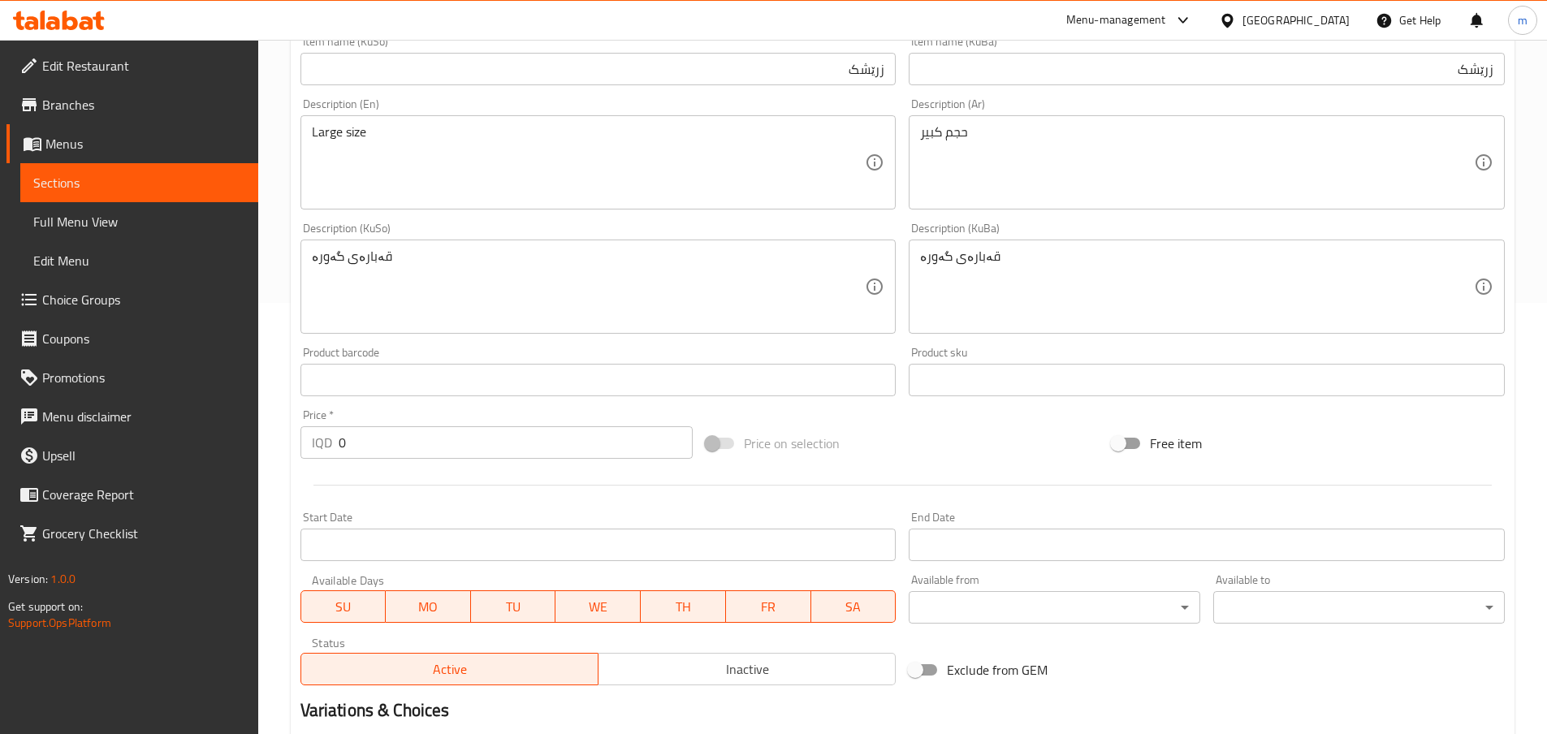
scroll to position [660, 0]
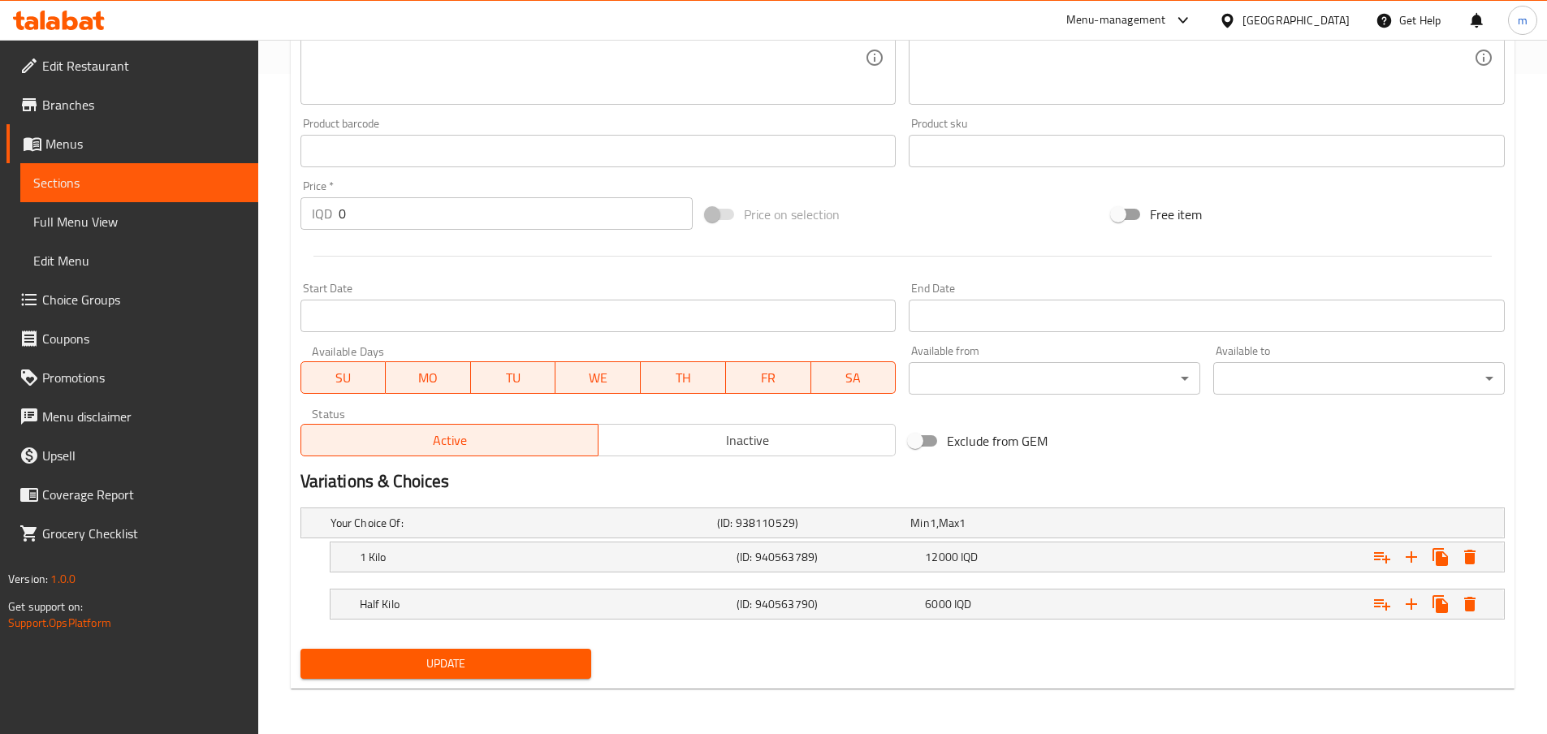
click at [405, 659] on span "Update" at bounding box center [445, 664] width 265 height 20
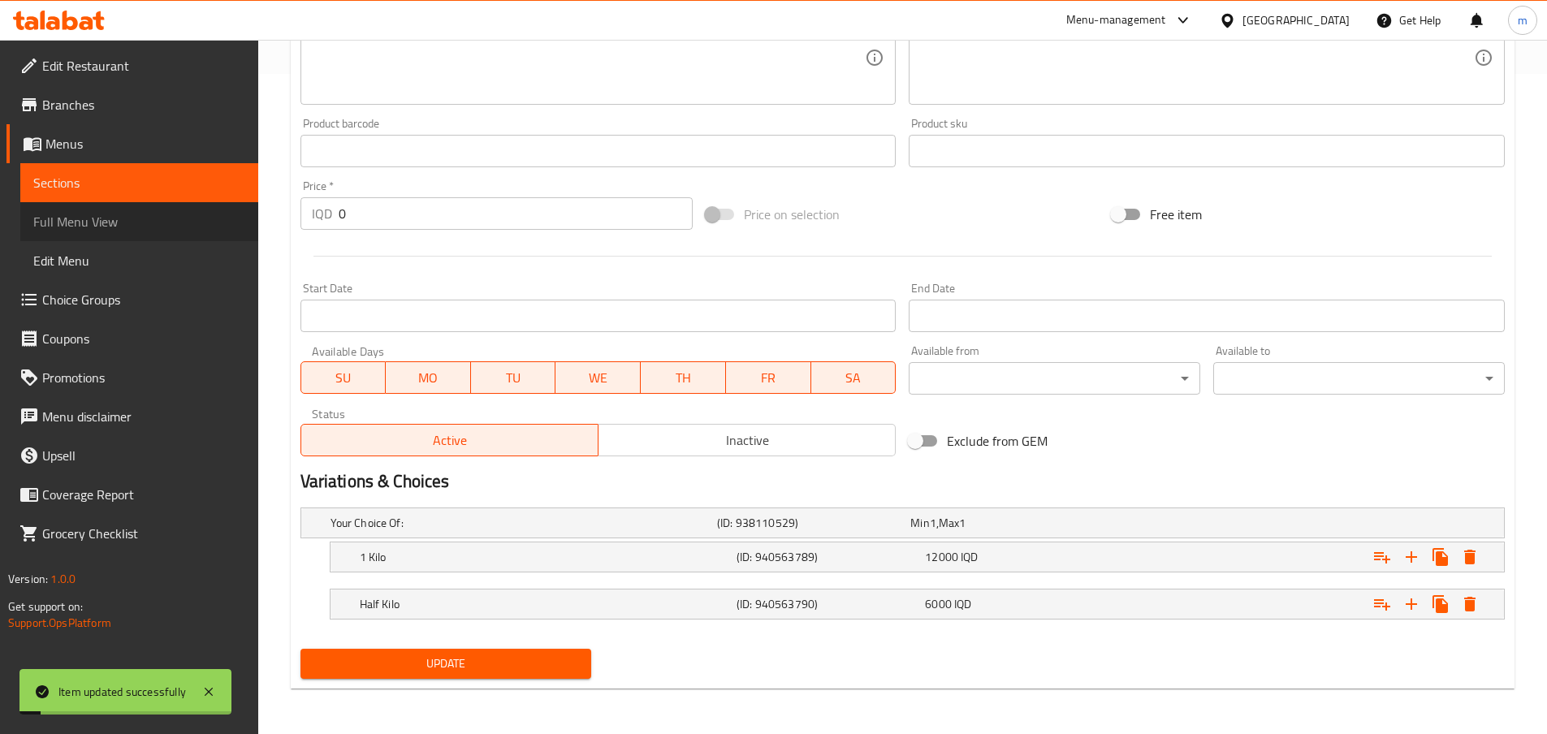
click at [123, 217] on span "Full Menu View" at bounding box center [139, 221] width 212 height 19
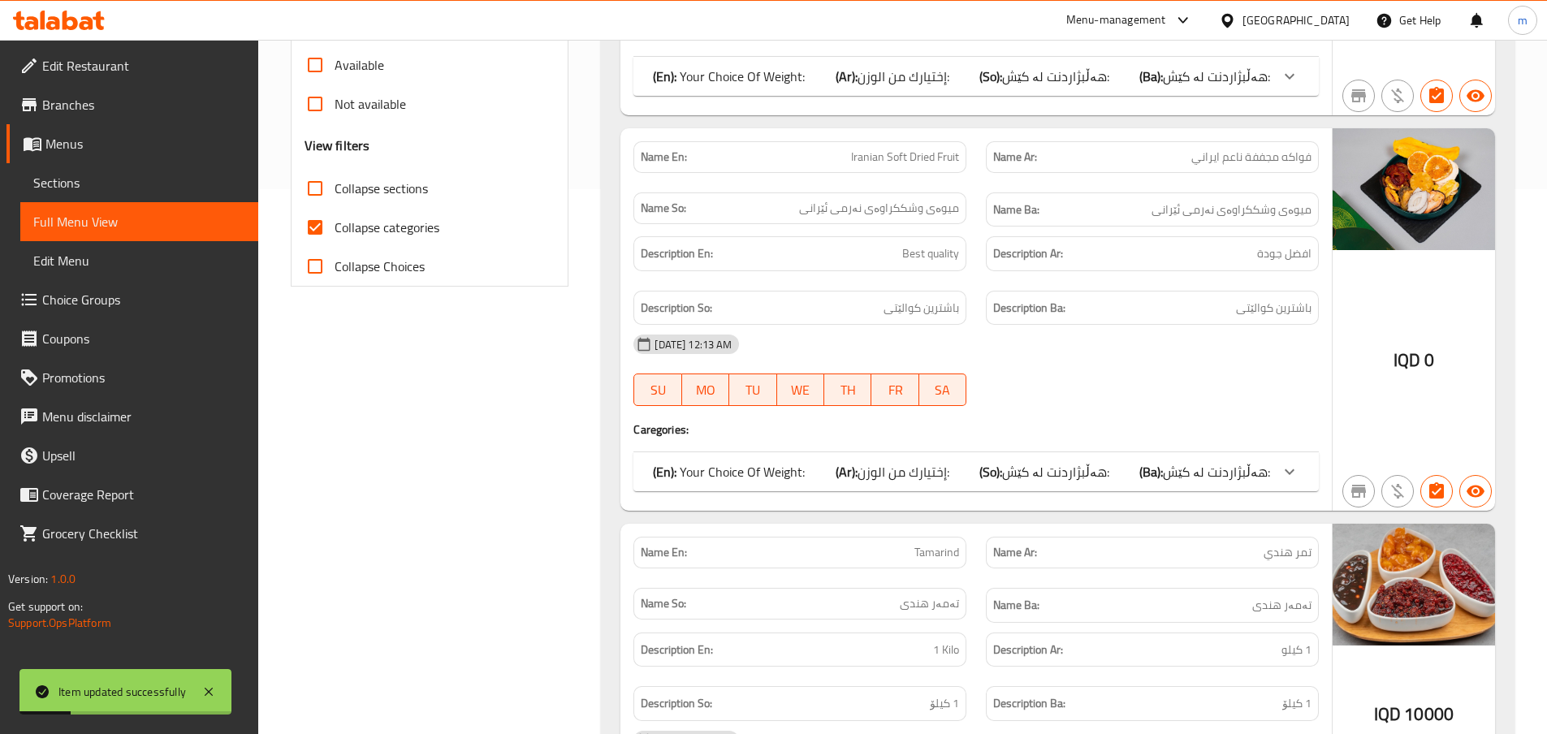
scroll to position [524, 0]
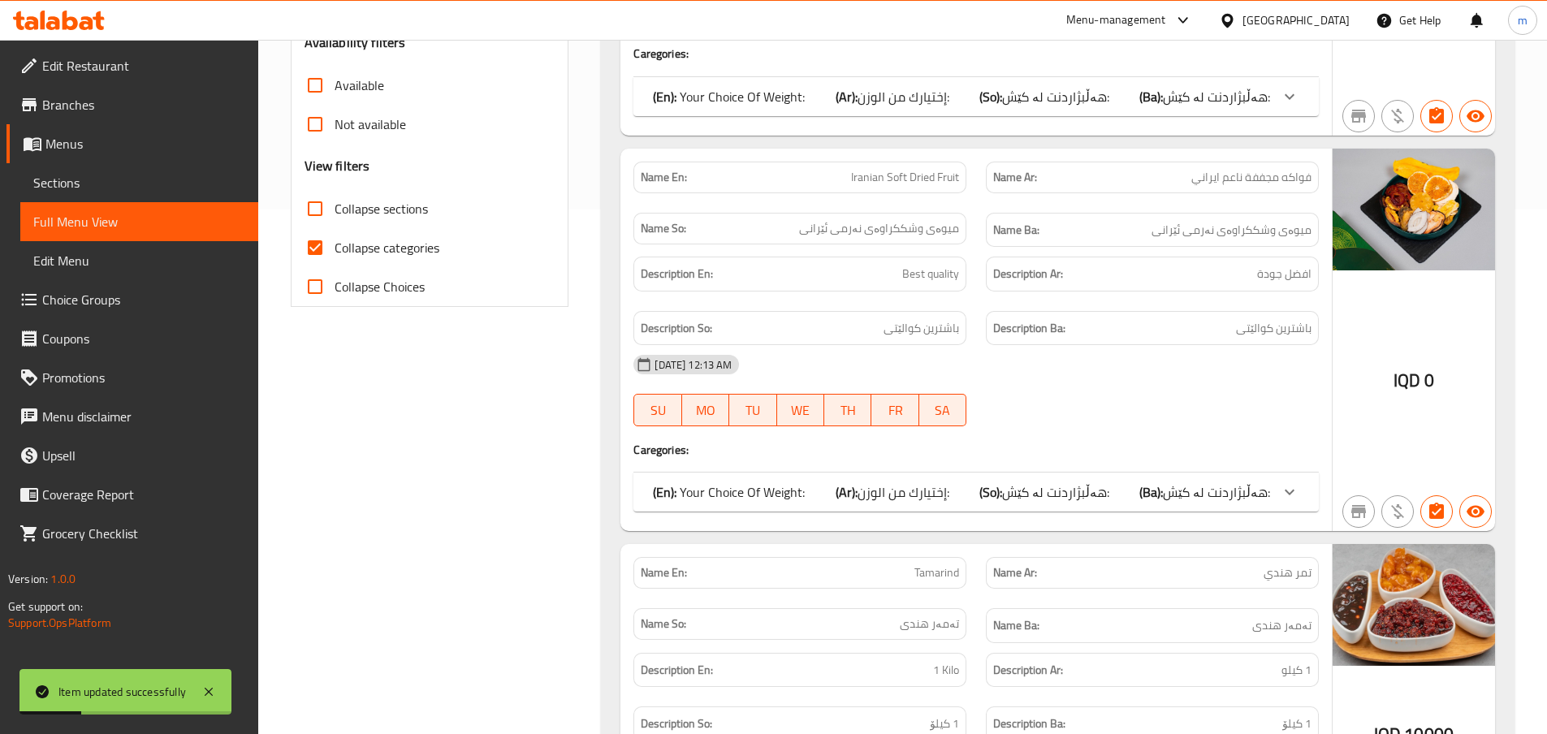
click at [389, 253] on span "Collapse categories" at bounding box center [386, 247] width 105 height 19
click at [334, 253] on input "Collapse categories" at bounding box center [315, 247] width 39 height 39
checkbox input "false"
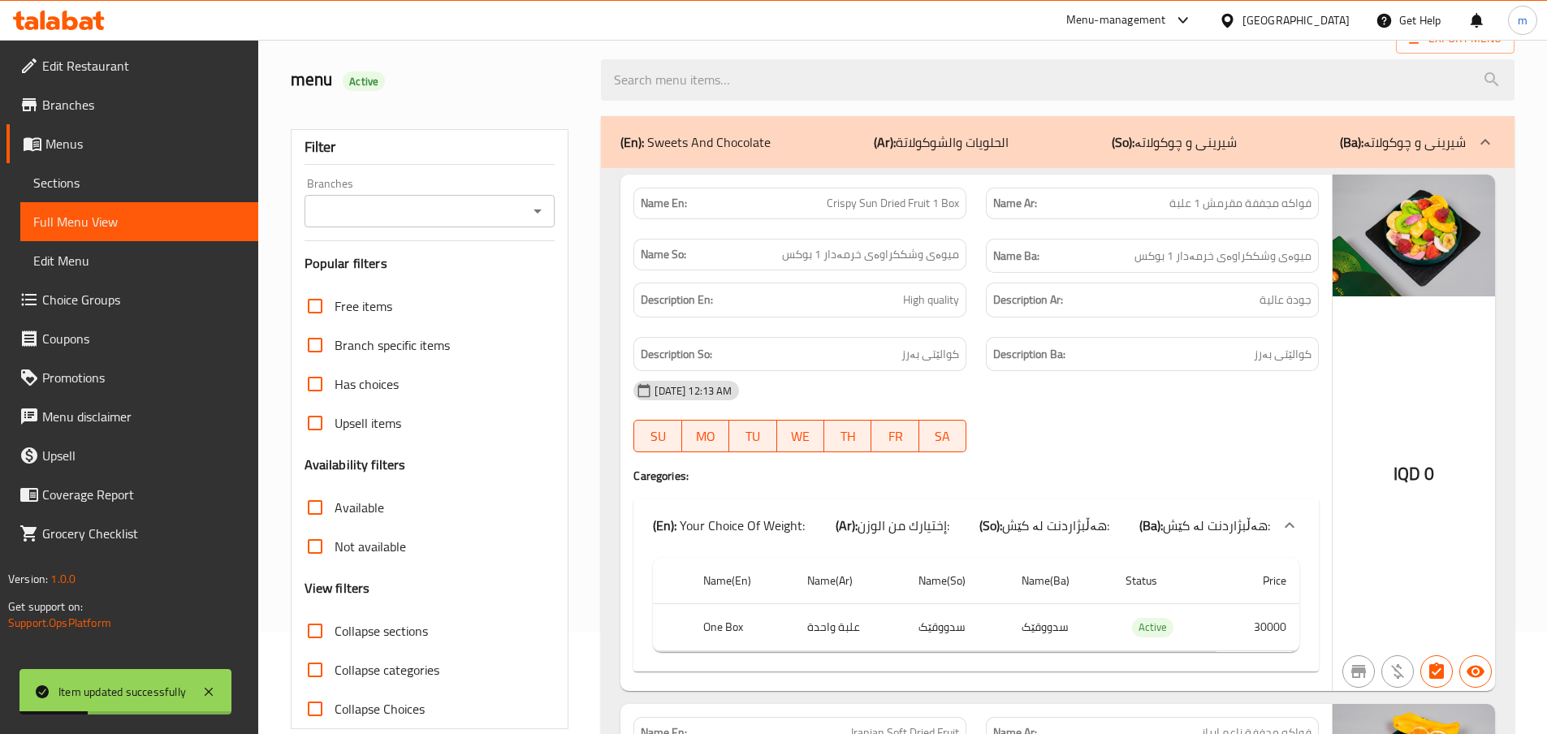
scroll to position [0, 0]
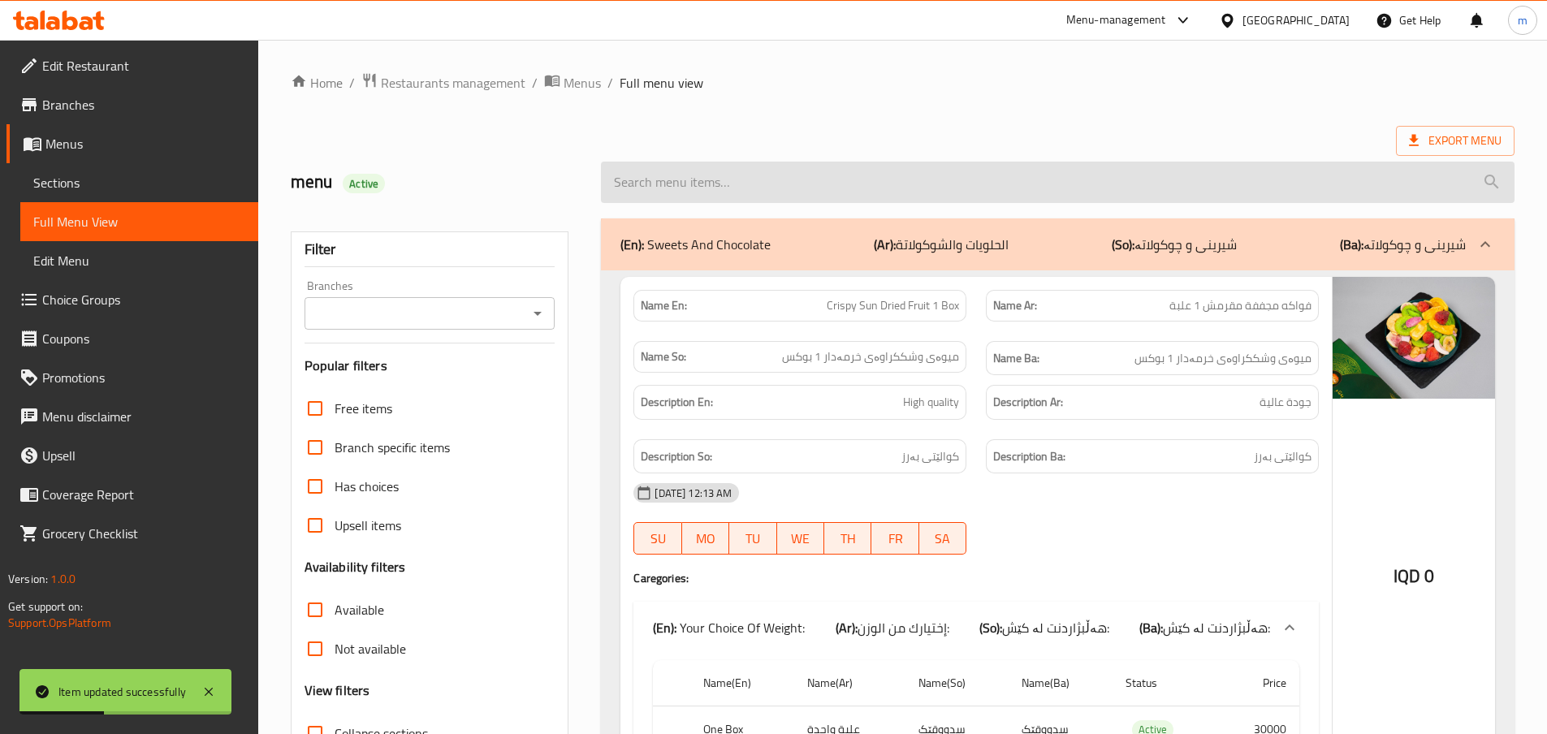
click at [748, 186] on input "search" at bounding box center [1057, 182] width 913 height 41
paste input "Zrishk"
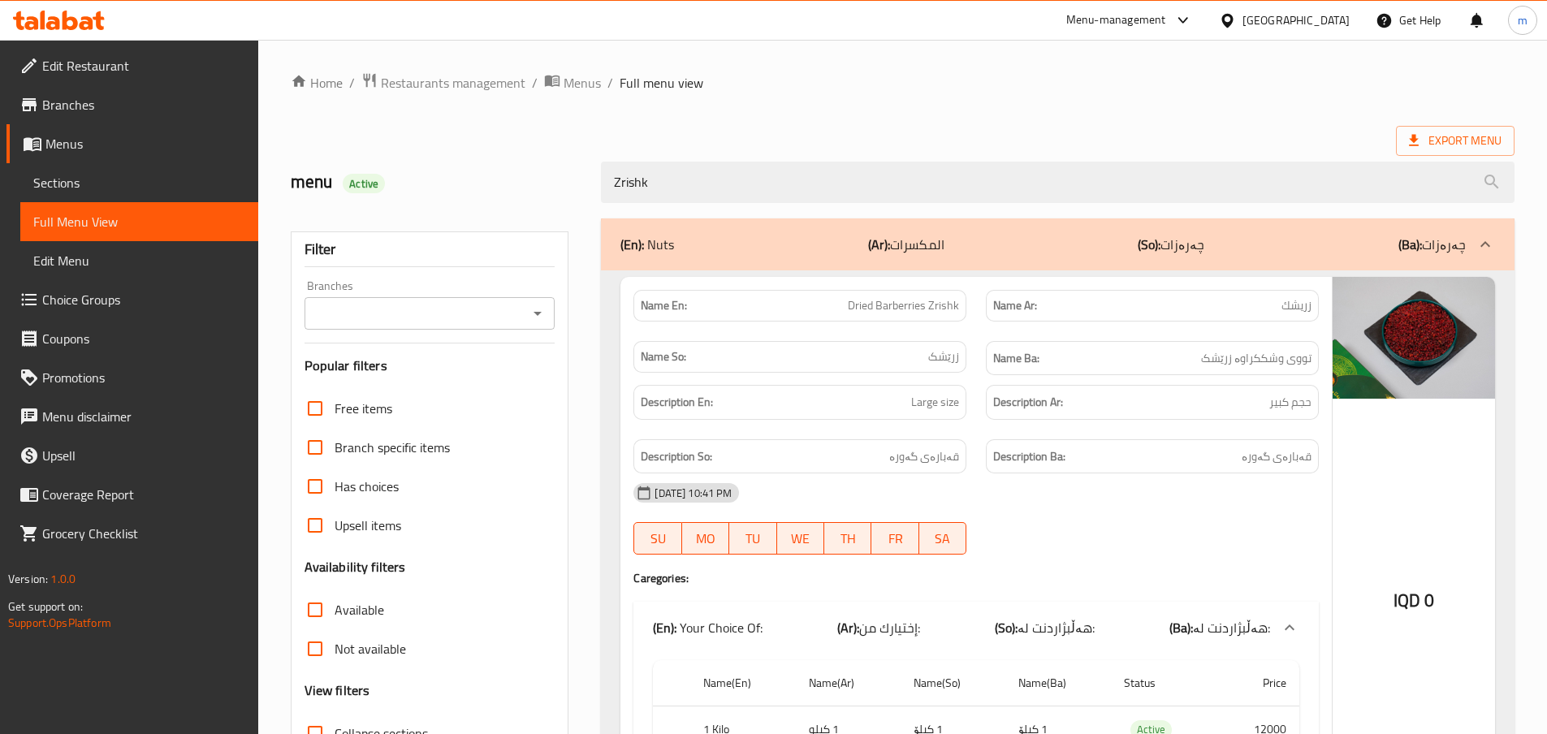
type input "Zrishk"
click at [985, 356] on div "Name Ba: تووی وشککراوە زرێشک" at bounding box center [1152, 358] width 352 height 54
click at [123, 194] on link "Sections" at bounding box center [139, 182] width 238 height 39
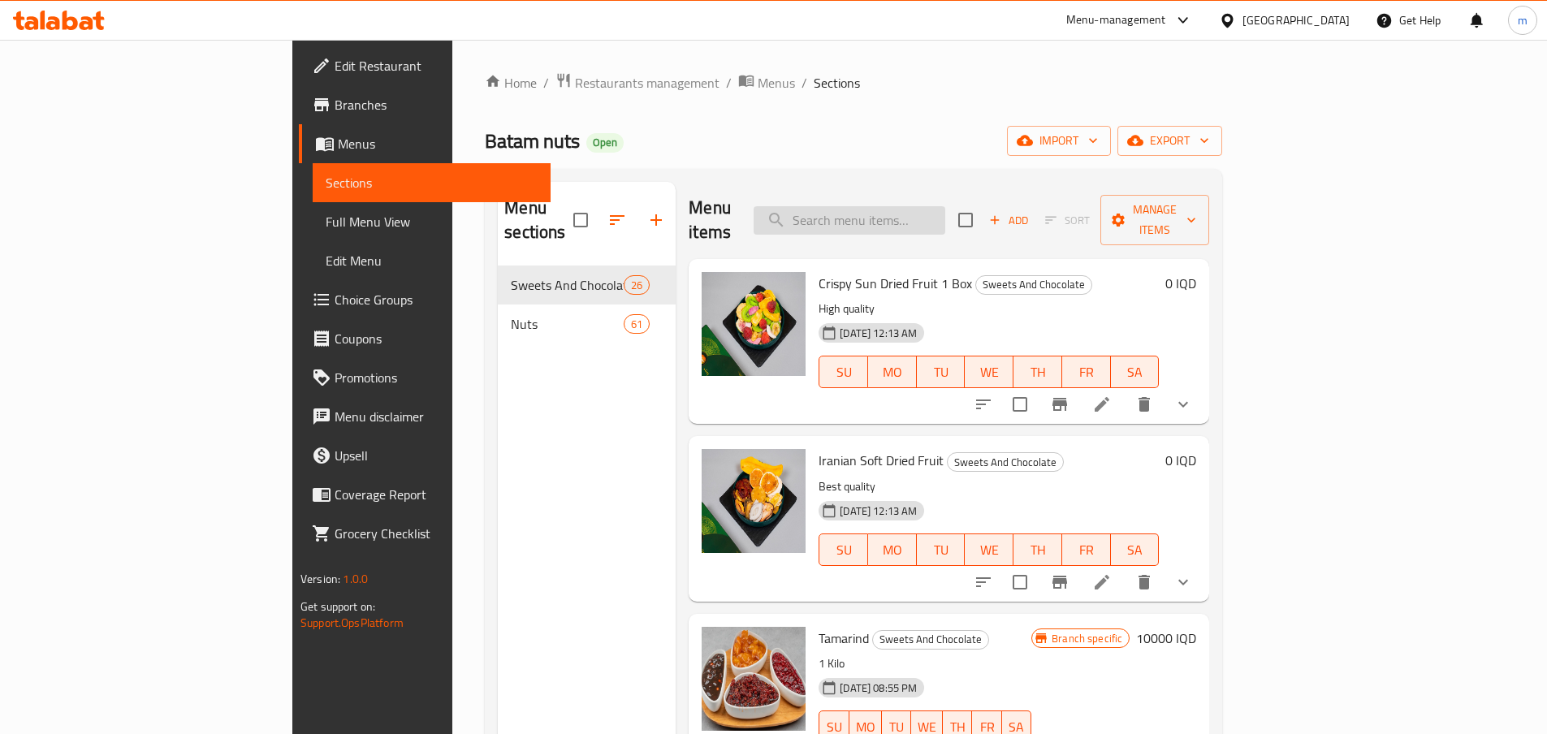
click at [945, 206] on input "search" at bounding box center [849, 220] width 192 height 28
paste input "Zrishk"
type input "Zrishk"
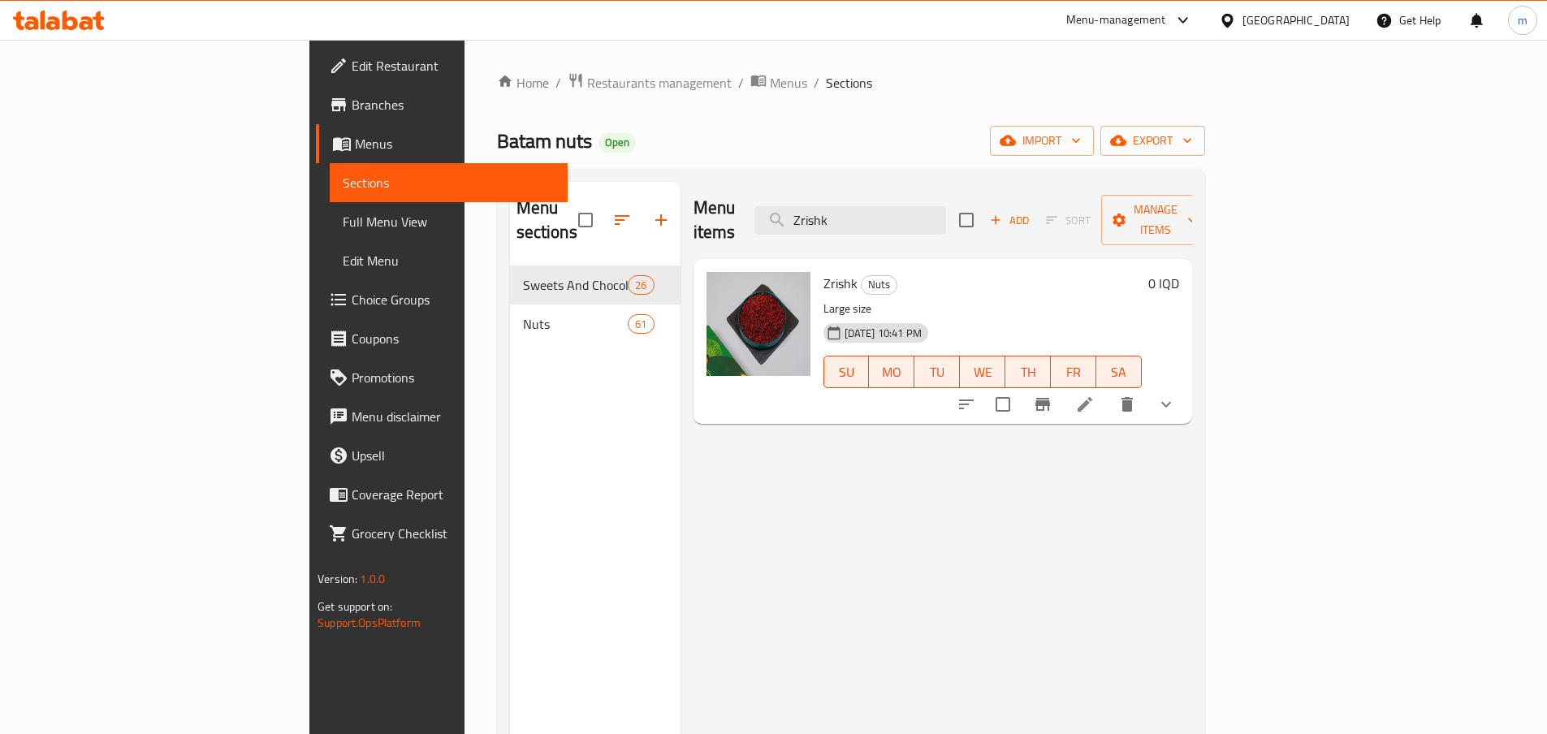
click at [343, 223] on span "Full Menu View" at bounding box center [449, 221] width 212 height 19
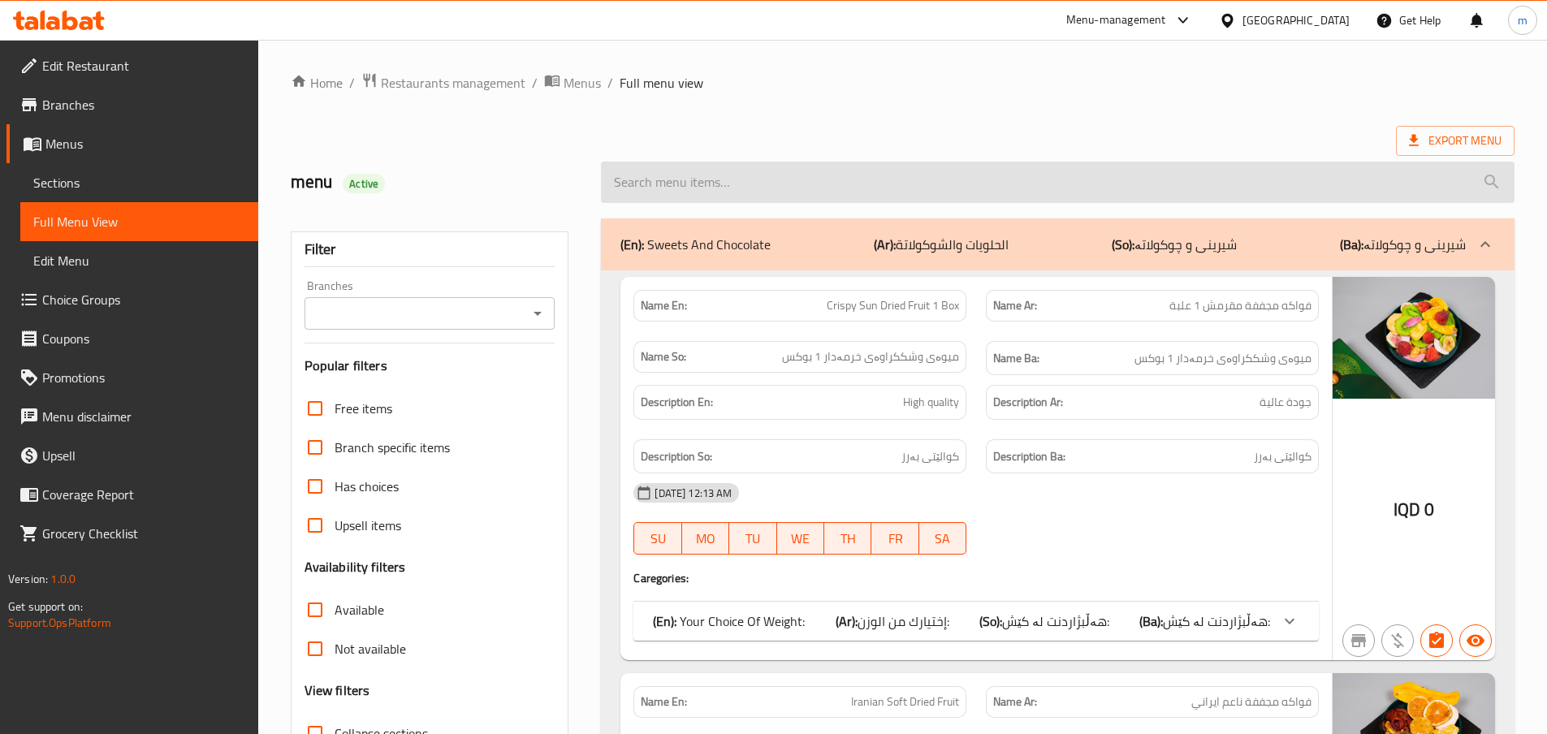
click at [969, 178] on input "search" at bounding box center [1057, 182] width 913 height 41
paste input "Zrishk"
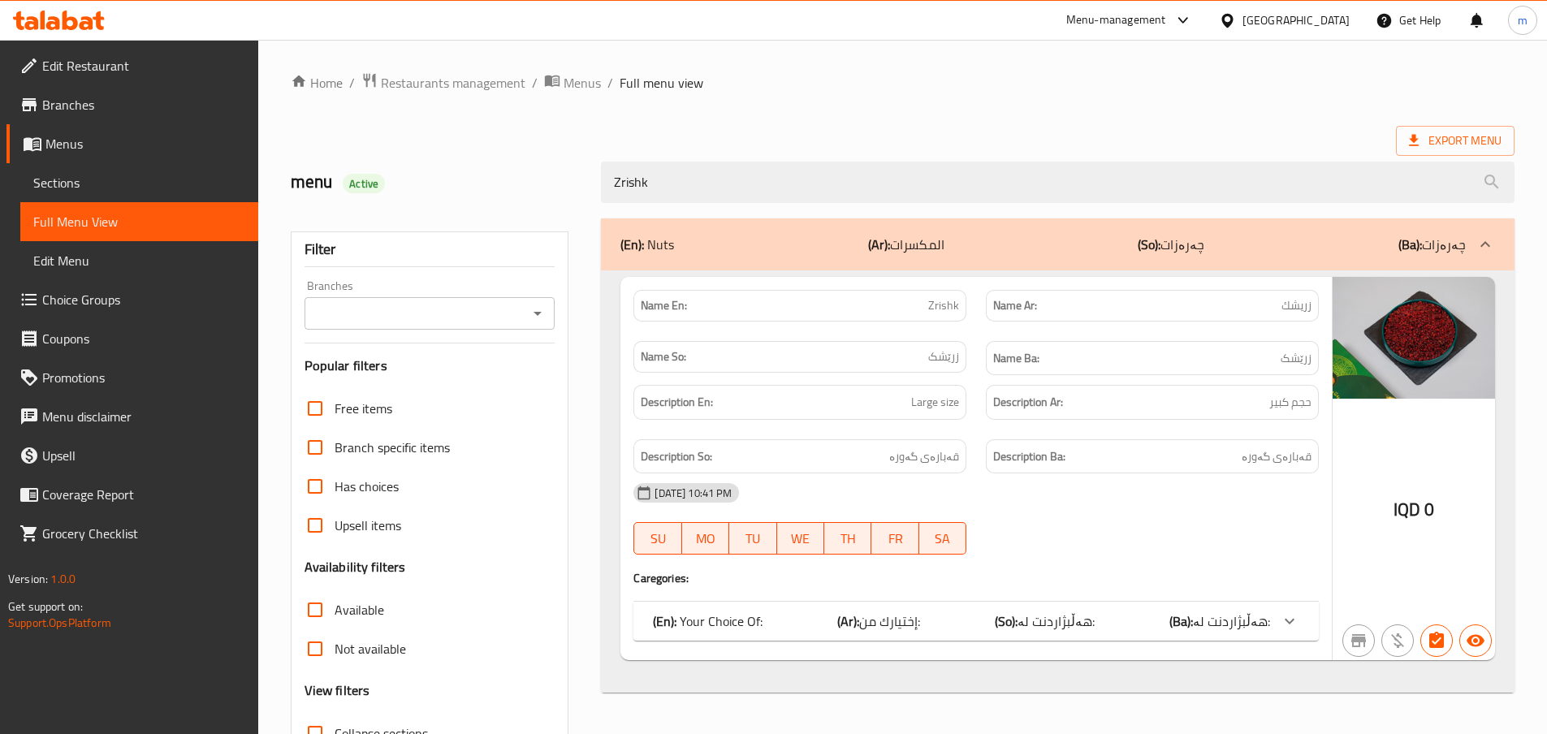
type input "Zrishk"
click at [976, 338] on div "Name So: زرێشک" at bounding box center [799, 358] width 352 height 54
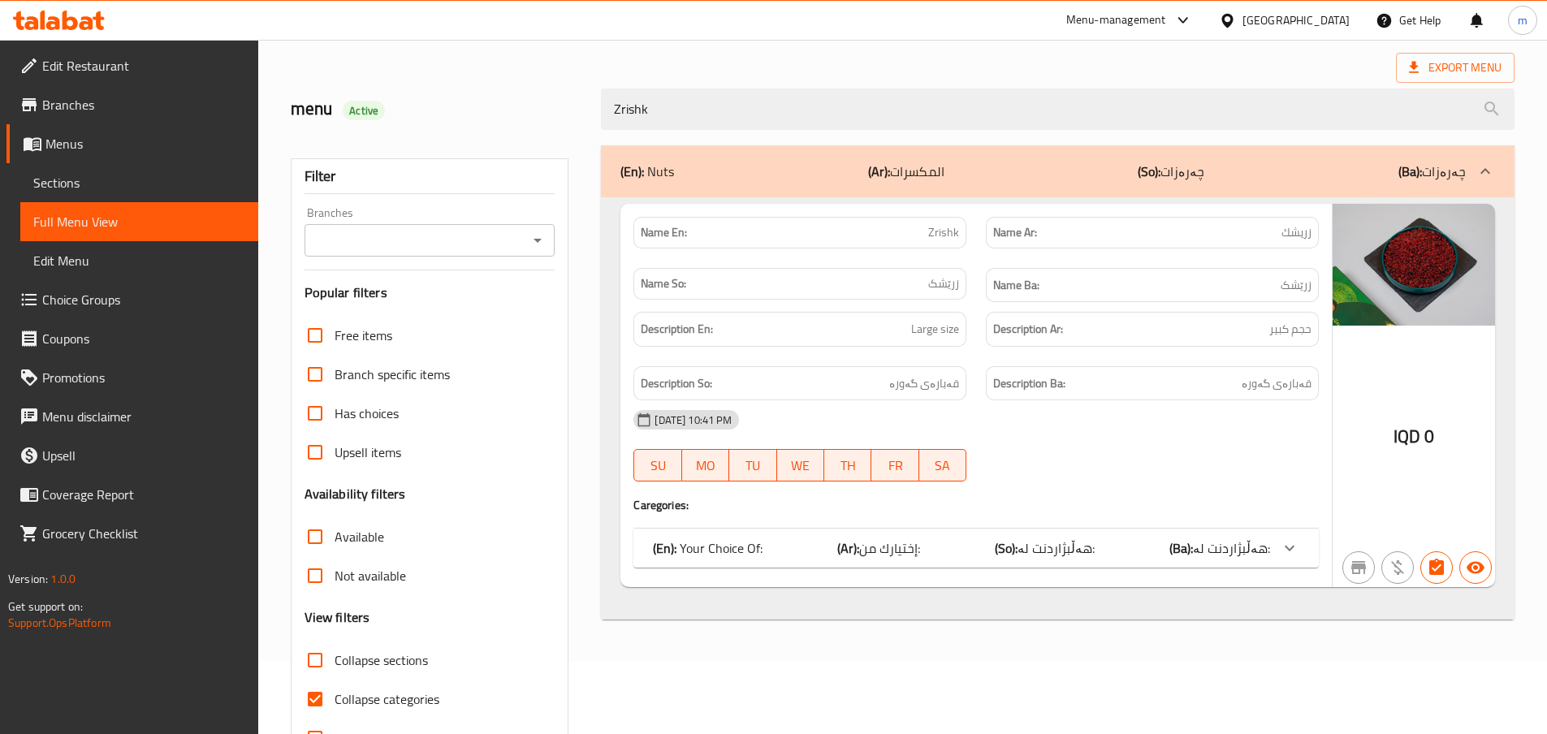
scroll to position [130, 0]
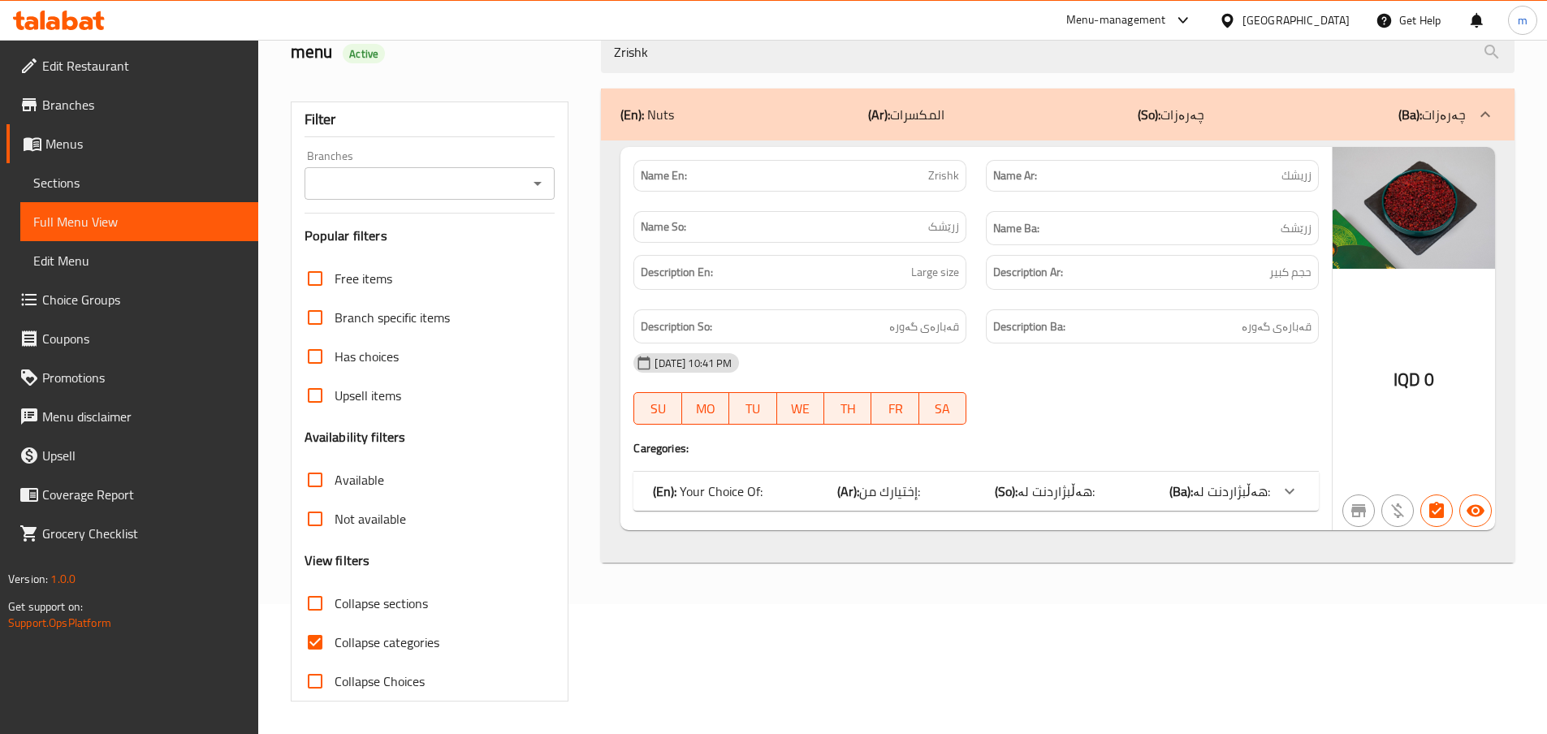
click at [366, 644] on span "Collapse categories" at bounding box center [386, 641] width 105 height 19
click at [334, 644] on input "Collapse categories" at bounding box center [315, 642] width 39 height 39
checkbox input "false"
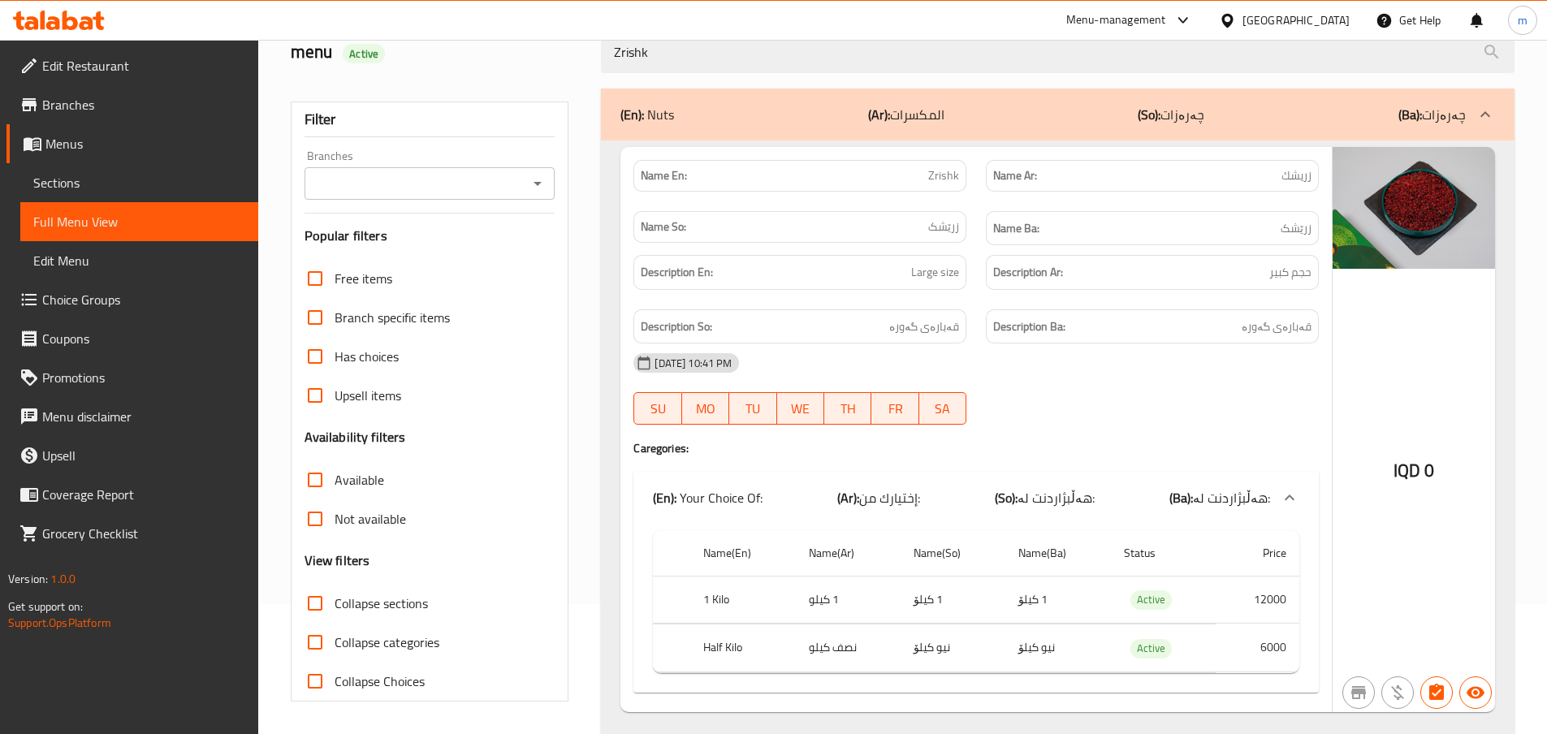
click at [462, 183] on input "Branches" at bounding box center [416, 183] width 214 height 23
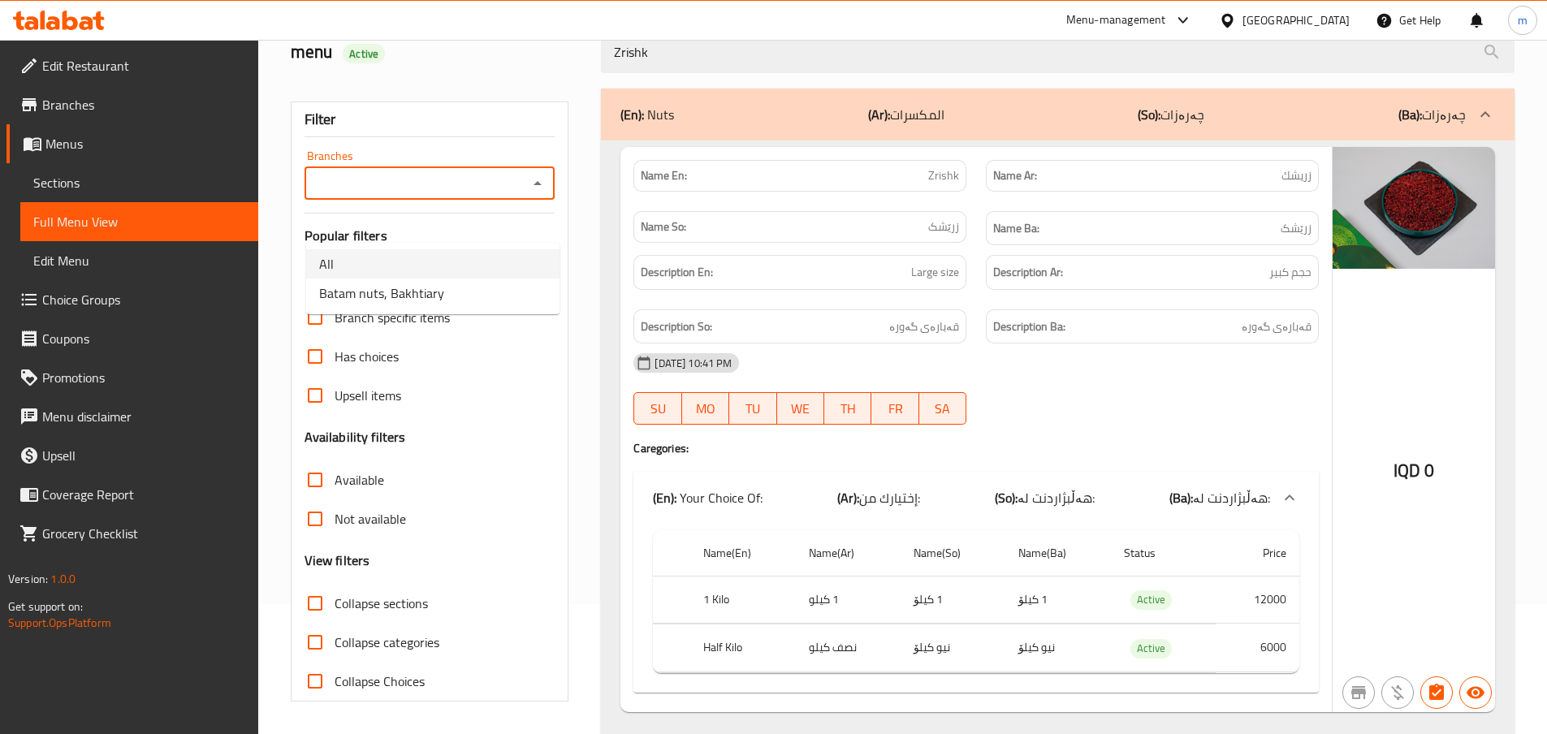
click at [407, 286] on span "Batam nuts, Bakhtiary" at bounding box center [381, 292] width 125 height 19
type input "Batam nuts, Bakhtiary"
click at [580, 290] on div "Filter Branches Batam nuts, Bakhtiary Branches Popular filters Free items Branc…" at bounding box center [436, 416] width 311 height 675
